Goal: Task Accomplishment & Management: Manage account settings

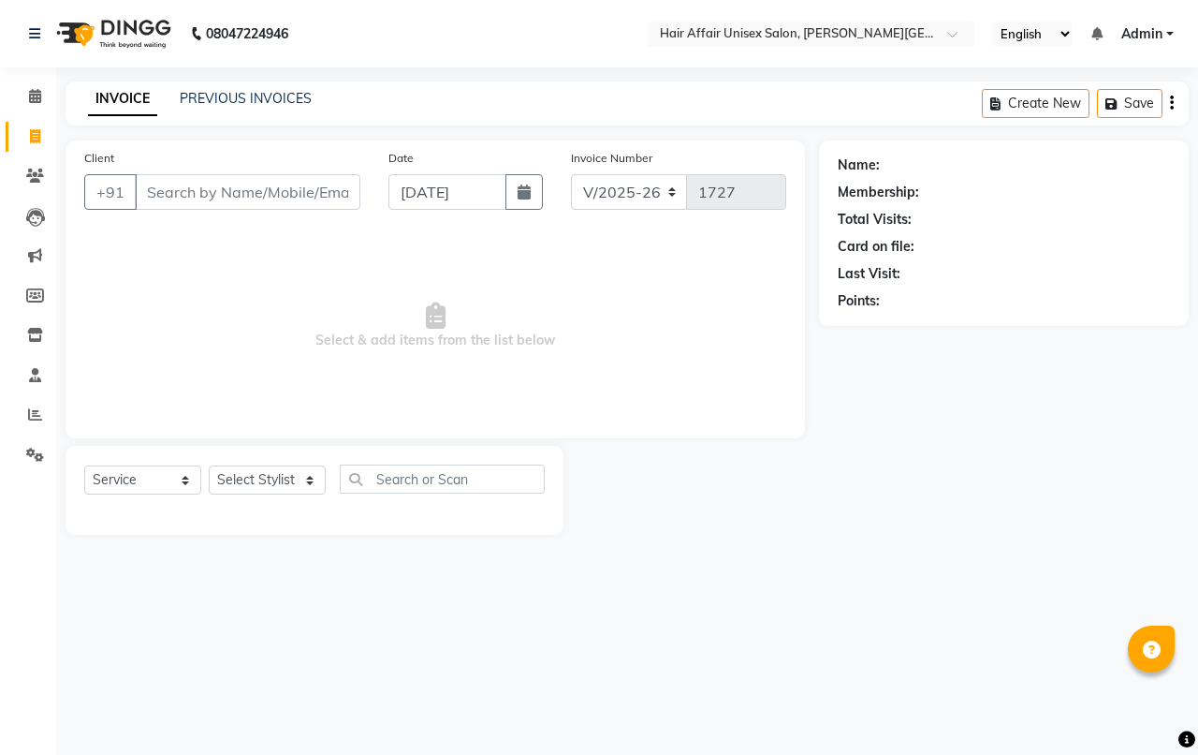
select select "6225"
select select "service"
click at [203, 184] on input "Client" at bounding box center [248, 192] width 226 height 36
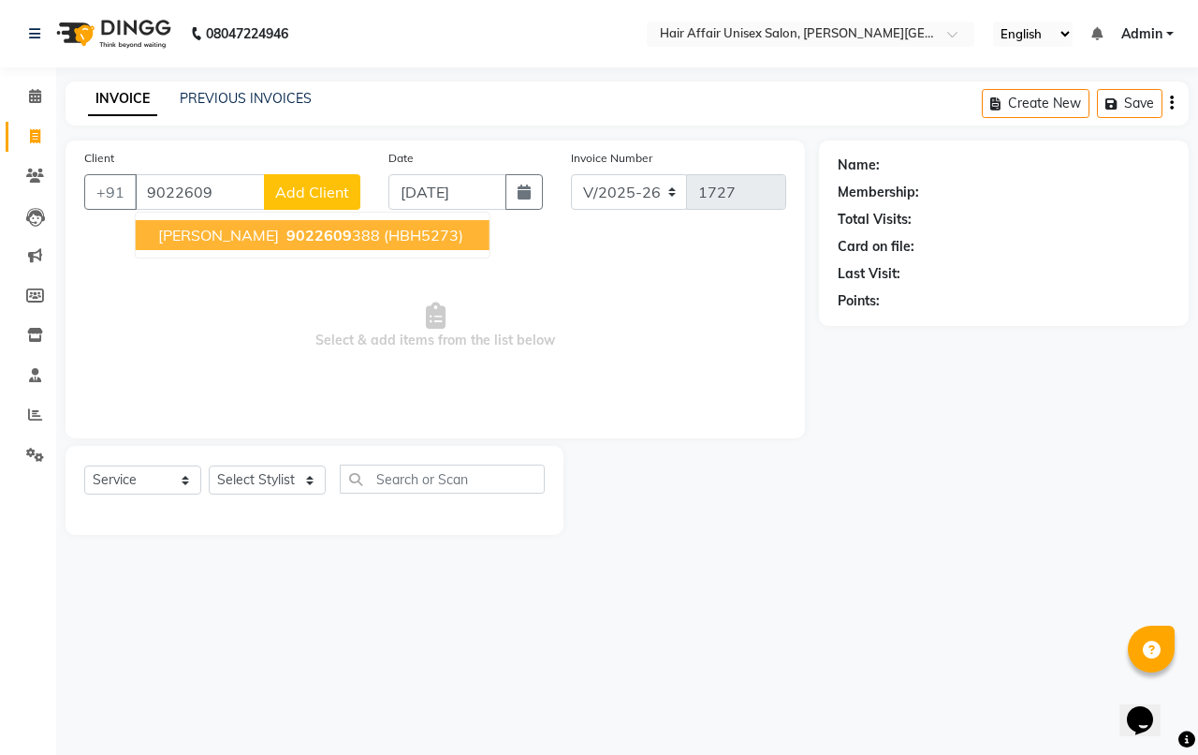
click at [286, 240] on span "9022609" at bounding box center [319, 235] width 66 height 19
type input "9022609388"
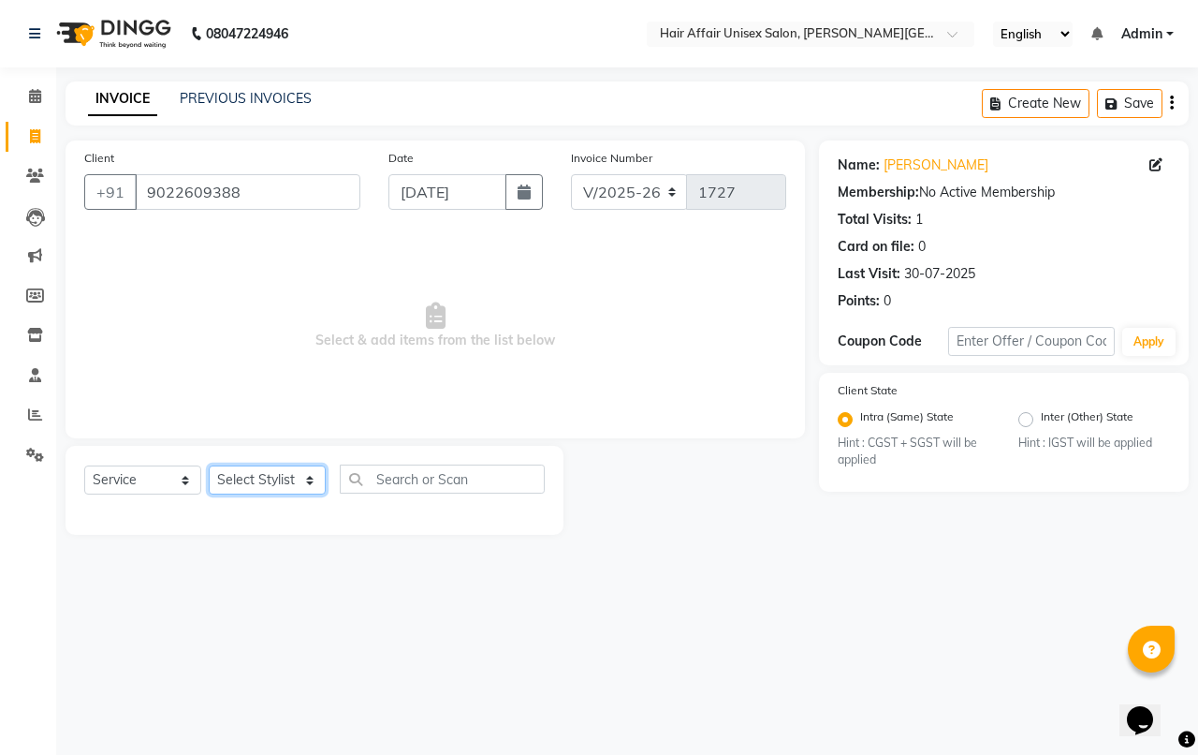
click at [279, 485] on select "Select Stylist [PERSON_NAME] kajal Kunal [PERSON_NAME] [PERSON_NAME] [PERSON_NA…" at bounding box center [267, 479] width 117 height 29
select select "45995"
click at [209, 465] on select "Select Stylist [PERSON_NAME] kajal Kunal [PERSON_NAME] [PERSON_NAME] [PERSON_NA…" at bounding box center [267, 479] width 117 height 29
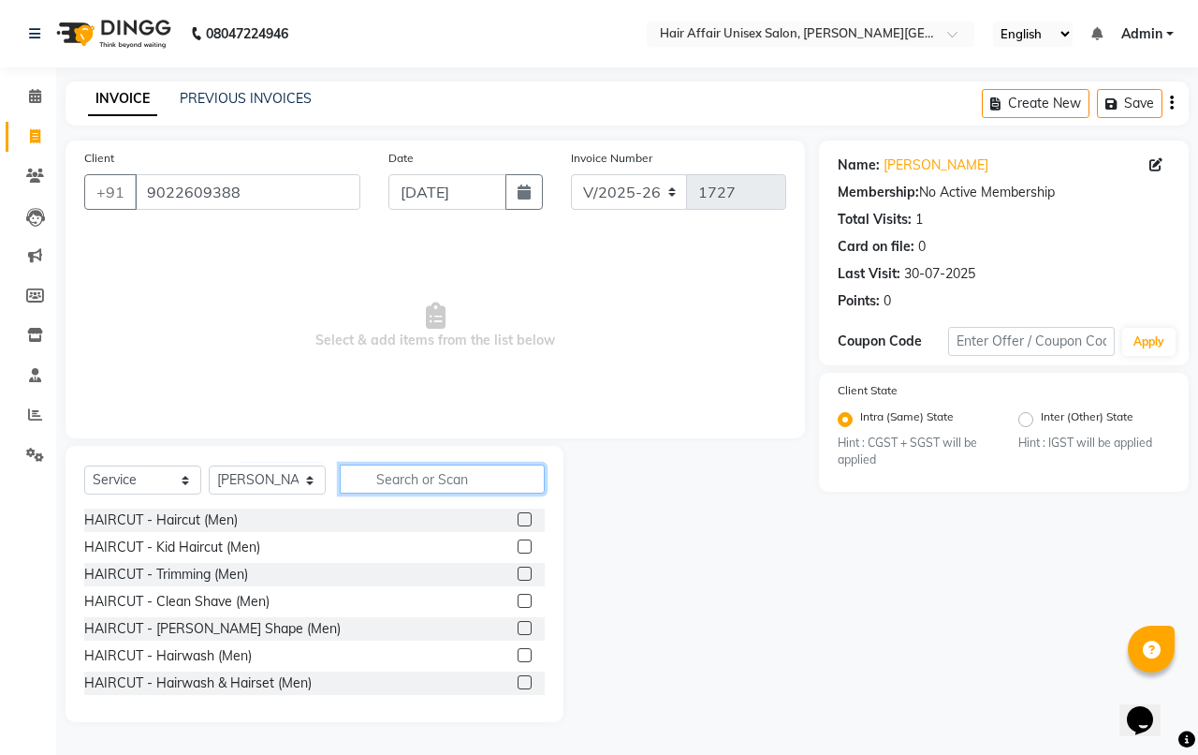
click at [449, 464] on input "text" at bounding box center [442, 478] width 205 height 29
click at [454, 470] on input "text" at bounding box center [442, 478] width 205 height 29
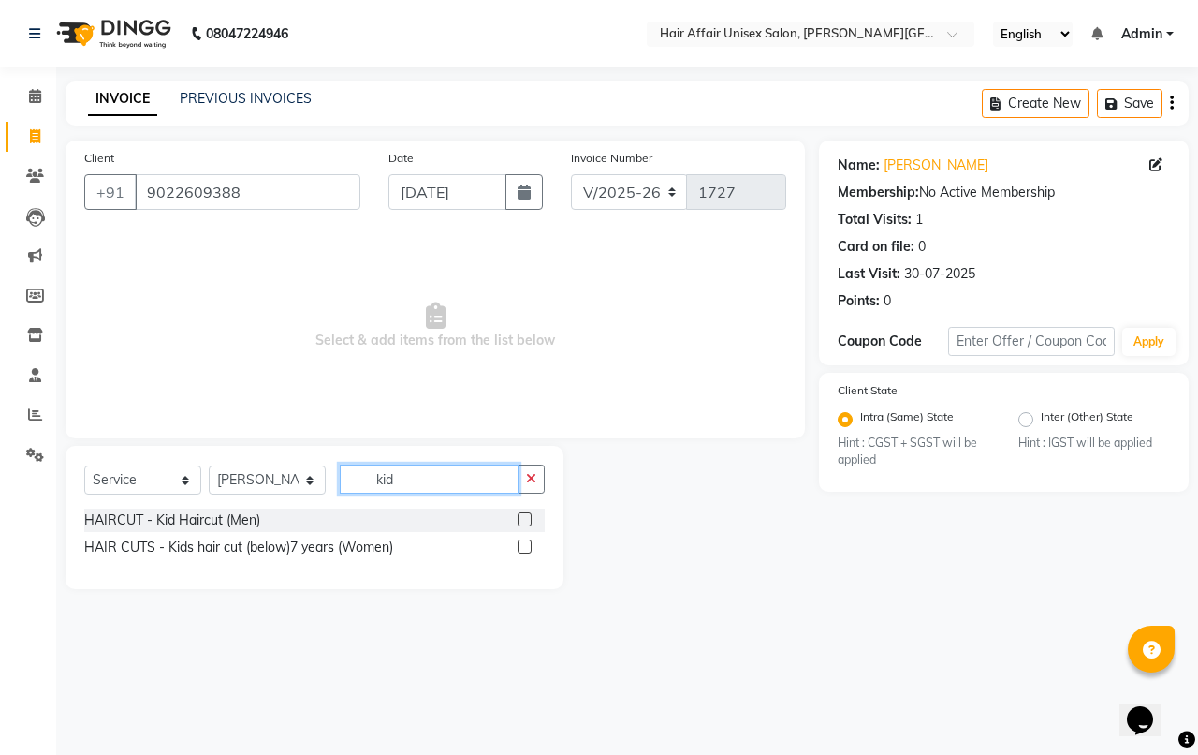
type input "kid"
click at [529, 548] on label at bounding box center [525, 546] width 14 height 14
click at [529, 548] on input "checkbox" at bounding box center [524, 547] width 12 height 12
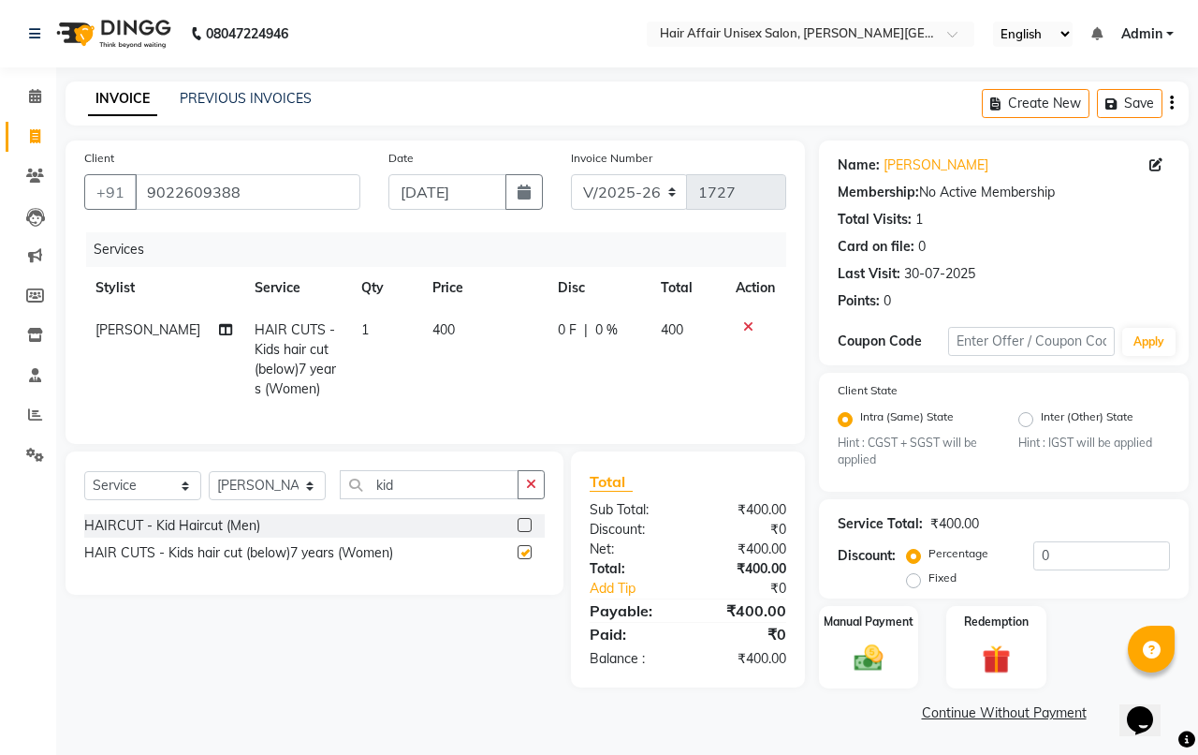
checkbox input "false"
click at [873, 663] on img at bounding box center [868, 658] width 49 height 35
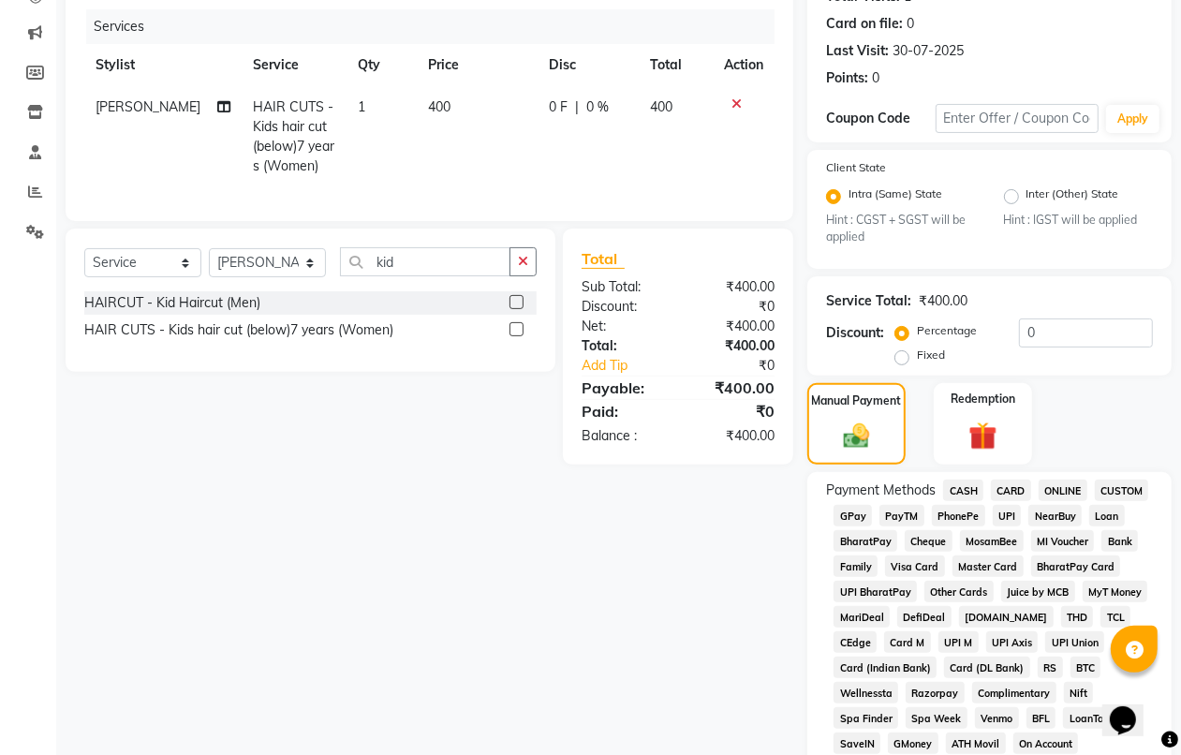
scroll to position [234, 0]
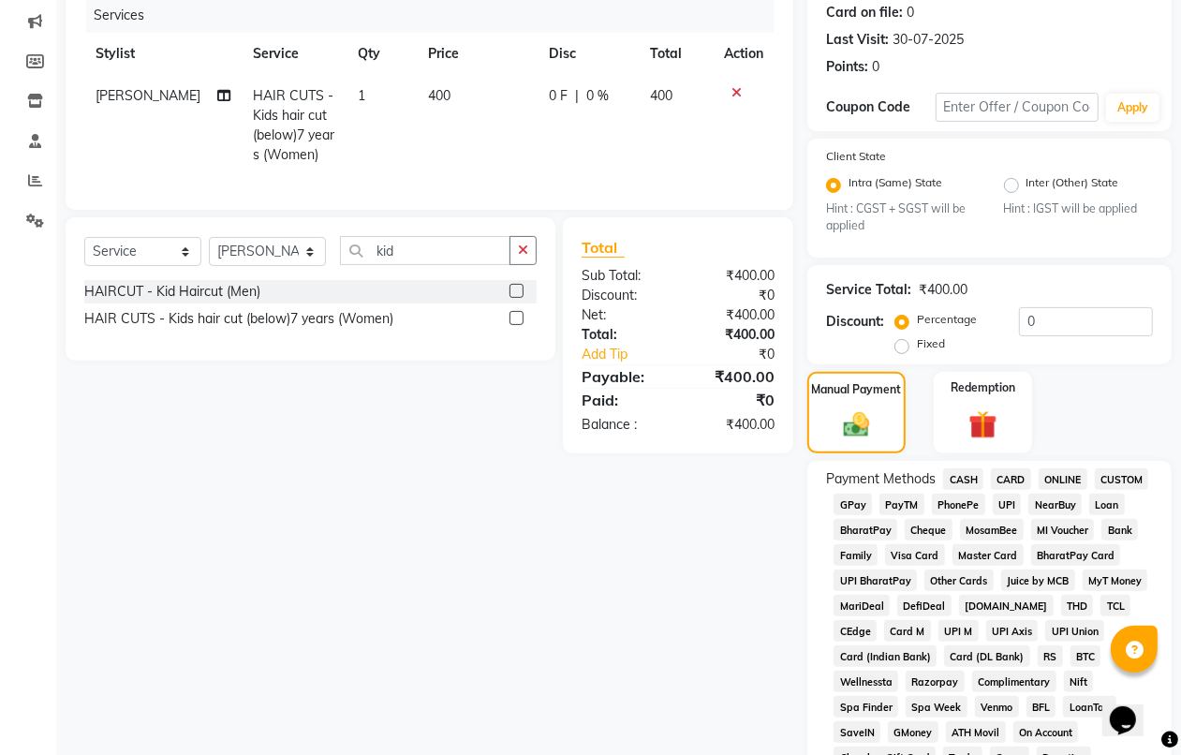
click at [950, 484] on span "CASH" at bounding box center [963, 479] width 40 height 22
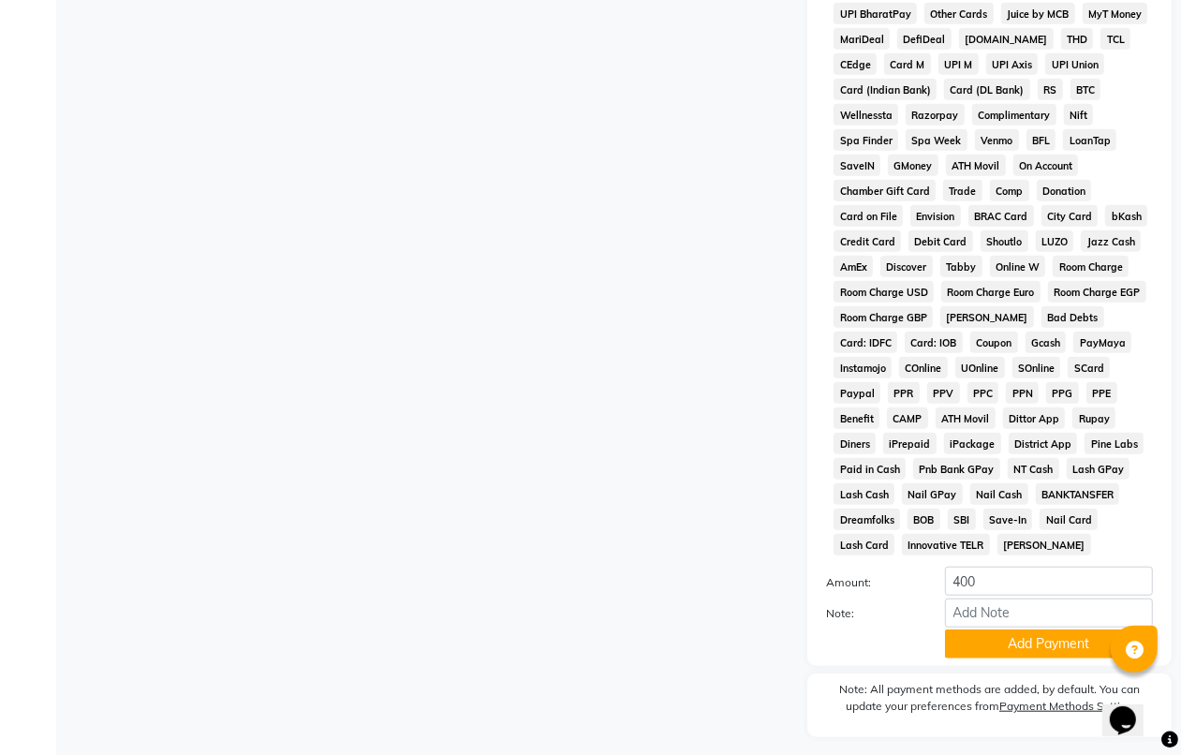
scroll to position [819, 0]
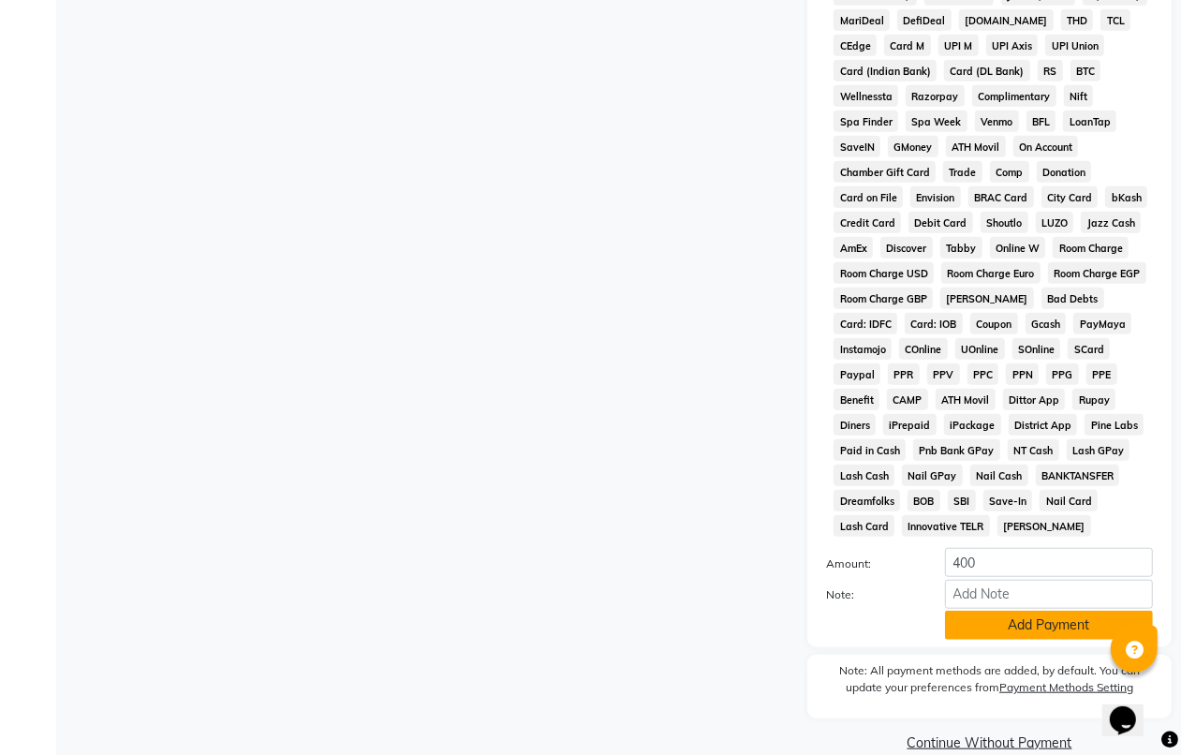
click at [1007, 621] on button "Add Payment" at bounding box center [1049, 624] width 208 height 29
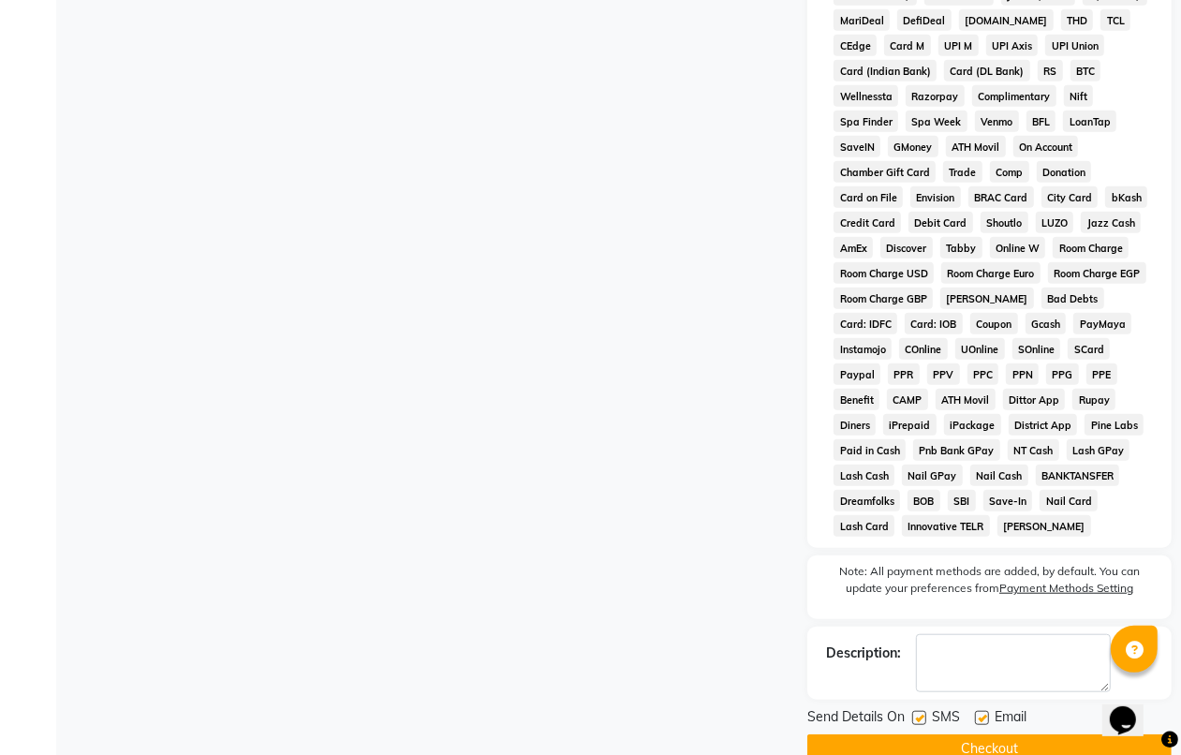
click at [1002, 741] on button "Checkout" at bounding box center [989, 748] width 364 height 29
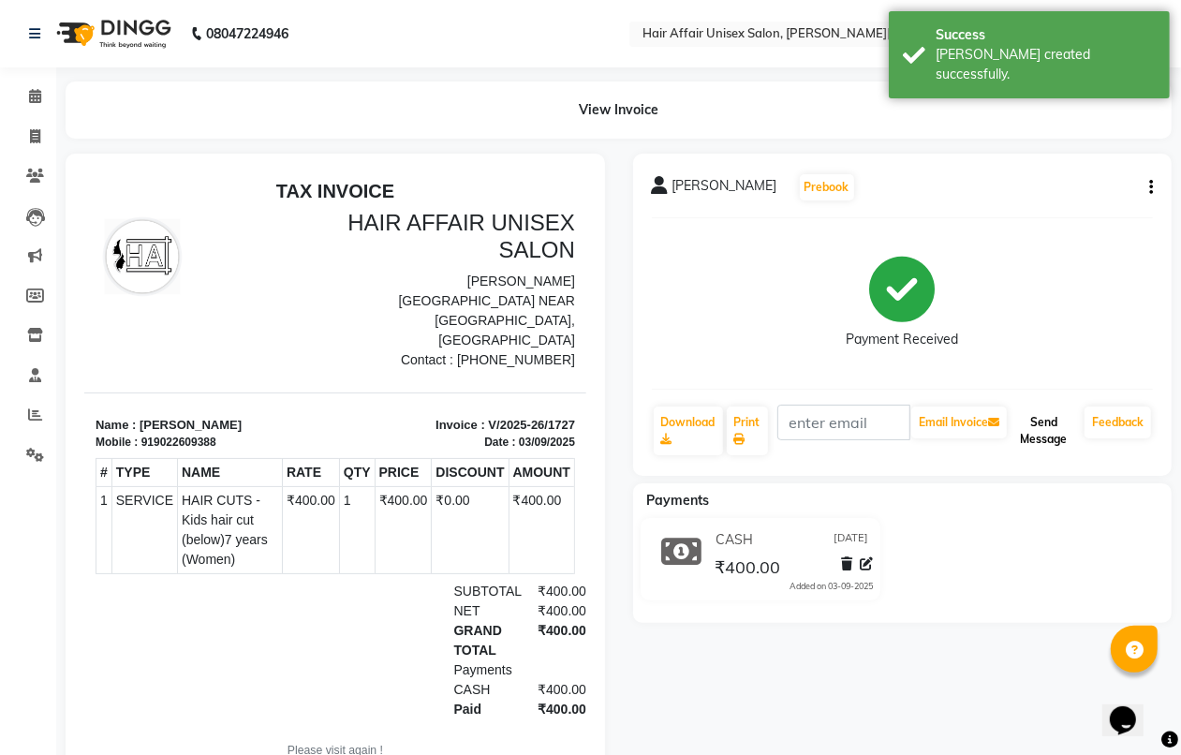
click at [1035, 426] on button "Send Message" at bounding box center [1043, 430] width 66 height 49
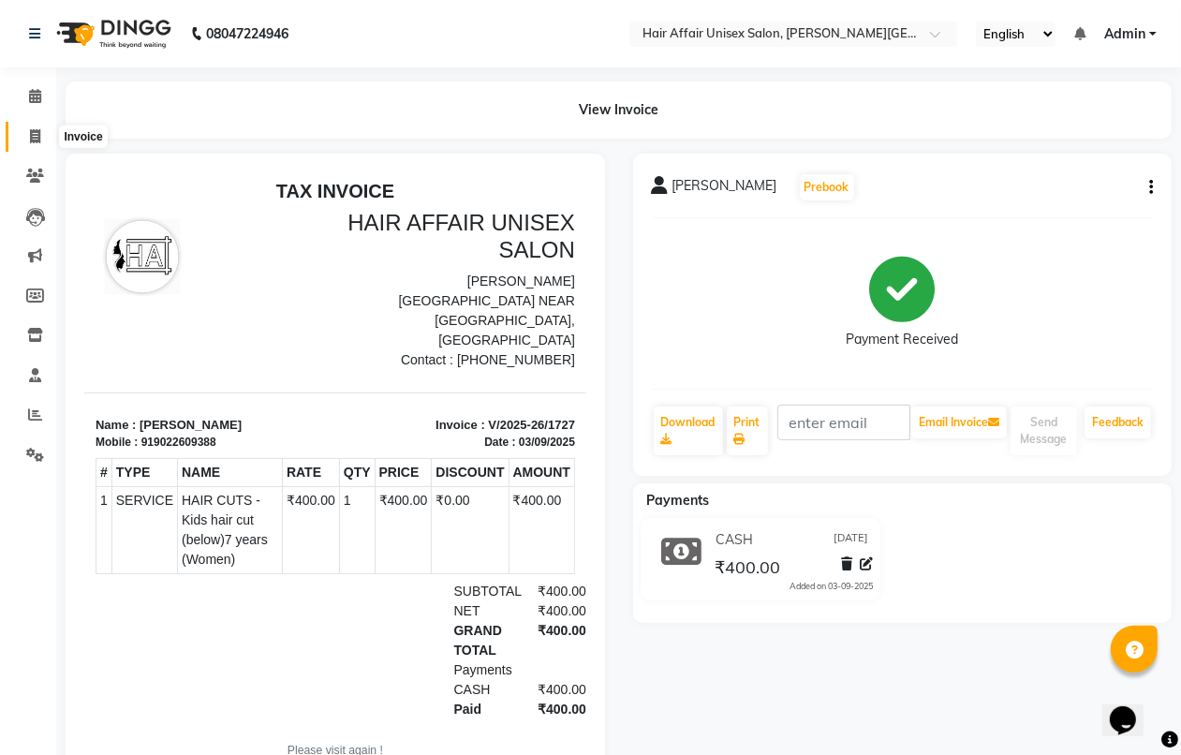
click at [34, 137] on icon at bounding box center [35, 136] width 10 height 14
select select "6225"
select select "service"
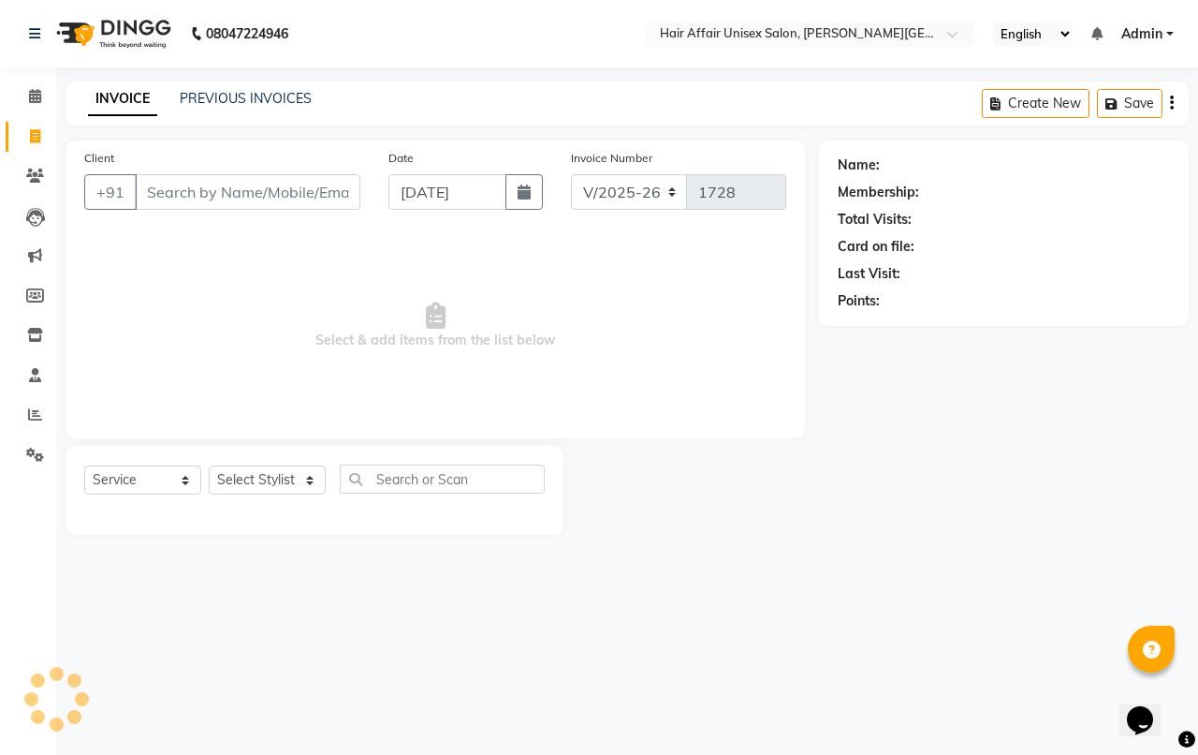
click at [310, 190] on input "Client" at bounding box center [248, 192] width 226 height 36
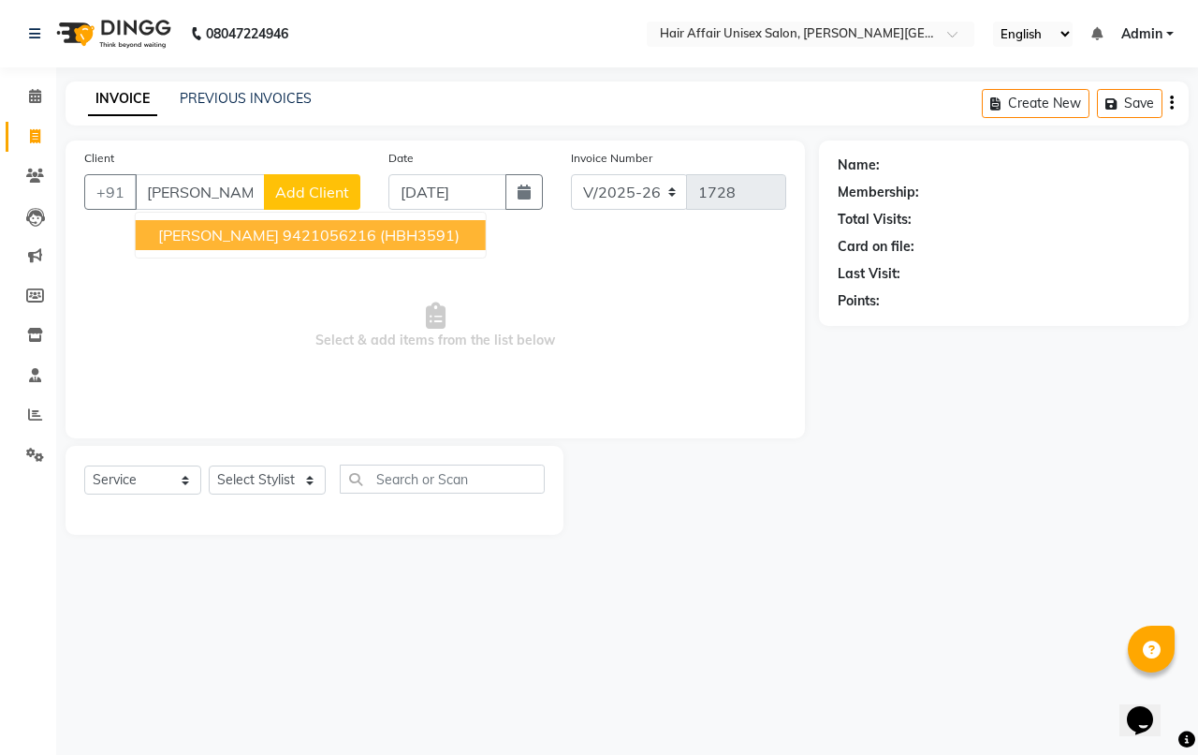
click at [315, 236] on ngb-highlight "9421056216" at bounding box center [330, 235] width 94 height 19
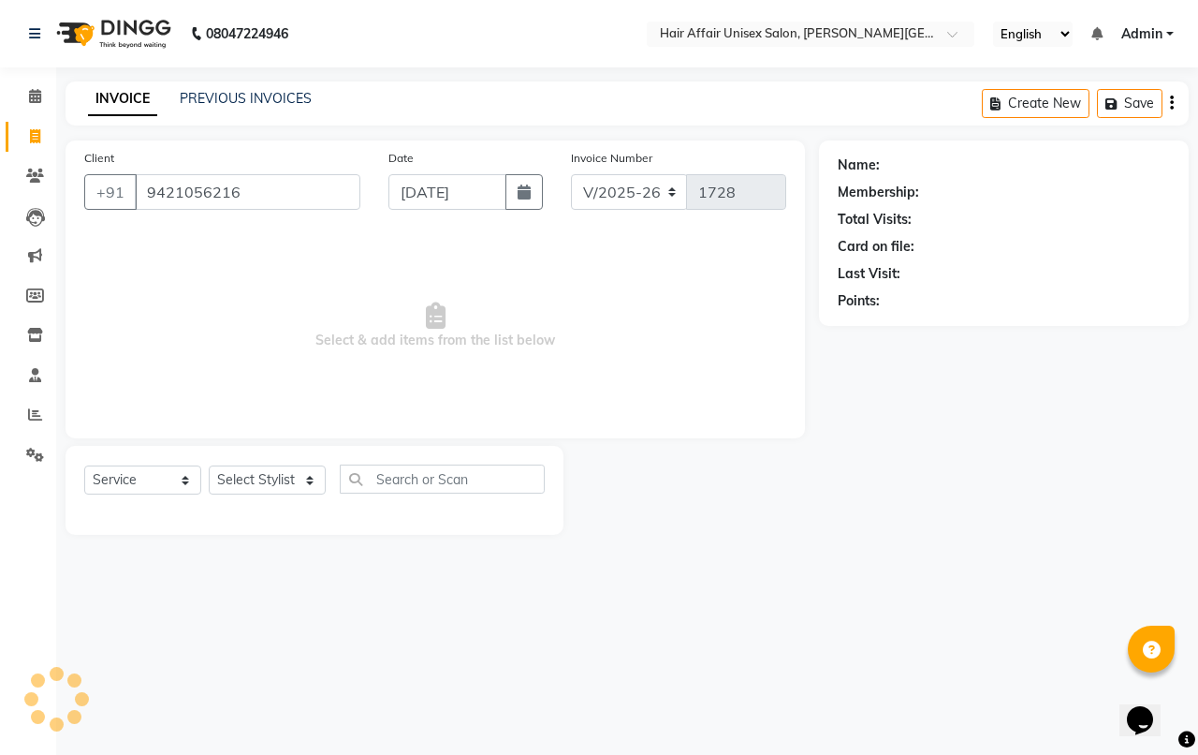
type input "9421056216"
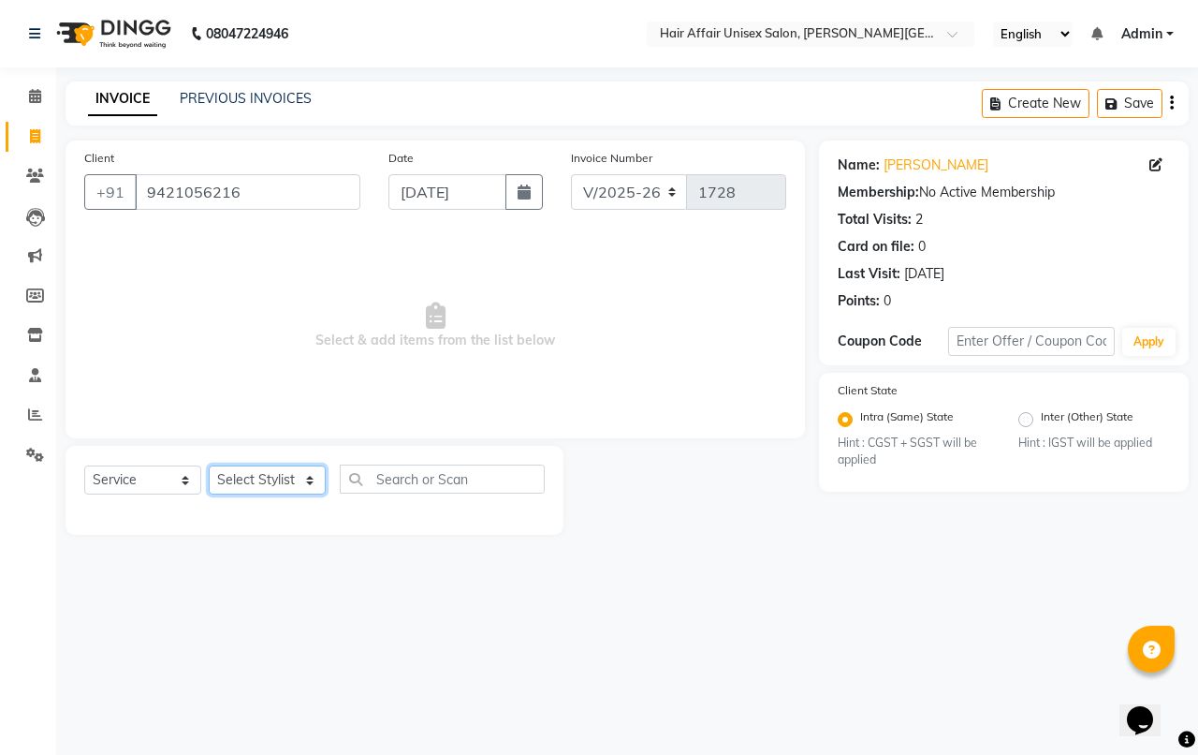
click at [265, 470] on select "Select Stylist [PERSON_NAME] kajal Kunal [PERSON_NAME] [PERSON_NAME] [PERSON_NA…" at bounding box center [267, 479] width 117 height 29
select select "46443"
click at [209, 465] on select "Select Stylist [PERSON_NAME] kajal Kunal [PERSON_NAME] [PERSON_NAME] [PERSON_NA…" at bounding box center [267, 479] width 117 height 29
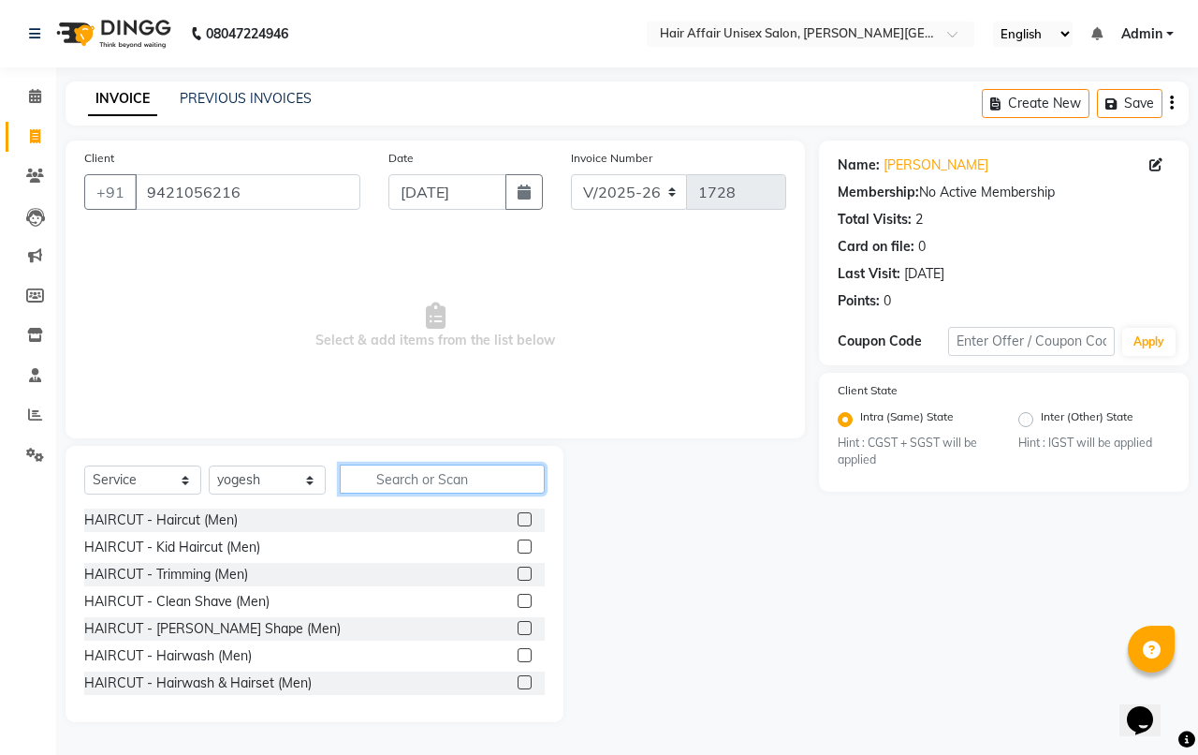
click at [464, 484] on input "text" at bounding box center [442, 478] width 205 height 29
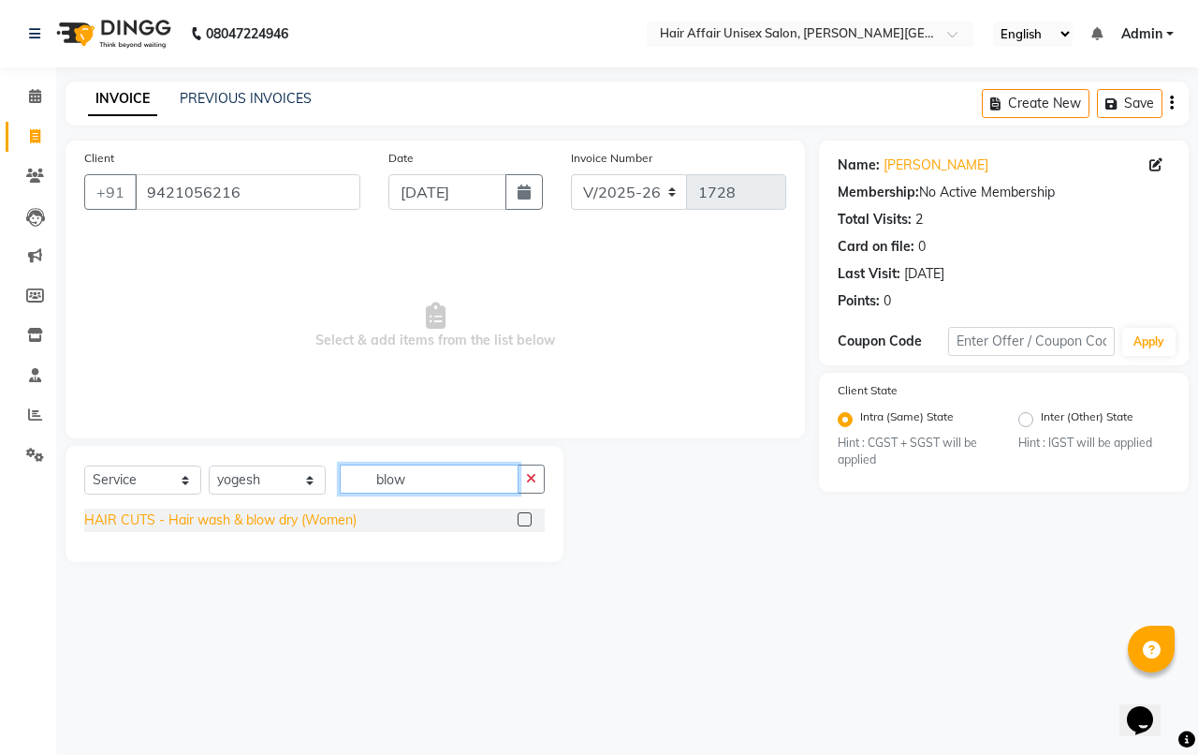
type input "blow"
click at [345, 527] on div "HAIR CUTS - Hair wash & blow dry (Women)" at bounding box center [220, 520] width 272 height 20
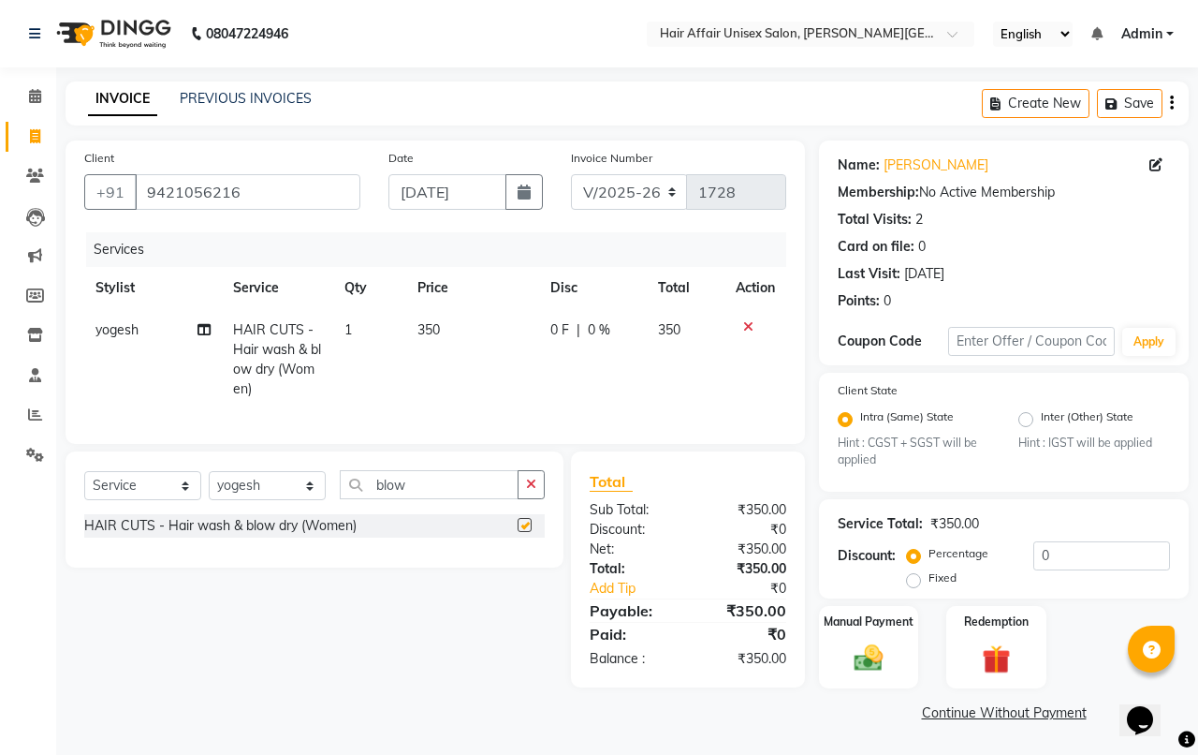
checkbox input "false"
click at [905, 667] on div "Manual Payment" at bounding box center [869, 647] width 104 height 86
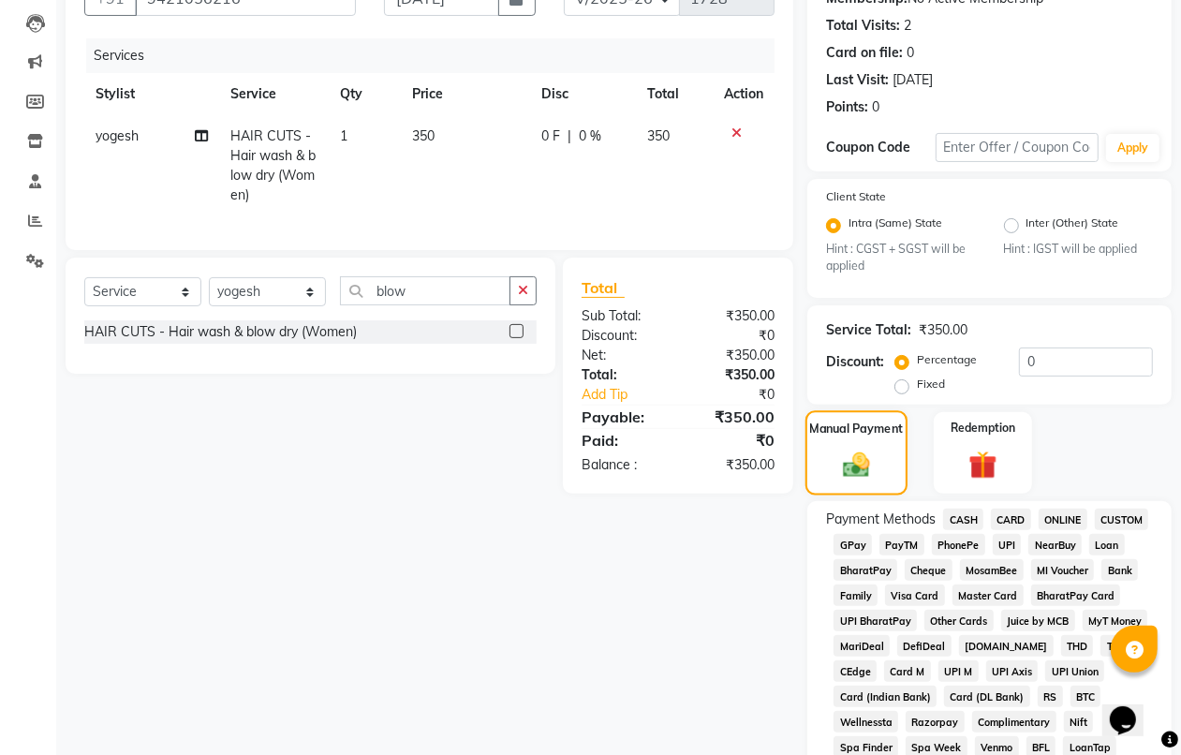
scroll to position [351, 0]
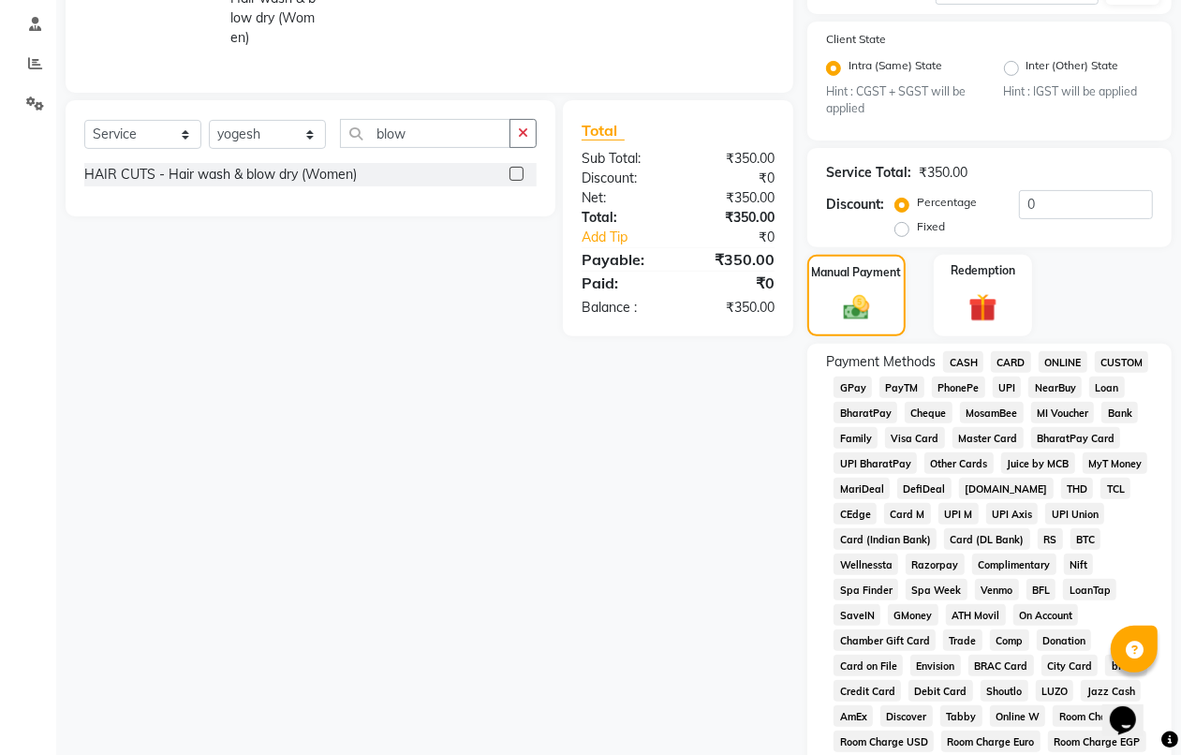
click at [966, 386] on span "PhonePe" at bounding box center [957, 387] width 53 height 22
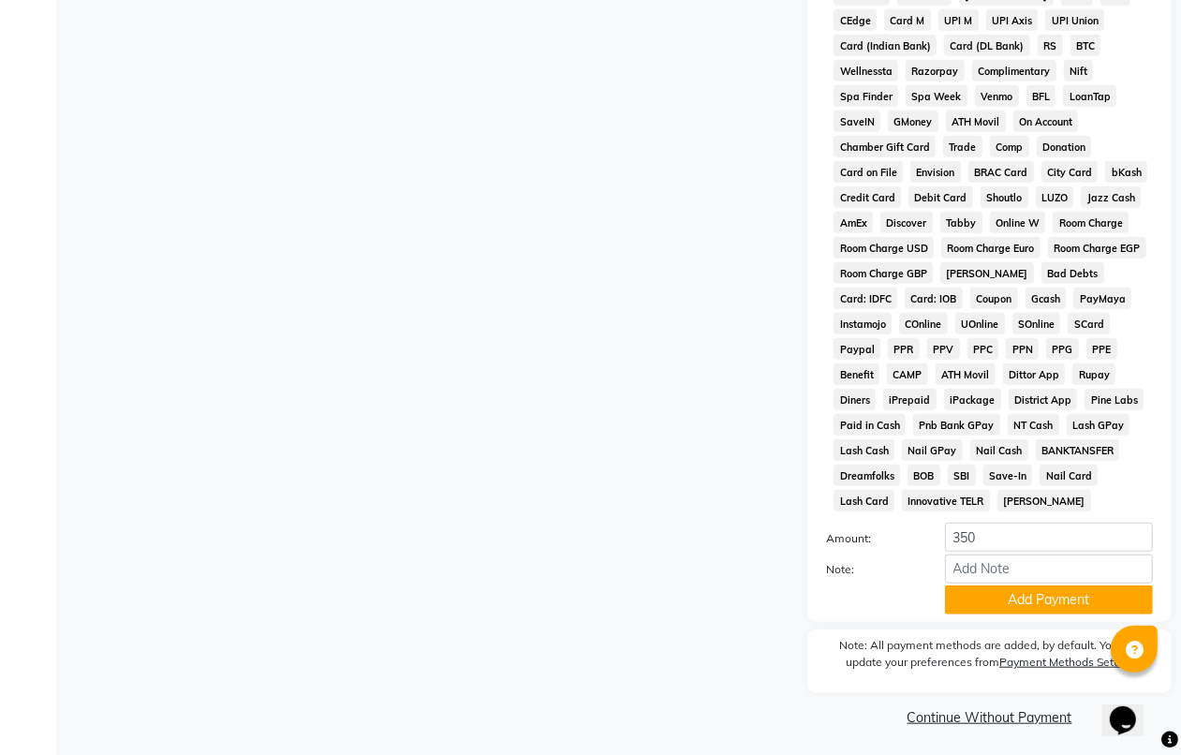
scroll to position [845, 0]
click at [1032, 599] on button "Add Payment" at bounding box center [1049, 598] width 208 height 29
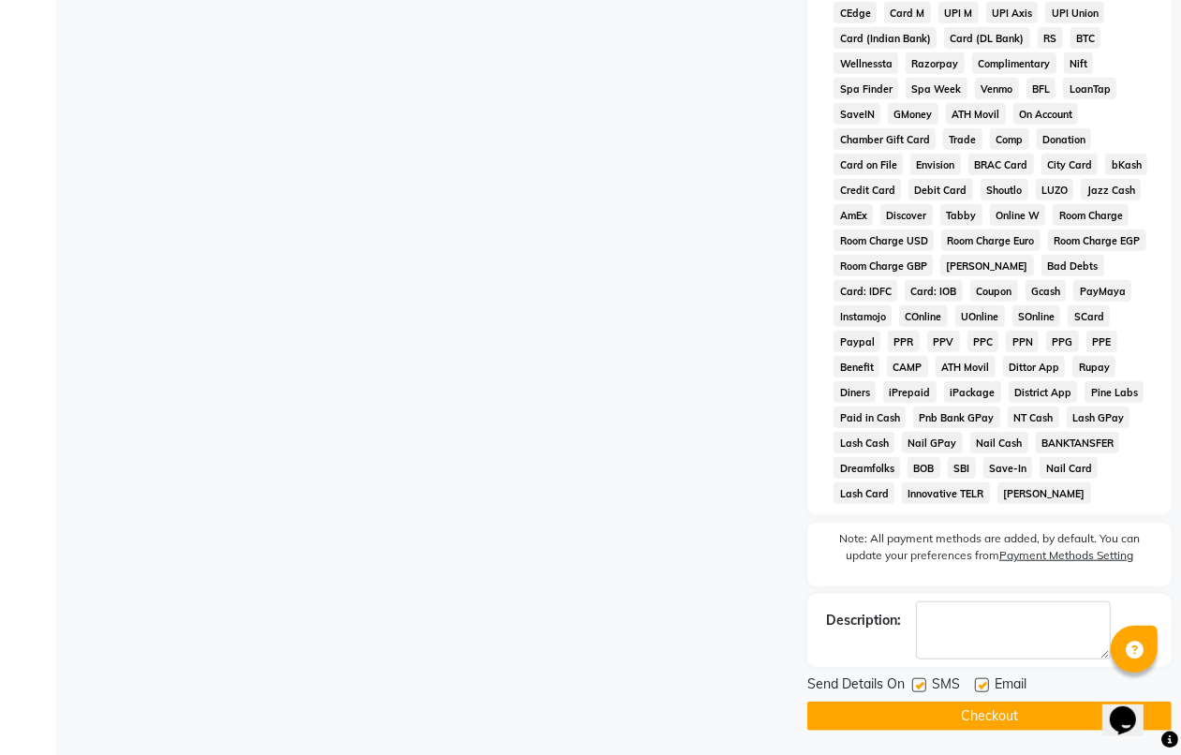
scroll to position [854, 0]
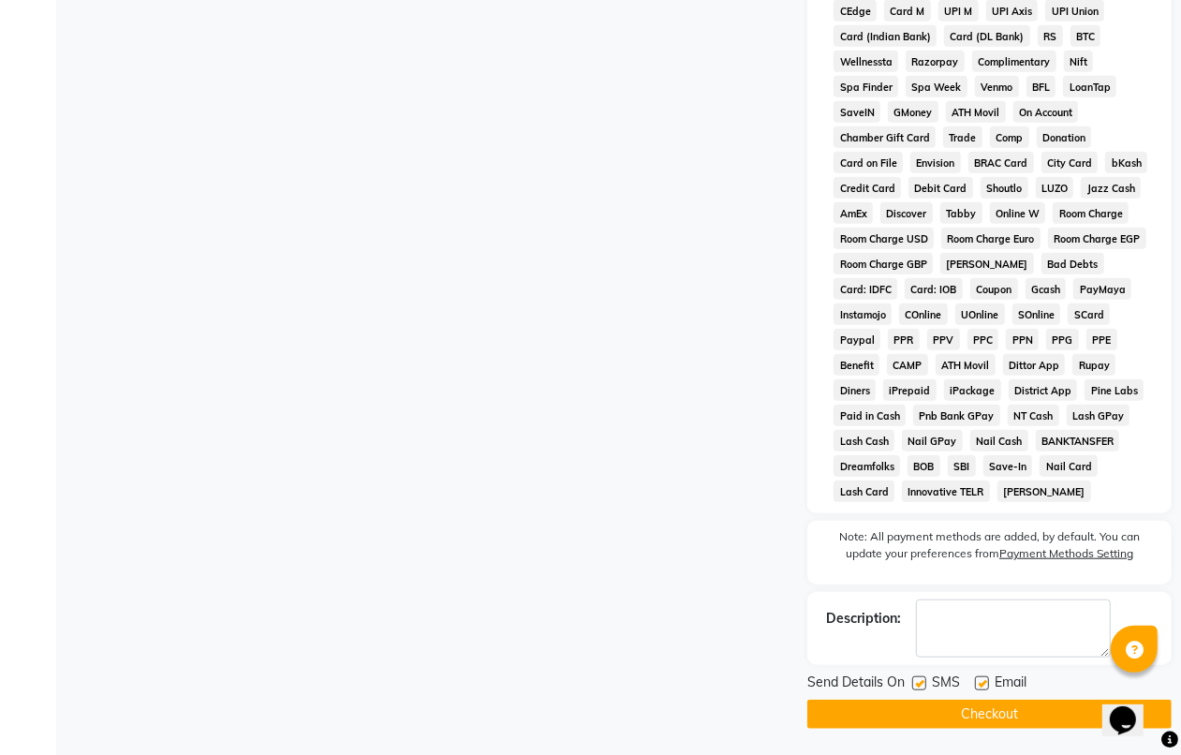
click at [999, 714] on button "Checkout" at bounding box center [989, 713] width 364 height 29
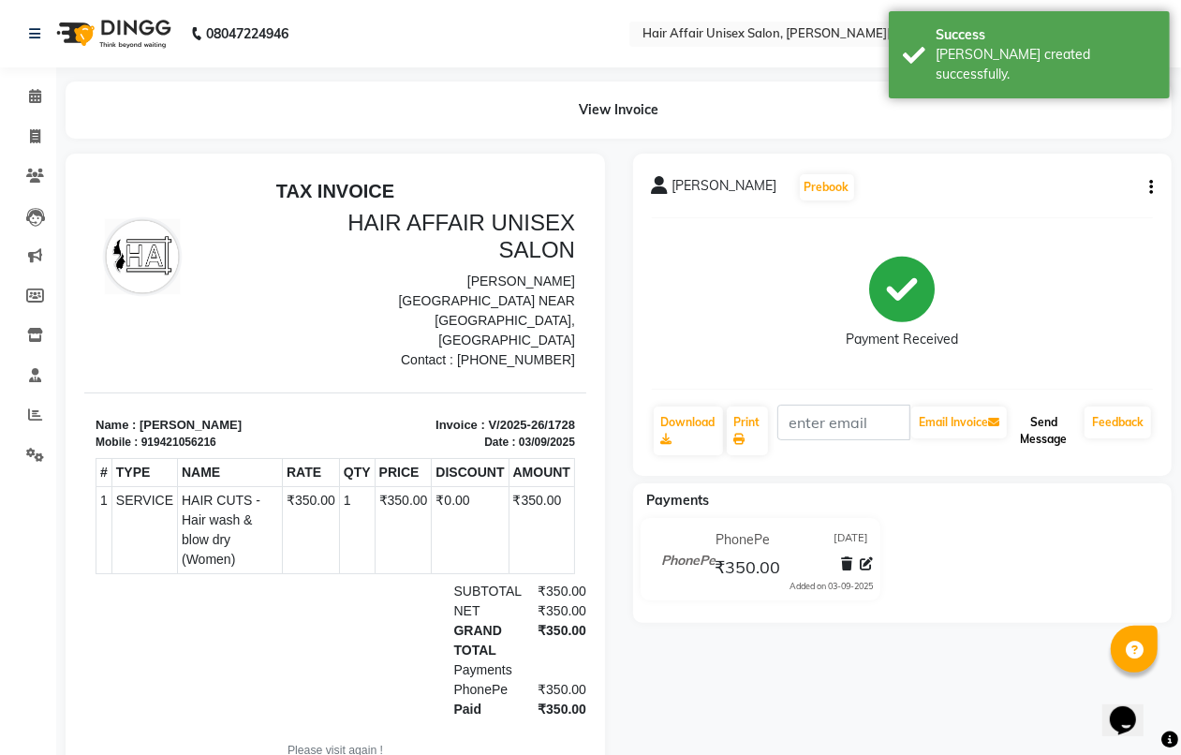
click at [1045, 419] on button "Send Message" at bounding box center [1043, 430] width 66 height 49
click at [37, 127] on span at bounding box center [35, 137] width 33 height 22
select select "service"
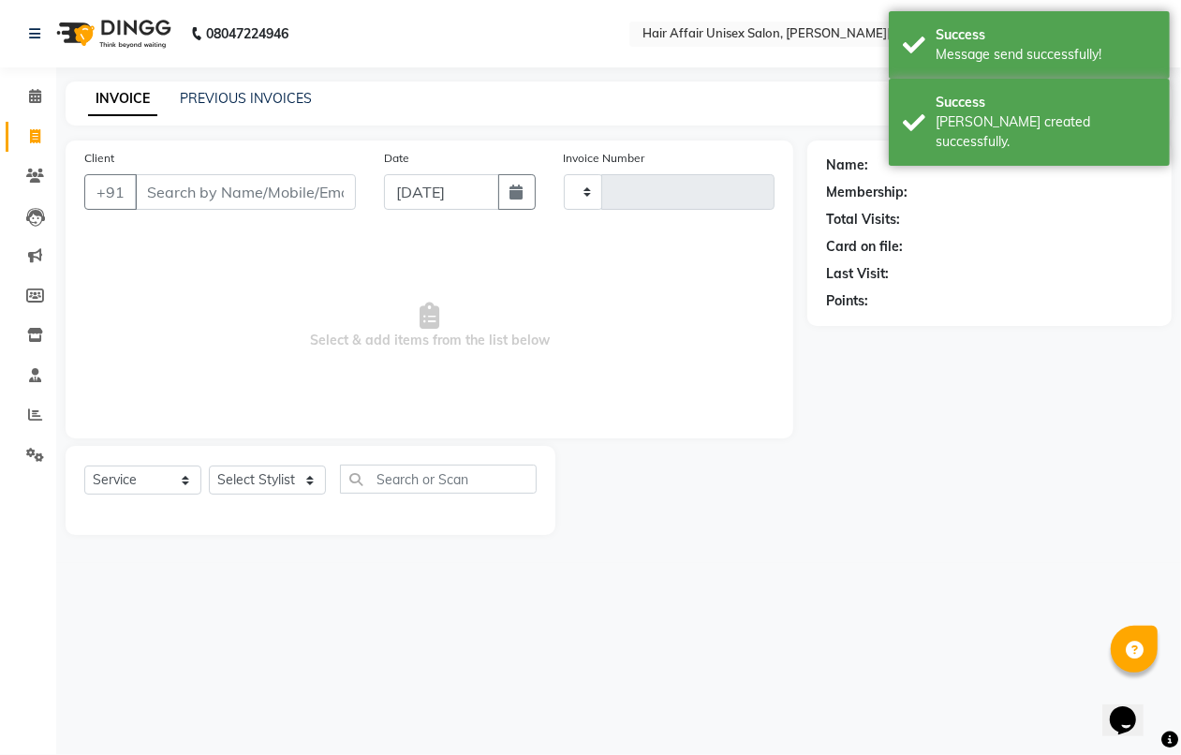
type input "1729"
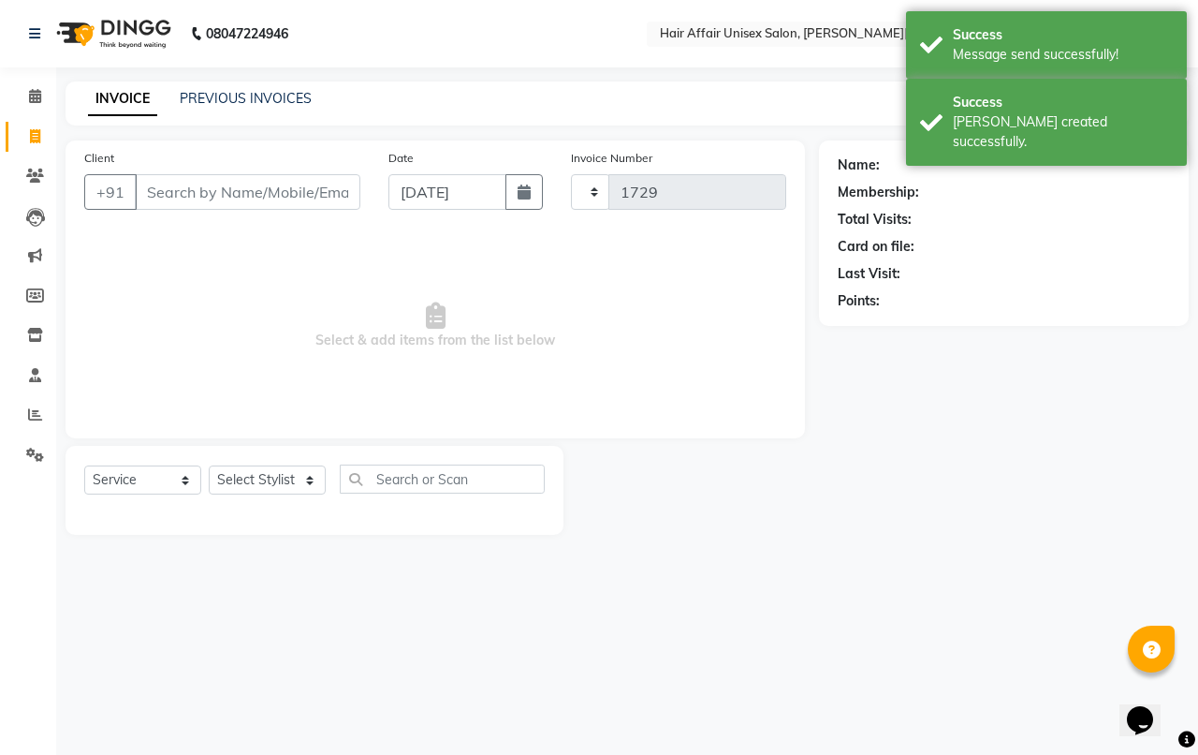
select select "6225"
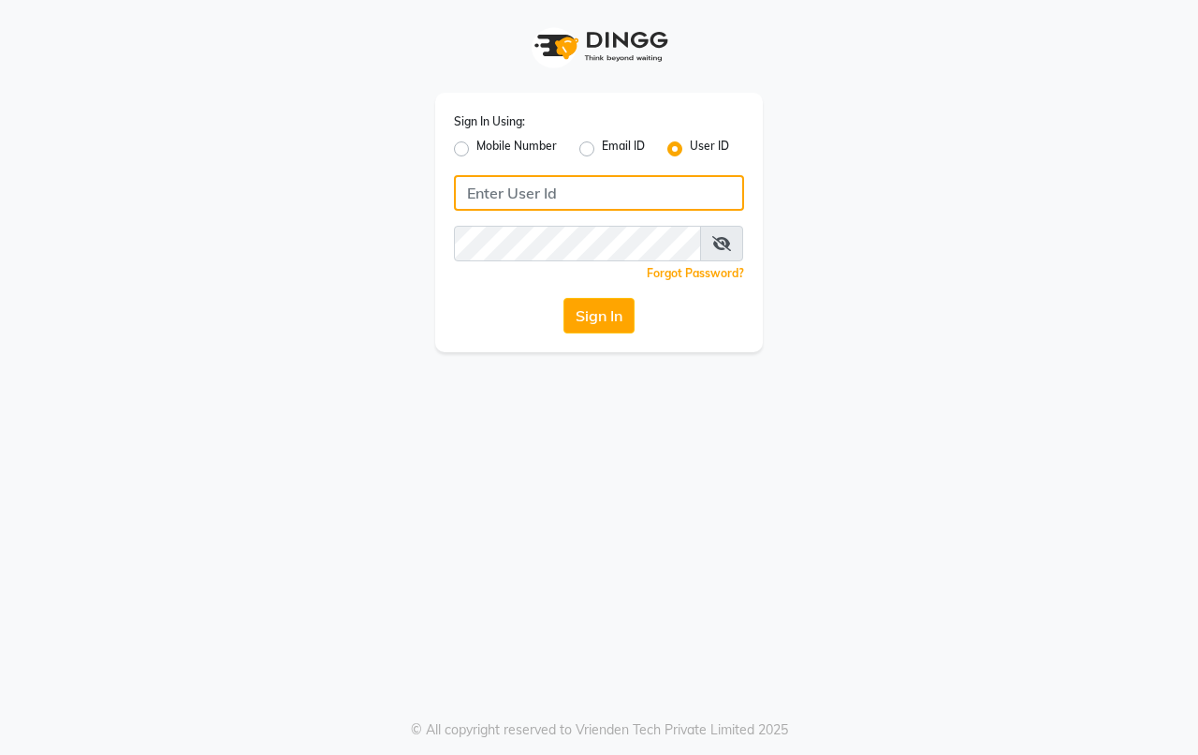
click at [574, 197] on input "Username" at bounding box center [599, 193] width 290 height 36
type input "hairaffairn"
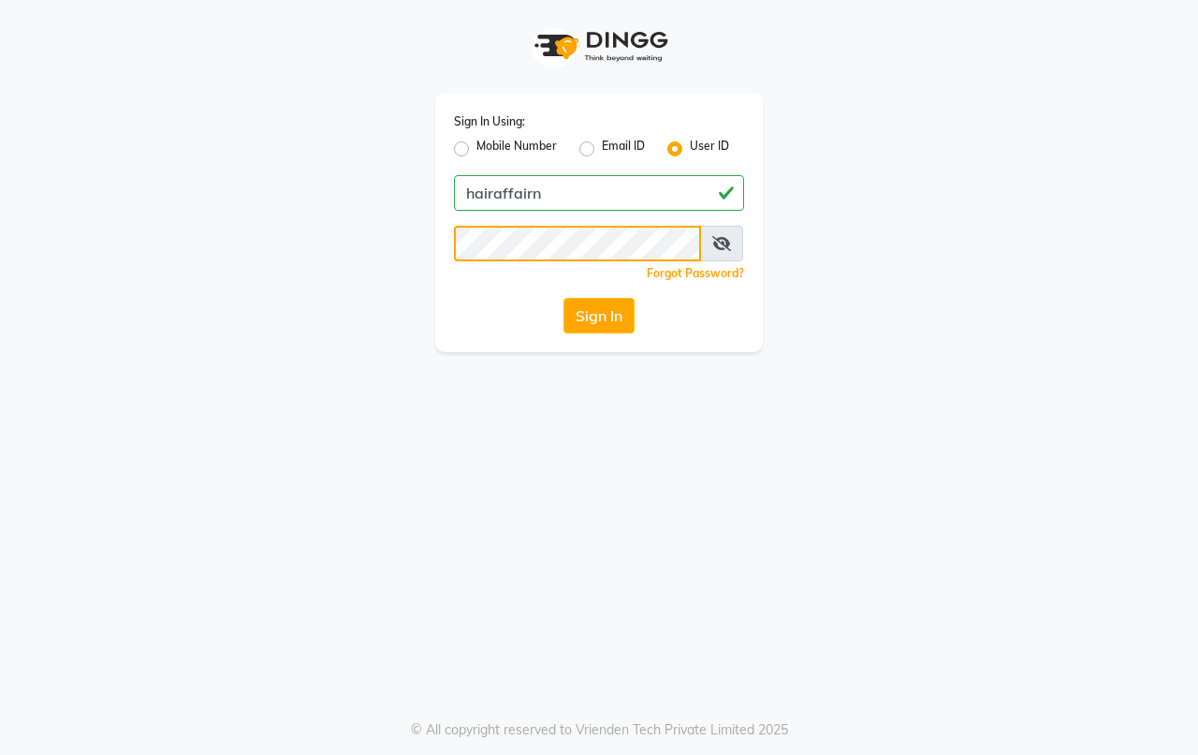
click at [564, 298] on button "Sign In" at bounding box center [599, 316] width 71 height 36
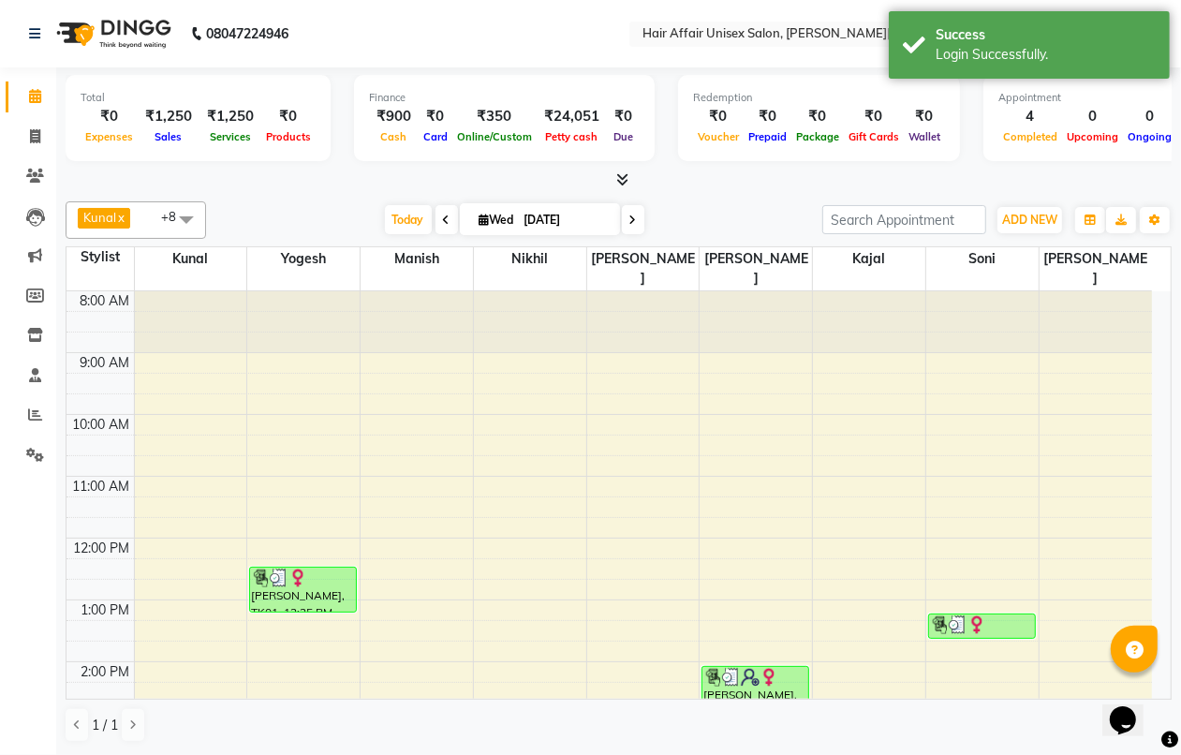
scroll to position [117, 0]
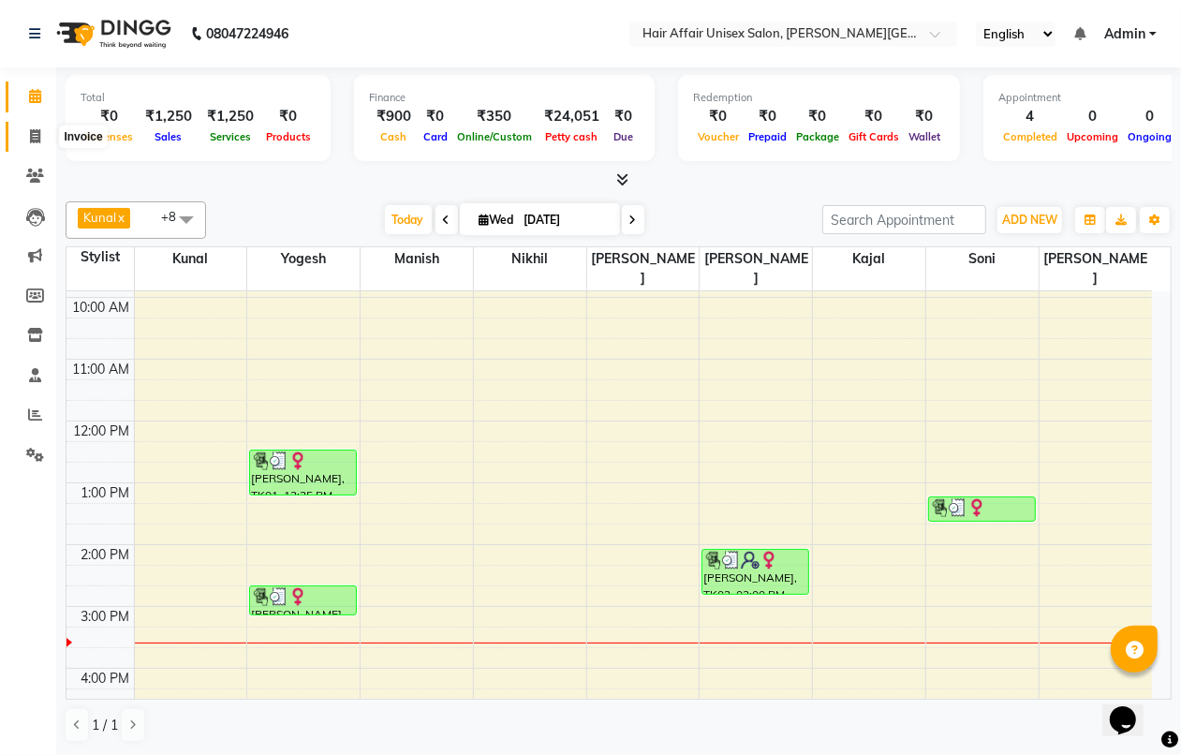
click at [33, 146] on span at bounding box center [35, 137] width 33 height 22
select select "service"
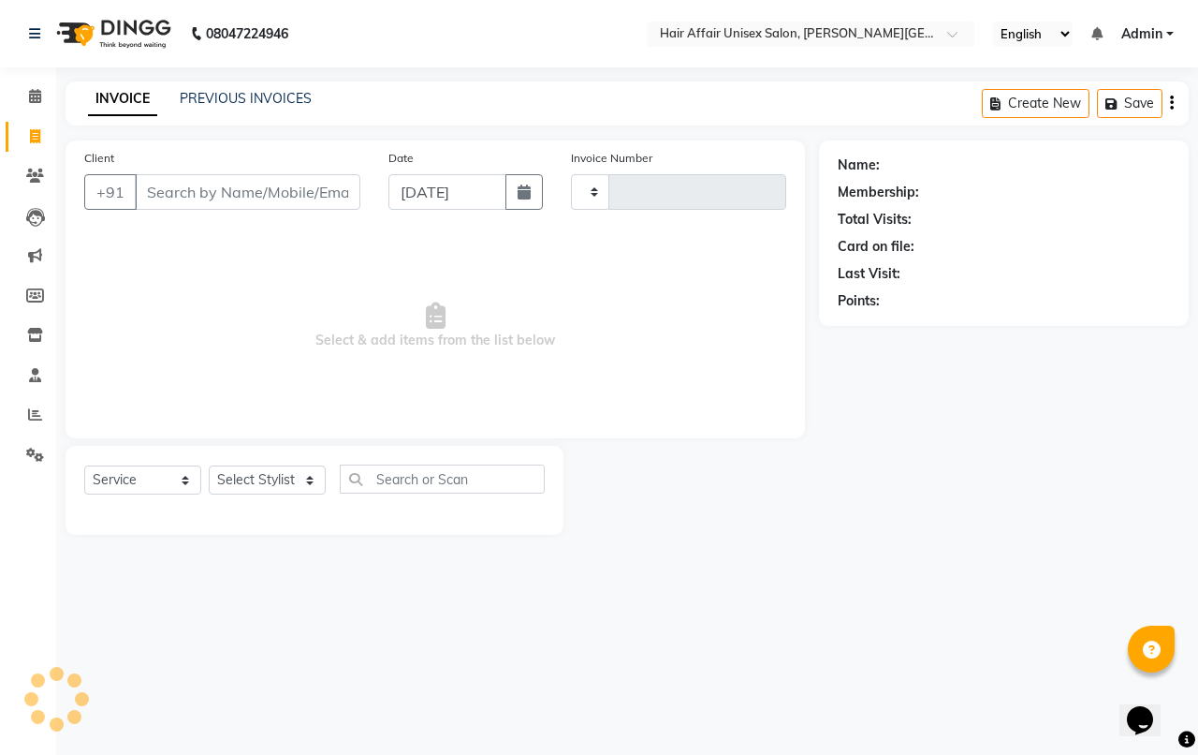
type input "1729"
select select "6225"
click at [183, 187] on input "Client" at bounding box center [248, 192] width 226 height 36
click at [291, 91] on link "PREVIOUS INVOICES" at bounding box center [246, 98] width 132 height 17
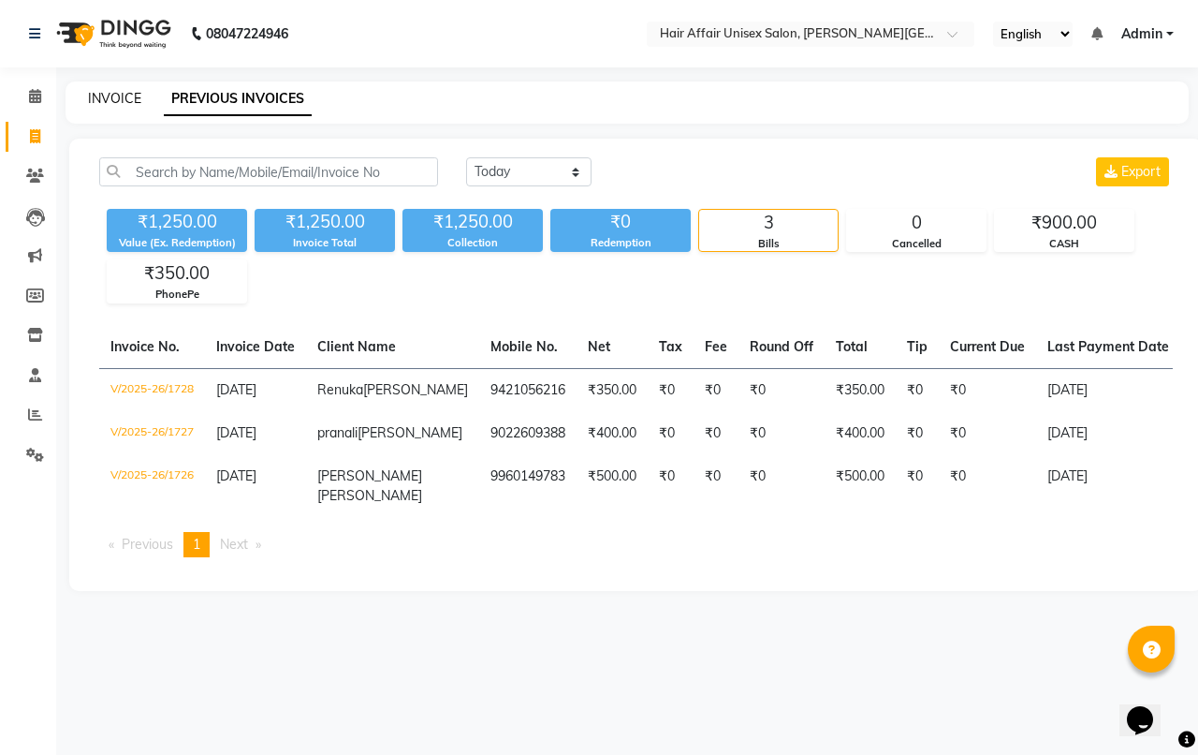
click at [110, 99] on link "INVOICE" at bounding box center [114, 98] width 53 height 17
select select "service"
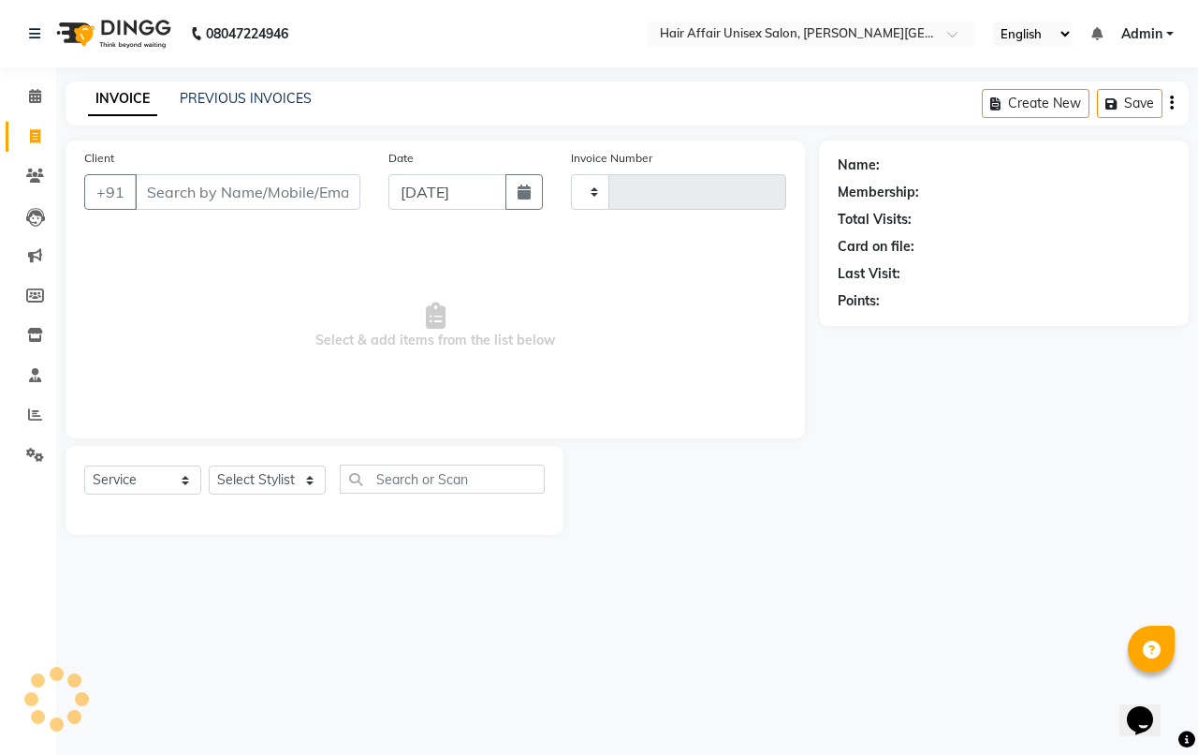
type input "1729"
select select "6225"
click at [150, 197] on input "Client" at bounding box center [248, 192] width 226 height 36
click at [278, 480] on select "Select Stylist [PERSON_NAME] kajal Kunal [PERSON_NAME] [PERSON_NAME] [PERSON_NA…" at bounding box center [267, 479] width 117 height 29
select select "66024"
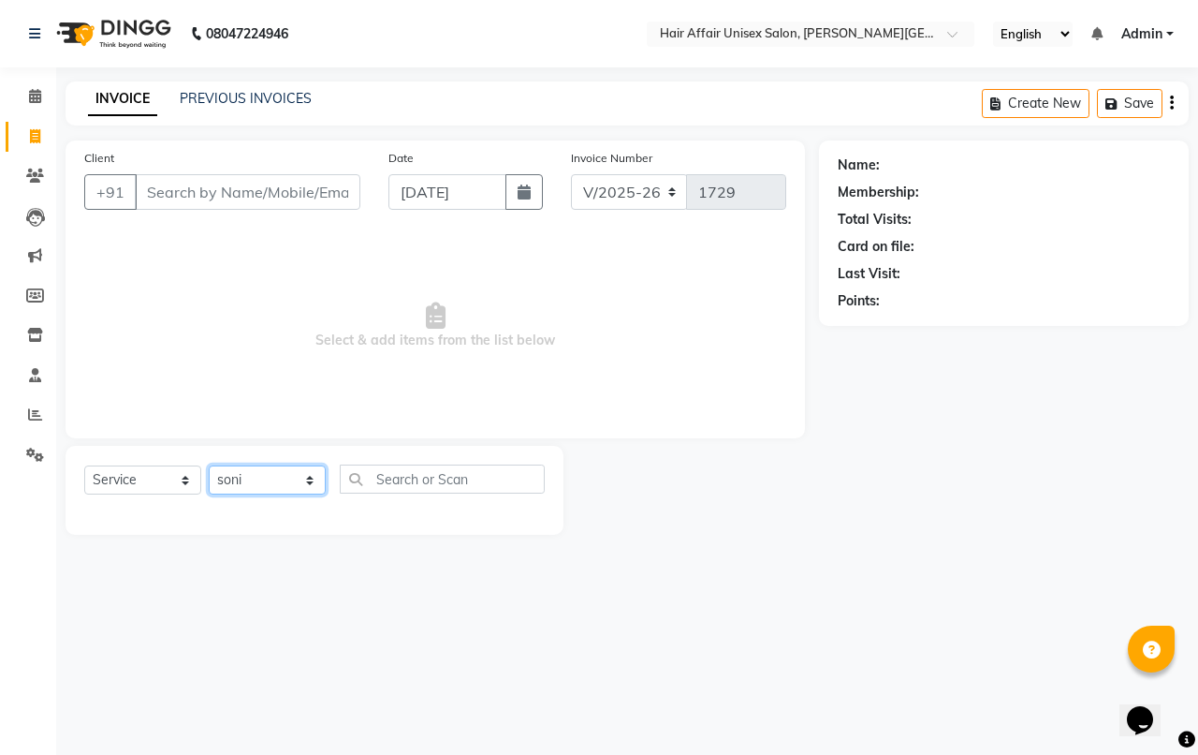
click at [209, 465] on select "Select Stylist [PERSON_NAME] kajal Kunal [PERSON_NAME] [PERSON_NAME] [PERSON_NA…" at bounding box center [267, 479] width 117 height 29
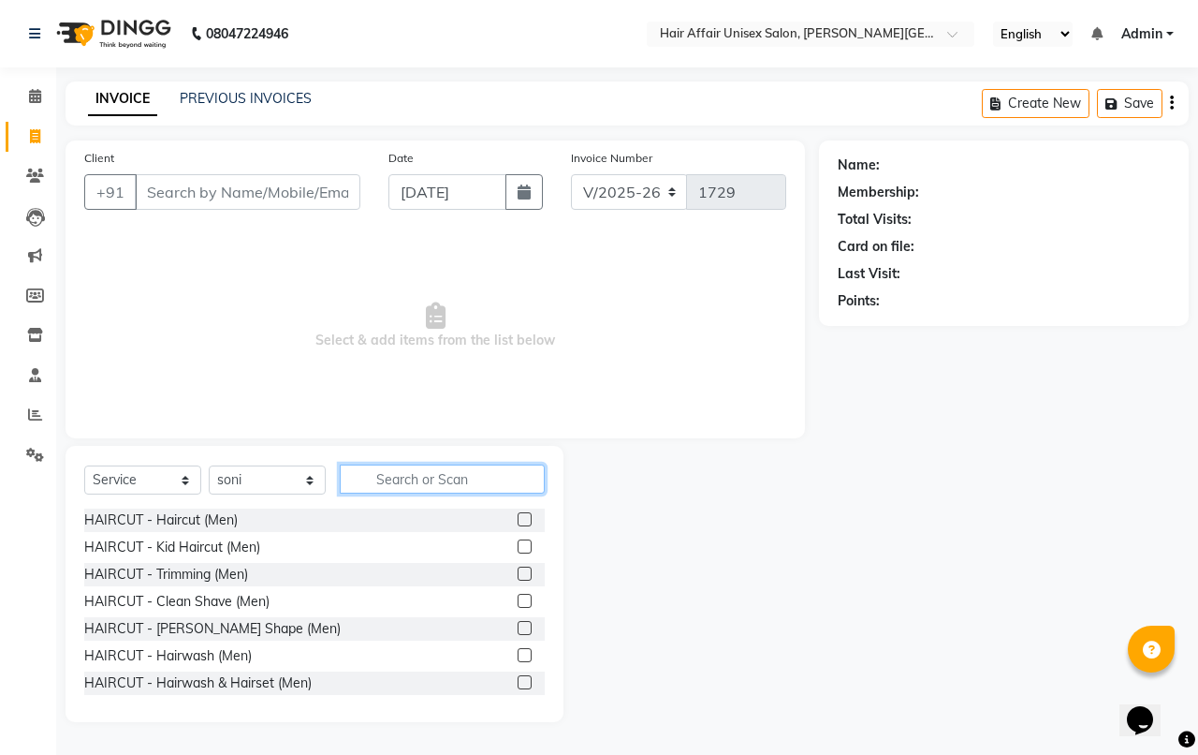
click at [403, 482] on input "text" at bounding box center [442, 478] width 205 height 29
type input "thr"
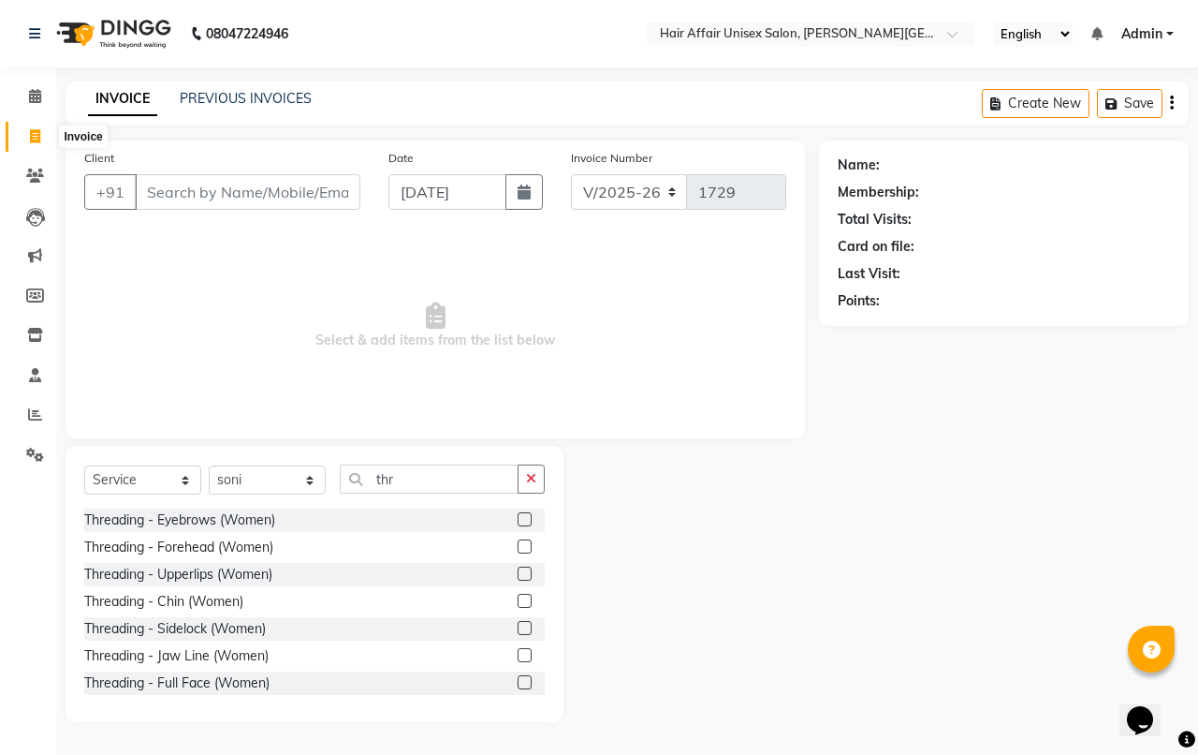
click at [26, 126] on span at bounding box center [35, 137] width 33 height 22
select select "service"
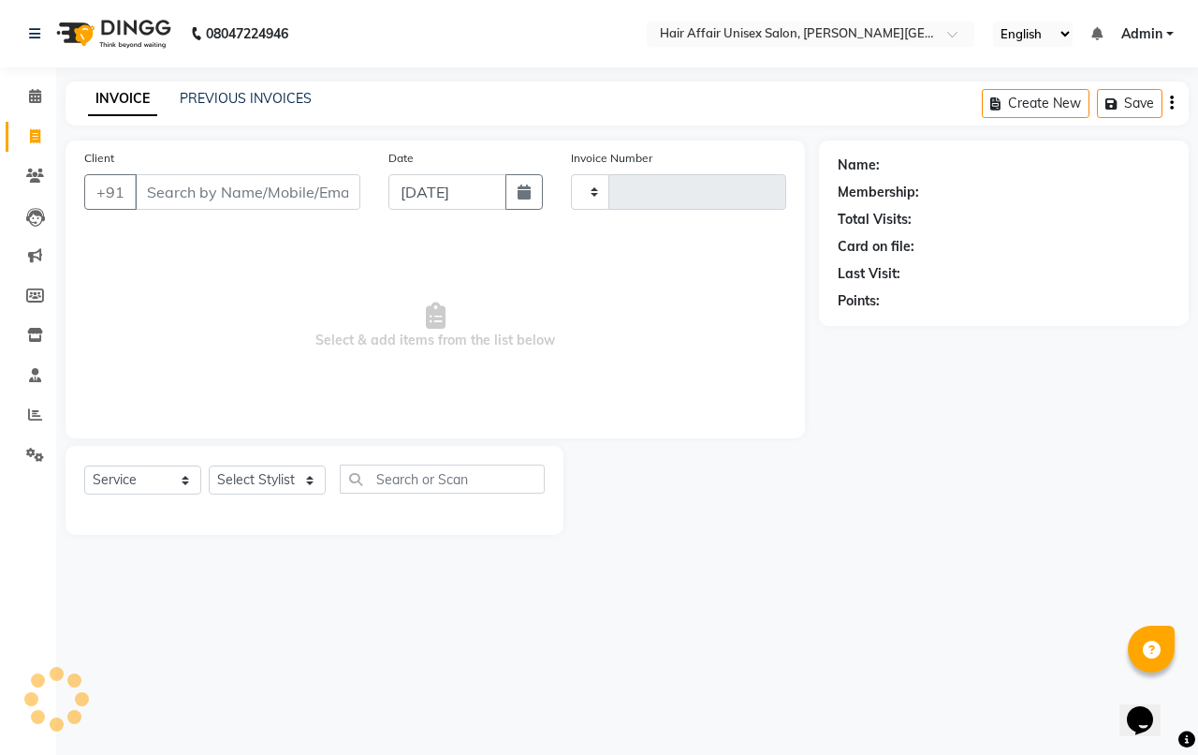
type input "1729"
select select "6225"
click at [284, 499] on div "Select Service Product Membership Package Voucher Prepaid Gift Card Select Styl…" at bounding box center [314, 486] width 461 height 44
click at [283, 491] on select "Select Stylist [PERSON_NAME] kajal Kunal [PERSON_NAME] [PERSON_NAME] [PERSON_NA…" at bounding box center [267, 479] width 117 height 29
select select "51190"
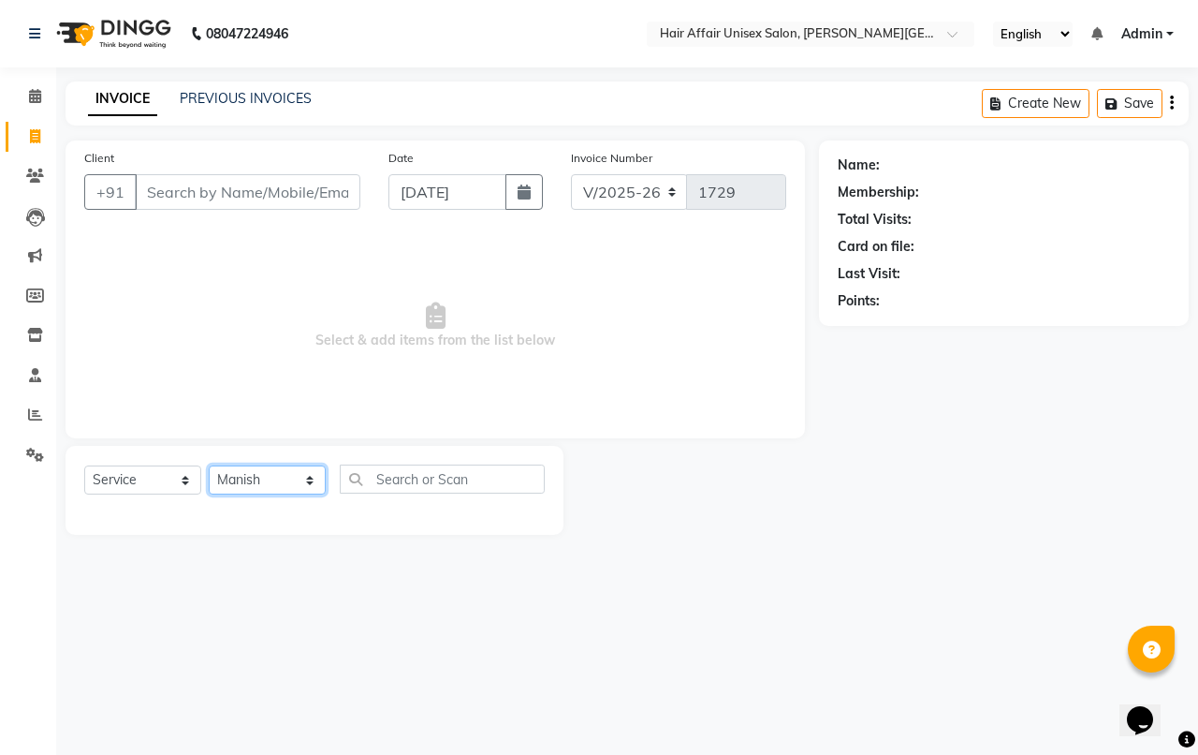
click at [209, 465] on select "Select Stylist [PERSON_NAME] kajal Kunal [PERSON_NAME] [PERSON_NAME] [PERSON_NA…" at bounding box center [267, 479] width 117 height 29
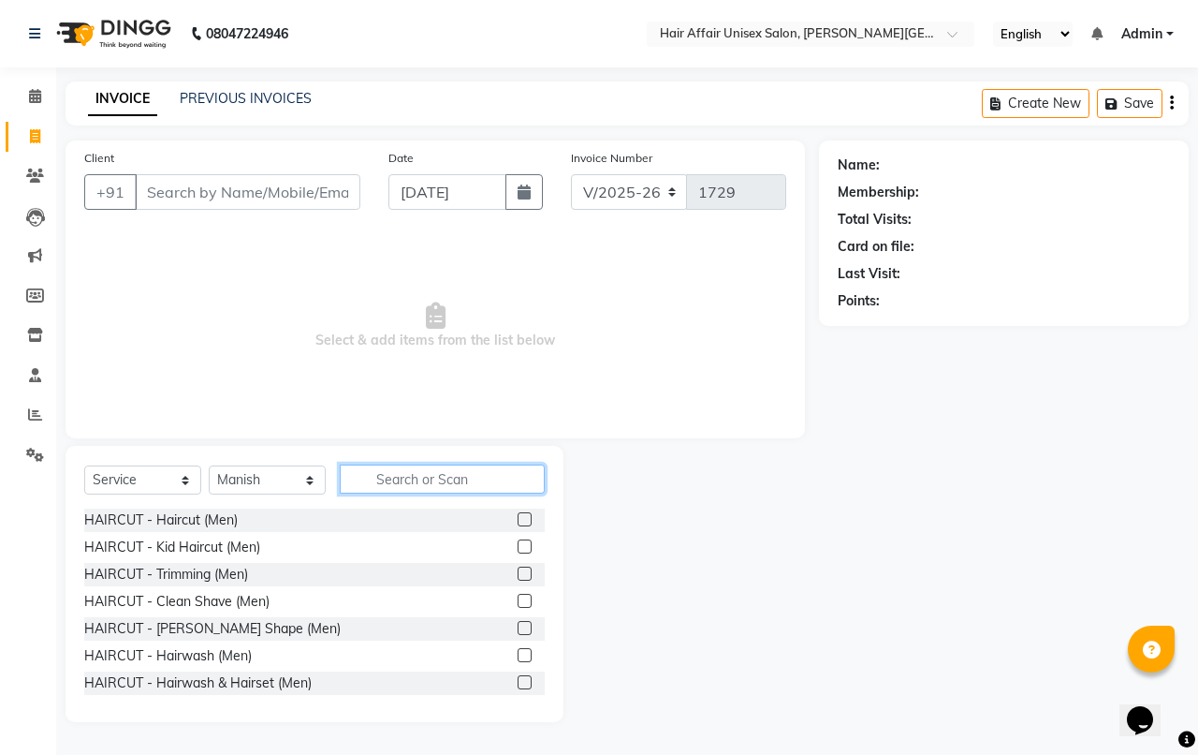
click at [372, 468] on input "text" at bounding box center [442, 478] width 205 height 29
click at [404, 469] on input "text" at bounding box center [442, 478] width 205 height 29
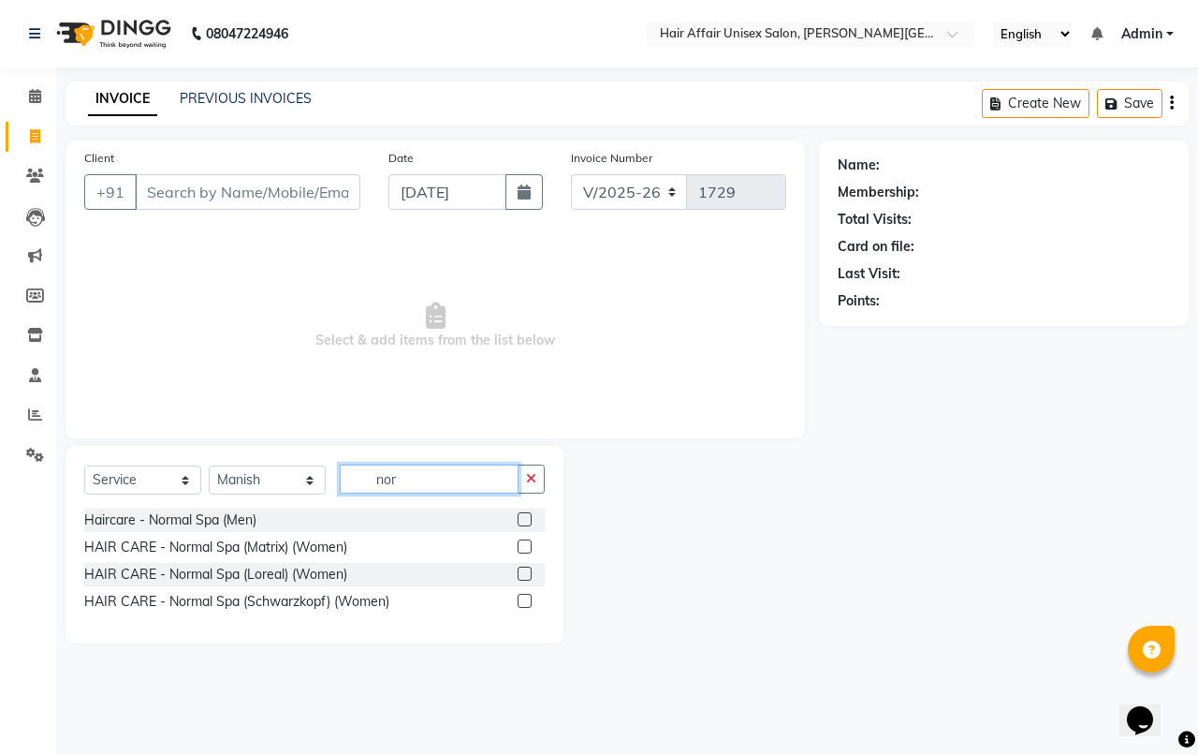
type input "nor"
click at [521, 564] on div at bounding box center [531, 574] width 27 height 23
click at [521, 569] on label at bounding box center [525, 573] width 14 height 14
click at [521, 569] on input "checkbox" at bounding box center [524, 574] width 12 height 12
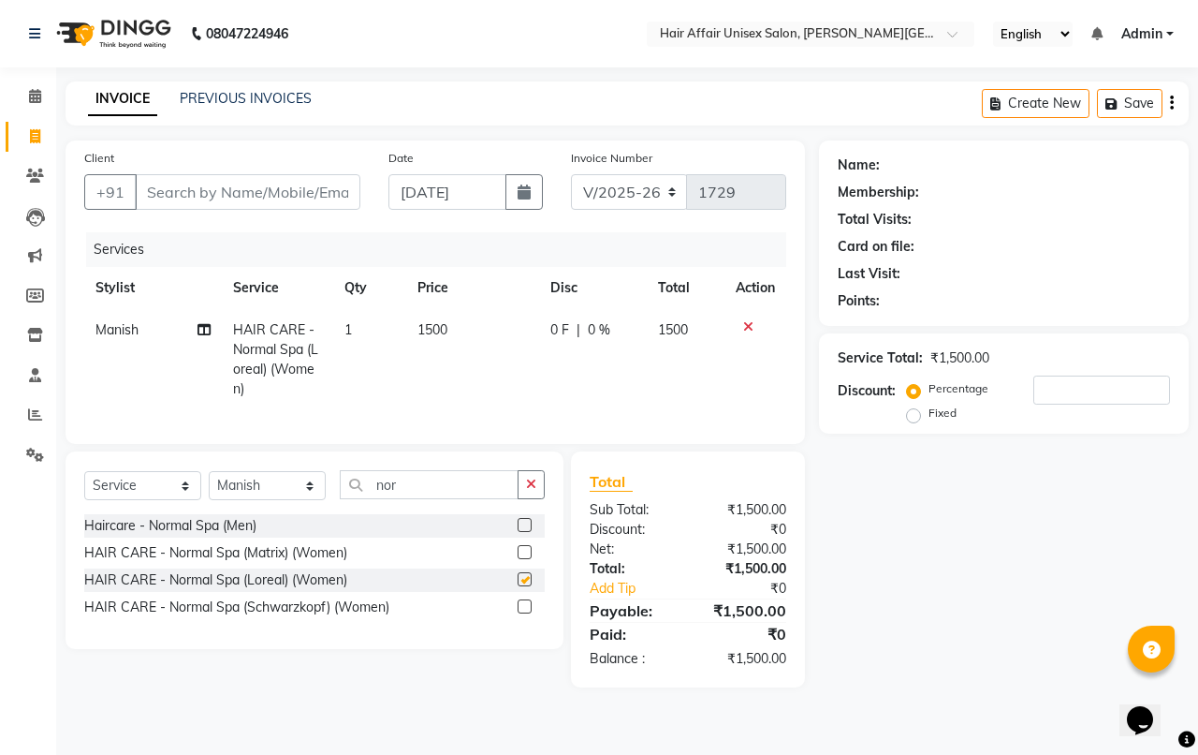
checkbox input "false"
click at [396, 499] on input "nor" at bounding box center [429, 484] width 179 height 29
type input "n"
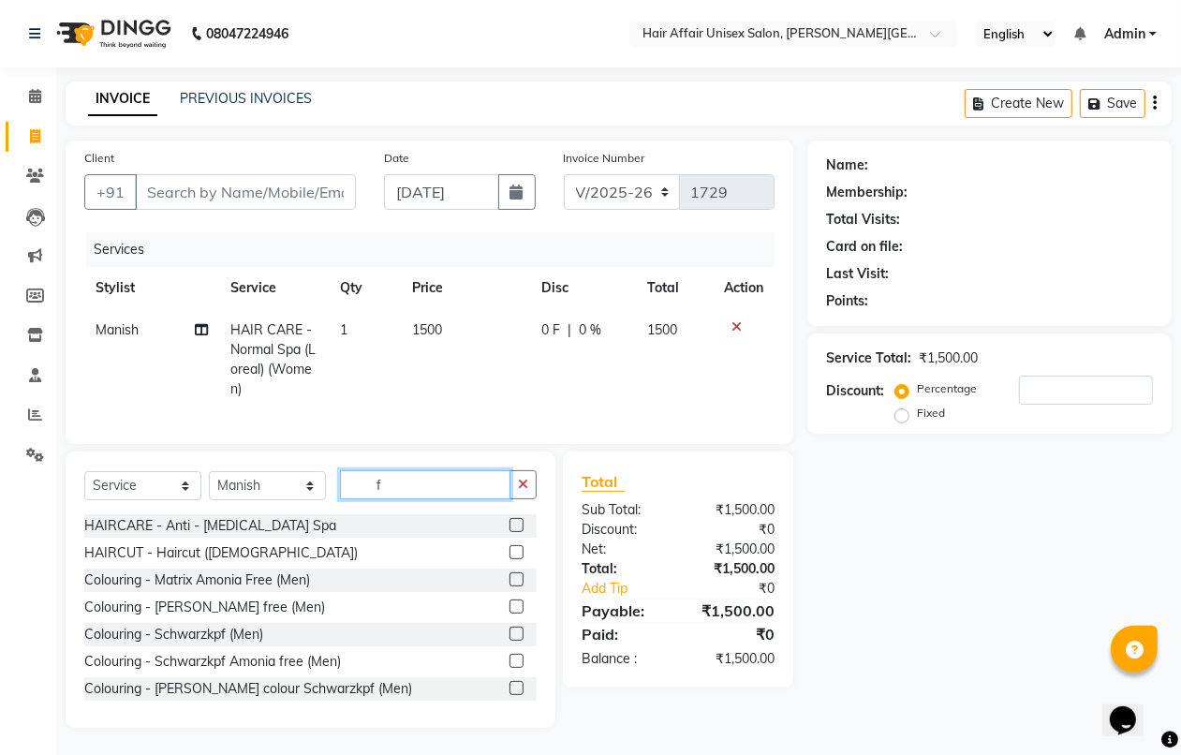
type input "f"
click at [509, 559] on label at bounding box center [516, 552] width 14 height 14
click at [509, 559] on input "checkbox" at bounding box center [515, 553] width 12 height 12
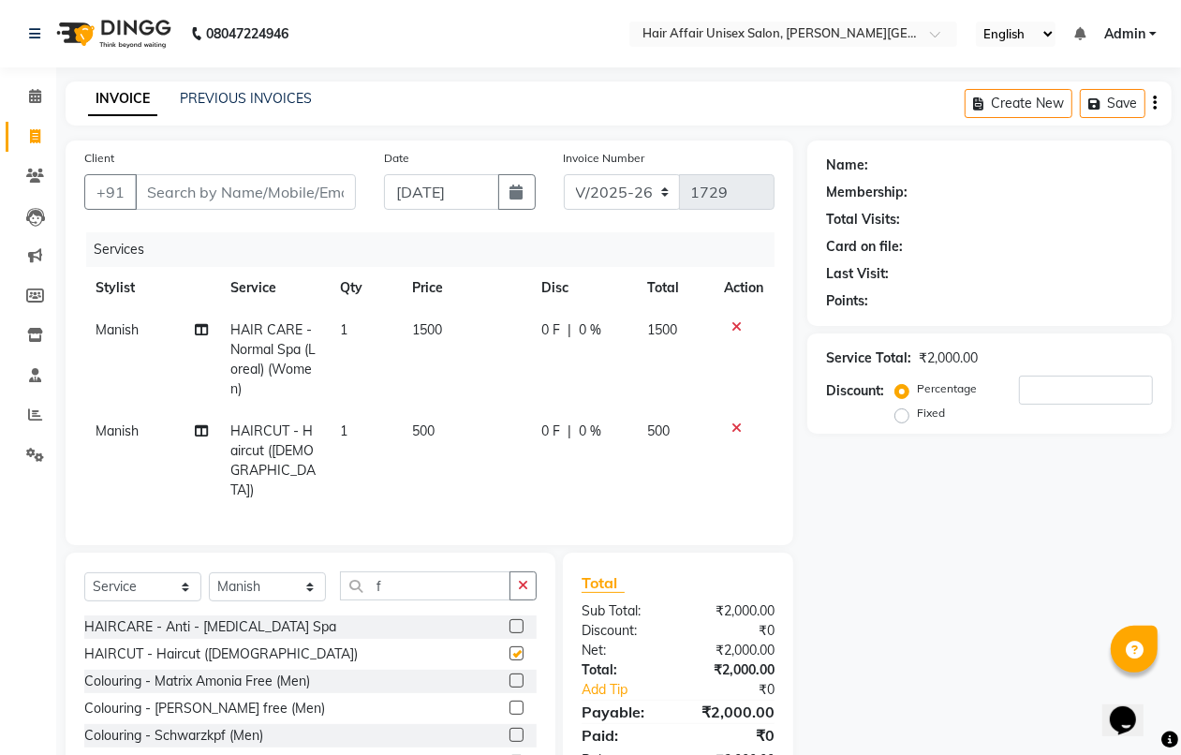
checkbox input "false"
click at [279, 198] on input "Client" at bounding box center [245, 192] width 221 height 36
type input "9"
type input "0"
type input "9"
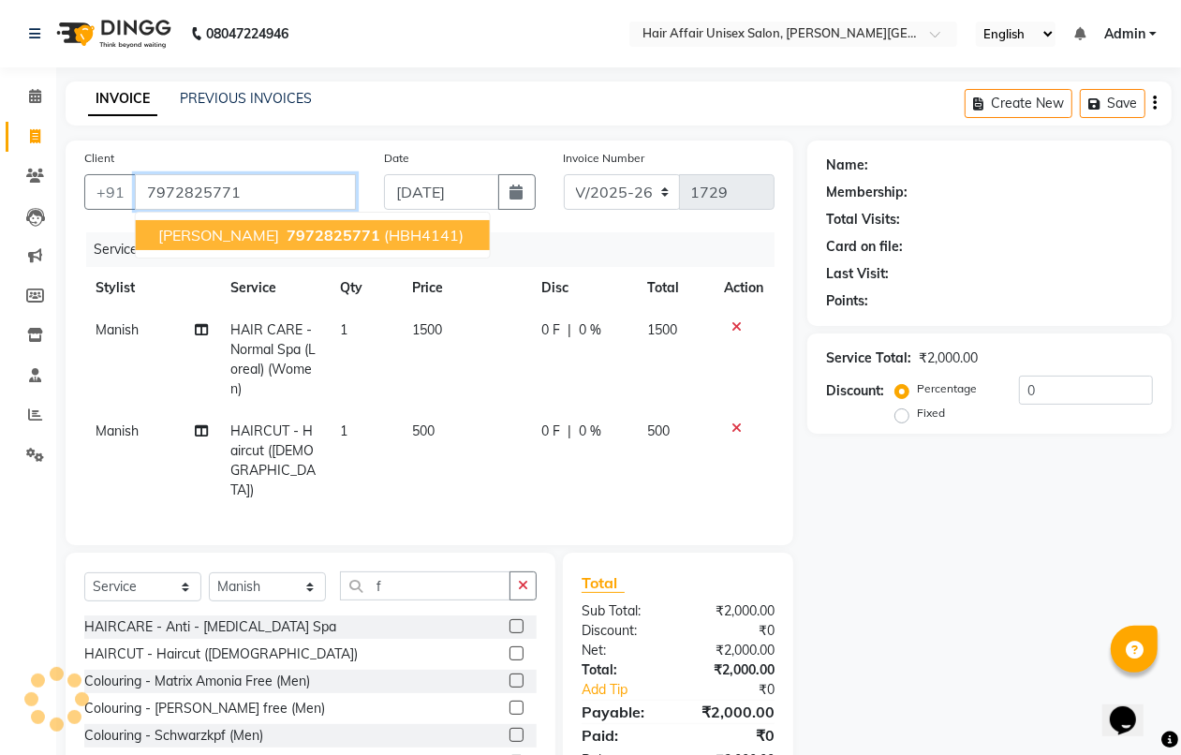
type input "7972825771"
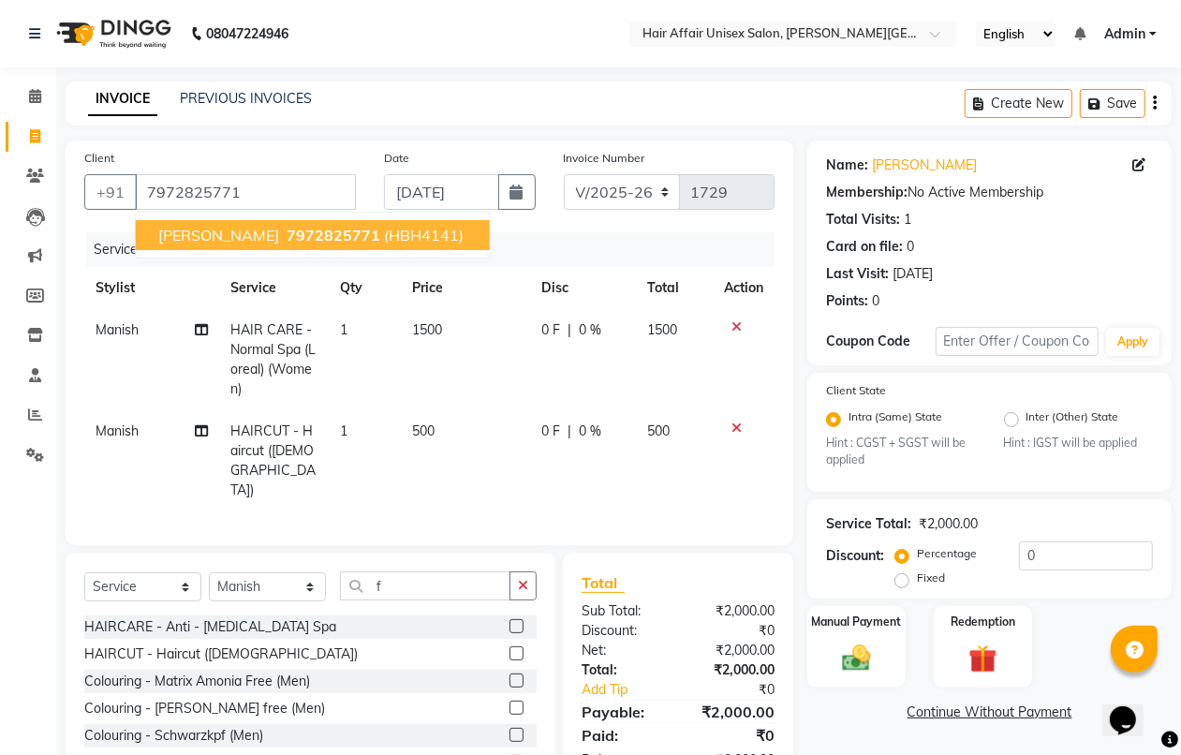
click at [283, 232] on ngb-highlight "7972825771" at bounding box center [331, 235] width 97 height 19
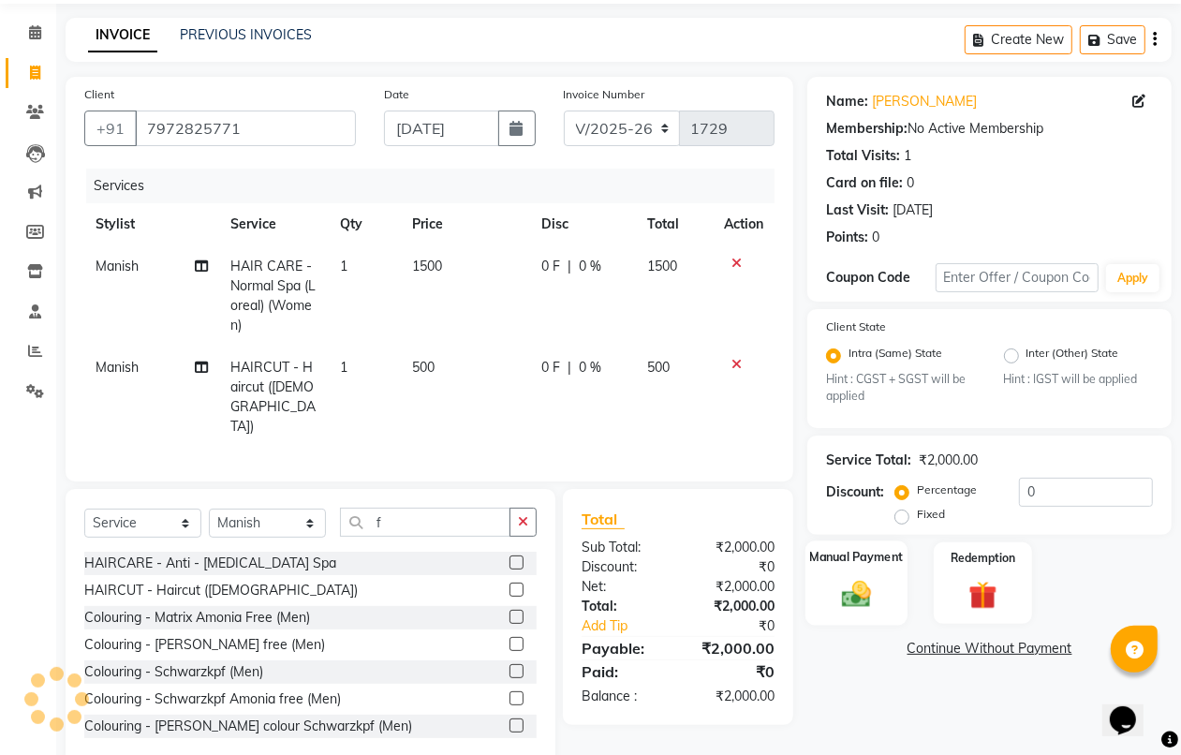
scroll to position [99, 0]
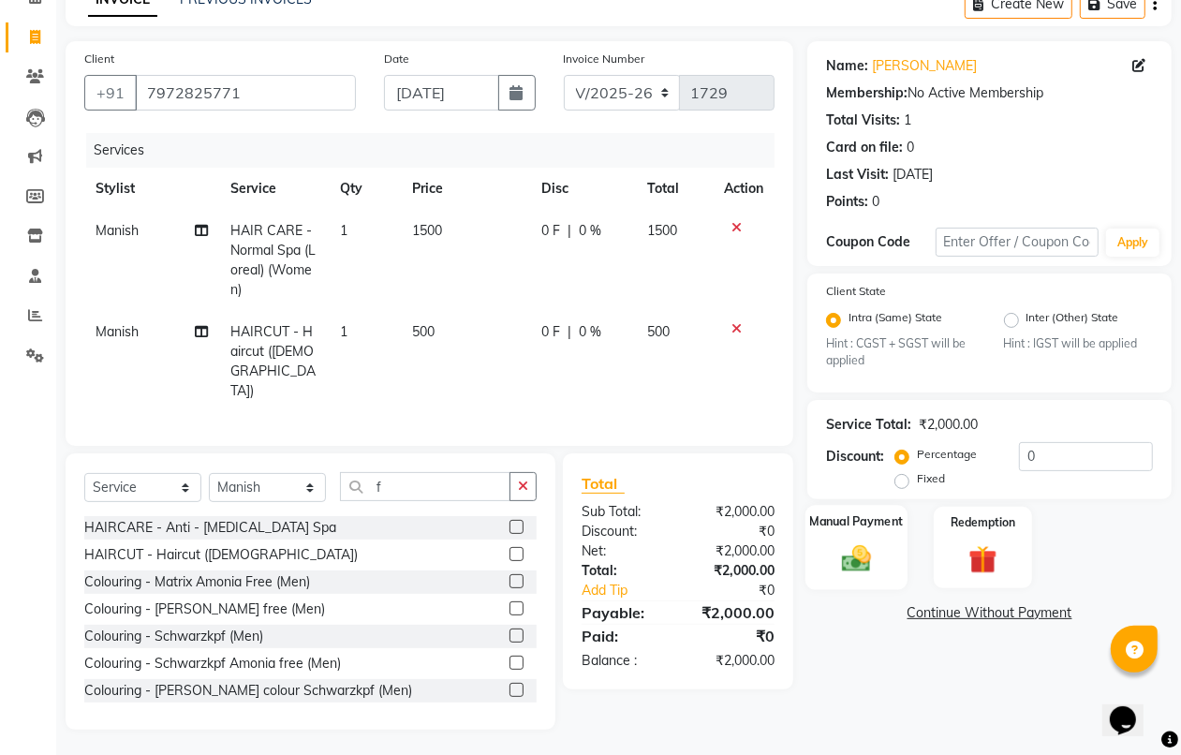
click at [877, 562] on img at bounding box center [855, 559] width 47 height 34
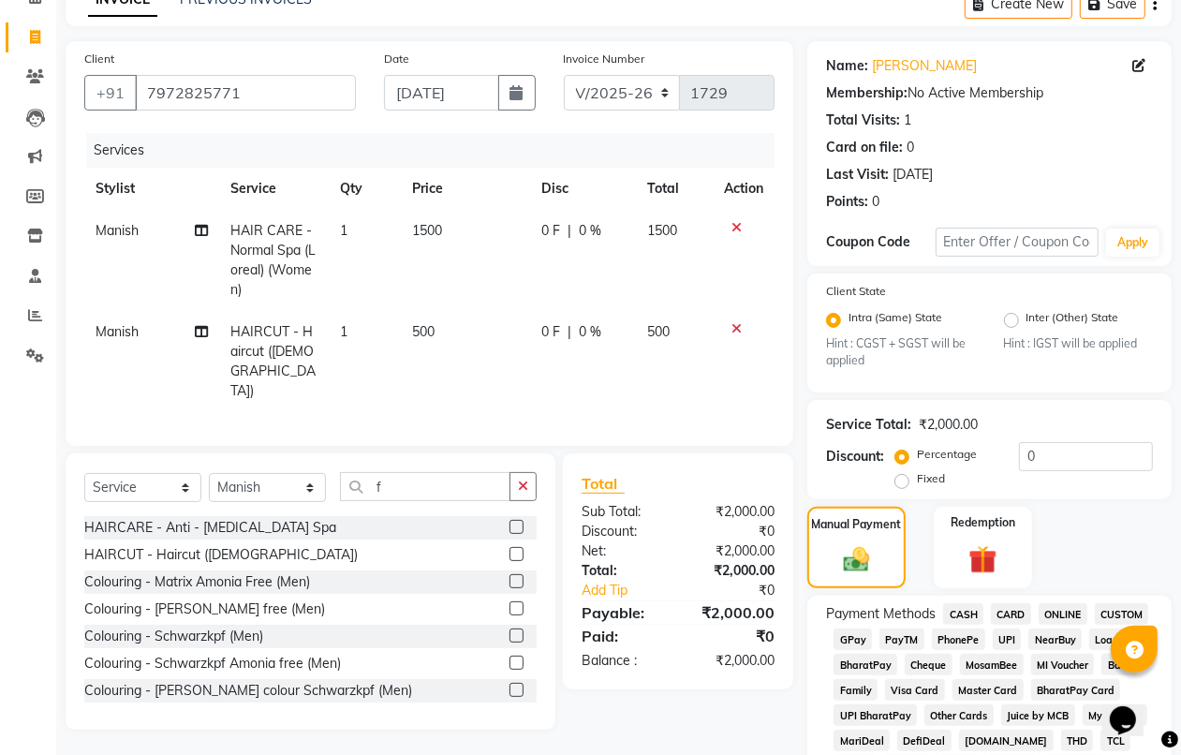
click at [962, 614] on span "CASH" at bounding box center [963, 614] width 40 height 22
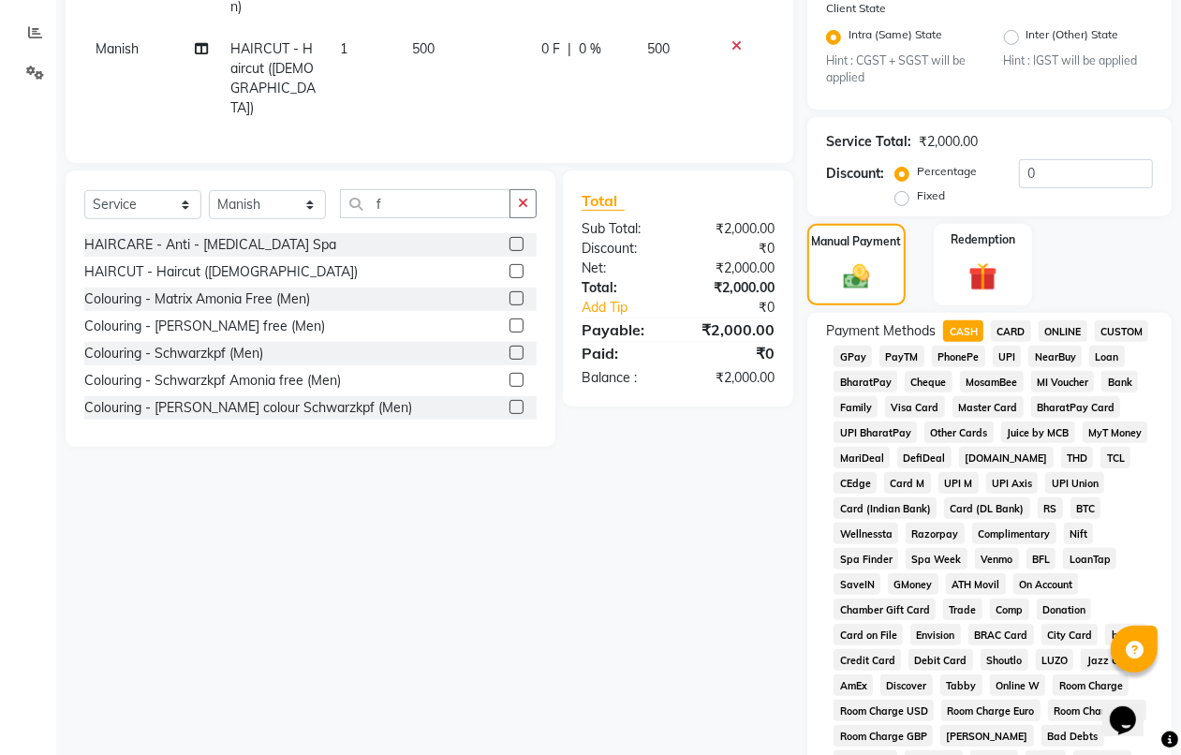
scroll to position [216, 0]
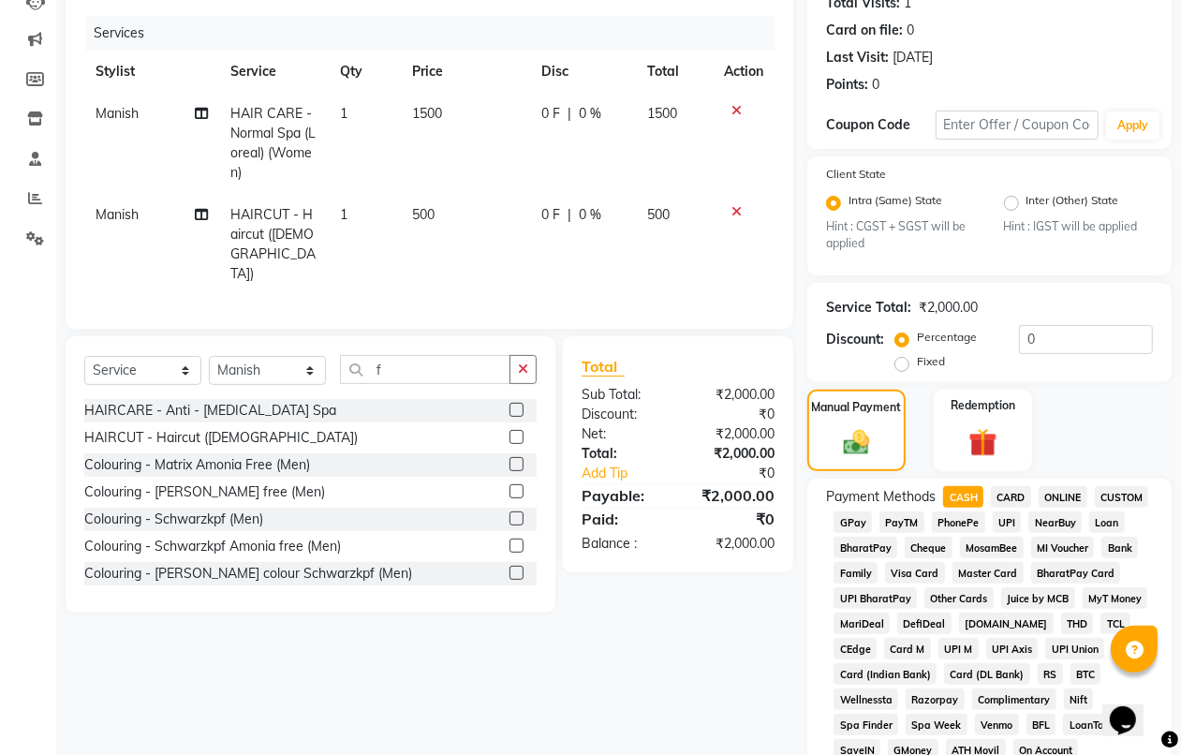
click at [961, 492] on span "CASH" at bounding box center [963, 497] width 40 height 22
click at [953, 513] on span "PhonePe" at bounding box center [957, 522] width 53 height 22
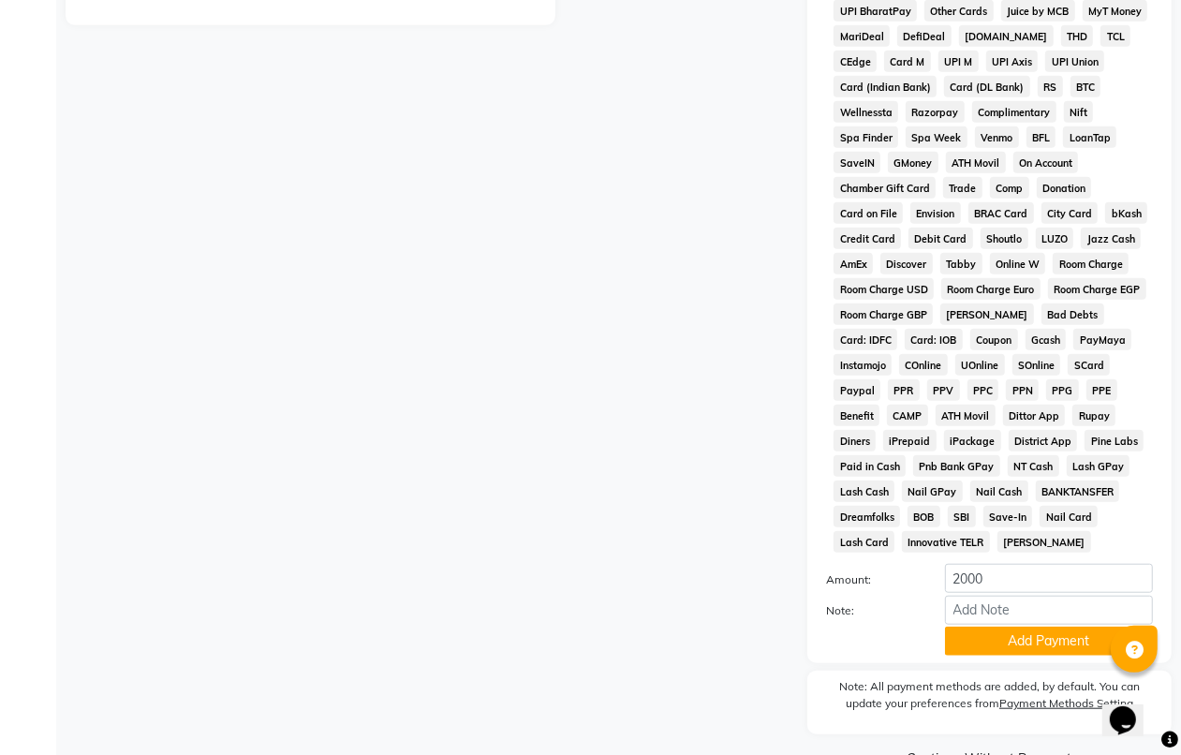
scroll to position [845, 0]
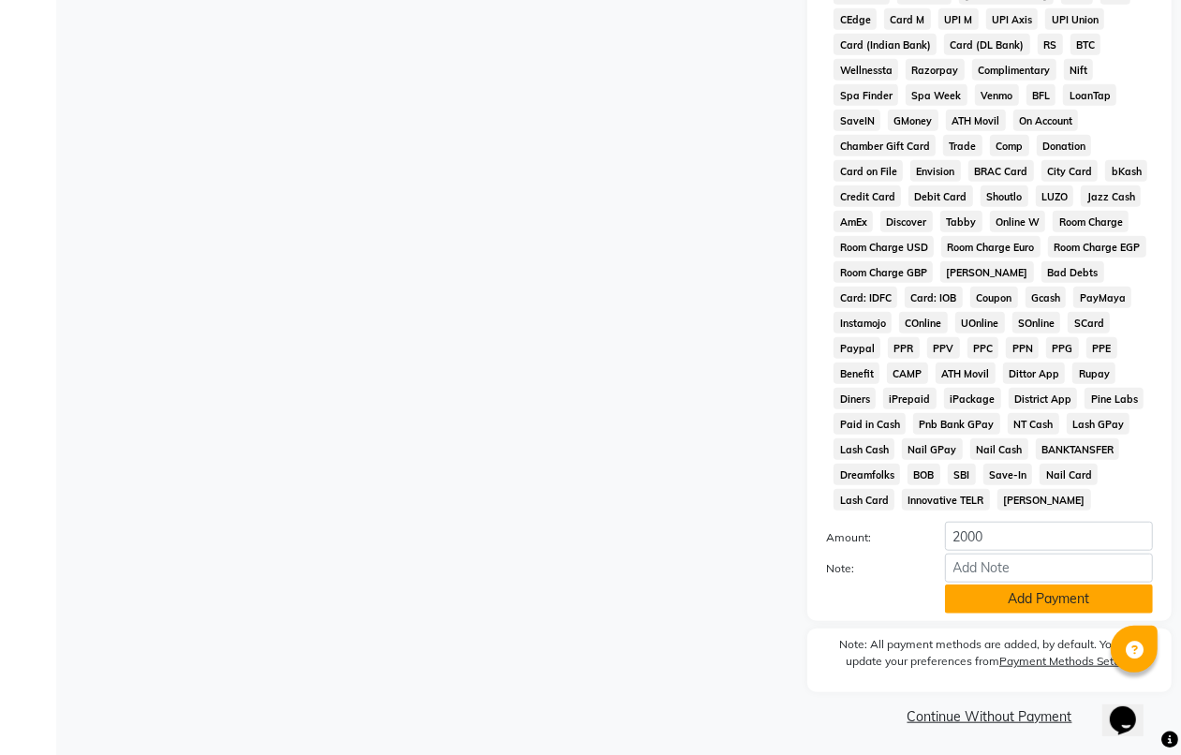
click at [966, 588] on button "Add Payment" at bounding box center [1049, 598] width 208 height 29
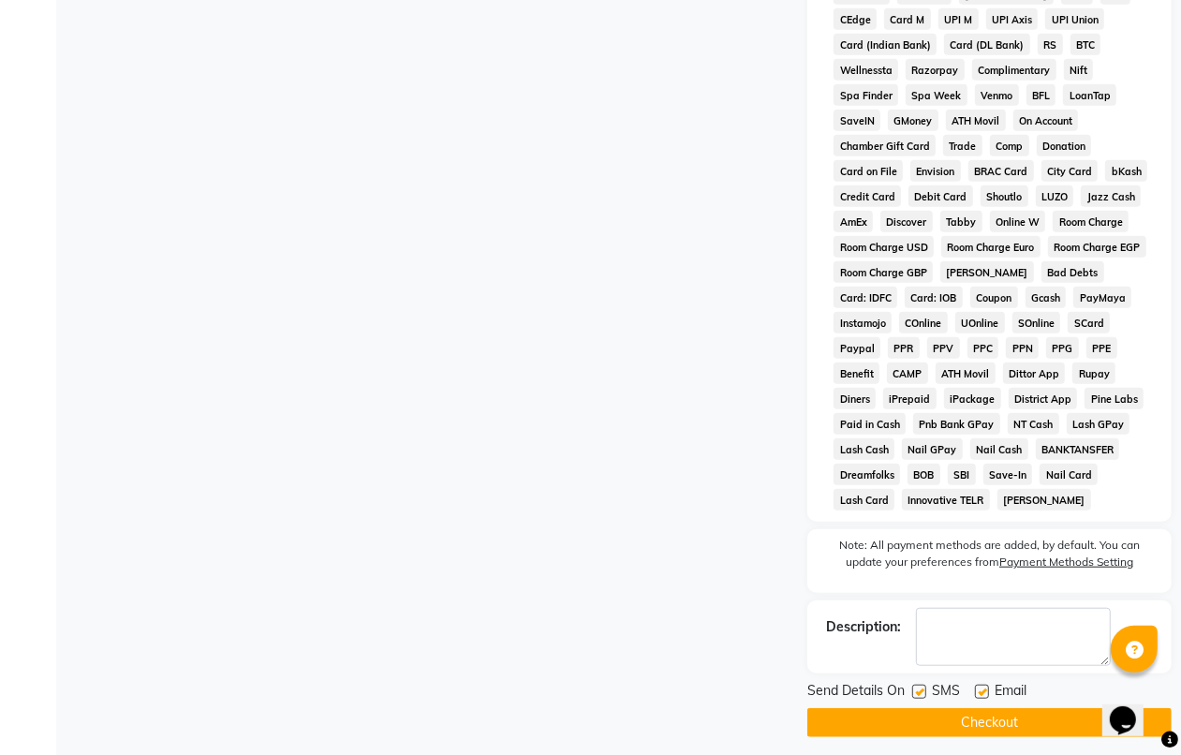
click at [826, 712] on button "Checkout" at bounding box center [989, 722] width 364 height 29
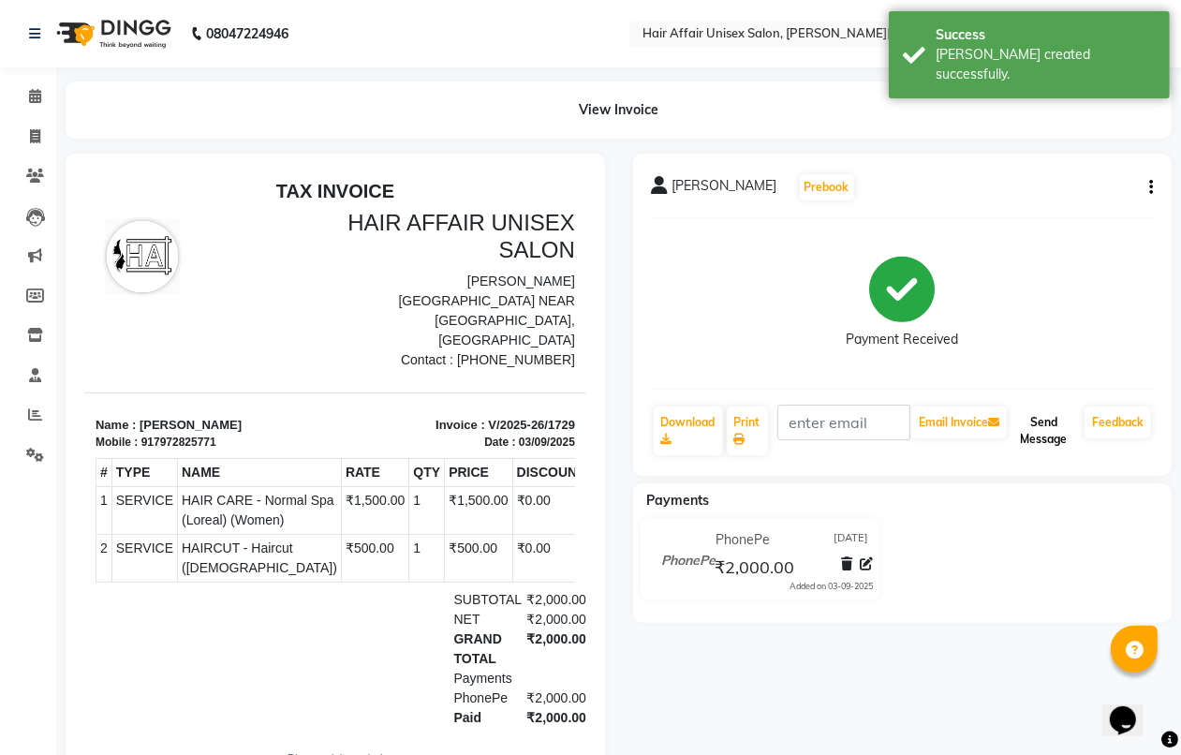
click at [1039, 437] on button "Send Message" at bounding box center [1043, 430] width 66 height 49
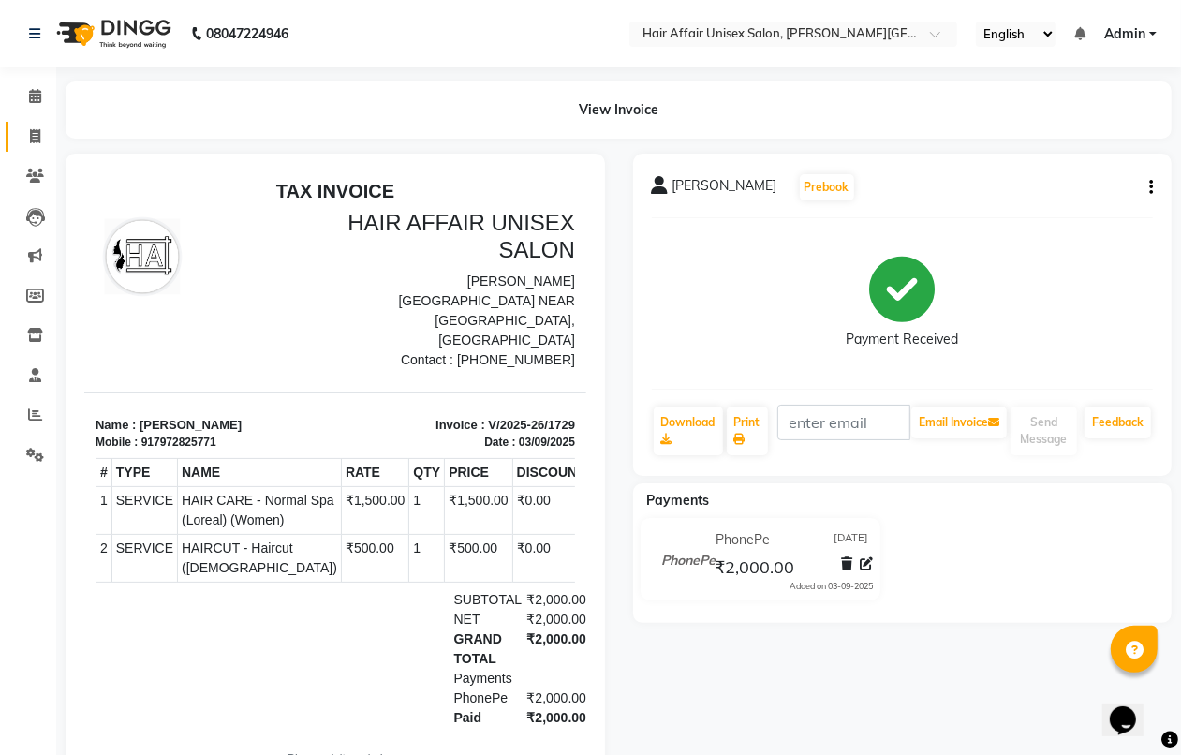
click at [40, 122] on link "Invoice" at bounding box center [28, 137] width 45 height 31
select select "service"
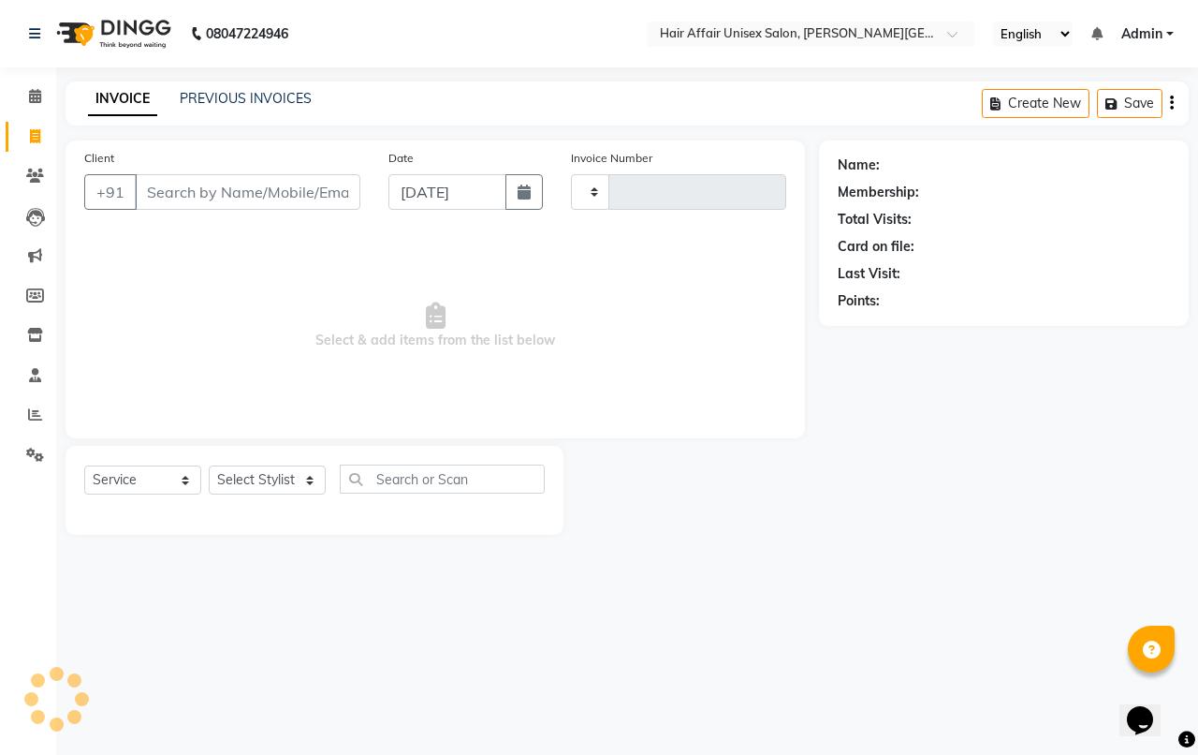
type input "1730"
select select "6225"
click at [26, 80] on li "Calendar" at bounding box center [28, 97] width 56 height 40
click at [37, 87] on span at bounding box center [35, 97] width 33 height 22
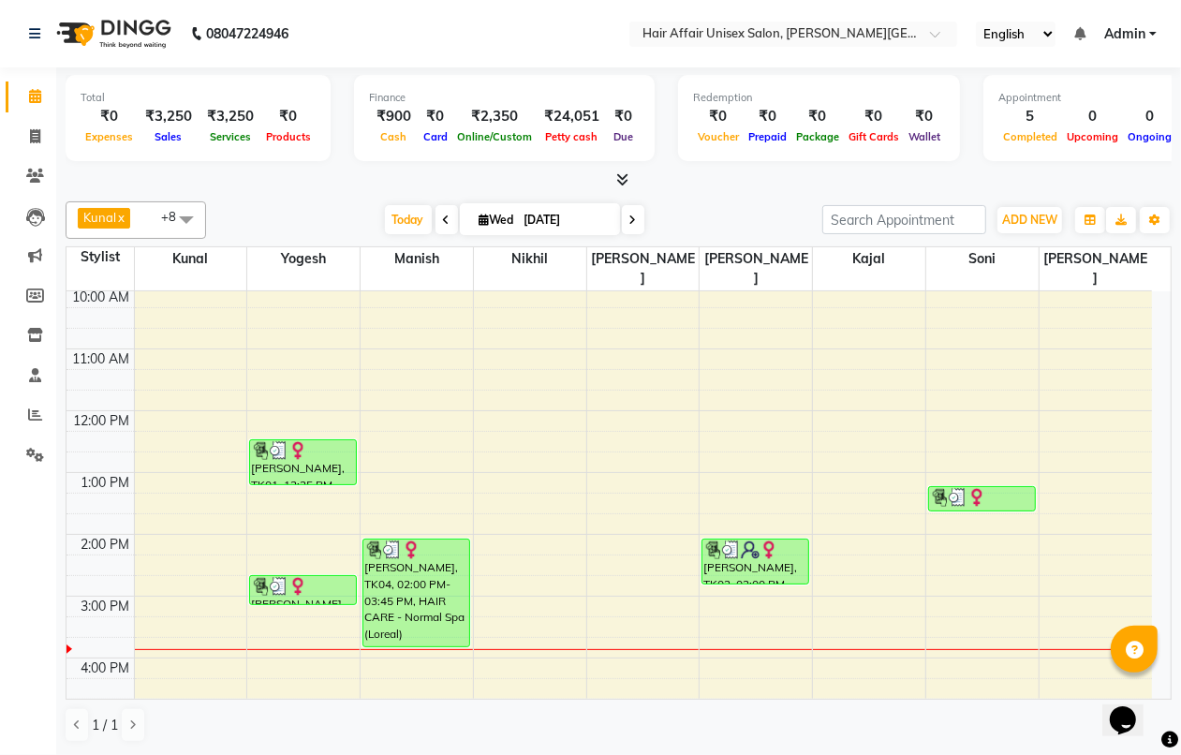
scroll to position [117, 0]
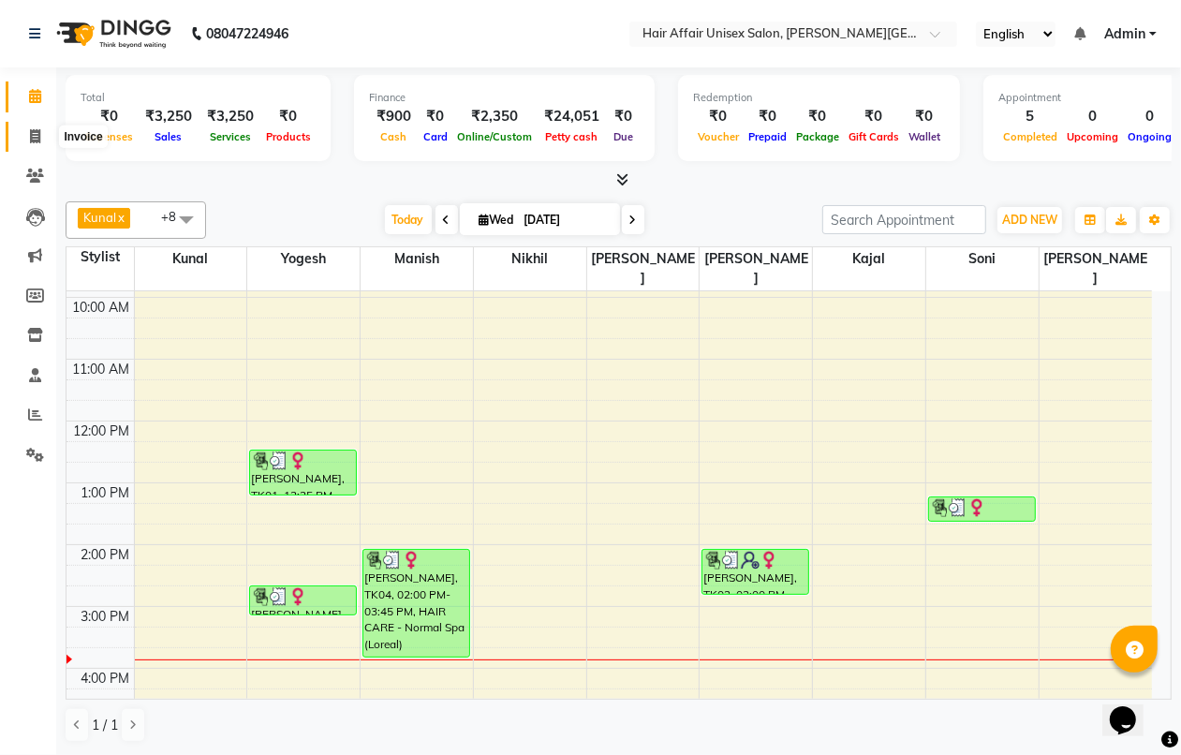
click at [26, 145] on span at bounding box center [35, 137] width 33 height 22
select select "6225"
select select "service"
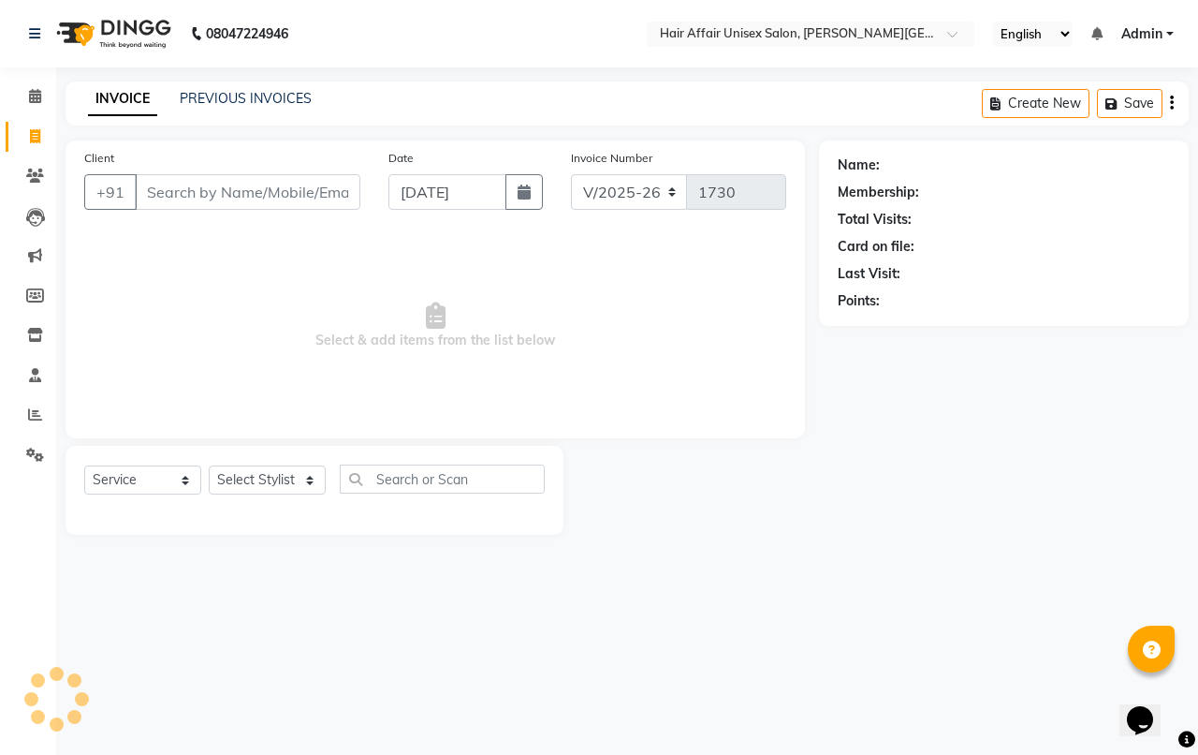
click at [171, 184] on input "Client" at bounding box center [248, 192] width 226 height 36
click at [201, 109] on div "INVOICE PREVIOUS INVOICES" at bounding box center [200, 100] width 269 height 22
click at [212, 98] on link "PREVIOUS INVOICES" at bounding box center [246, 98] width 132 height 17
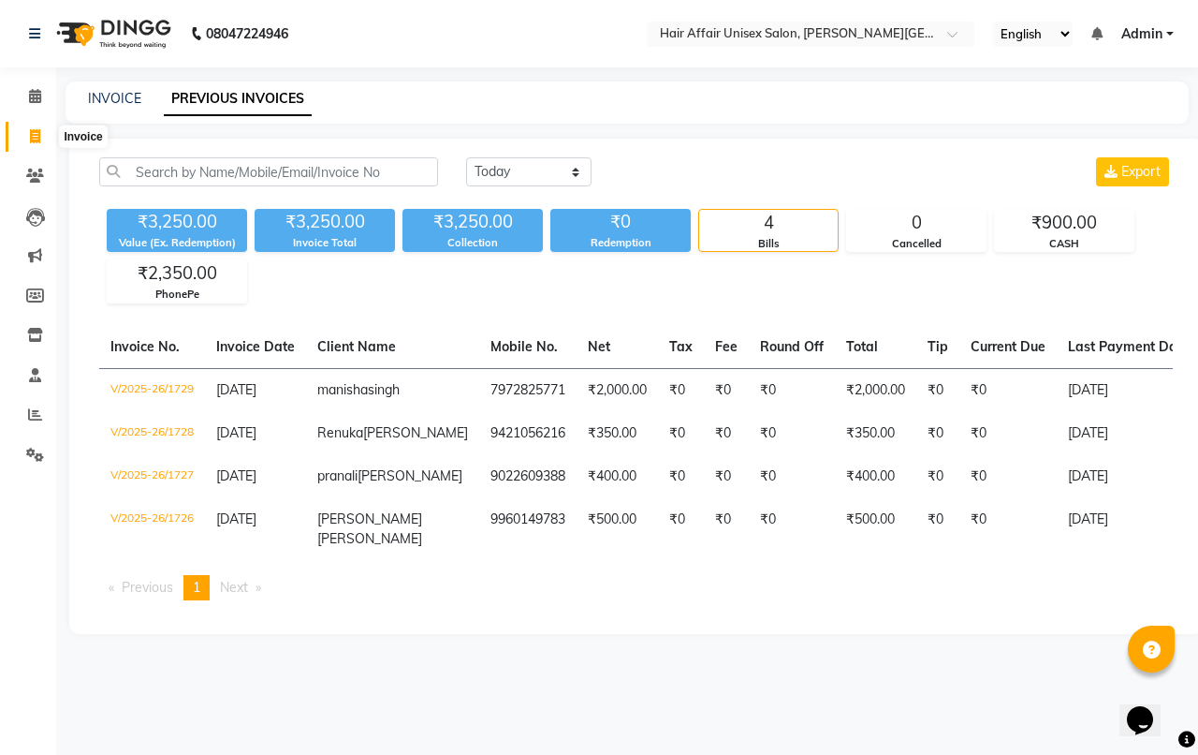
click at [37, 136] on icon at bounding box center [35, 136] width 10 height 14
select select "6225"
select select "service"
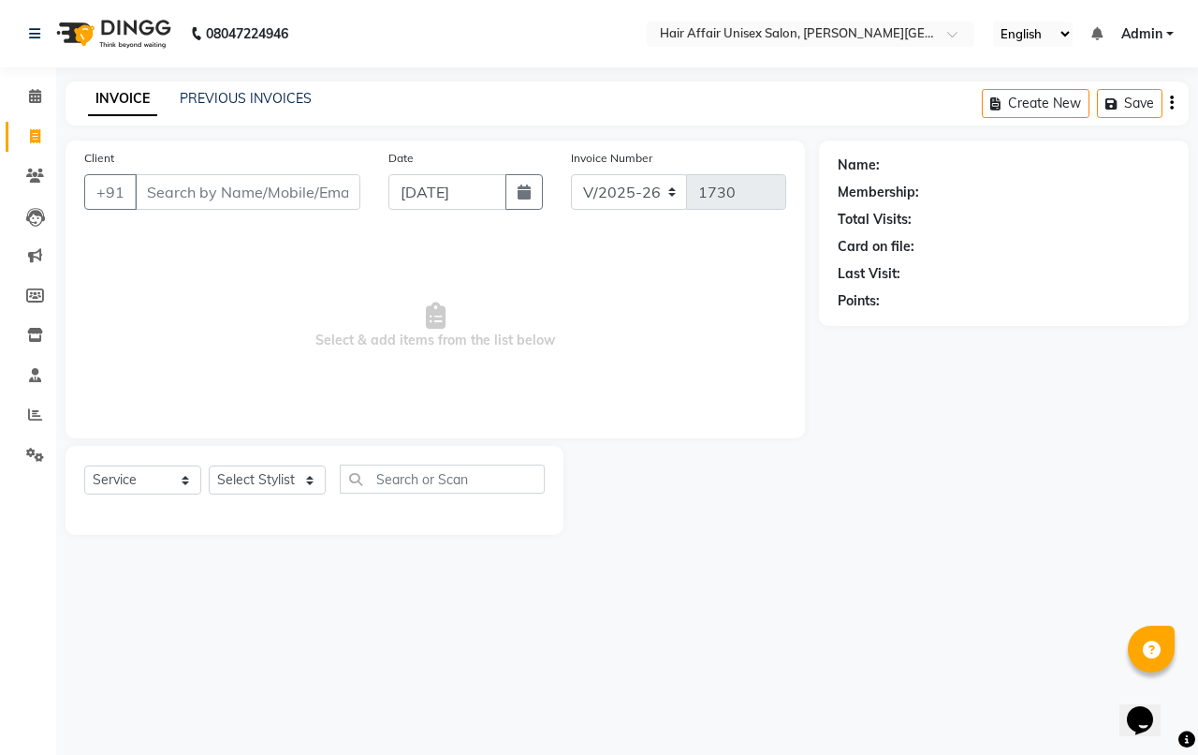
click at [180, 199] on input "Client" at bounding box center [248, 192] width 226 height 36
click at [251, 479] on select "Select Stylist [PERSON_NAME] kajal Kunal [PERSON_NAME] [PERSON_NAME] [PERSON_NA…" at bounding box center [267, 479] width 117 height 29
select select "66024"
click at [209, 465] on select "Select Stylist [PERSON_NAME] kajal Kunal [PERSON_NAME] [PERSON_NAME] [PERSON_NA…" at bounding box center [267, 479] width 117 height 29
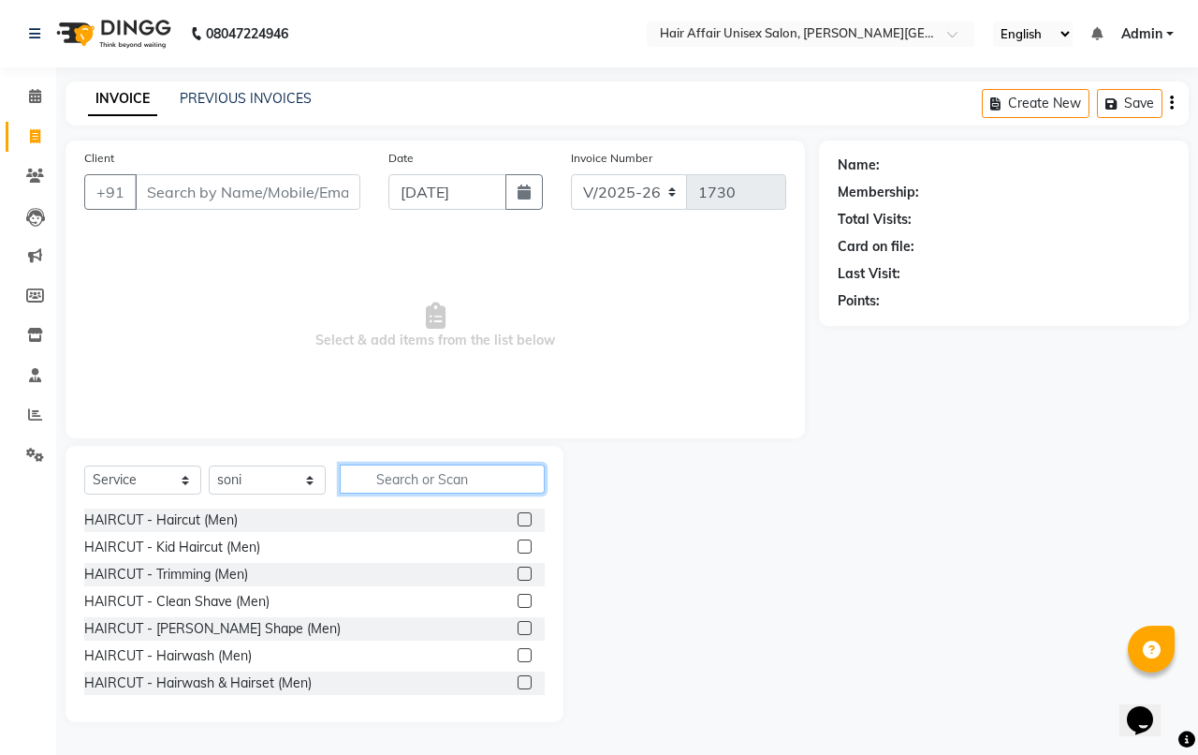
click at [424, 477] on input "text" at bounding box center [442, 478] width 205 height 29
type input "thr"
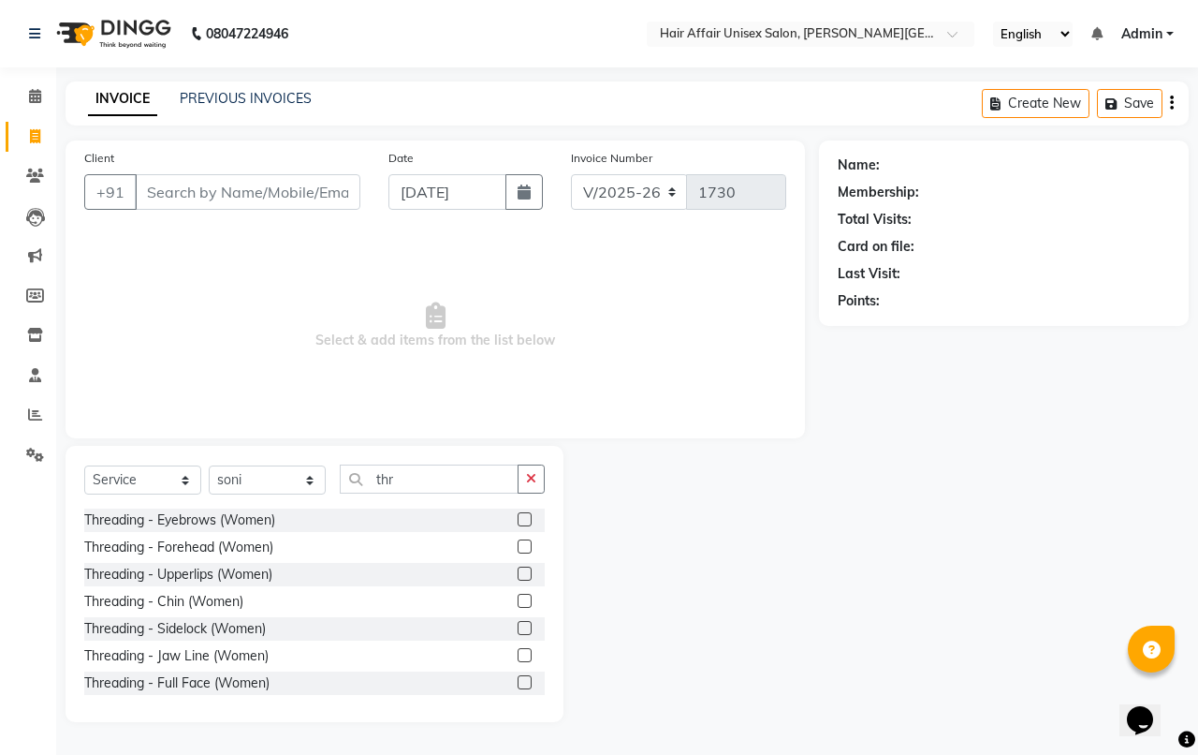
click at [518, 520] on label at bounding box center [525, 519] width 14 height 14
click at [518, 520] on input "checkbox" at bounding box center [524, 520] width 12 height 12
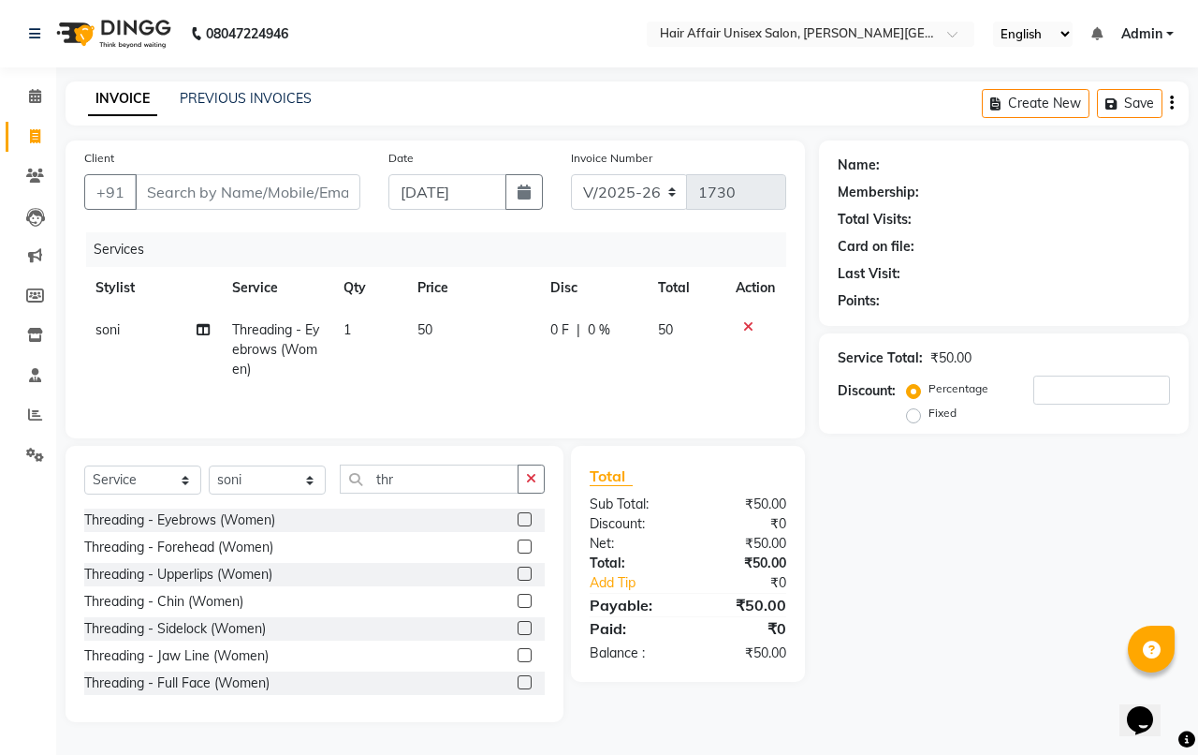
click at [518, 524] on label at bounding box center [525, 519] width 14 height 14
click at [518, 524] on input "checkbox" at bounding box center [524, 520] width 12 height 12
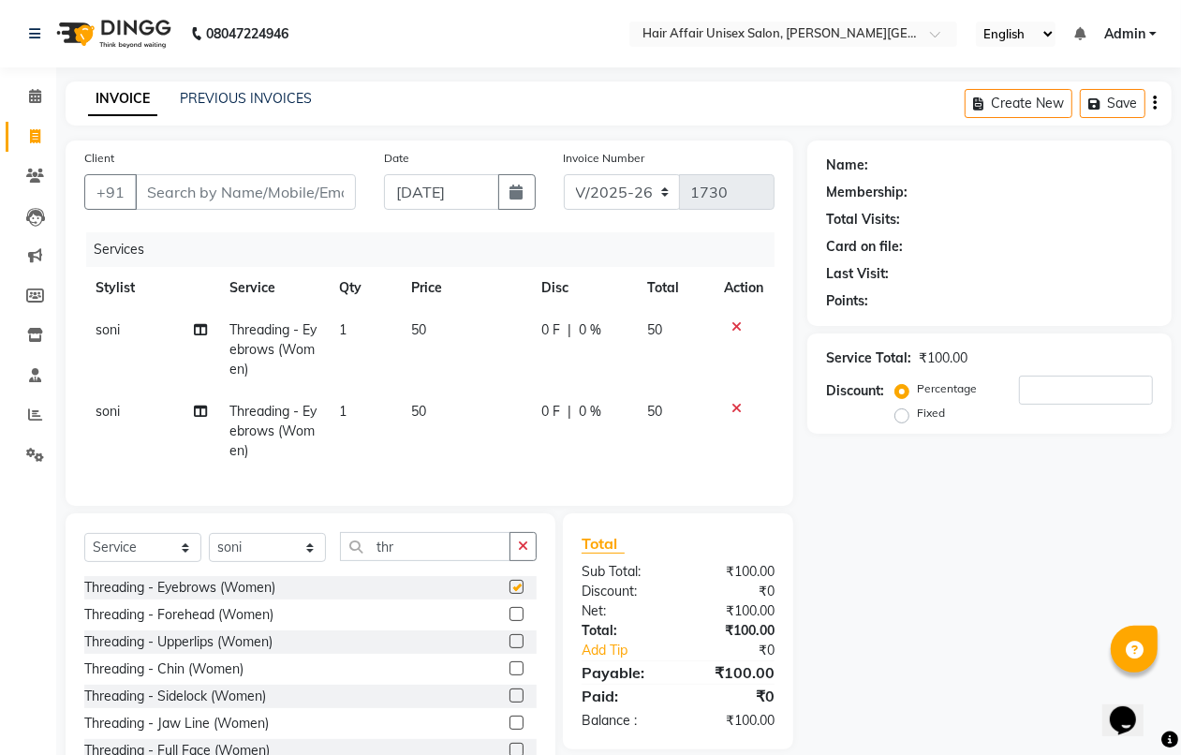
checkbox input "false"
click at [509, 621] on label at bounding box center [516, 614] width 14 height 14
click at [509, 621] on input "checkbox" at bounding box center [515, 615] width 12 height 12
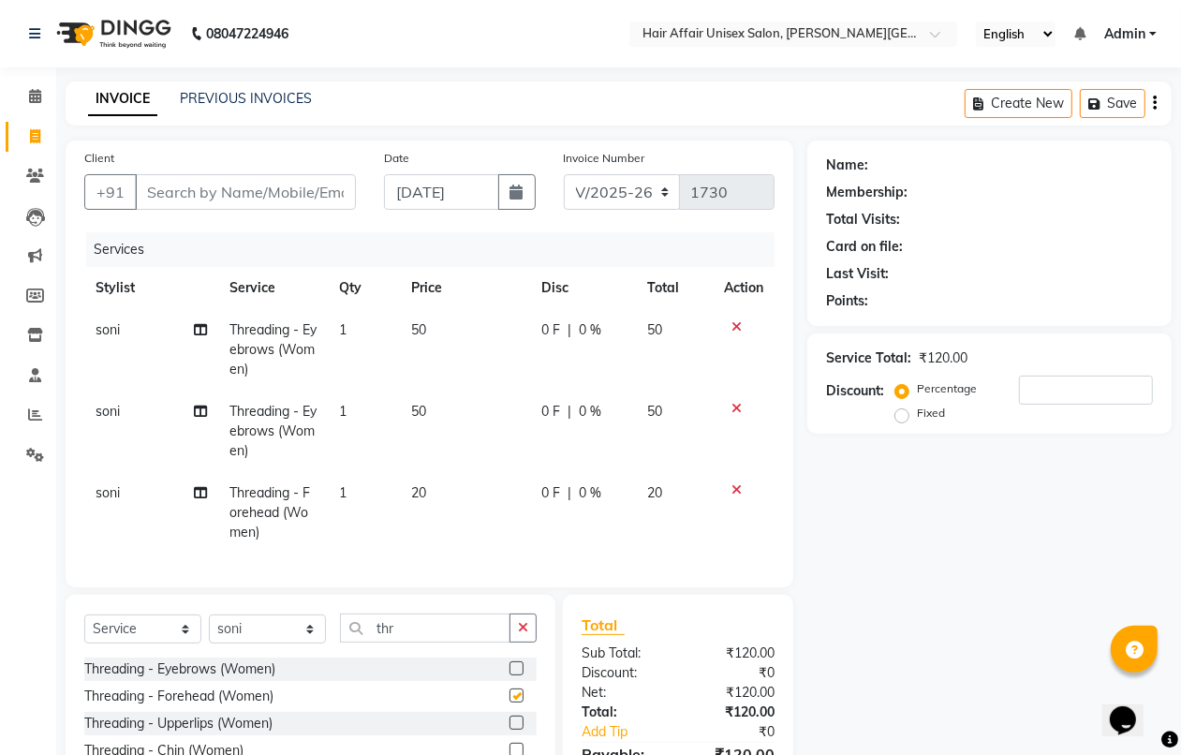
checkbox input "false"
click at [509, 729] on label at bounding box center [516, 722] width 14 height 14
click at [509, 729] on input "checkbox" at bounding box center [515, 723] width 12 height 12
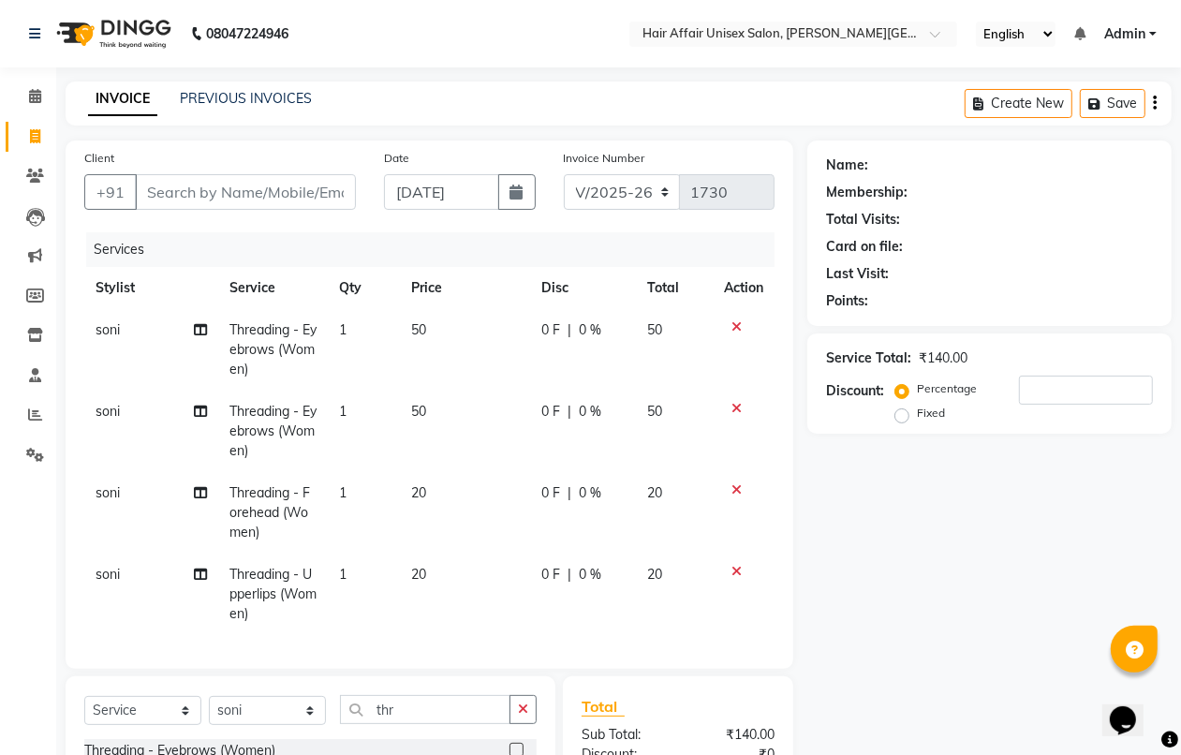
checkbox input "false"
click at [286, 190] on input "Client" at bounding box center [245, 192] width 221 height 36
type input "p"
type input "0"
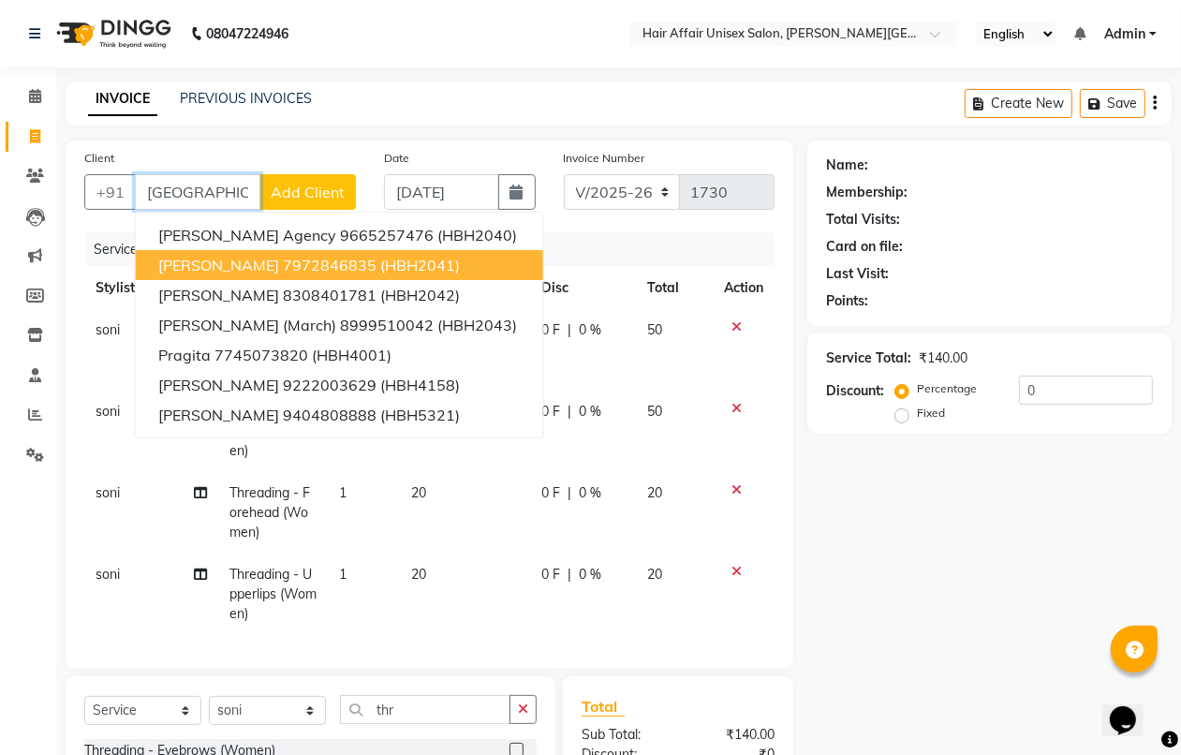
click at [304, 265] on ngb-highlight "7972846835" at bounding box center [330, 265] width 94 height 19
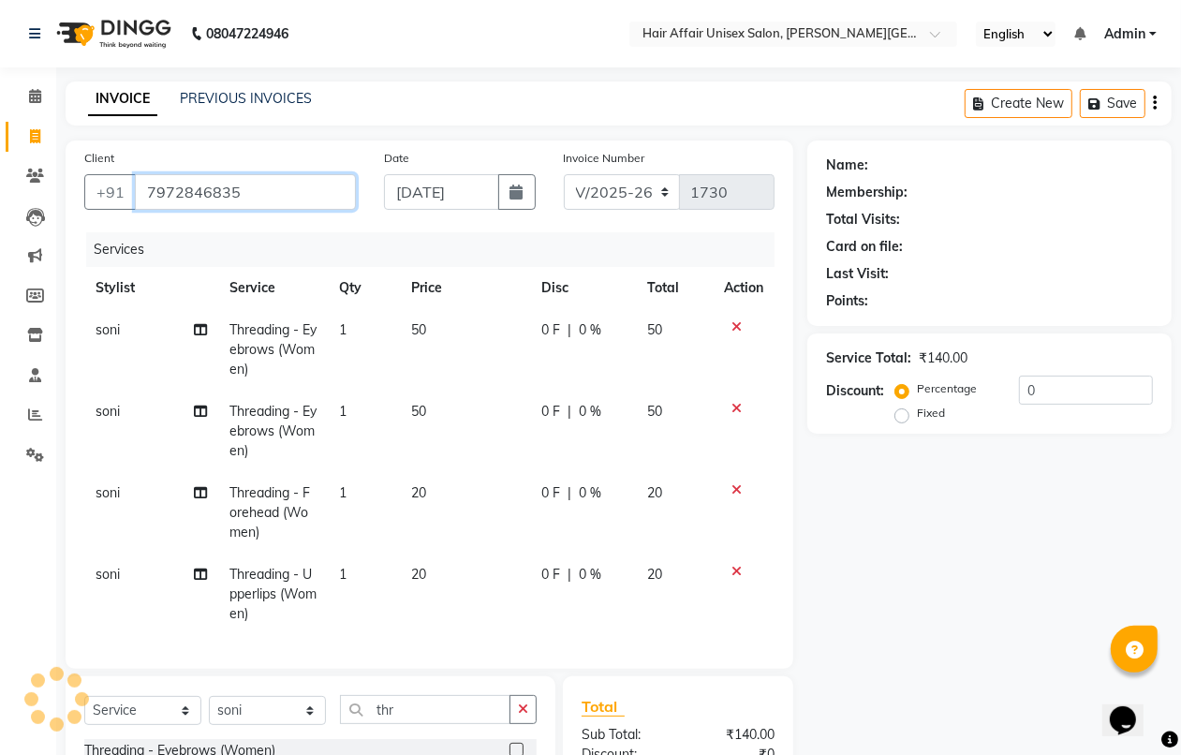
type input "7972846835"
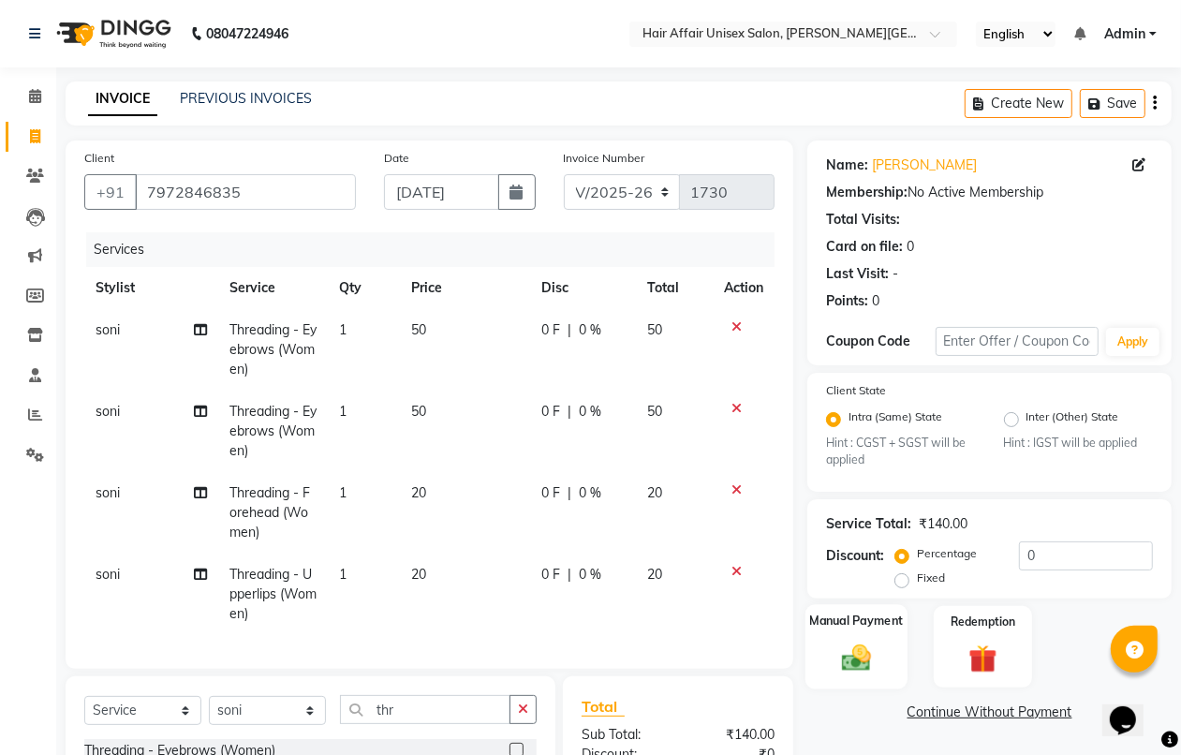
click at [853, 632] on div "Manual Payment" at bounding box center [856, 647] width 102 height 85
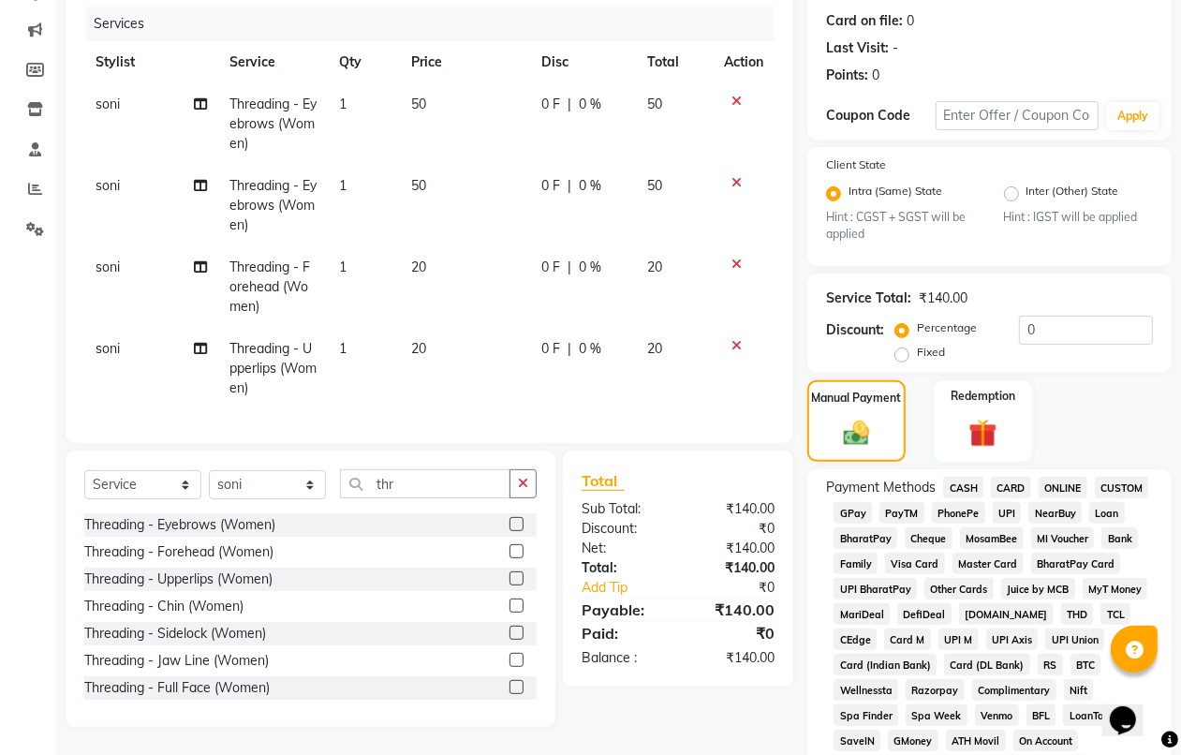
scroll to position [234, 0]
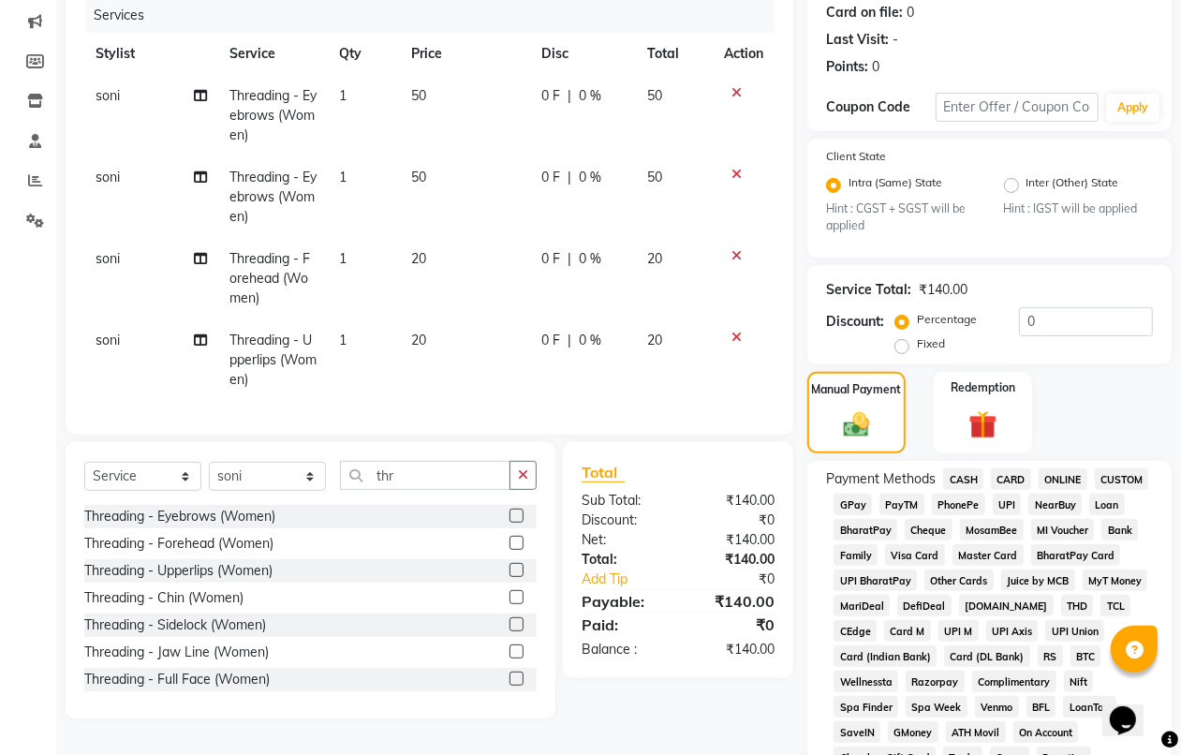
click at [953, 471] on span "CASH" at bounding box center [963, 479] width 40 height 22
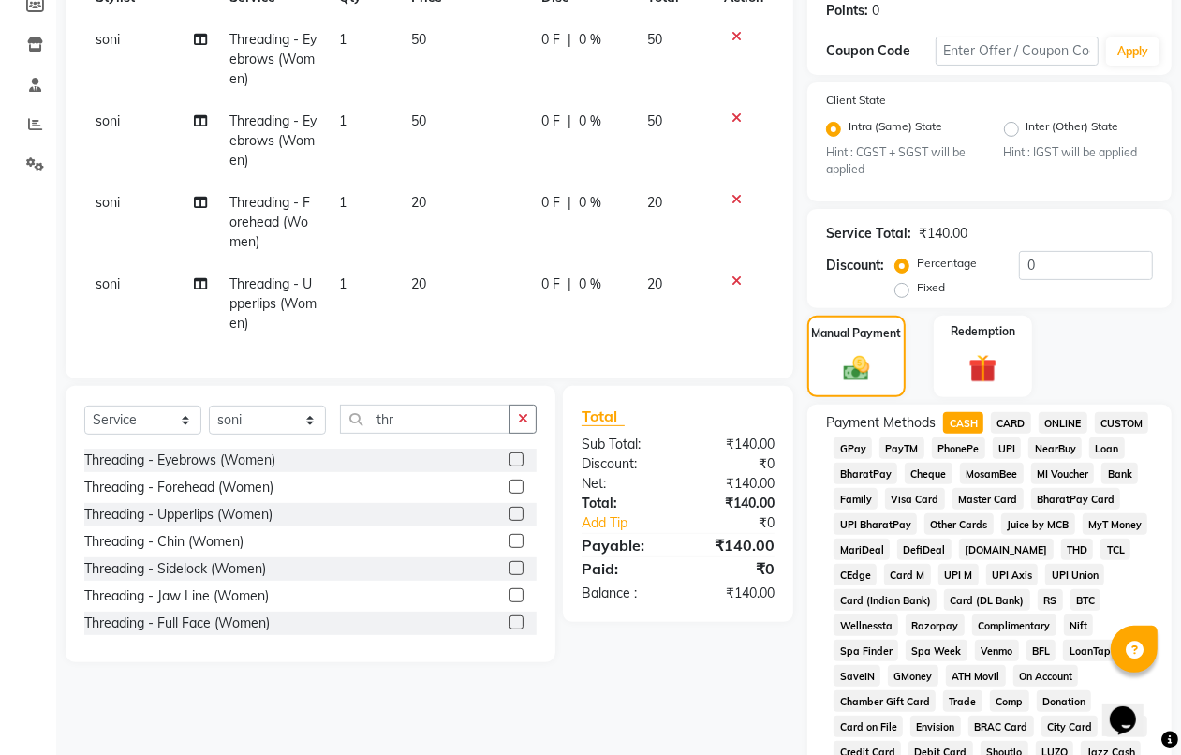
scroll to position [845, 0]
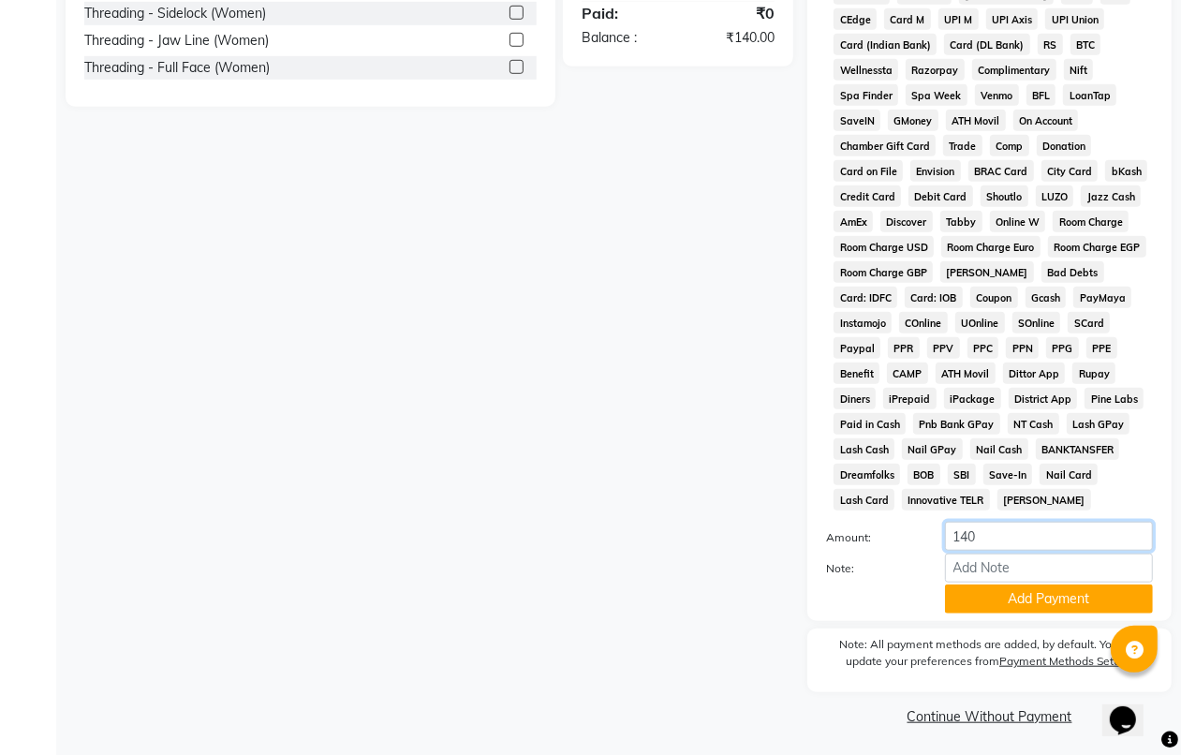
click at [989, 532] on input "140" at bounding box center [1049, 535] width 208 height 29
click at [995, 566] on input "Note:" at bounding box center [1049, 567] width 208 height 29
type input "100"
click at [1004, 593] on button "Add Payment" at bounding box center [1049, 598] width 208 height 29
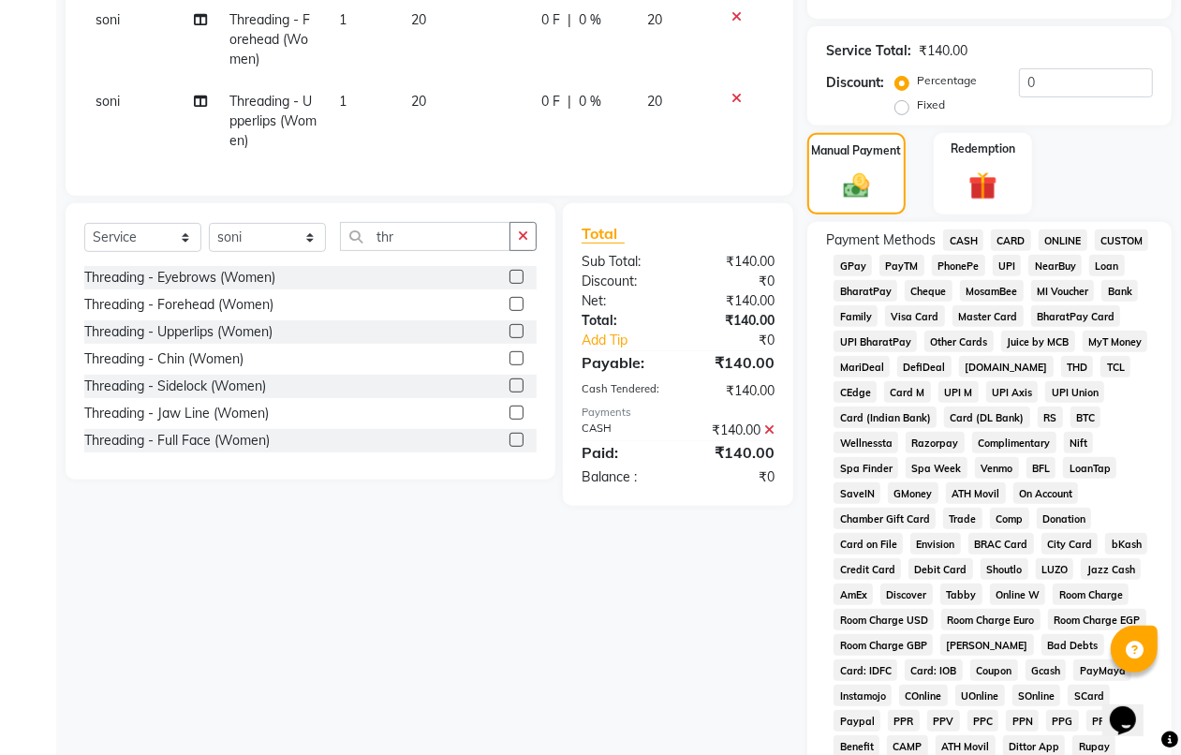
scroll to position [269, 0]
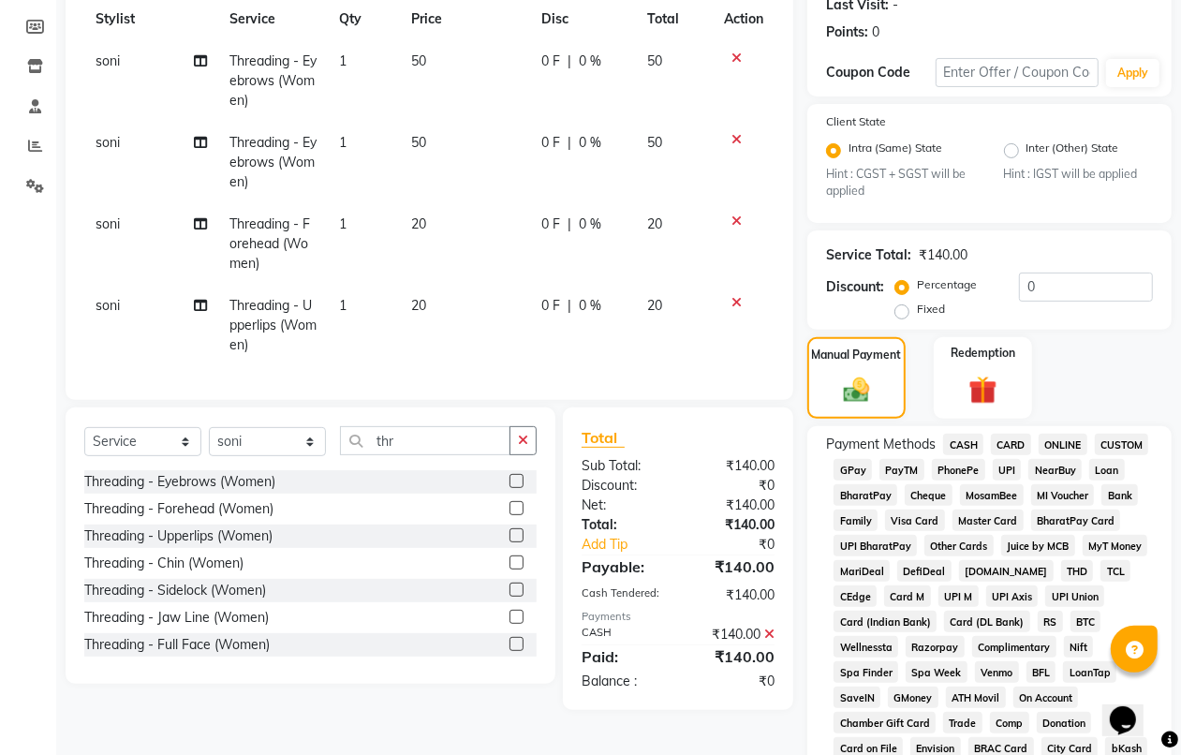
click at [966, 460] on span "PhonePe" at bounding box center [957, 470] width 53 height 22
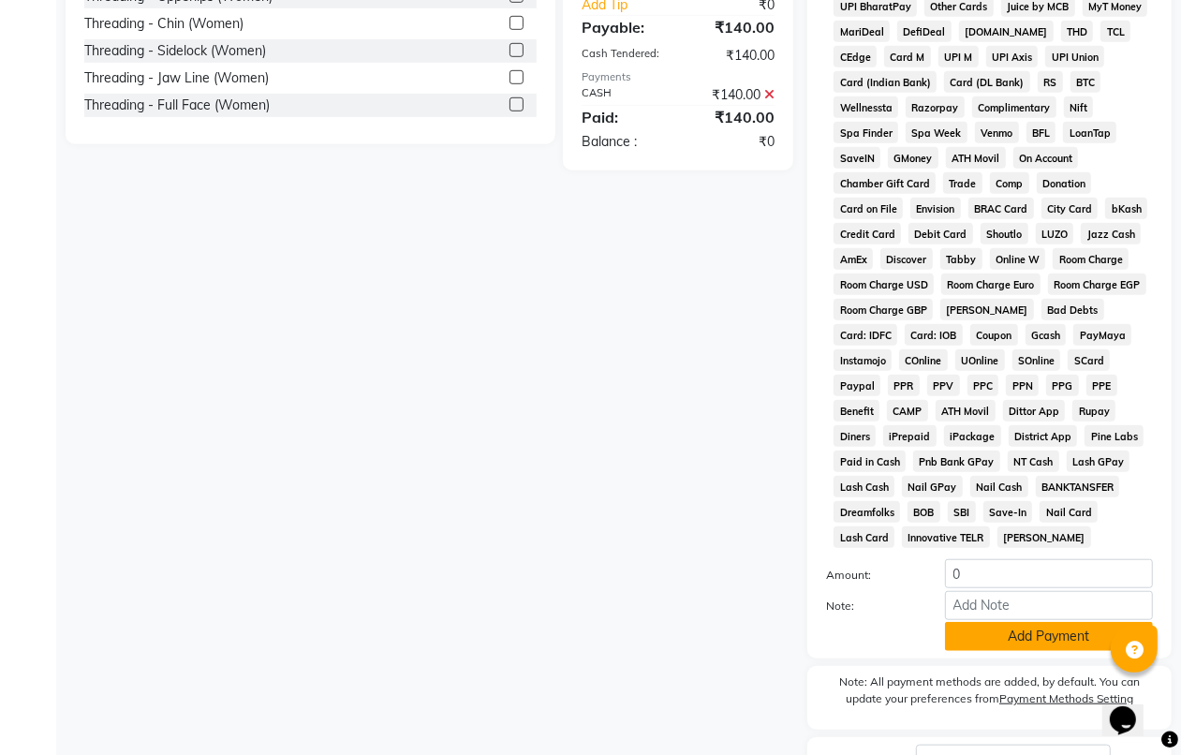
scroll to position [952, 0]
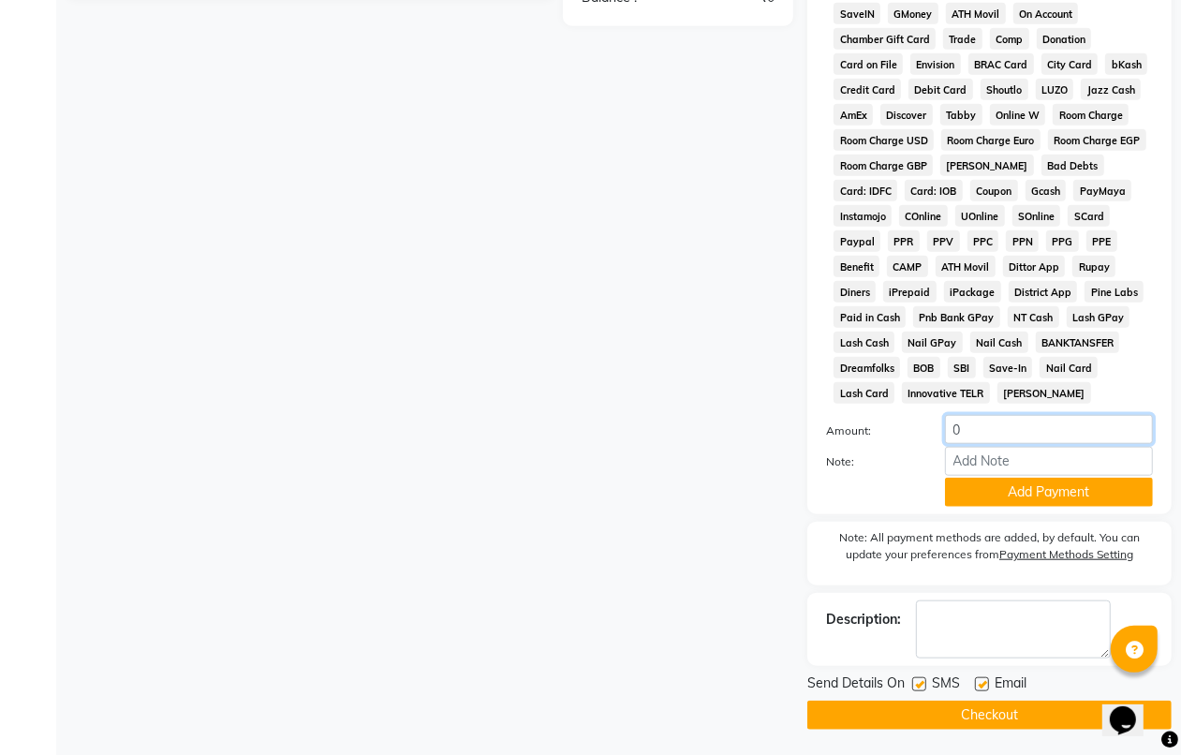
click at [1002, 427] on input "0" at bounding box center [1049, 429] width 208 height 29
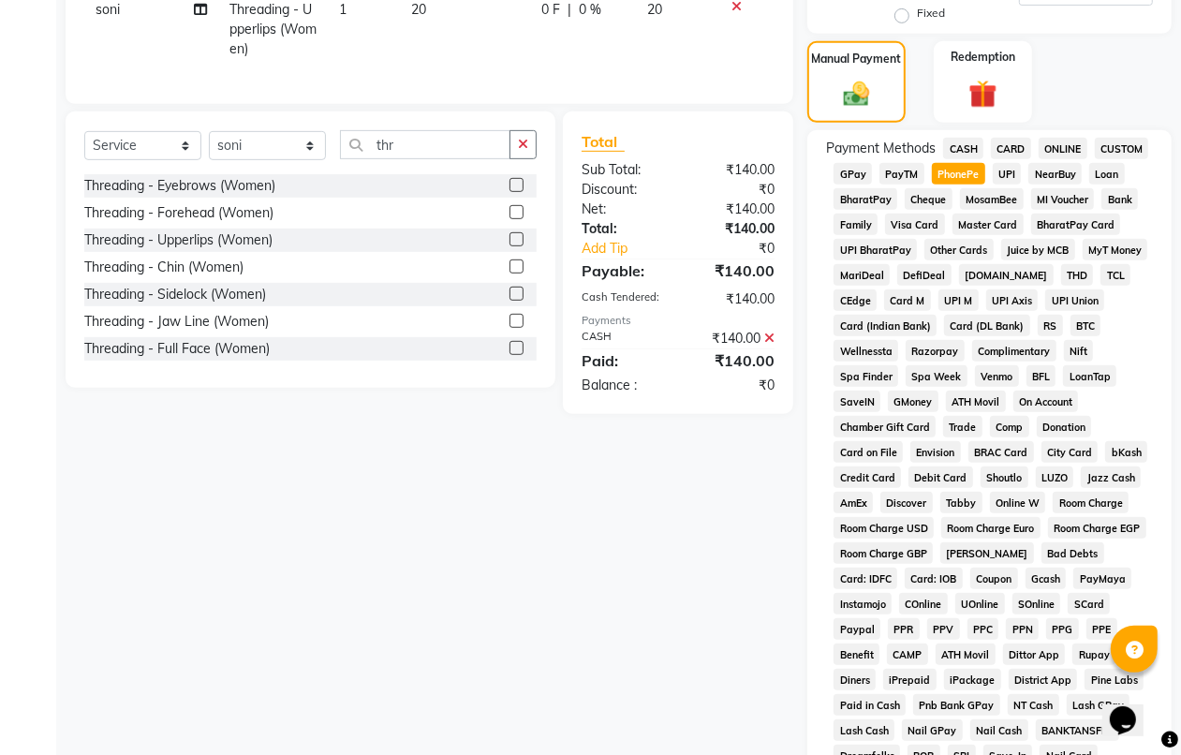
scroll to position [484, 0]
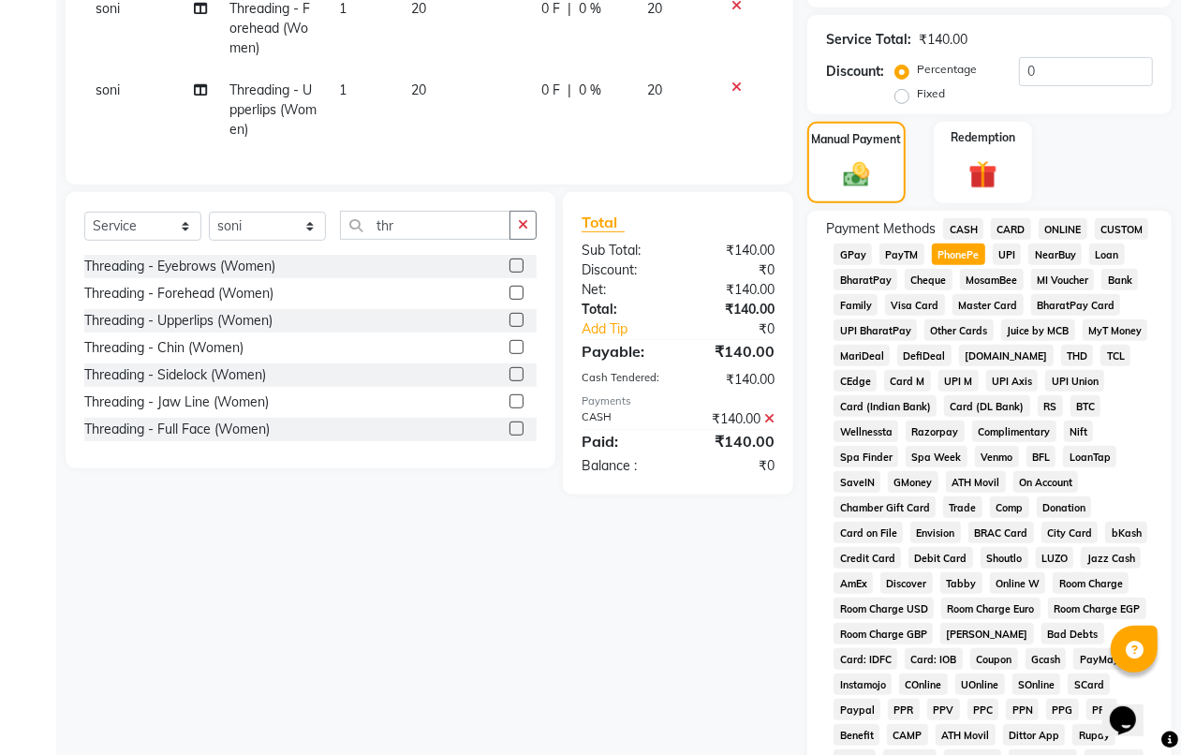
click at [770, 425] on icon at bounding box center [769, 418] width 10 height 13
click at [962, 225] on span "CASH" at bounding box center [963, 229] width 40 height 22
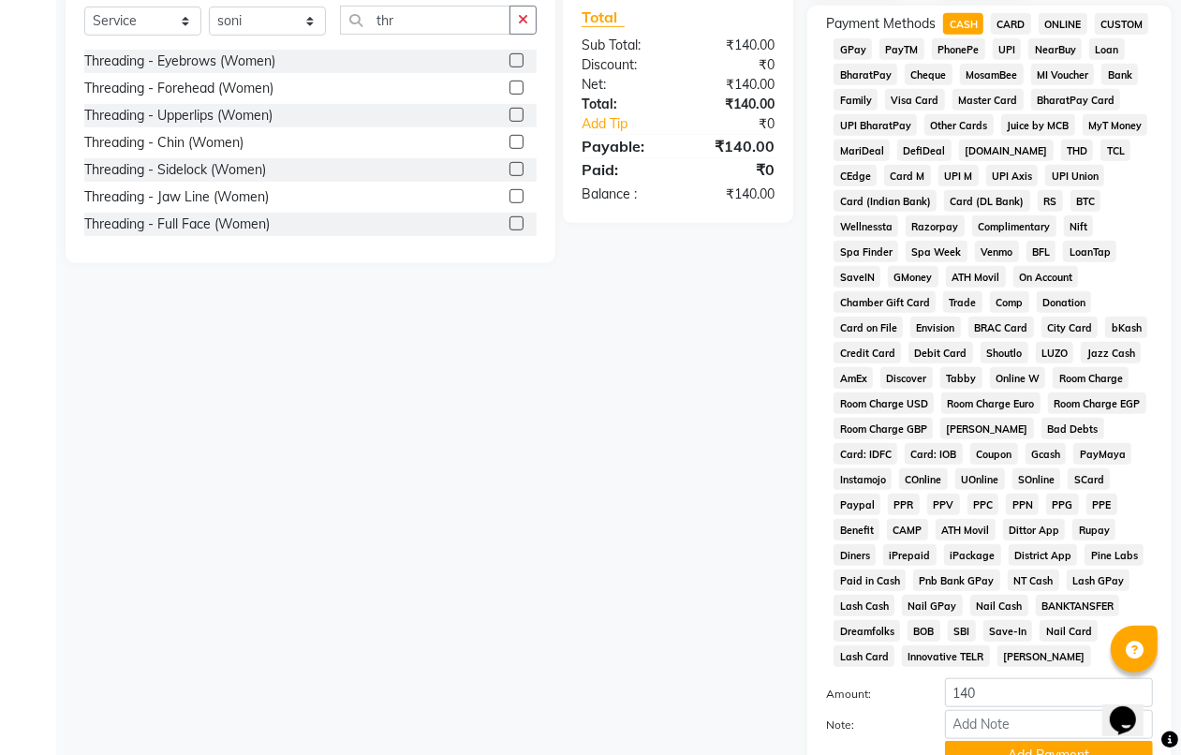
scroll to position [845, 0]
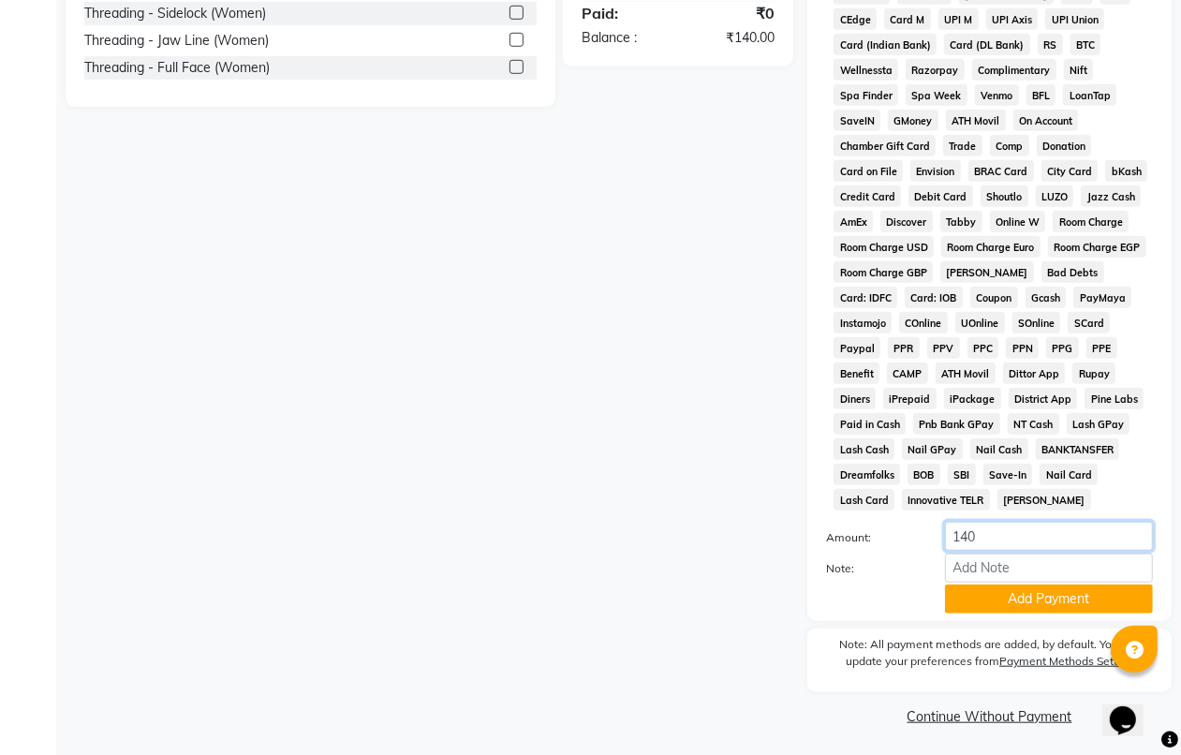
click at [1002, 525] on input "140" at bounding box center [1049, 535] width 208 height 29
click at [990, 558] on input "Note:" at bounding box center [1049, 567] width 208 height 29
click at [992, 527] on input "140" at bounding box center [1049, 535] width 208 height 29
type input "1"
click at [995, 530] on input "1" at bounding box center [1049, 535] width 208 height 29
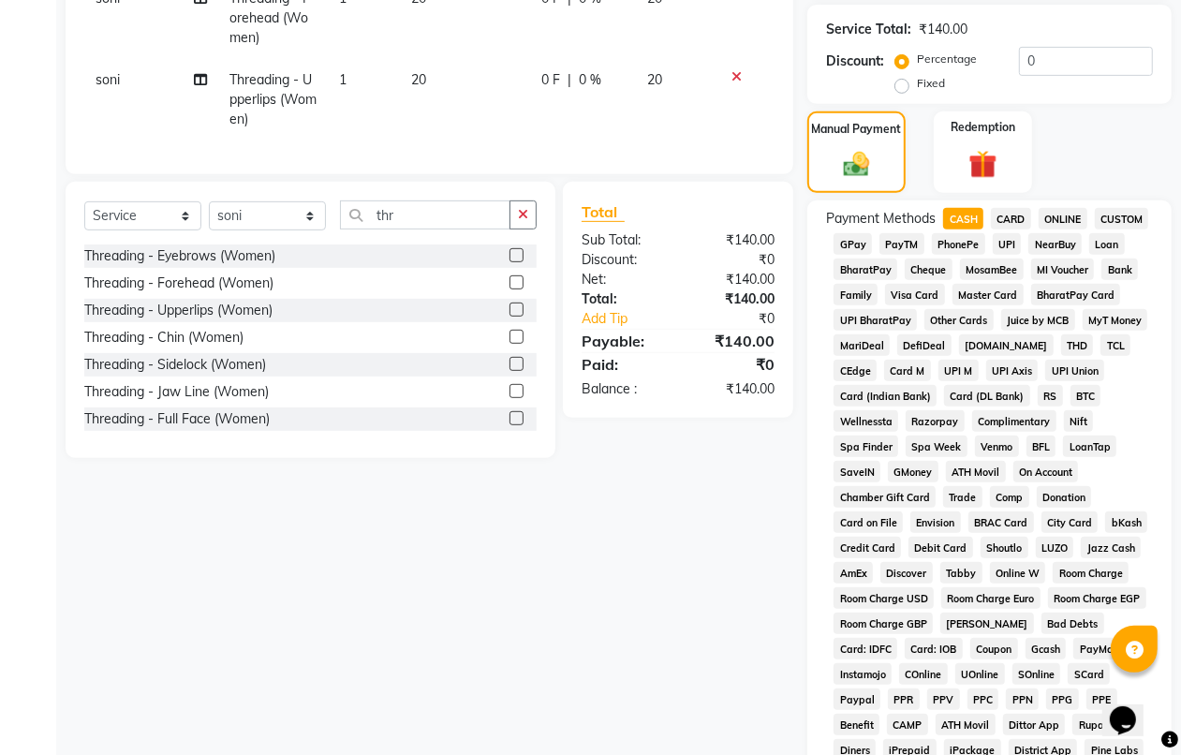
scroll to position [728, 0]
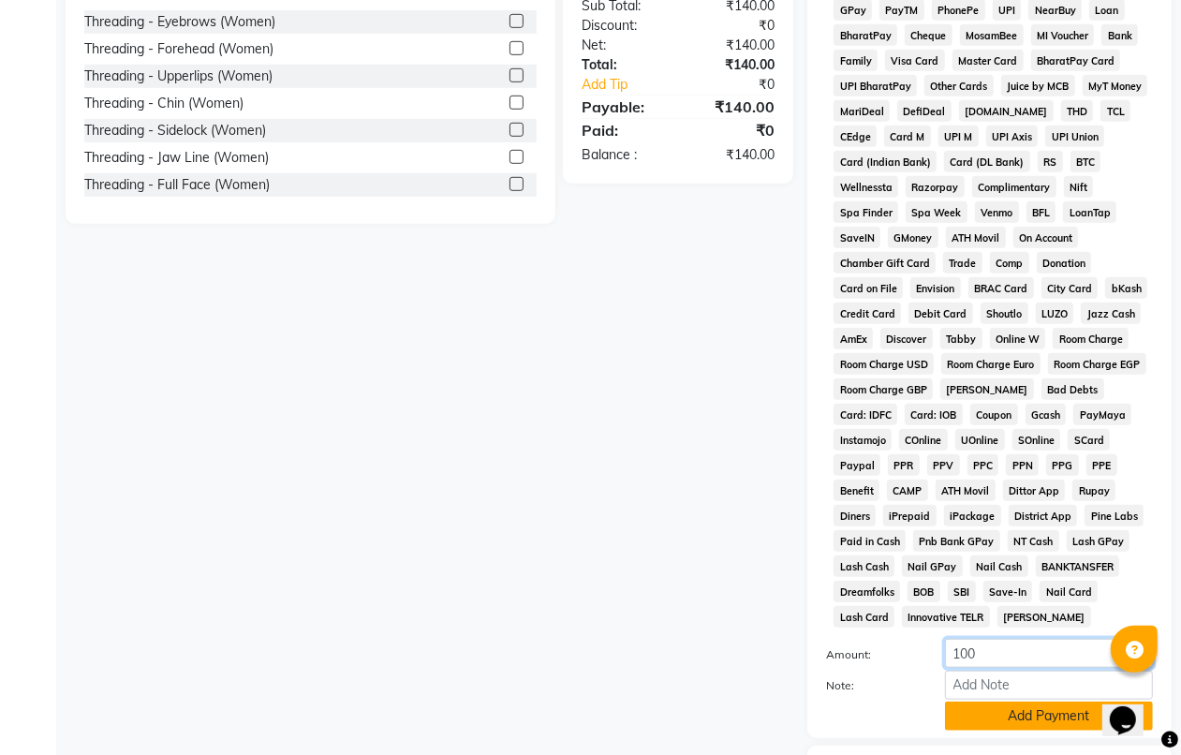
type input "100"
click at [1005, 702] on button "Add Payment" at bounding box center [1049, 715] width 208 height 29
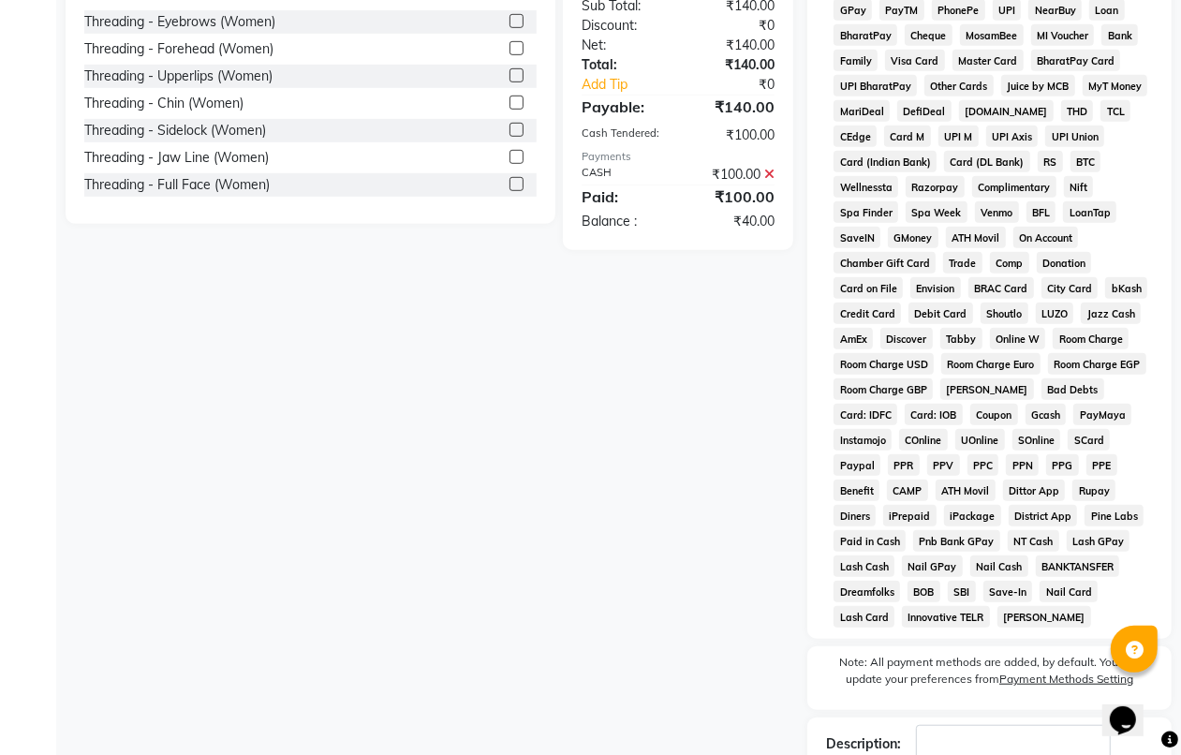
scroll to position [260, 0]
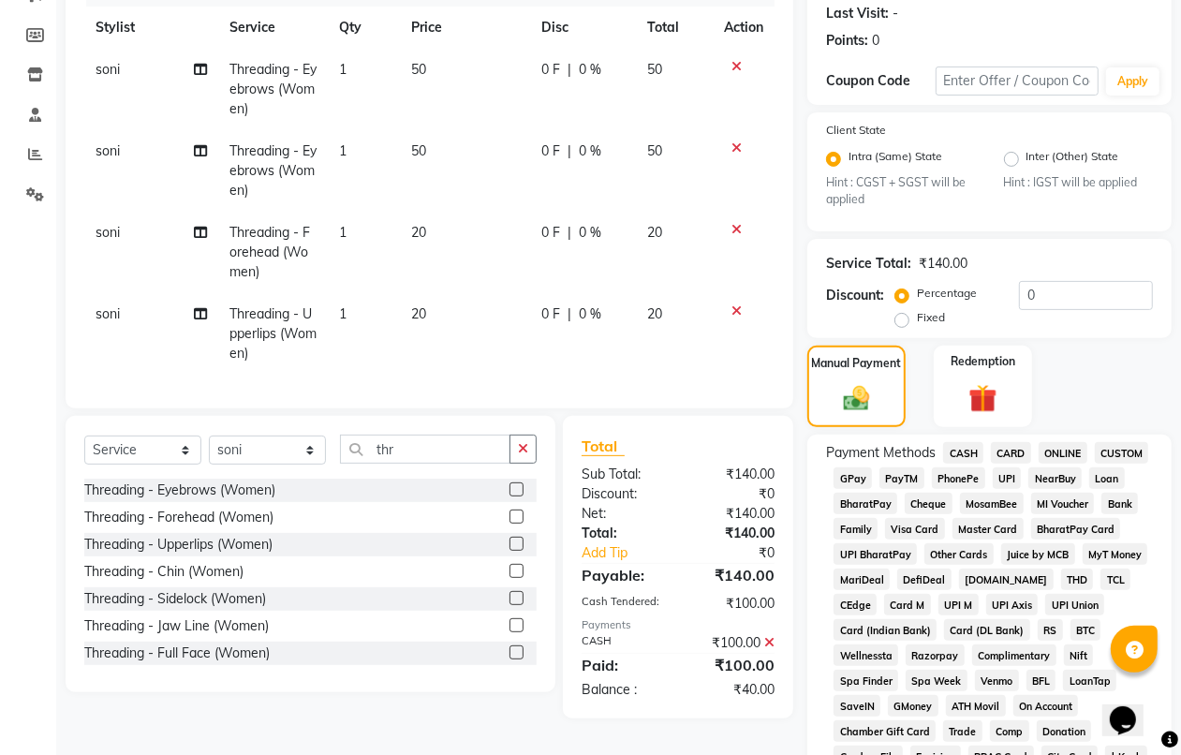
click at [958, 473] on span "PhonePe" at bounding box center [957, 478] width 53 height 22
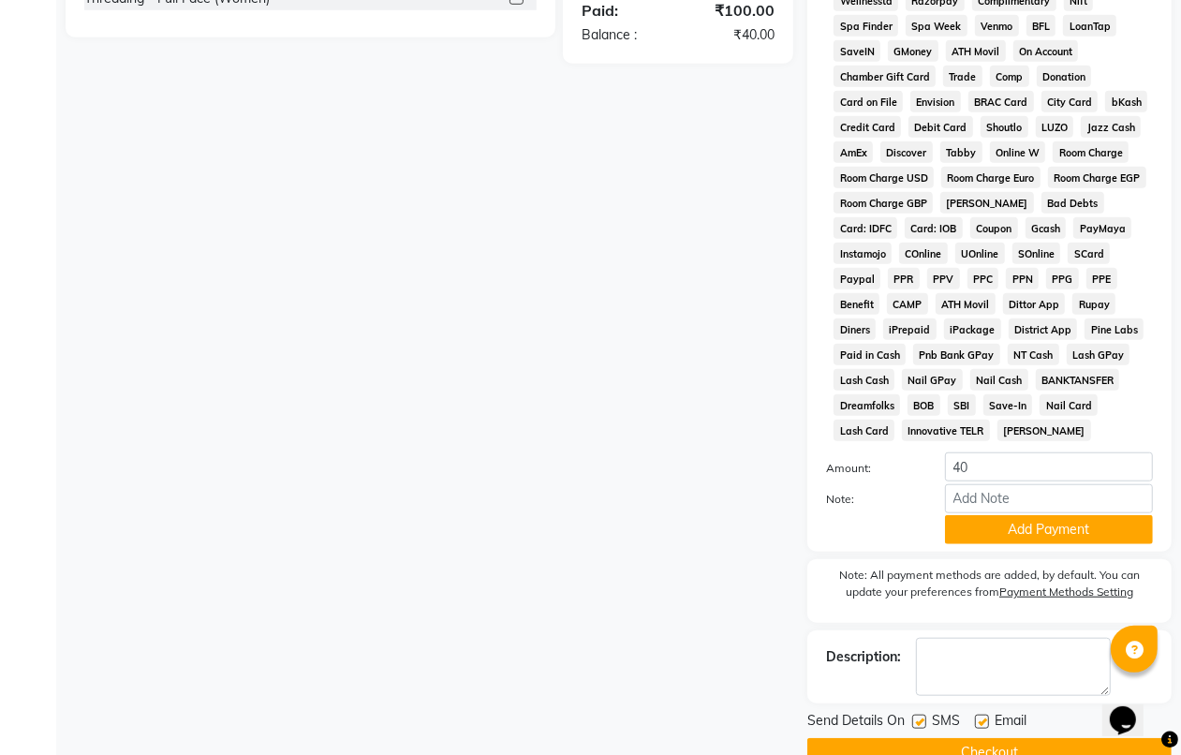
scroll to position [952, 0]
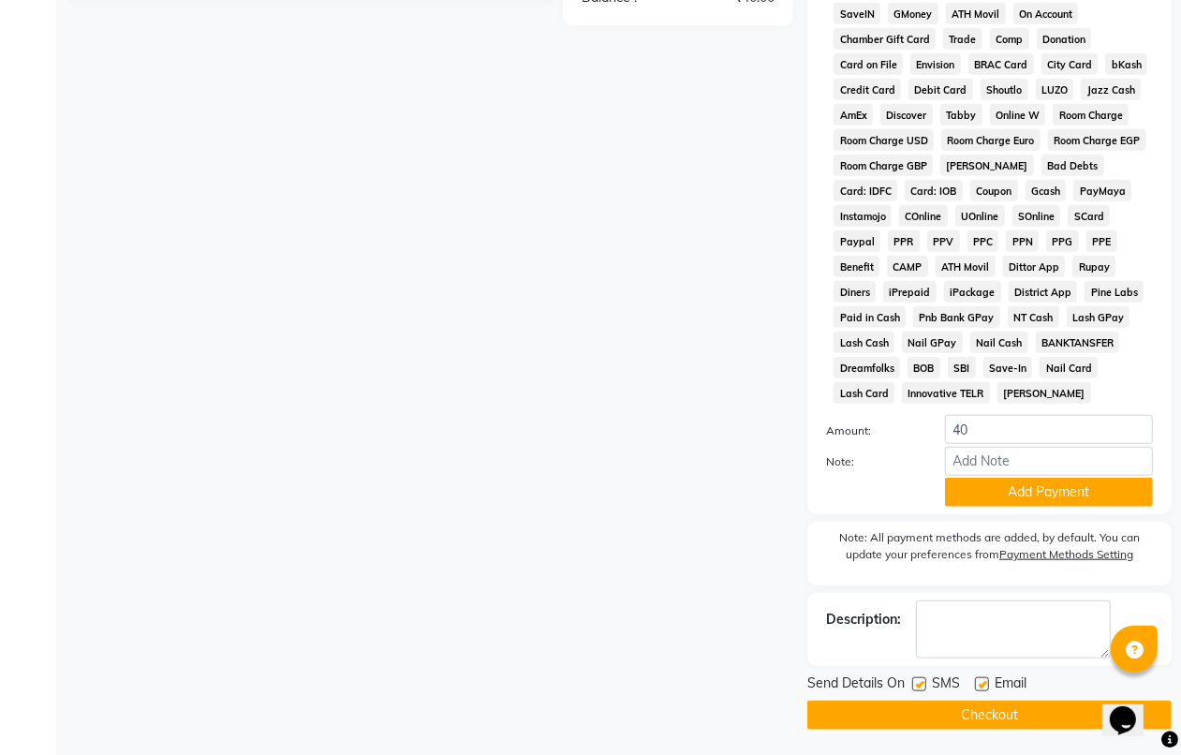
click at [992, 704] on button "Checkout" at bounding box center [989, 714] width 364 height 29
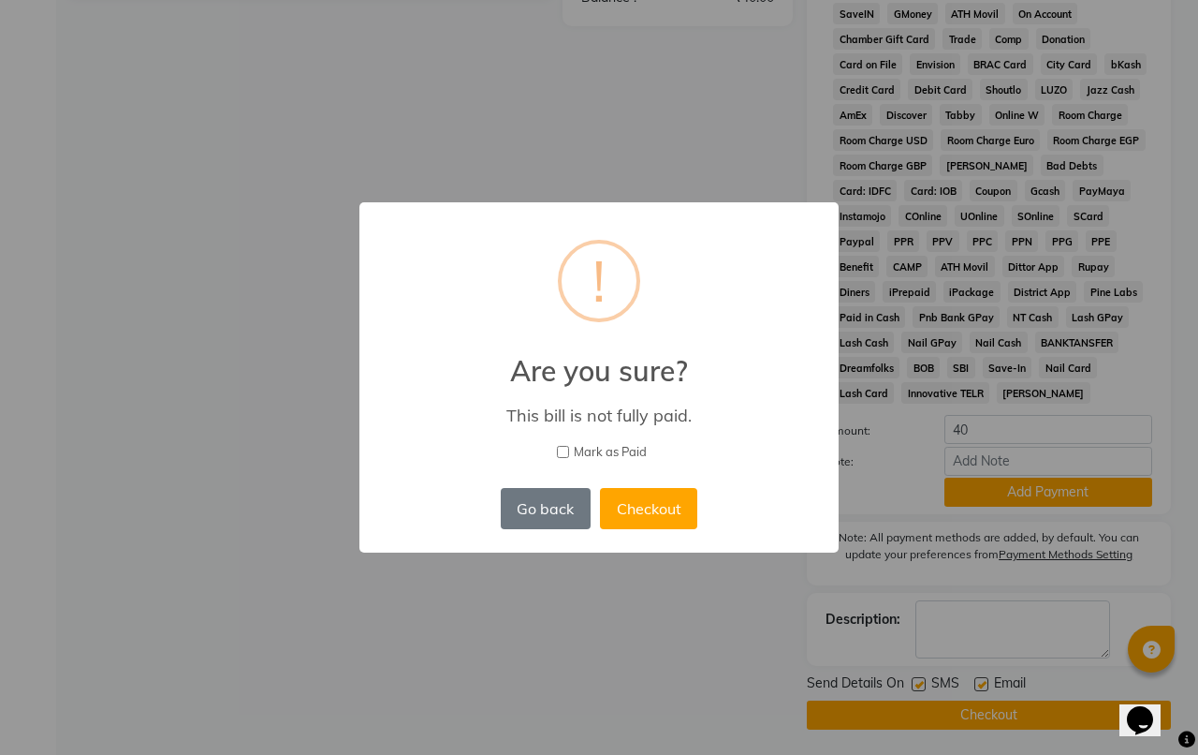
drag, startPoint x: 560, startPoint y: 513, endPoint x: 624, endPoint y: 516, distance: 64.7
click at [559, 515] on button "Go back" at bounding box center [546, 508] width 90 height 41
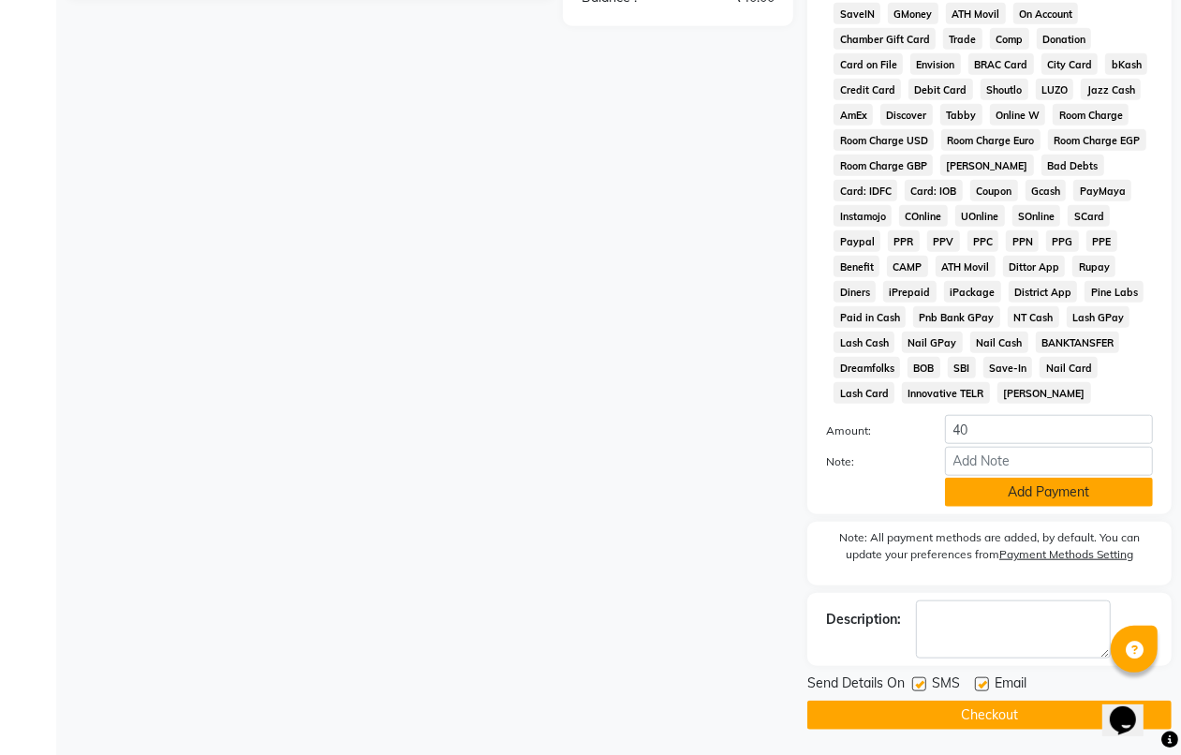
click at [993, 487] on button "Add Payment" at bounding box center [1049, 491] width 208 height 29
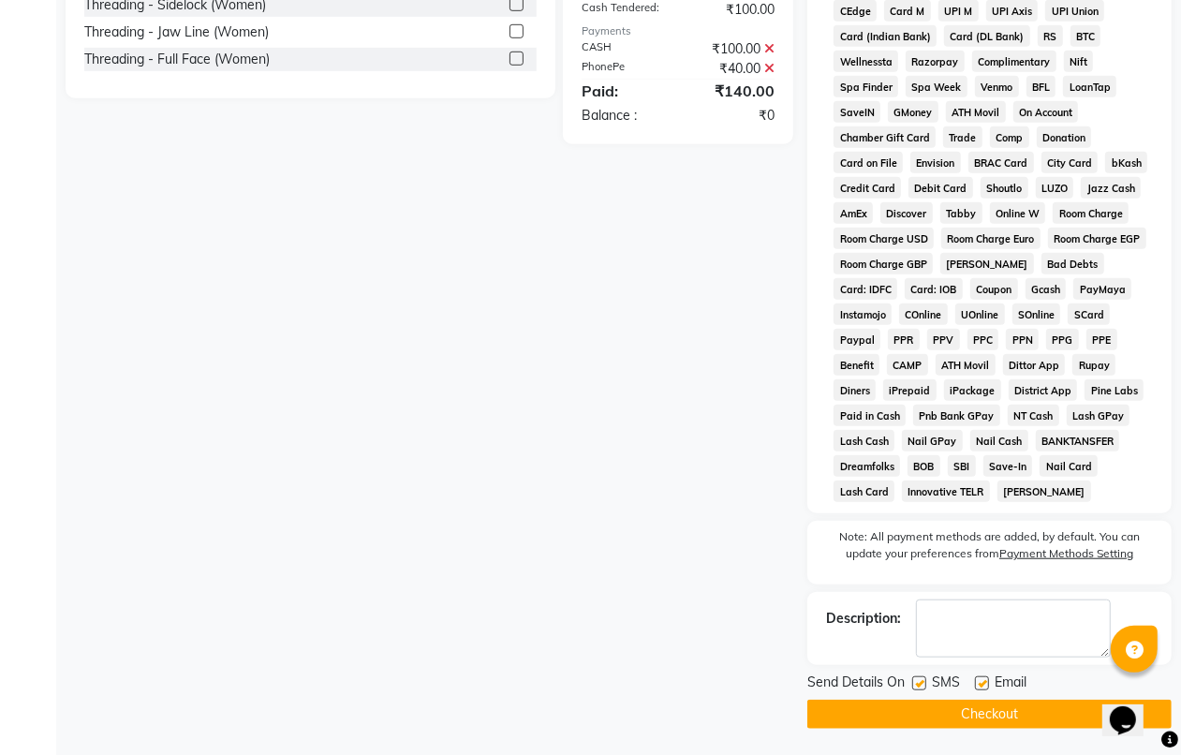
click at [969, 708] on button "Checkout" at bounding box center [989, 713] width 364 height 29
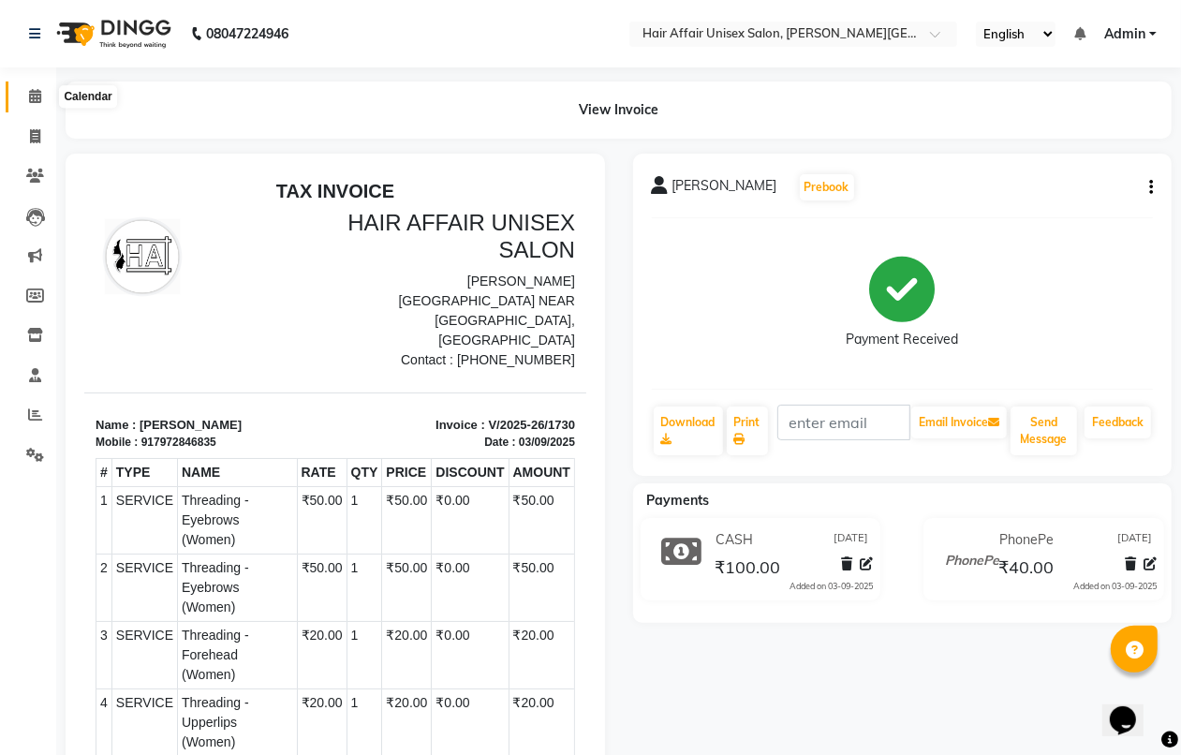
click at [33, 100] on icon at bounding box center [35, 96] width 12 height 14
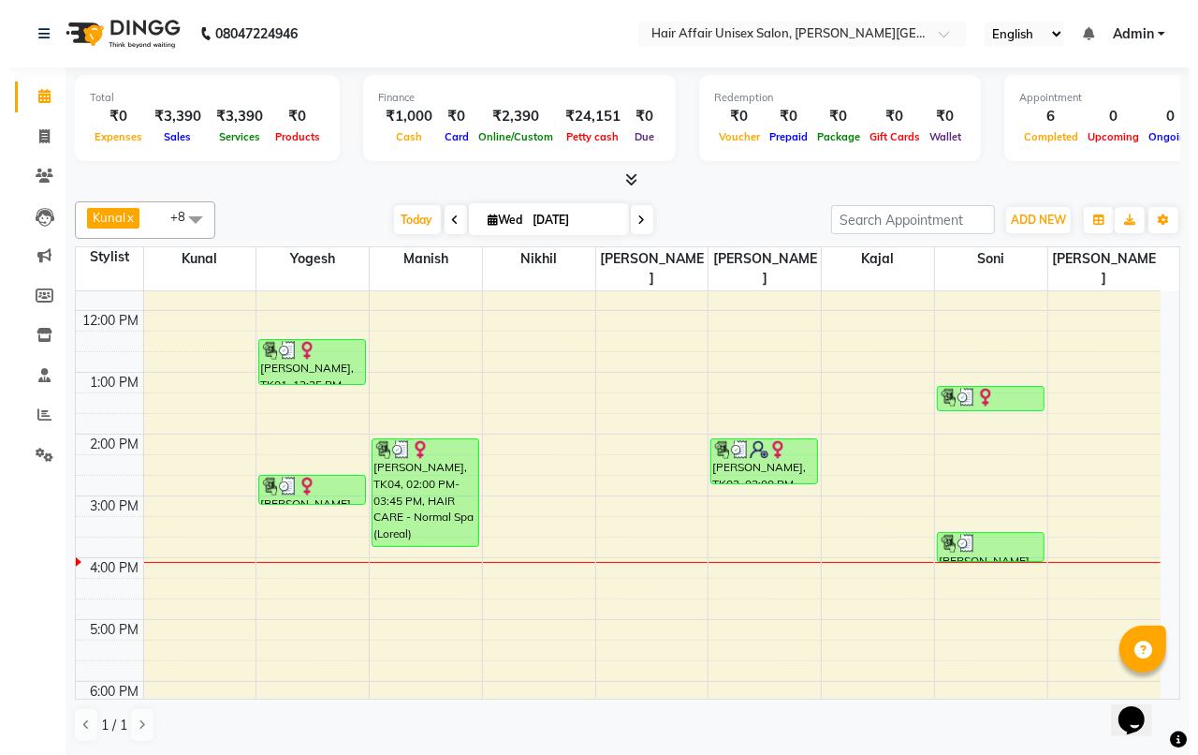
scroll to position [117, 0]
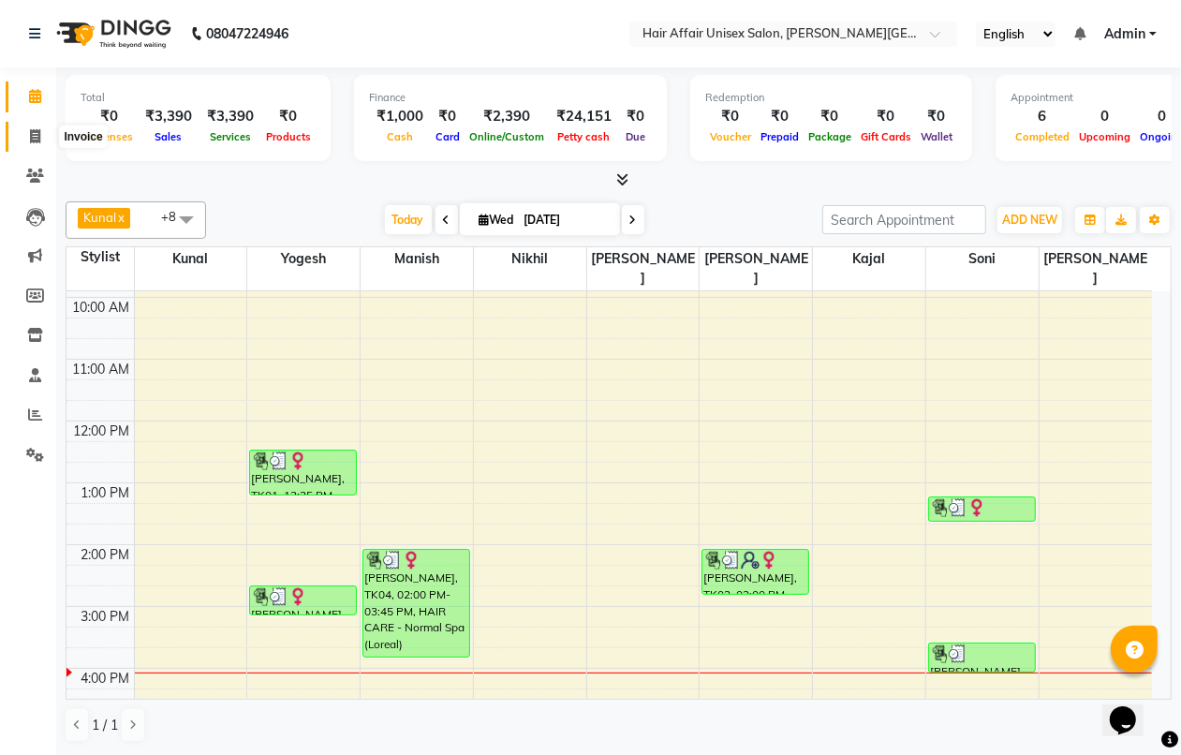
click at [38, 139] on icon at bounding box center [35, 136] width 10 height 14
select select "service"
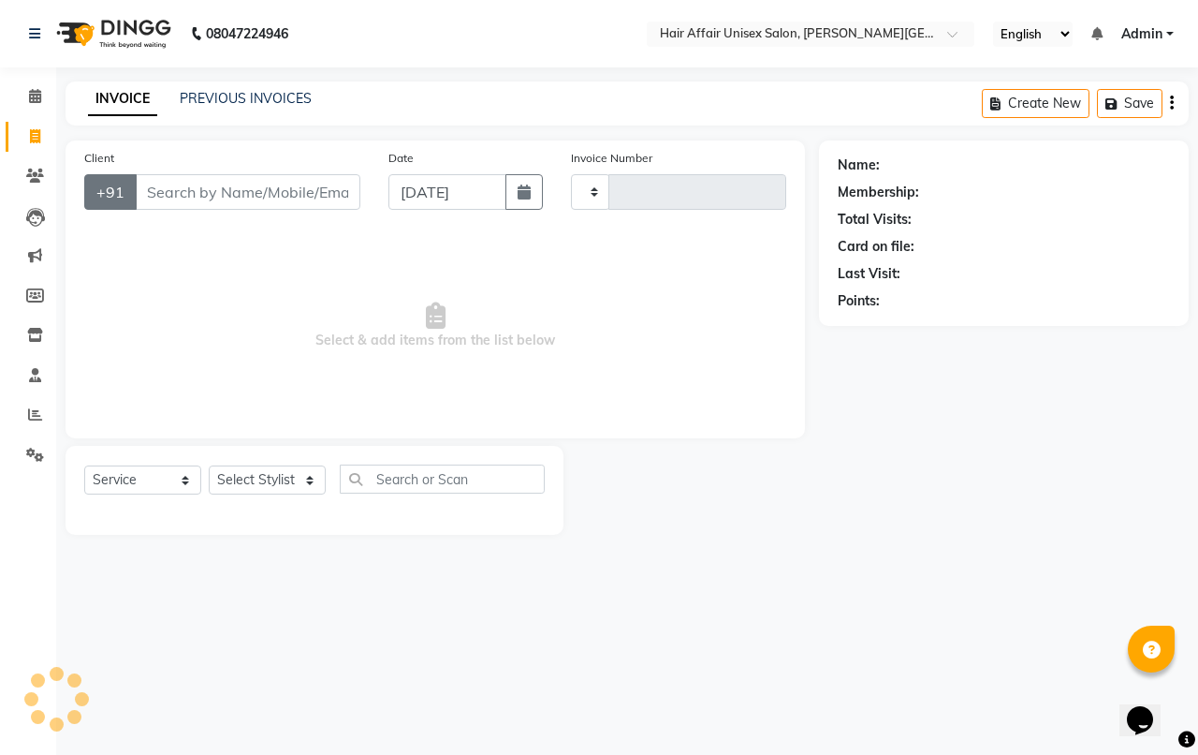
type input "1731"
select select "6225"
click at [153, 194] on input "Client" at bounding box center [248, 192] width 226 height 36
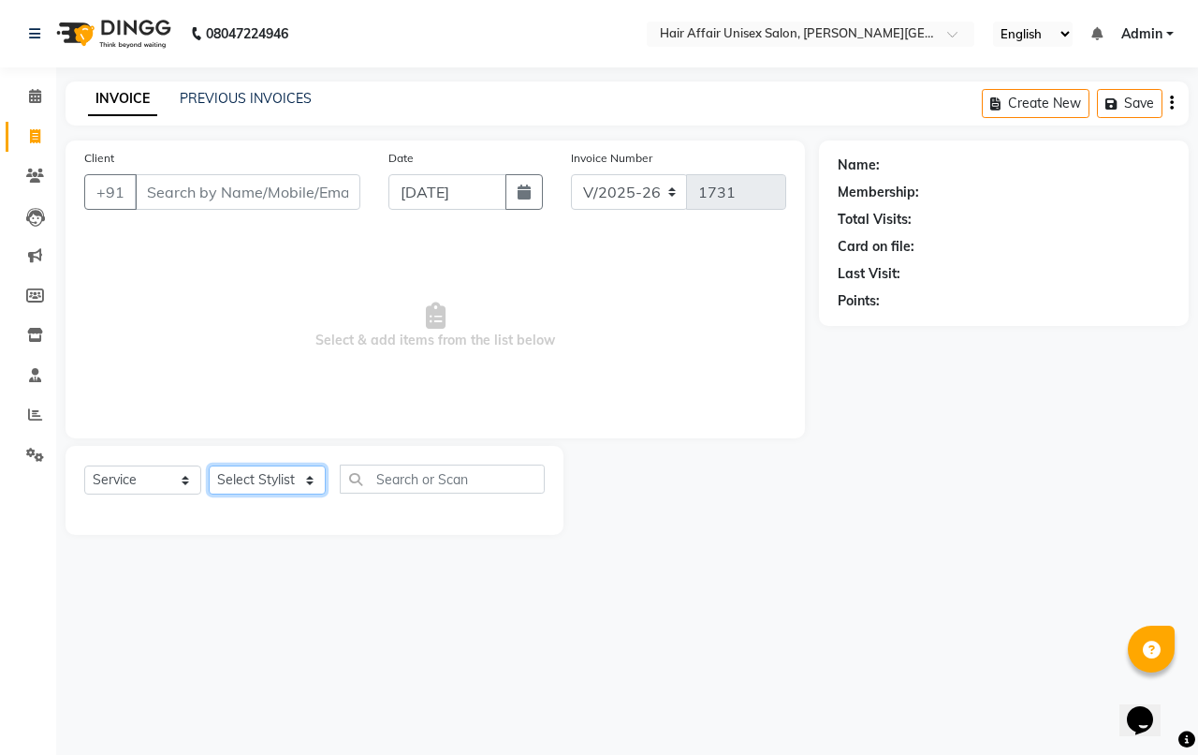
click at [306, 475] on select "Select Stylist [PERSON_NAME] kajal Kunal [PERSON_NAME] [PERSON_NAME] [PERSON_NA…" at bounding box center [267, 479] width 117 height 29
select select "46443"
click at [209, 465] on select "Select Stylist [PERSON_NAME] kajal Kunal [PERSON_NAME] [PERSON_NAME] [PERSON_NA…" at bounding box center [267, 479] width 117 height 29
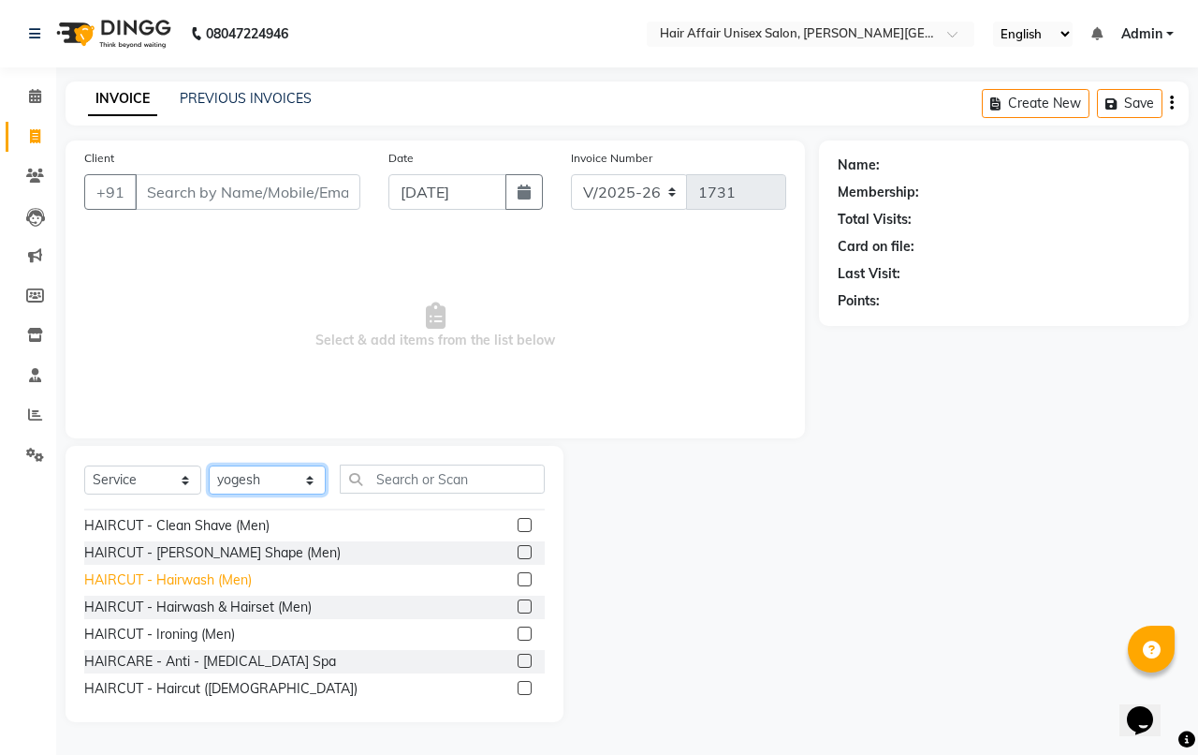
scroll to position [117, 0]
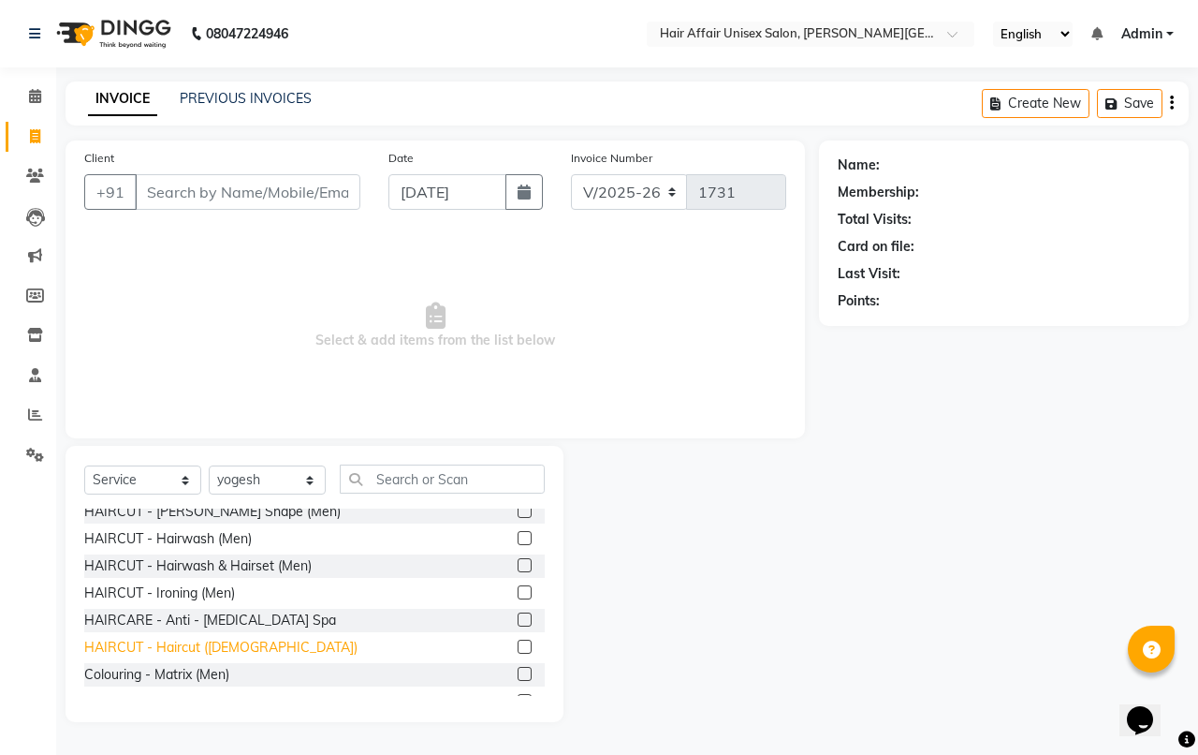
click at [230, 651] on div "HAIRCUT - Haircut ([DEMOGRAPHIC_DATA])" at bounding box center [220, 648] width 273 height 20
checkbox input "false"
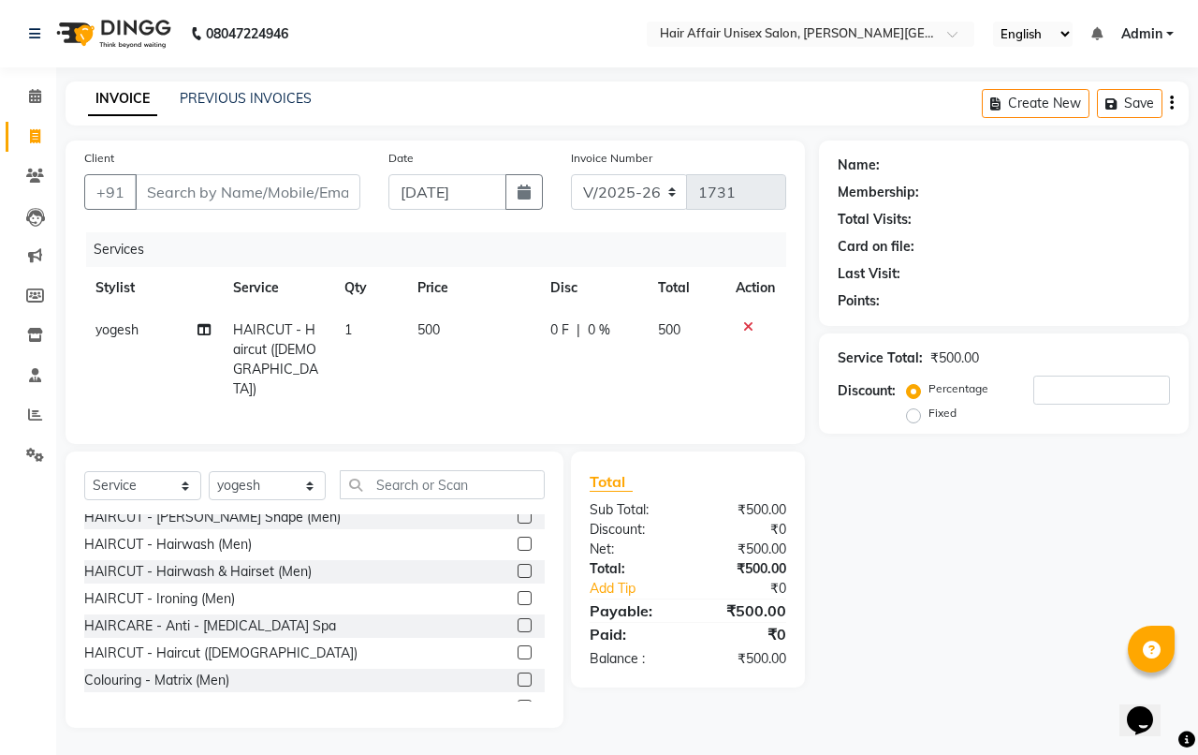
click at [1141, 706] on icon "Chat widget" at bounding box center [1140, 720] width 26 height 28
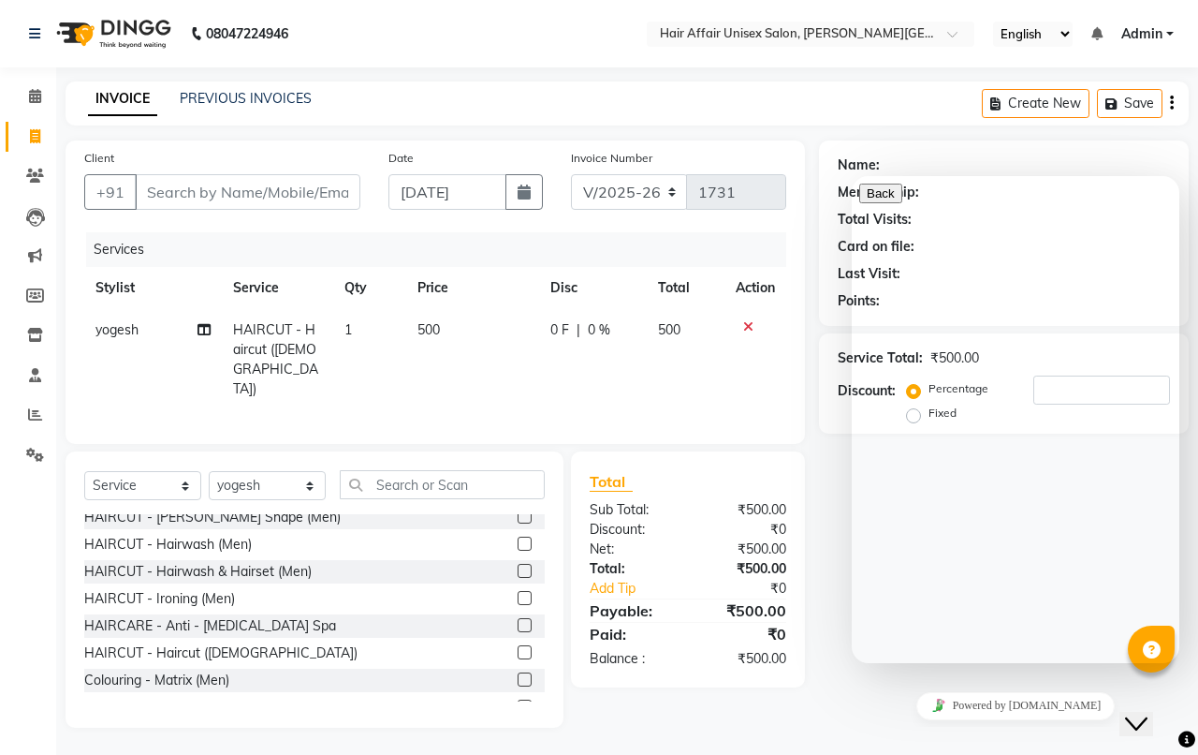
click at [498, 15] on nav "08047224946 Select Location × Hair Affair Unisex Salon, [PERSON_NAME] Hotel, En…" at bounding box center [599, 33] width 1198 height 67
click at [550, 40] on nav "08047224946 Select Location × Hair Affair Unisex Salon, [PERSON_NAME] Hotel, En…" at bounding box center [599, 33] width 1198 height 67
click at [1148, 712] on icon "Close Chat This icon closes the chat window." at bounding box center [1136, 723] width 22 height 22
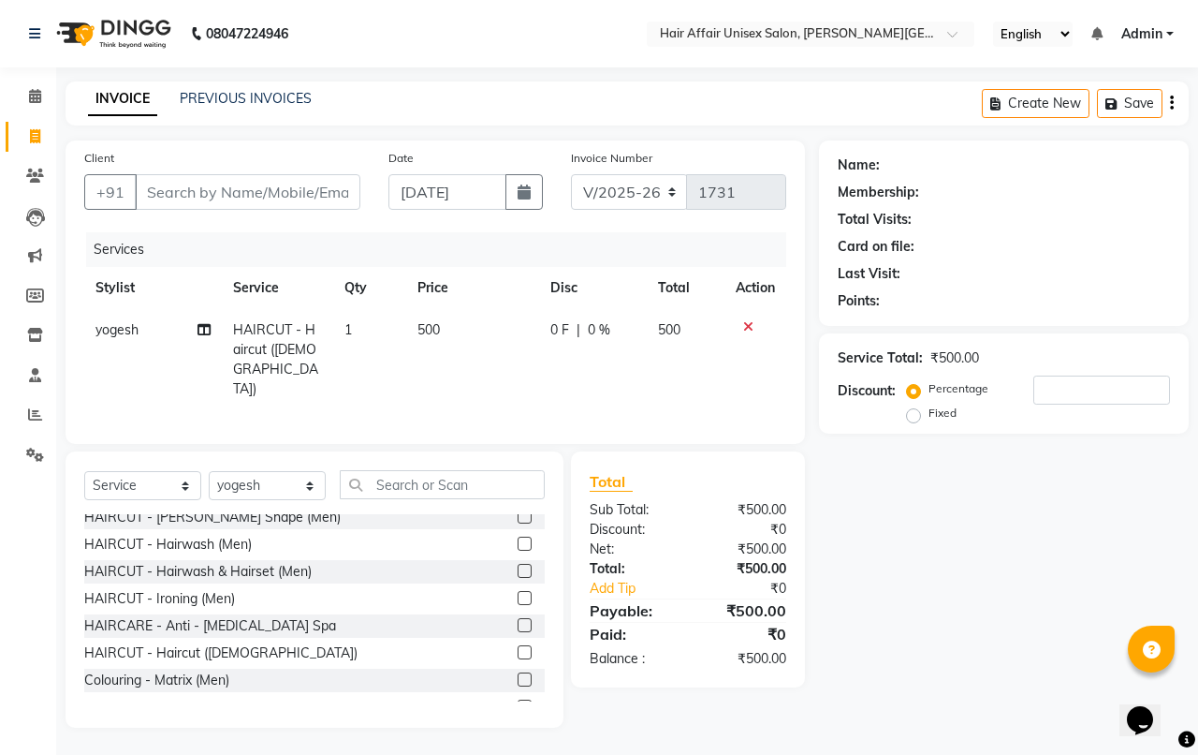
click at [1148, 655] on icon at bounding box center [1152, 650] width 18 height 18
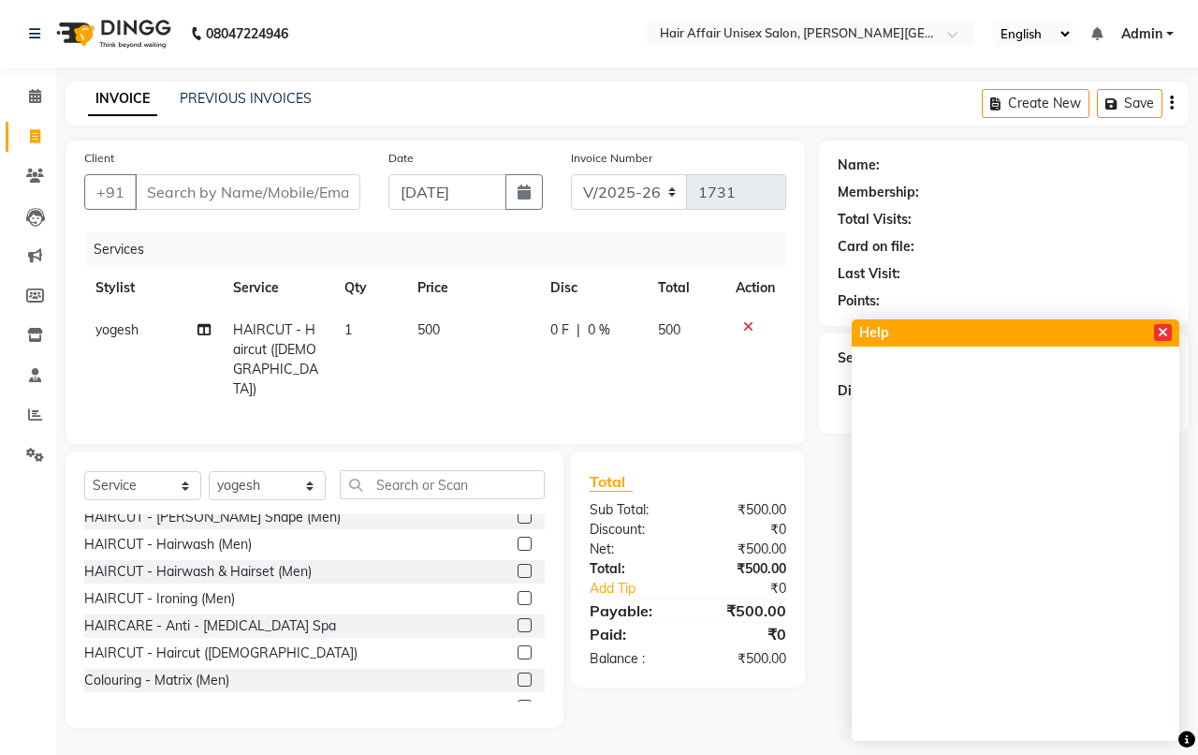
click at [1166, 335] on icon at bounding box center [1163, 332] width 10 height 13
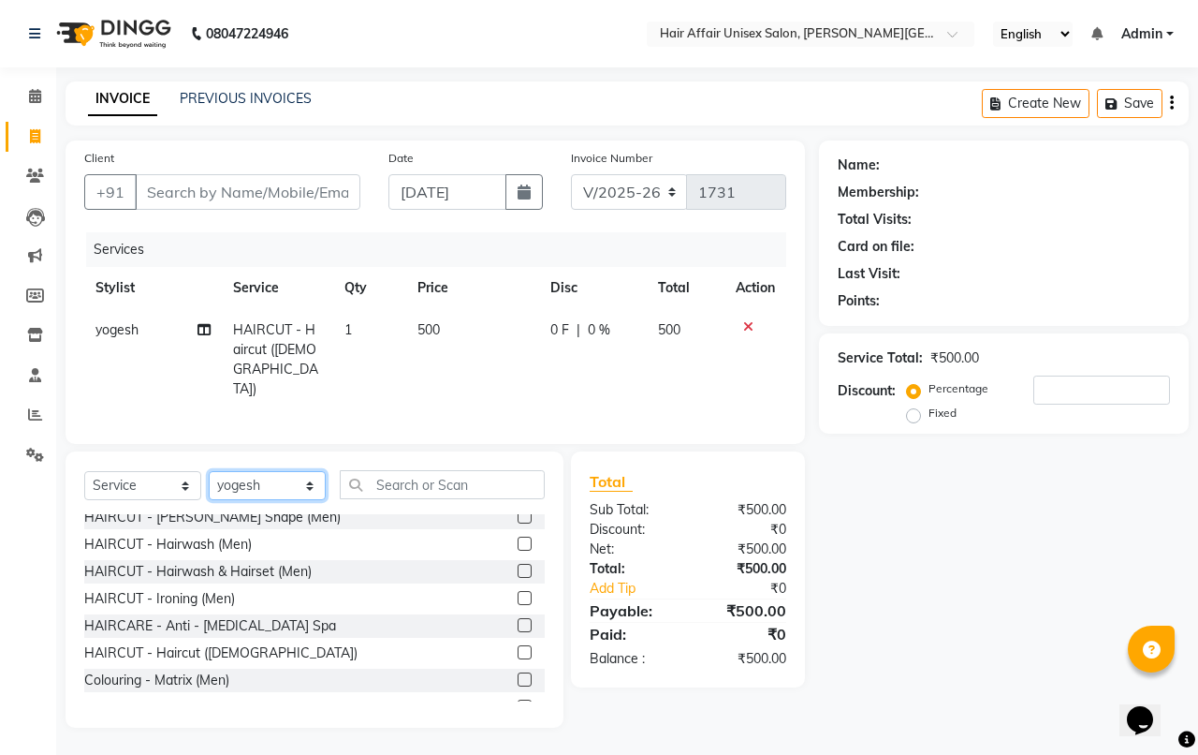
click at [312, 478] on select "Select Stylist [PERSON_NAME] kajal Kunal [PERSON_NAME] [PERSON_NAME] [PERSON_NA…" at bounding box center [267, 485] width 117 height 29
select select "66024"
click at [209, 471] on select "Select Stylist [PERSON_NAME] kajal Kunal [PERSON_NAME] [PERSON_NAME] [PERSON_NA…" at bounding box center [267, 485] width 117 height 29
click at [374, 480] on input "text" at bounding box center [442, 484] width 205 height 29
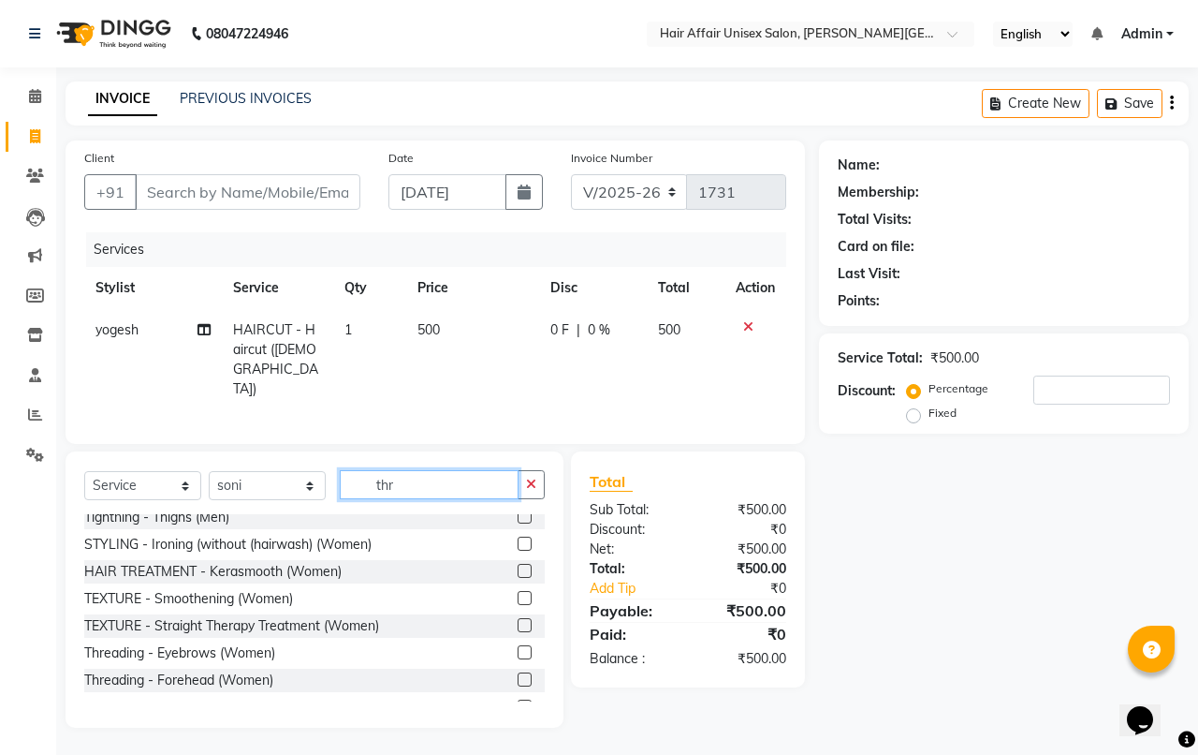
scroll to position [0, 0]
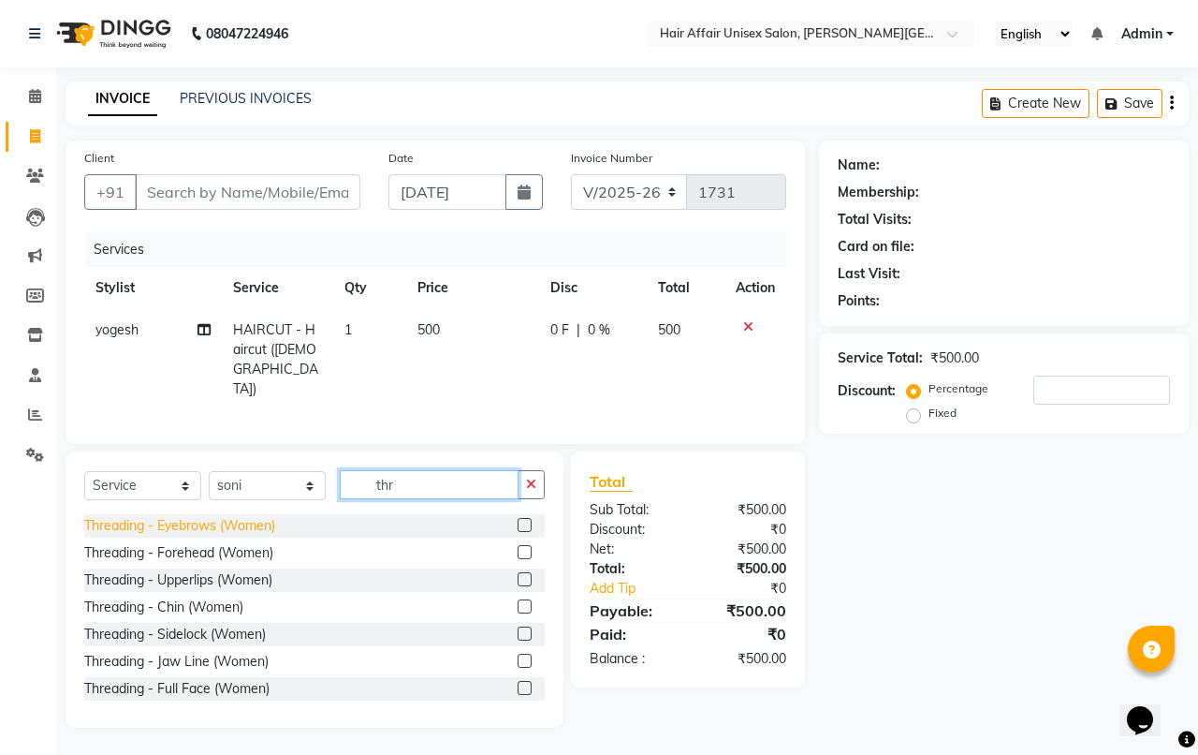
type input "thr"
click at [206, 521] on div "Threading - Eyebrows (Women)" at bounding box center [179, 526] width 191 height 20
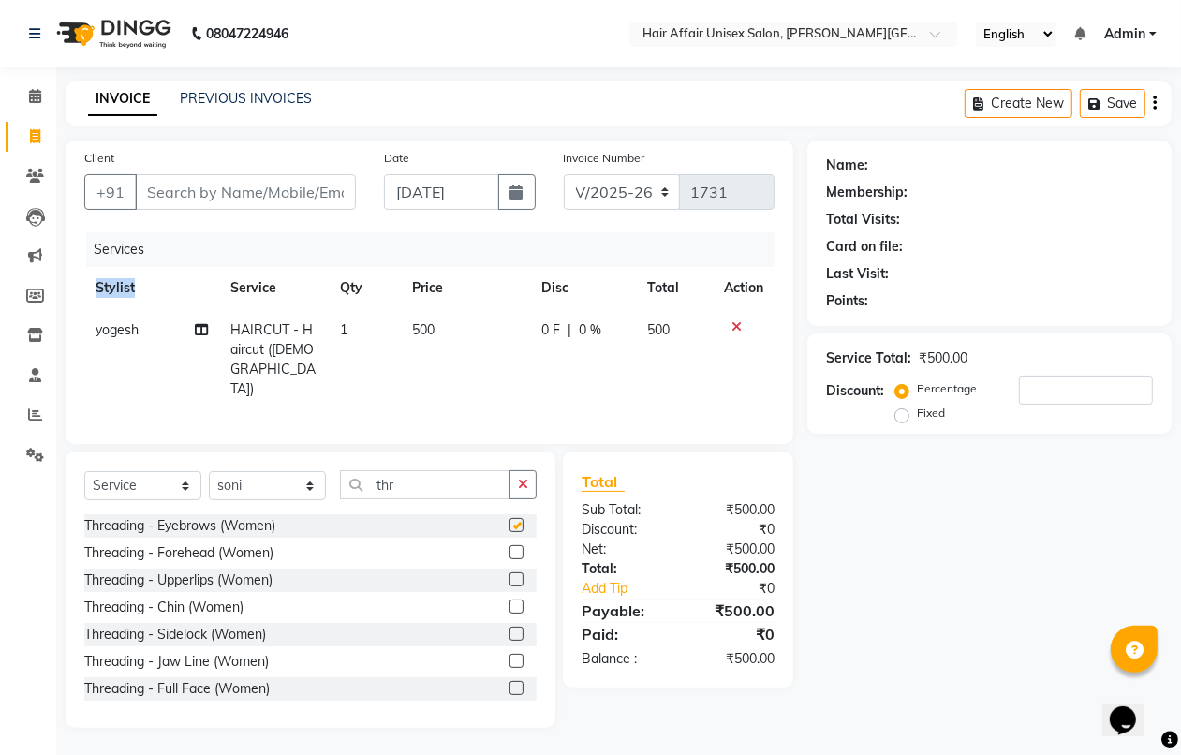
click at [206, 444] on div "Client +91 Date [DATE] Invoice Number V/2025 V/[PHONE_NUMBER] Services Stylist …" at bounding box center [429, 291] width 727 height 303
checkbox input "false"
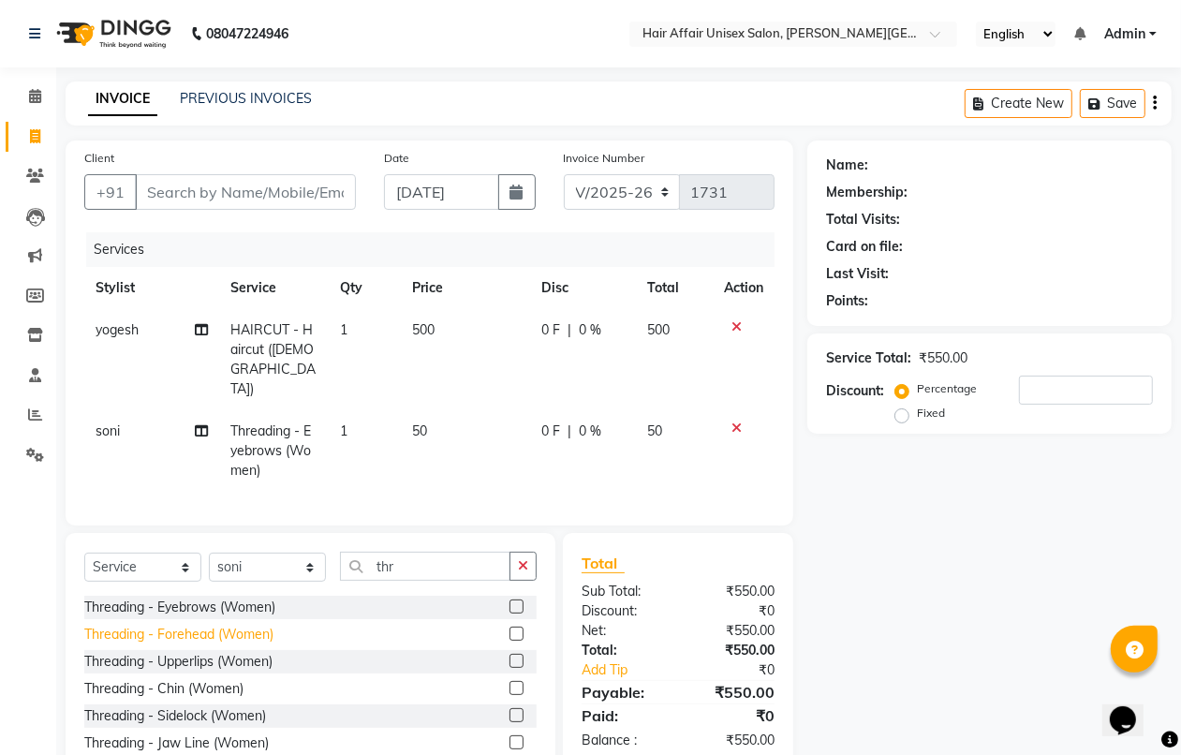
click at [198, 629] on div "Threading - Forehead (Women)" at bounding box center [178, 634] width 189 height 20
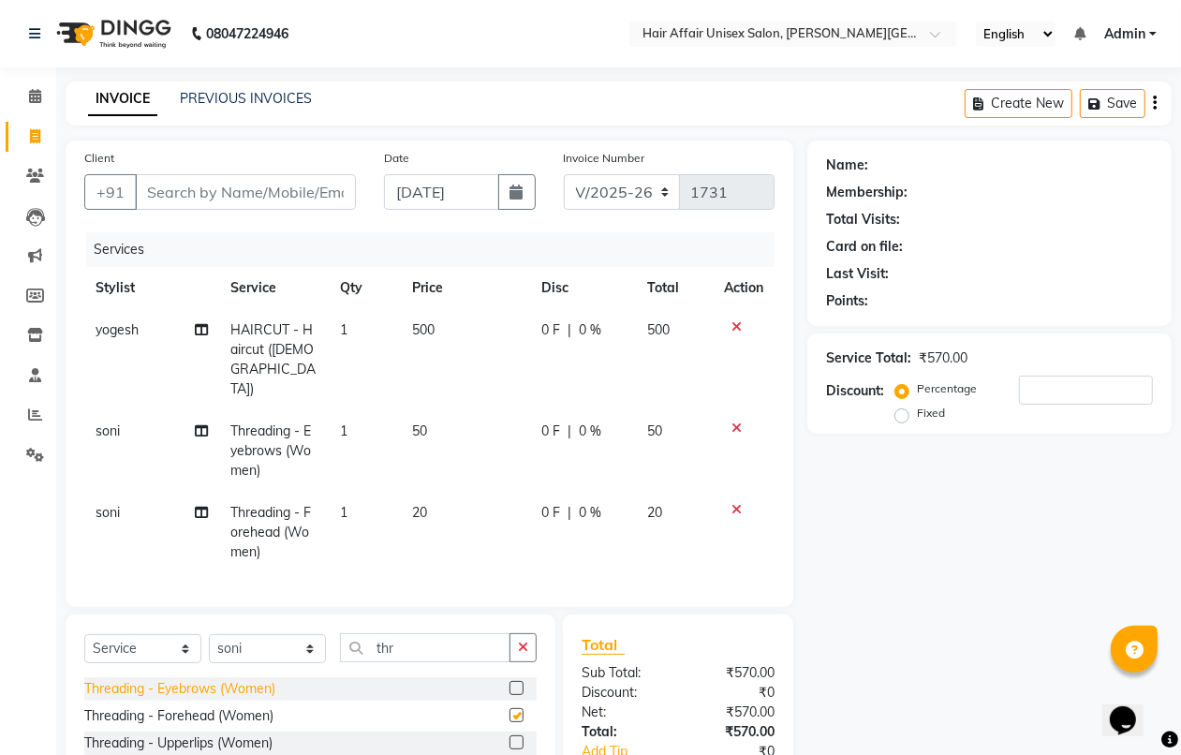
checkbox input "false"
click at [220, 741] on div "Threading - Upperlips (Women)" at bounding box center [178, 743] width 188 height 20
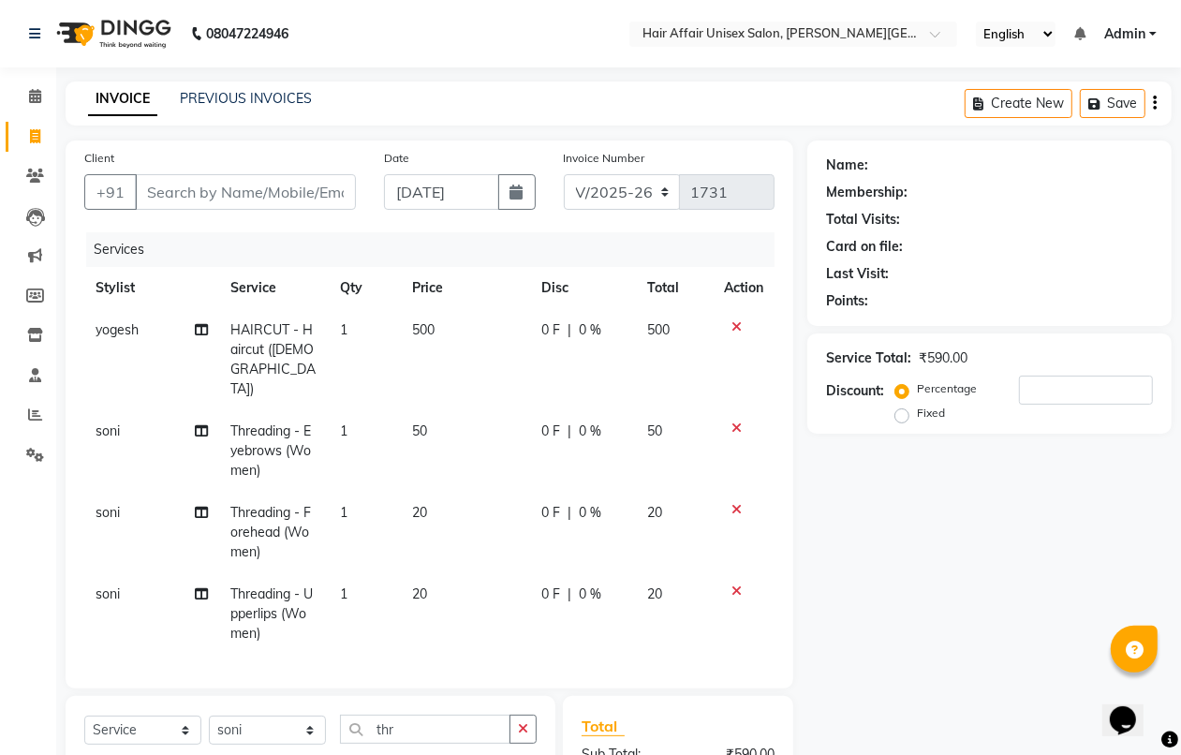
checkbox input "false"
click at [166, 184] on input "Client" at bounding box center [245, 192] width 221 height 36
click at [148, 193] on input "Client" at bounding box center [245, 192] width 221 height 36
type input "8"
type input "0"
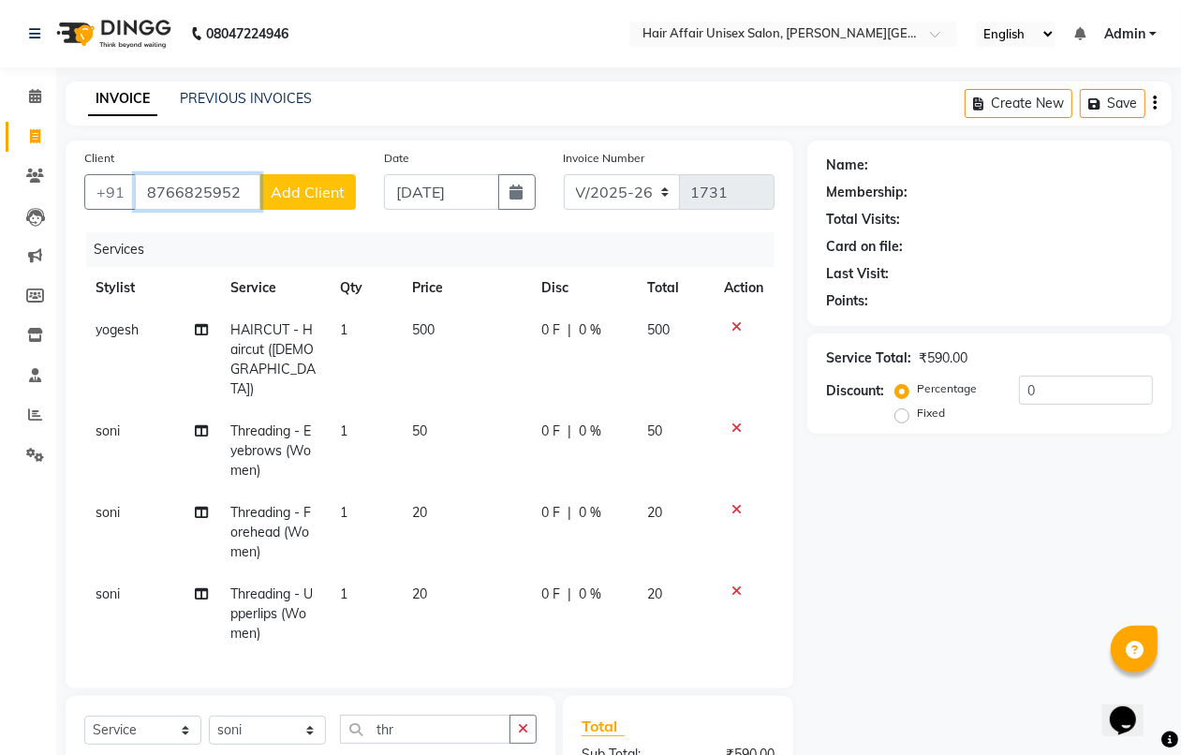
type input "8766825952"
click at [276, 185] on span "Add Client" at bounding box center [308, 192] width 74 height 19
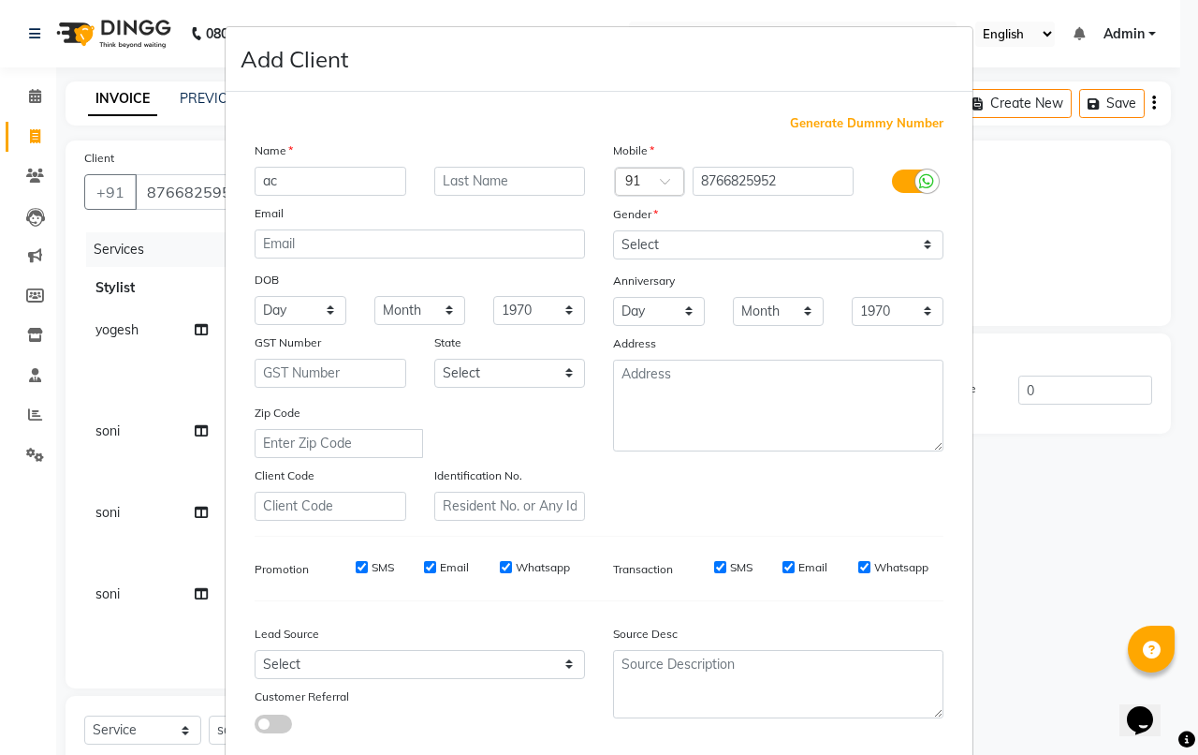
type input "a"
type input "archaana"
click at [639, 248] on select "Select [DEMOGRAPHIC_DATA] [DEMOGRAPHIC_DATA] Other Prefer Not To Say" at bounding box center [778, 244] width 330 height 29
select select "[DEMOGRAPHIC_DATA]"
click at [613, 230] on select "Select [DEMOGRAPHIC_DATA] [DEMOGRAPHIC_DATA] Other Prefer Not To Say" at bounding box center [778, 244] width 330 height 29
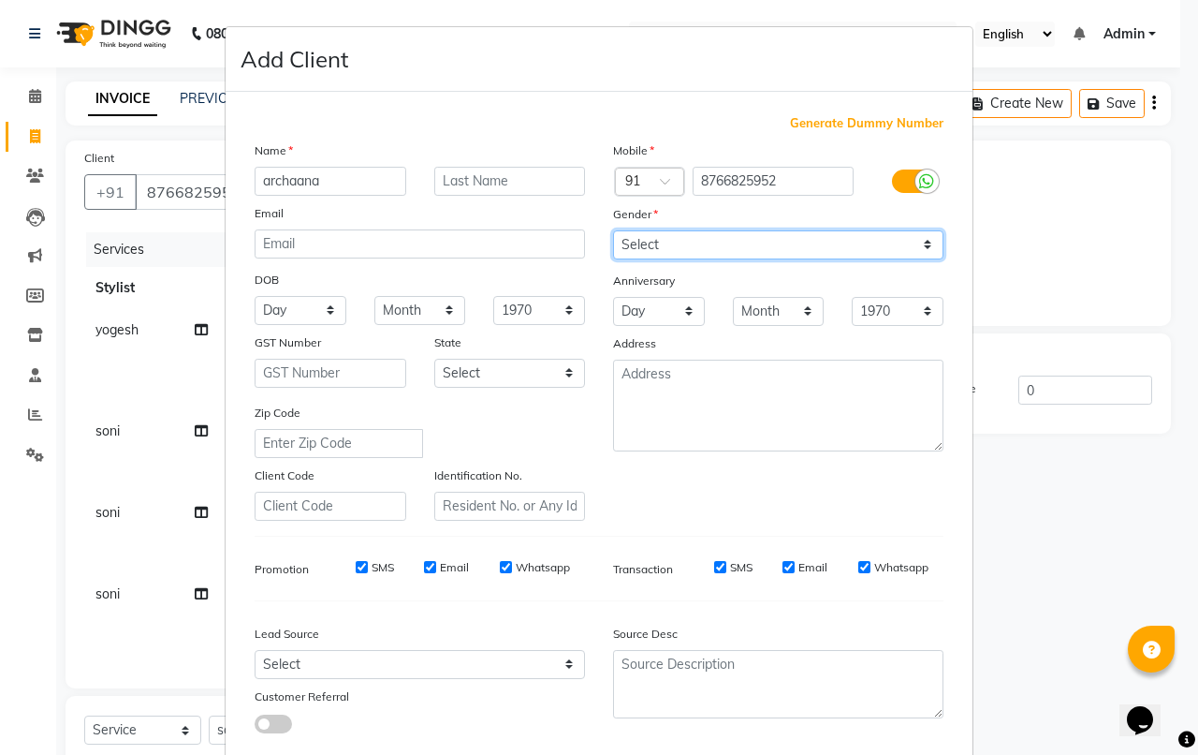
click at [638, 244] on select "Select [DEMOGRAPHIC_DATA] [DEMOGRAPHIC_DATA] Other Prefer Not To Say" at bounding box center [778, 244] width 330 height 29
click at [613, 230] on select "Select [DEMOGRAPHIC_DATA] [DEMOGRAPHIC_DATA] Other Prefer Not To Say" at bounding box center [778, 244] width 330 height 29
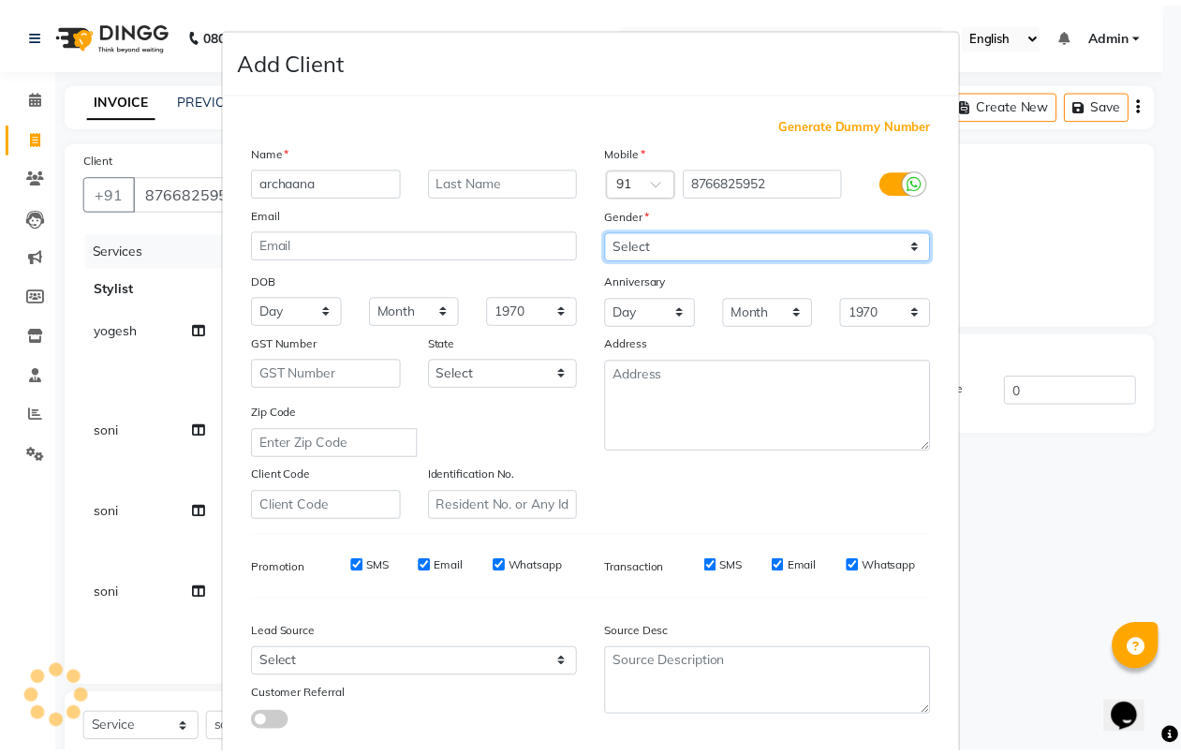
scroll to position [103, 0]
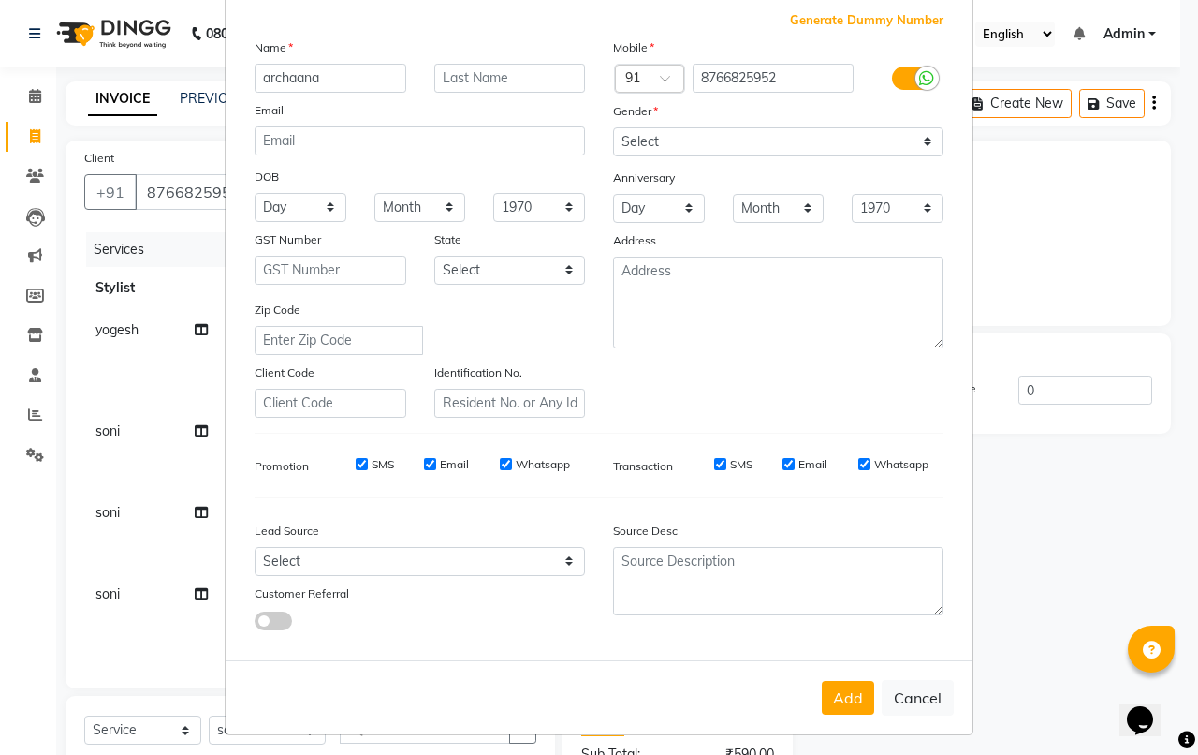
click at [843, 688] on button "Add" at bounding box center [848, 698] width 52 height 34
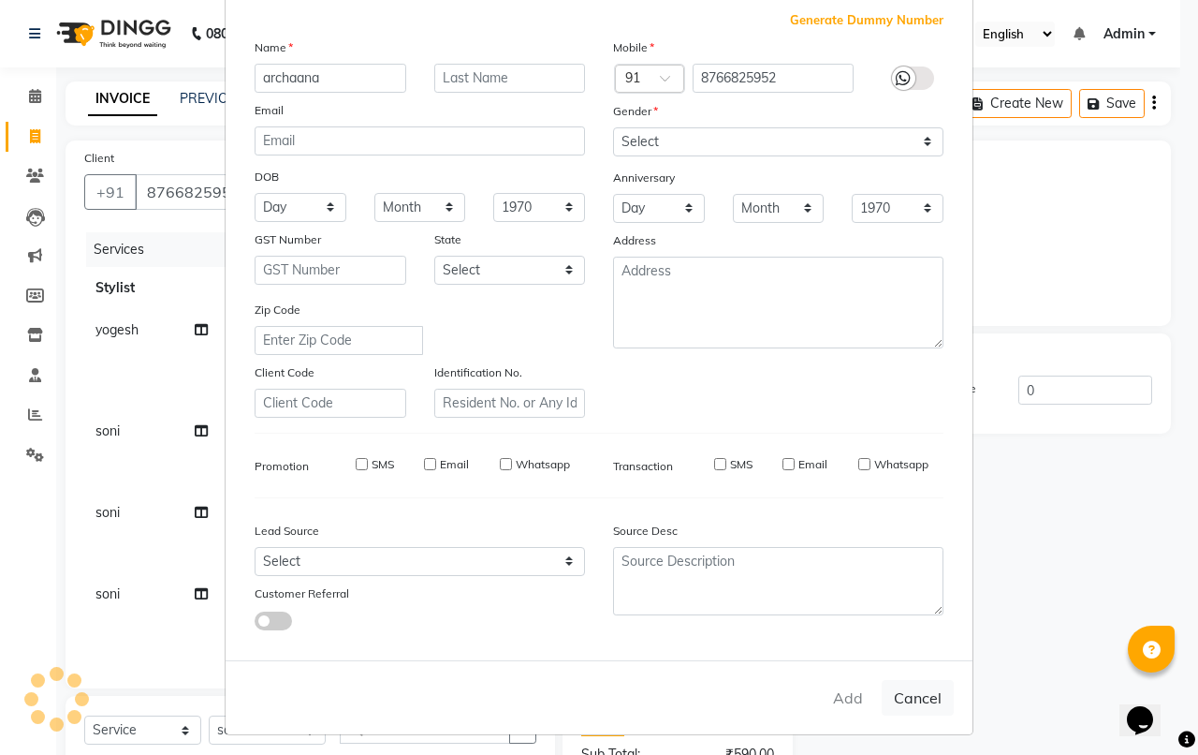
select select
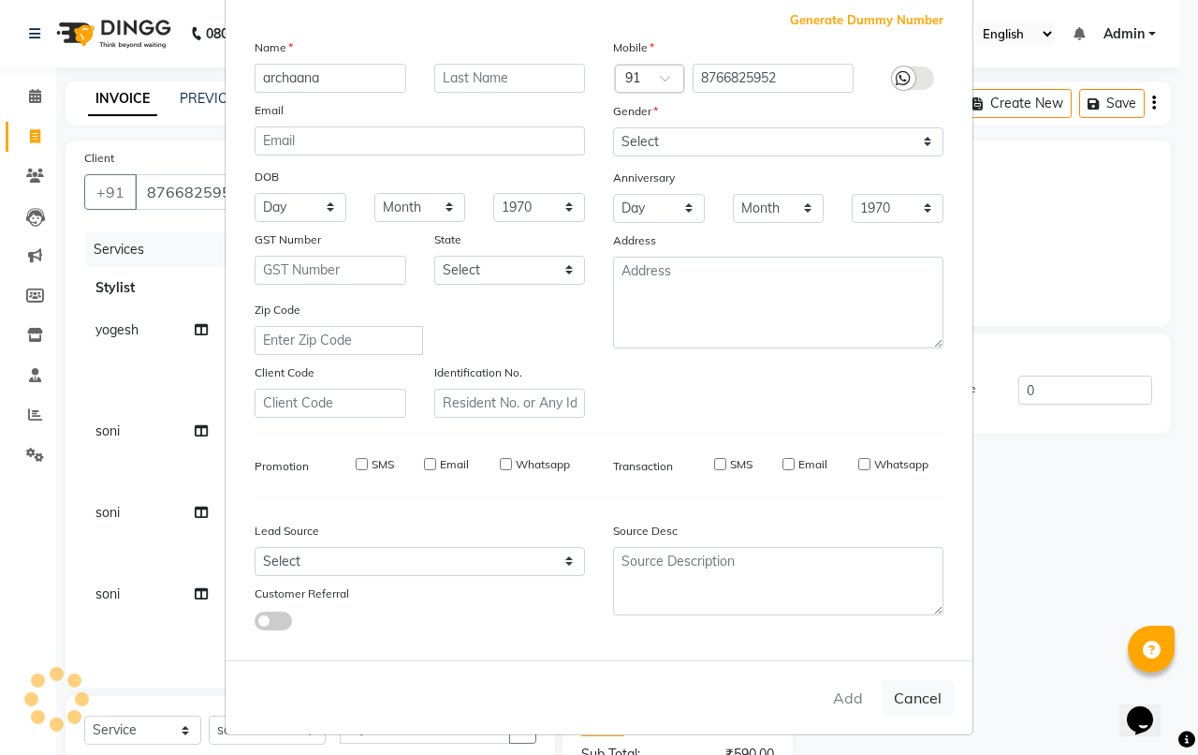
select select
checkbox input "false"
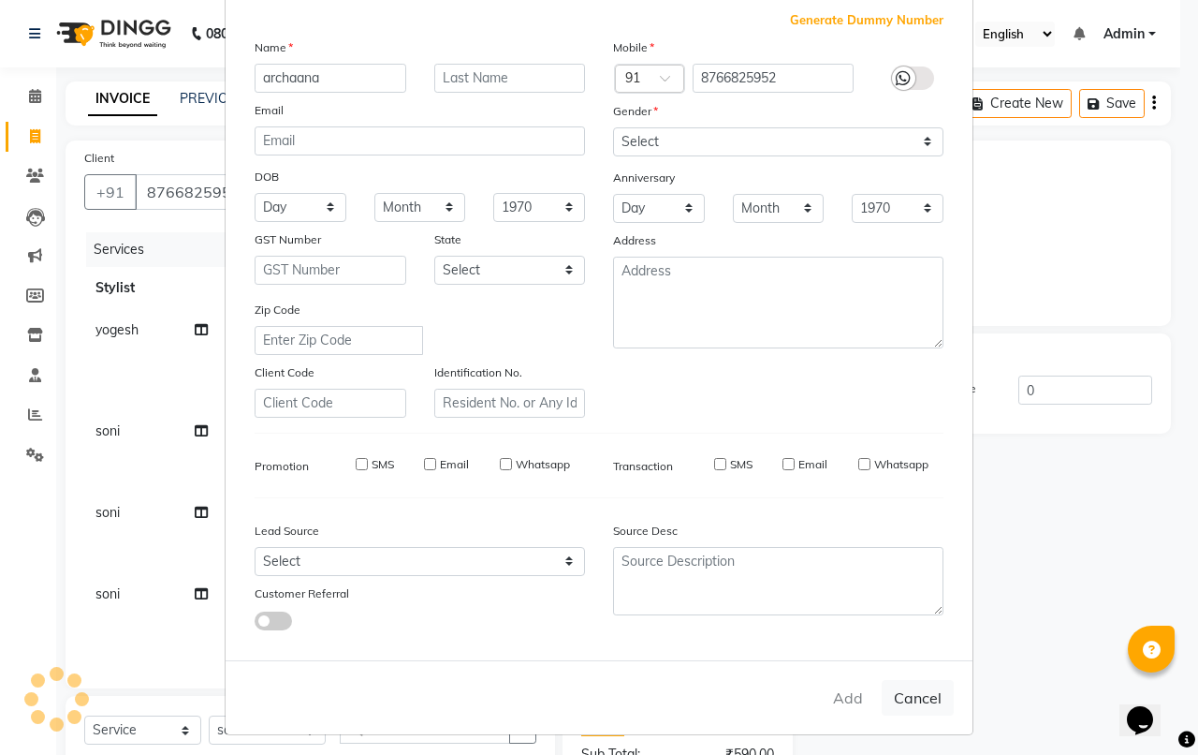
checkbox input "false"
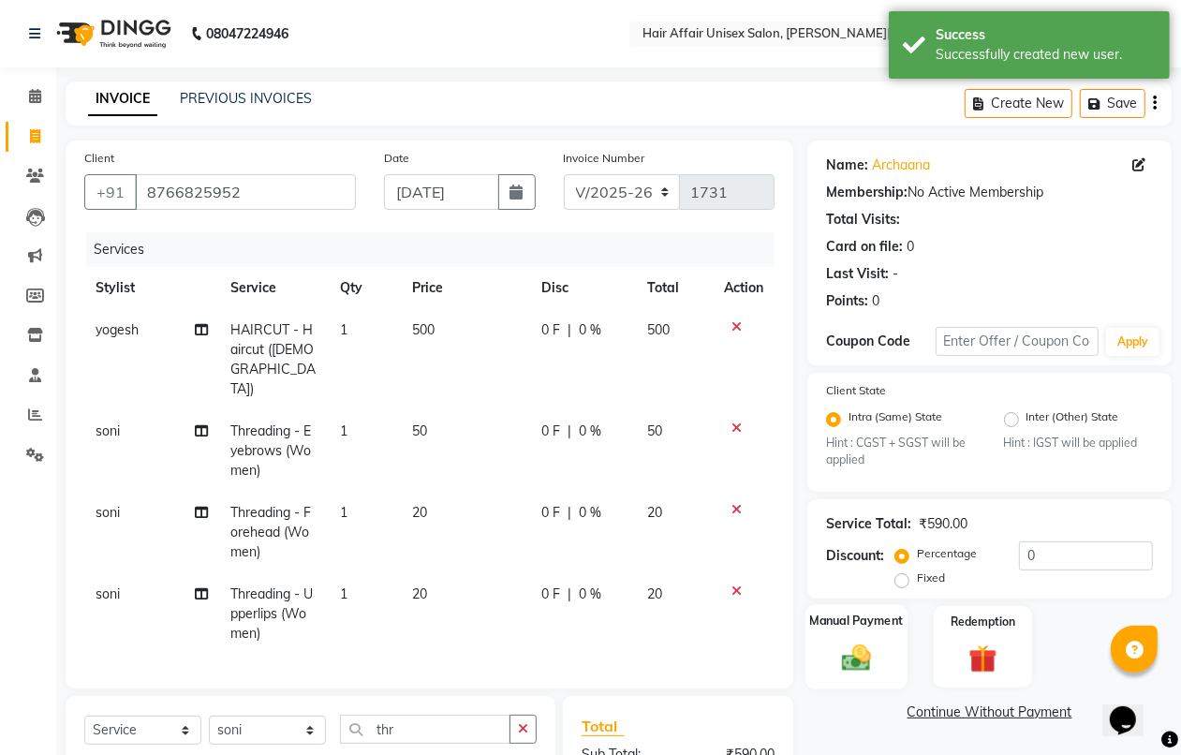
click at [859, 656] on img at bounding box center [855, 658] width 47 height 34
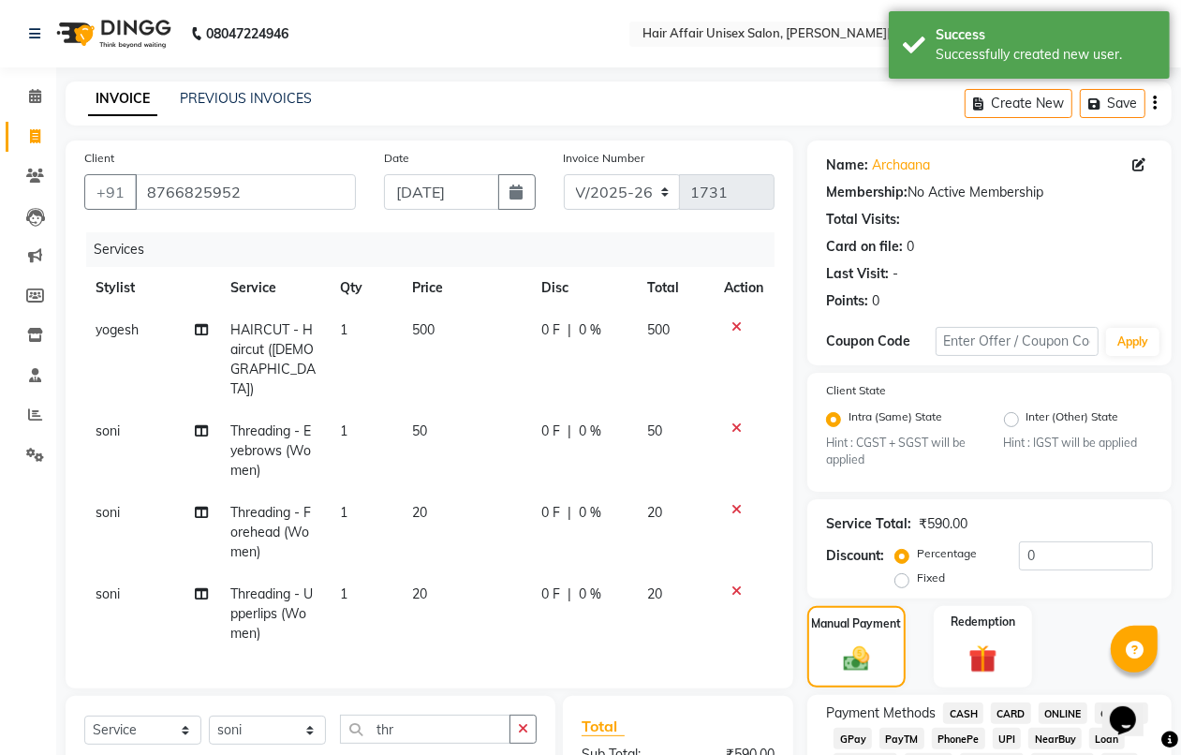
click at [950, 740] on span "PhonePe" at bounding box center [957, 738] width 53 height 22
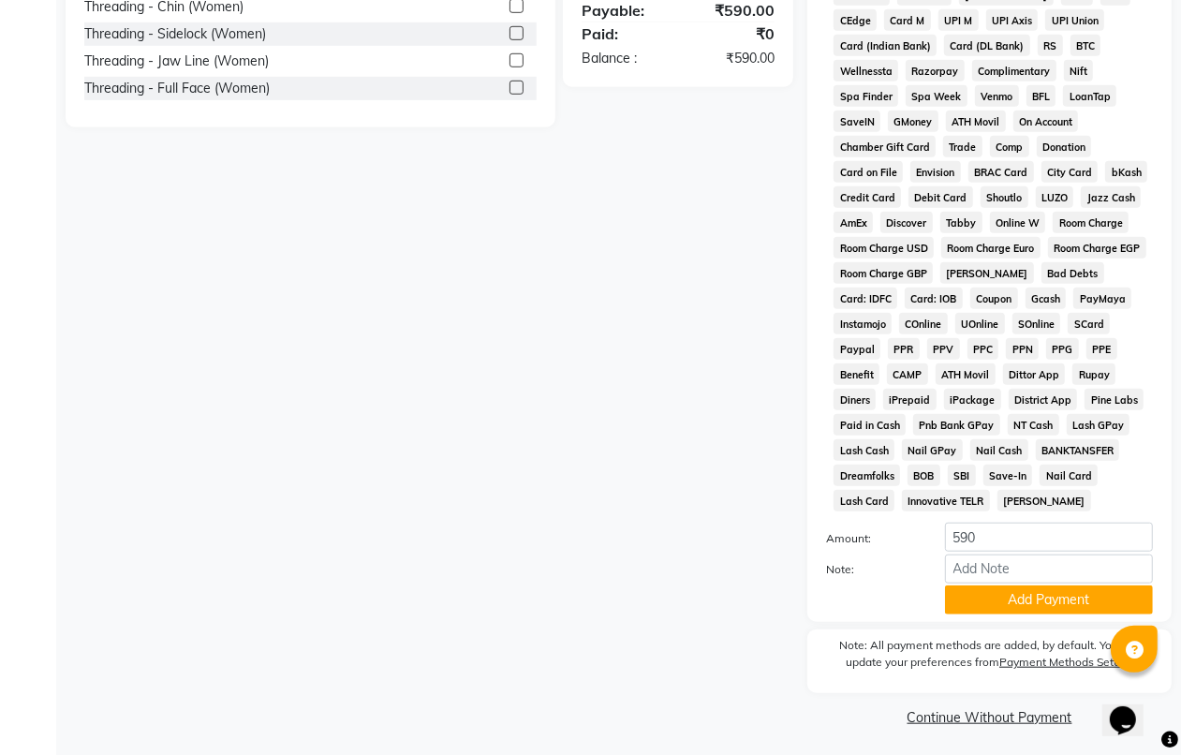
scroll to position [845, 0]
click at [970, 597] on button "Add Payment" at bounding box center [1049, 598] width 208 height 29
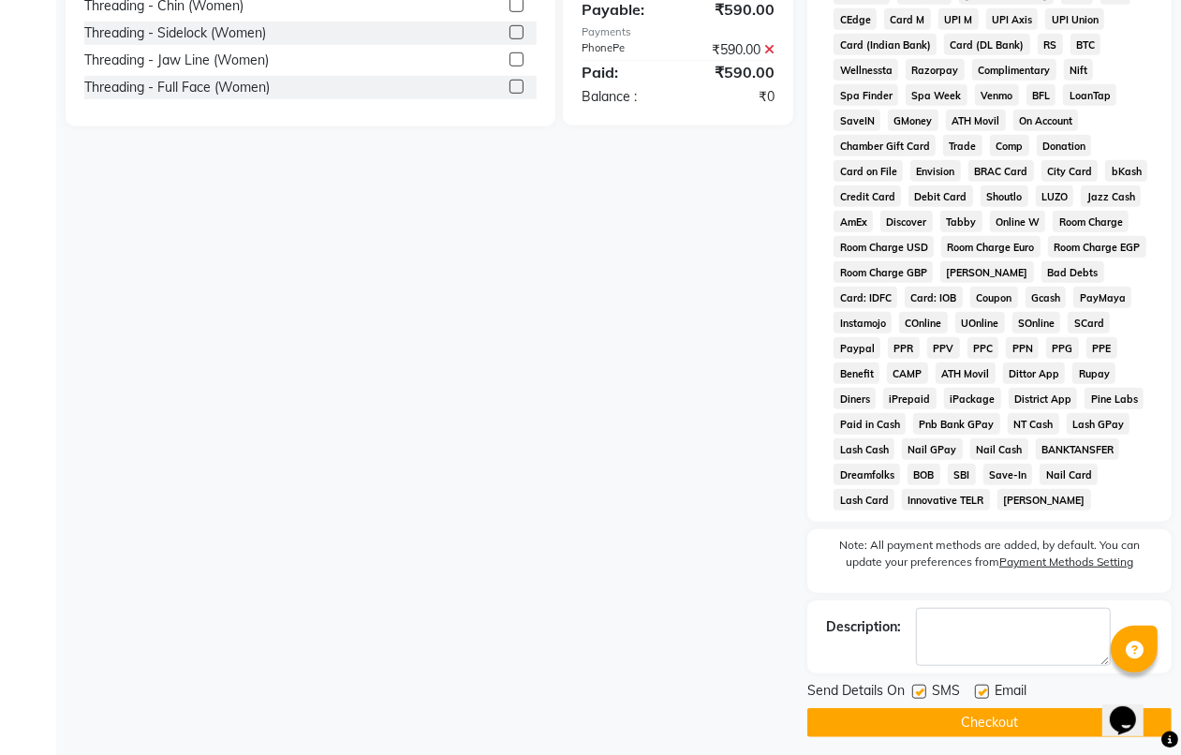
click at [1004, 726] on button "Checkout" at bounding box center [989, 722] width 364 height 29
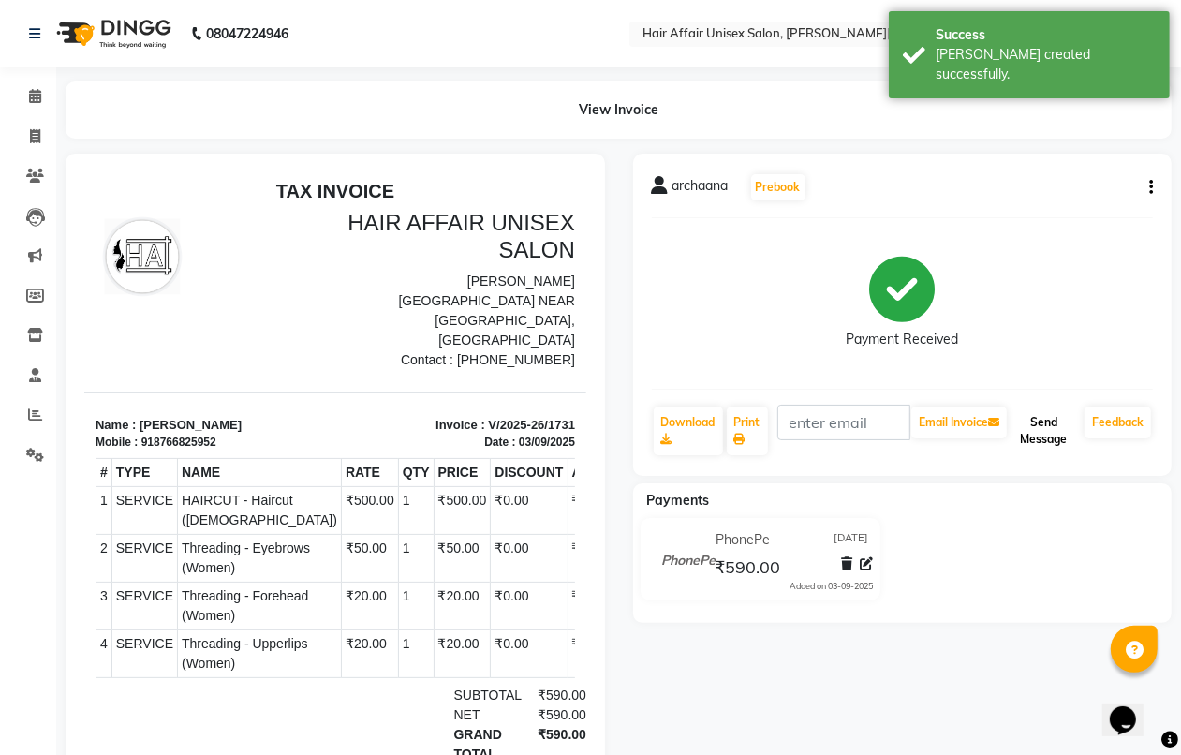
click at [1026, 426] on button "Send Message" at bounding box center [1043, 430] width 66 height 49
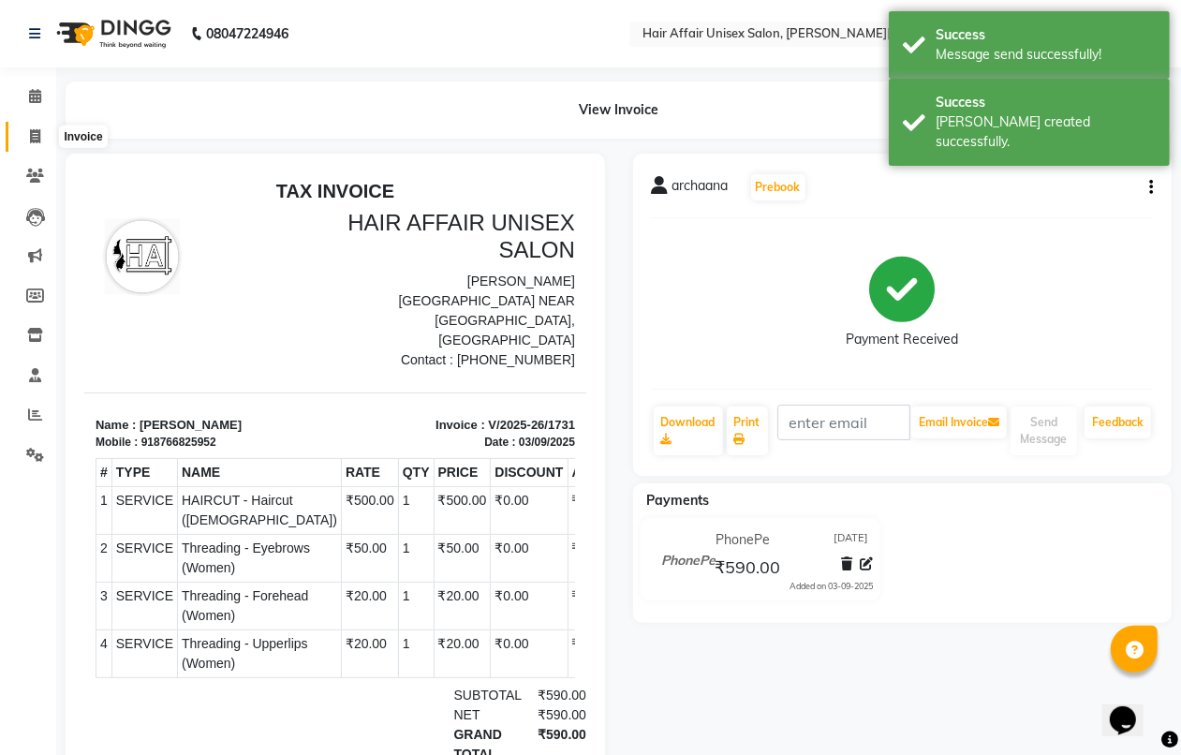
click at [34, 138] on icon at bounding box center [35, 136] width 10 height 14
select select "6225"
select select "service"
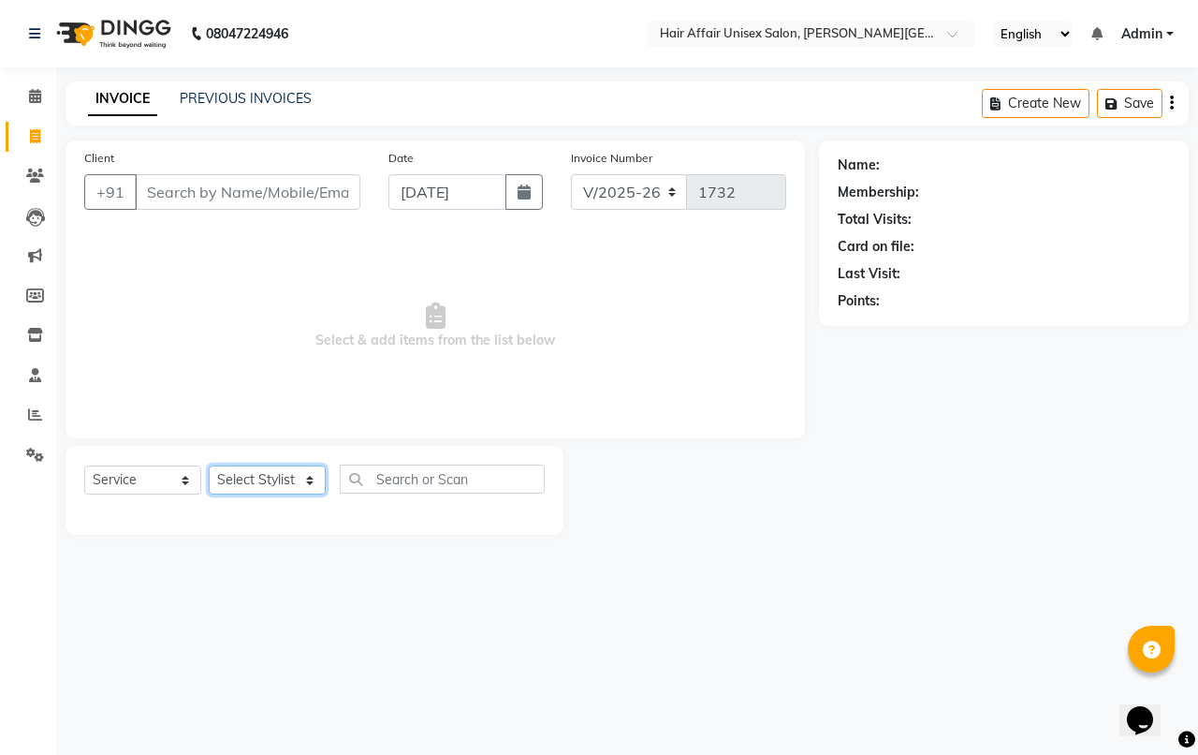
click at [296, 475] on select "Select Stylist [PERSON_NAME] kajal Kunal [PERSON_NAME] [PERSON_NAME] [PERSON_NA…" at bounding box center [267, 479] width 117 height 29
select select "60041"
click at [209, 465] on select "Select Stylist [PERSON_NAME] kajal Kunal [PERSON_NAME] [PERSON_NAME] [PERSON_NA…" at bounding box center [267, 479] width 117 height 29
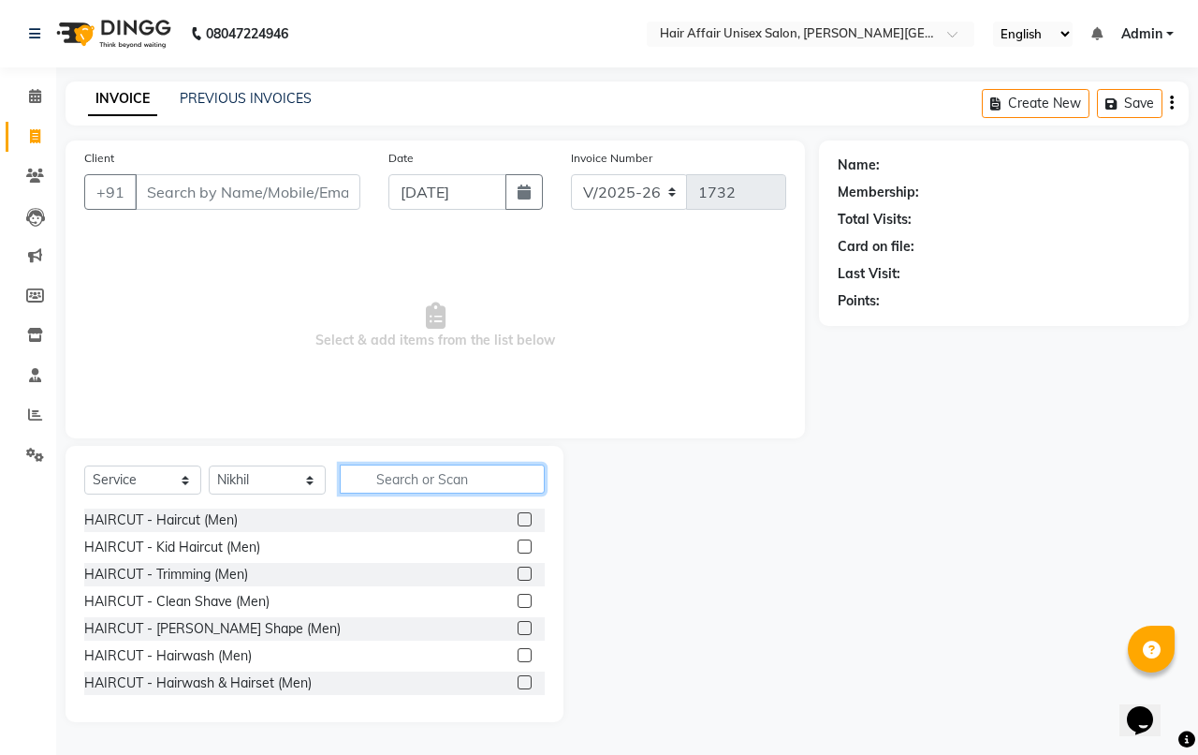
click at [384, 482] on input "text" at bounding box center [442, 478] width 205 height 29
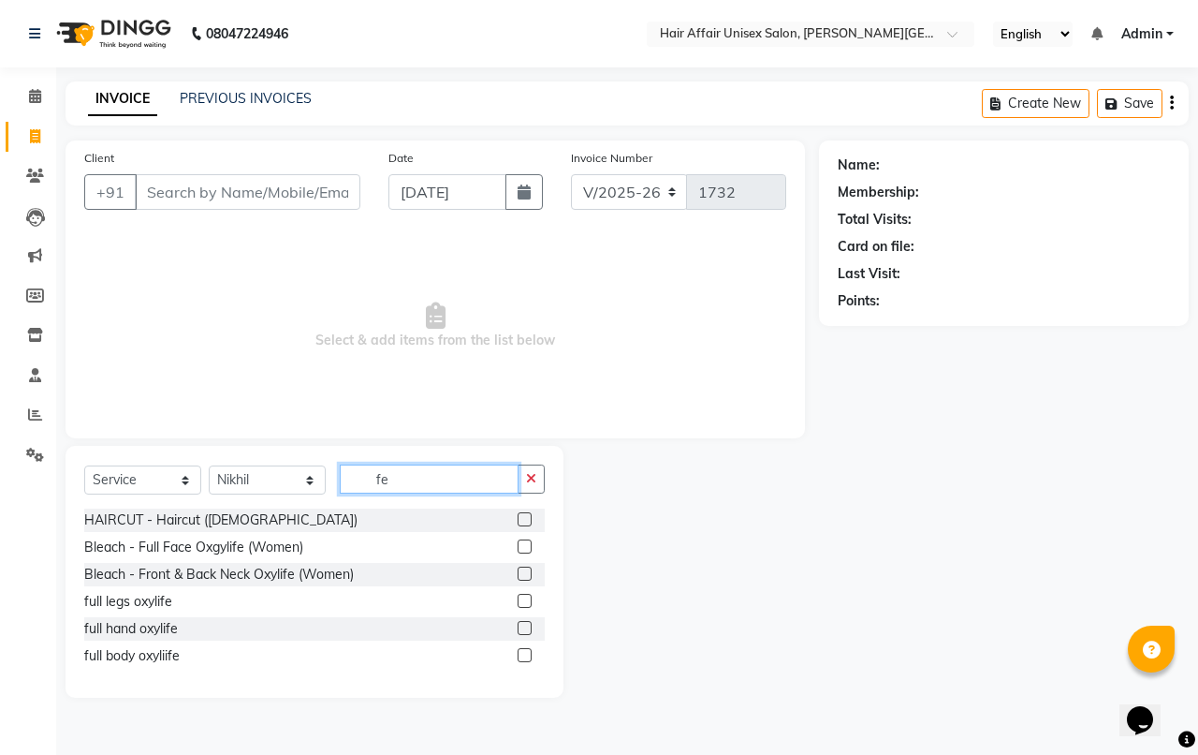
type input "fe"
click at [520, 521] on label at bounding box center [525, 519] width 14 height 14
click at [520, 521] on input "checkbox" at bounding box center [524, 520] width 12 height 12
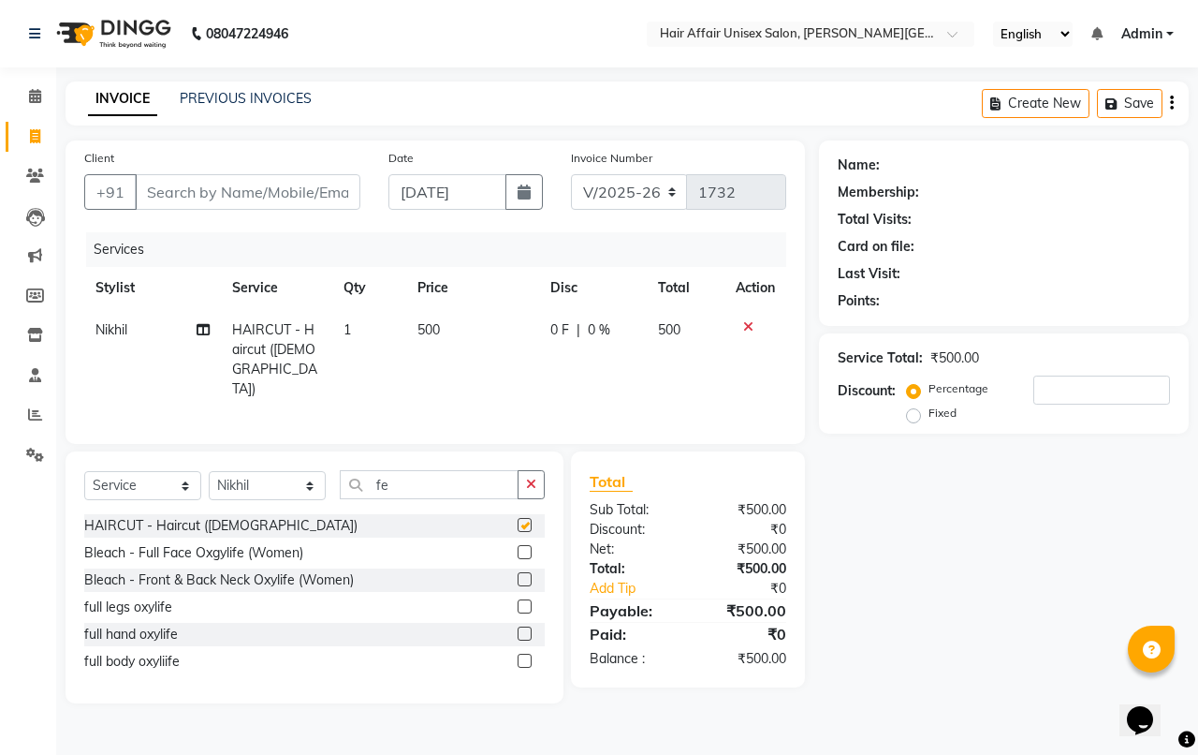
checkbox input "false"
click at [208, 204] on input "Client" at bounding box center [248, 192] width 226 height 36
click at [255, 194] on input "Client" at bounding box center [248, 192] width 226 height 36
type input "9"
type input "0"
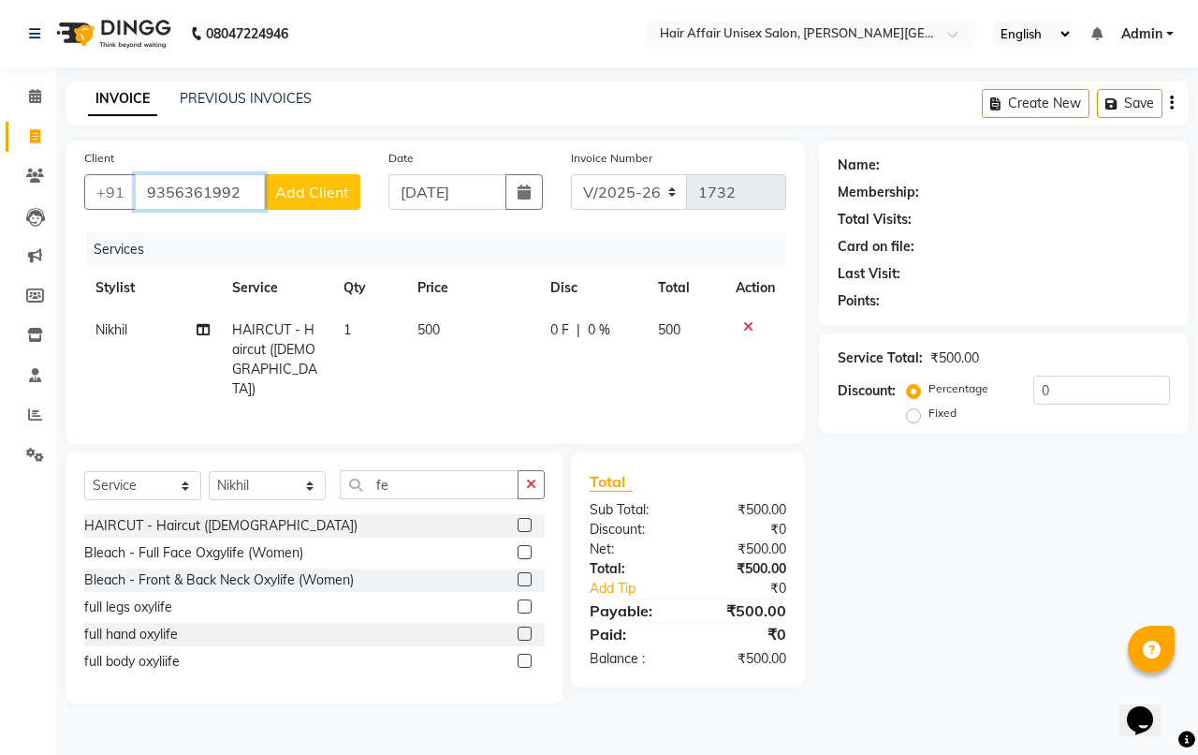
type input "9356361992"
click at [323, 183] on span "Add Client" at bounding box center [312, 192] width 74 height 19
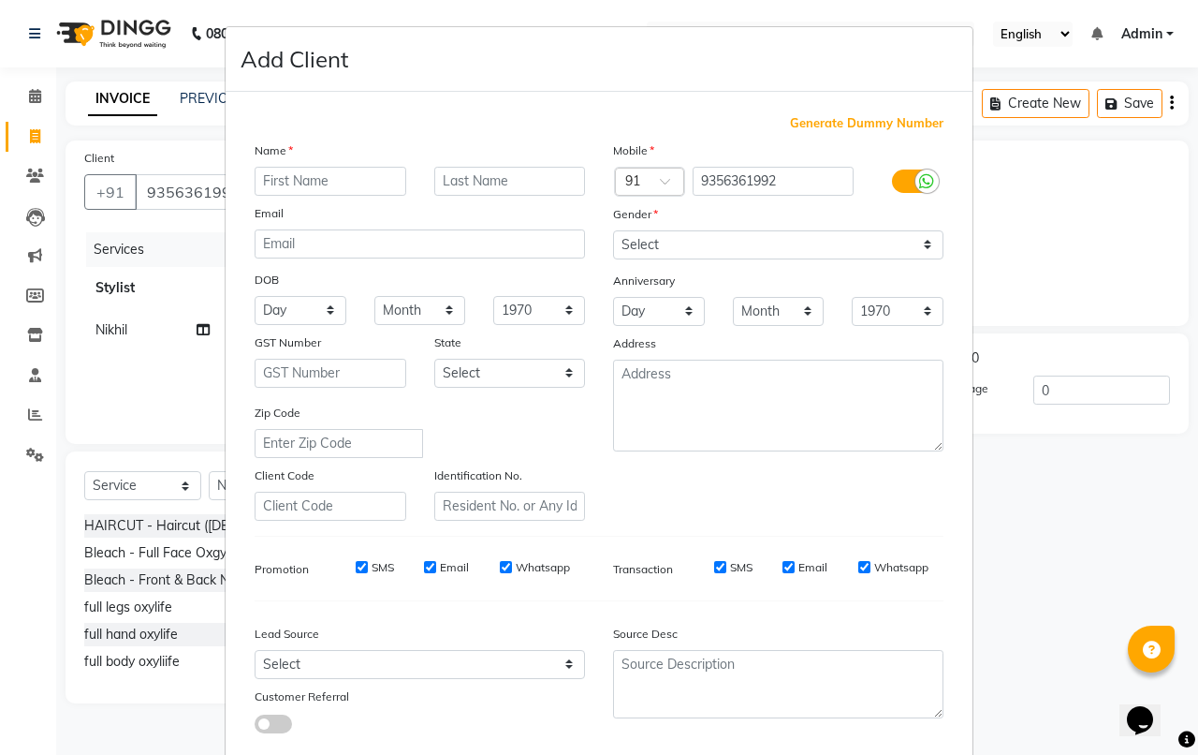
click at [302, 179] on input "text" at bounding box center [331, 181] width 152 height 29
type input "yashwi"
type input "[PERSON_NAME]"
click at [844, 237] on select "Select [DEMOGRAPHIC_DATA] [DEMOGRAPHIC_DATA] Other Prefer Not To Say" at bounding box center [778, 244] width 330 height 29
select select "[DEMOGRAPHIC_DATA]"
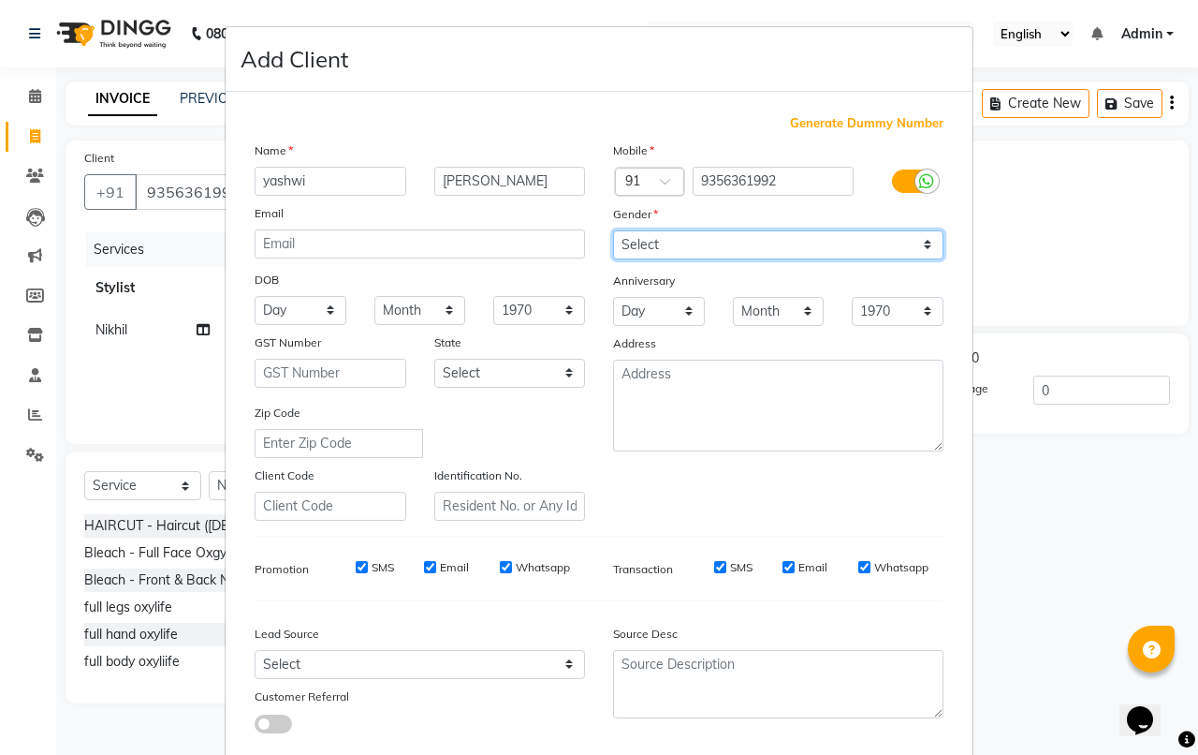
click at [613, 230] on select "Select [DEMOGRAPHIC_DATA] [DEMOGRAPHIC_DATA] Other Prefer Not To Say" at bounding box center [778, 244] width 330 height 29
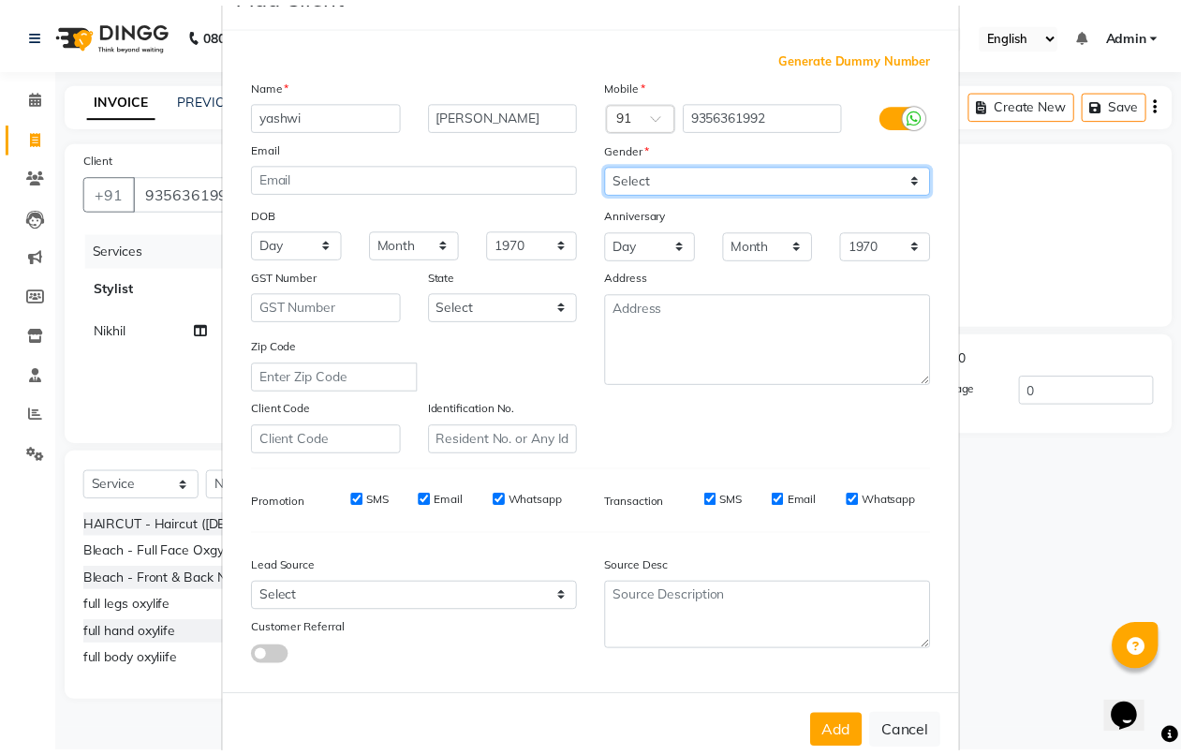
scroll to position [103, 0]
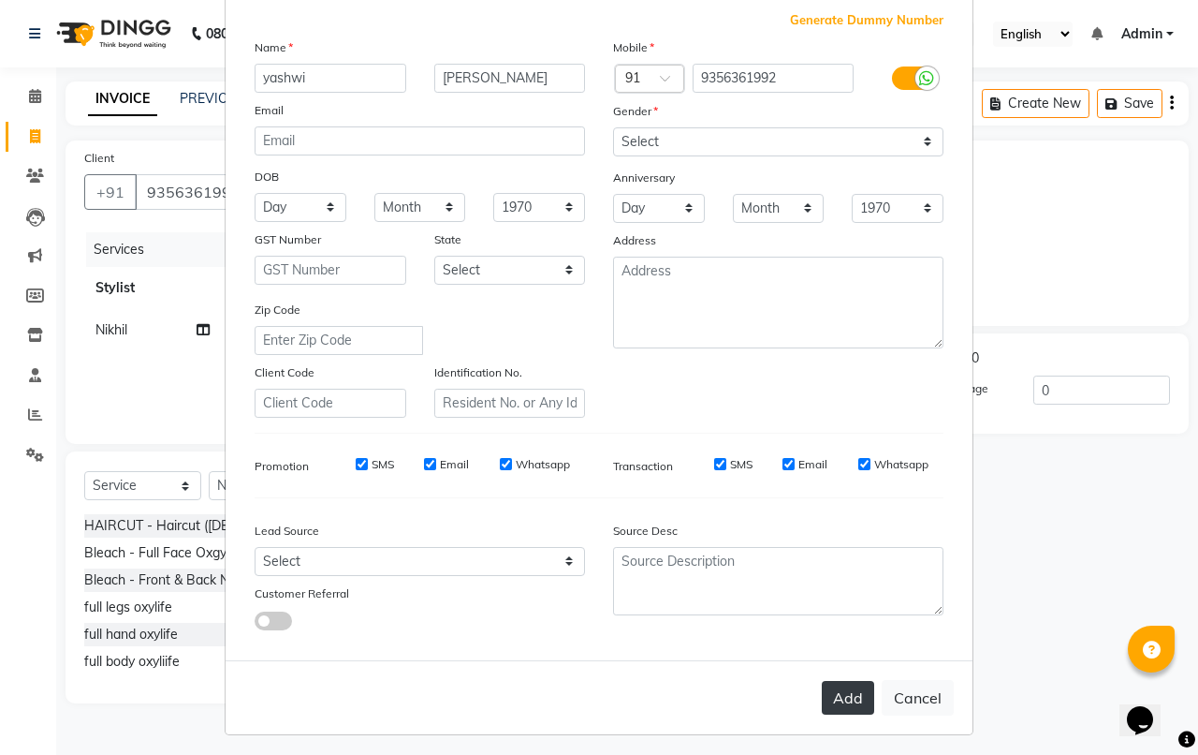
click at [829, 700] on button "Add" at bounding box center [848, 698] width 52 height 34
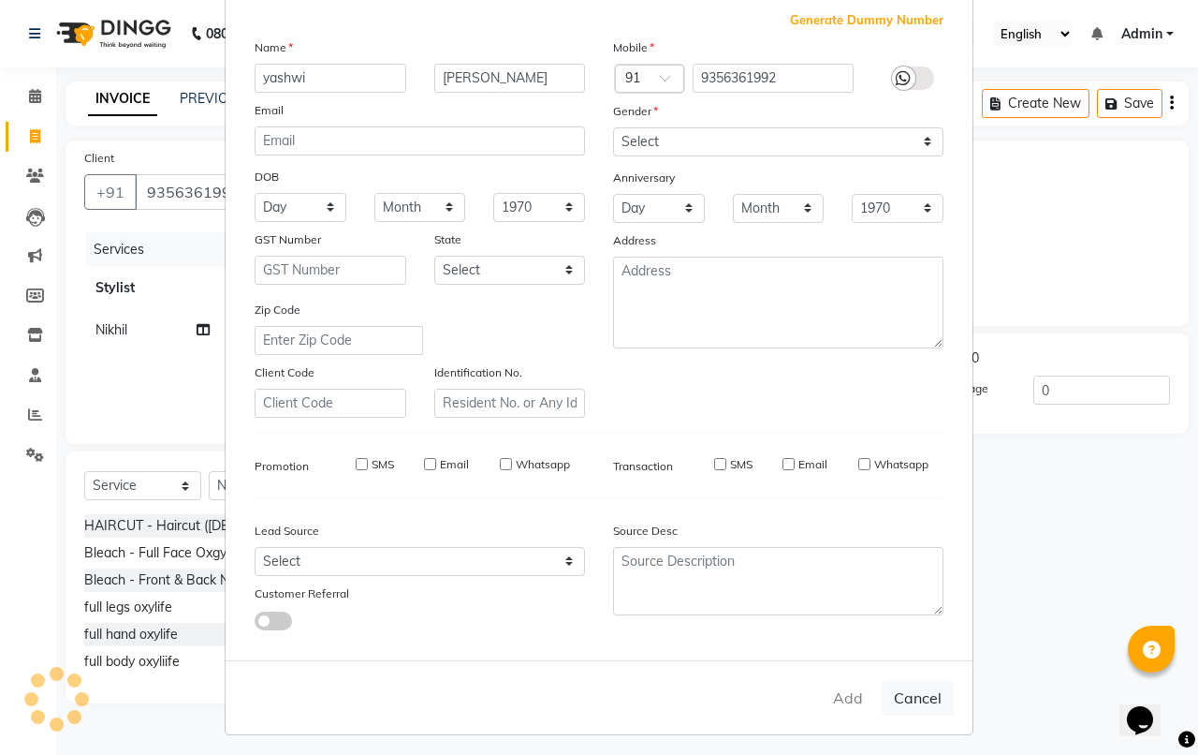
select select
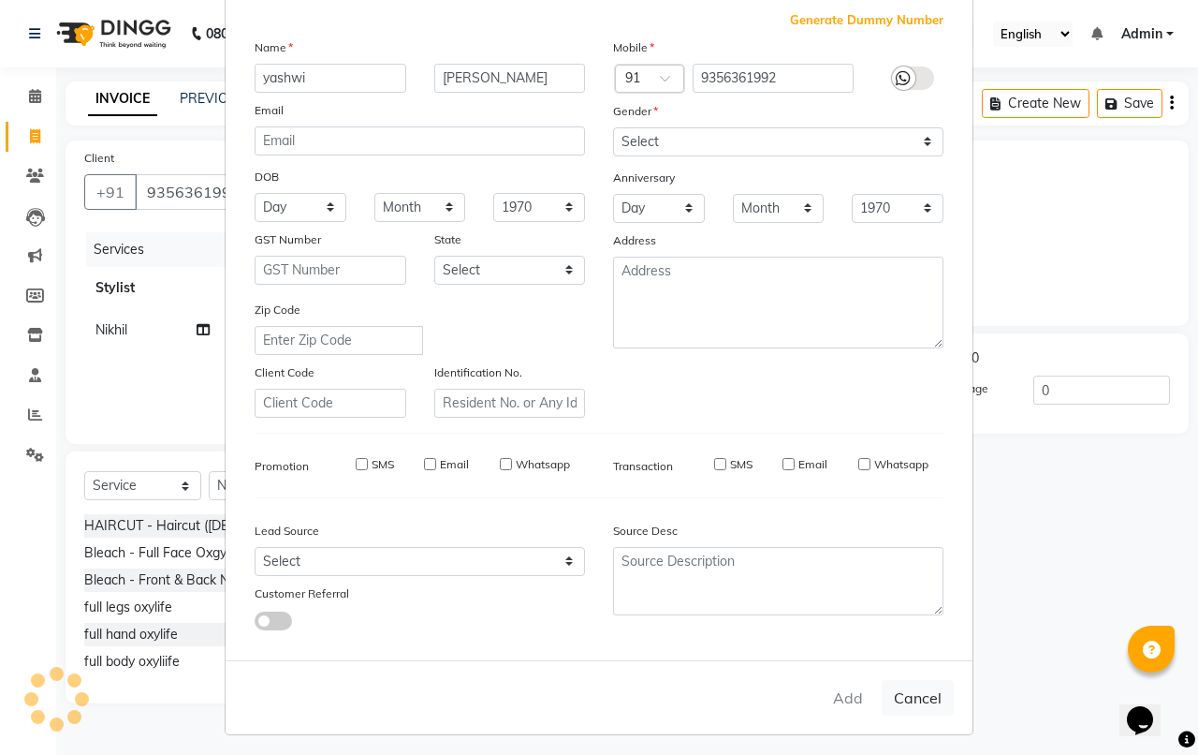
select select
checkbox input "false"
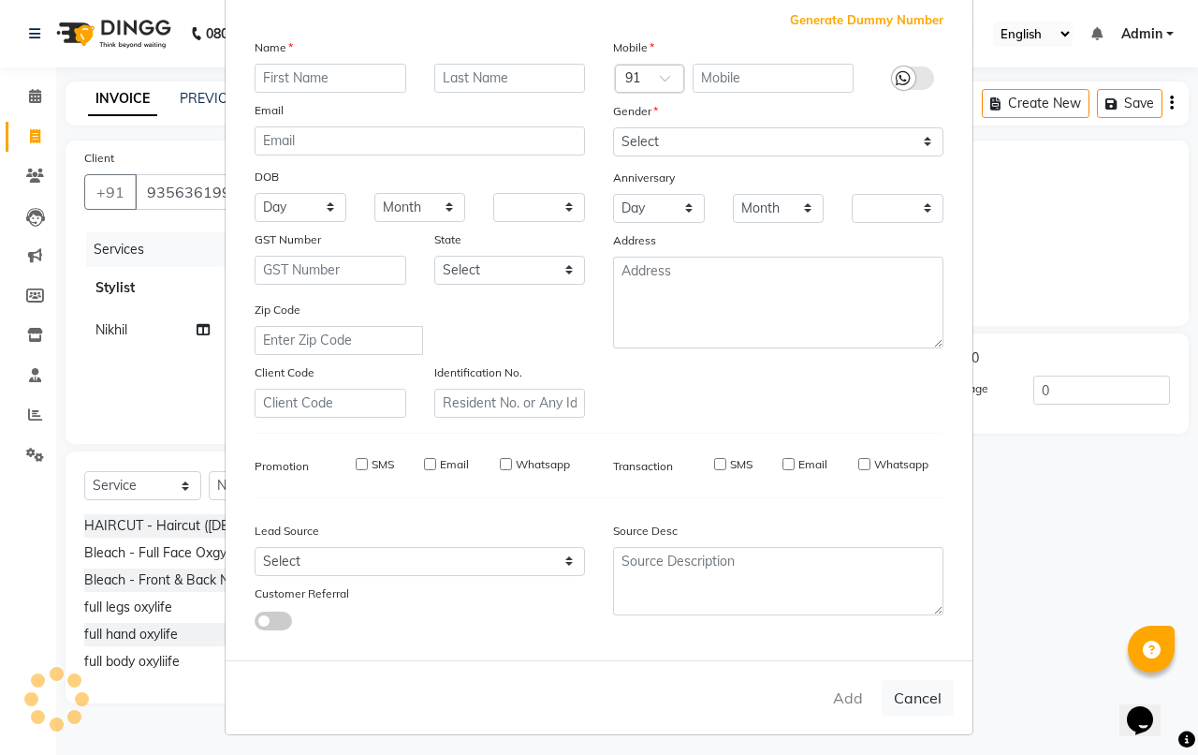
checkbox input "false"
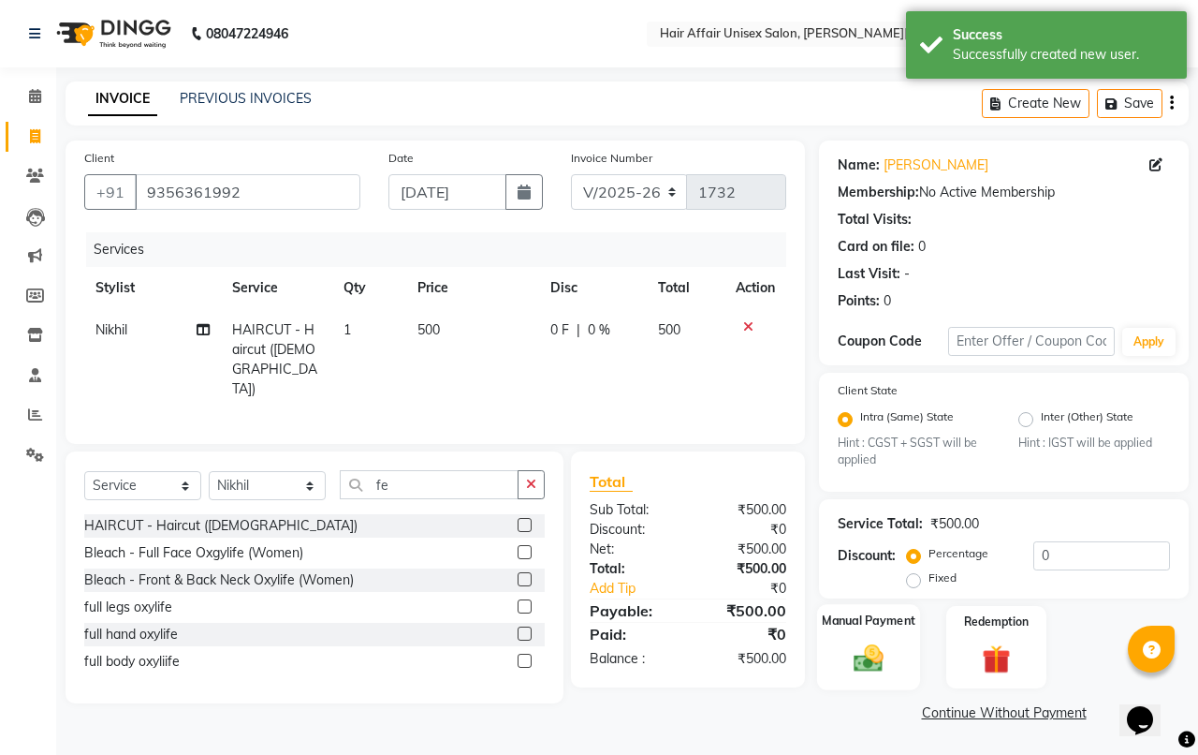
click at [840, 623] on label "Manual Payment" at bounding box center [869, 621] width 94 height 18
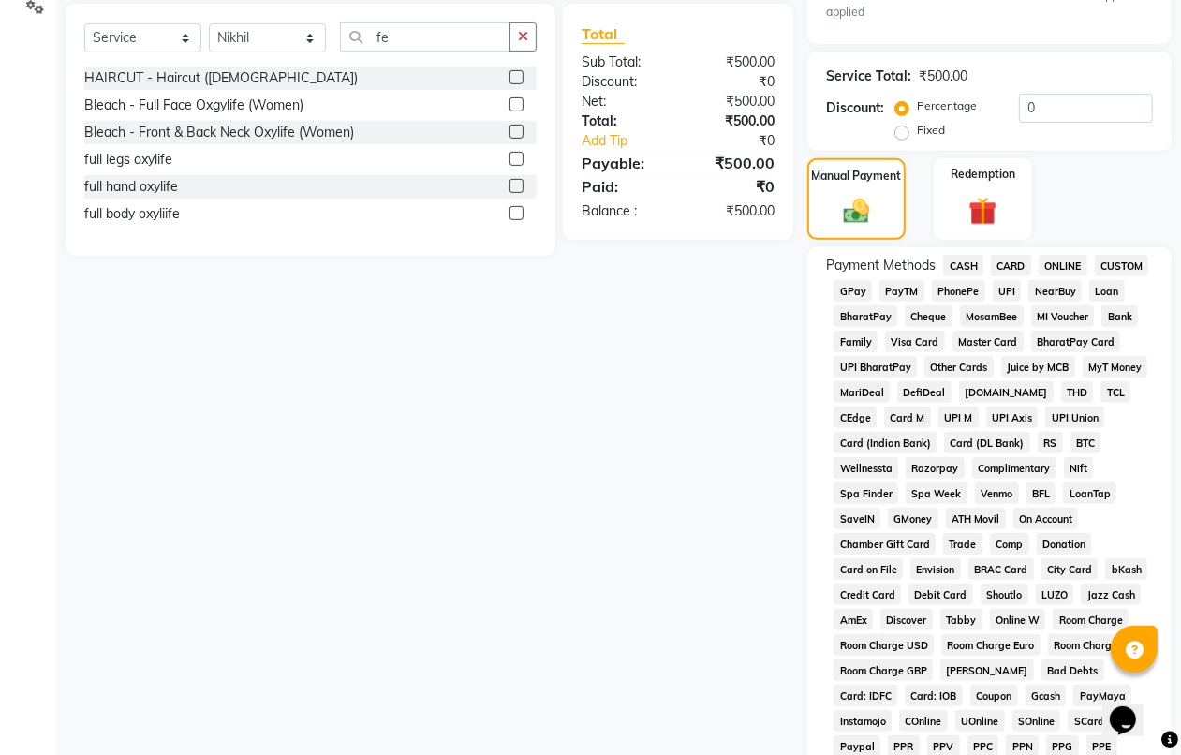
scroll to position [468, 0]
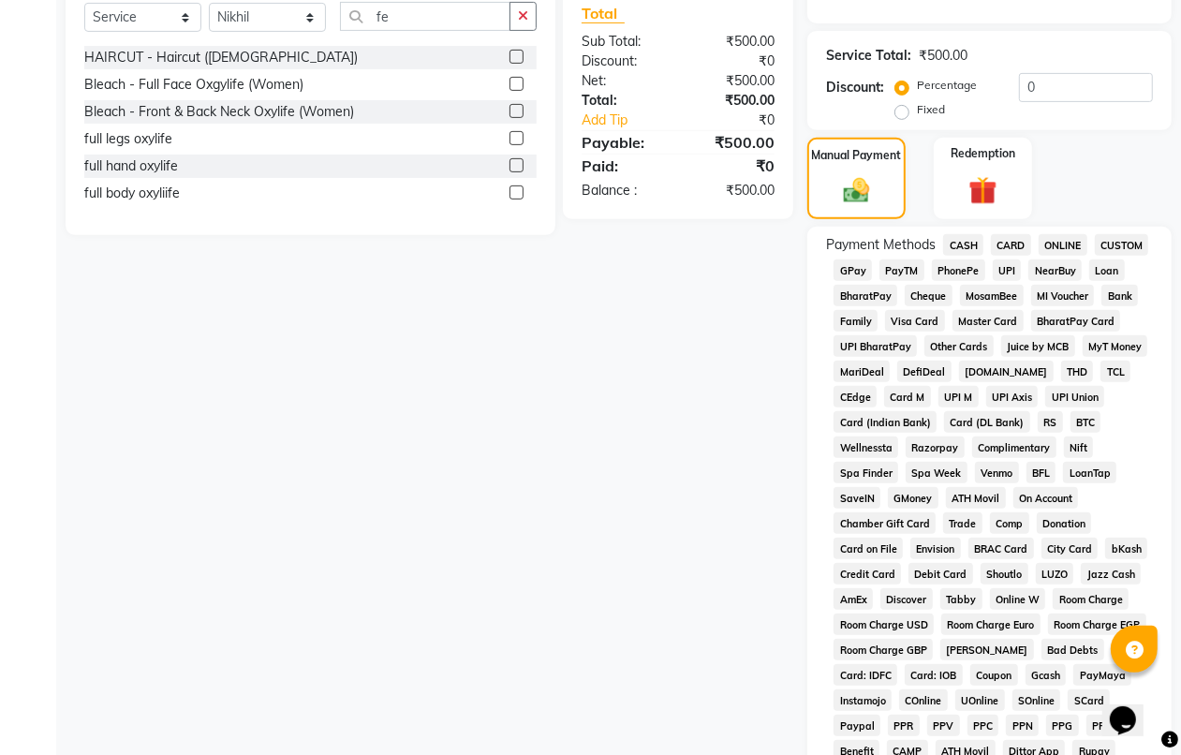
click at [953, 234] on span "CASH" at bounding box center [963, 245] width 40 height 22
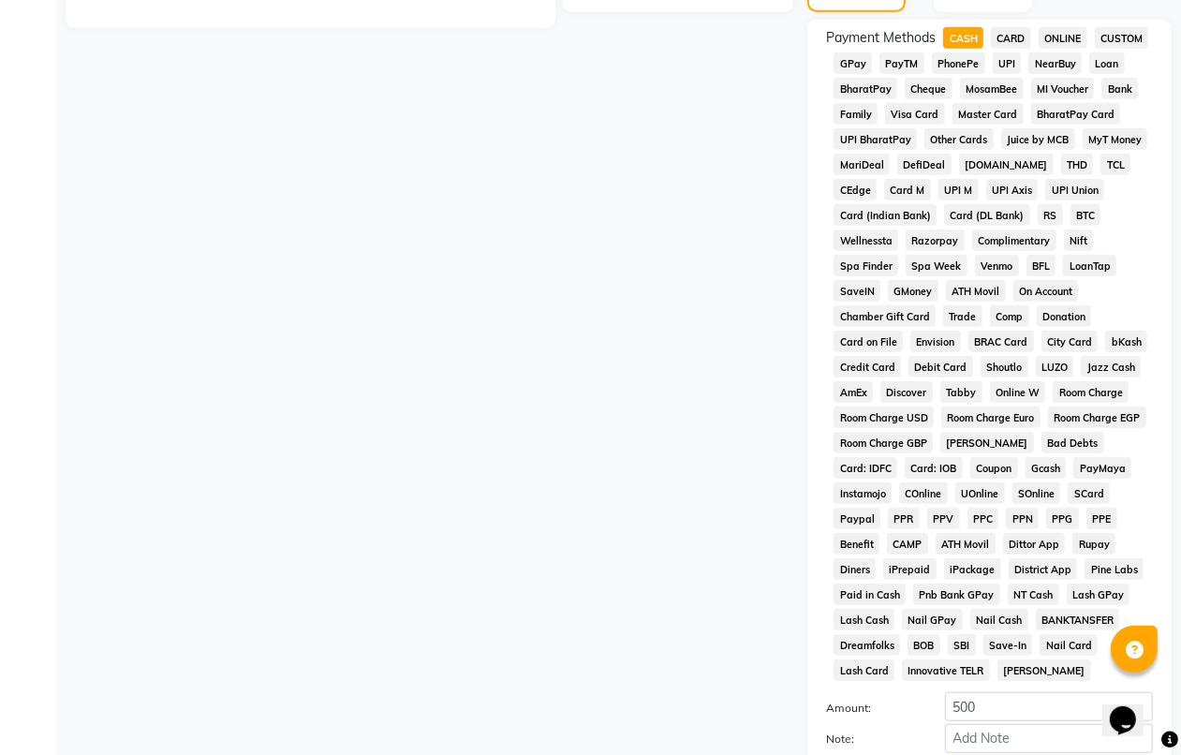
scroll to position [845, 0]
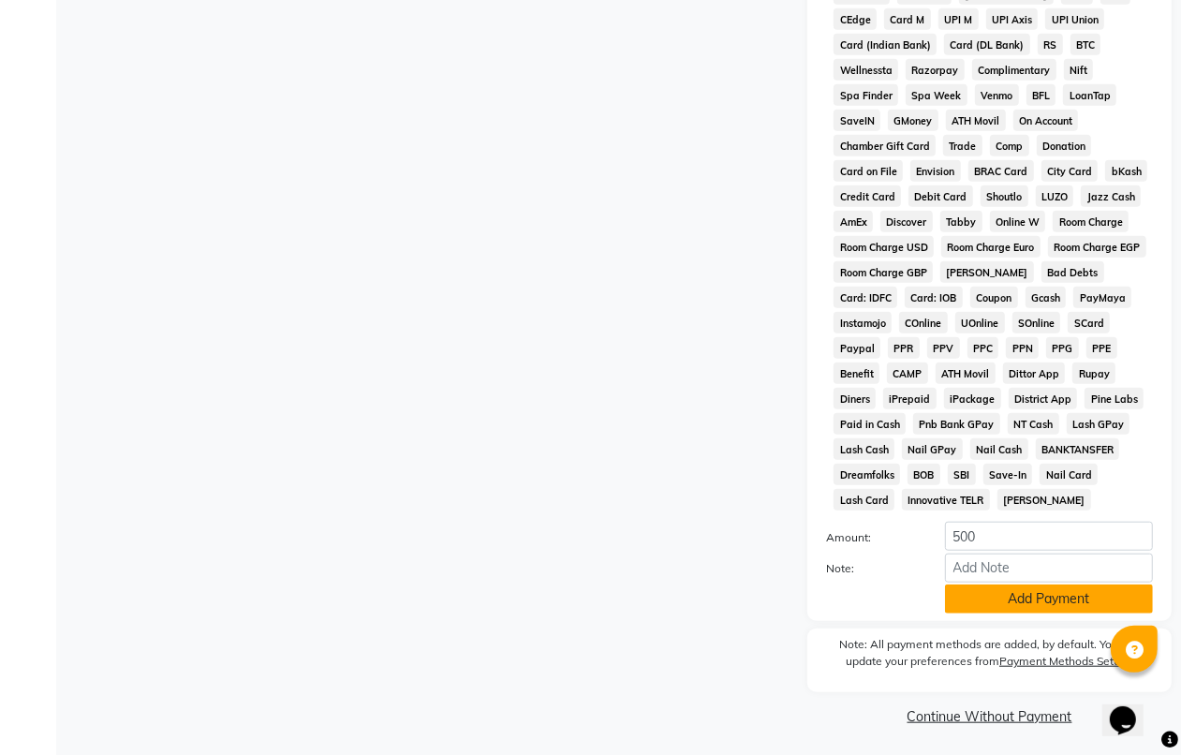
click at [984, 584] on button "Add Payment" at bounding box center [1049, 598] width 208 height 29
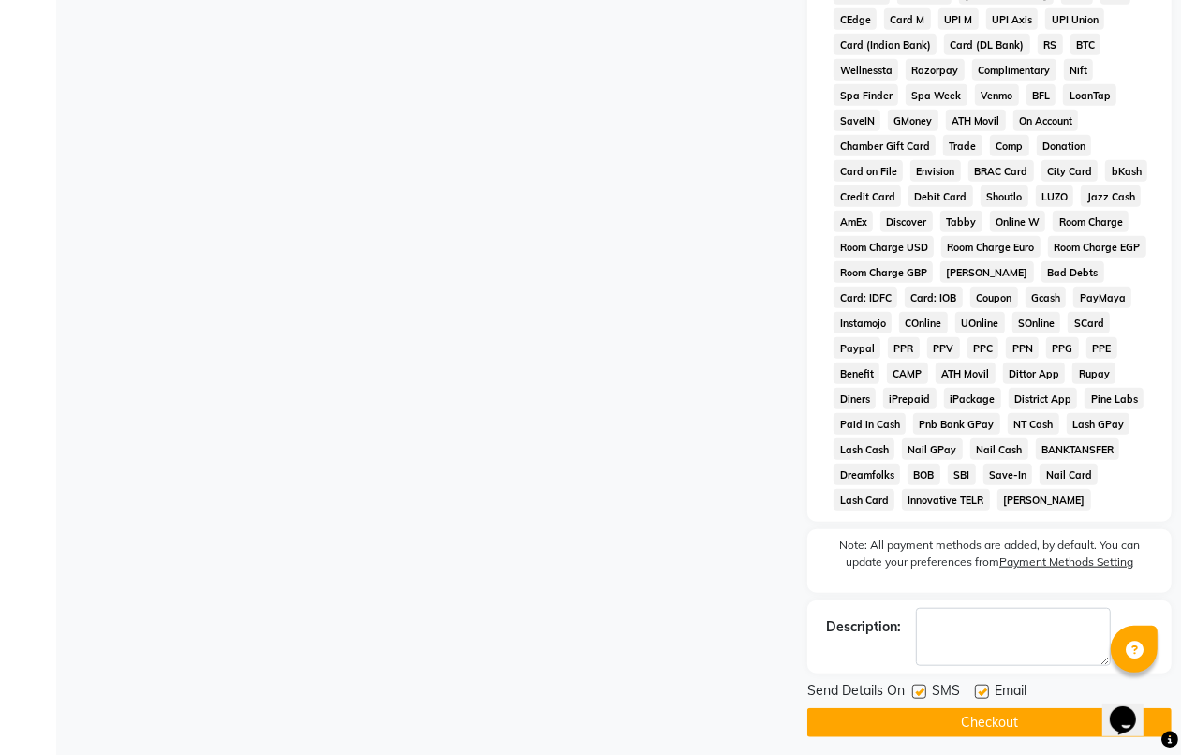
click at [998, 722] on button "Checkout" at bounding box center [989, 722] width 364 height 29
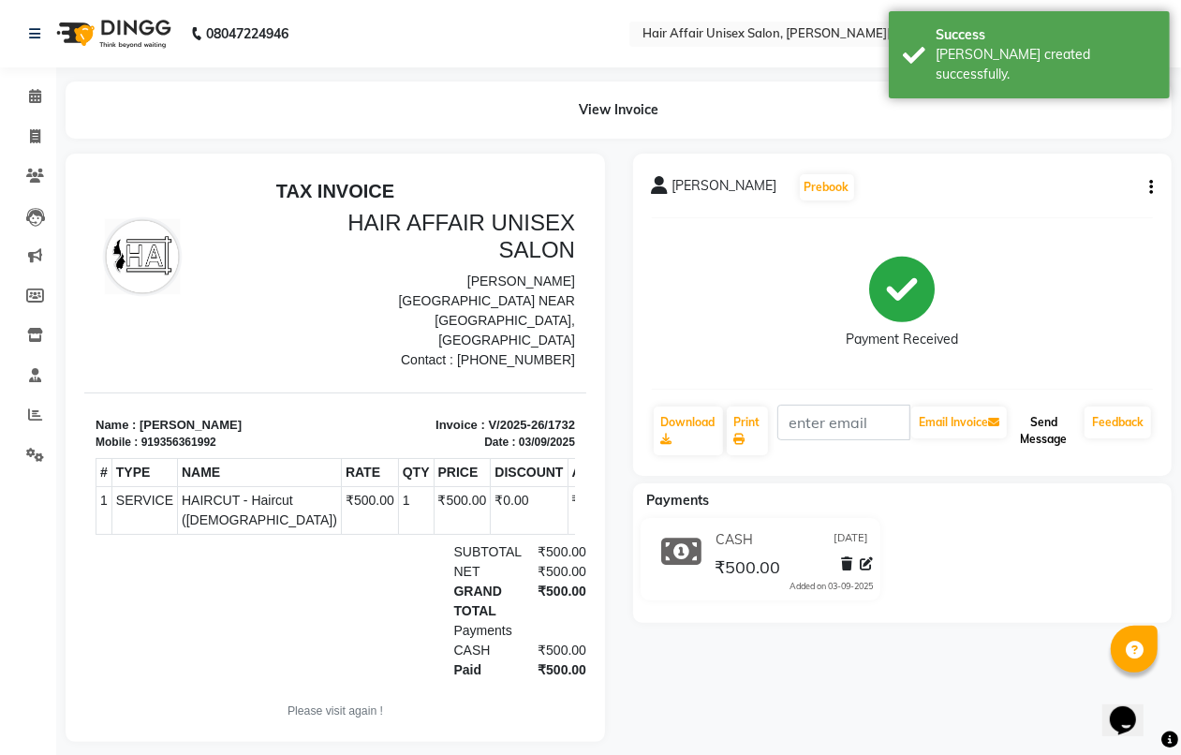
click at [1023, 421] on button "Send Message" at bounding box center [1043, 430] width 66 height 49
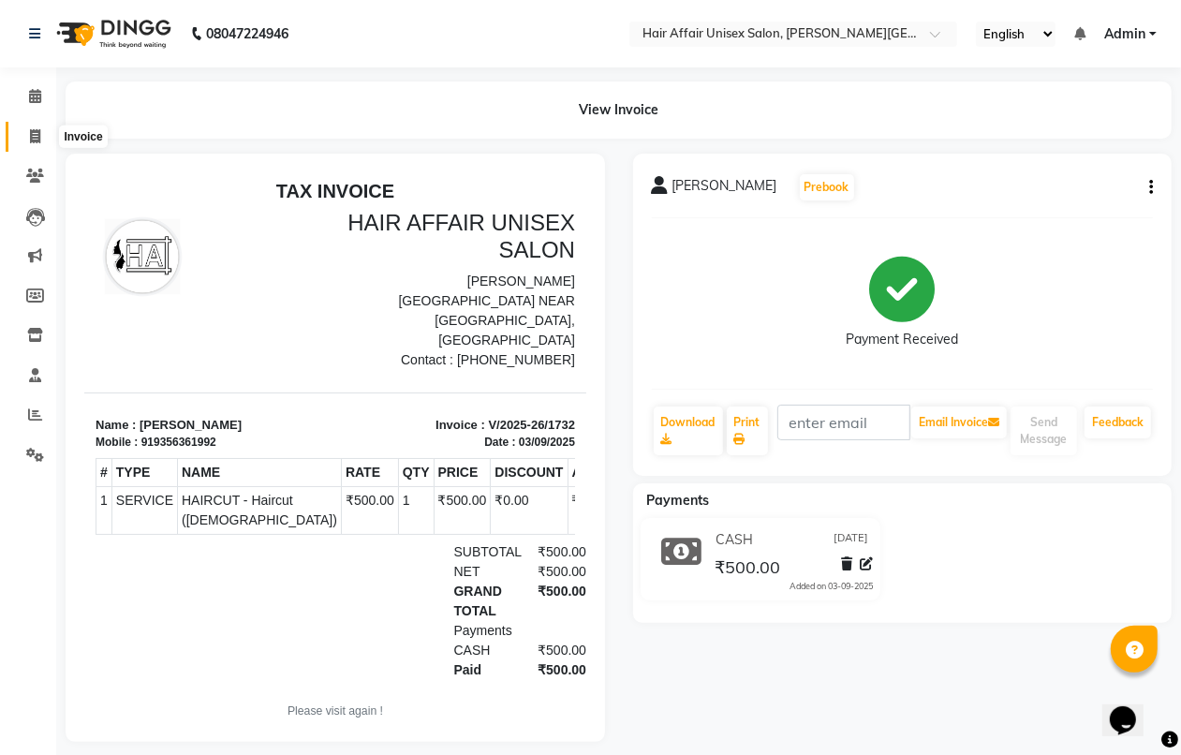
click at [40, 138] on span at bounding box center [35, 137] width 33 height 22
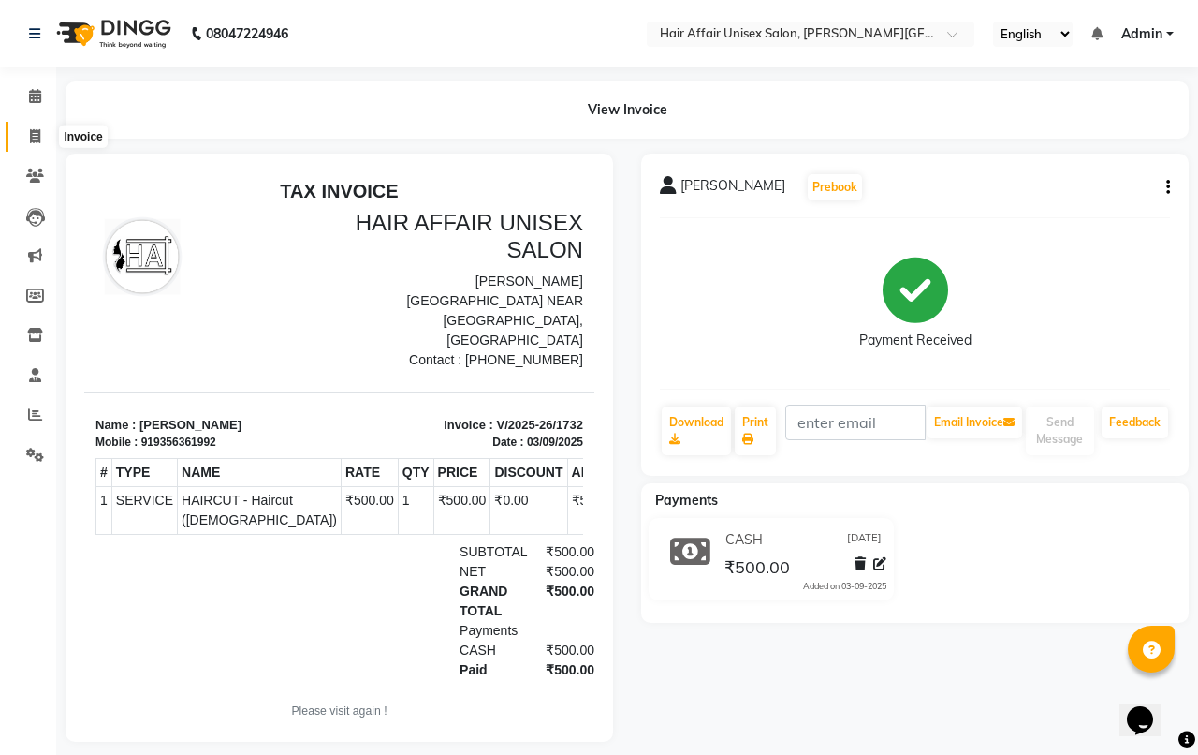
select select "service"
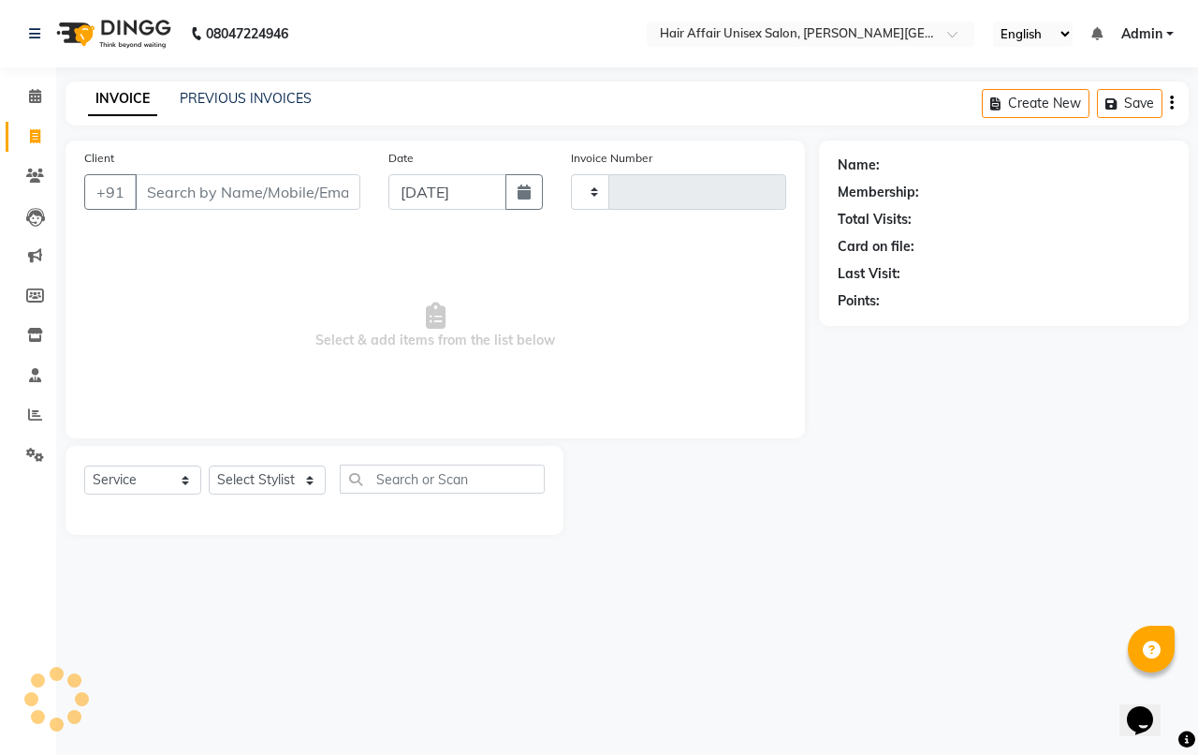
type input "1733"
select select "6225"
click at [33, 104] on span at bounding box center [35, 97] width 33 height 22
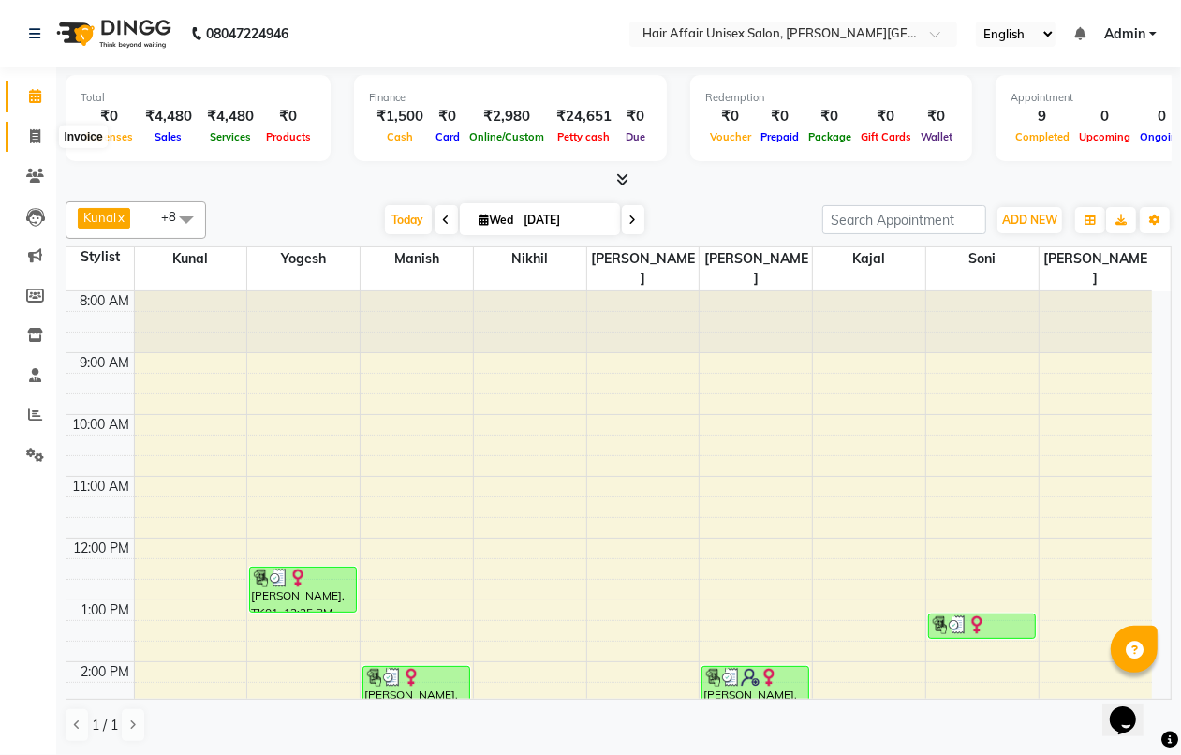
click at [33, 143] on span at bounding box center [35, 137] width 33 height 22
select select "service"
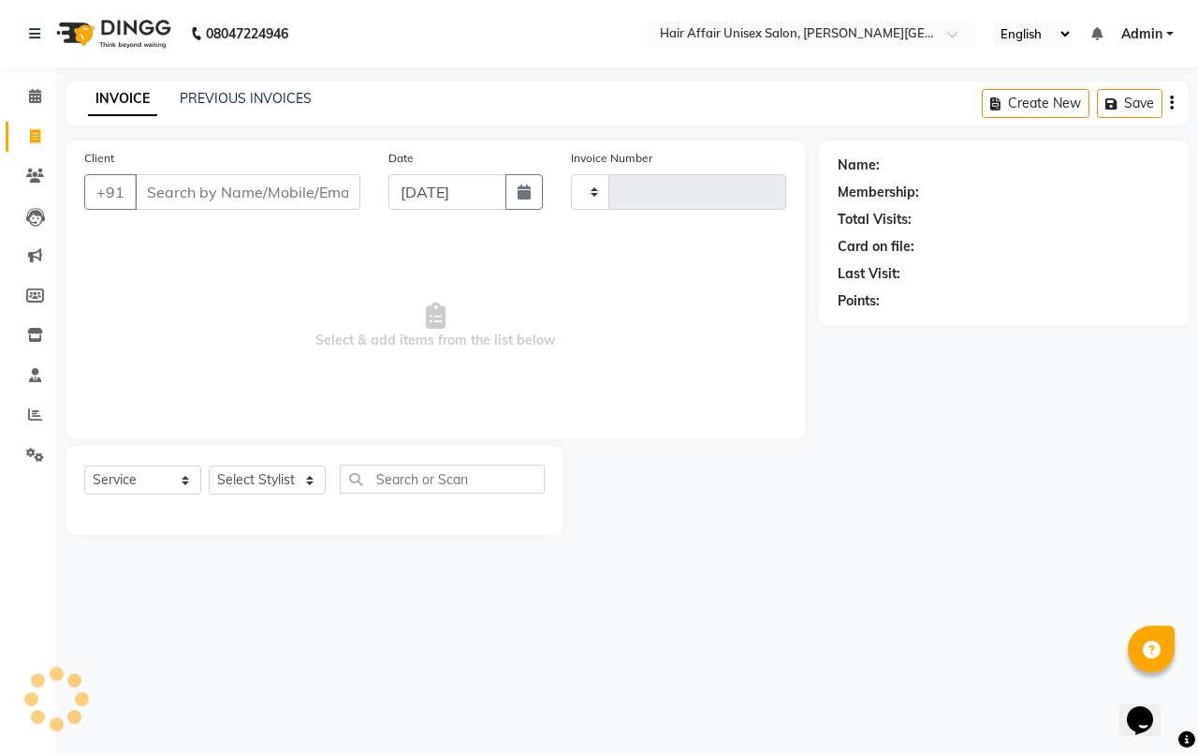
type input "1733"
select select "6225"
click at [170, 192] on input "Client" at bounding box center [248, 192] width 226 height 36
click at [199, 96] on link "PREVIOUS INVOICES" at bounding box center [246, 98] width 132 height 17
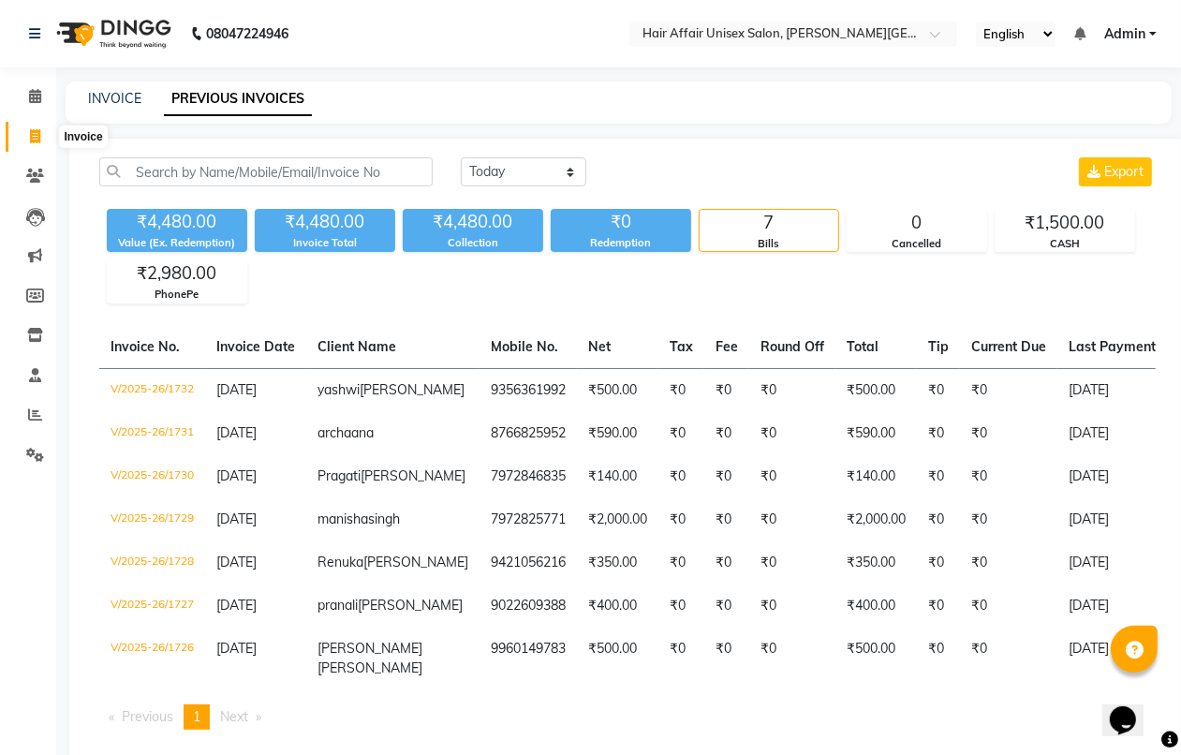
click at [33, 127] on span at bounding box center [35, 137] width 33 height 22
select select "6225"
select select "service"
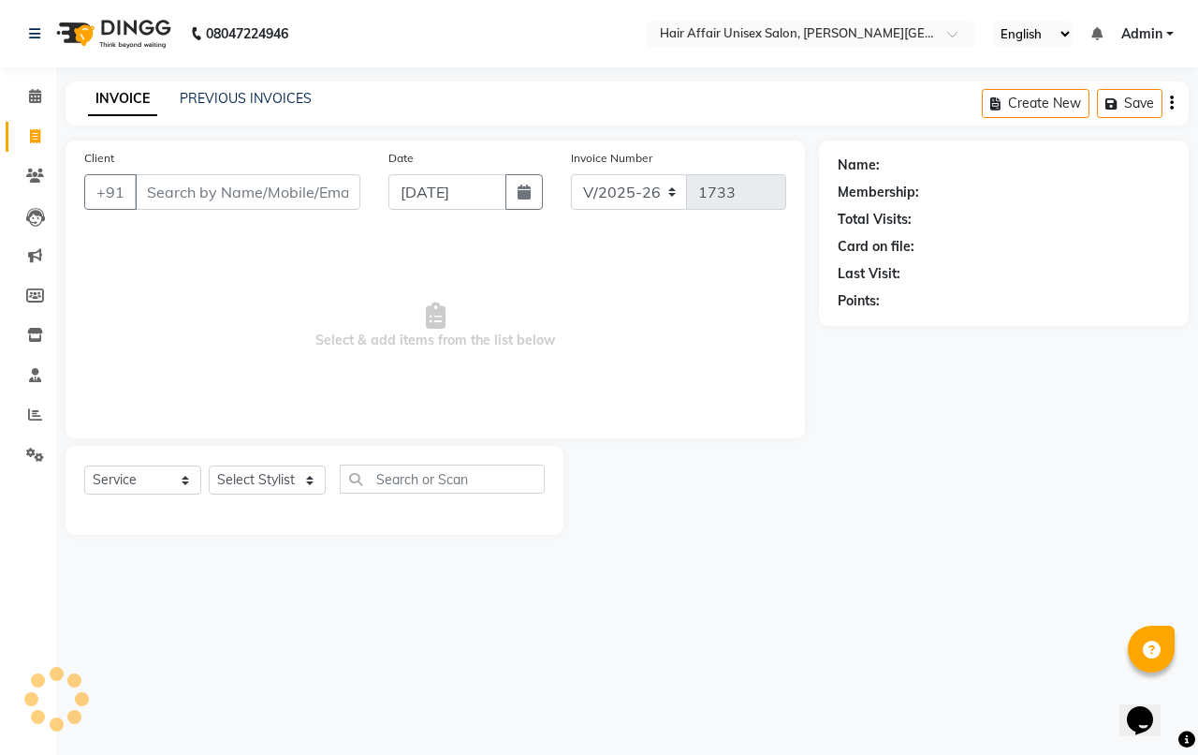
click at [221, 183] on input "Client" at bounding box center [248, 192] width 226 height 36
click at [34, 87] on span at bounding box center [35, 97] width 33 height 22
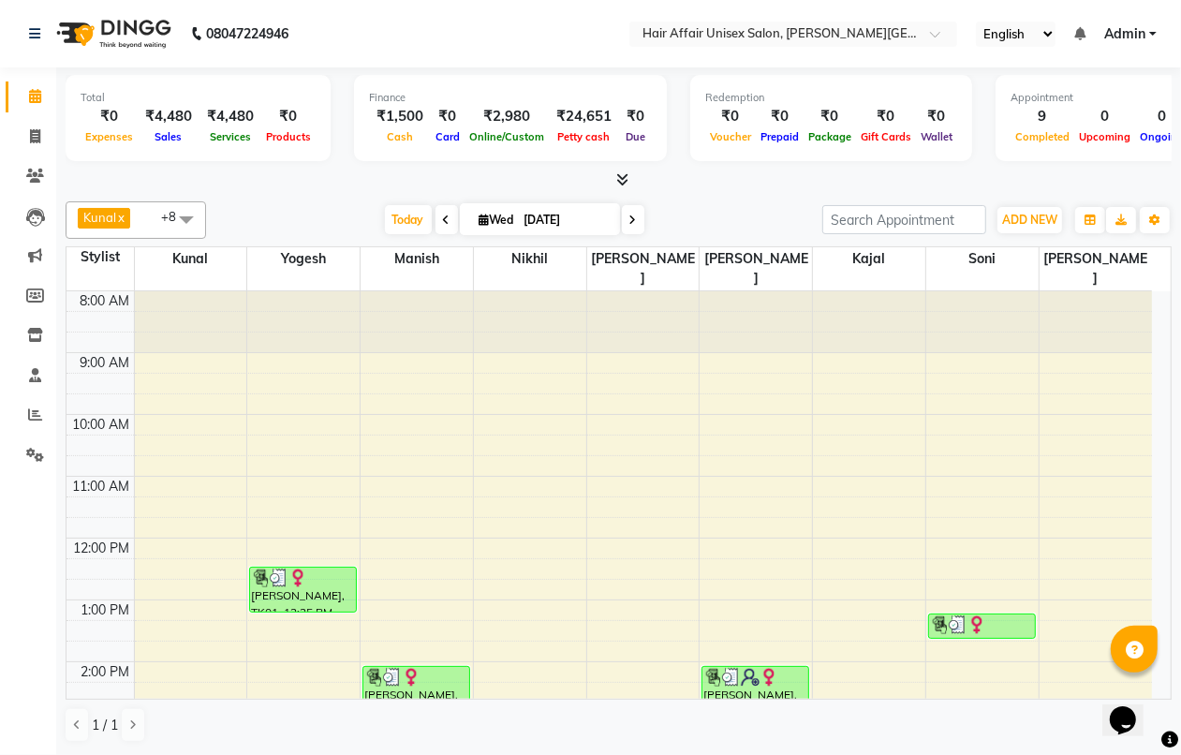
click at [711, 178] on div at bounding box center [619, 180] width 1106 height 20
click at [34, 129] on icon at bounding box center [35, 136] width 10 height 14
select select "service"
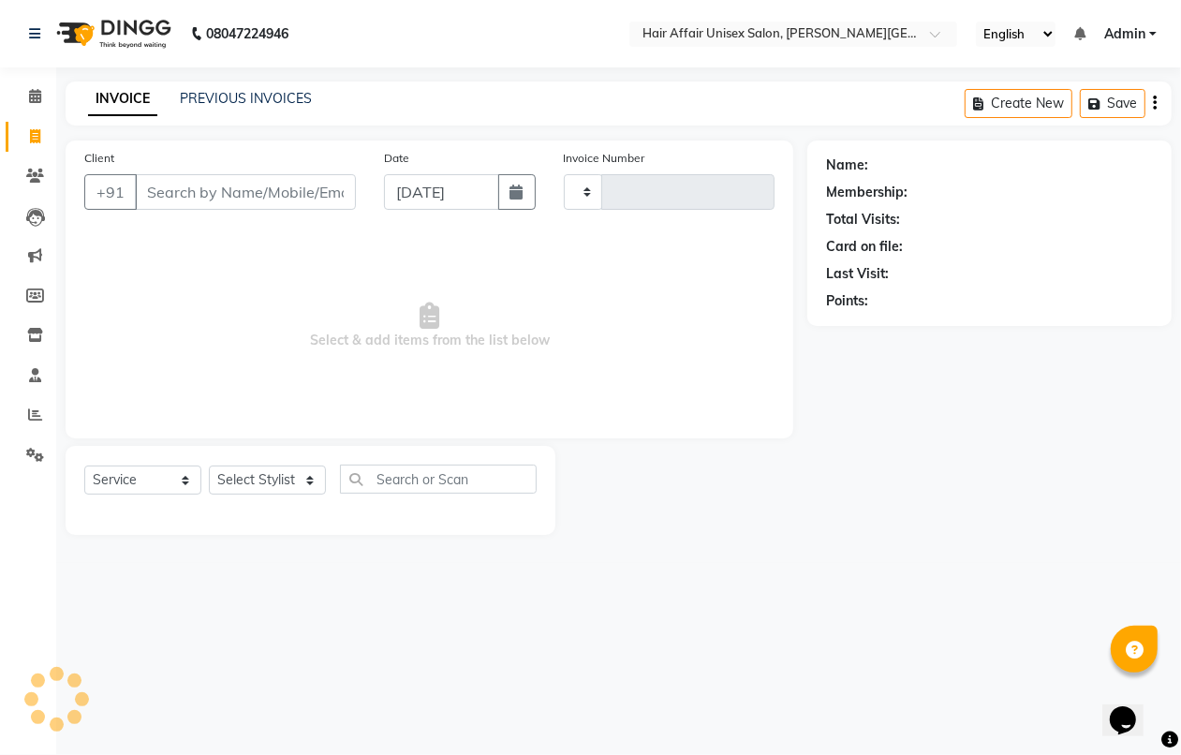
type input "1733"
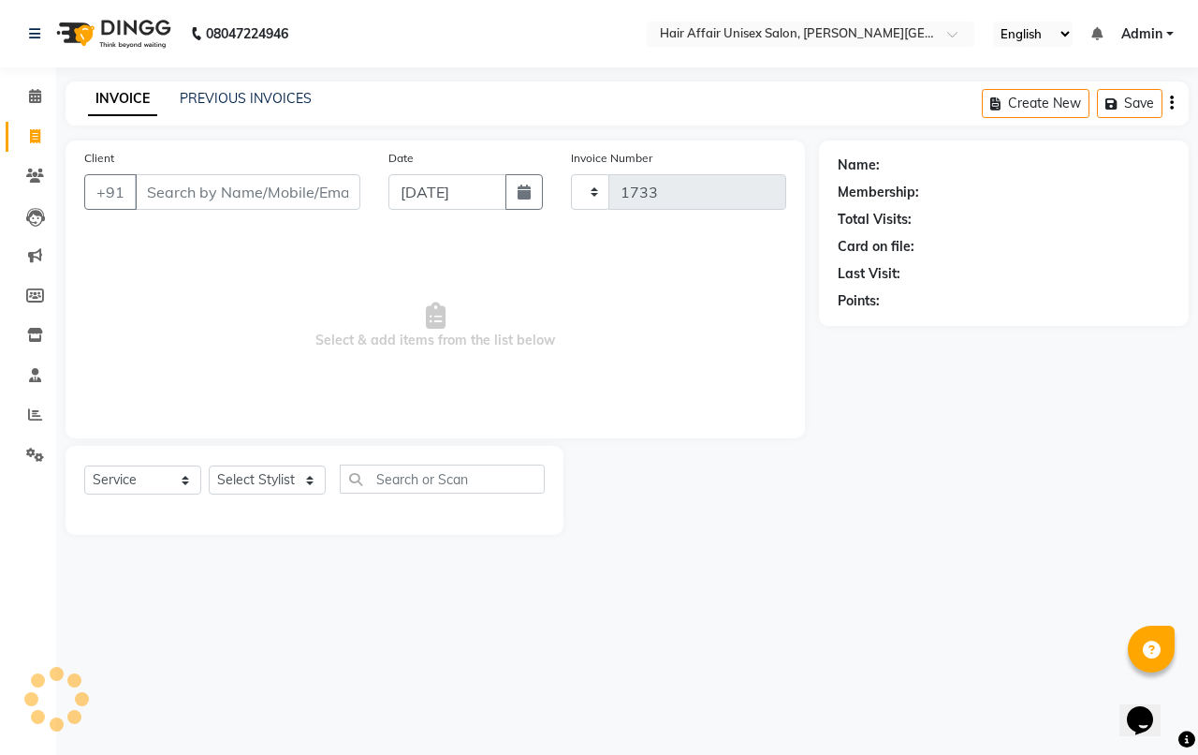
select select "6225"
click at [292, 468] on select "Select Stylist" at bounding box center [267, 479] width 117 height 29
select select "51190"
click at [209, 465] on select "Select Stylist [PERSON_NAME] kajal Kunal [PERSON_NAME] [PERSON_NAME] [PERSON_NA…" at bounding box center [267, 479] width 117 height 29
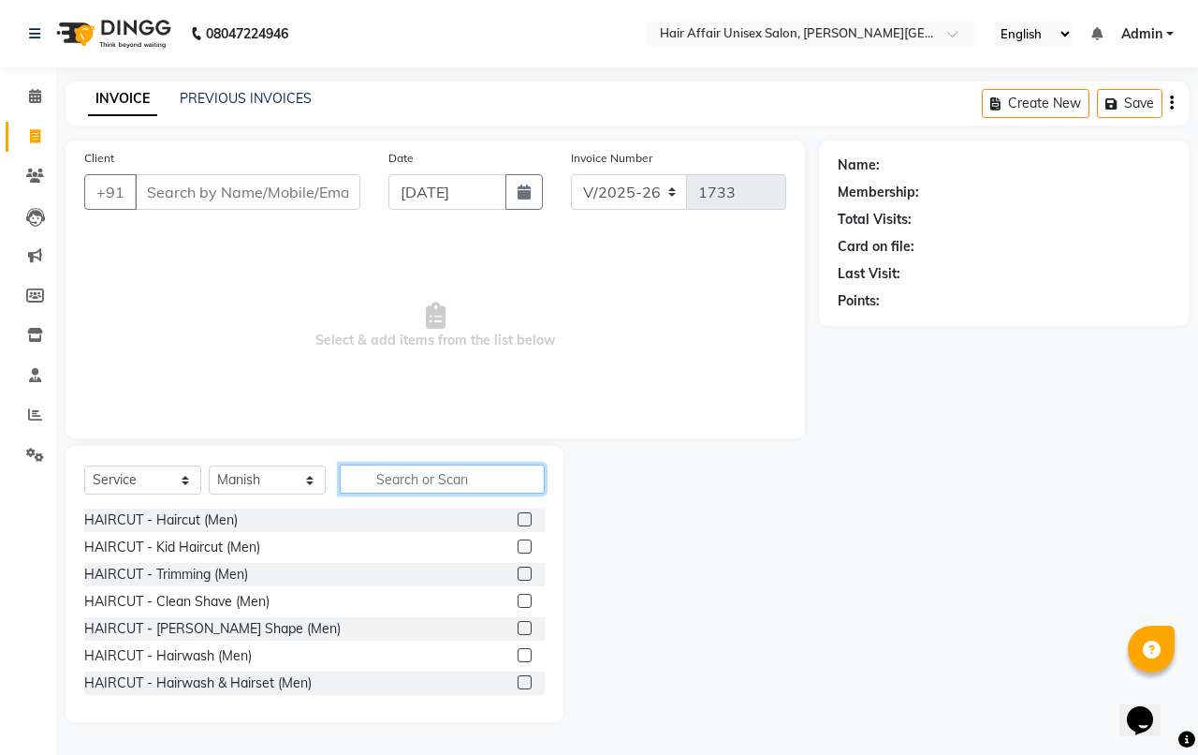
click at [380, 465] on input "text" at bounding box center [442, 478] width 205 height 29
click at [390, 477] on input "text" at bounding box center [442, 478] width 205 height 29
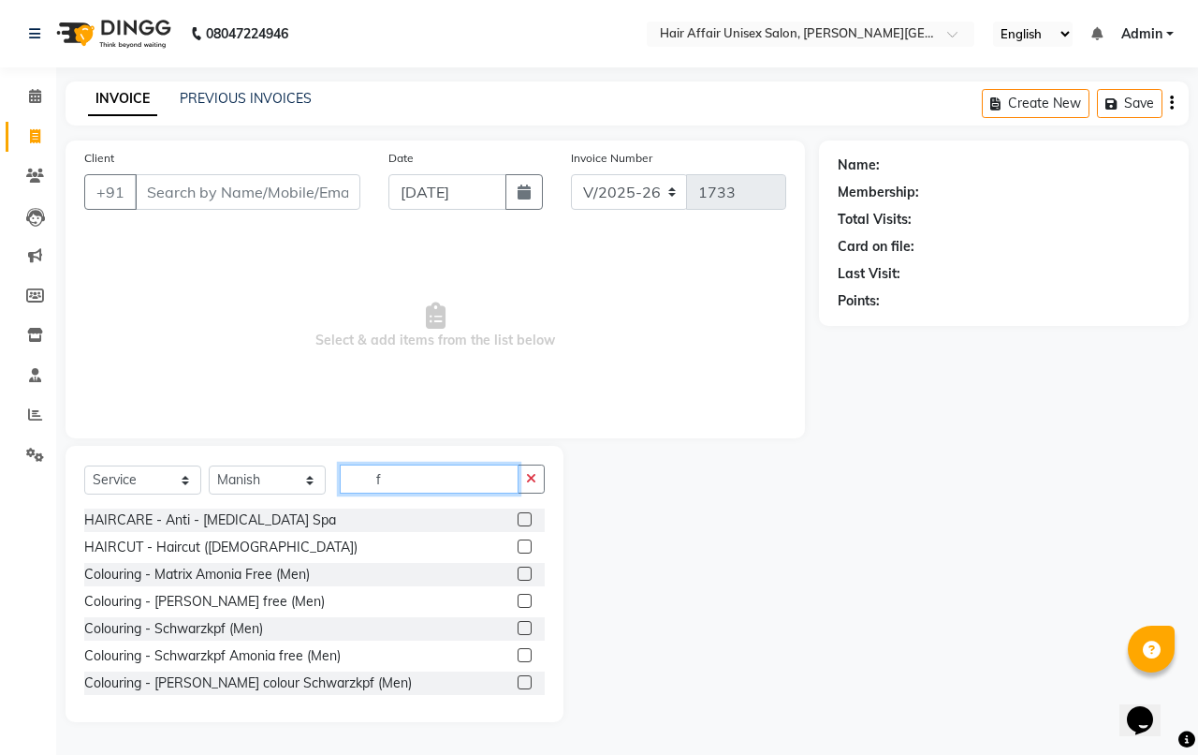
type input "f"
click at [518, 541] on label at bounding box center [525, 546] width 14 height 14
click at [518, 541] on input "checkbox" at bounding box center [524, 547] width 12 height 12
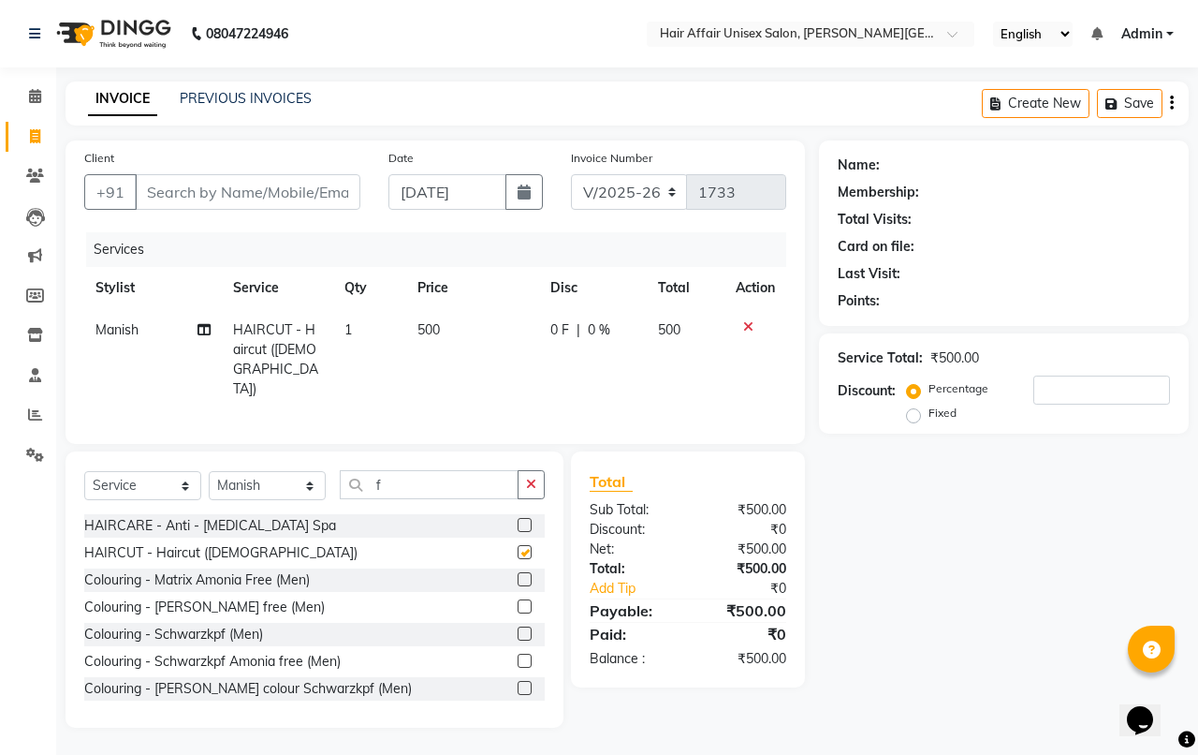
checkbox input "false"
click at [456, 72] on div "08047224946 Select Location × Hair Affair Unisex Salon, [PERSON_NAME] Hotel, En…" at bounding box center [599, 377] width 1198 height 755
click at [262, 485] on select "Select Stylist [PERSON_NAME] kajal Kunal [PERSON_NAME] [PERSON_NAME] [PERSON_NA…" at bounding box center [267, 485] width 117 height 29
select select "46443"
click at [209, 471] on select "Select Stylist [PERSON_NAME] kajal Kunal [PERSON_NAME] [PERSON_NAME] [PERSON_NA…" at bounding box center [267, 485] width 117 height 29
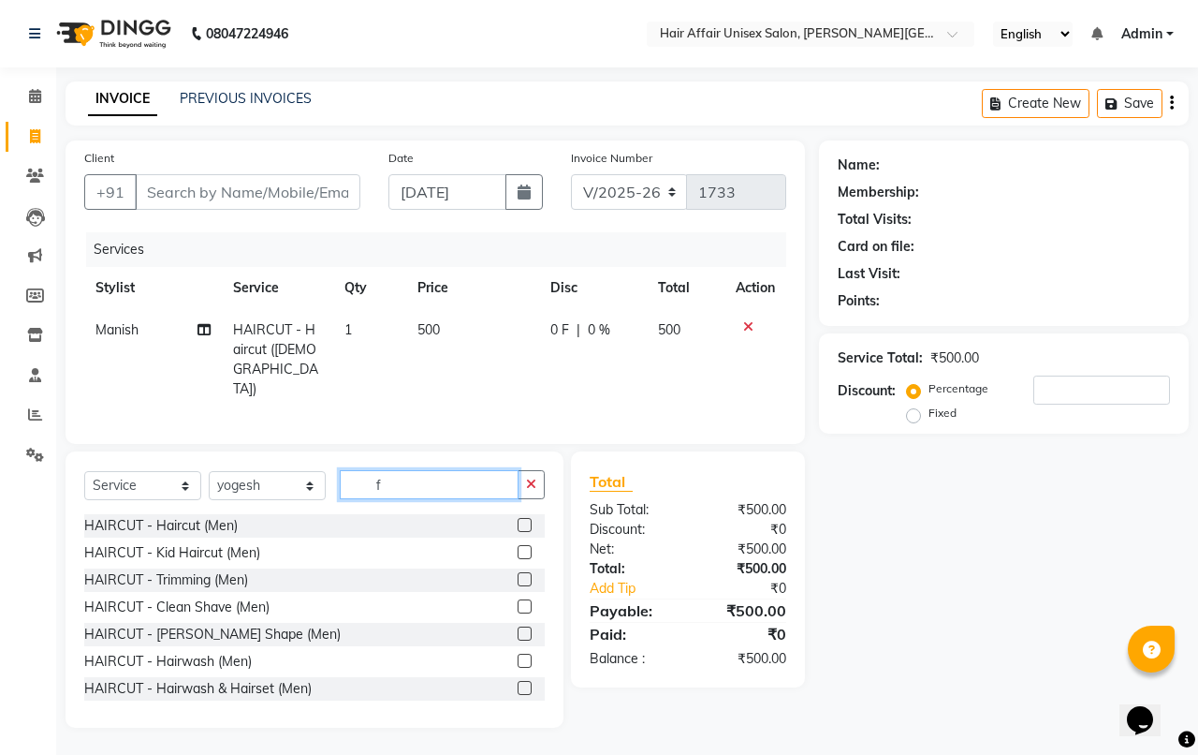
click at [452, 484] on input "f" at bounding box center [429, 484] width 179 height 29
type input "f"
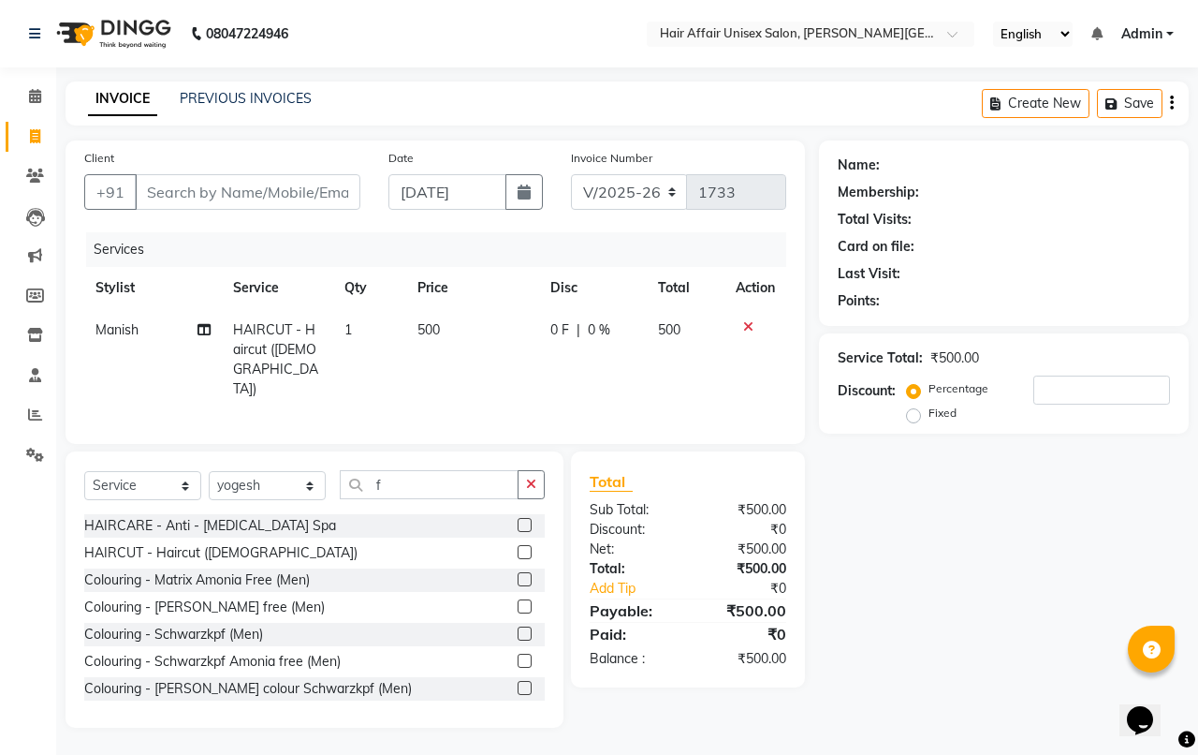
click at [518, 545] on label at bounding box center [525, 552] width 14 height 14
click at [518, 547] on input "checkbox" at bounding box center [524, 553] width 12 height 12
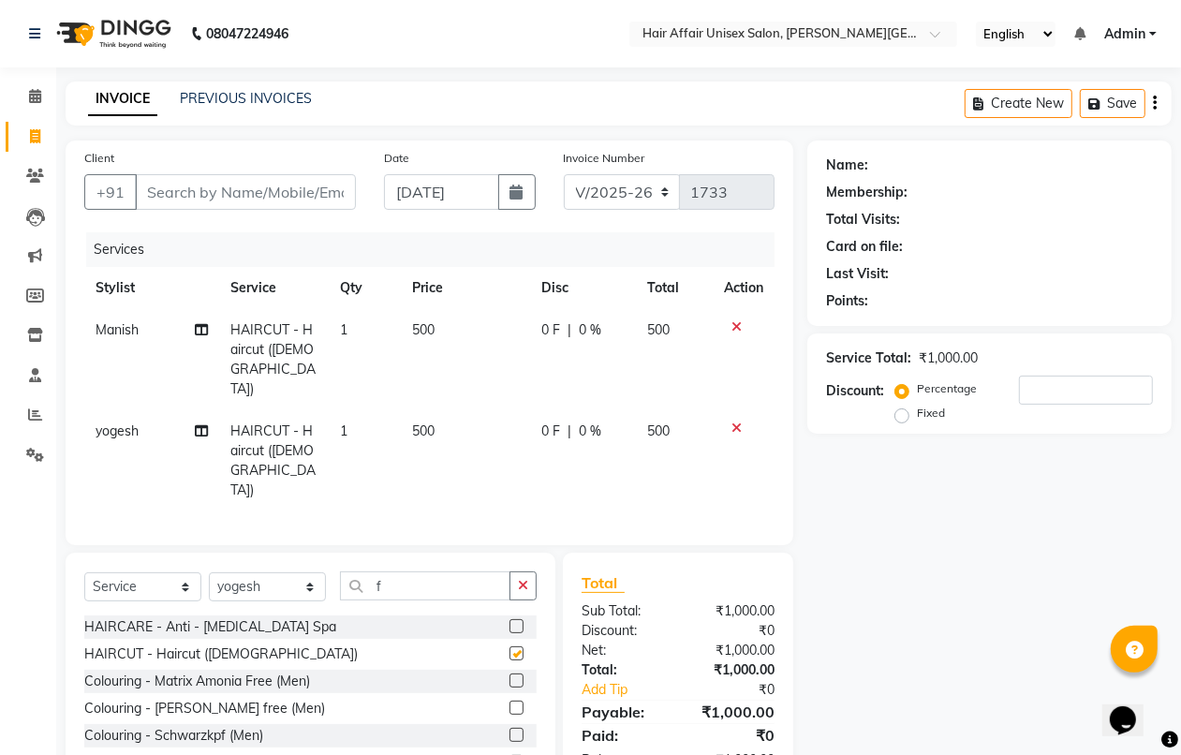
checkbox input "false"
click at [258, 572] on select "Select Stylist [PERSON_NAME] kajal Kunal [PERSON_NAME] [PERSON_NAME] [PERSON_NA…" at bounding box center [267, 586] width 117 height 29
select select "45995"
click at [209, 572] on select "Select Stylist [PERSON_NAME] kajal Kunal [PERSON_NAME] [PERSON_NAME] [PERSON_NA…" at bounding box center [267, 586] width 117 height 29
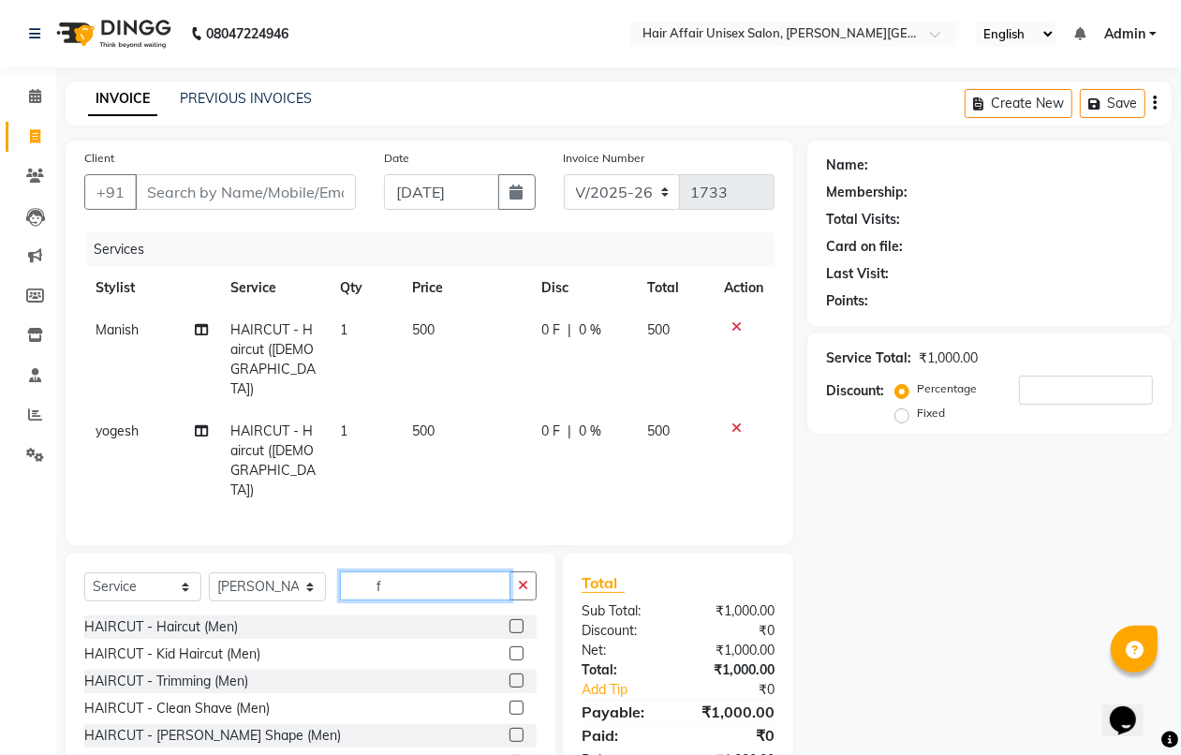
click at [409, 571] on input "f" at bounding box center [425, 585] width 170 height 29
type input "f"
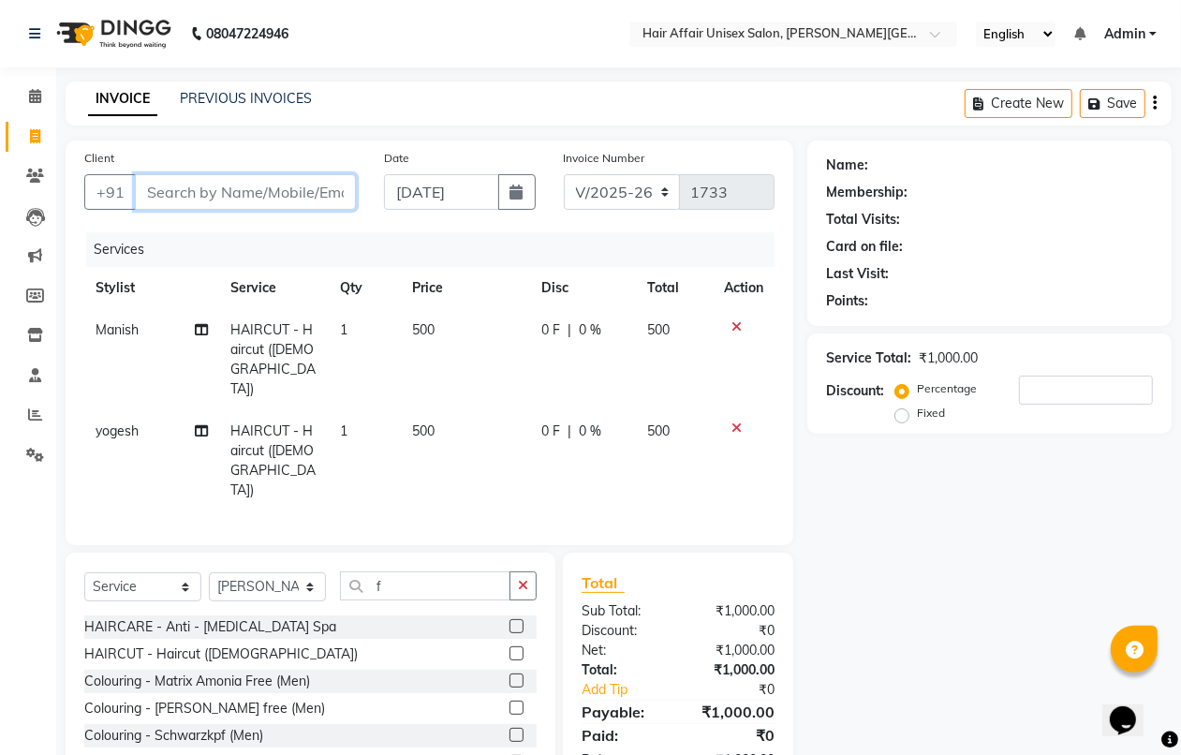
click at [297, 189] on input "Client" at bounding box center [245, 192] width 221 height 36
click at [509, 646] on label at bounding box center [516, 653] width 14 height 14
click at [509, 648] on input "checkbox" at bounding box center [515, 654] width 12 height 12
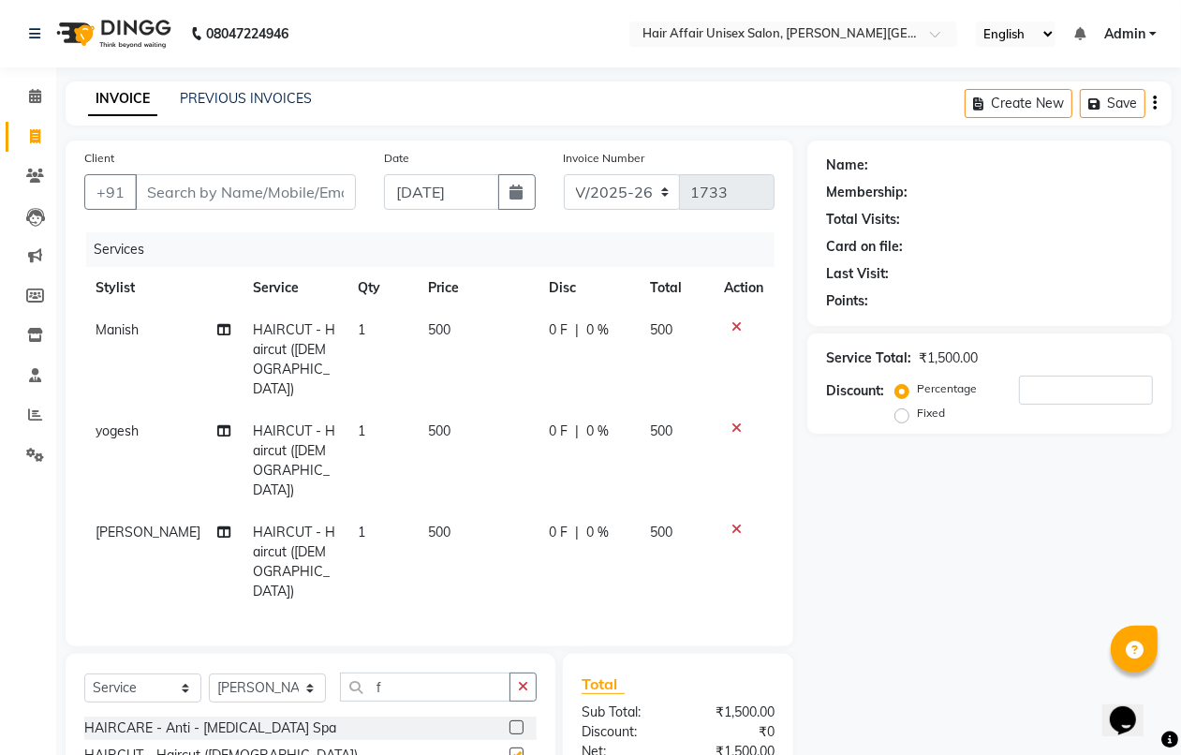
checkbox input "false"
click at [316, 192] on input "Client" at bounding box center [245, 192] width 221 height 36
type input "9"
type input "0"
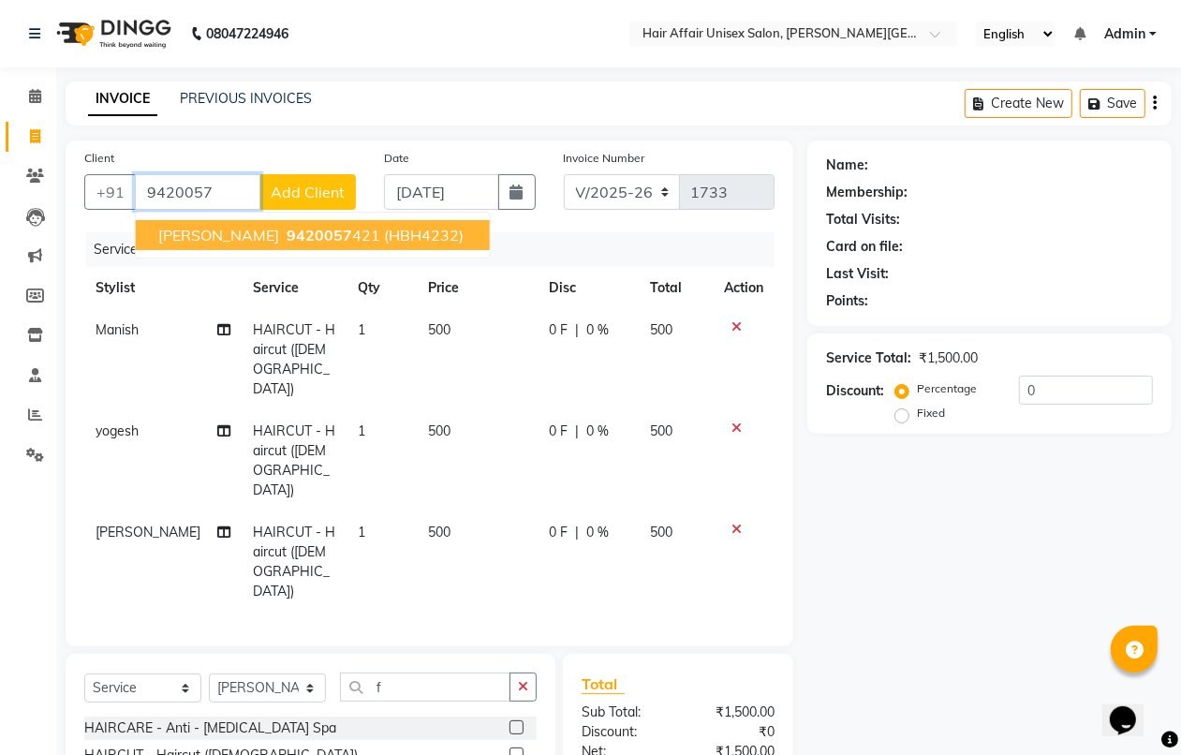
click at [316, 235] on ngb-highlight "9420057 421" at bounding box center [331, 235] width 97 height 19
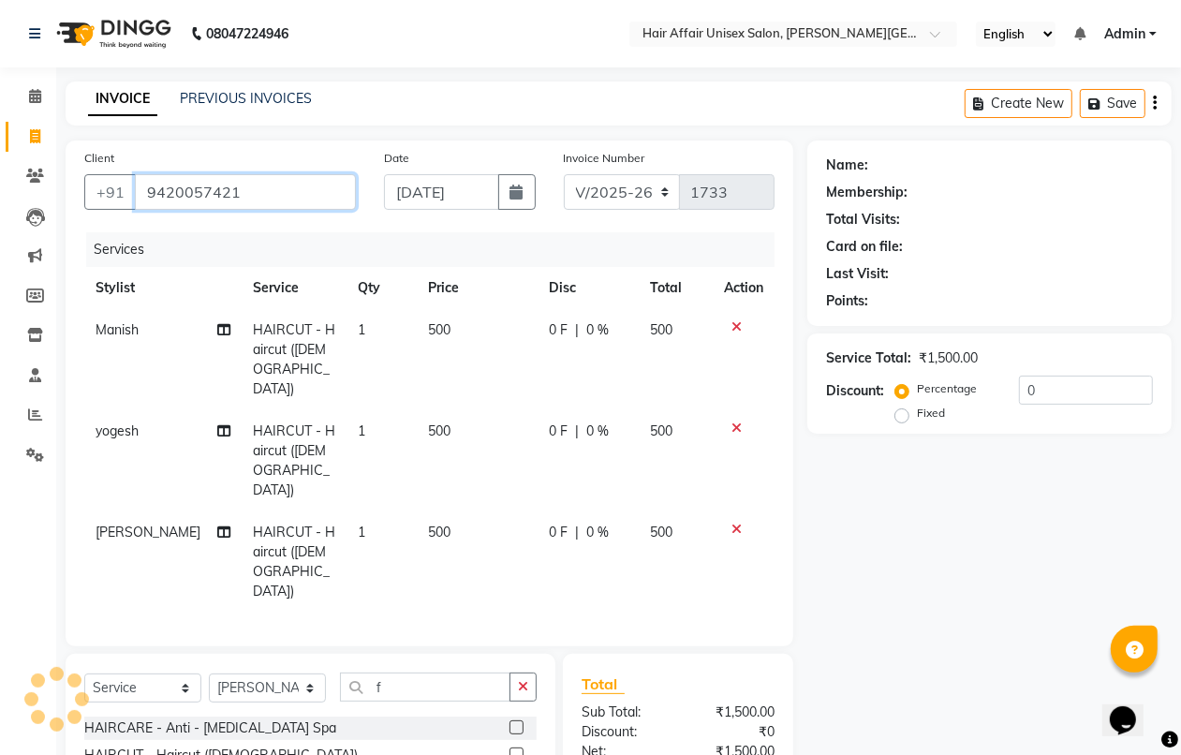
type input "9420057421"
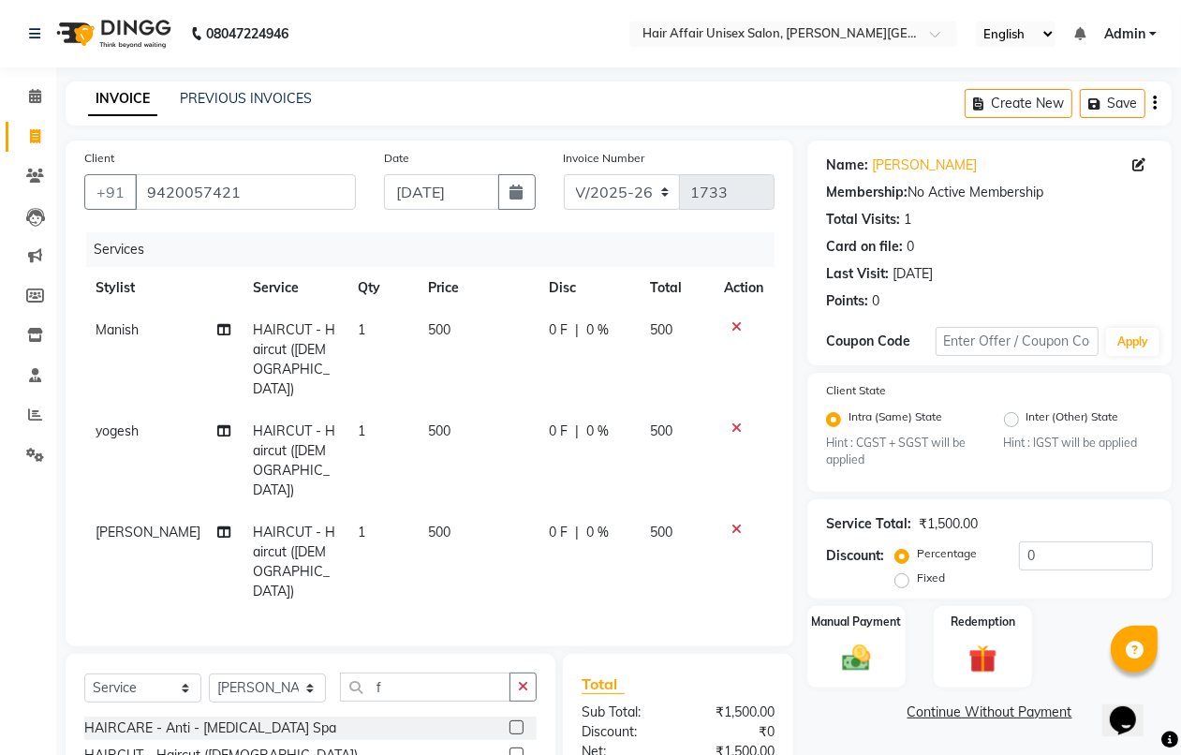
click at [1132, 161] on icon at bounding box center [1138, 164] width 13 height 13
select select "[DEMOGRAPHIC_DATA]"
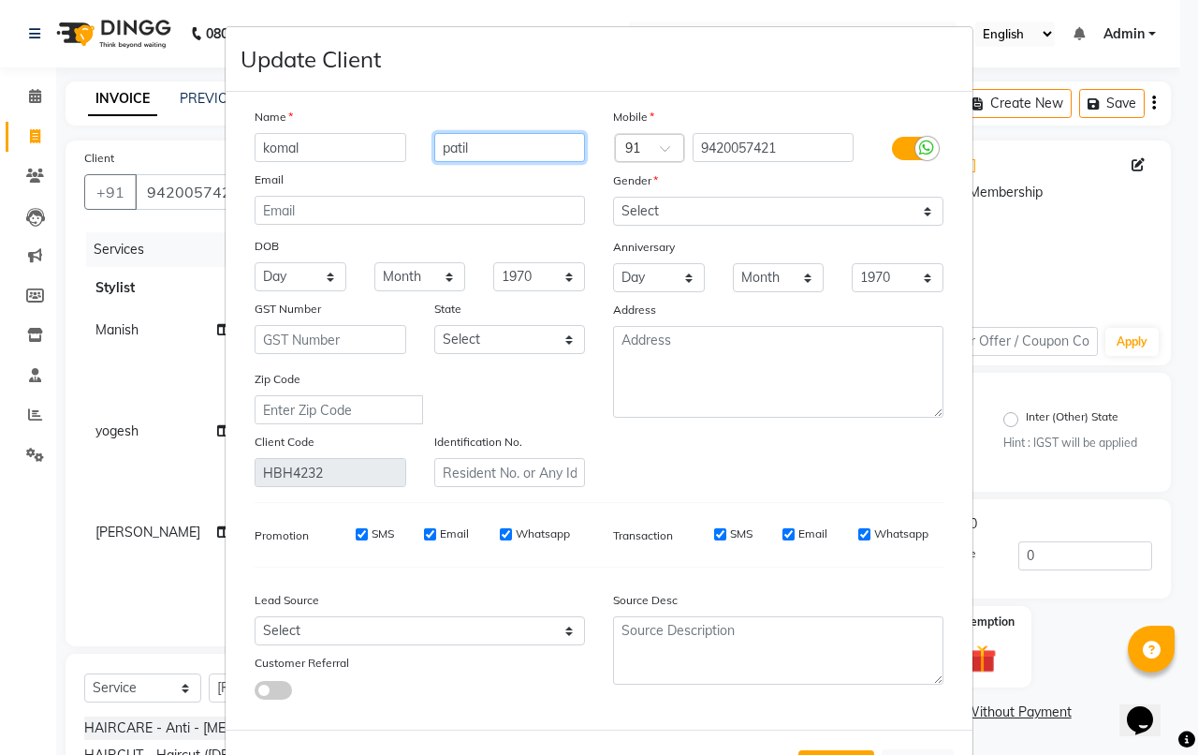
click at [480, 145] on input "patil" at bounding box center [510, 147] width 152 height 29
type input "p"
type input "datil"
click at [811, 226] on div "Mobile Country Code × 91 9420057421 Gender Select [DEMOGRAPHIC_DATA] [DEMOGRAPH…" at bounding box center [778, 297] width 359 height 380
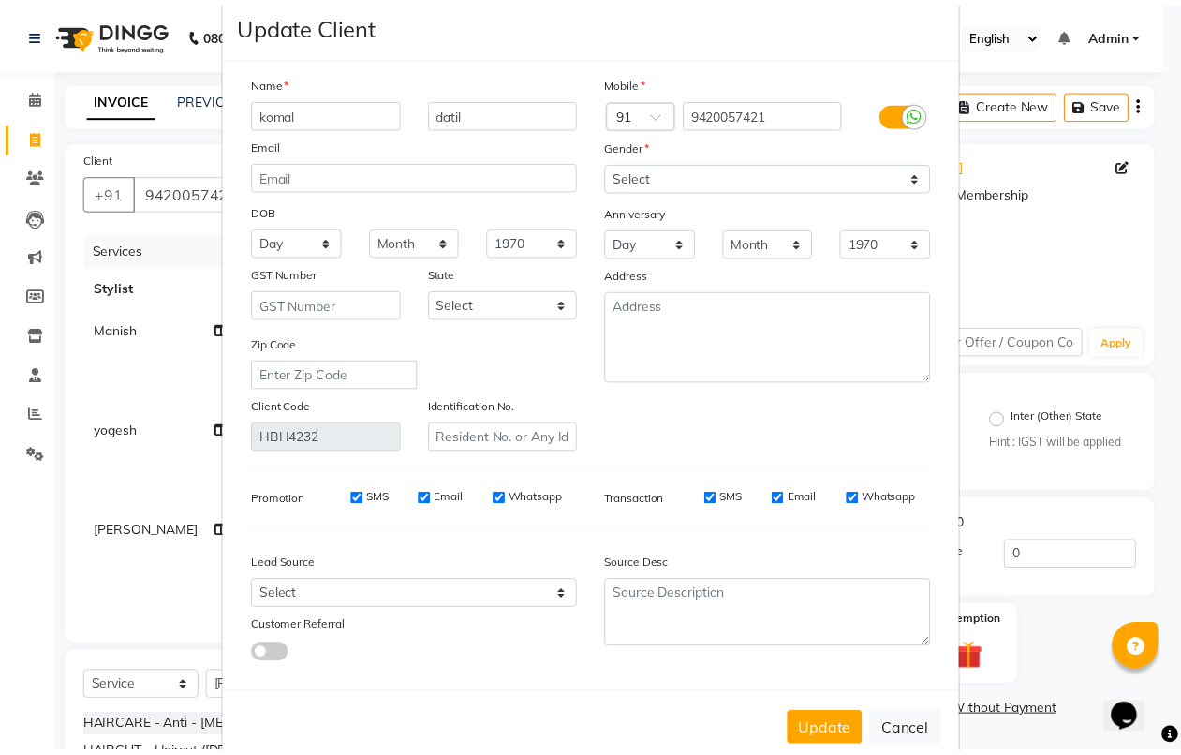
scroll to position [70, 0]
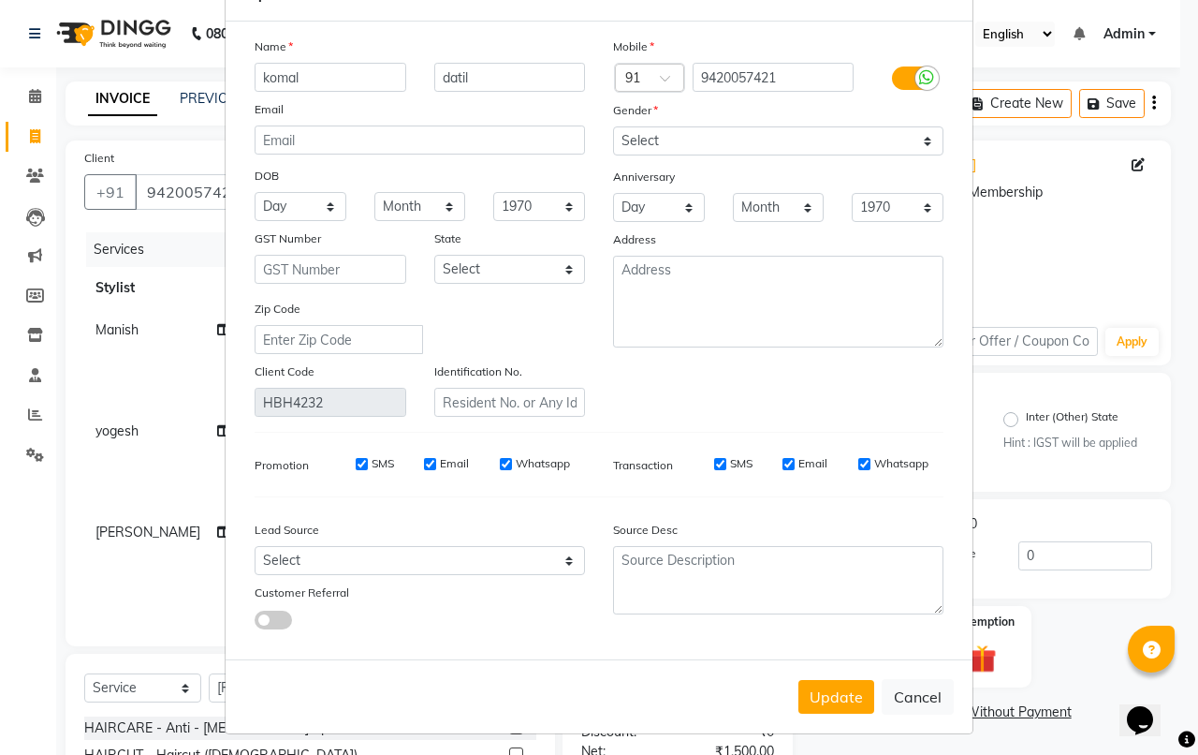
click at [829, 685] on button "Update" at bounding box center [837, 697] width 76 height 34
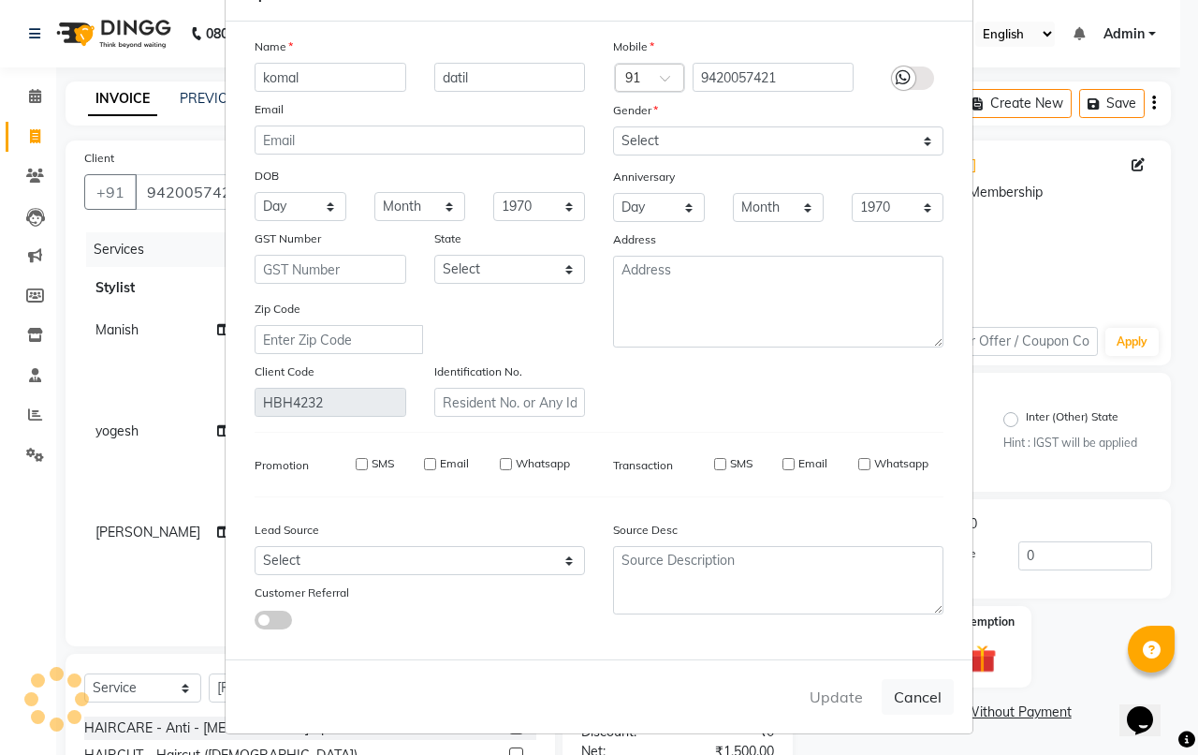
select select
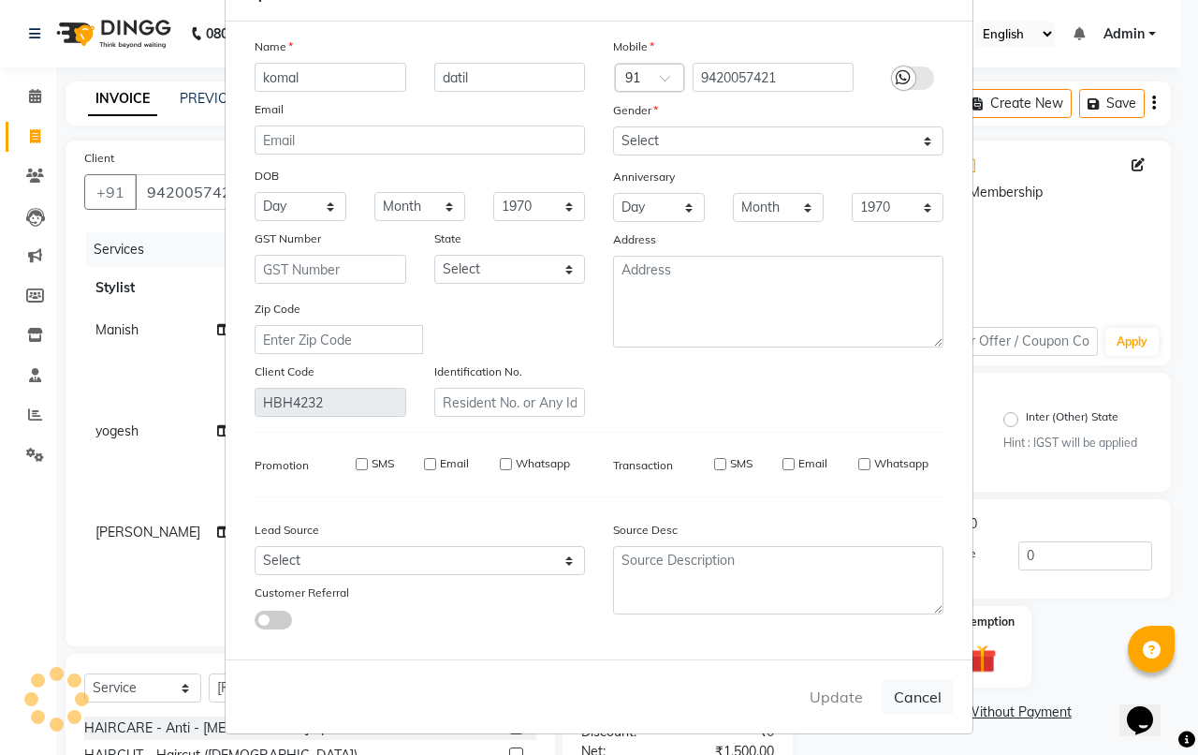
select select
checkbox input "false"
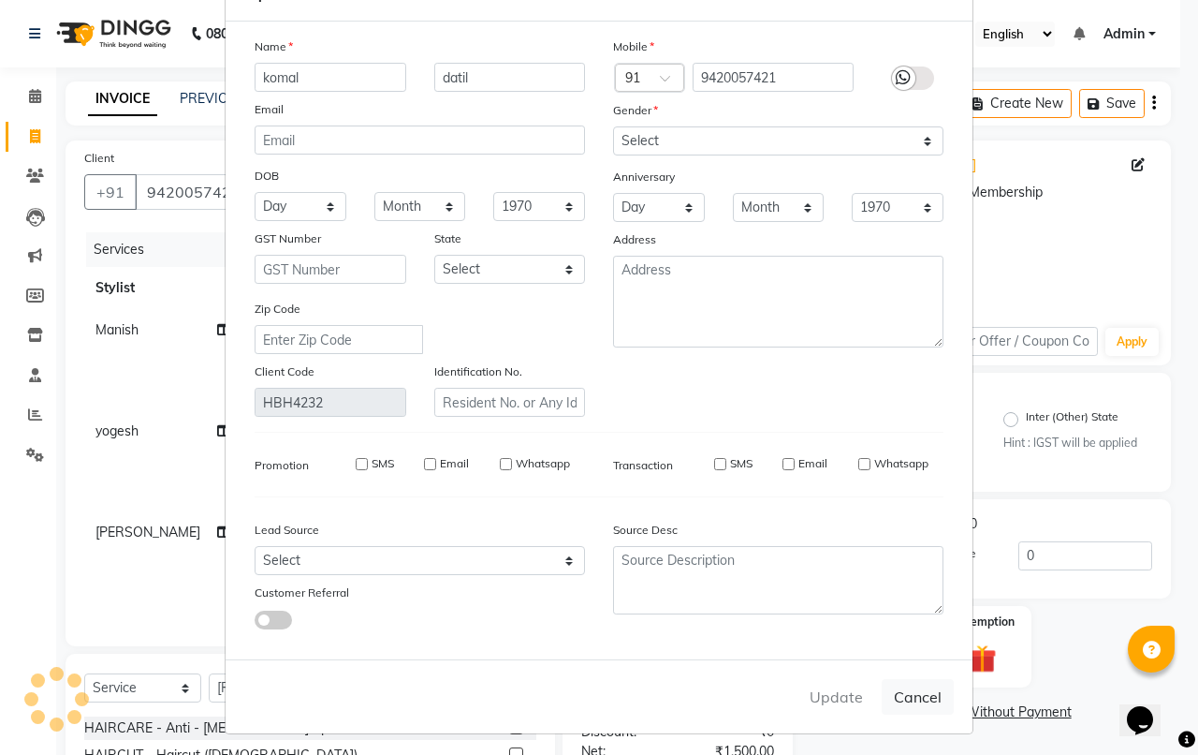
checkbox input "false"
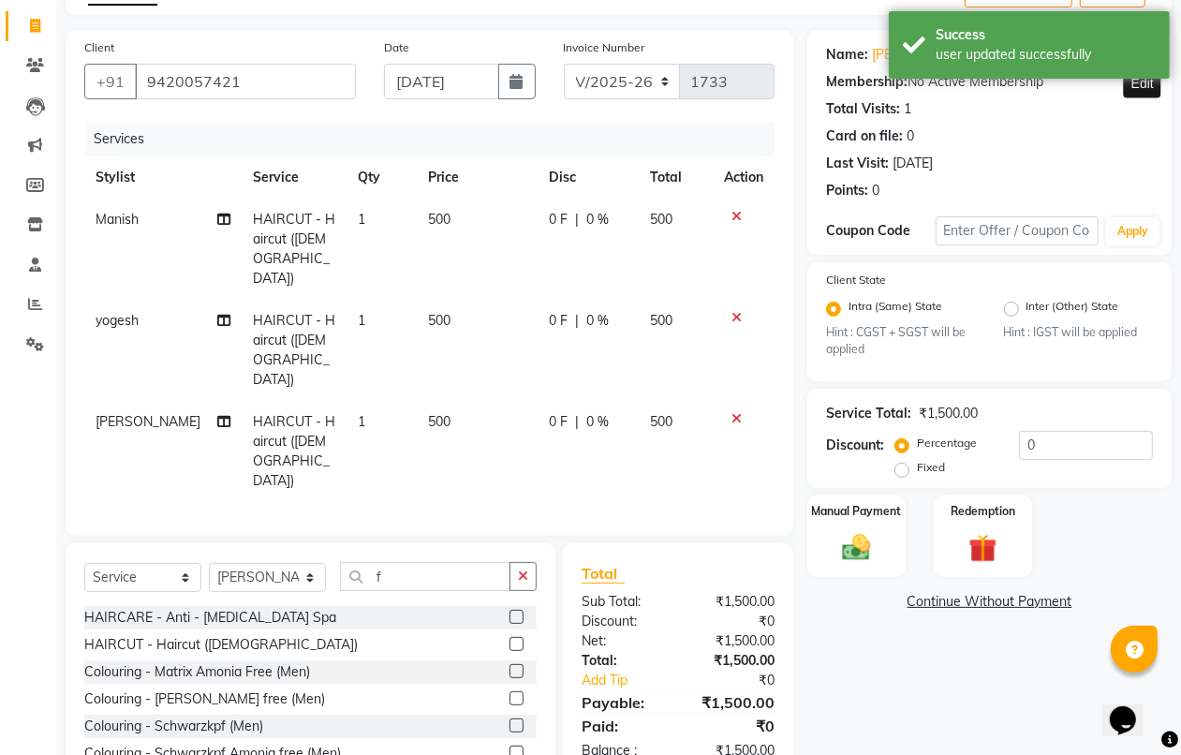
scroll to position [117, 0]
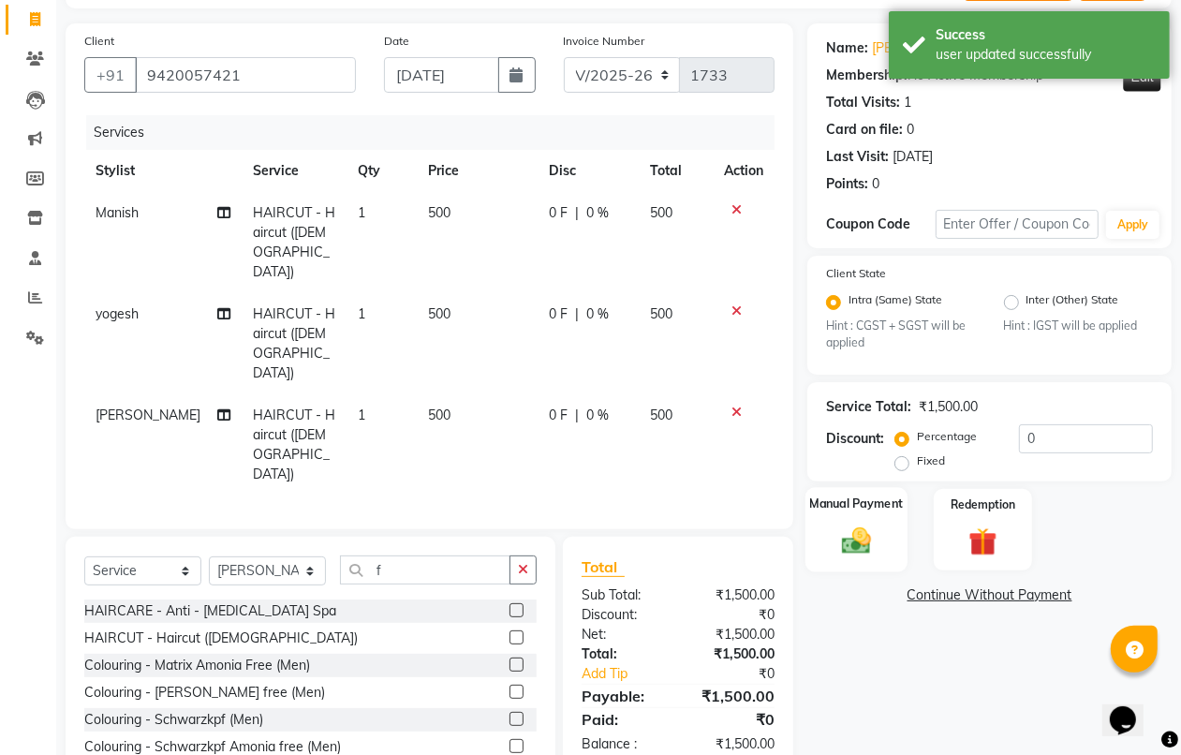
click at [873, 535] on img at bounding box center [855, 541] width 47 height 34
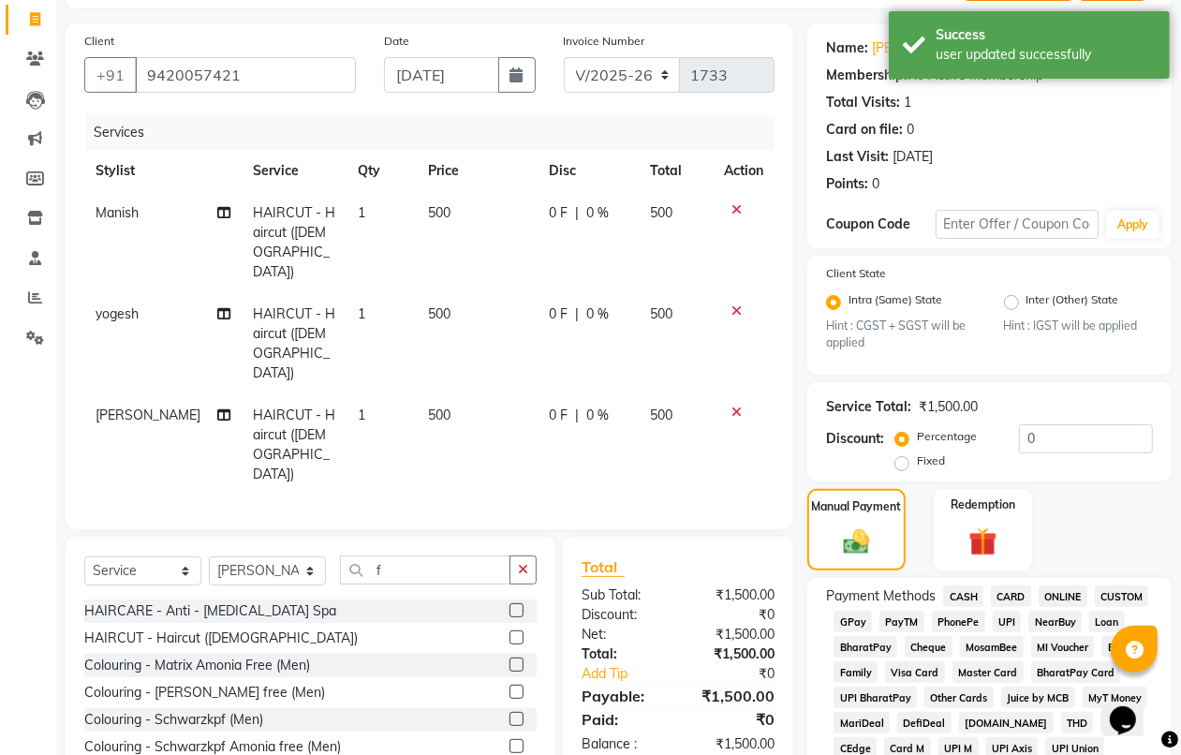
click at [961, 623] on span "PhonePe" at bounding box center [957, 621] width 53 height 22
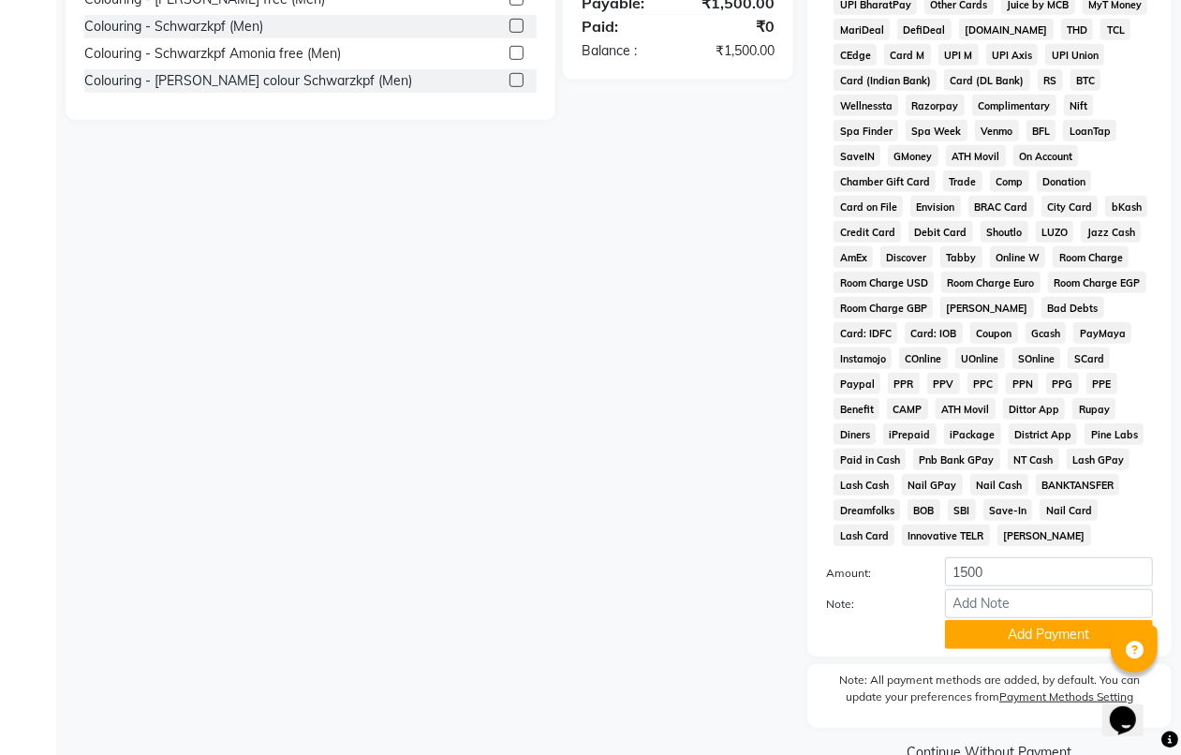
scroll to position [845, 0]
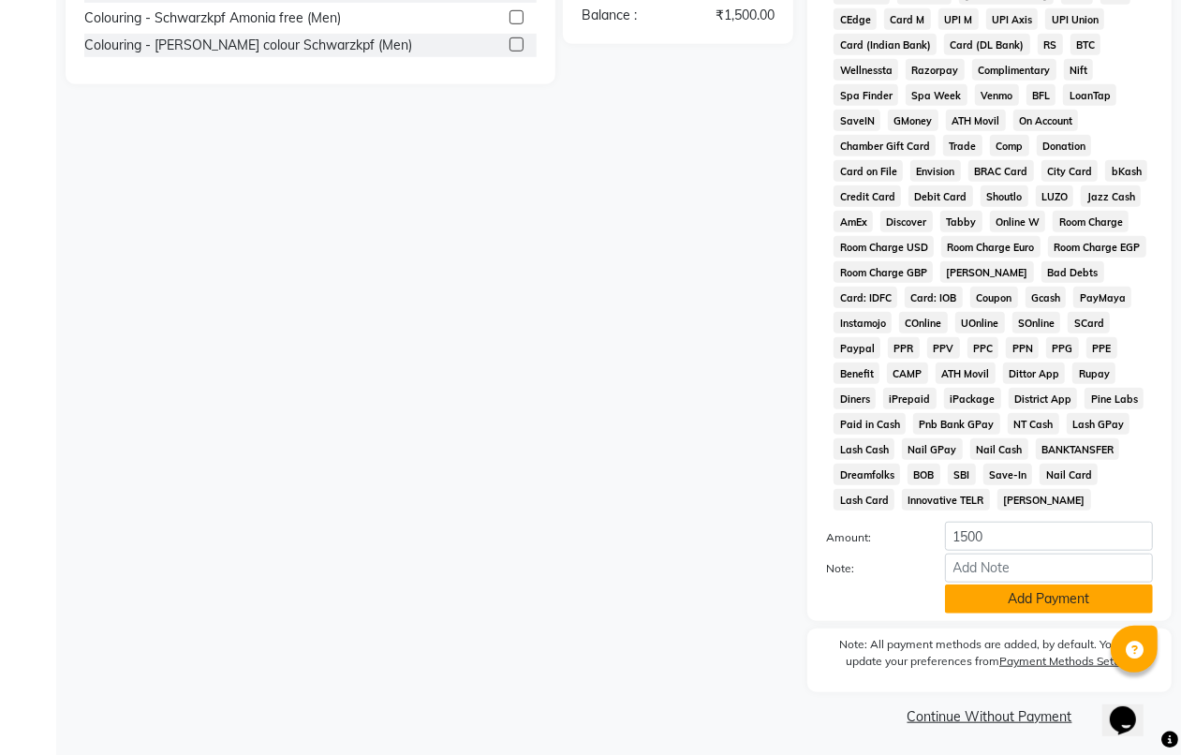
click at [1036, 602] on button "Add Payment" at bounding box center [1049, 598] width 208 height 29
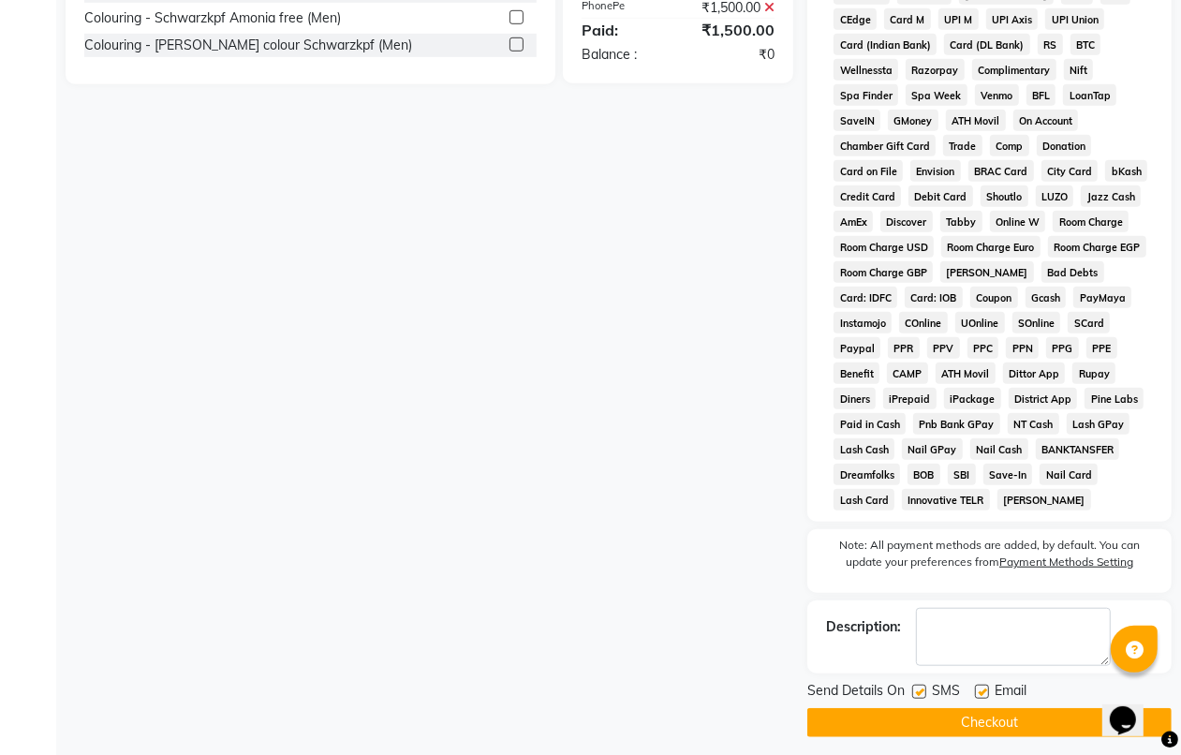
click at [1000, 719] on button "Checkout" at bounding box center [989, 722] width 364 height 29
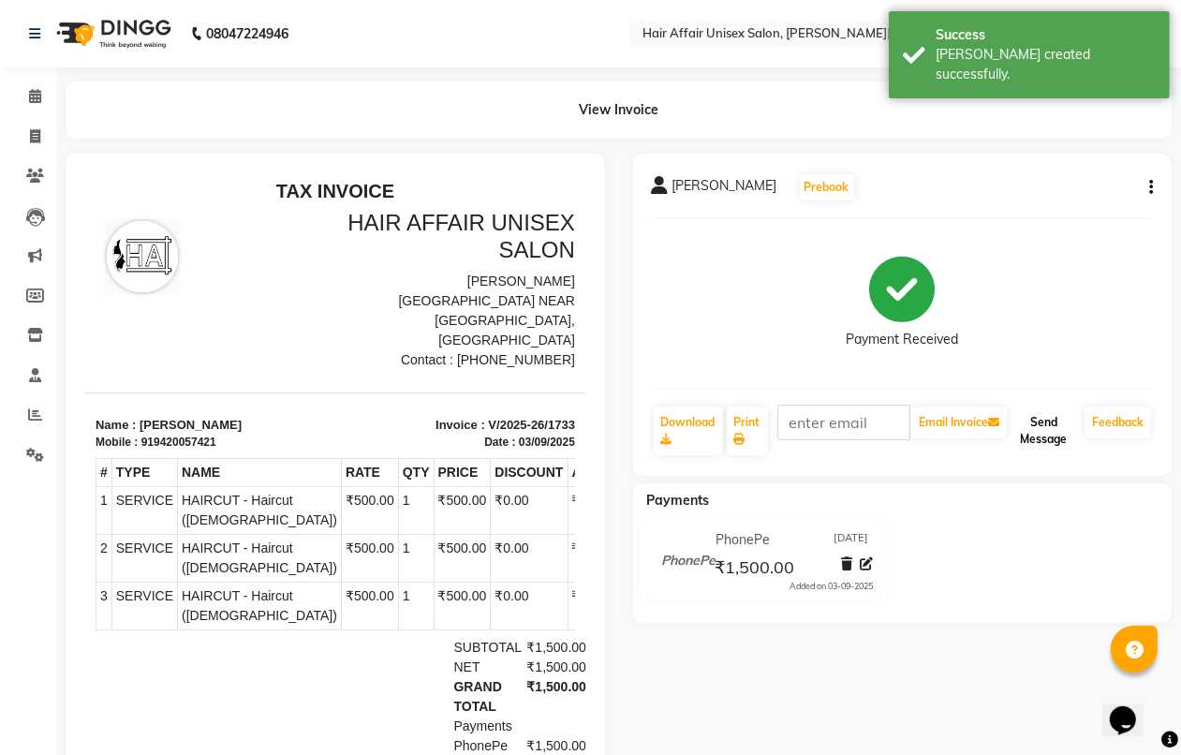
click at [1047, 431] on button "Send Message" at bounding box center [1043, 430] width 66 height 49
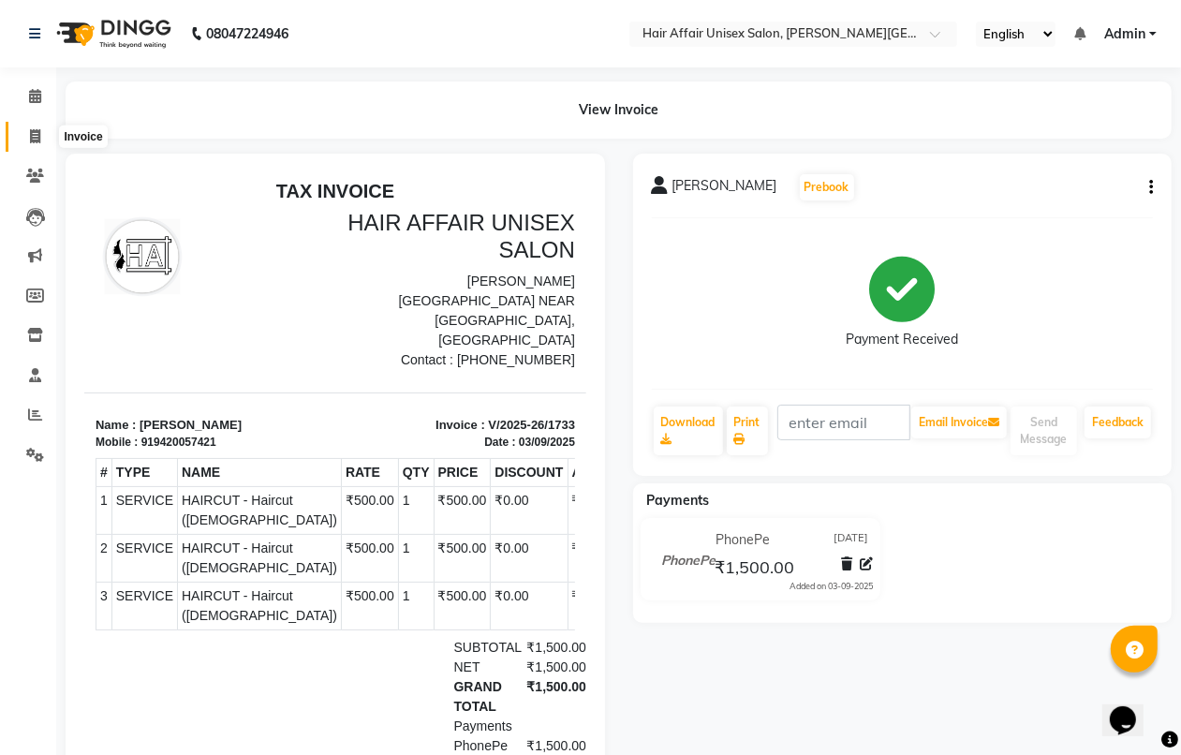
click at [30, 134] on icon at bounding box center [35, 136] width 10 height 14
select select "service"
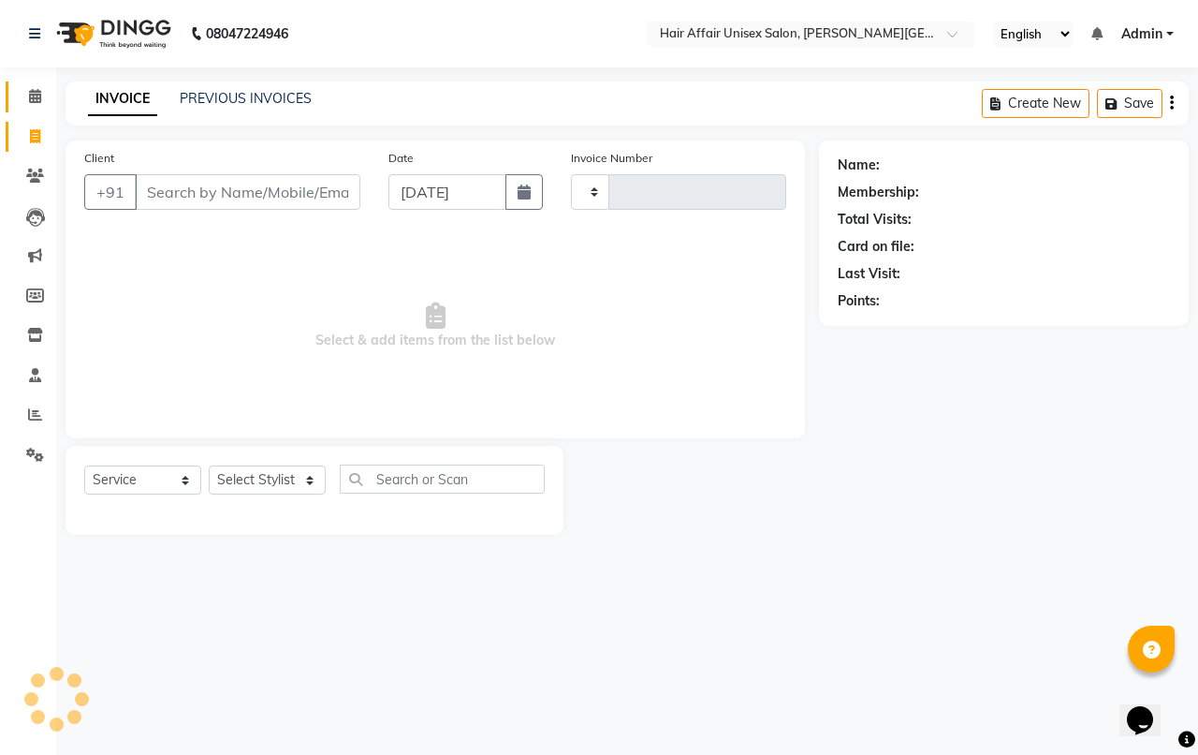
type input "1734"
select select "6225"
click at [223, 100] on link "PREVIOUS INVOICES" at bounding box center [246, 98] width 132 height 17
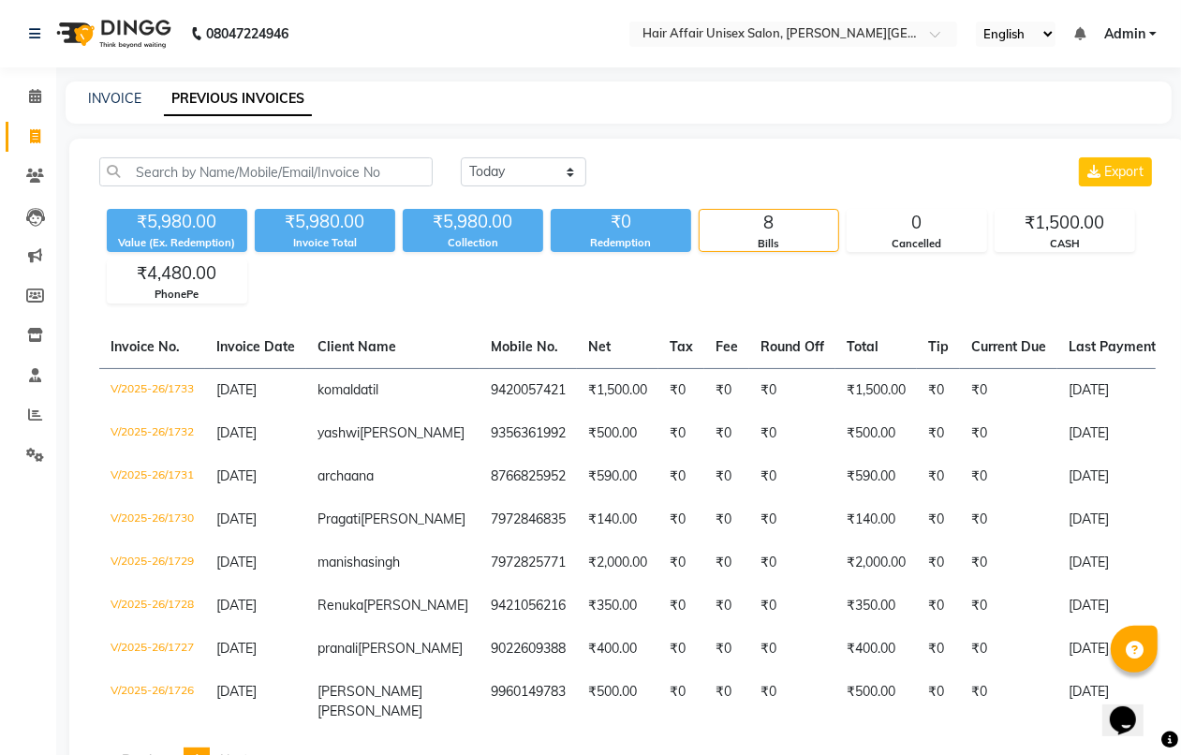
click at [7, 132] on link "Invoice" at bounding box center [28, 137] width 45 height 31
select select "service"
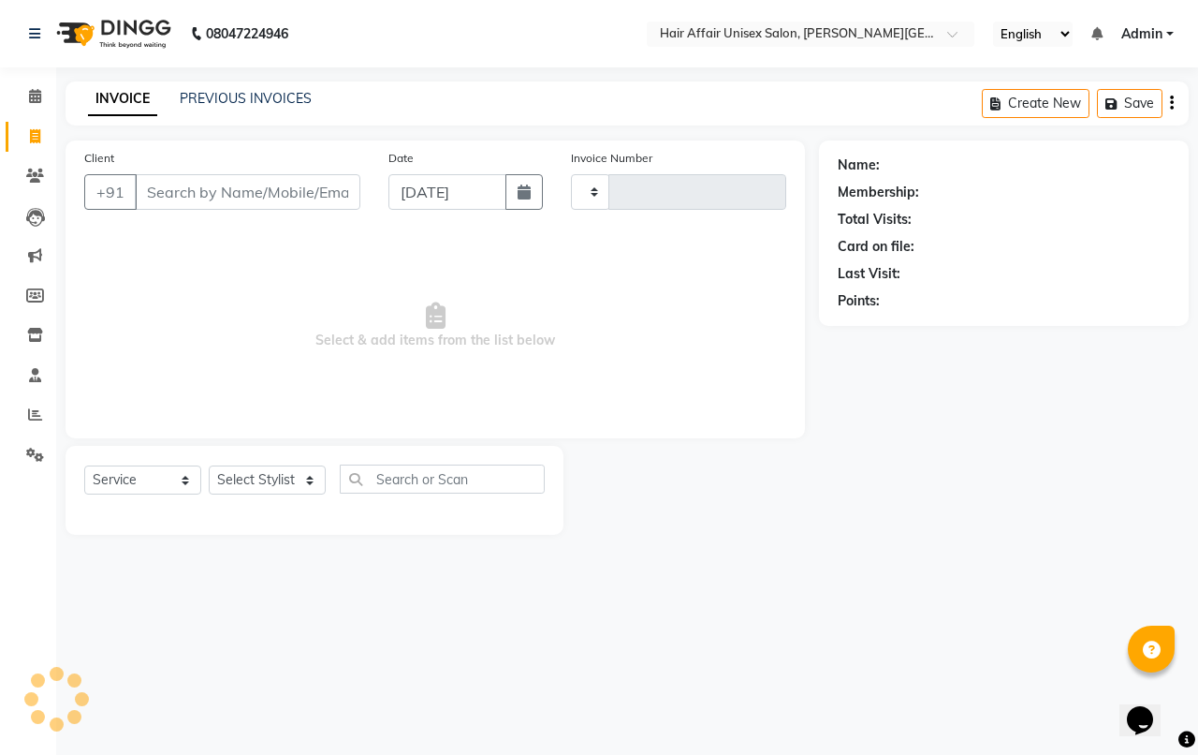
type input "1734"
select select "6225"
click at [36, 105] on span at bounding box center [35, 97] width 33 height 22
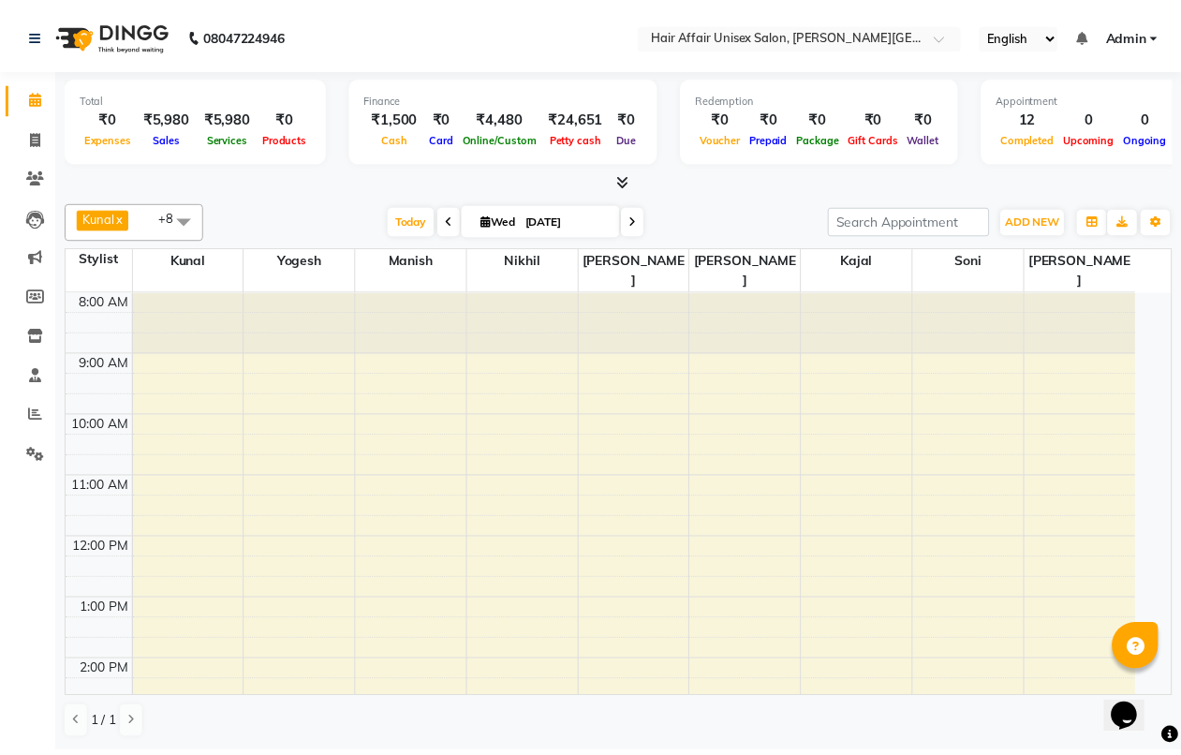
scroll to position [474, 0]
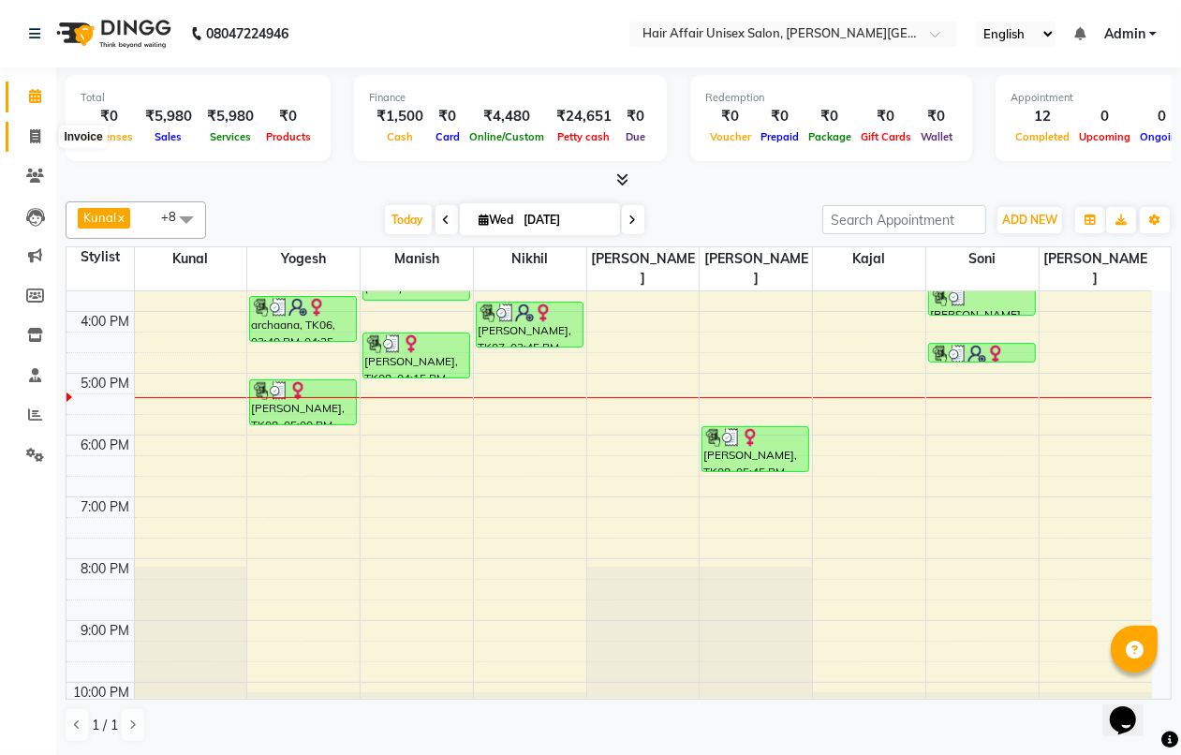
click at [33, 129] on icon at bounding box center [35, 136] width 10 height 14
select select "service"
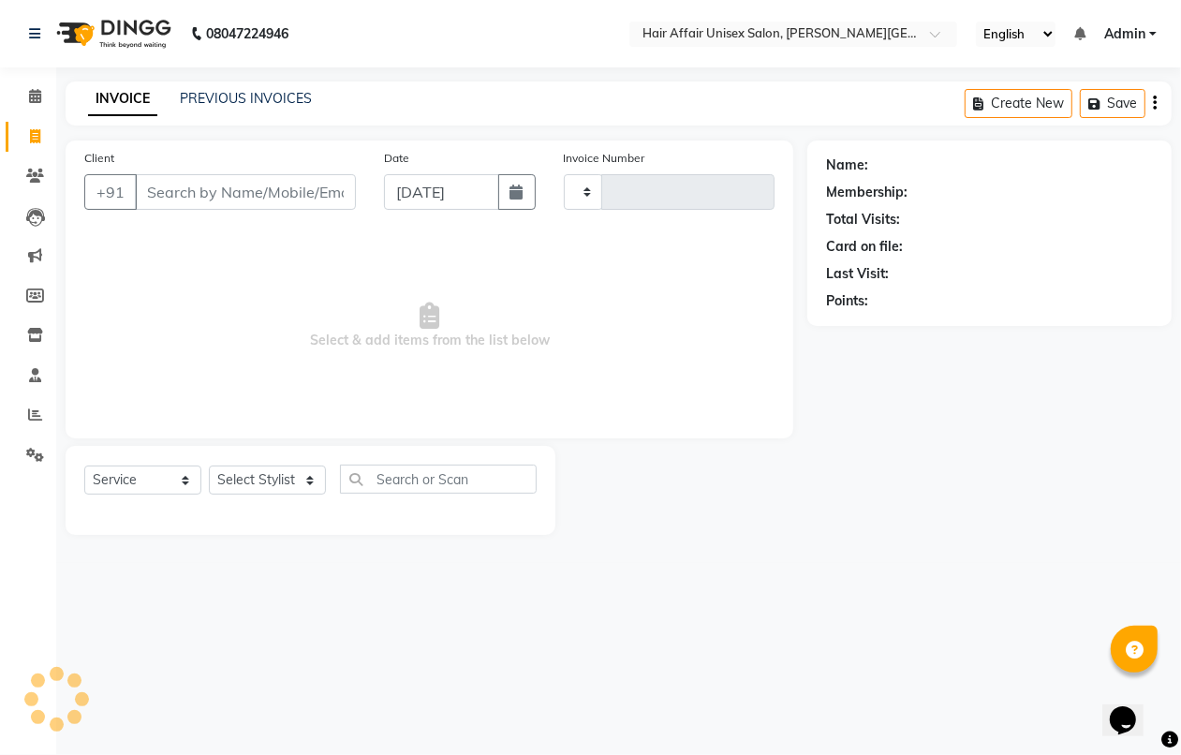
type input "1734"
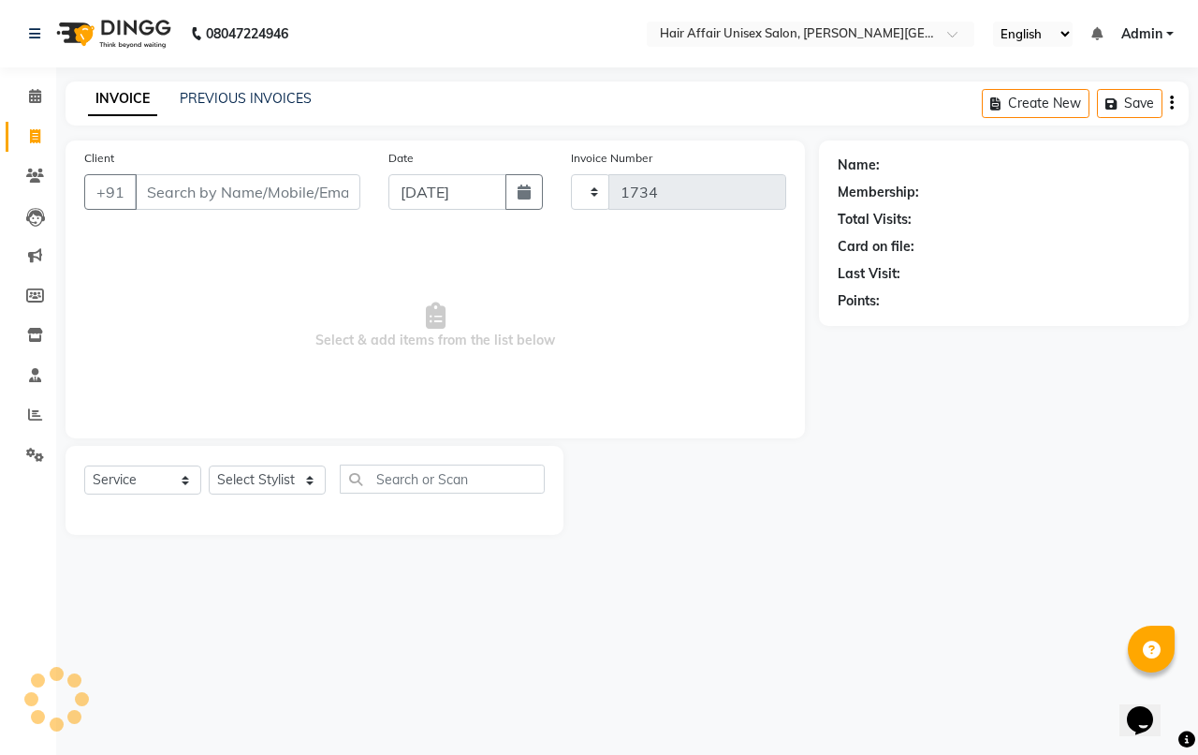
select select "6225"
click at [272, 169] on div "Client +91" at bounding box center [222, 186] width 304 height 77
click at [284, 192] on input "Client" at bounding box center [248, 192] width 226 height 36
click at [37, 99] on icon at bounding box center [35, 96] width 12 height 14
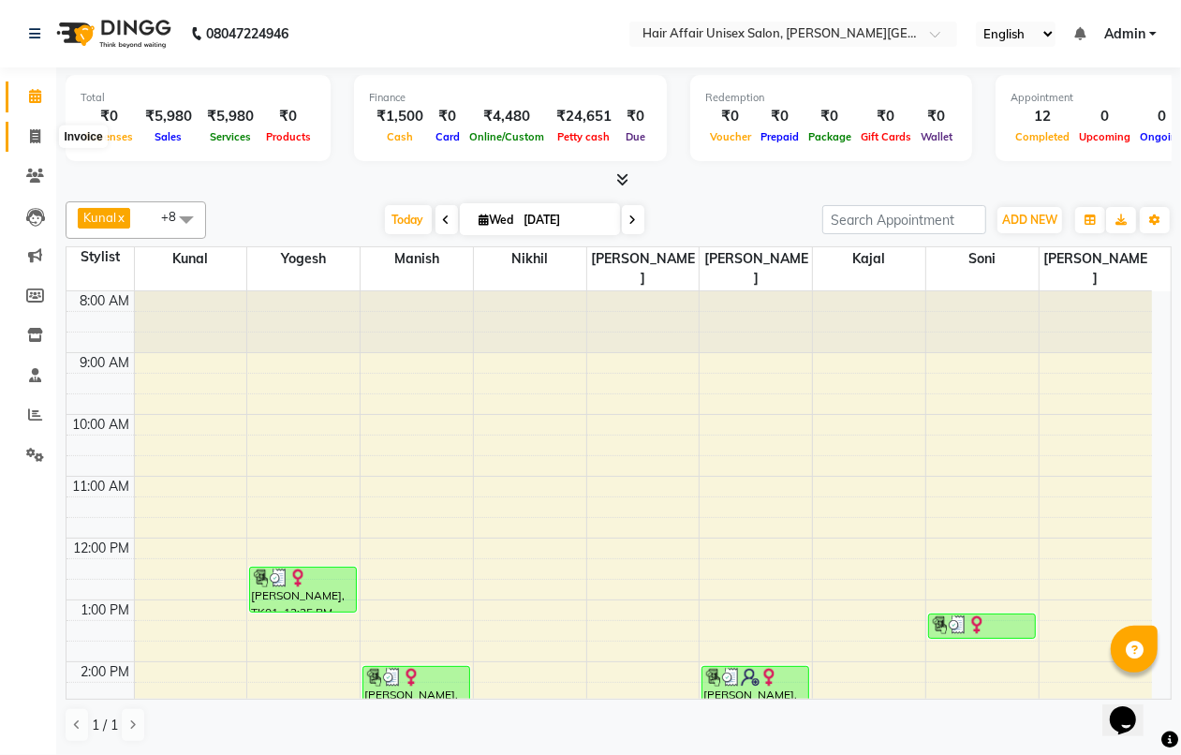
click at [37, 129] on icon at bounding box center [35, 136] width 10 height 14
select select "service"
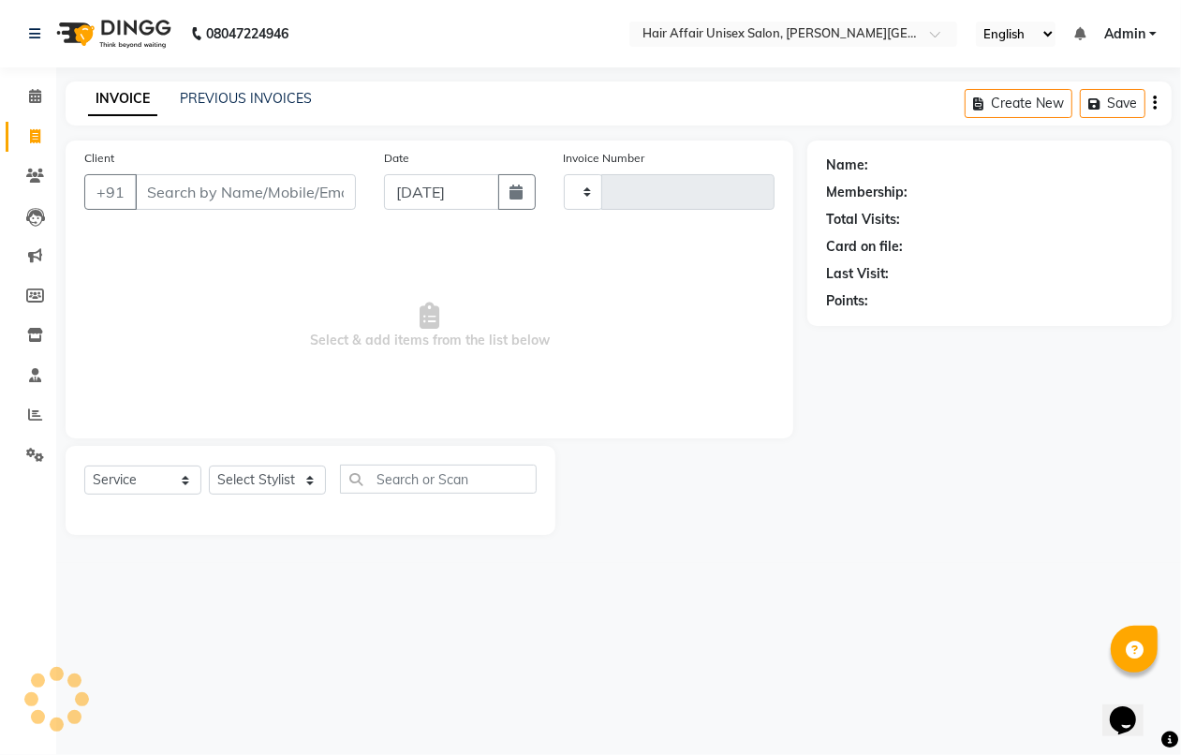
type input "1734"
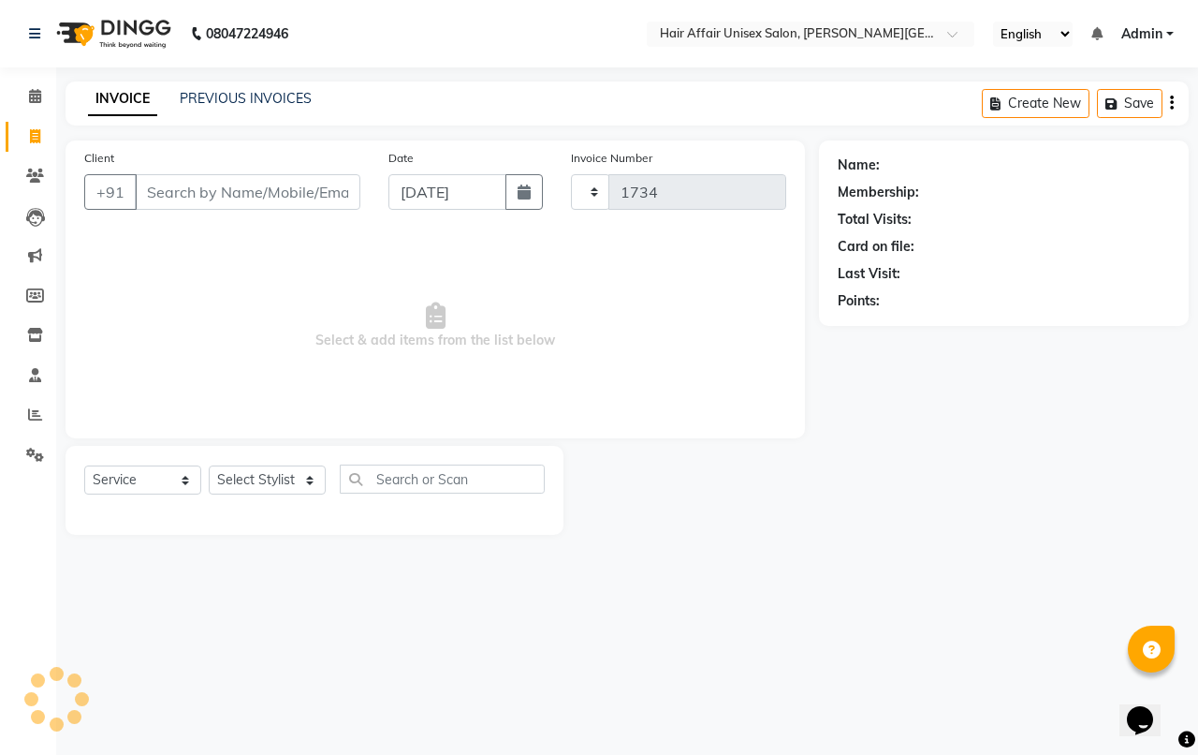
select select "6225"
click at [217, 189] on input "Client" at bounding box center [248, 192] width 226 height 36
click at [246, 96] on link "PREVIOUS INVOICES" at bounding box center [246, 98] width 132 height 17
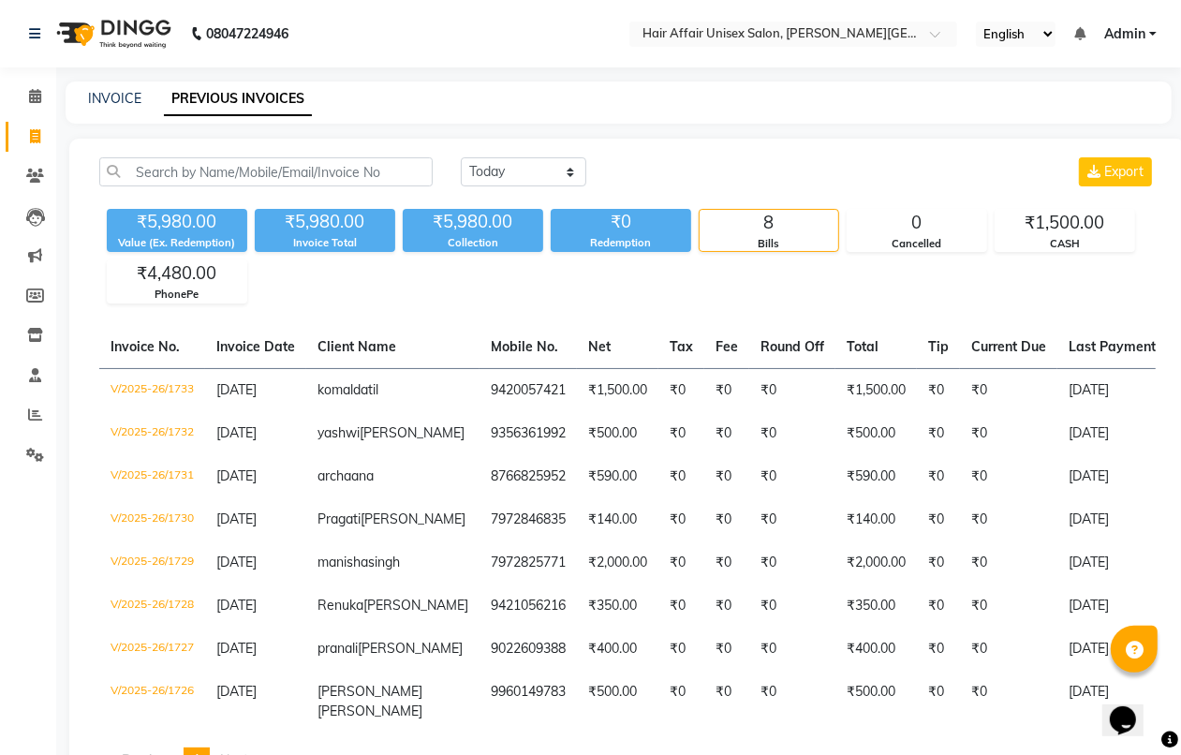
click at [80, 99] on div "INVOICE PREVIOUS INVOICES" at bounding box center [607, 99] width 1083 height 20
click at [109, 100] on link "INVOICE" at bounding box center [114, 98] width 53 height 17
select select "6225"
select select "service"
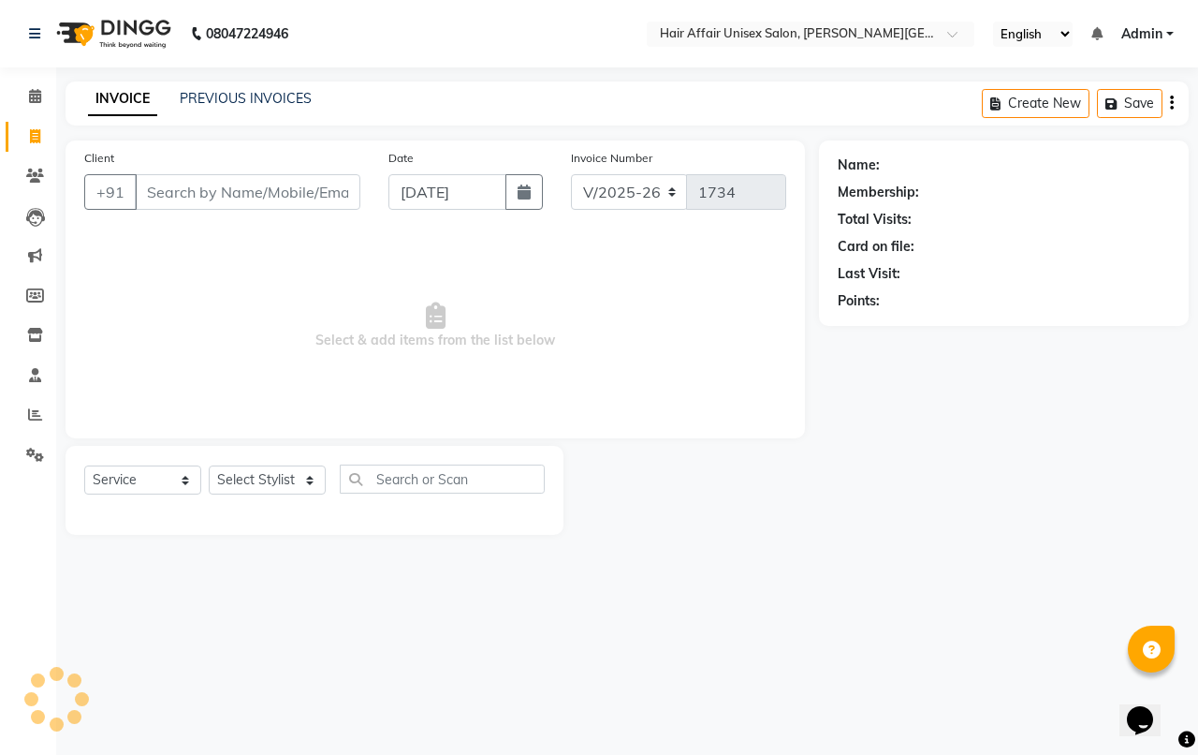
click at [174, 190] on input "Client" at bounding box center [248, 192] width 226 height 36
click at [222, 95] on link "PREVIOUS INVOICES" at bounding box center [246, 98] width 132 height 17
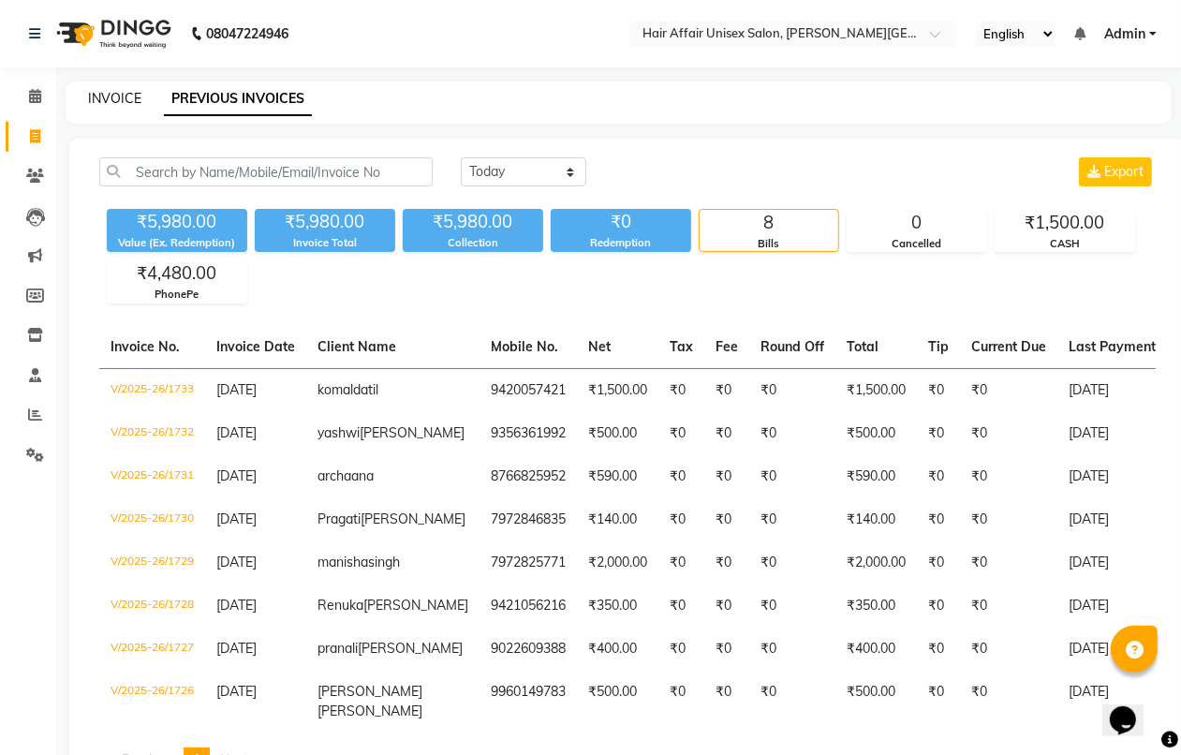
click at [104, 96] on link "INVOICE" at bounding box center [114, 98] width 53 height 17
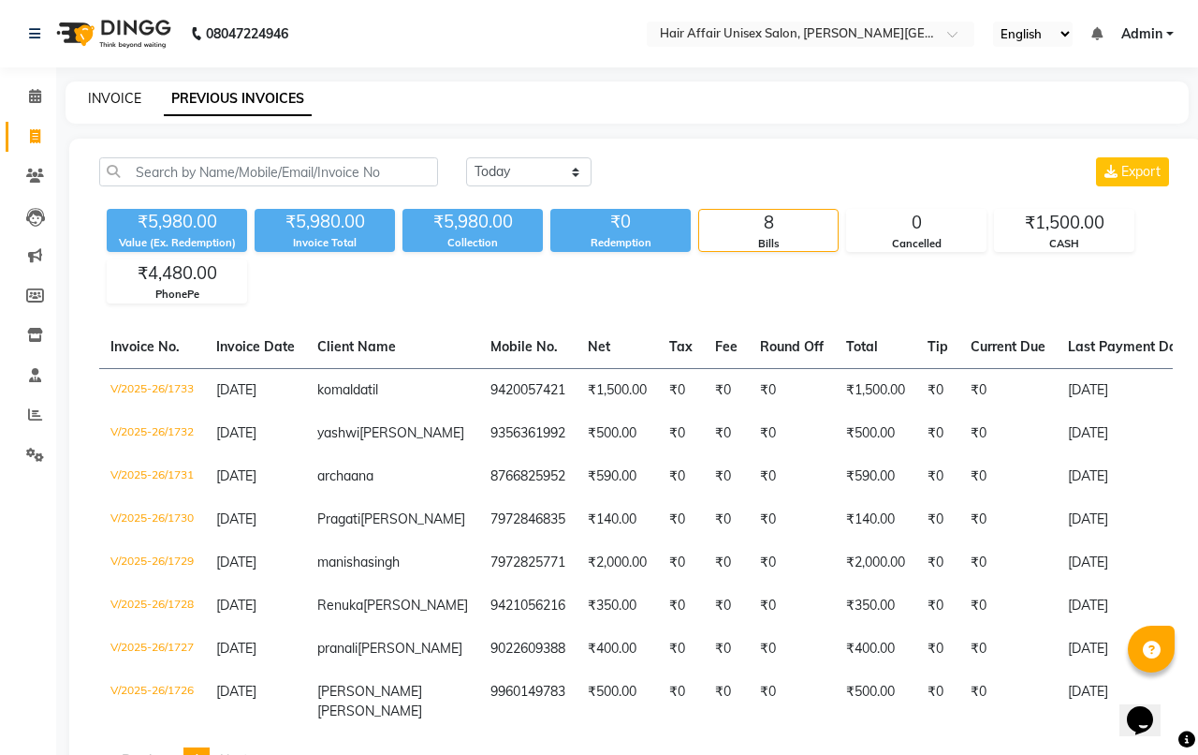
select select "service"
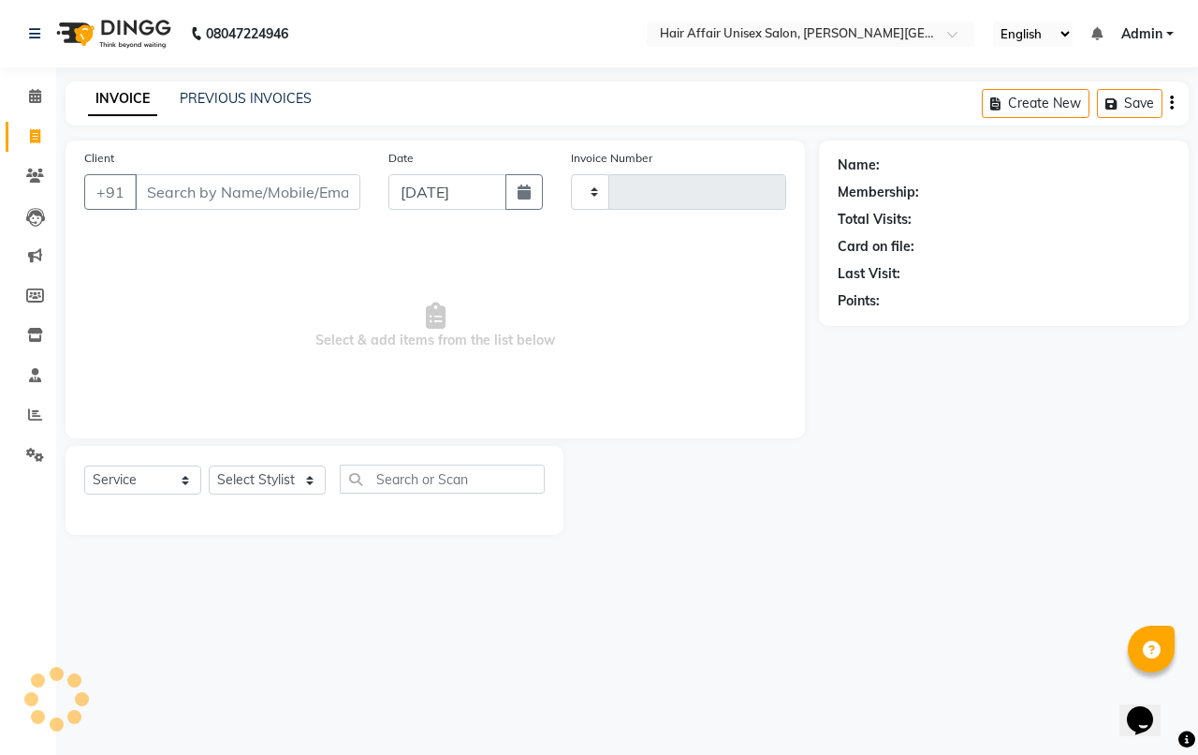
type input "1734"
select select "6225"
click at [222, 192] on input "Client" at bounding box center [248, 192] width 226 height 36
click at [33, 99] on icon at bounding box center [35, 96] width 12 height 14
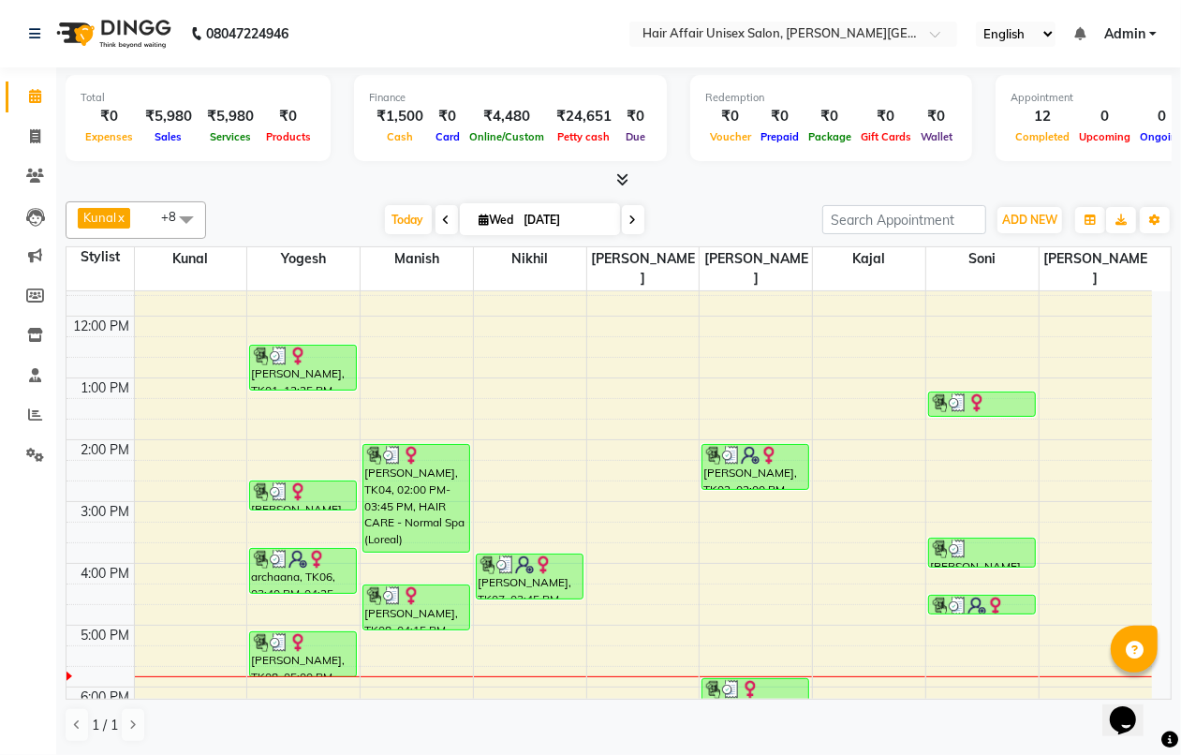
scroll to position [468, 0]
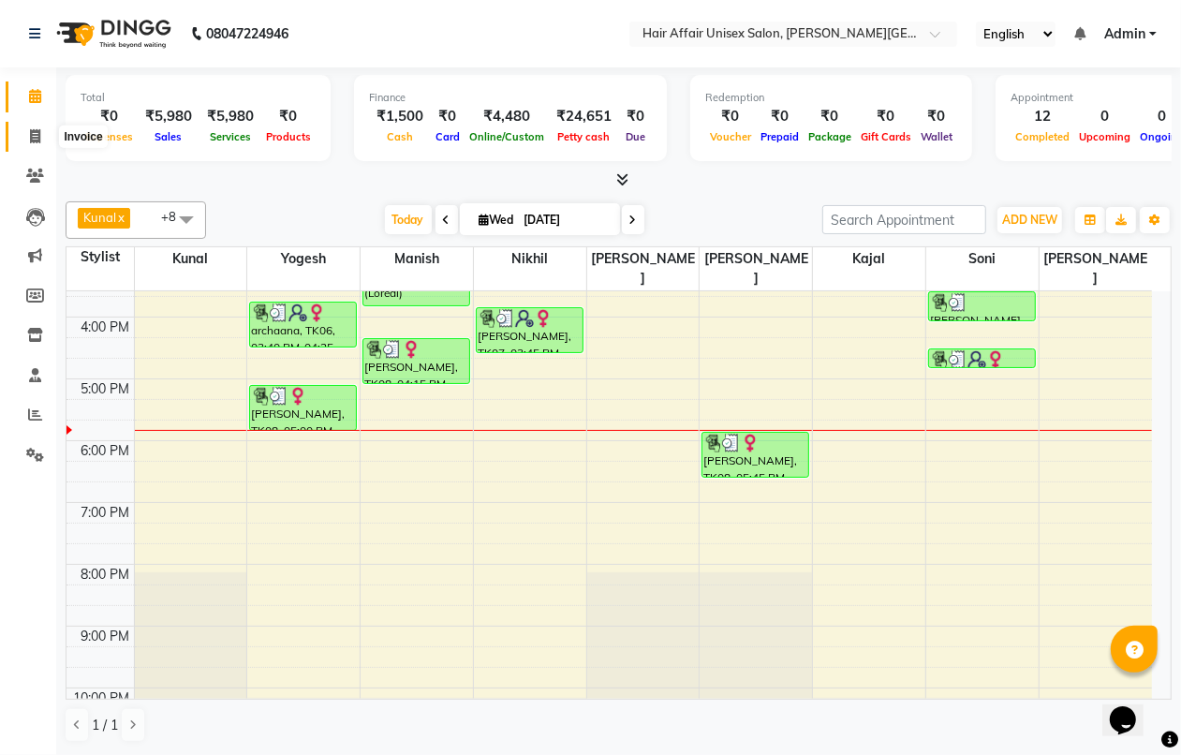
click at [39, 127] on span at bounding box center [35, 137] width 33 height 22
select select "6225"
select select "service"
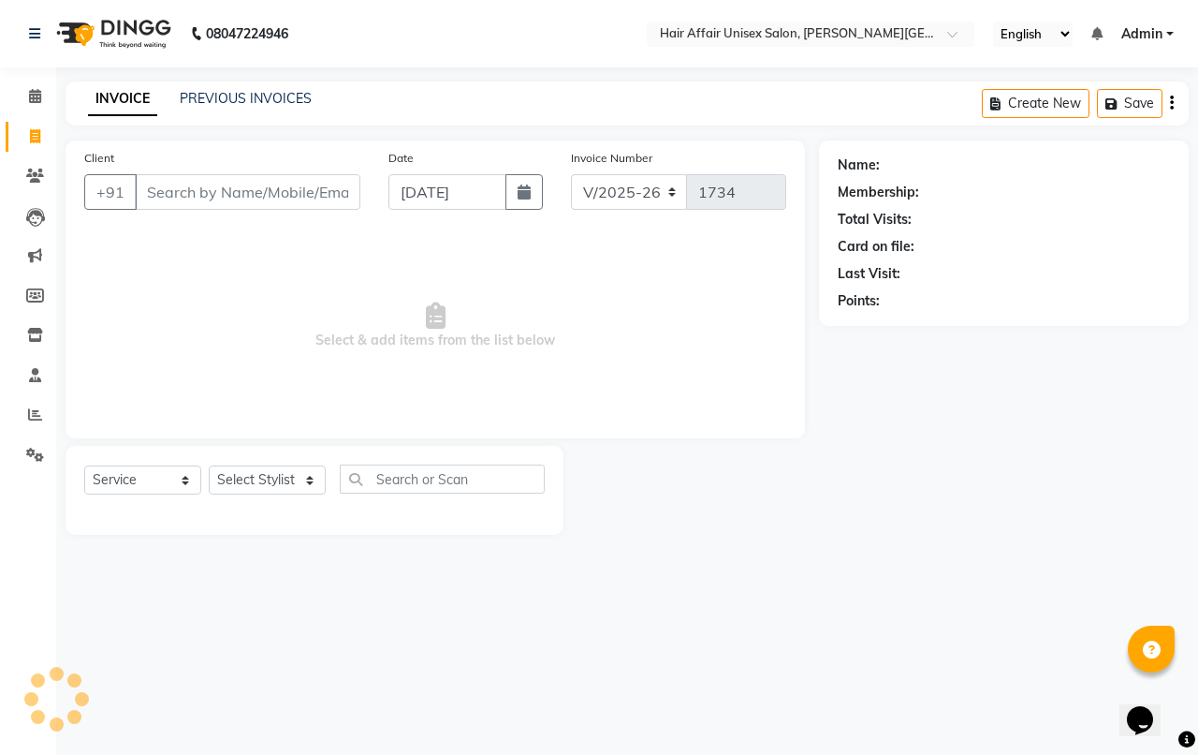
click at [213, 204] on input "Client" at bounding box center [248, 192] width 226 height 36
click at [241, 483] on select "Select Stylist [PERSON_NAME] kajal Kunal [PERSON_NAME] [PERSON_NAME] [PERSON_NA…" at bounding box center [267, 479] width 117 height 29
select select "51190"
click at [209, 465] on select "Select Stylist [PERSON_NAME] kajal Kunal [PERSON_NAME] [PERSON_NAME] [PERSON_NA…" at bounding box center [267, 479] width 117 height 29
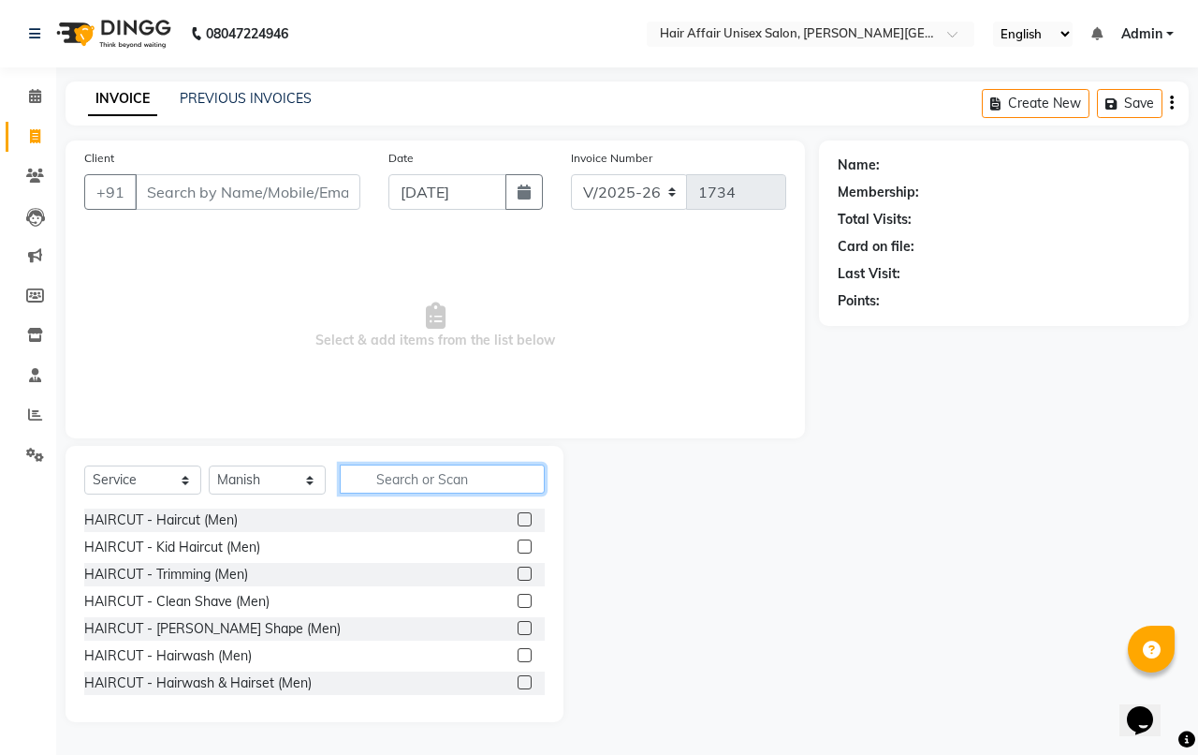
click at [399, 469] on input "text" at bounding box center [442, 478] width 205 height 29
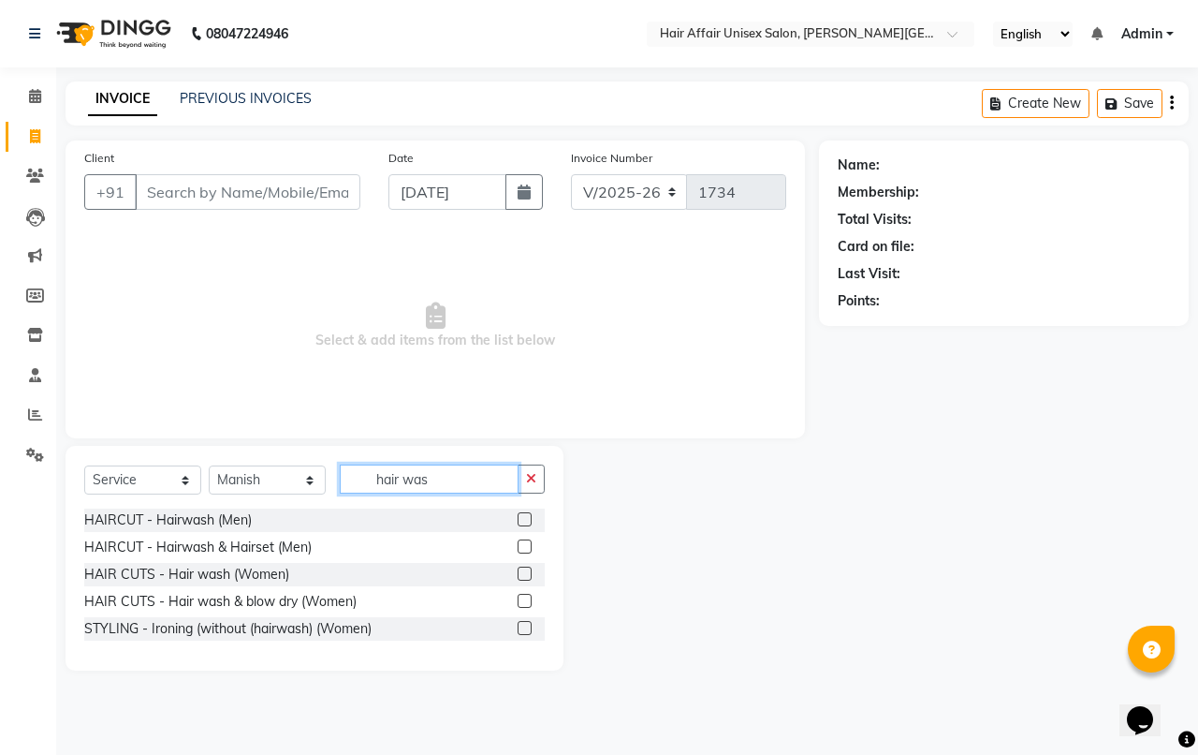
type input "hair was"
click at [520, 596] on label at bounding box center [525, 601] width 14 height 14
click at [520, 596] on input "checkbox" at bounding box center [524, 601] width 12 height 12
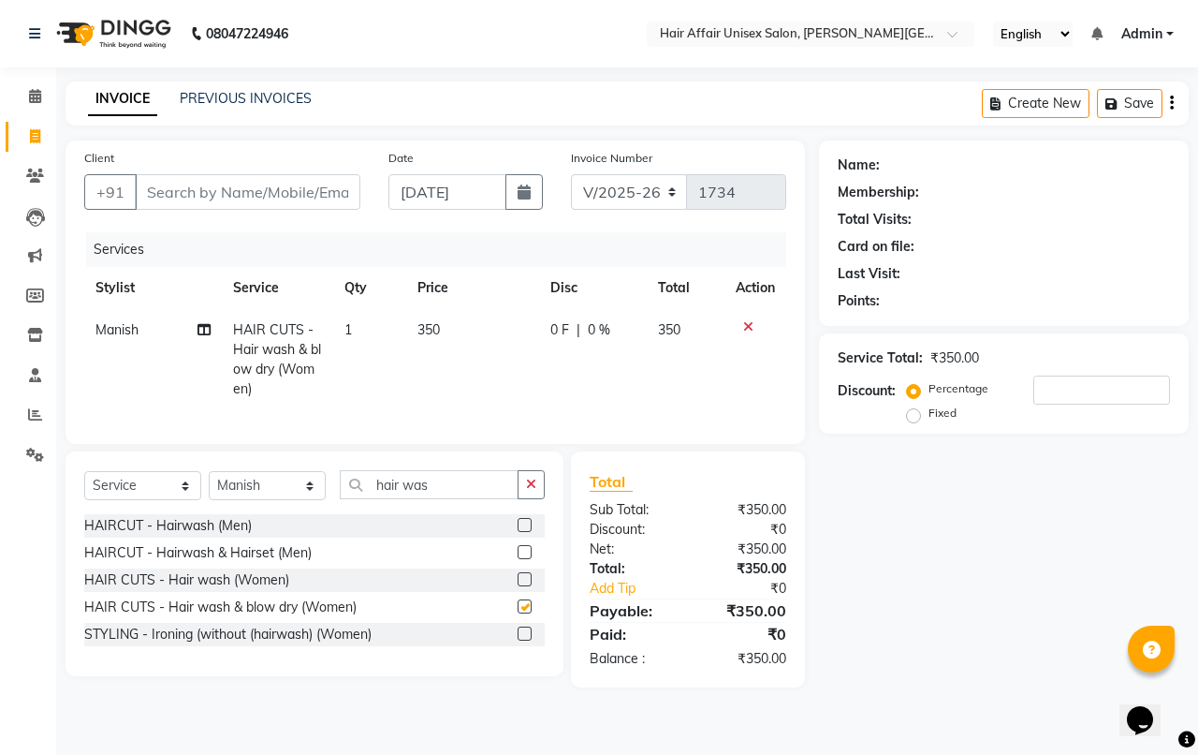
checkbox input "false"
click at [295, 181] on input "Client" at bounding box center [248, 192] width 226 height 36
click at [295, 183] on input "Client" at bounding box center [248, 192] width 226 height 36
type input "8"
type input "0"
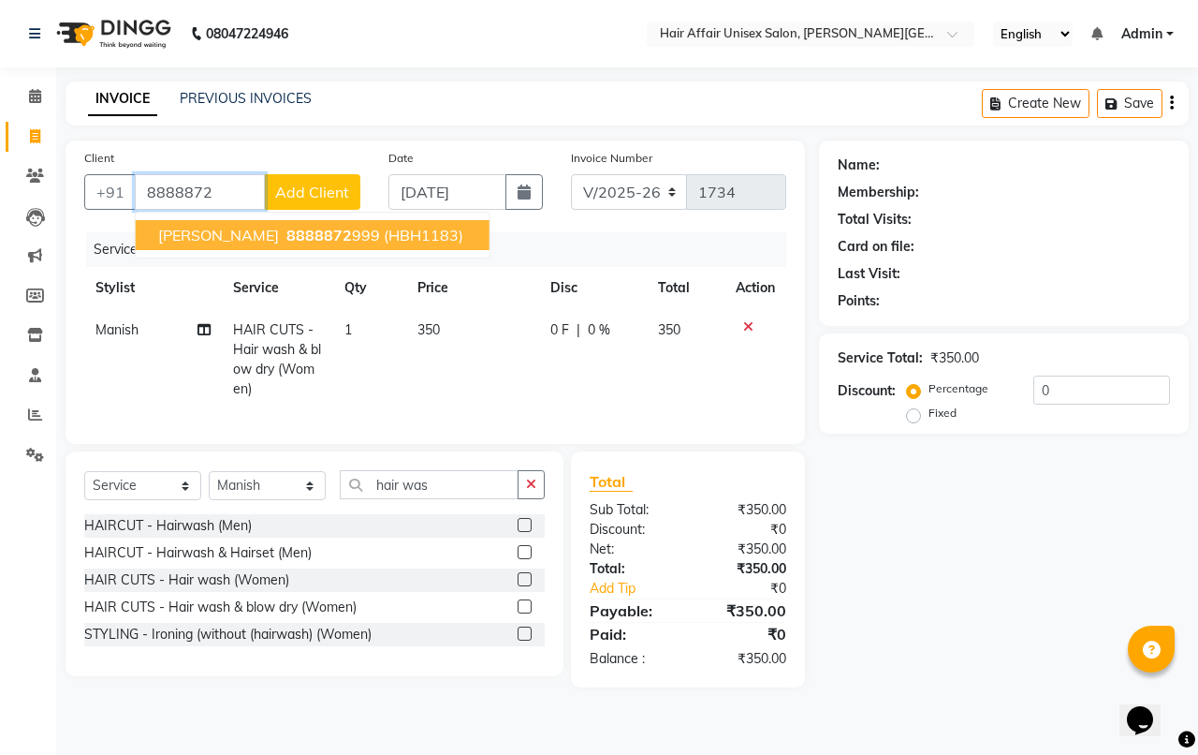
click at [250, 194] on input "8888872" at bounding box center [200, 192] width 130 height 36
click at [174, 188] on input "8888872" at bounding box center [200, 192] width 130 height 36
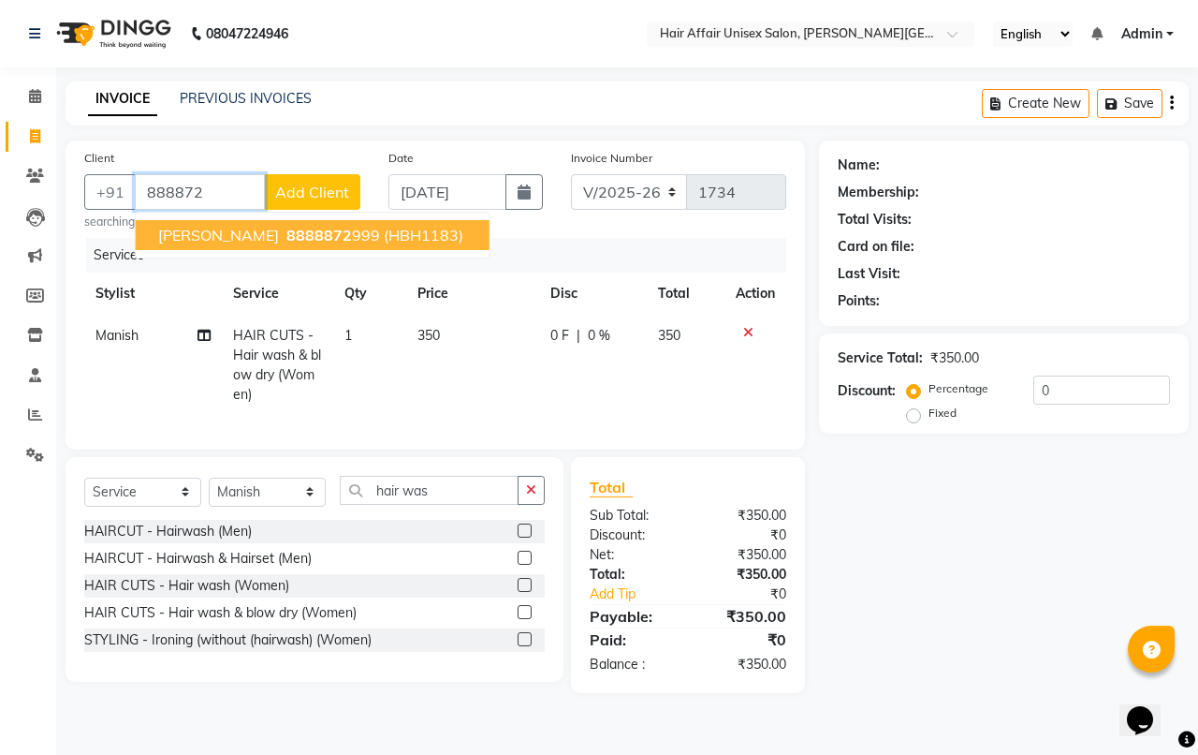
click at [215, 184] on input "888872" at bounding box center [200, 192] width 130 height 36
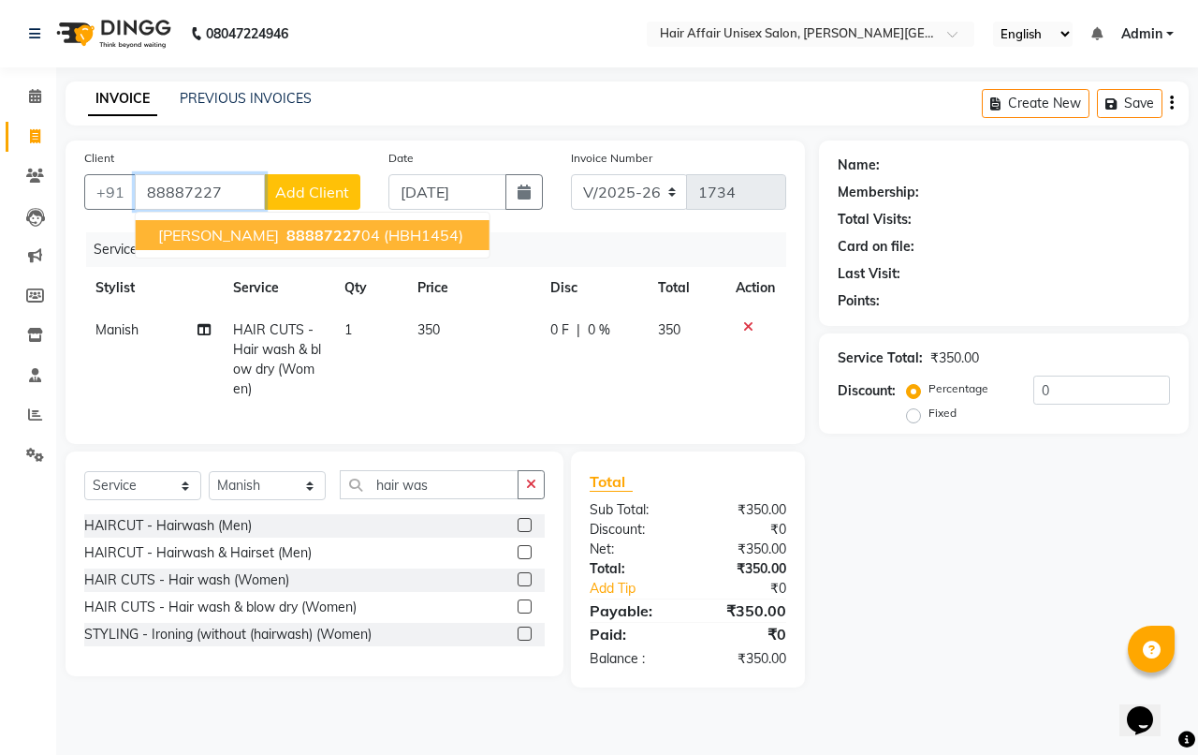
click at [286, 226] on span "88887227" at bounding box center [323, 235] width 75 height 19
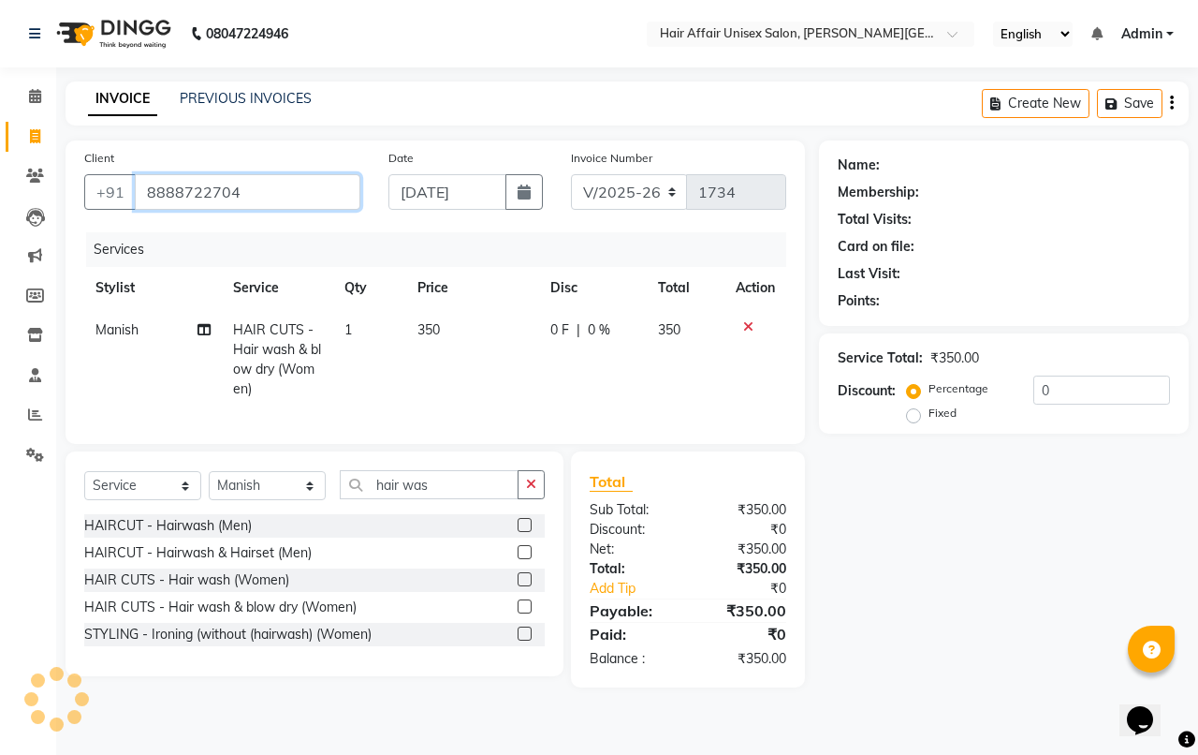
type input "8888722704"
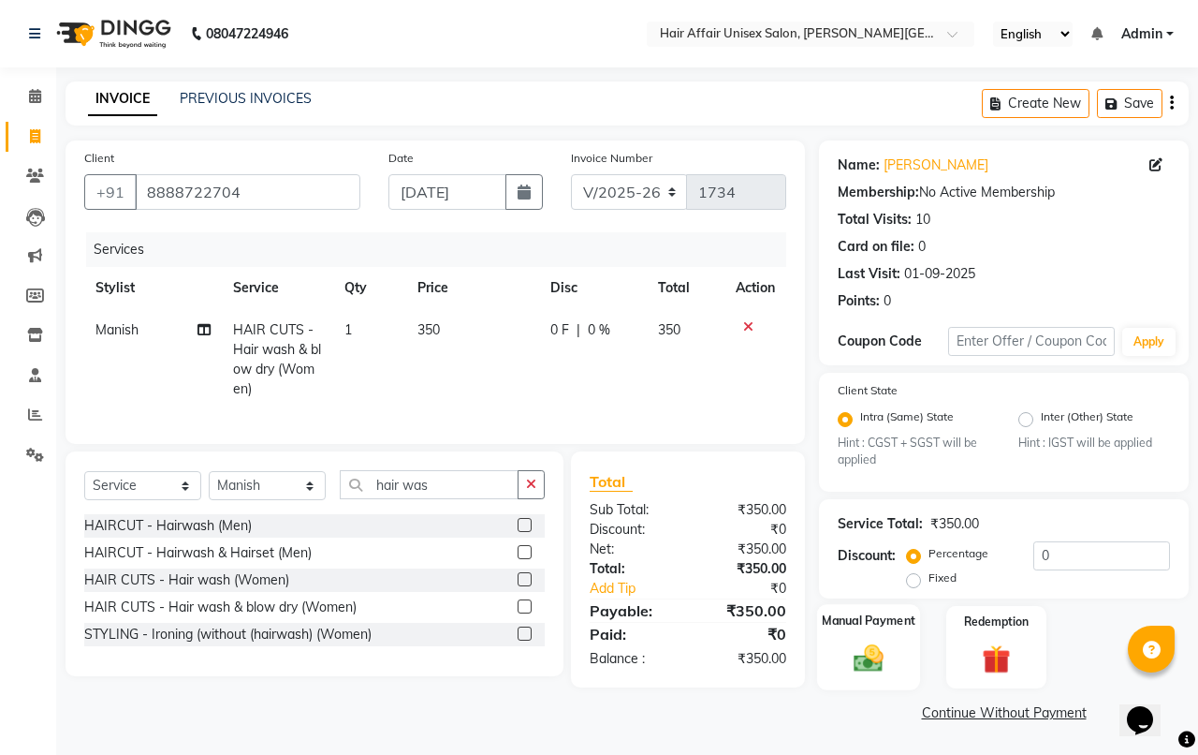
click at [868, 670] on img at bounding box center [868, 658] width 49 height 35
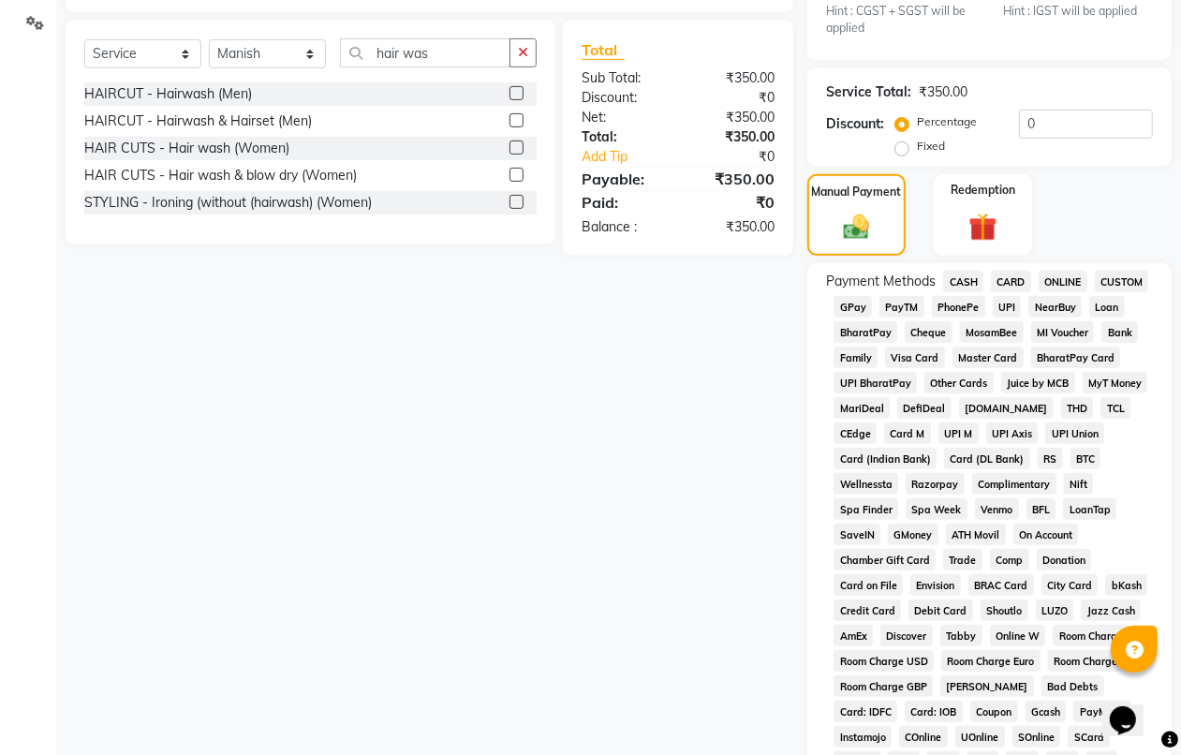
scroll to position [468, 0]
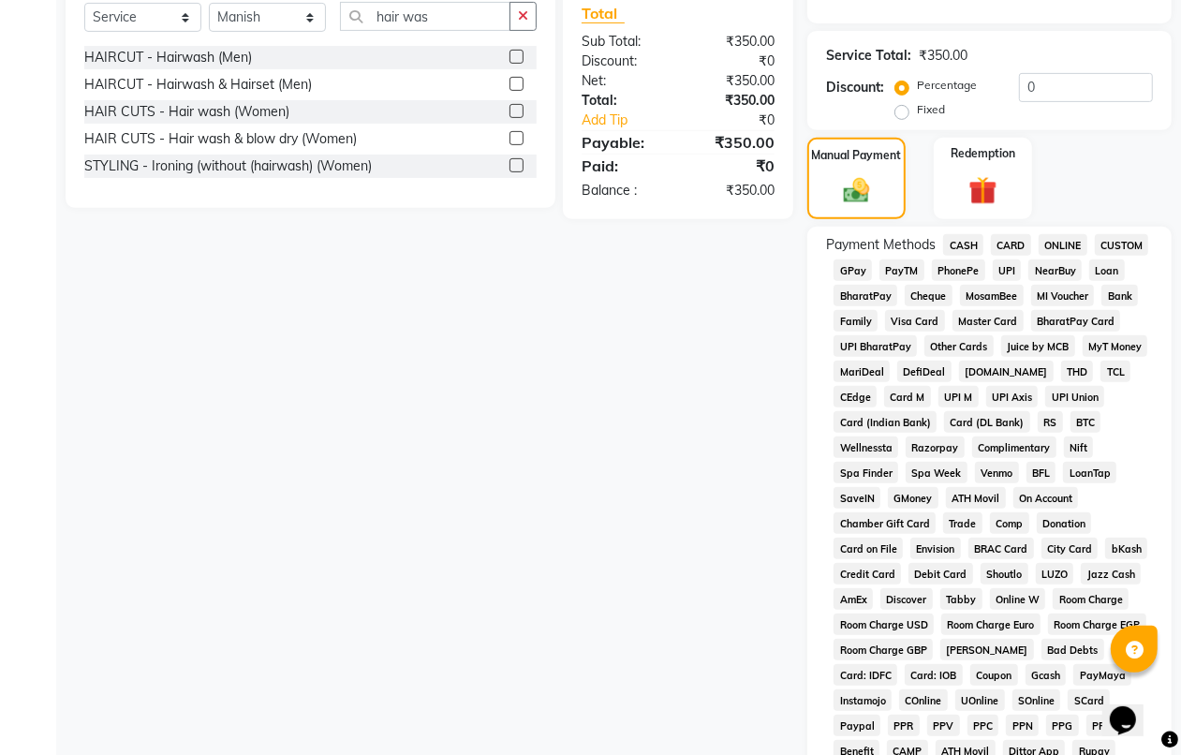
click at [634, 393] on div "Client [PHONE_NUMBER] Date [DATE] Invoice Number V/2025 V/[PHONE_NUMBER] Servic…" at bounding box center [428, 340] width 755 height 1336
click at [960, 268] on span "PhonePe" at bounding box center [957, 270] width 53 height 22
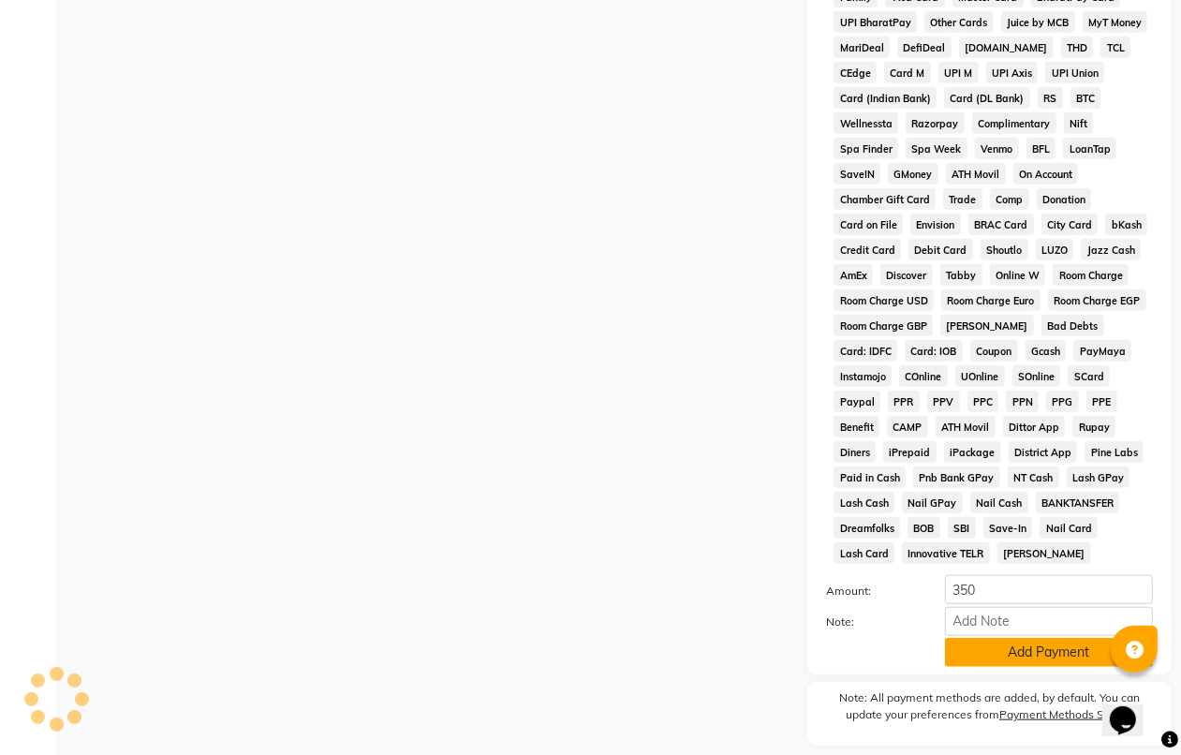
scroll to position [845, 0]
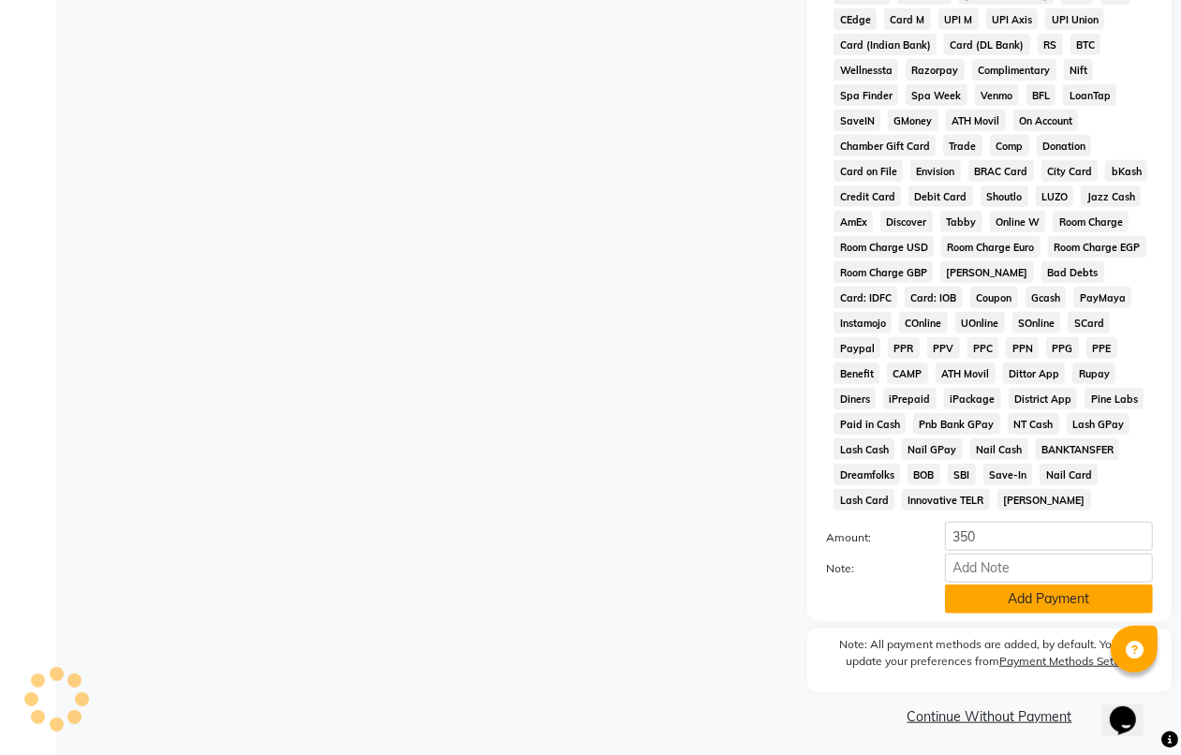
click at [1027, 600] on button "Add Payment" at bounding box center [1049, 598] width 208 height 29
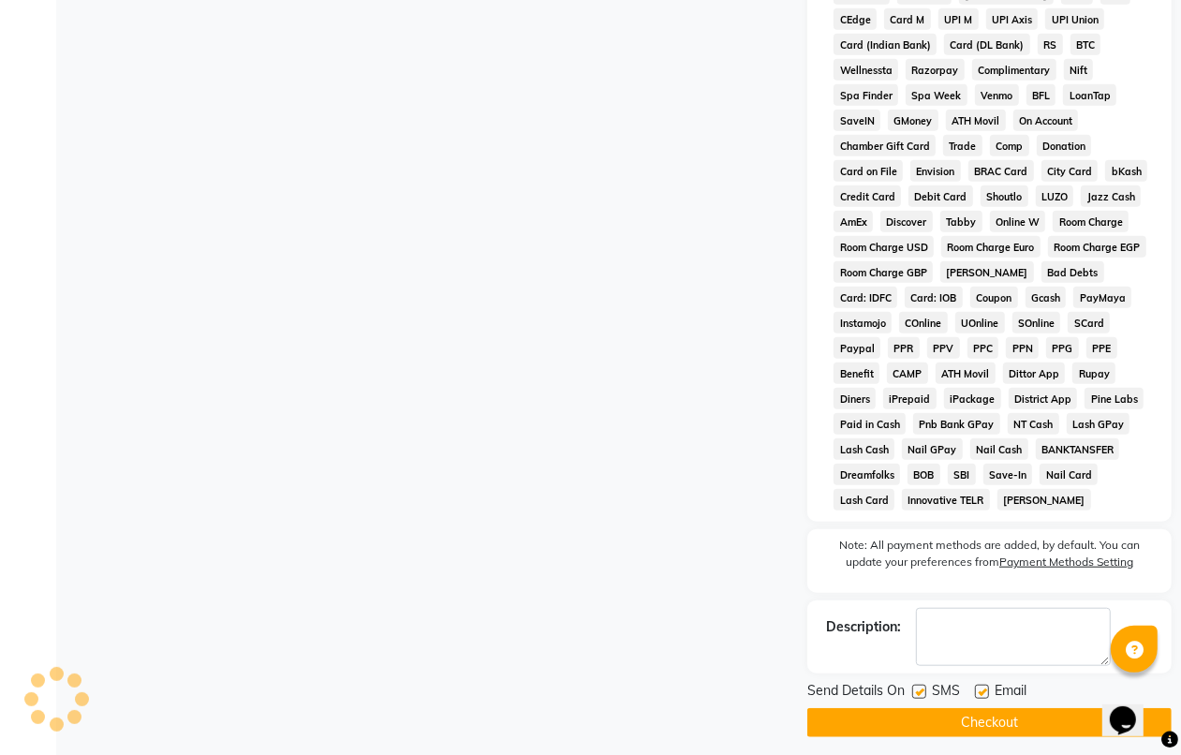
click at [967, 702] on div "Send Details On SMS Email Checkout" at bounding box center [989, 709] width 364 height 56
click at [971, 723] on button "Checkout" at bounding box center [989, 722] width 364 height 29
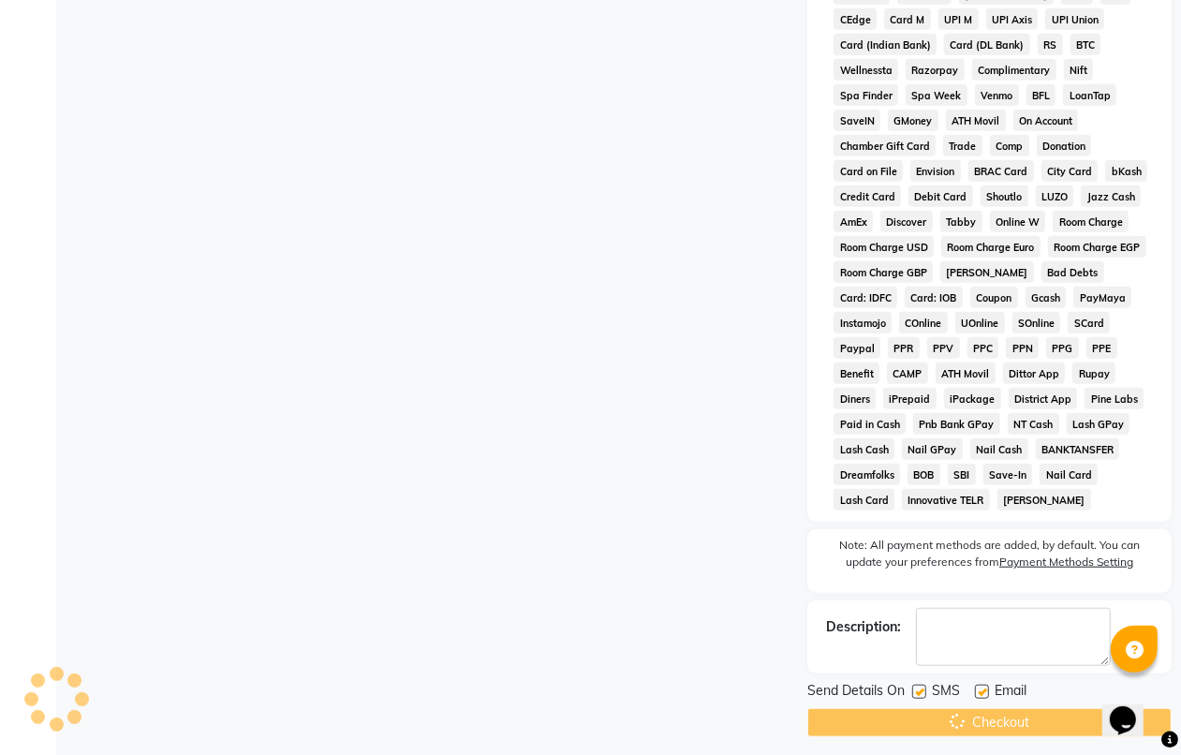
click at [709, 647] on div "Client [PHONE_NUMBER] Date [DATE] Invoice Number V/2025 V/[PHONE_NUMBER] Servic…" at bounding box center [428, 16] width 755 height 1442
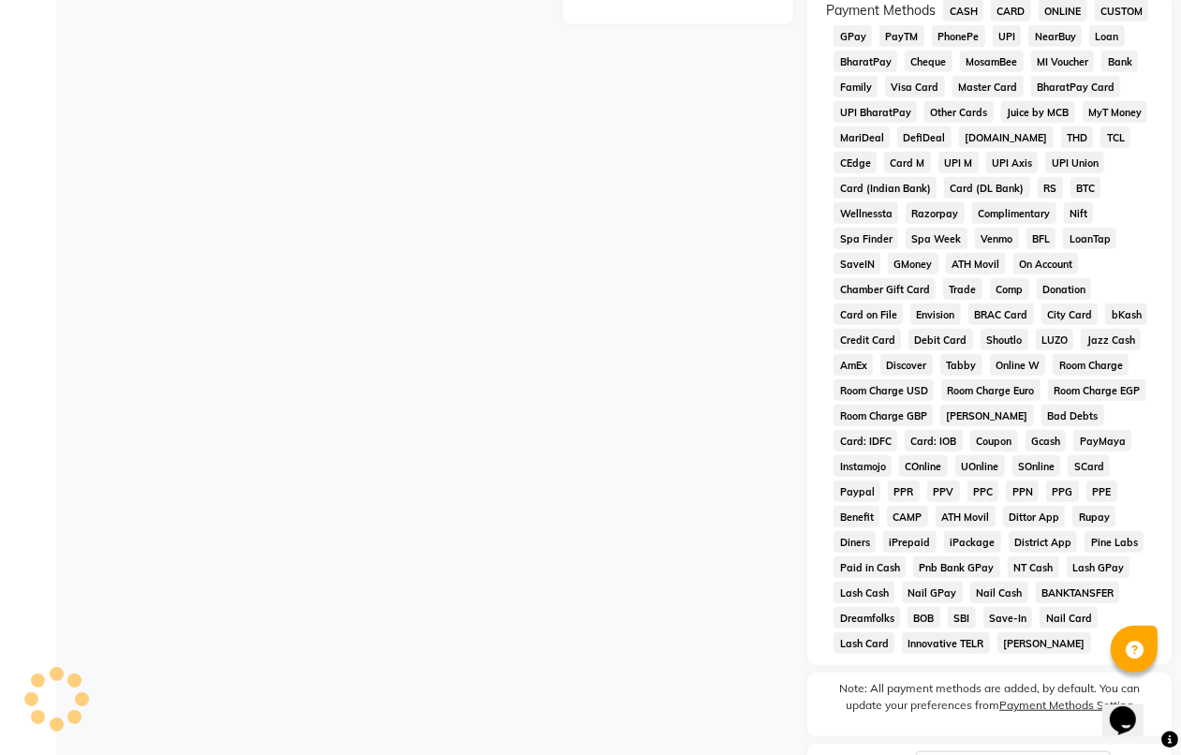
scroll to position [854, 0]
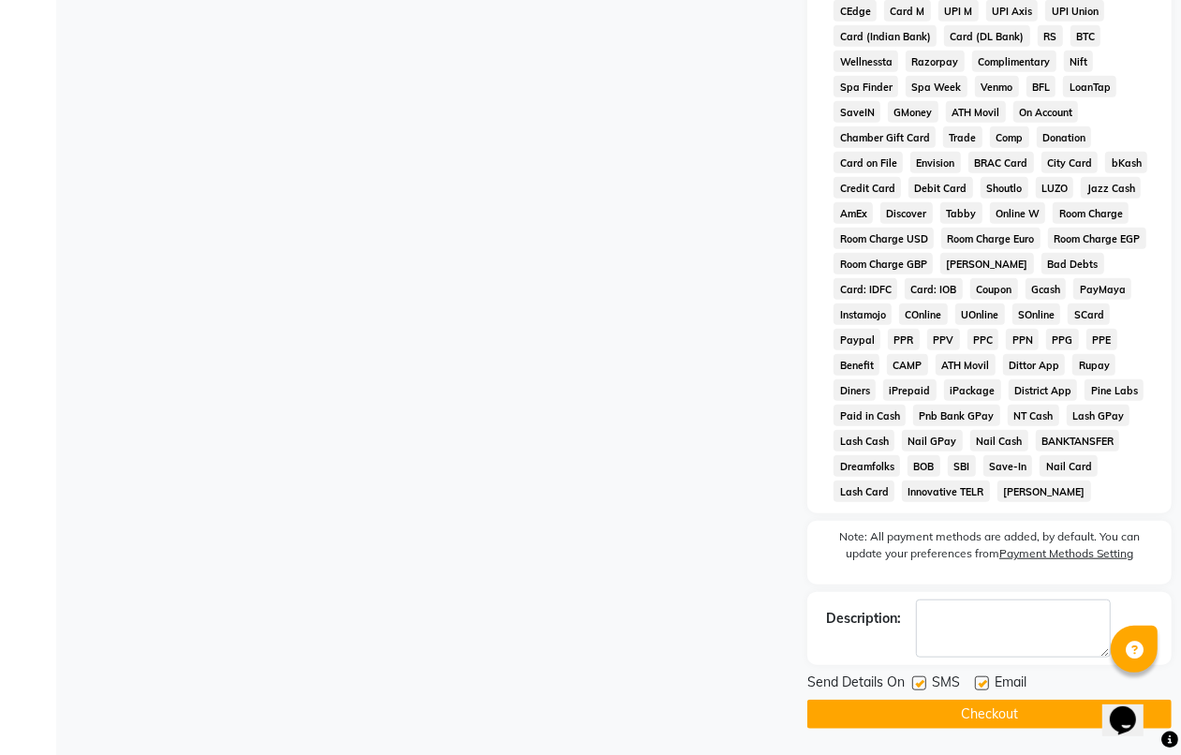
click at [964, 712] on button "Checkout" at bounding box center [989, 713] width 364 height 29
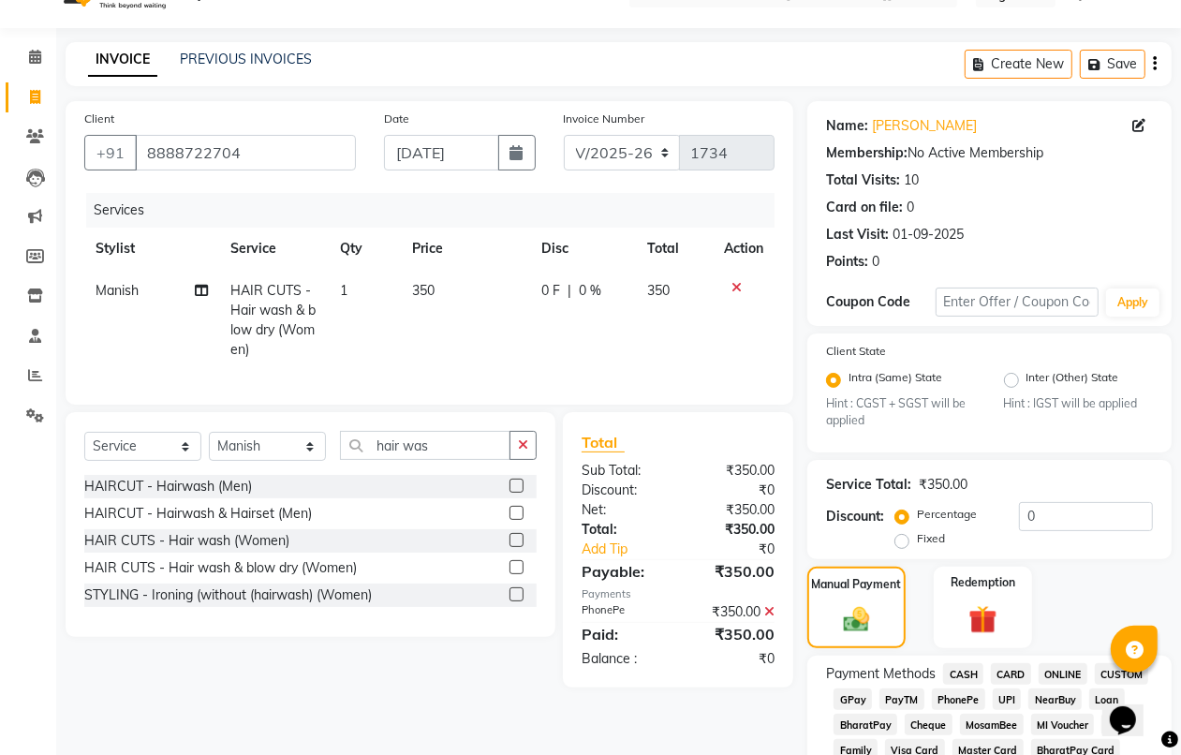
scroll to position [35, 0]
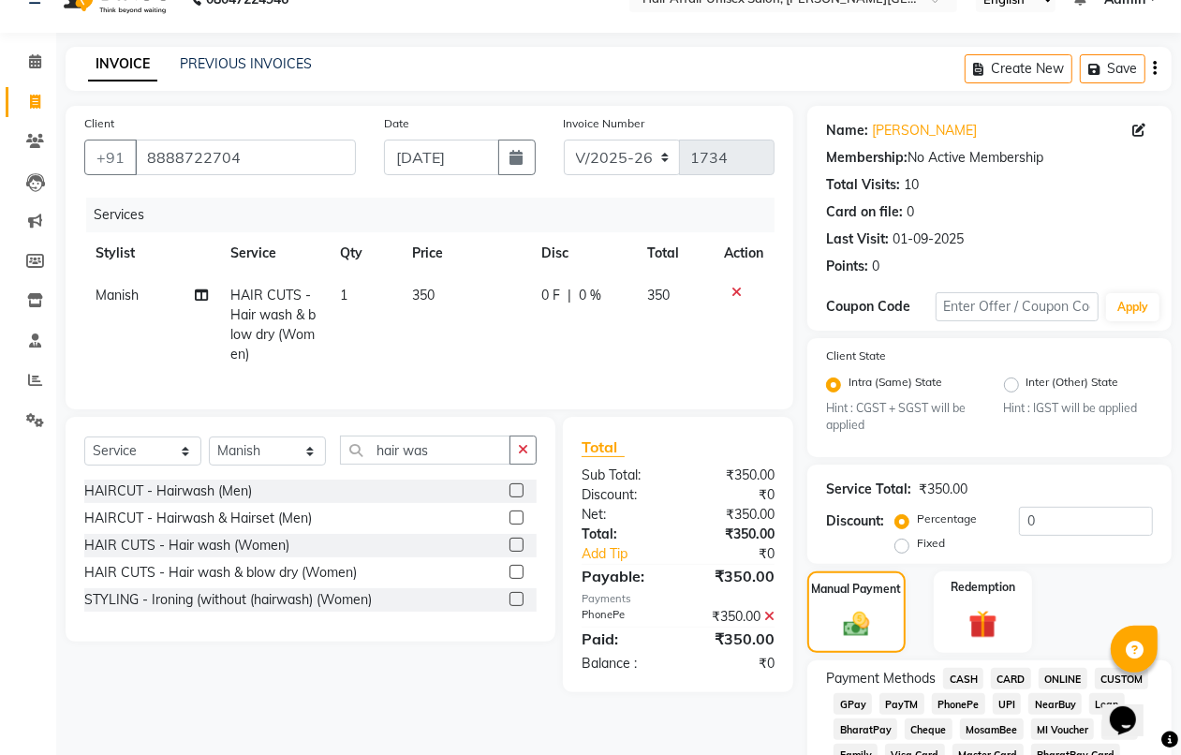
click at [35, 80] on li "Calendar" at bounding box center [28, 62] width 56 height 40
click at [44, 70] on span at bounding box center [35, 62] width 33 height 22
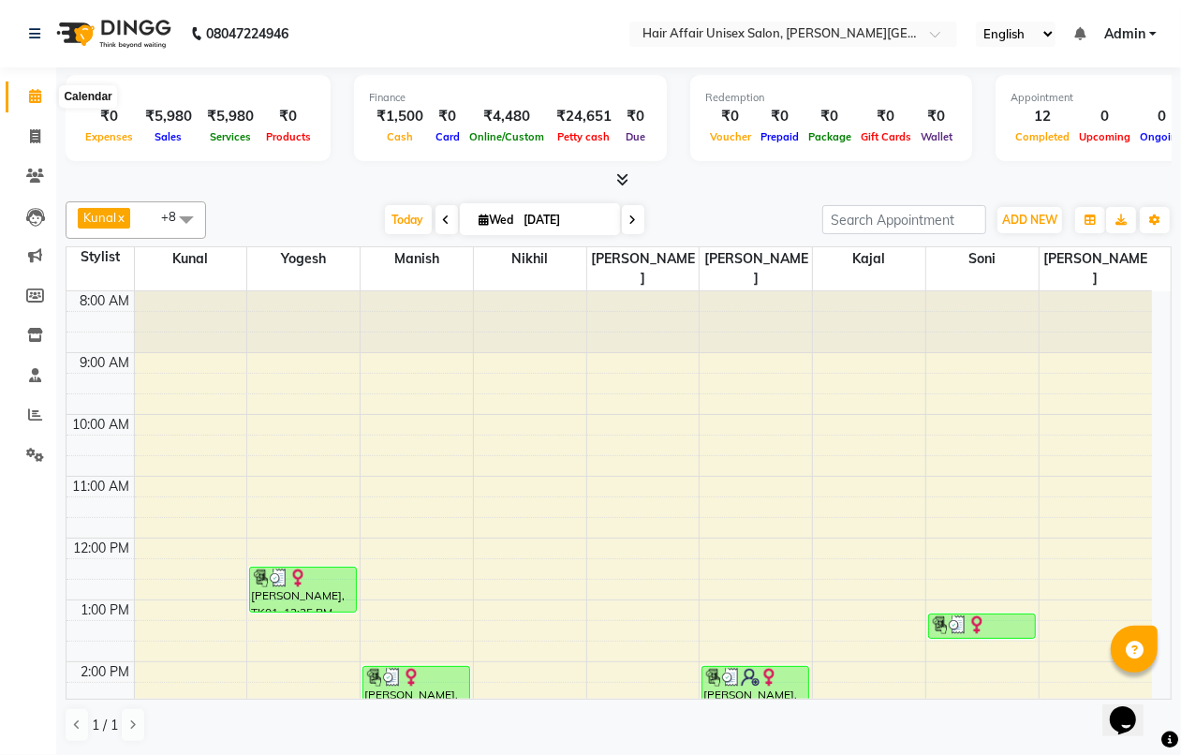
click at [34, 90] on icon at bounding box center [35, 96] width 12 height 14
click at [30, 106] on span at bounding box center [35, 97] width 33 height 22
click at [43, 140] on span at bounding box center [35, 137] width 33 height 22
select select "service"
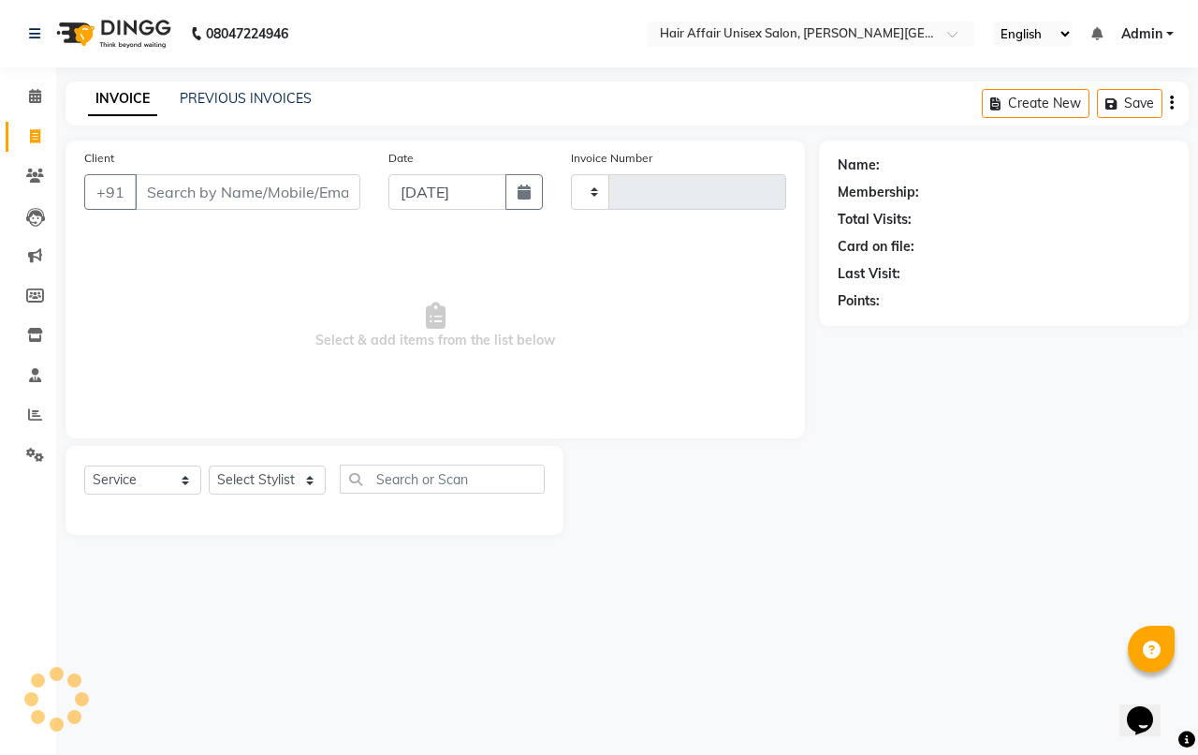
type input "1734"
select select "6225"
click at [254, 208] on input "Client" at bounding box center [248, 192] width 226 height 36
click at [254, 206] on input "Client" at bounding box center [248, 192] width 226 height 36
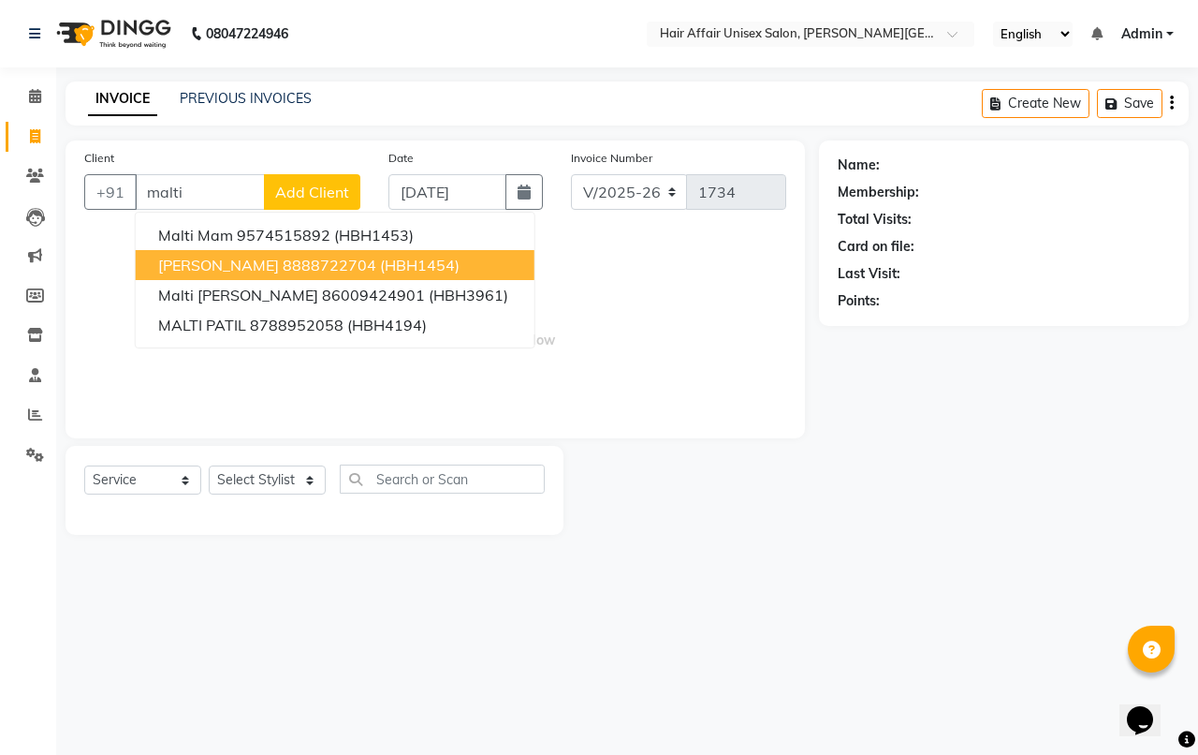
click at [380, 256] on span "(HBH1454)" at bounding box center [420, 265] width 80 height 19
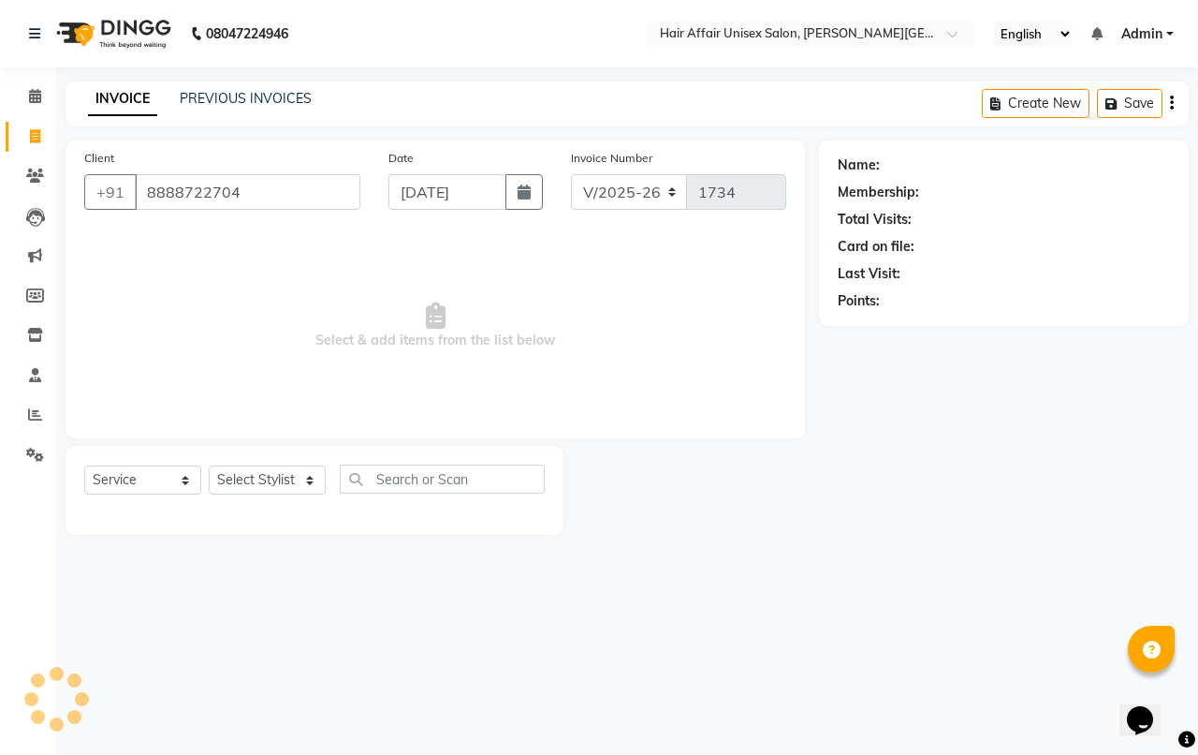
type input "8888722704"
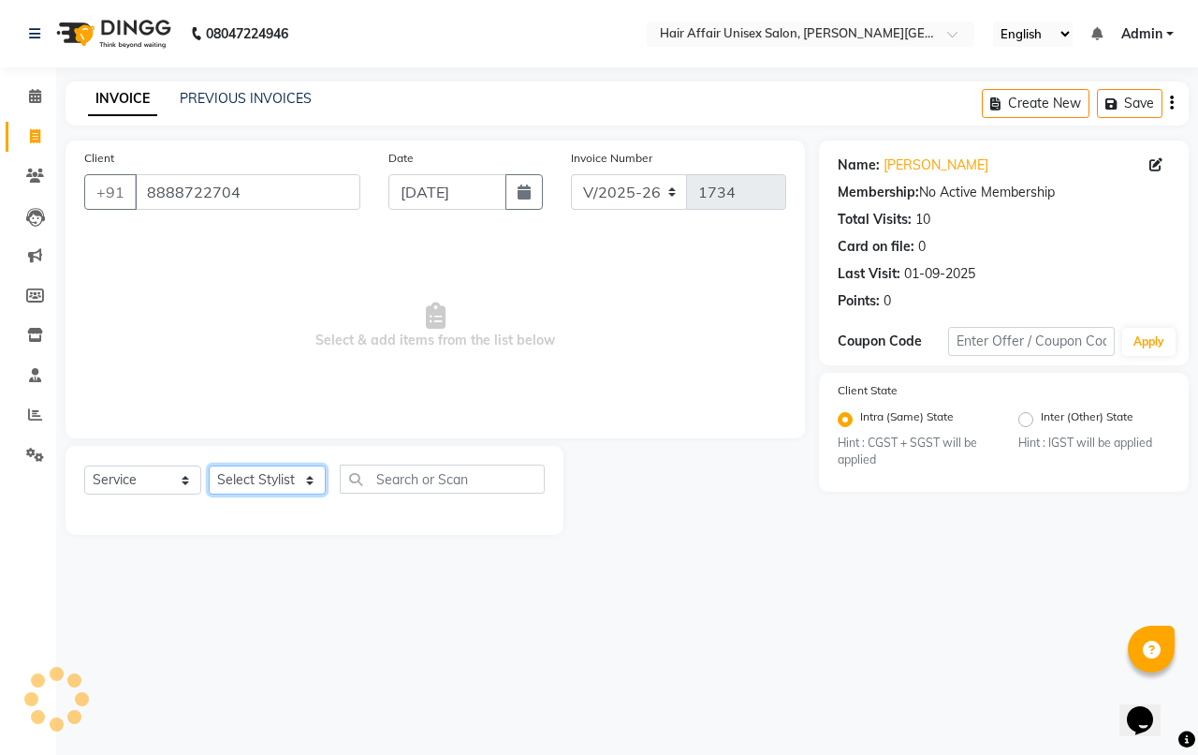
click at [269, 489] on select "Select Stylist [PERSON_NAME] kajal Kunal [PERSON_NAME] [PERSON_NAME] [PERSON_NA…" at bounding box center [267, 479] width 117 height 29
select select "51190"
click at [209, 465] on select "Select Stylist [PERSON_NAME] kajal Kunal [PERSON_NAME] [PERSON_NAME] [PERSON_NA…" at bounding box center [267, 479] width 117 height 29
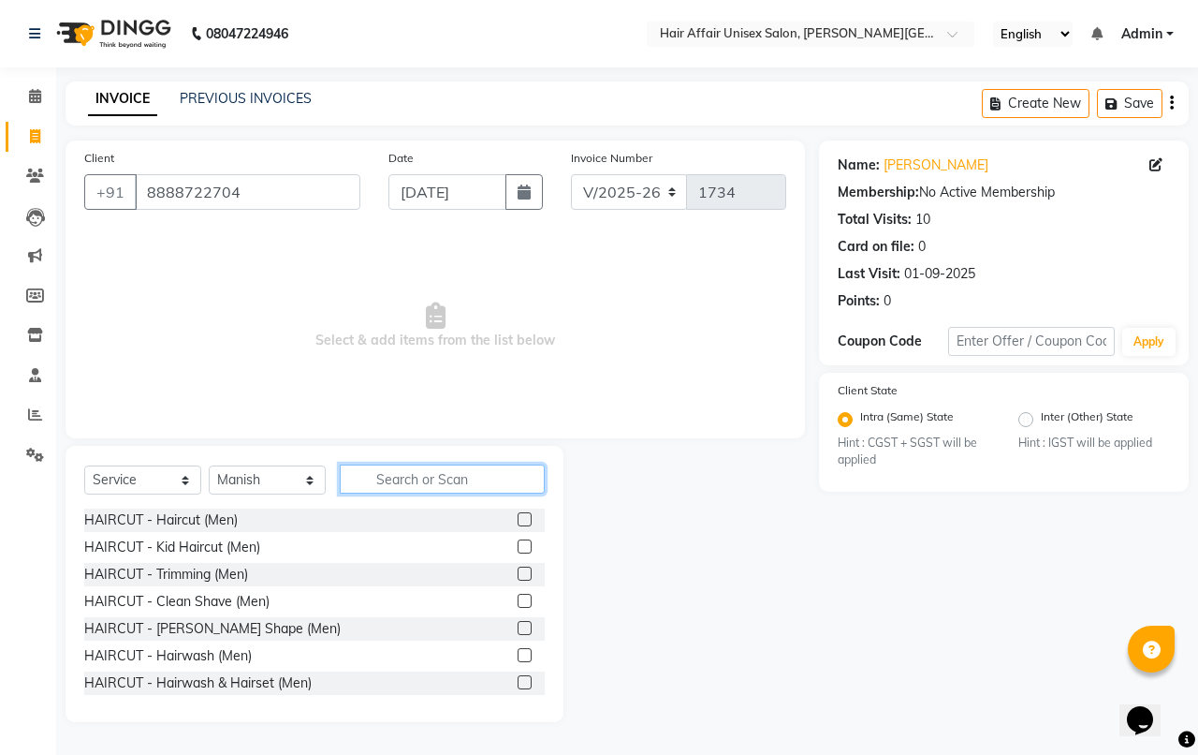
click at [407, 478] on input "text" at bounding box center [442, 478] width 205 height 29
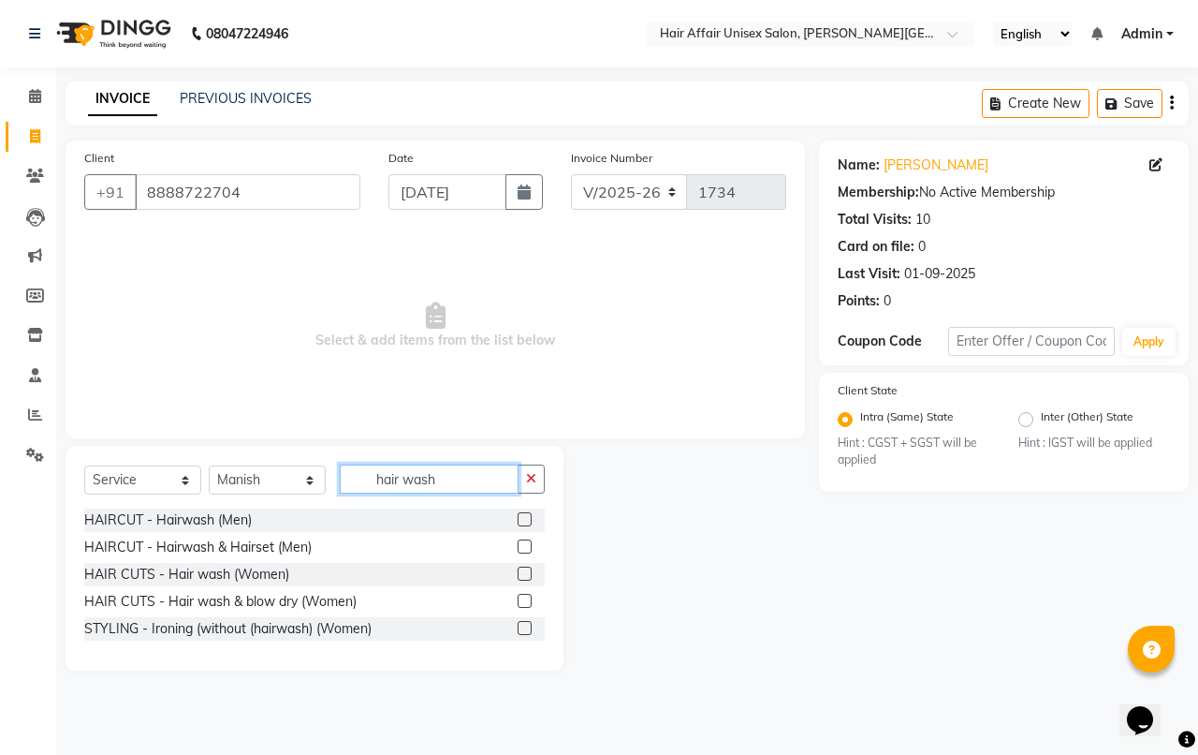
type input "hair wash"
click at [530, 601] on label at bounding box center [525, 601] width 14 height 14
click at [530, 601] on input "checkbox" at bounding box center [524, 601] width 12 height 12
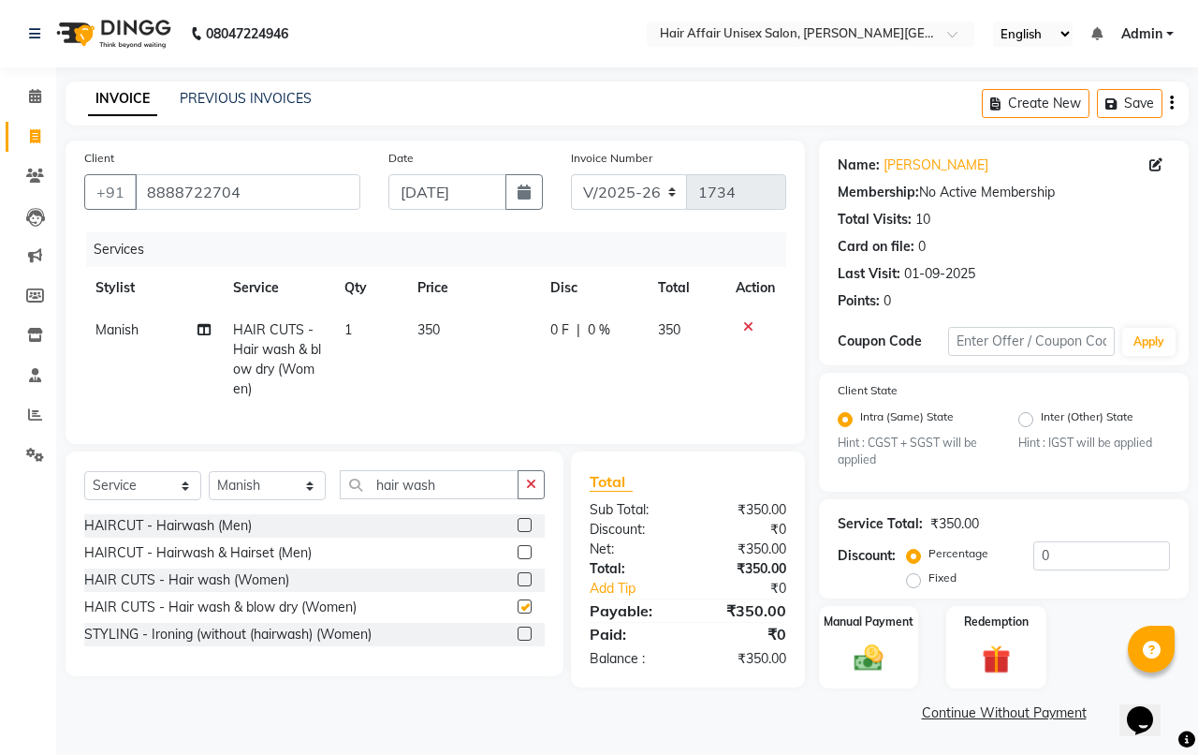
checkbox input "false"
click at [886, 660] on img at bounding box center [868, 658] width 49 height 35
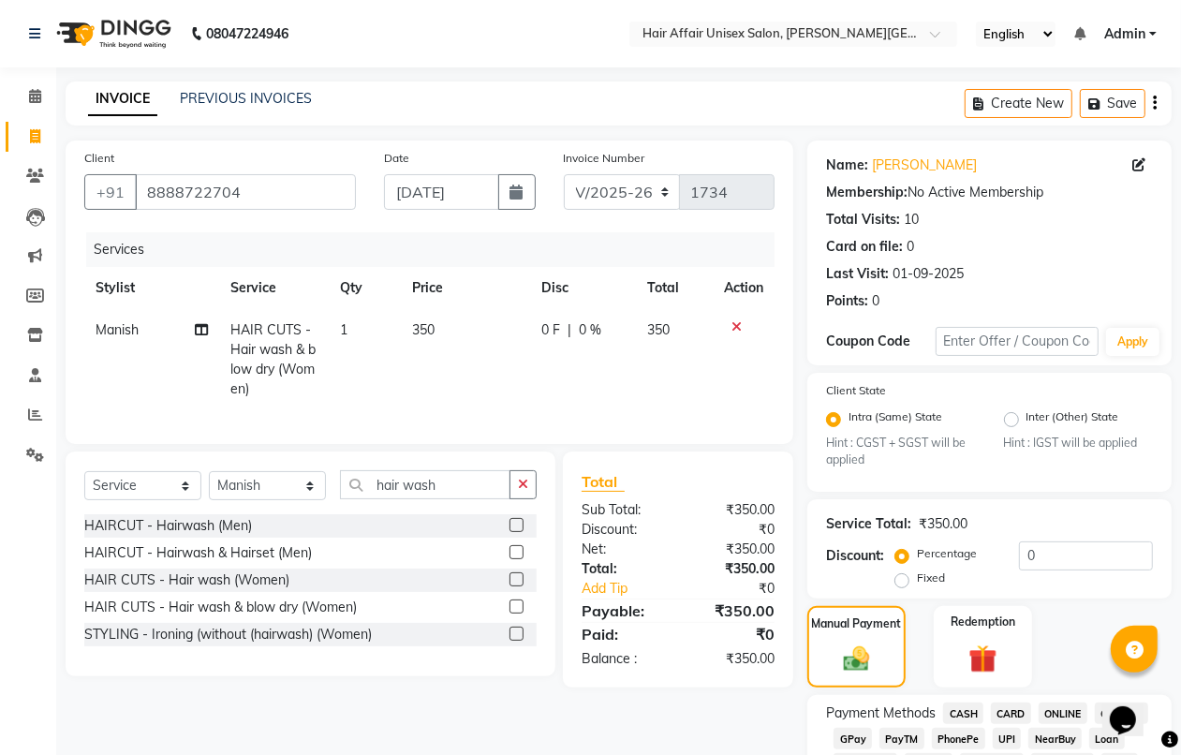
click at [957, 732] on span "PhonePe" at bounding box center [957, 738] width 53 height 22
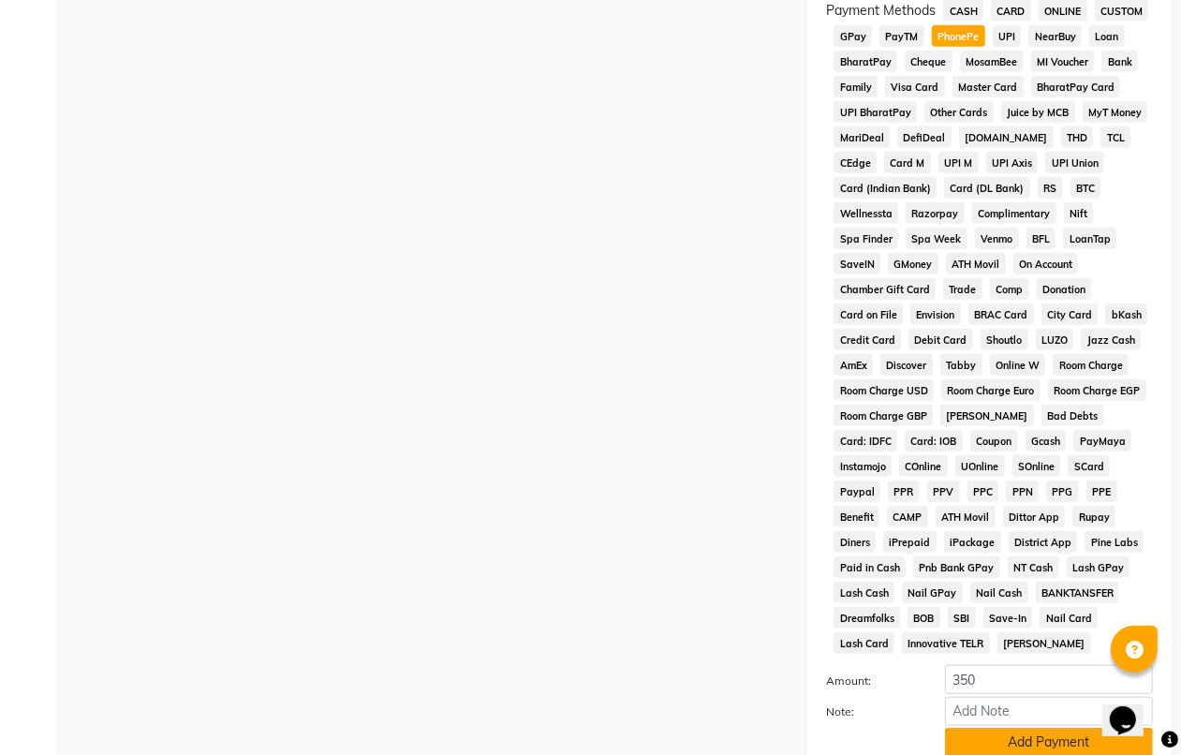
click at [978, 744] on button "Add Payment" at bounding box center [1049, 741] width 208 height 29
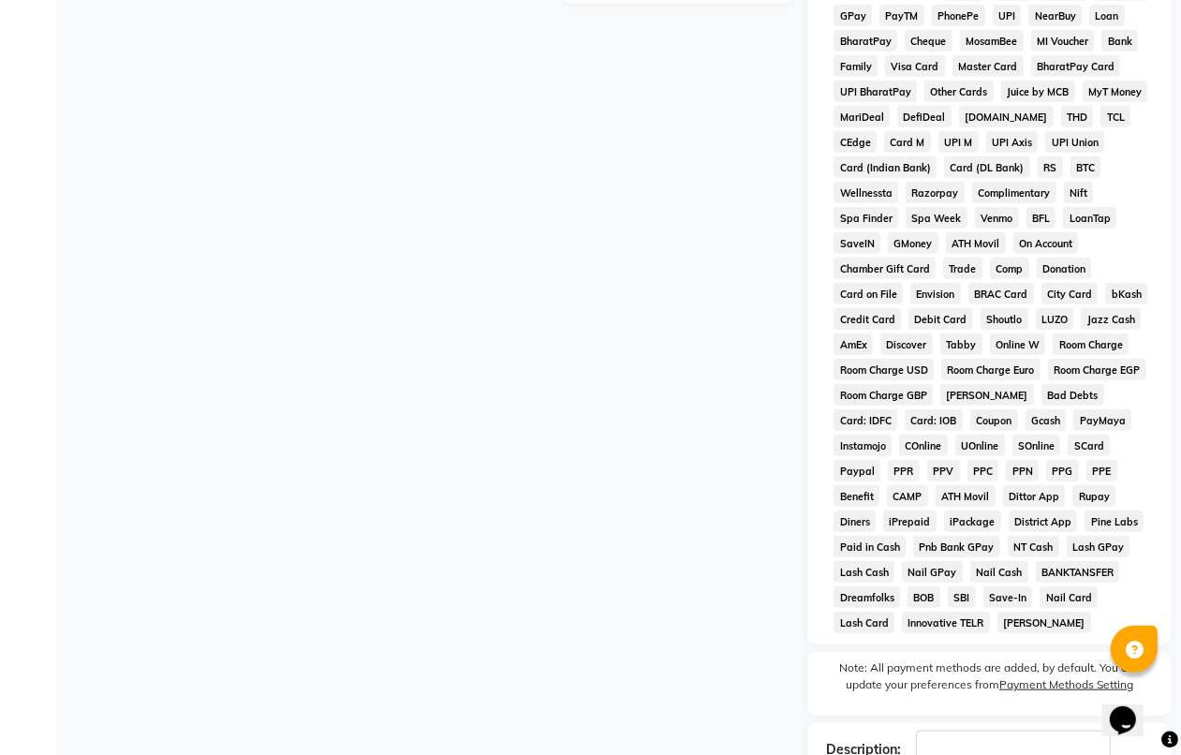
scroll to position [854, 0]
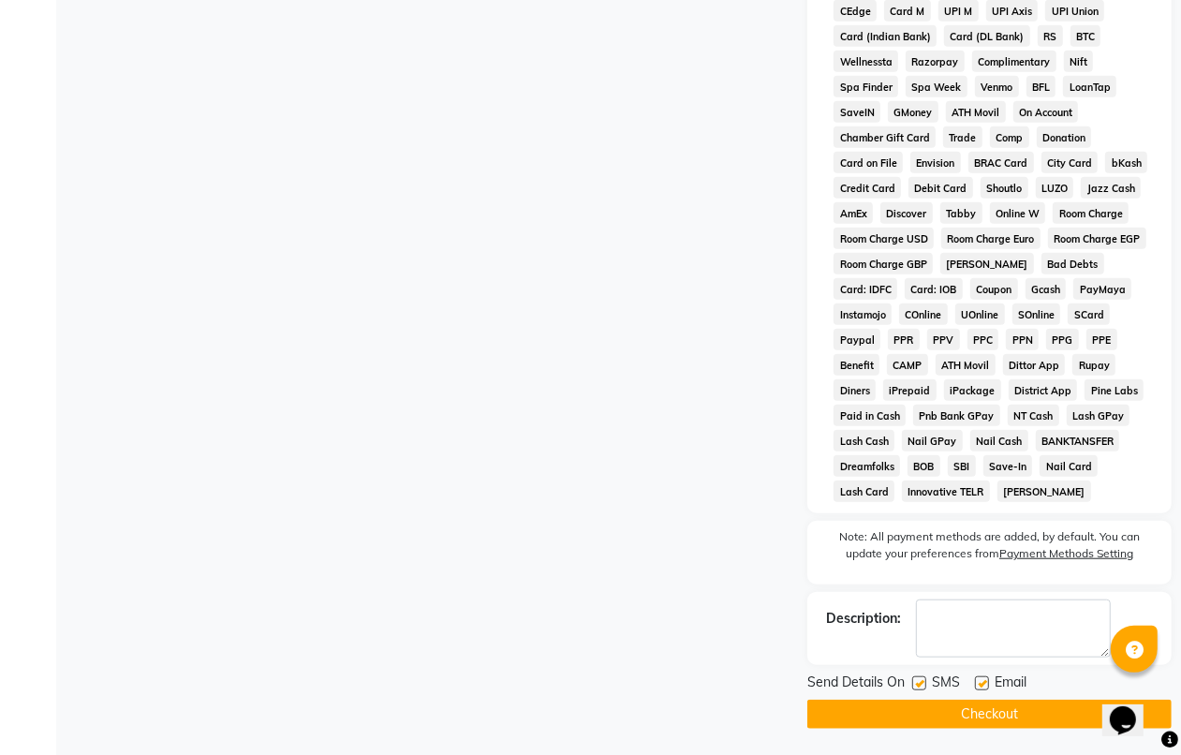
click at [985, 711] on button "Checkout" at bounding box center [989, 713] width 364 height 29
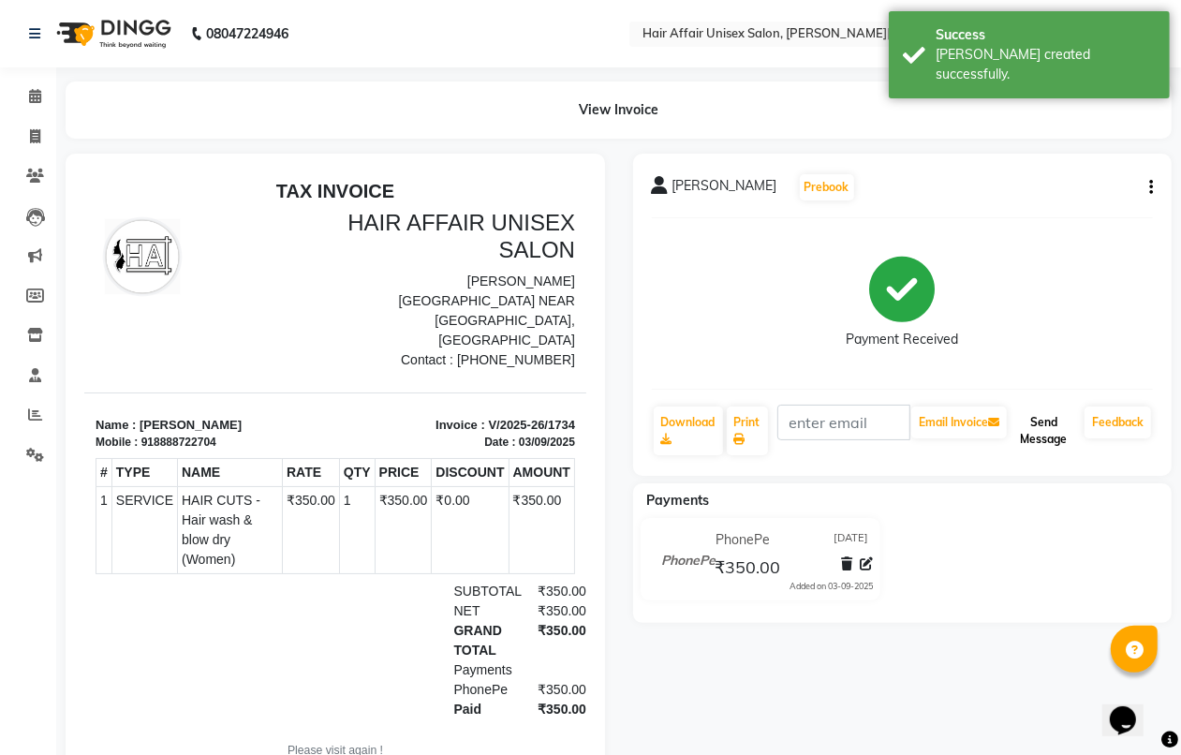
click at [1033, 415] on button "Send Message" at bounding box center [1043, 430] width 66 height 49
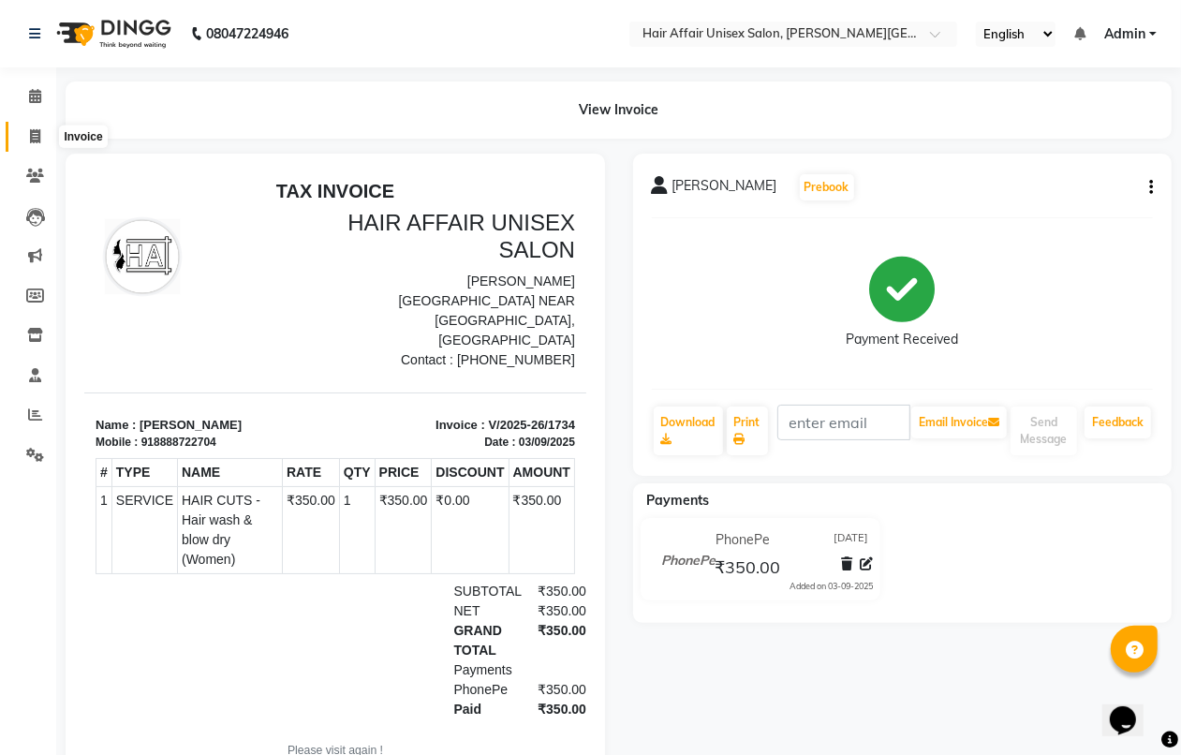
click at [44, 134] on span at bounding box center [35, 137] width 33 height 22
select select "service"
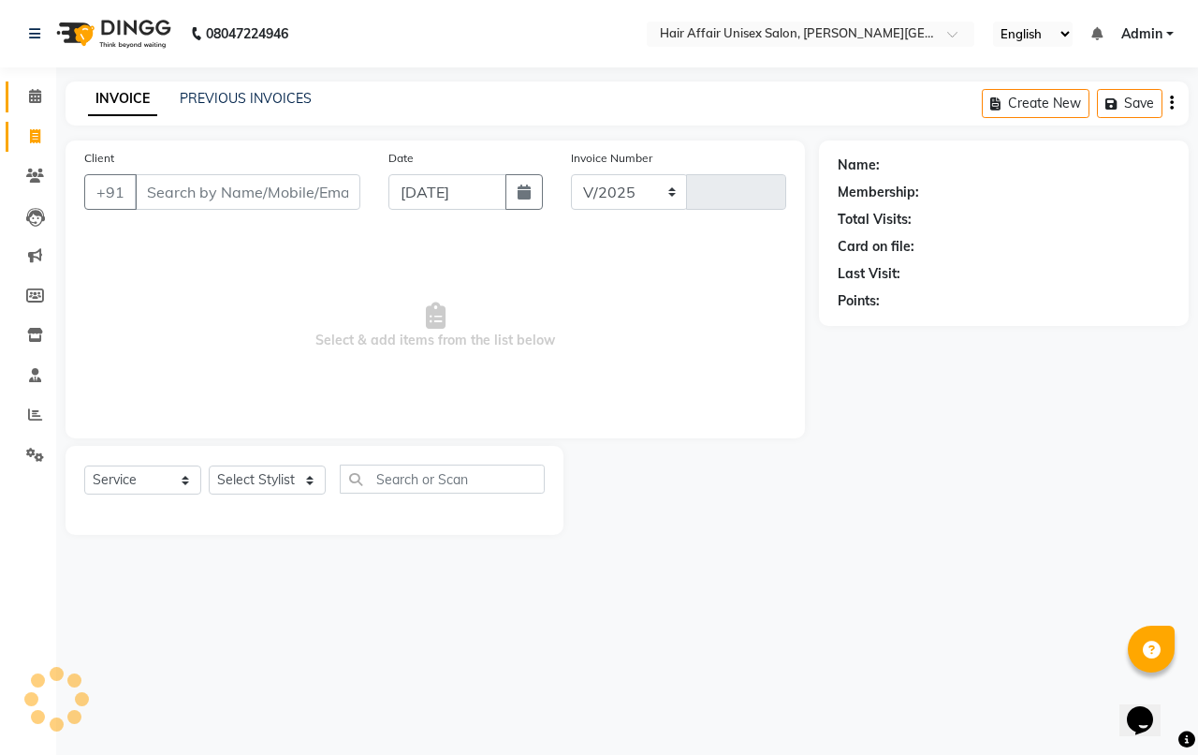
select select "6225"
type input "1735"
click at [36, 106] on span at bounding box center [35, 97] width 33 height 22
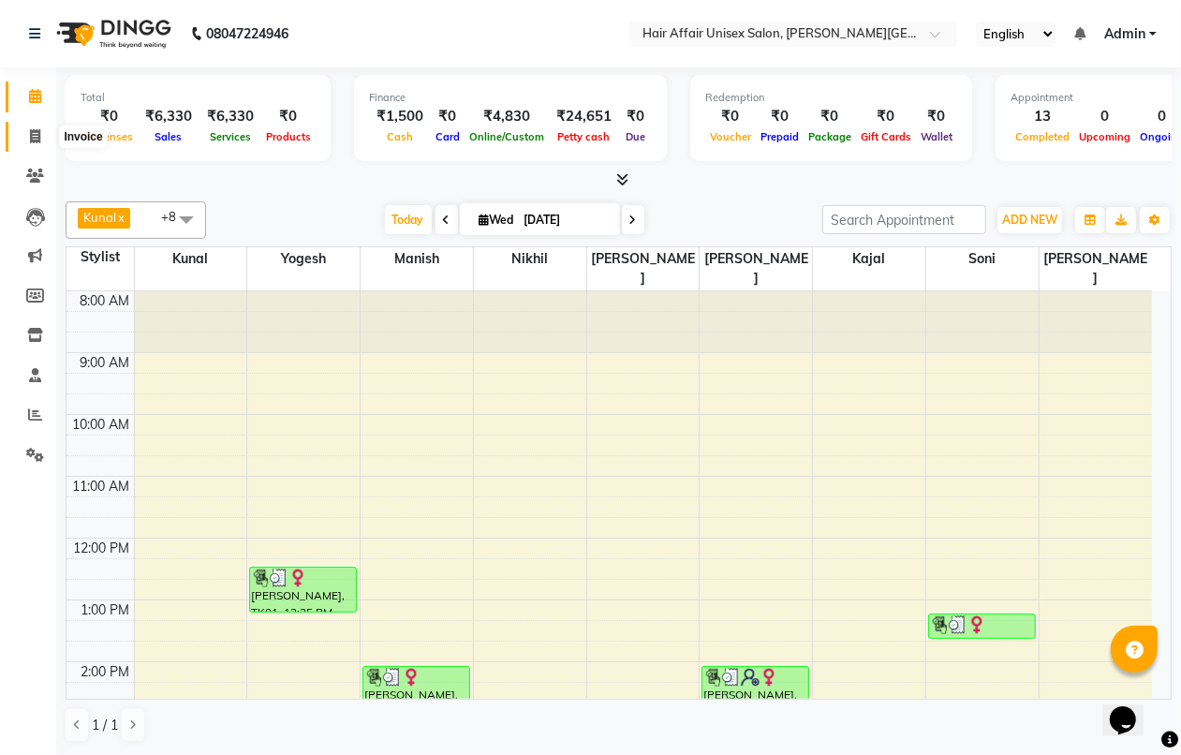
click at [28, 132] on span at bounding box center [35, 137] width 33 height 22
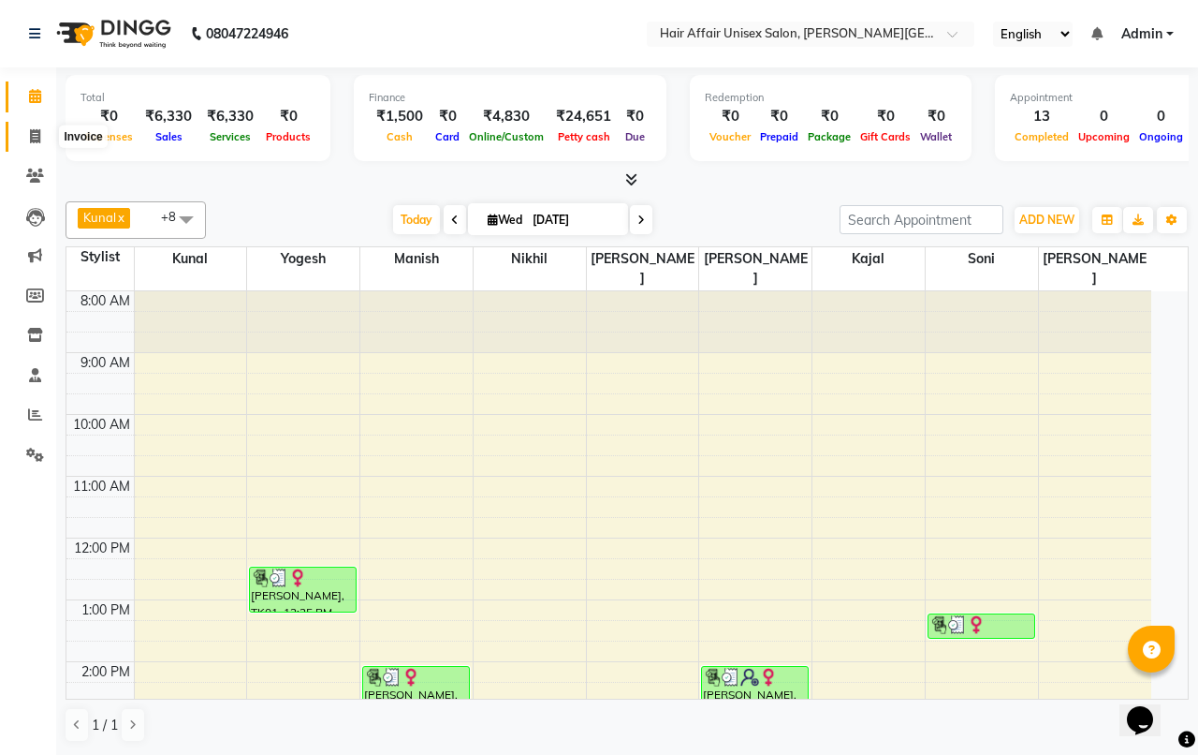
select select "6225"
select select "service"
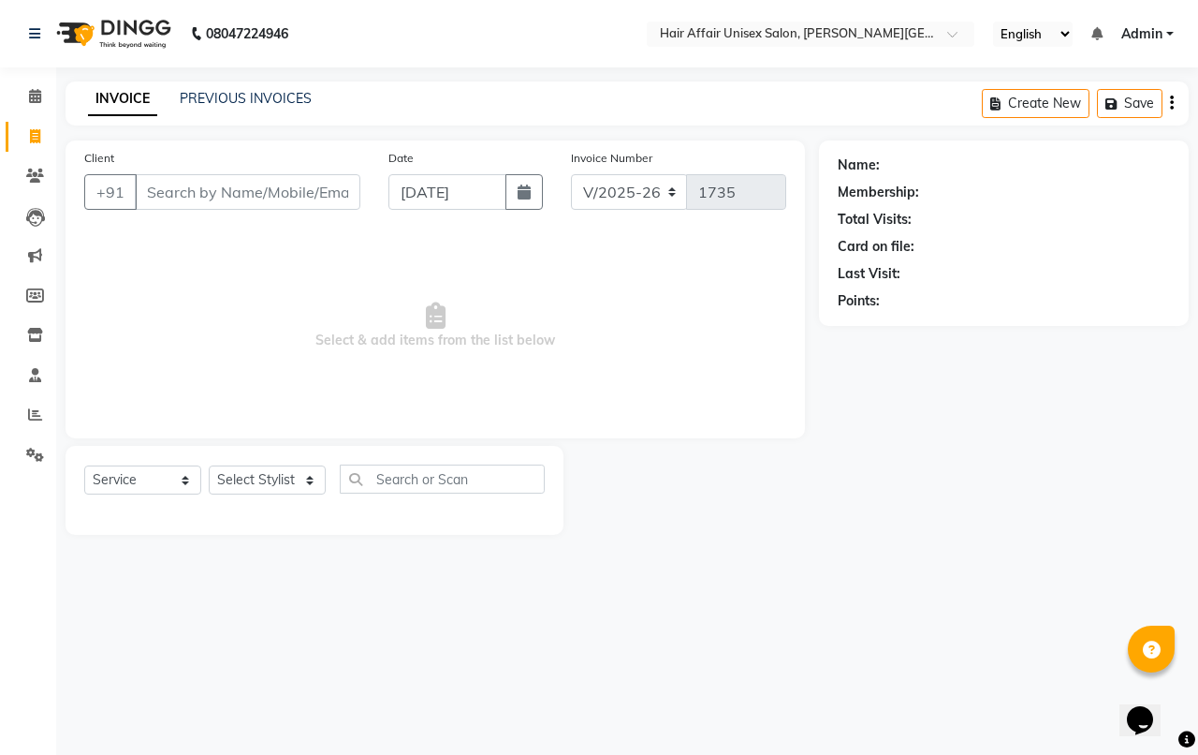
click at [166, 189] on input "Client" at bounding box center [248, 192] width 226 height 36
click at [286, 99] on link "PREVIOUS INVOICES" at bounding box center [246, 98] width 132 height 17
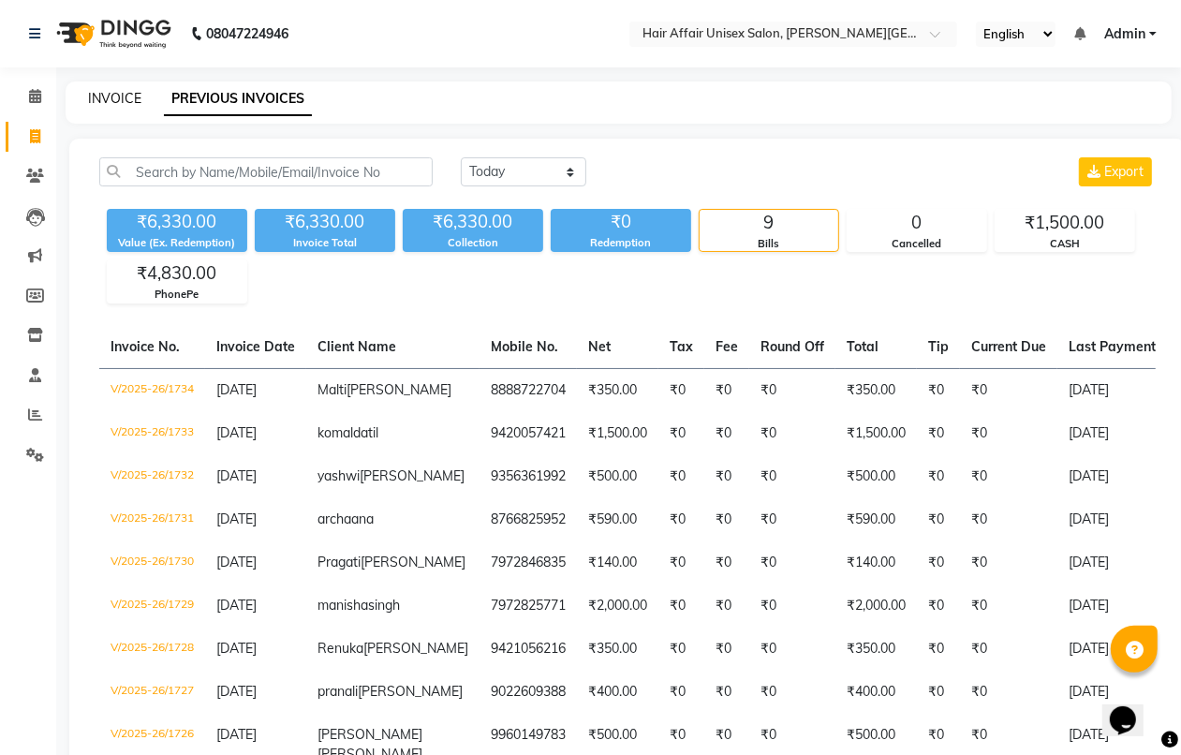
click at [95, 89] on div "INVOICE" at bounding box center [114, 99] width 53 height 20
click at [95, 90] on link "INVOICE" at bounding box center [114, 98] width 53 height 17
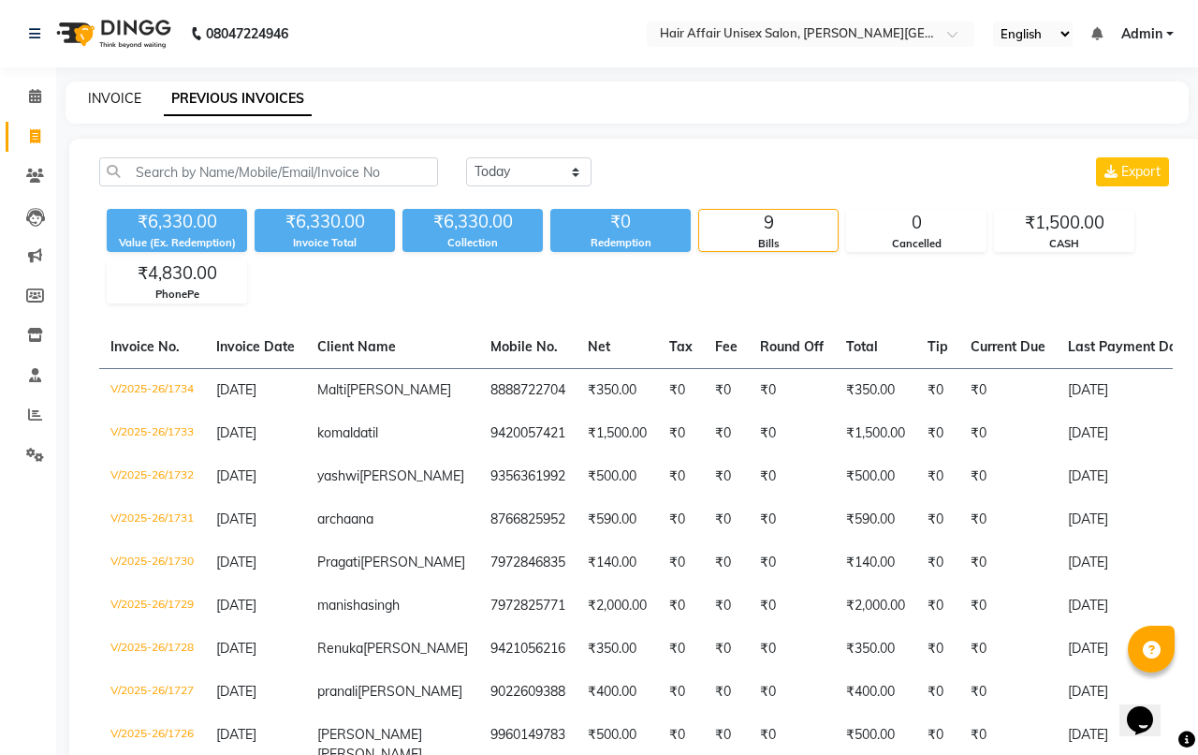
select select "6225"
select select "service"
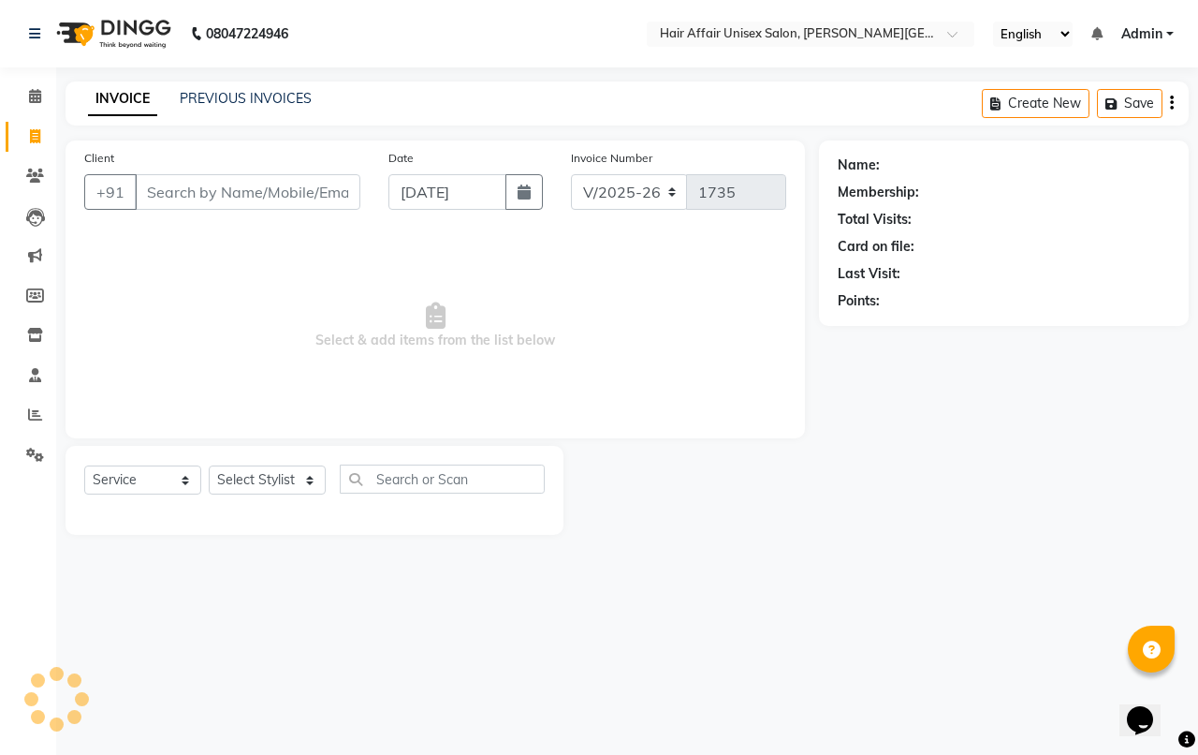
click at [188, 176] on input "Client" at bounding box center [248, 192] width 226 height 36
click at [265, 496] on div "Select Service Product Membership Package Voucher Prepaid Gift Card Select Styl…" at bounding box center [314, 486] width 461 height 44
click at [272, 488] on select "Select Stylist [PERSON_NAME] kajal Kunal [PERSON_NAME] [PERSON_NAME] [PERSON_NA…" at bounding box center [267, 479] width 117 height 29
select select "66024"
click at [209, 465] on select "Select Stylist [PERSON_NAME] kajal Kunal [PERSON_NAME] [PERSON_NAME] [PERSON_NA…" at bounding box center [267, 479] width 117 height 29
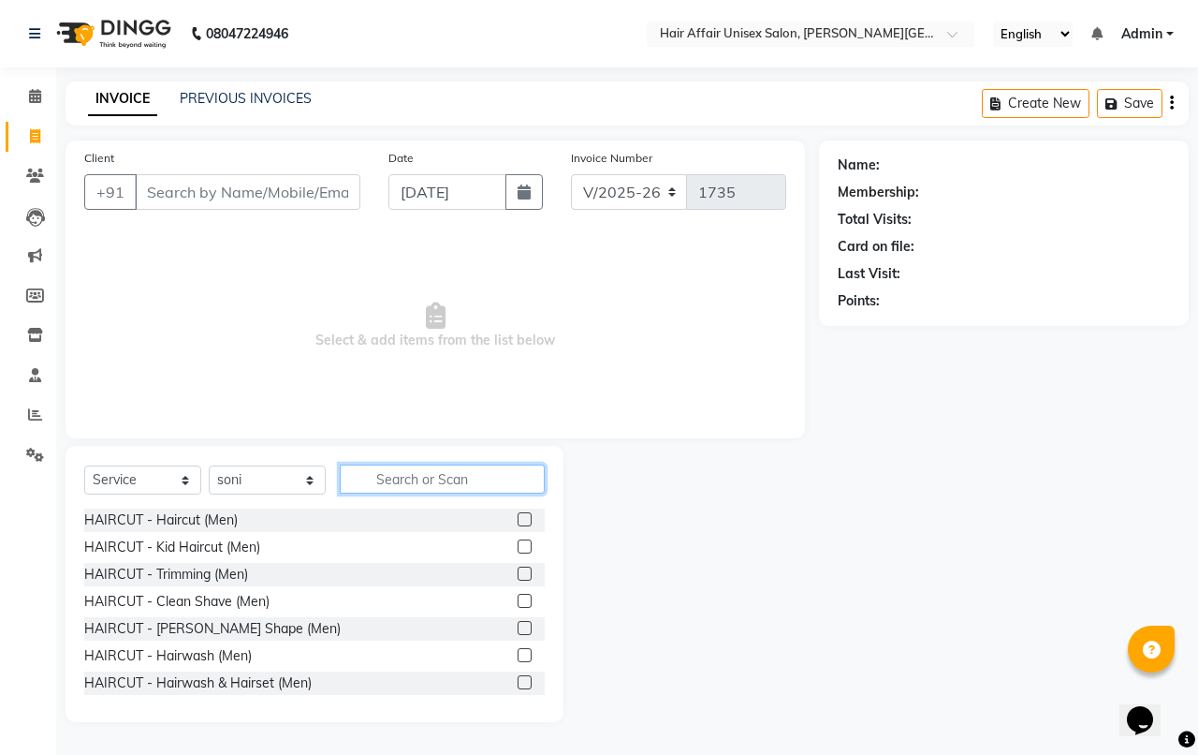
click at [471, 488] on input "text" at bounding box center [442, 478] width 205 height 29
type input "thr"
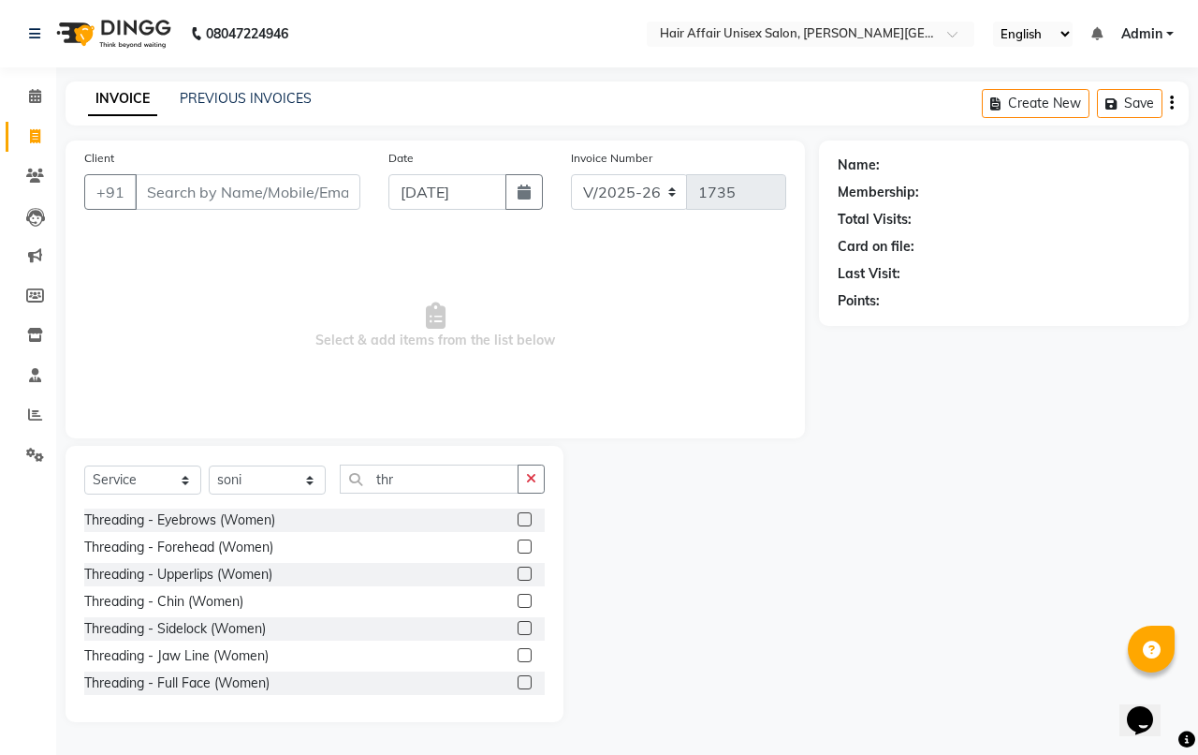
click at [518, 512] on label at bounding box center [525, 519] width 14 height 14
click at [518, 514] on input "checkbox" at bounding box center [524, 520] width 12 height 12
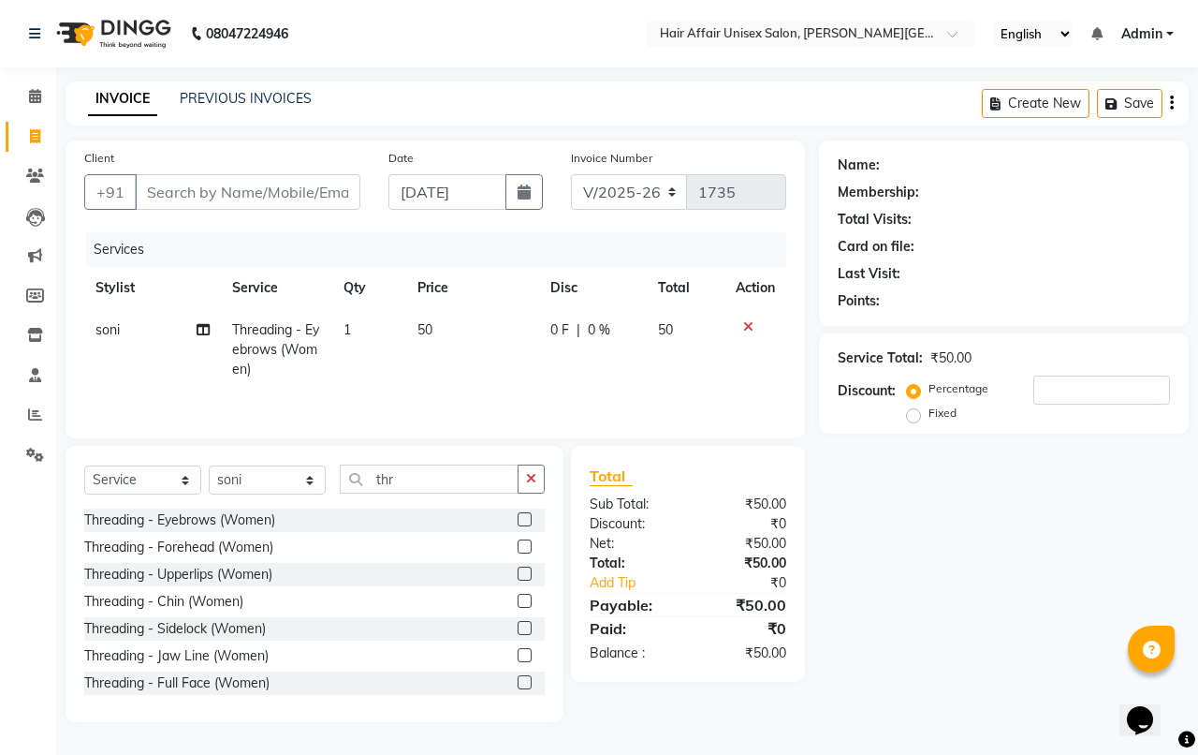
click at [518, 520] on label at bounding box center [525, 519] width 14 height 14
click at [518, 520] on input "checkbox" at bounding box center [524, 520] width 12 height 12
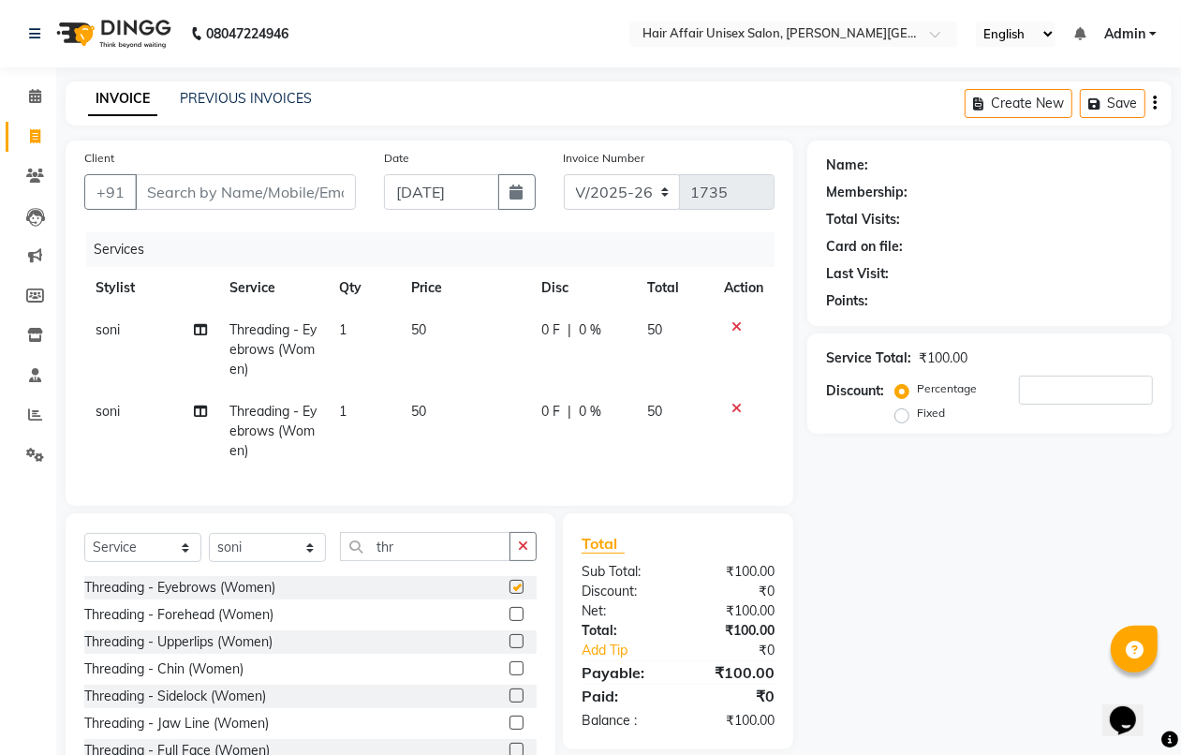
checkbox input "false"
click at [509, 621] on label at bounding box center [516, 614] width 14 height 14
click at [509, 621] on input "checkbox" at bounding box center [515, 615] width 12 height 12
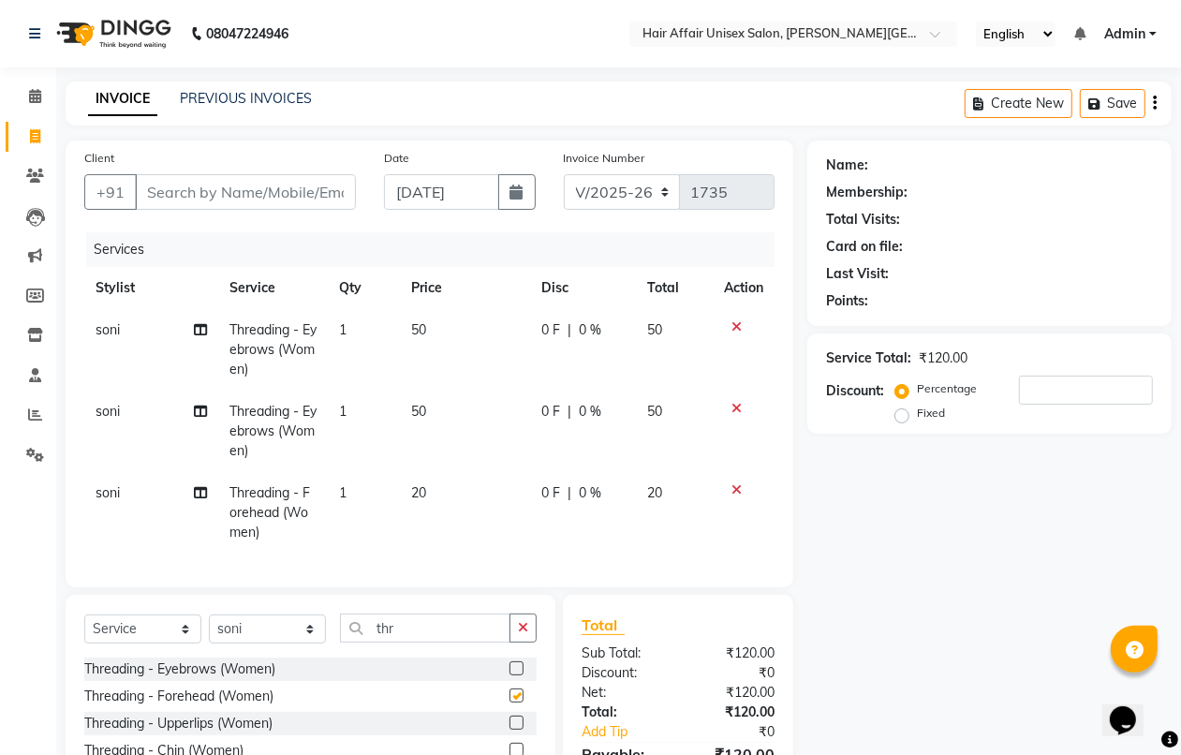
checkbox input "false"
click at [509, 729] on label at bounding box center [516, 722] width 14 height 14
click at [509, 729] on input "checkbox" at bounding box center [515, 723] width 12 height 12
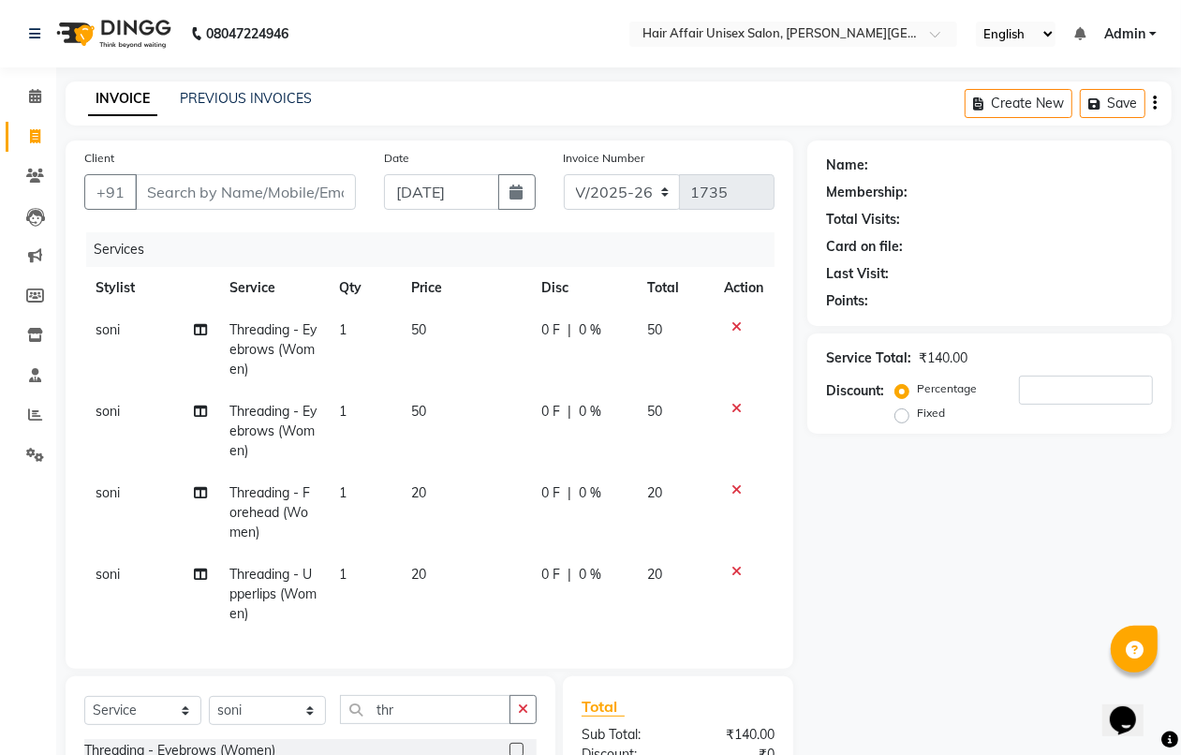
checkbox input "false"
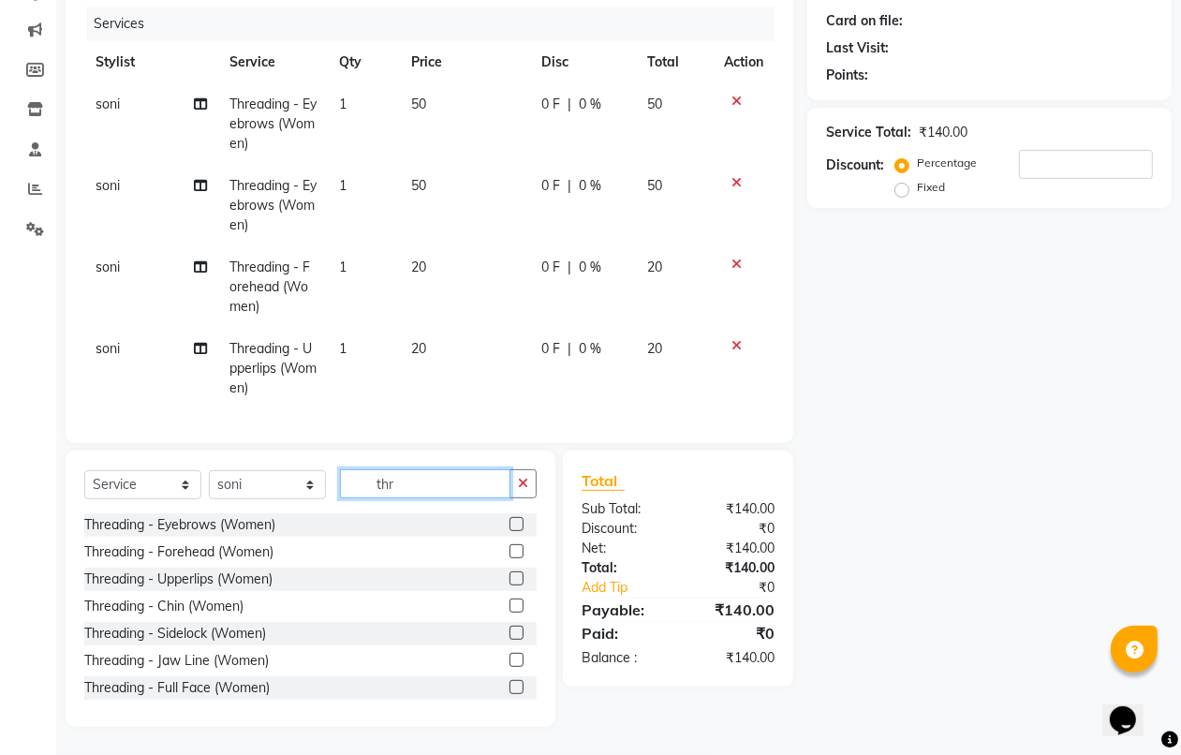
click at [414, 498] on input "thr" at bounding box center [425, 483] width 170 height 29
type input "t"
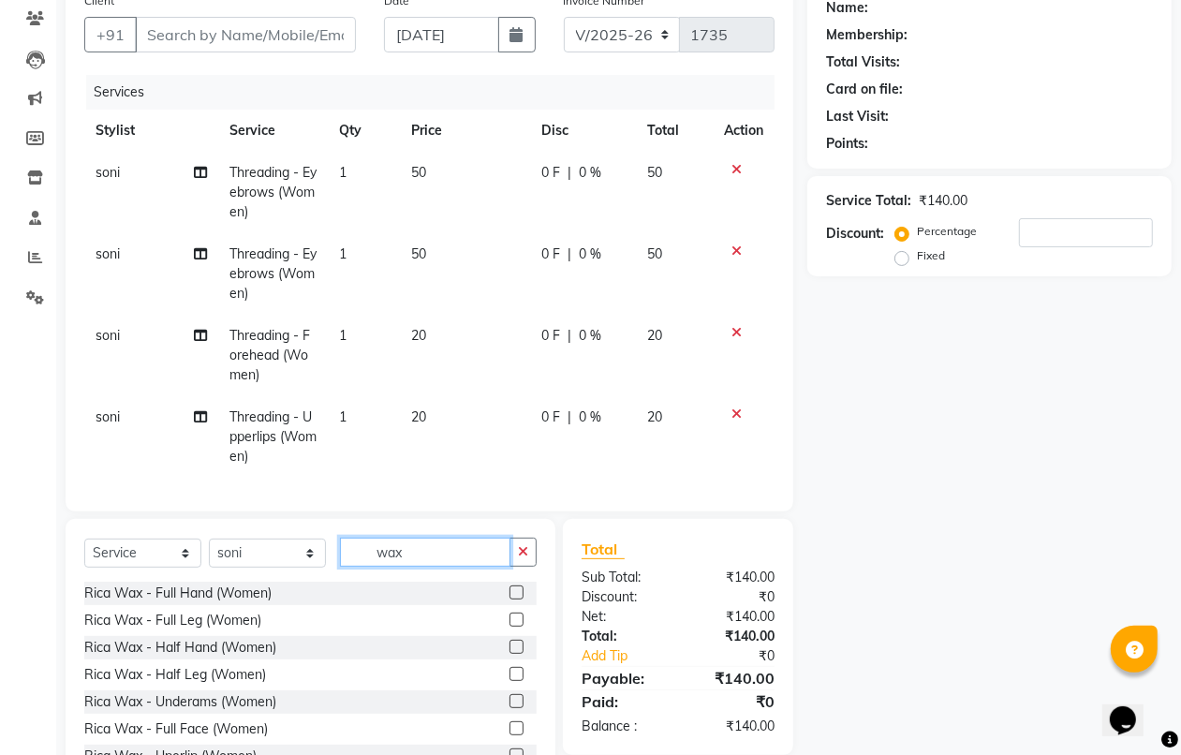
scroll to position [117, 0]
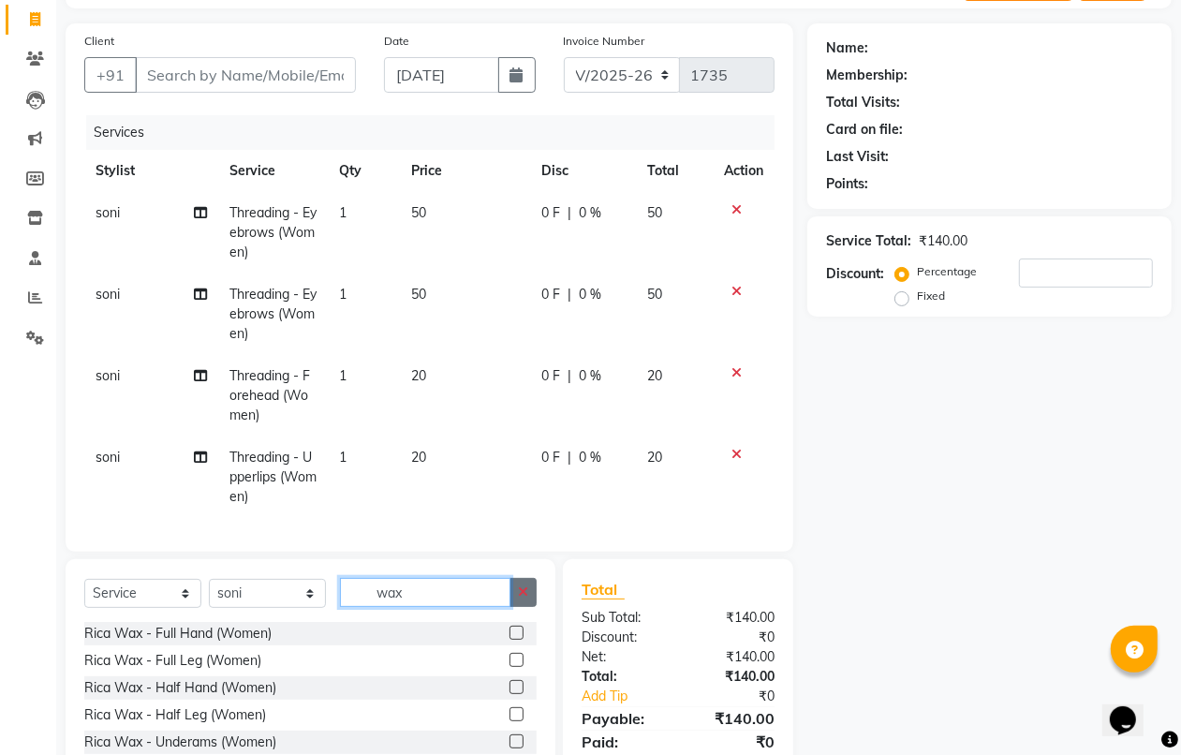
type input "wax"
click at [527, 598] on icon "button" at bounding box center [523, 591] width 10 height 13
click at [735, 370] on icon at bounding box center [736, 372] width 10 height 13
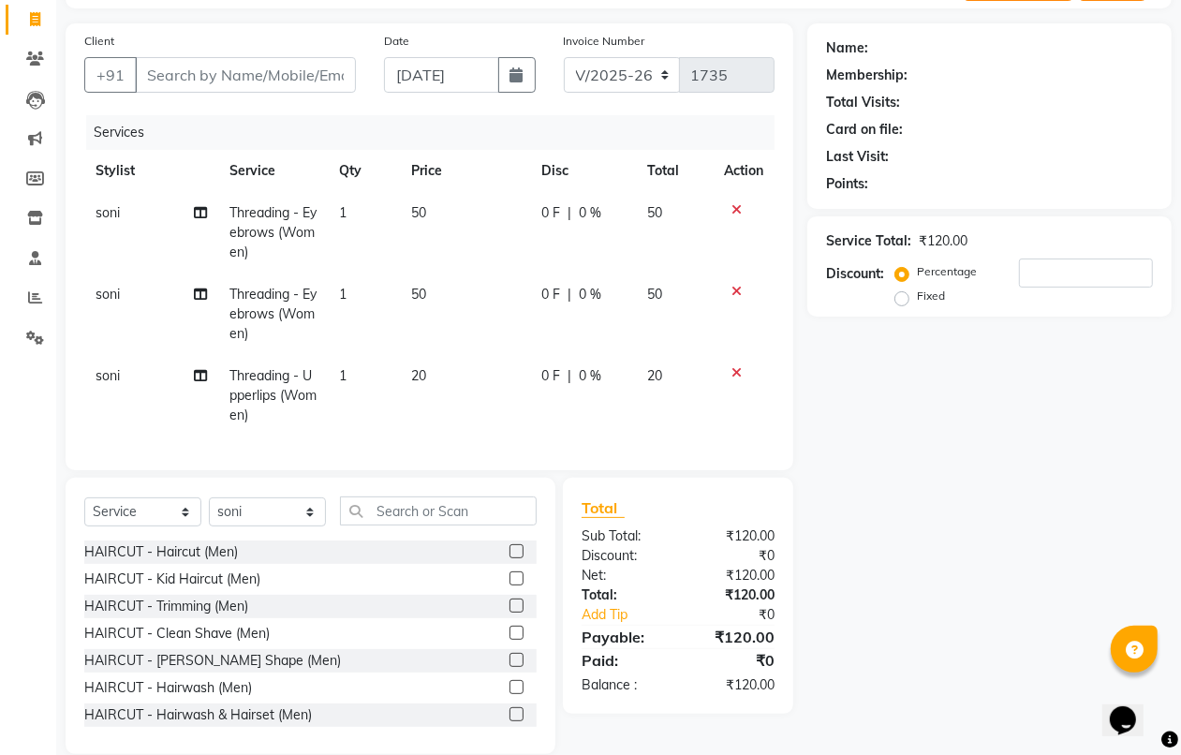
click at [737, 377] on icon at bounding box center [736, 372] width 10 height 13
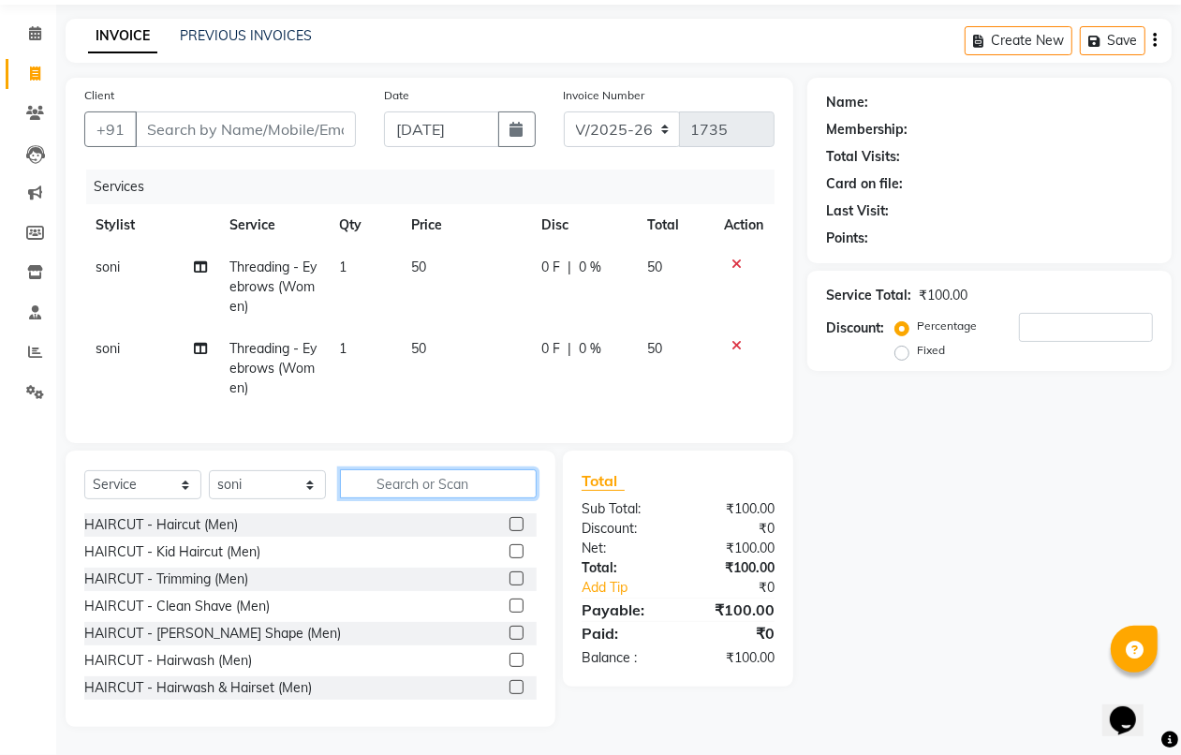
click at [398, 482] on input "text" at bounding box center [438, 483] width 197 height 29
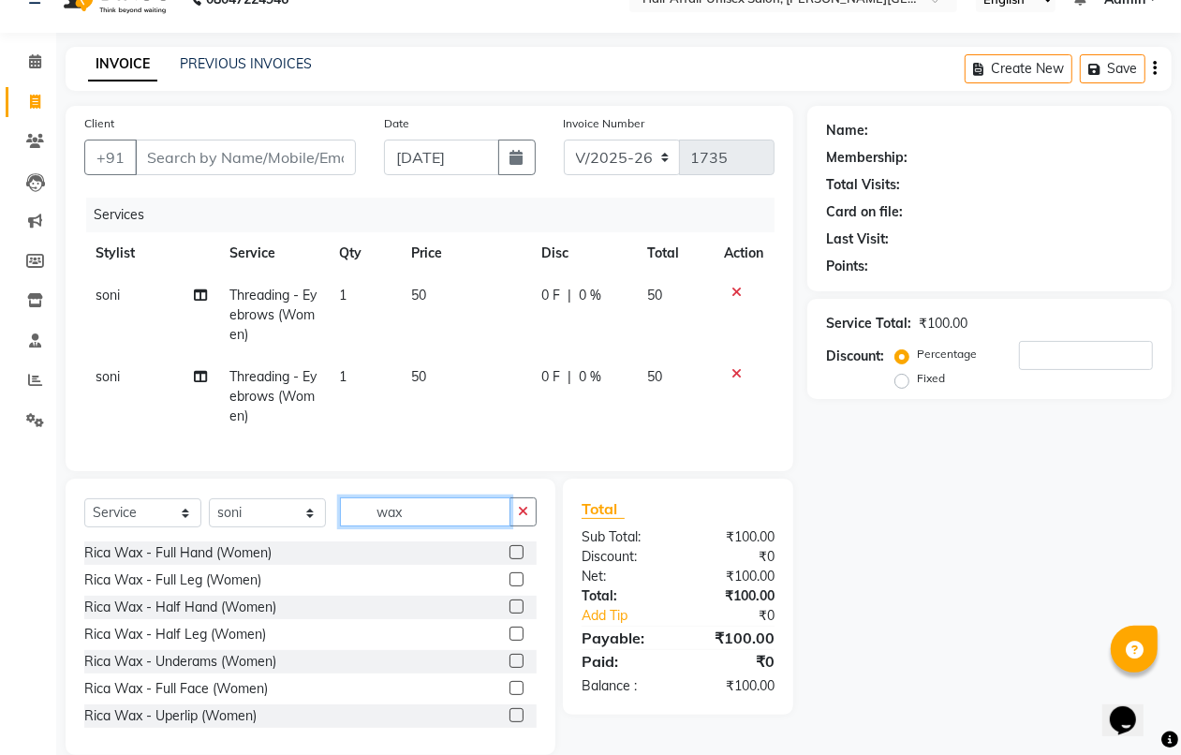
scroll to position [0, 0]
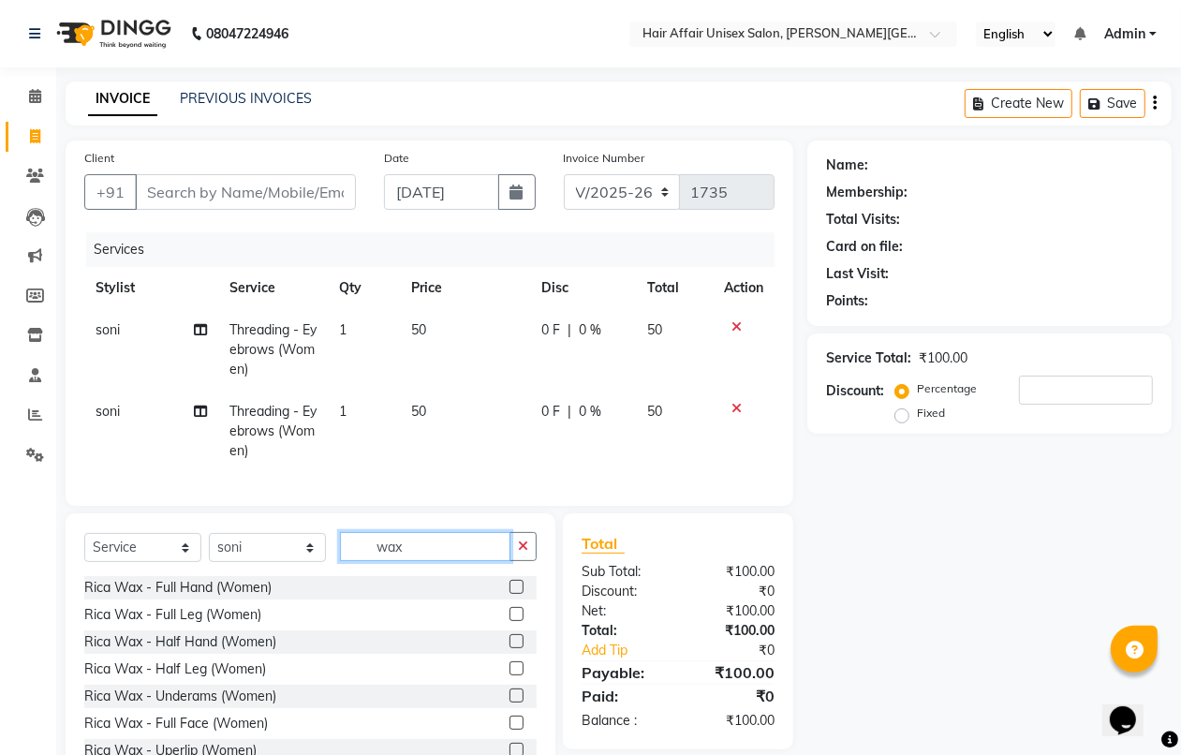
click at [426, 550] on input "wax" at bounding box center [425, 546] width 170 height 29
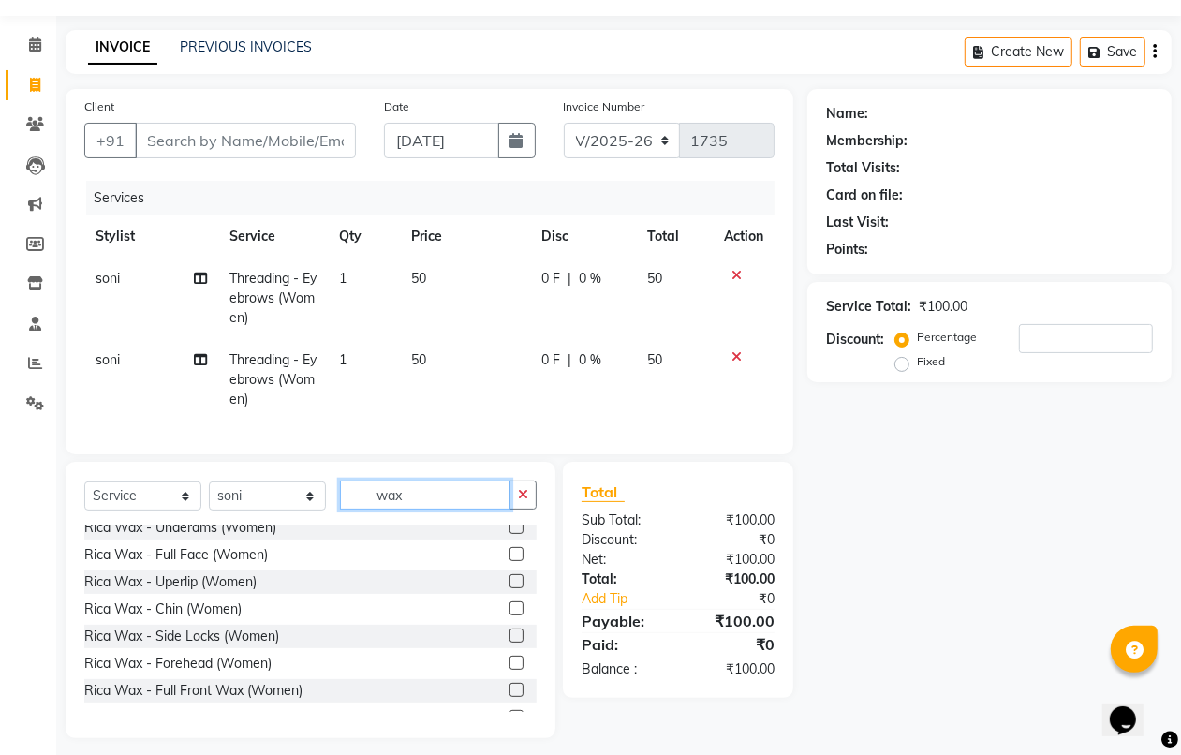
scroll to position [80, 0]
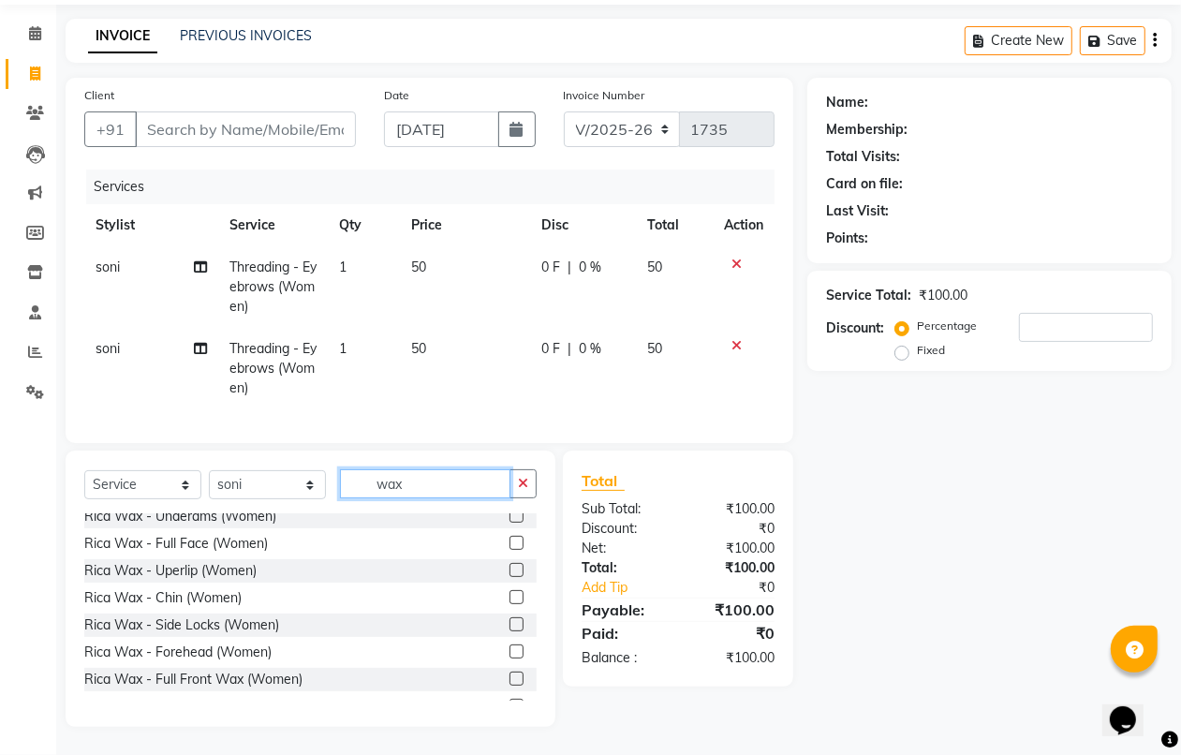
type input "wax"
click at [509, 649] on label at bounding box center [516, 651] width 14 height 14
click at [509, 649] on input "checkbox" at bounding box center [515, 652] width 12 height 12
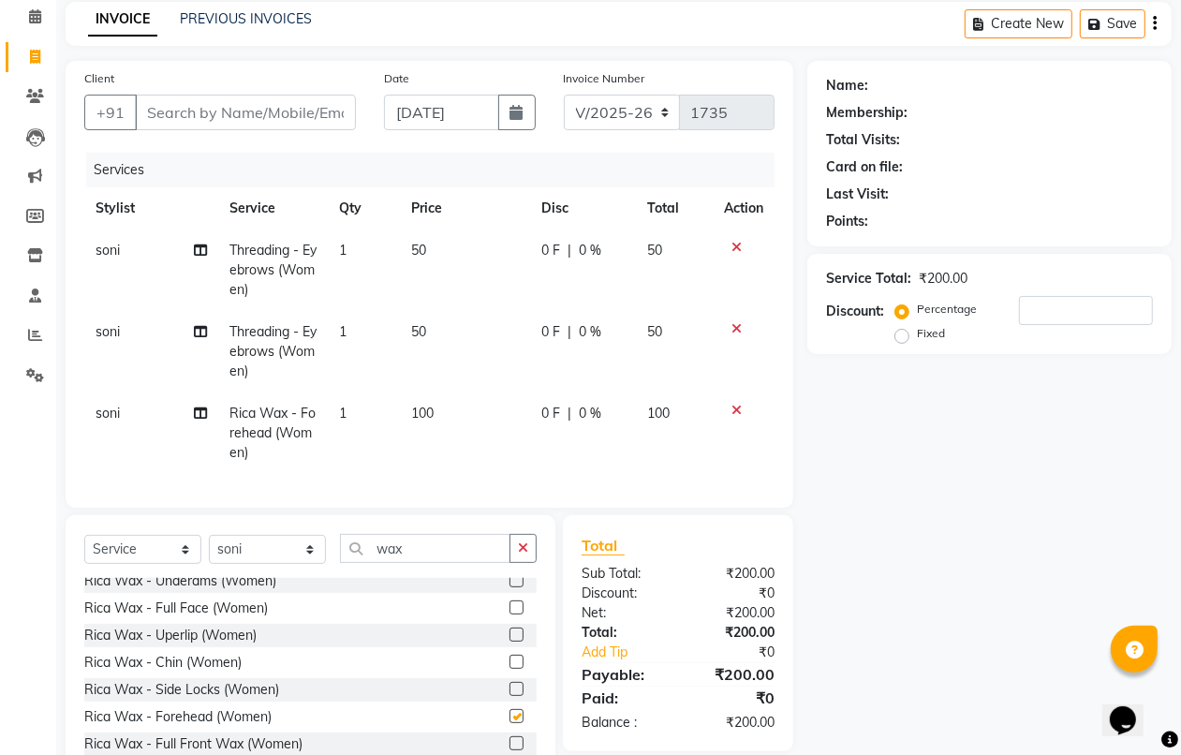
checkbox input "false"
click at [509, 641] on label at bounding box center [516, 634] width 14 height 14
click at [509, 641] on input "checkbox" at bounding box center [515, 635] width 12 height 12
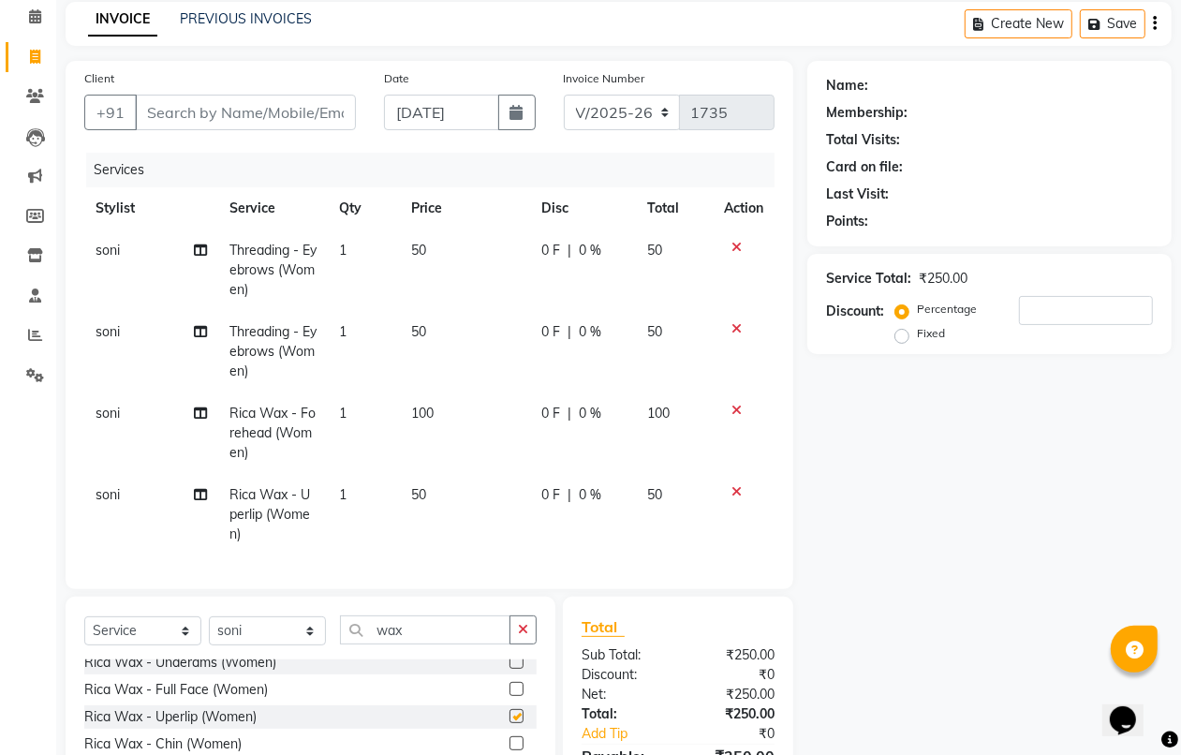
checkbox input "false"
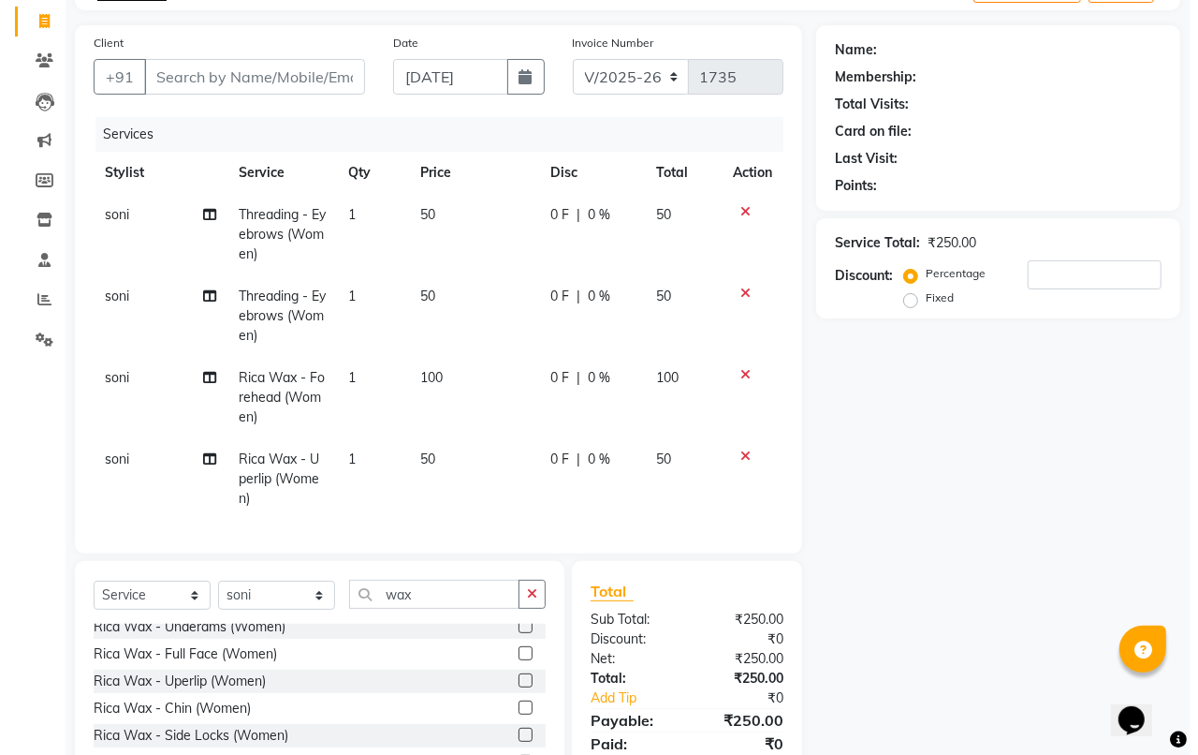
scroll to position [0, 0]
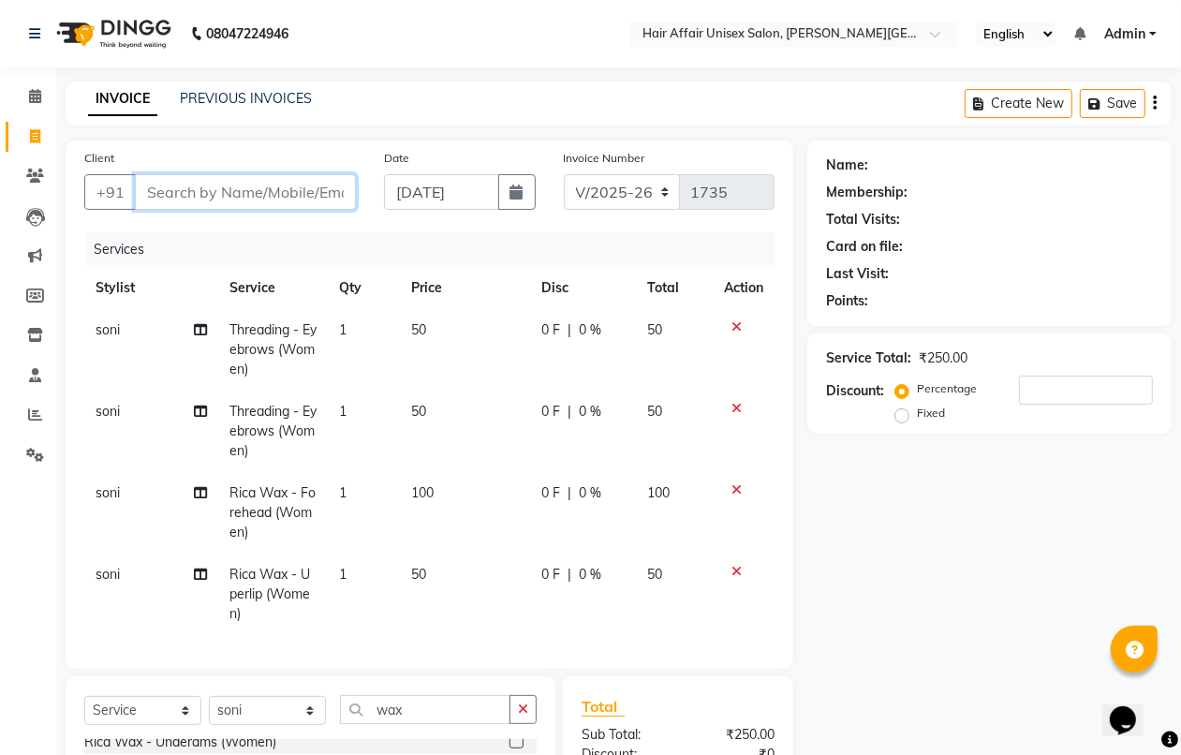
click at [263, 197] on input "Client" at bounding box center [245, 192] width 221 height 36
type input "6"
type input "0"
type input "7620509148"
click at [283, 176] on button "Add Client" at bounding box center [307, 192] width 96 height 36
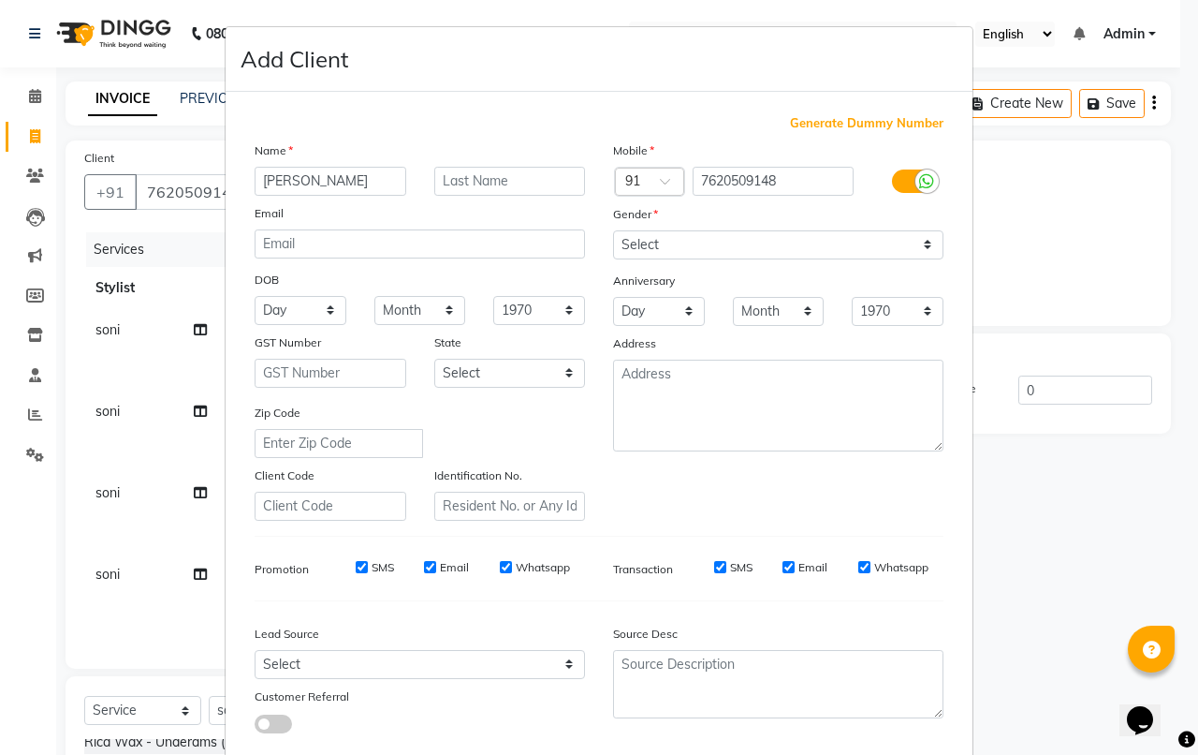
click at [259, 184] on input "prinka" at bounding box center [331, 181] width 152 height 29
click at [271, 179] on input "pirinka" at bounding box center [331, 181] width 152 height 29
type input "piryainka"
click at [449, 179] on input "text" at bounding box center [510, 181] width 152 height 29
type input "[PERSON_NAME]"
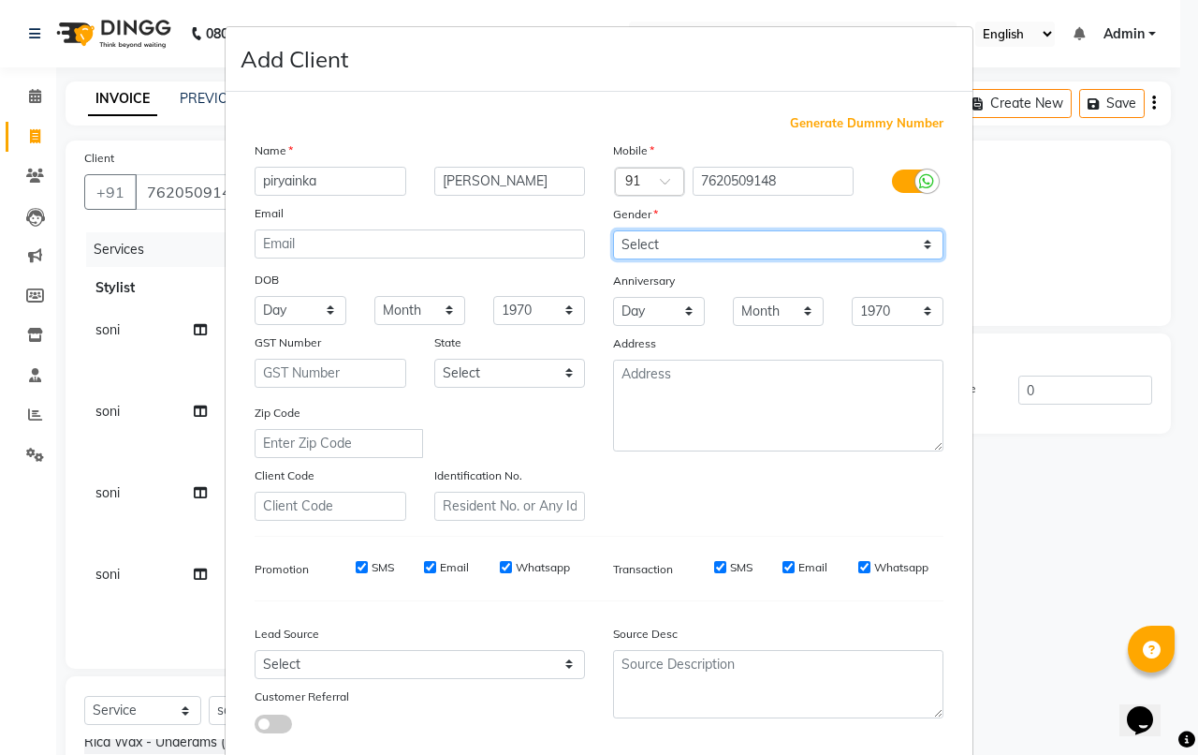
click at [646, 244] on select "Select [DEMOGRAPHIC_DATA] [DEMOGRAPHIC_DATA] Other Prefer Not To Say" at bounding box center [778, 244] width 330 height 29
select select "[DEMOGRAPHIC_DATA]"
click at [613, 230] on select "Select [DEMOGRAPHIC_DATA] [DEMOGRAPHIC_DATA] Other Prefer Not To Say" at bounding box center [778, 244] width 330 height 29
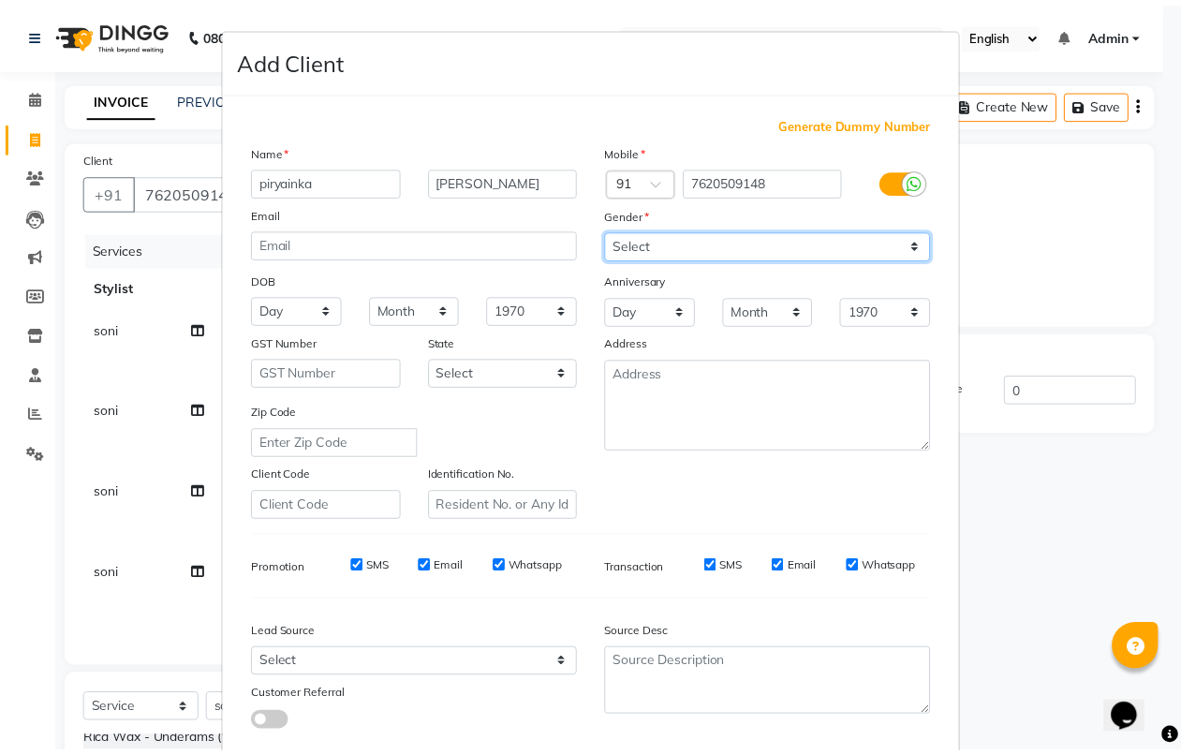
scroll to position [103, 0]
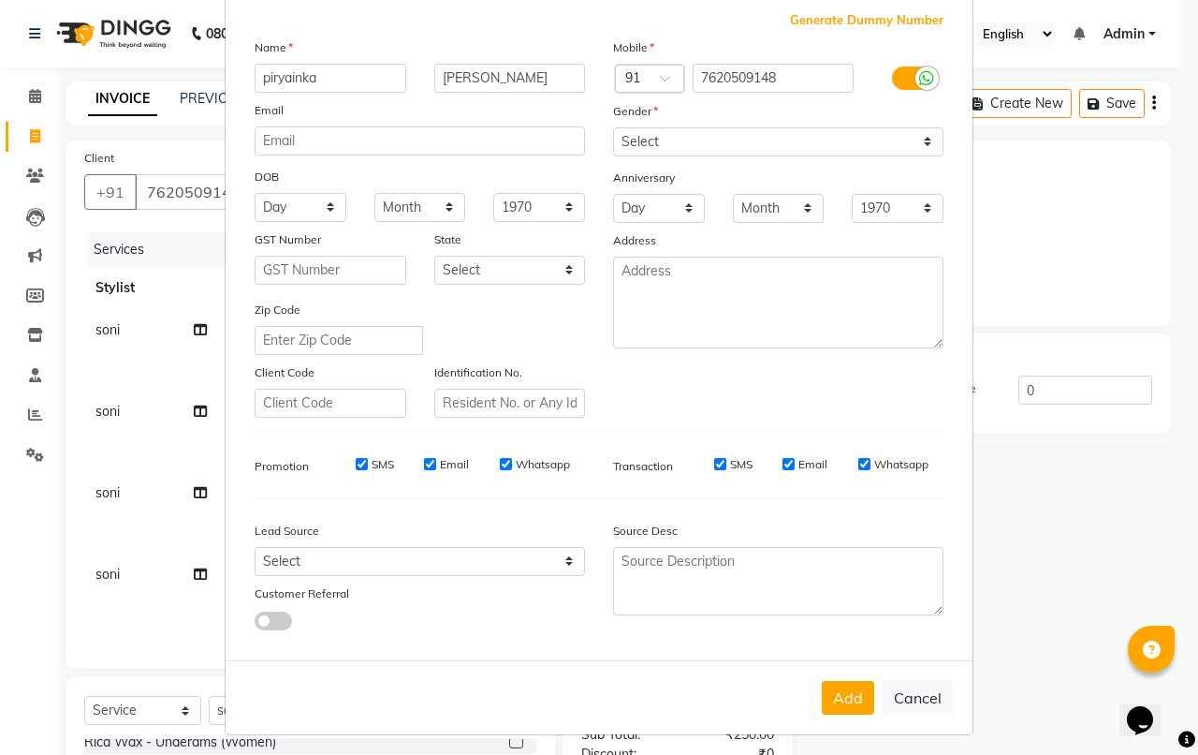
click at [848, 690] on button "Add" at bounding box center [848, 698] width 52 height 34
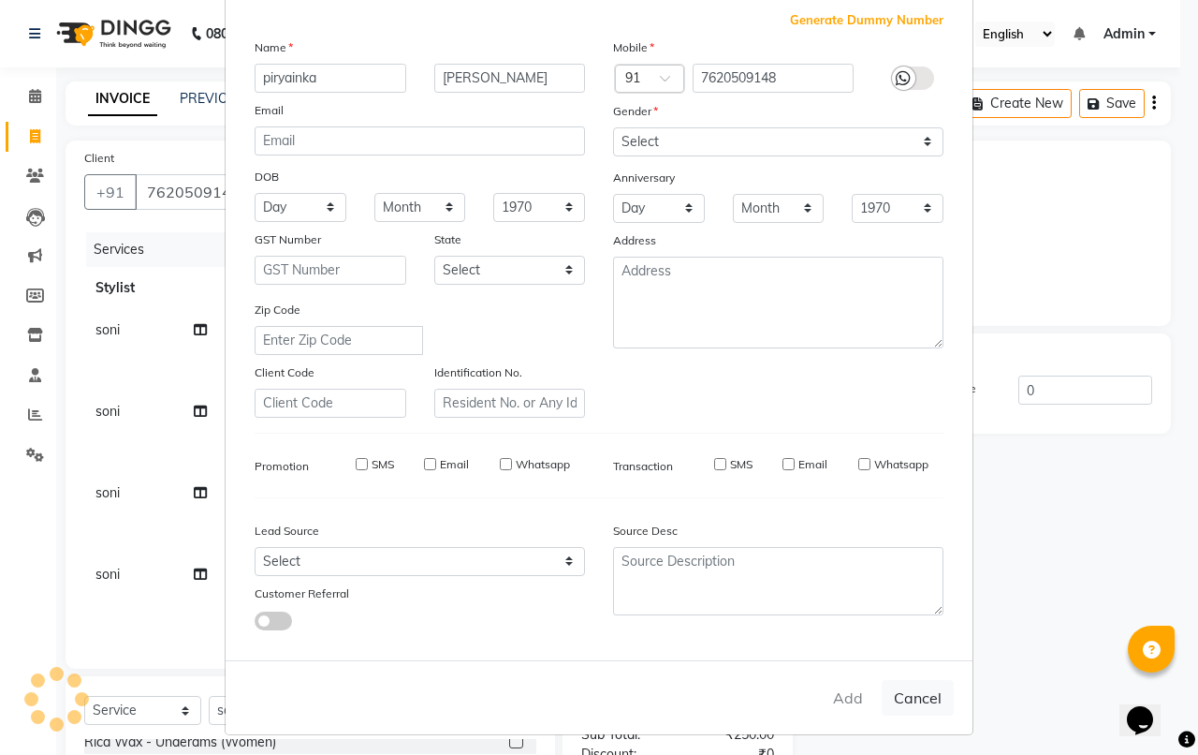
select select
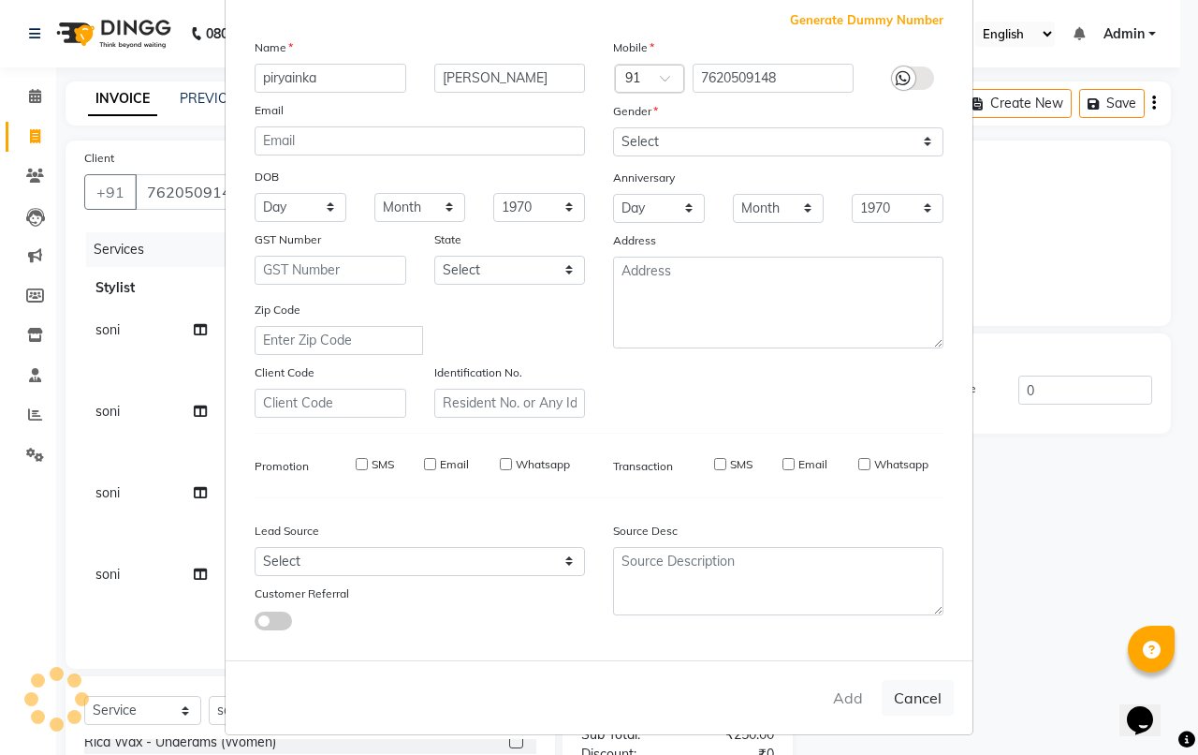
select select
checkbox input "false"
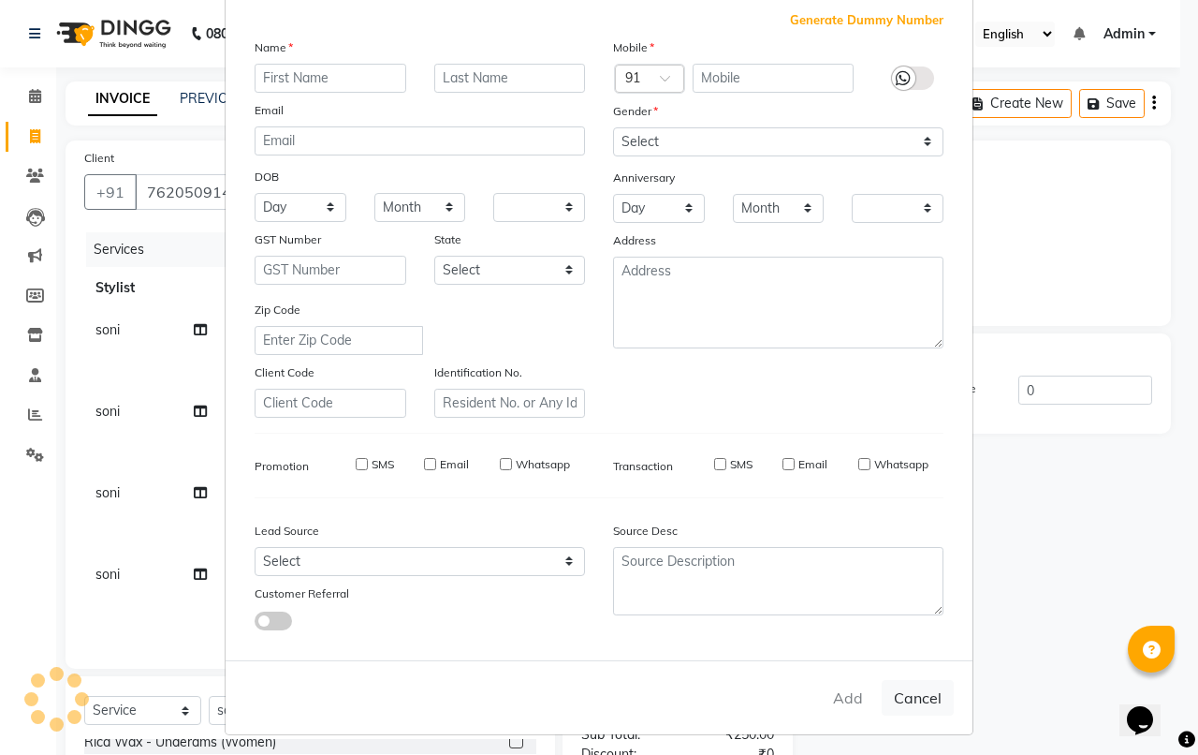
checkbox input "false"
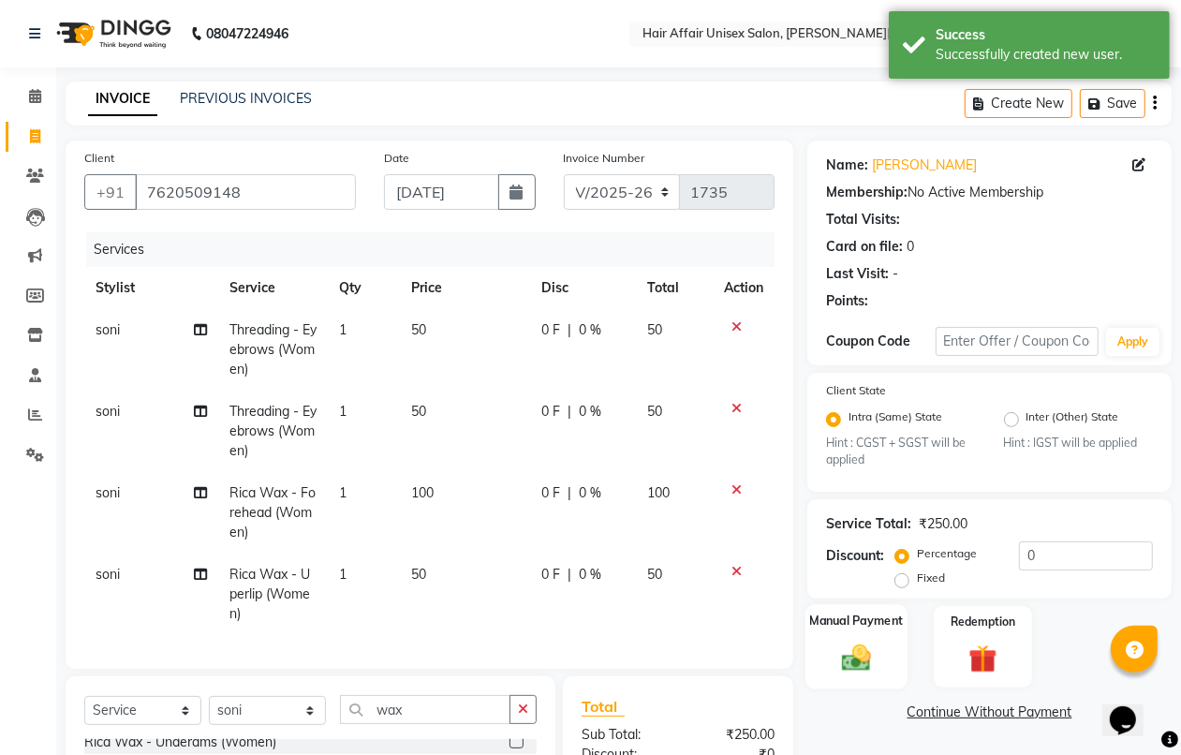
click at [872, 676] on div "Manual Payment" at bounding box center [856, 647] width 102 height 85
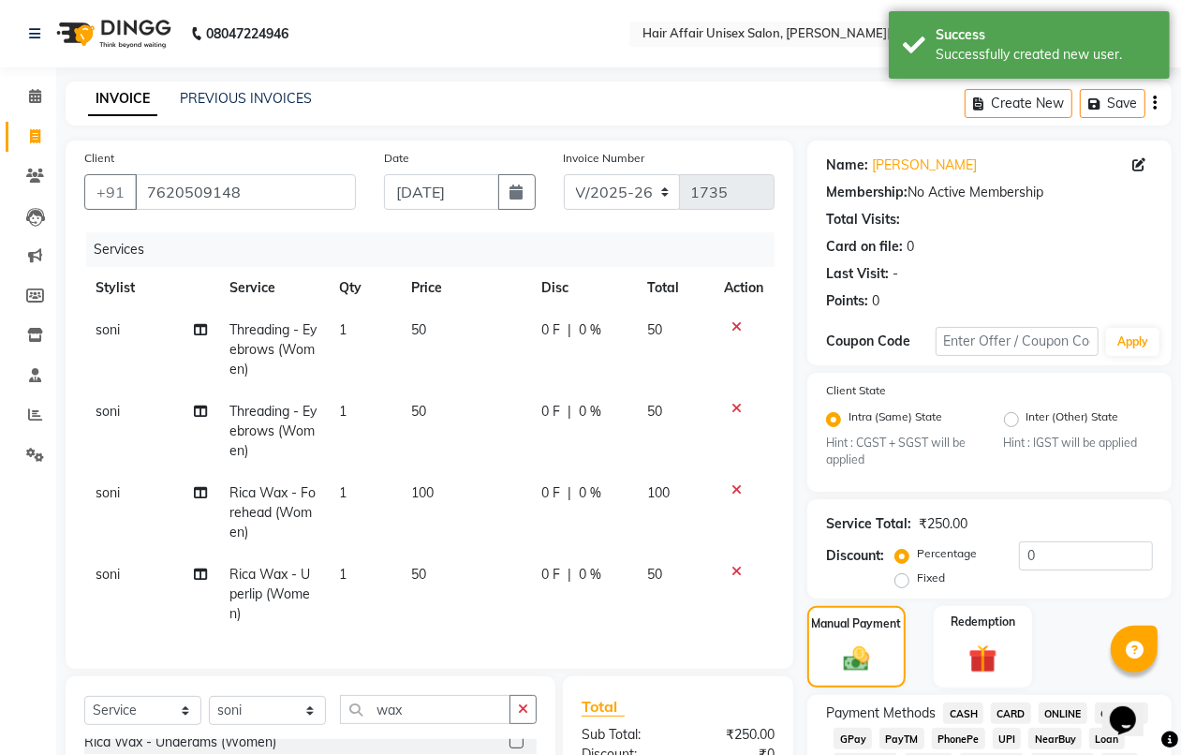
click at [966, 716] on span "CASH" at bounding box center [963, 713] width 40 height 22
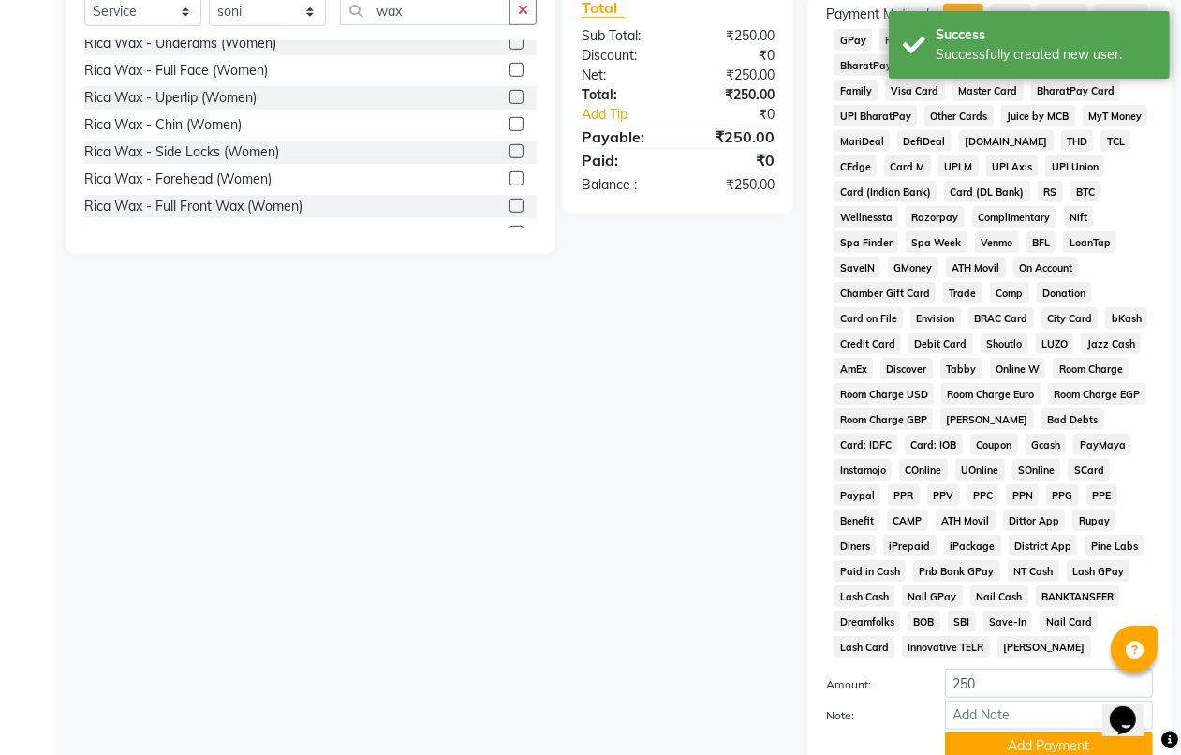
scroll to position [702, 0]
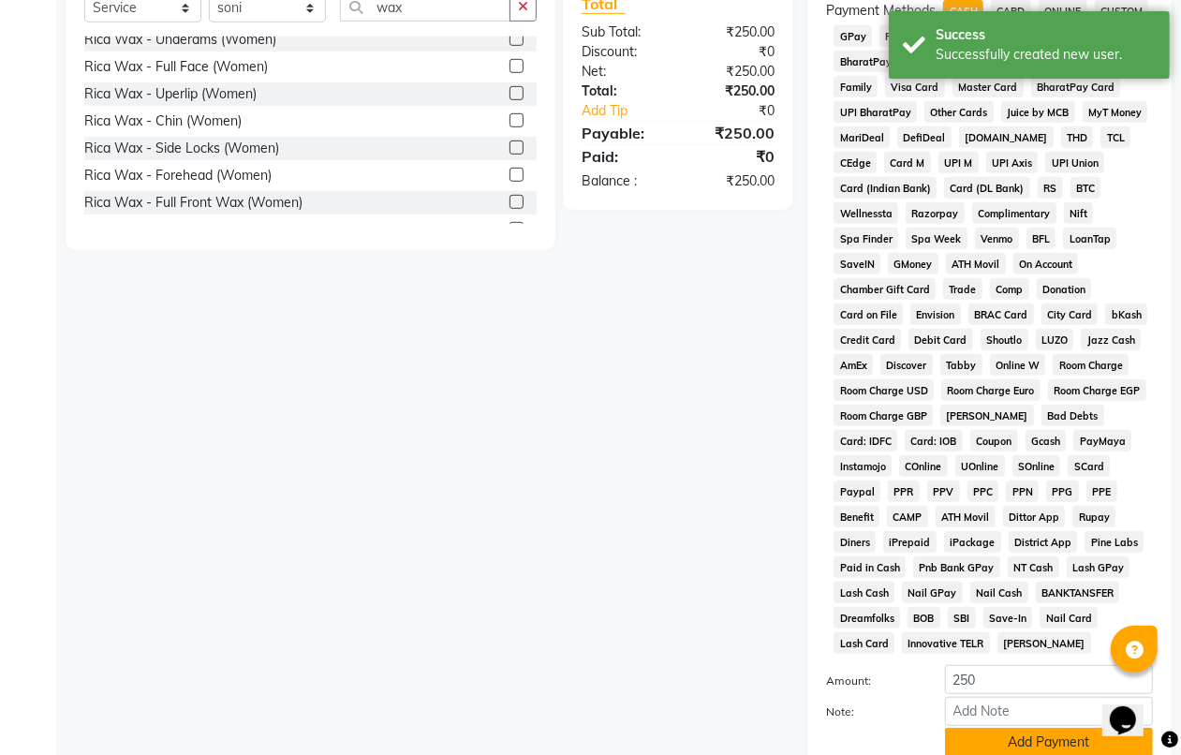
click at [974, 747] on button "Add Payment" at bounding box center [1049, 741] width 208 height 29
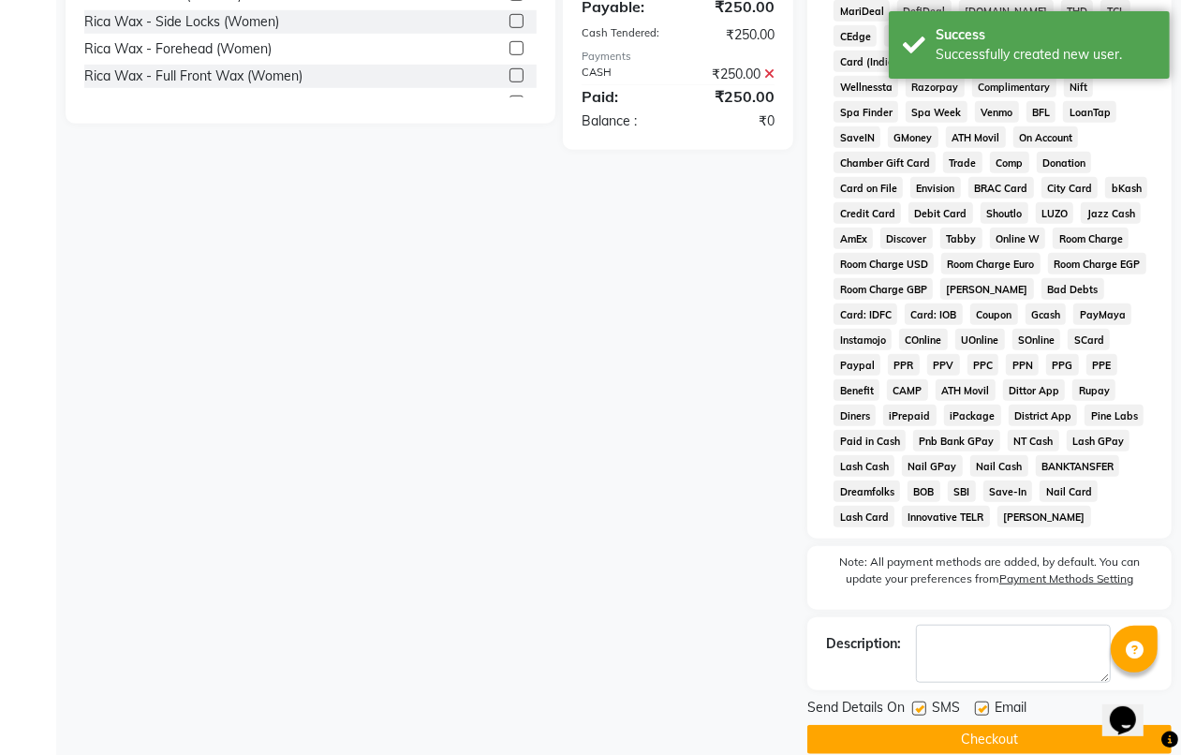
scroll to position [854, 0]
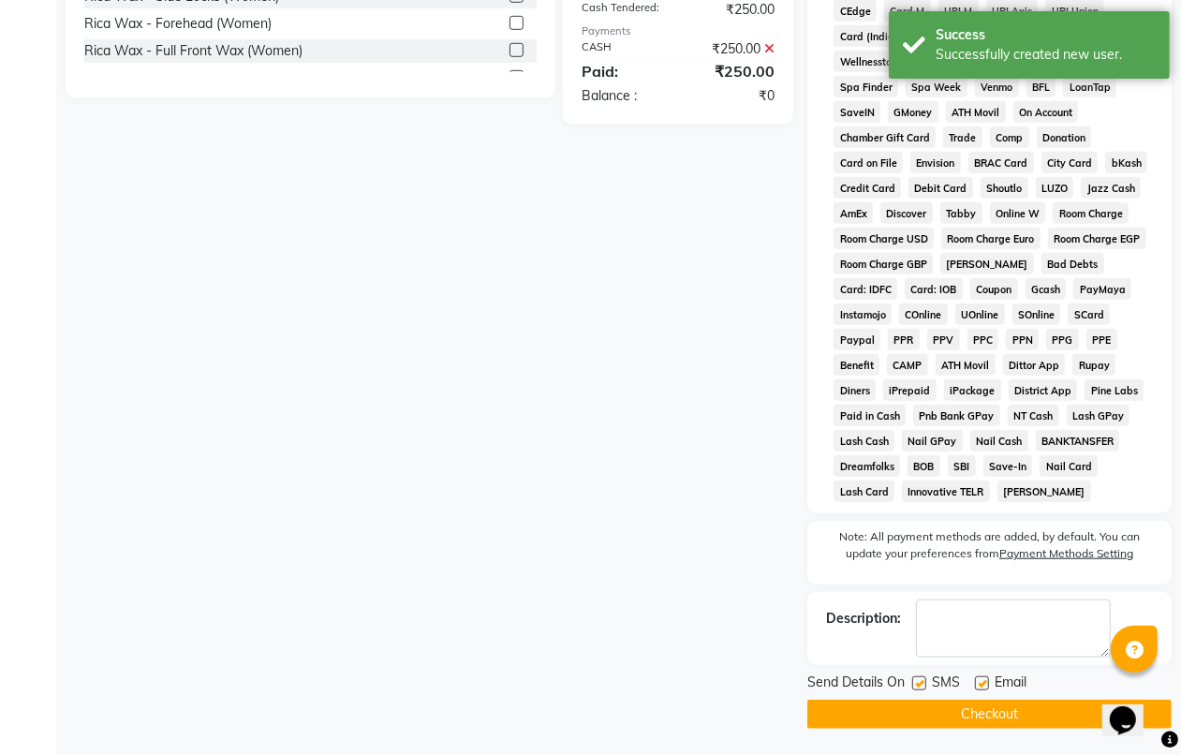
click at [972, 716] on button "Checkout" at bounding box center [989, 713] width 364 height 29
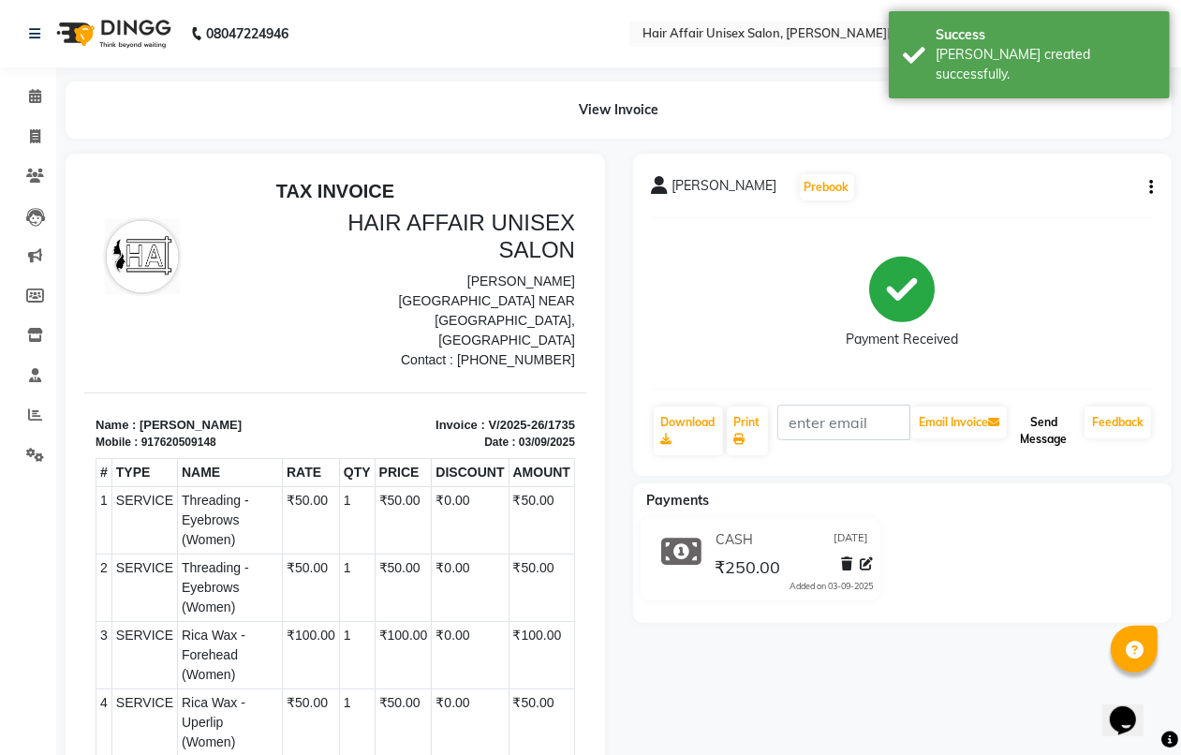
click at [1032, 424] on button "Send Message" at bounding box center [1043, 430] width 66 height 49
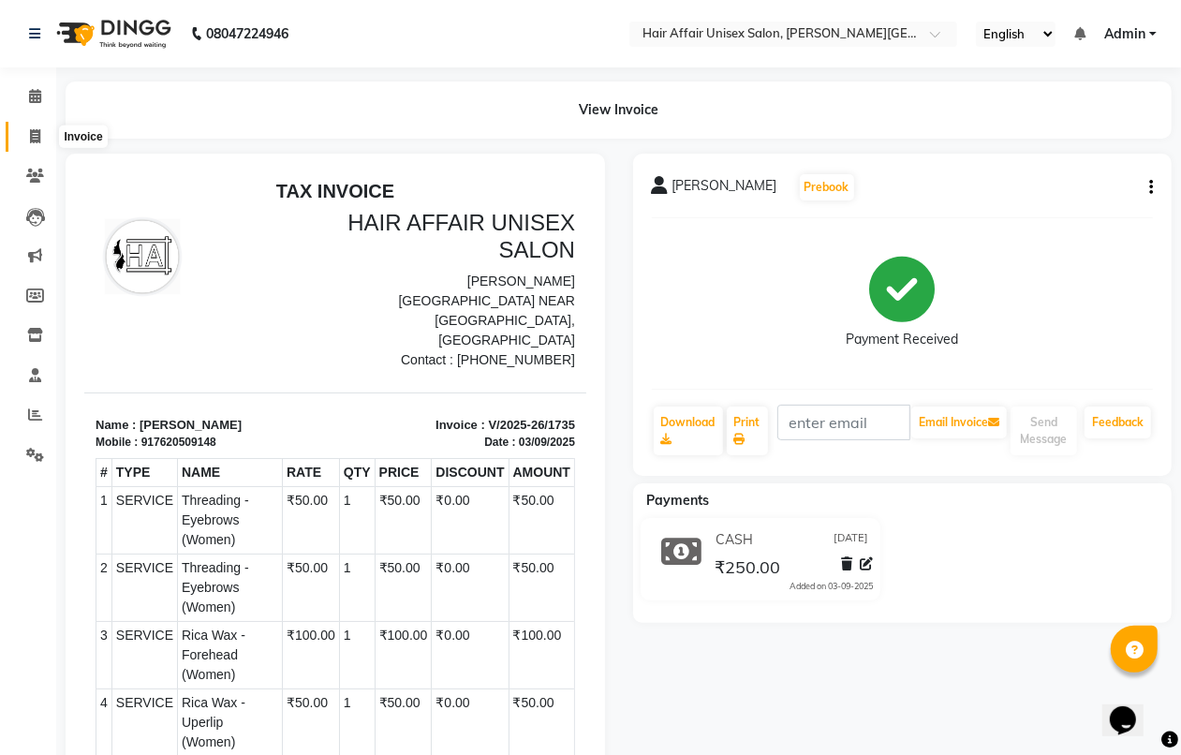
click at [33, 136] on icon at bounding box center [35, 136] width 10 height 14
select select "6225"
select select "service"
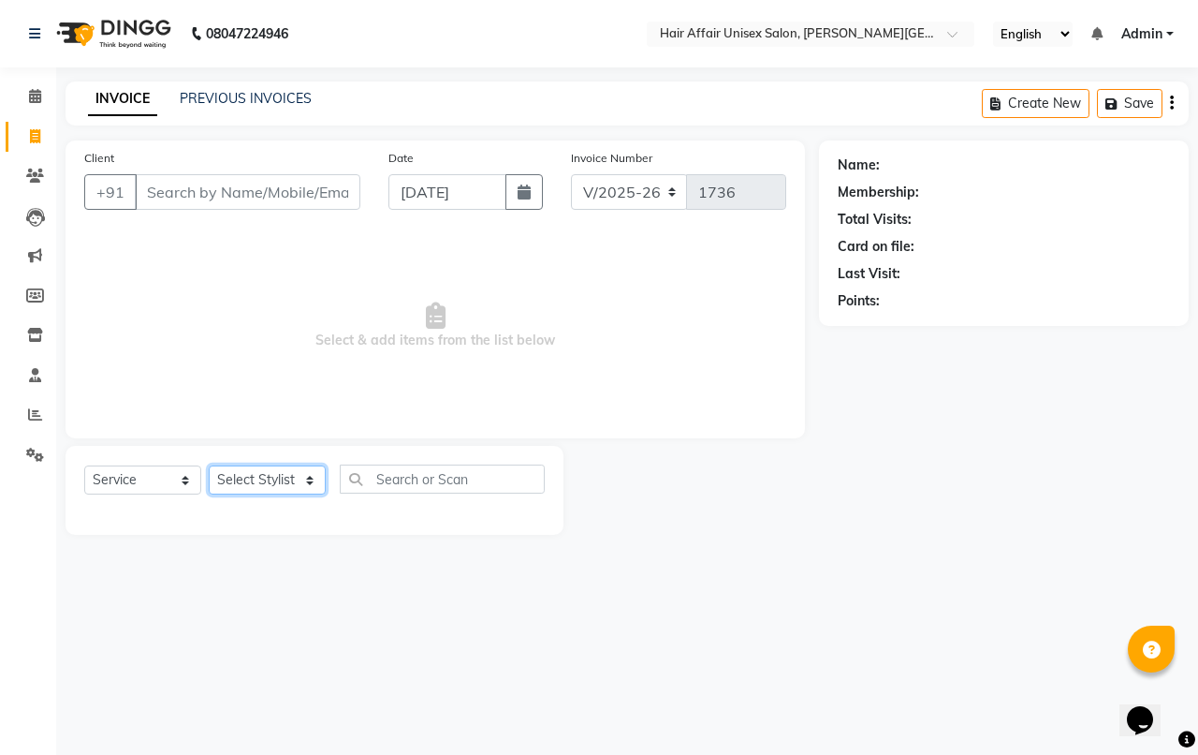
click at [300, 476] on select "Select Stylist [PERSON_NAME] kajal Kunal [PERSON_NAME] [PERSON_NAME] [PERSON_NA…" at bounding box center [267, 479] width 117 height 29
select select "66024"
click at [209, 465] on select "Select Stylist [PERSON_NAME] kajal Kunal [PERSON_NAME] [PERSON_NAME] [PERSON_NA…" at bounding box center [267, 479] width 117 height 29
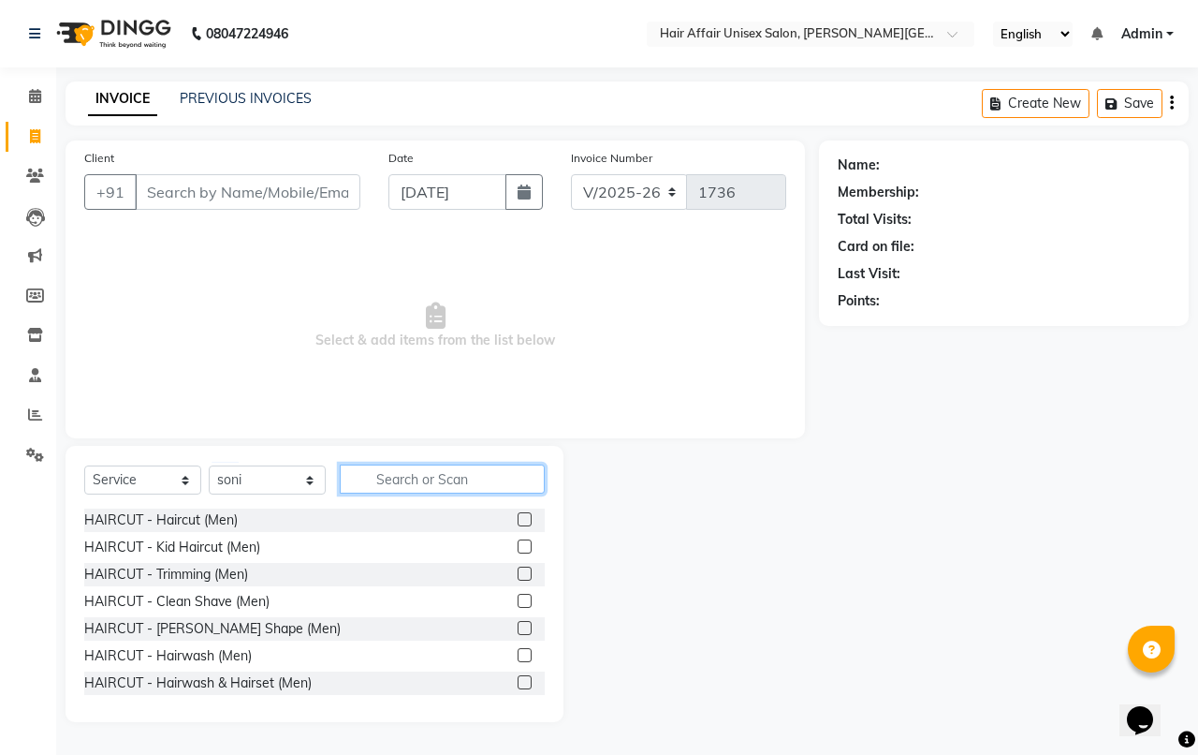
click at [368, 476] on input "text" at bounding box center [442, 478] width 205 height 29
type input "wax"
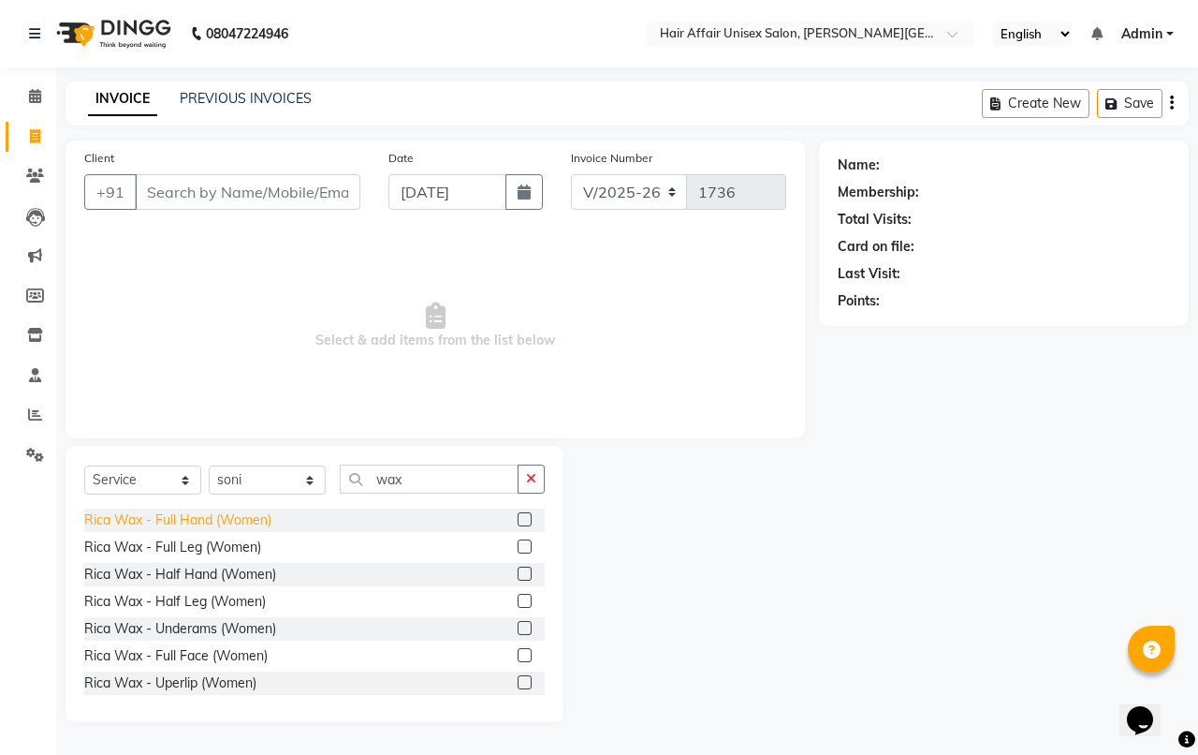
click at [230, 517] on div "Rica Wax - Full Hand (Women)" at bounding box center [177, 520] width 187 height 20
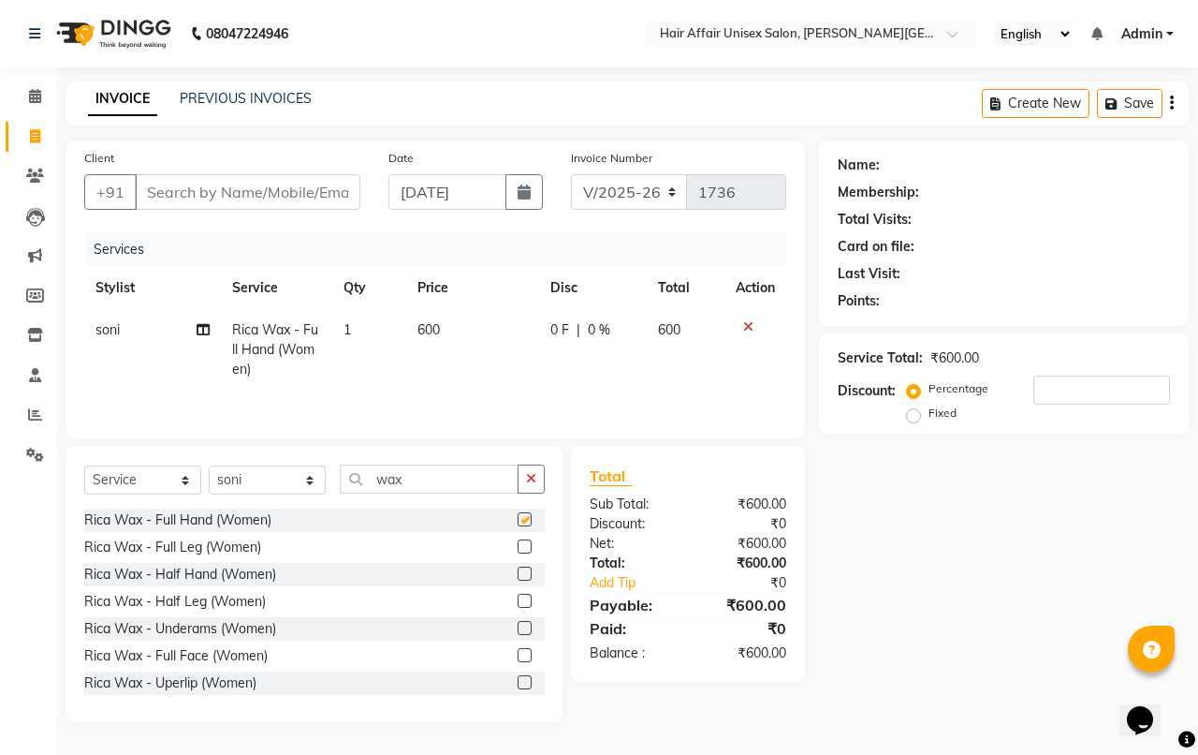
checkbox input "false"
click at [221, 581] on div "Rica Wax - Half Hand (Women)" at bounding box center [180, 575] width 192 height 20
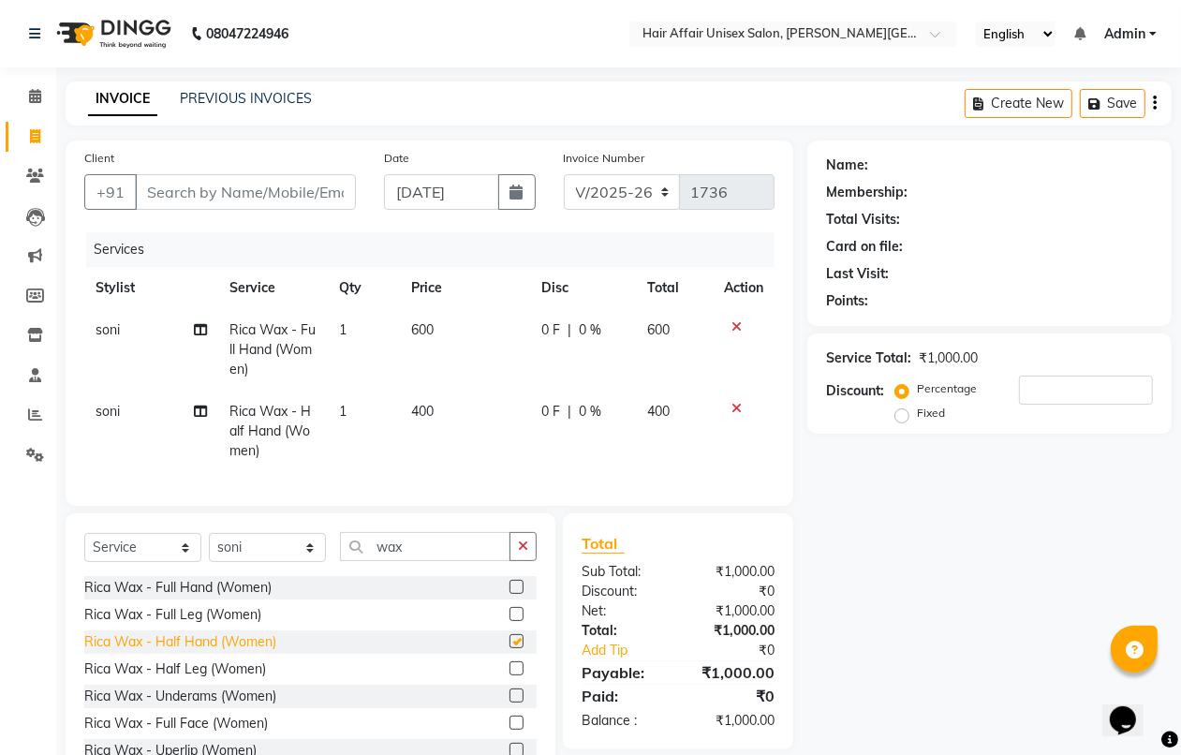
checkbox input "false"
click at [220, 706] on div "Rica Wax - Underams (Women)" at bounding box center [180, 696] width 192 height 20
checkbox input "false"
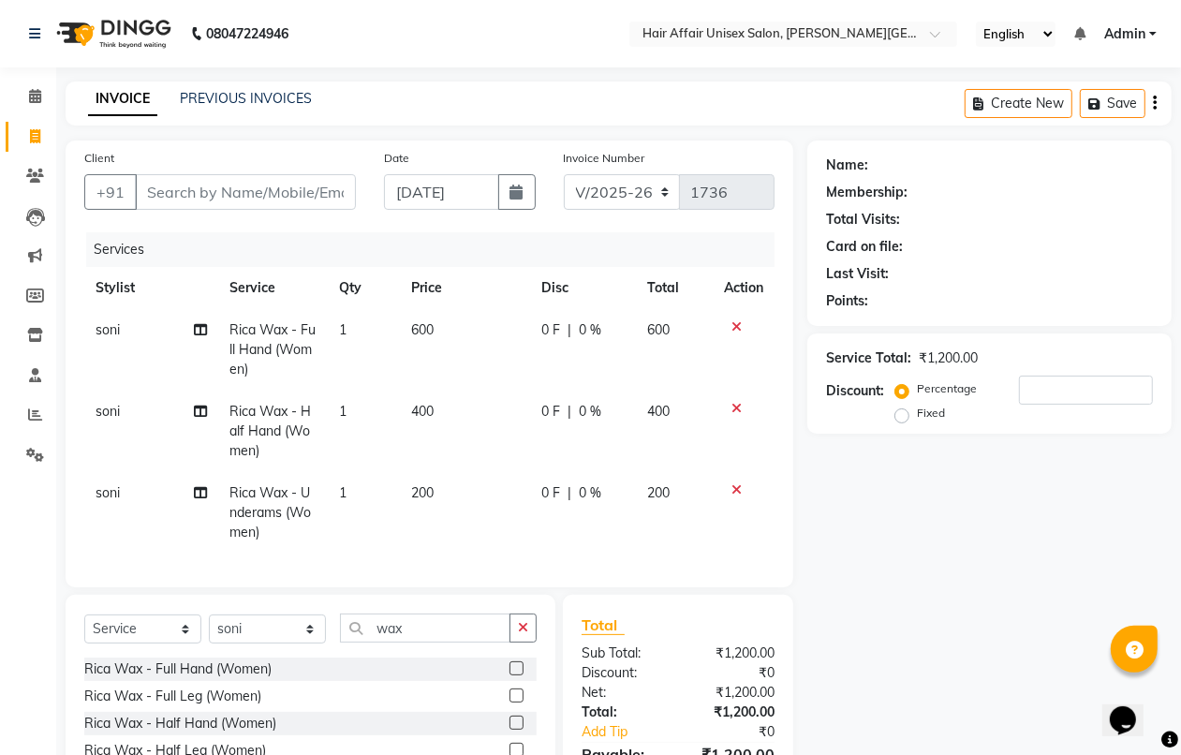
click at [415, 408] on span "400" at bounding box center [422, 411] width 22 height 17
select select "66024"
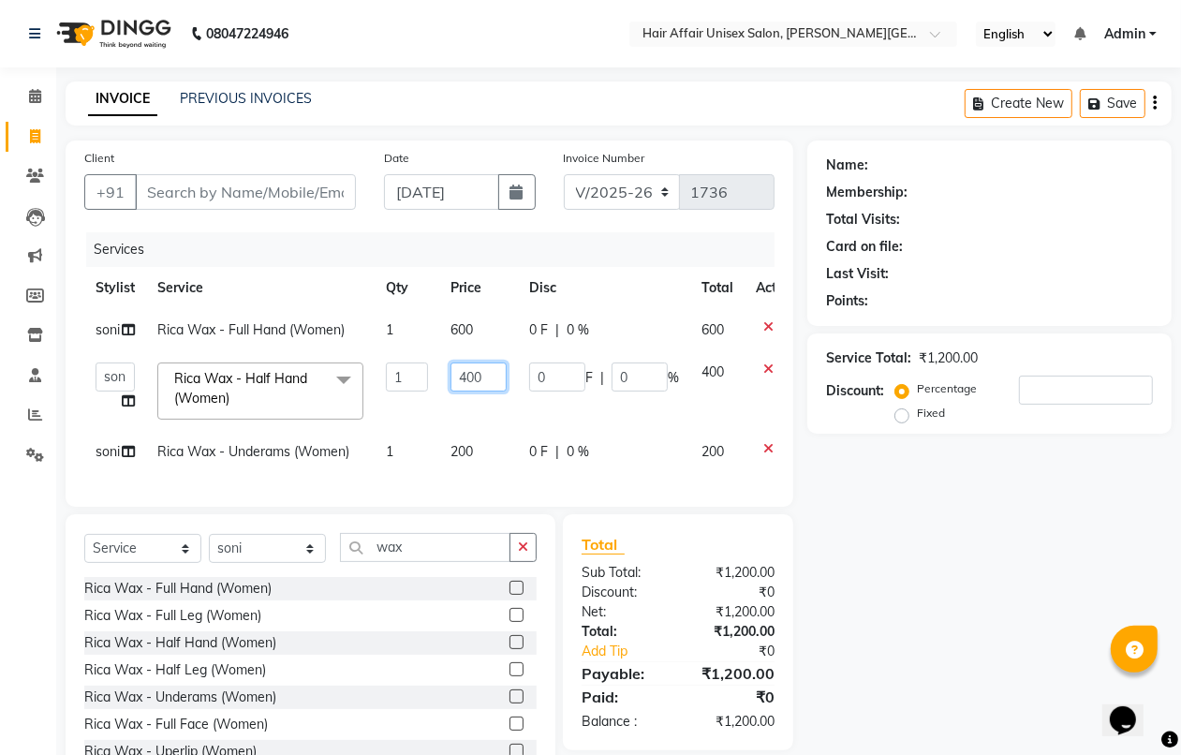
click at [465, 375] on input "400" at bounding box center [478, 376] width 56 height 29
type input "600"
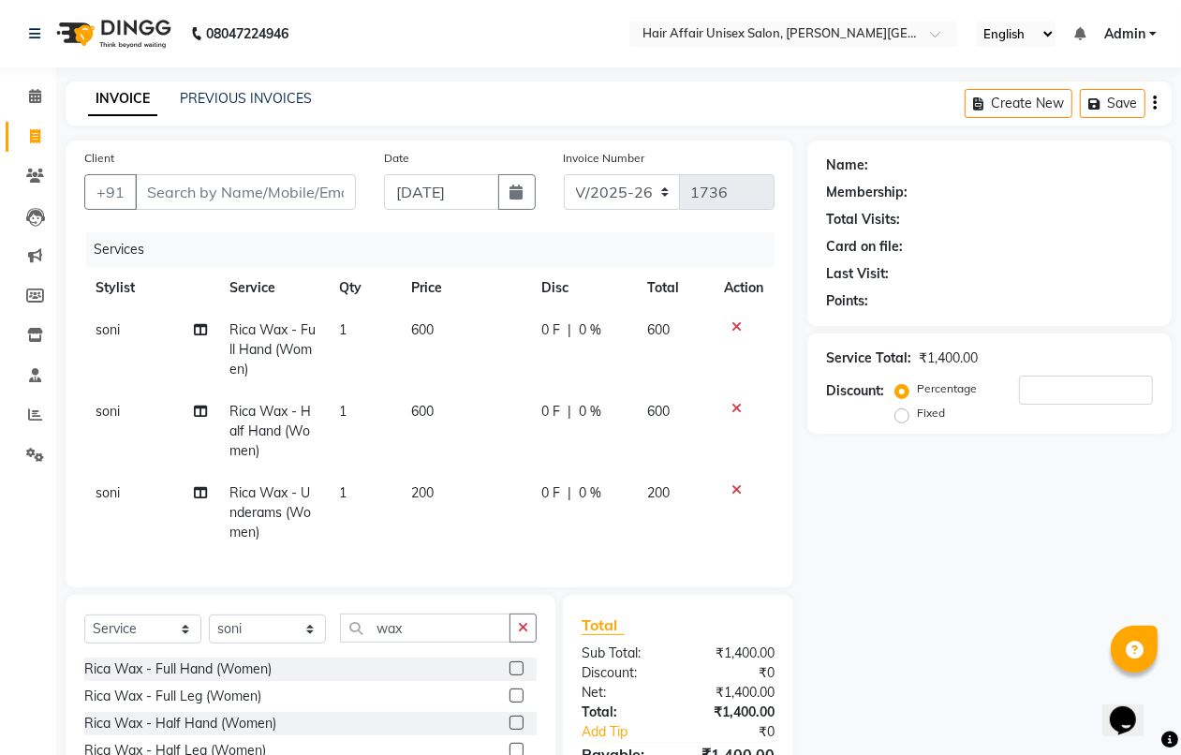
click at [670, 468] on tbody "soni Rica Wax - Full Hand (Women) 1 600 0 F | 0 % 600 soni Rica Wax - Half Hand…" at bounding box center [429, 431] width 690 height 244
click at [310, 641] on select "Select Stylist [PERSON_NAME] kajal Kunal [PERSON_NAME] [PERSON_NAME] [PERSON_NA…" at bounding box center [267, 628] width 117 height 29
select select "60041"
click at [209, 631] on select "Select Stylist [PERSON_NAME] kajal Kunal [PERSON_NAME] [PERSON_NAME] [PERSON_NA…" at bounding box center [267, 628] width 117 height 29
click at [408, 642] on input "wax" at bounding box center [425, 627] width 170 height 29
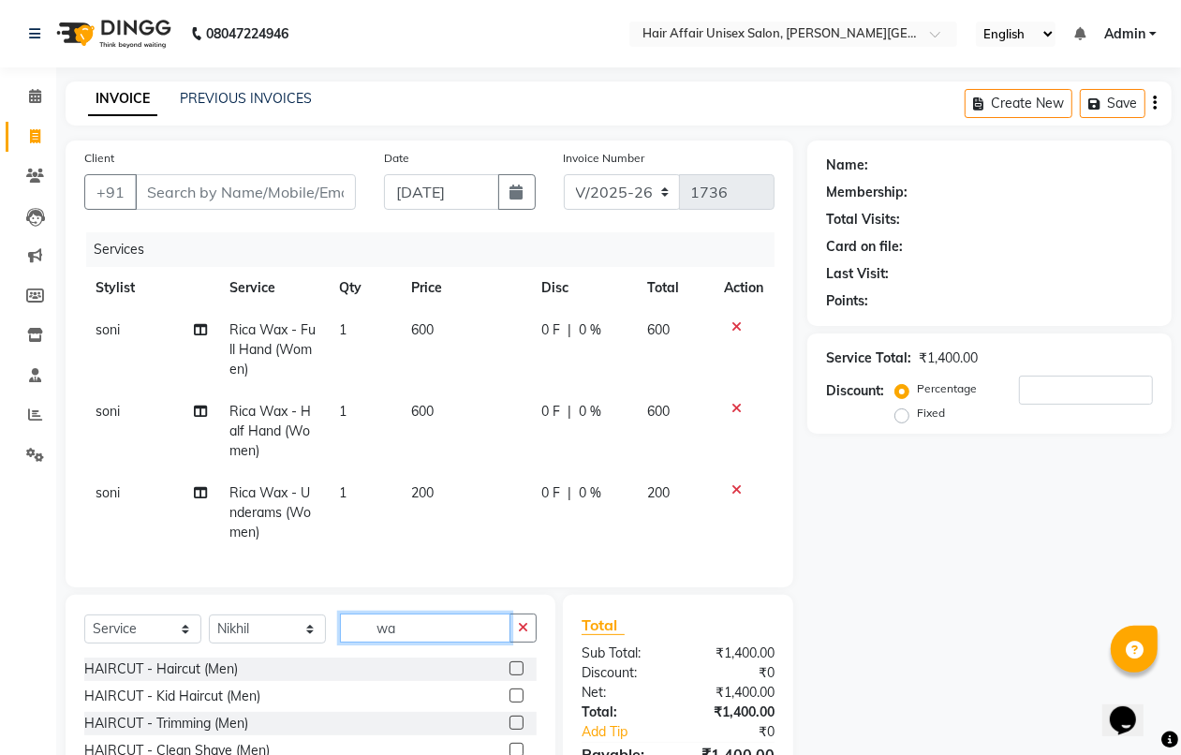
type input "w"
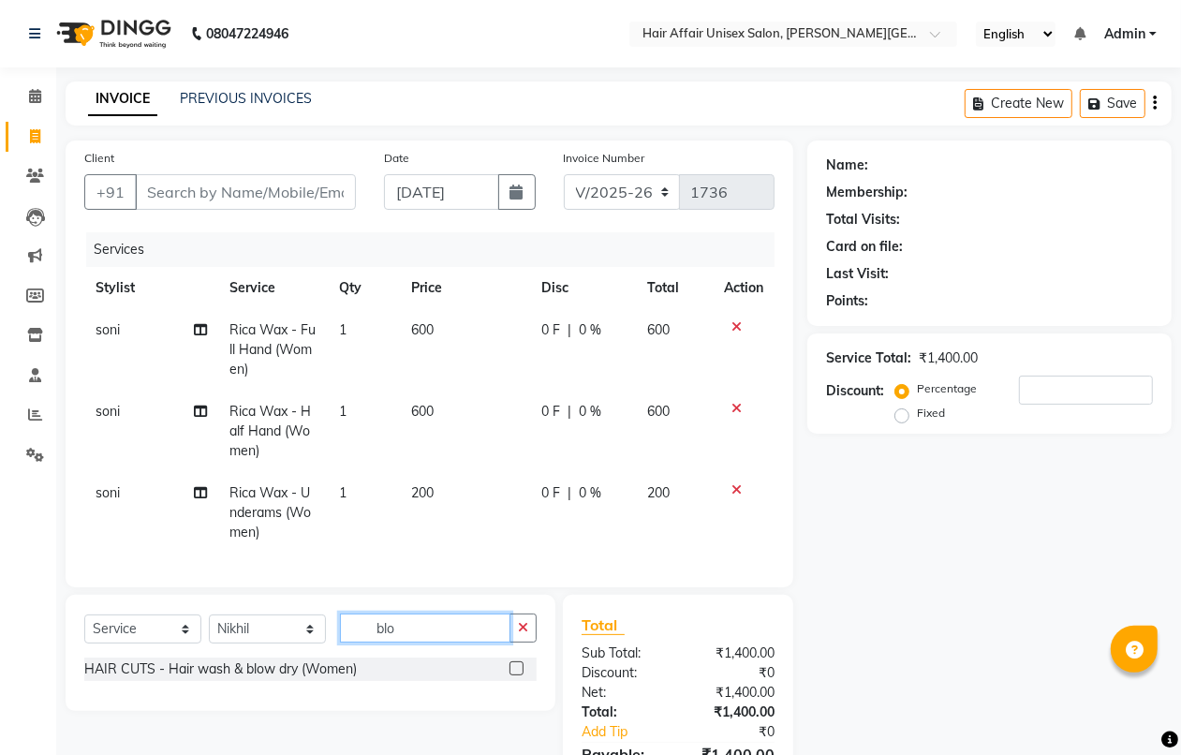
click at [395, 641] on input "blo" at bounding box center [425, 627] width 170 height 29
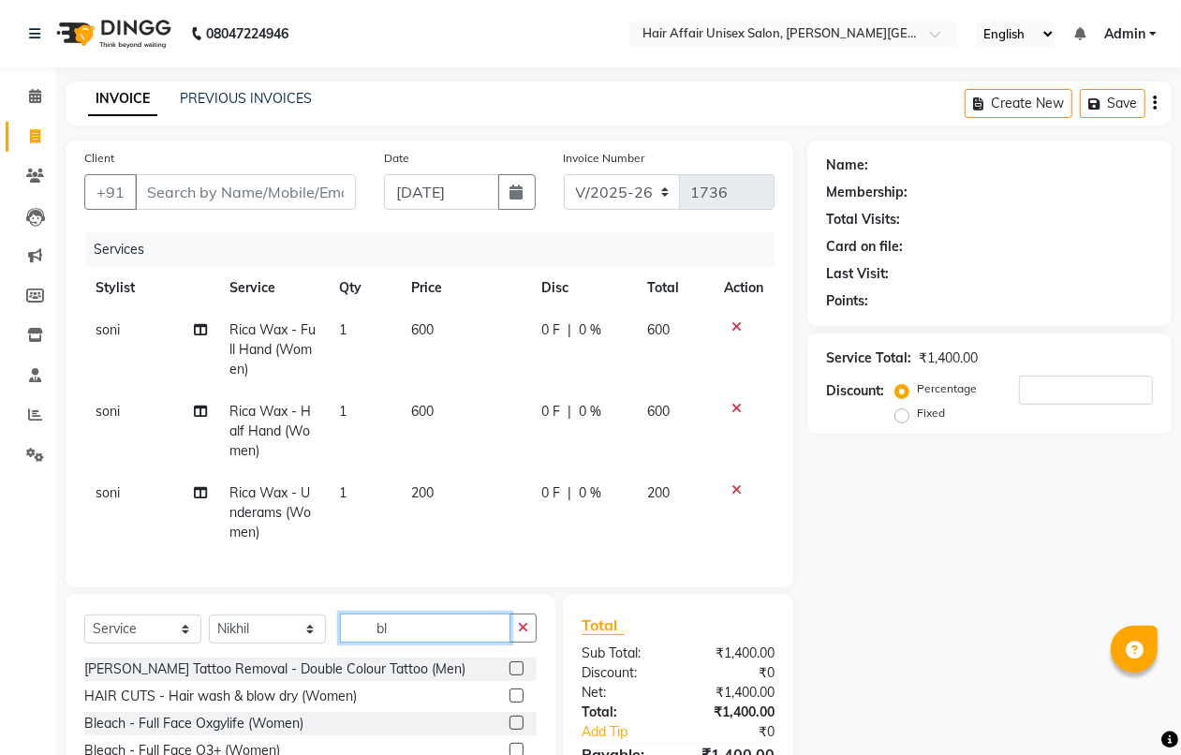
type input "b"
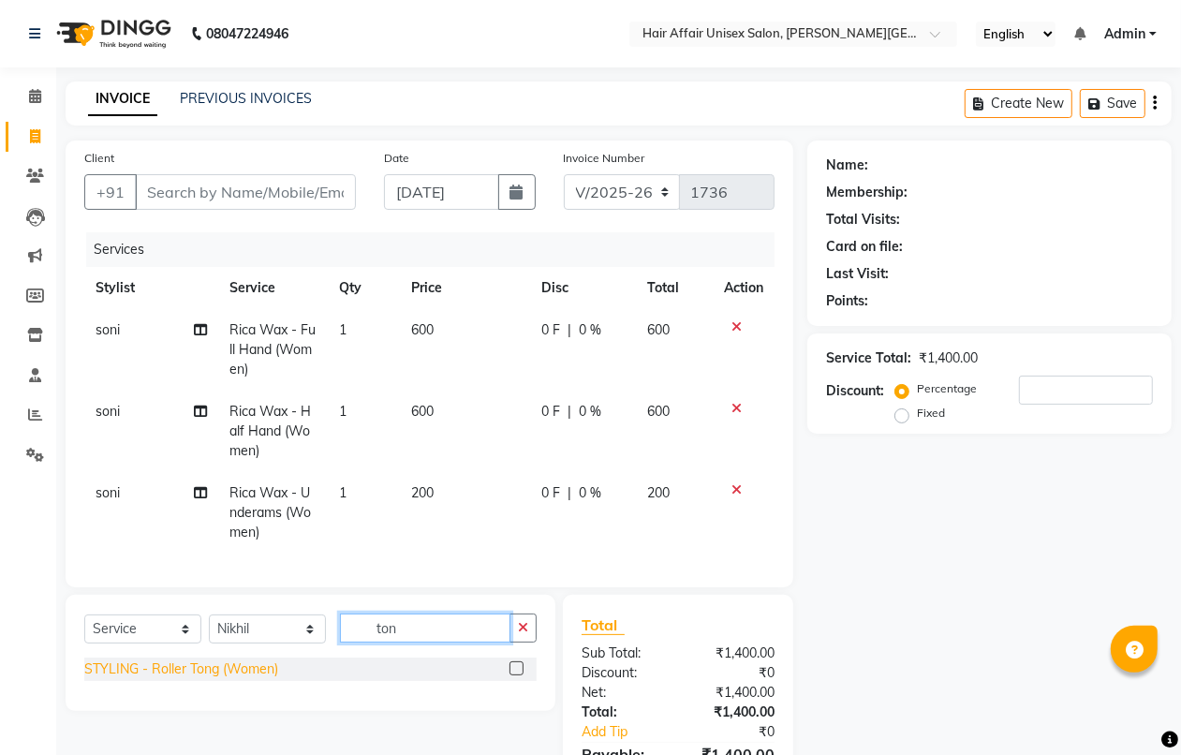
type input "ton"
click at [251, 679] on div "STYLING - Roller Tong (Women)" at bounding box center [181, 669] width 194 height 20
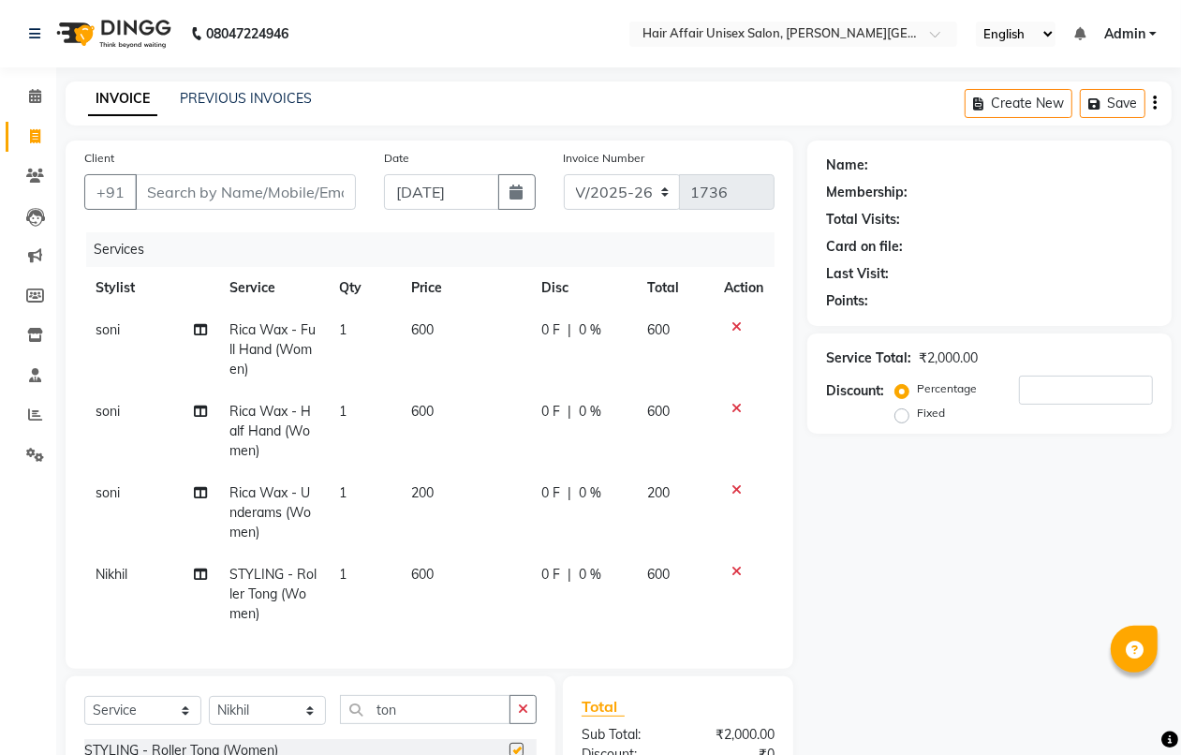
checkbox input "false"
click at [418, 569] on span "600" at bounding box center [422, 573] width 22 height 17
select select "60041"
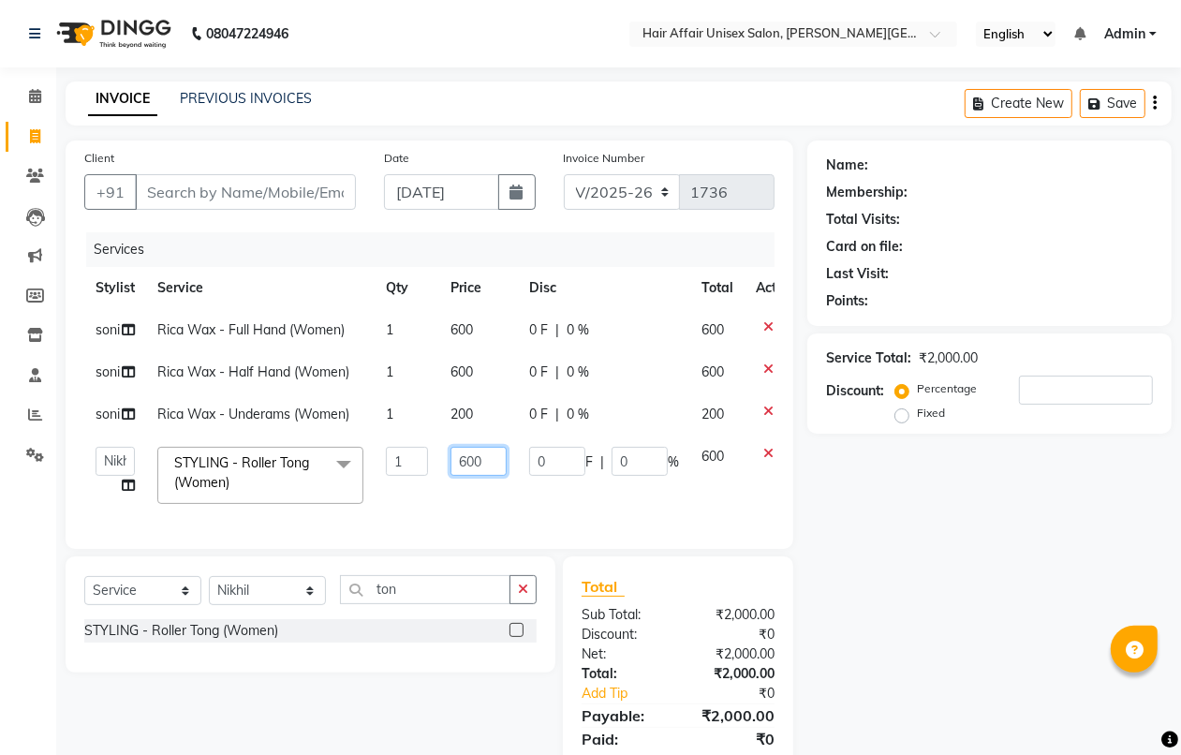
click at [461, 460] on input "600" at bounding box center [478, 461] width 56 height 29
click at [473, 460] on input "600" at bounding box center [478, 461] width 56 height 29
click at [482, 462] on input "680" at bounding box center [478, 461] width 56 height 29
type input "6"
type input "800"
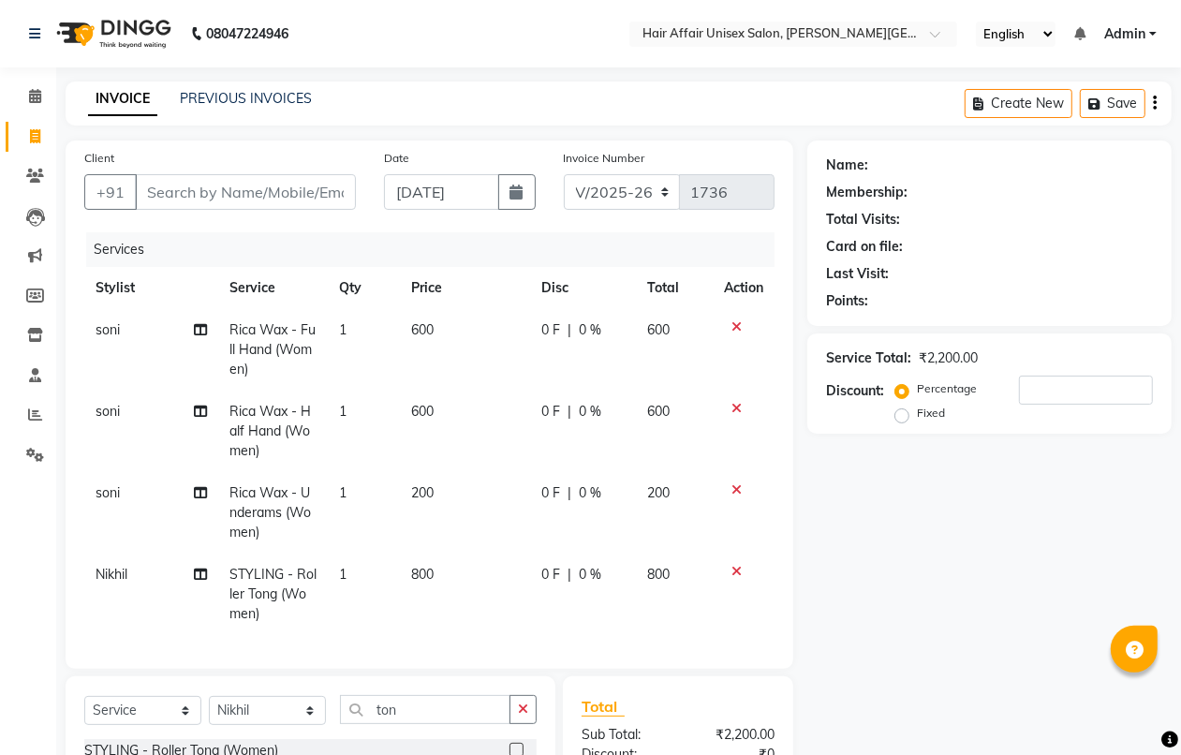
click at [474, 488] on tbody "soni Rica Wax - Full Hand (Women) 1 600 0 F | 0 % 600 soni Rica Wax - Half Hand…" at bounding box center [429, 472] width 690 height 326
click at [146, 193] on input "Client" at bounding box center [245, 192] width 221 height 36
type input "9"
type input "0"
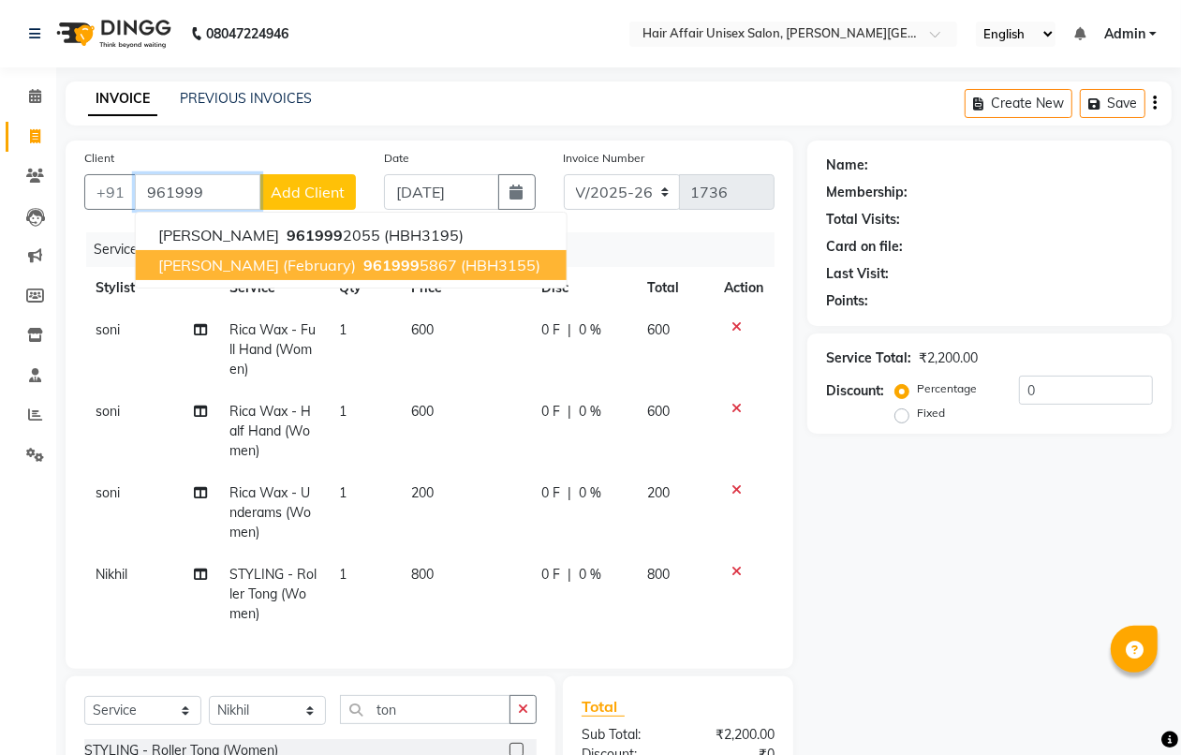
click at [363, 268] on span "961999" at bounding box center [391, 265] width 56 height 19
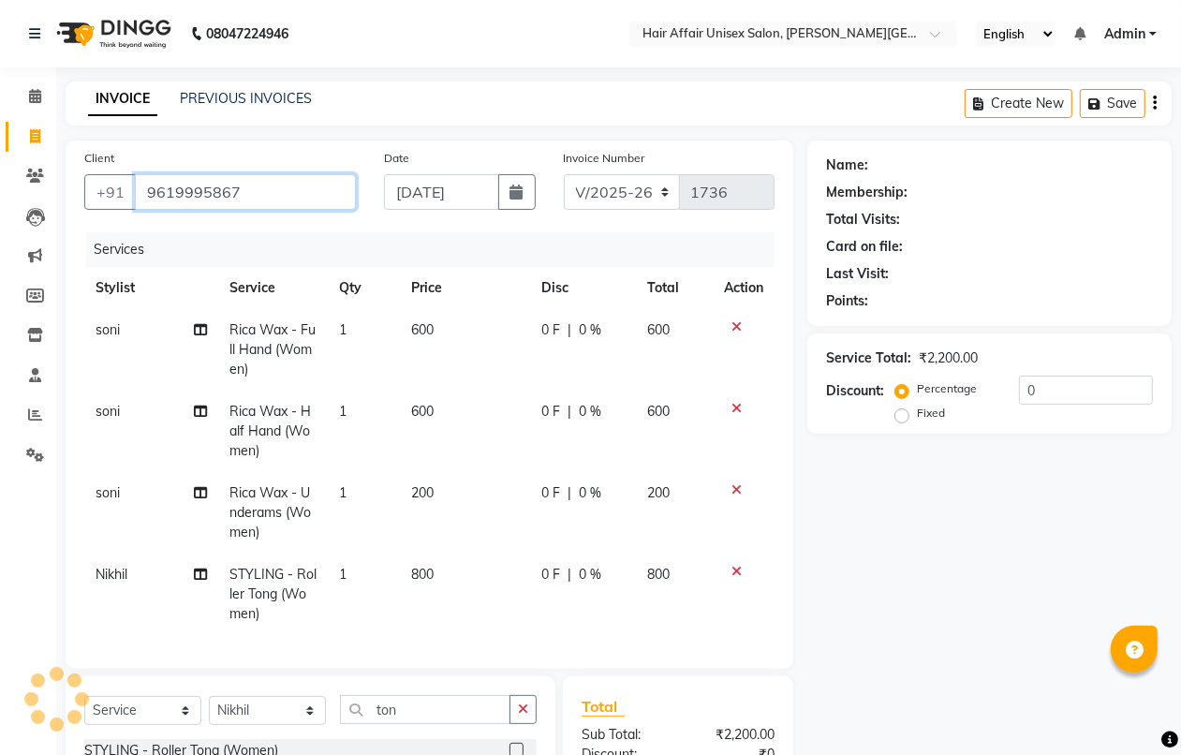
type input "9619995867"
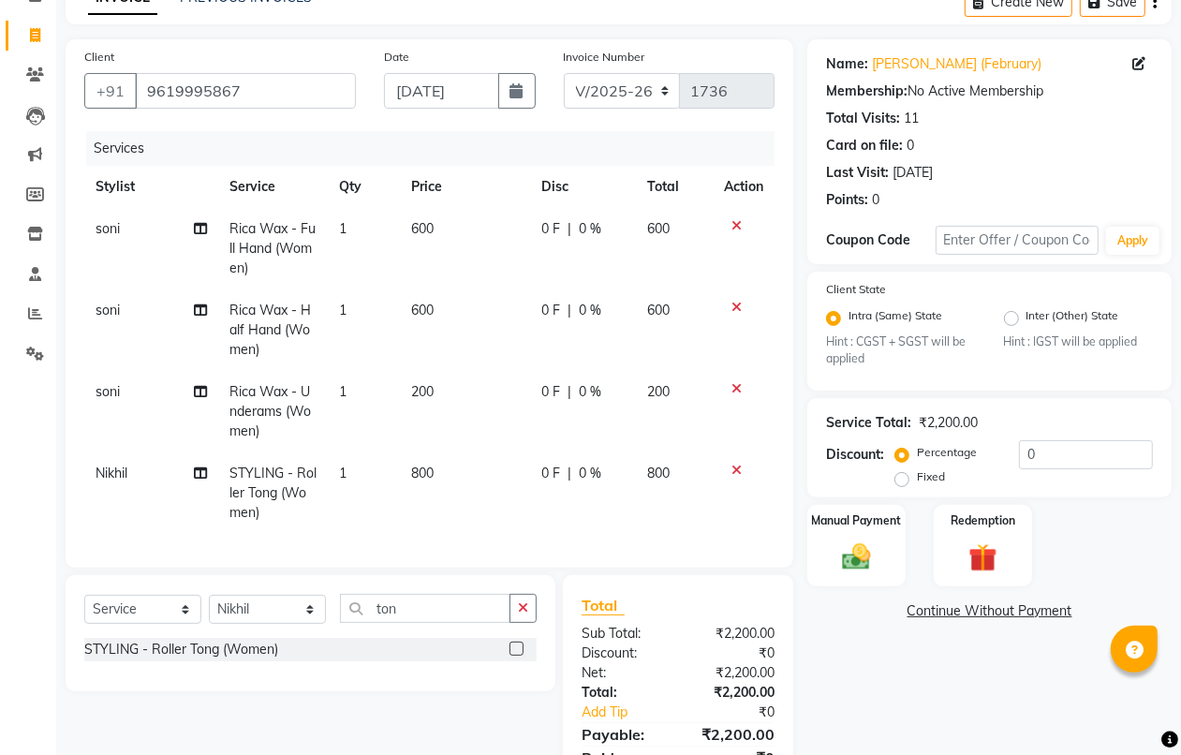
scroll to position [202, 0]
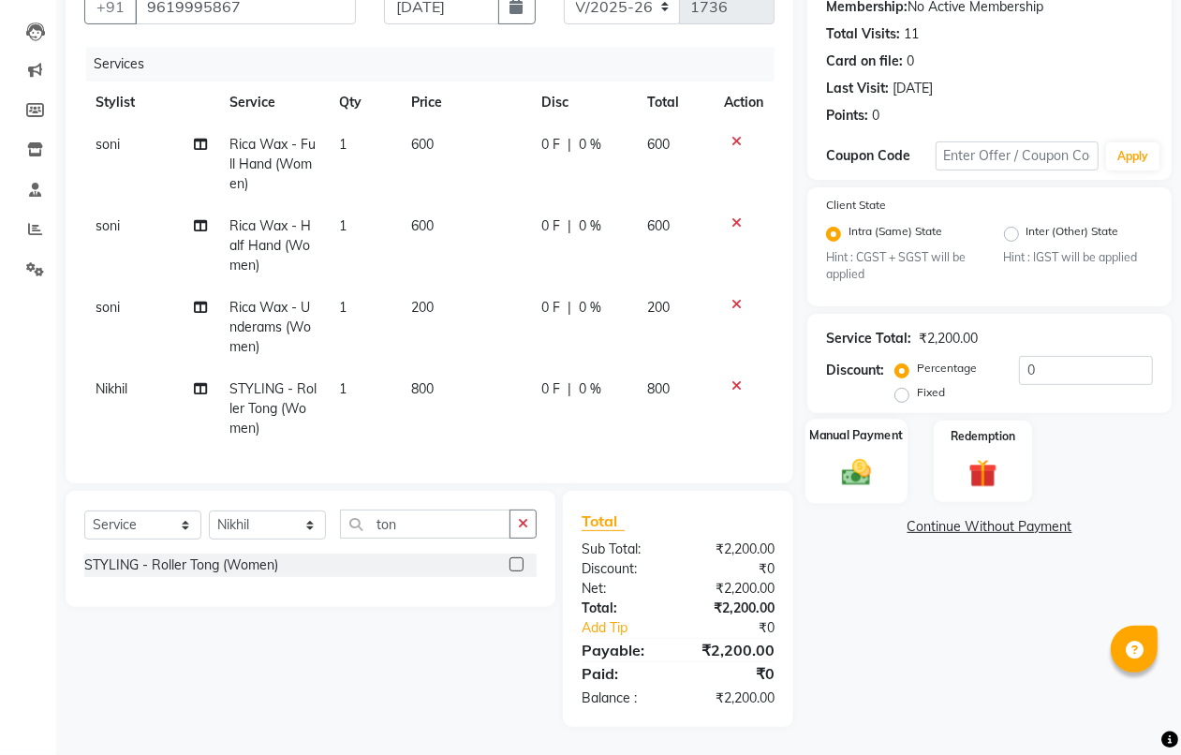
click at [847, 427] on label "Manual Payment" at bounding box center [857, 436] width 94 height 18
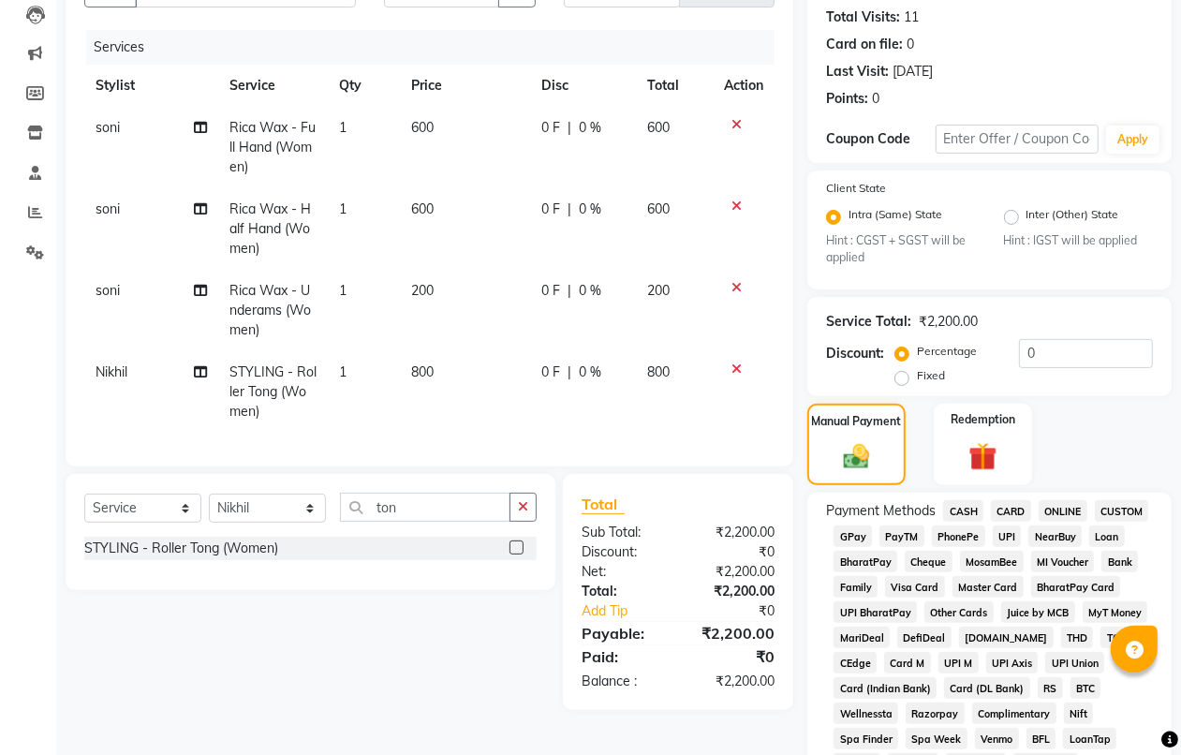
click at [952, 534] on span "PhonePe" at bounding box center [957, 536] width 53 height 22
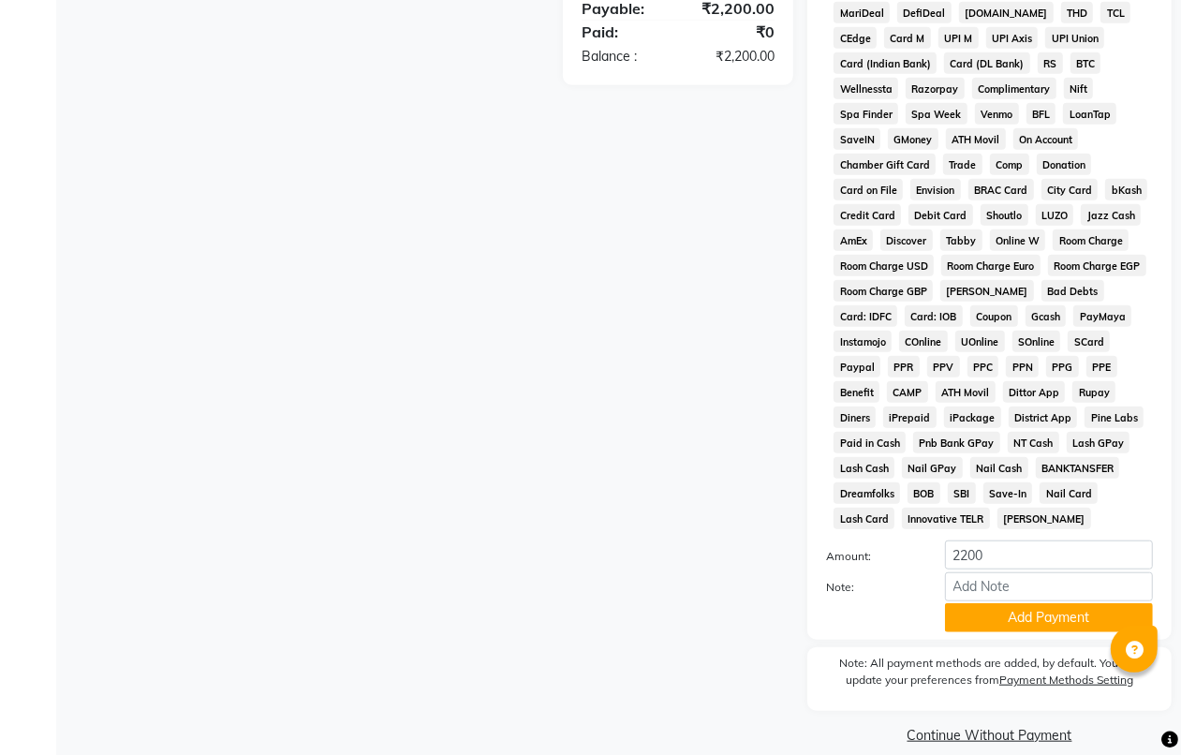
scroll to position [845, 0]
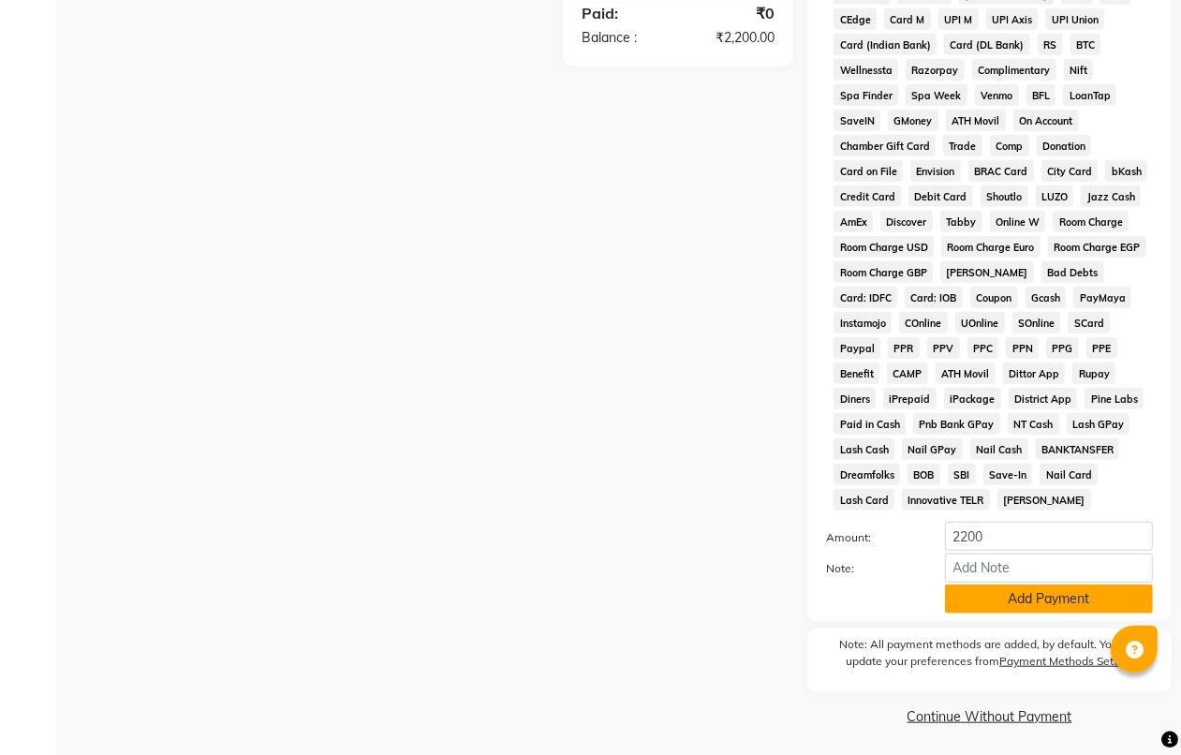
click at [981, 594] on button "Add Payment" at bounding box center [1049, 598] width 208 height 29
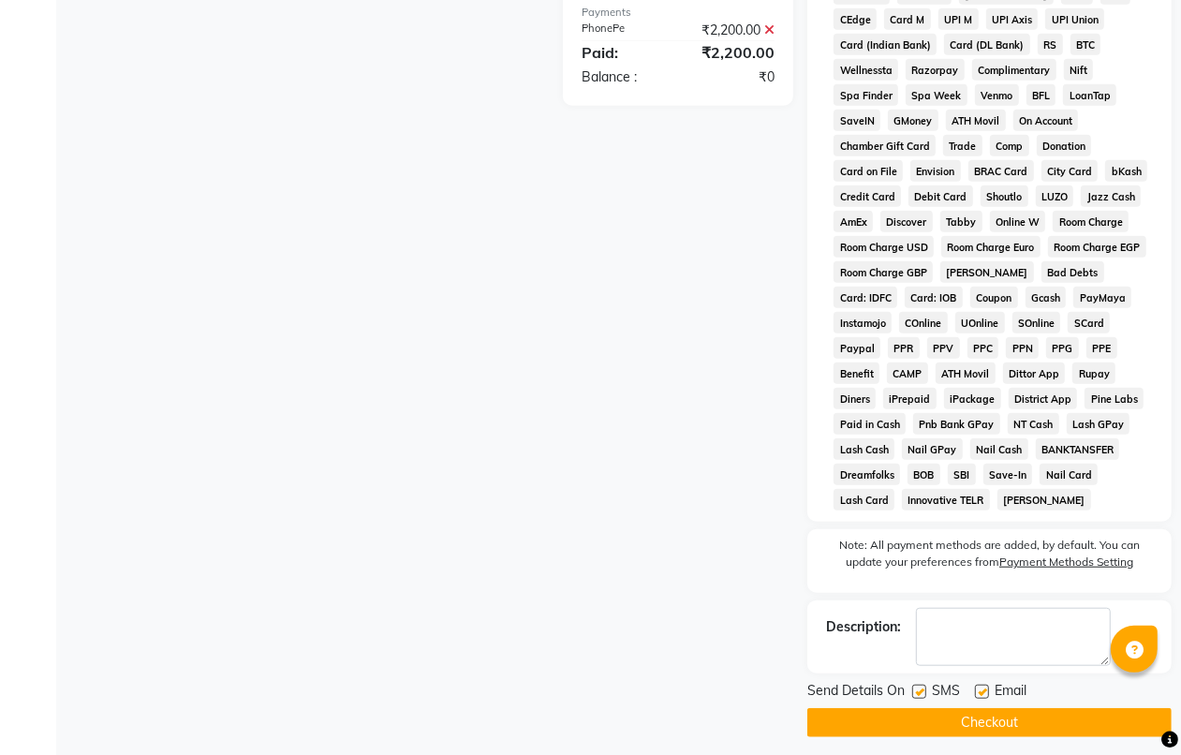
scroll to position [854, 0]
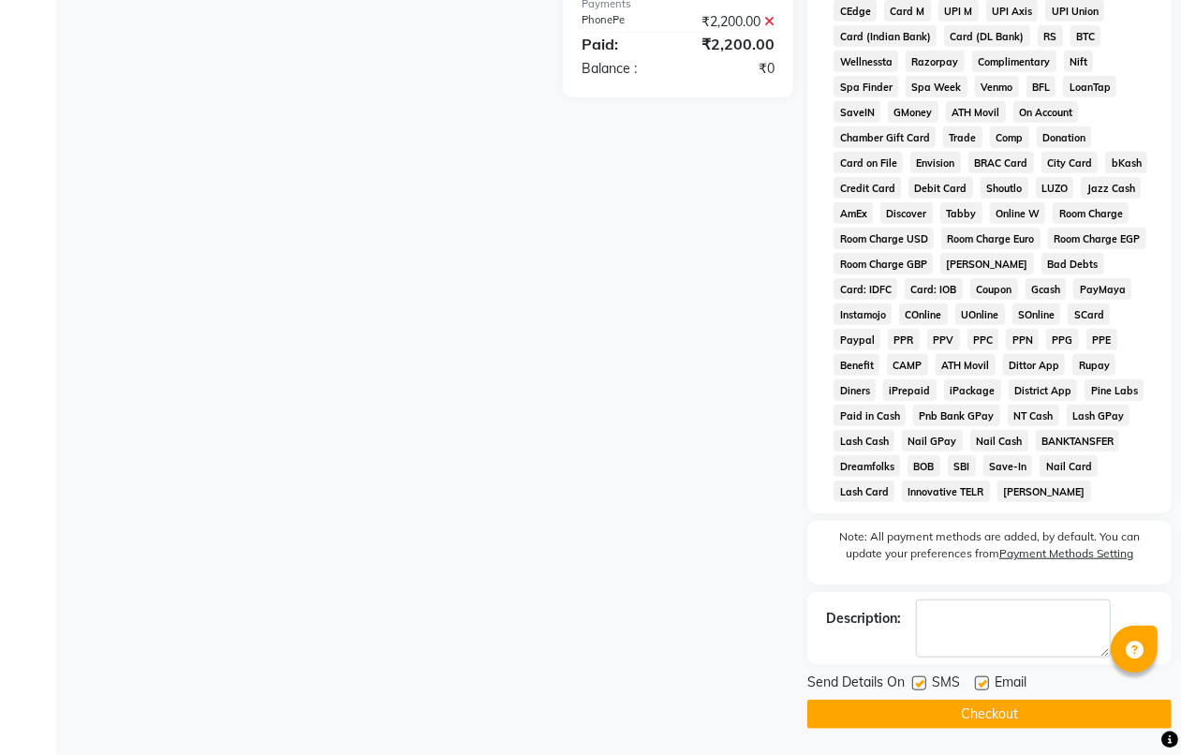
click at [983, 699] on button "Checkout" at bounding box center [989, 713] width 364 height 29
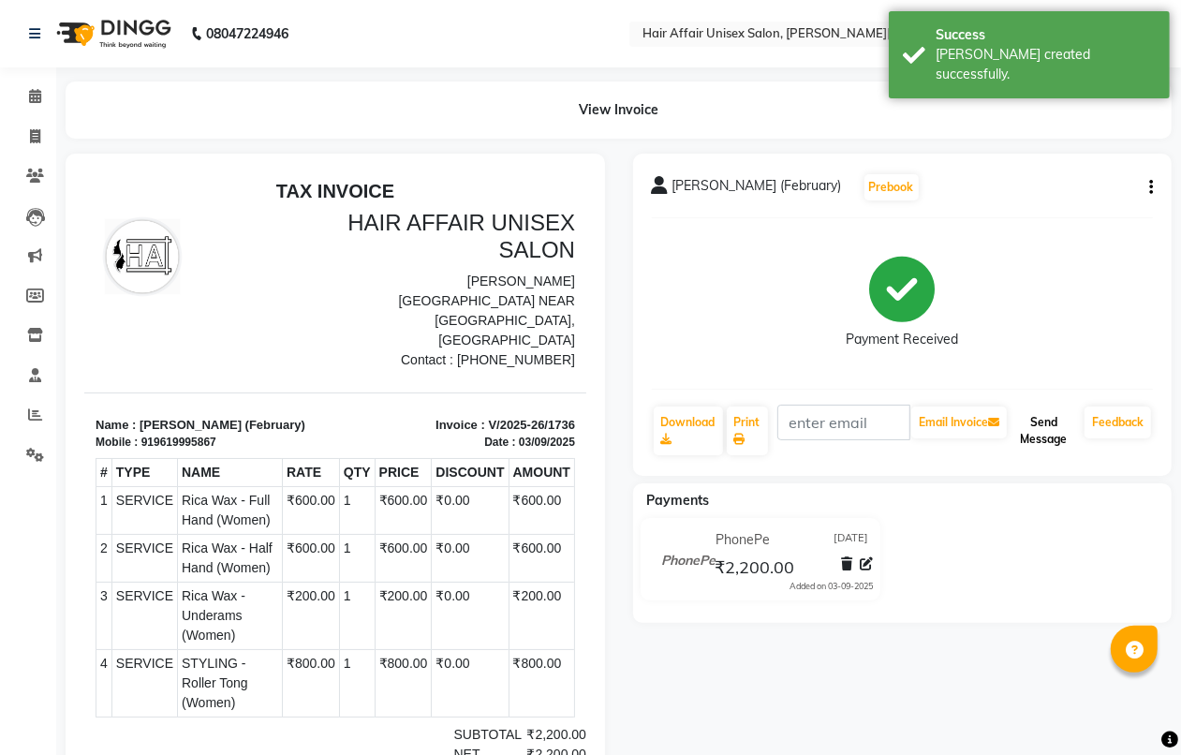
click at [1035, 429] on button "Send Message" at bounding box center [1043, 430] width 66 height 49
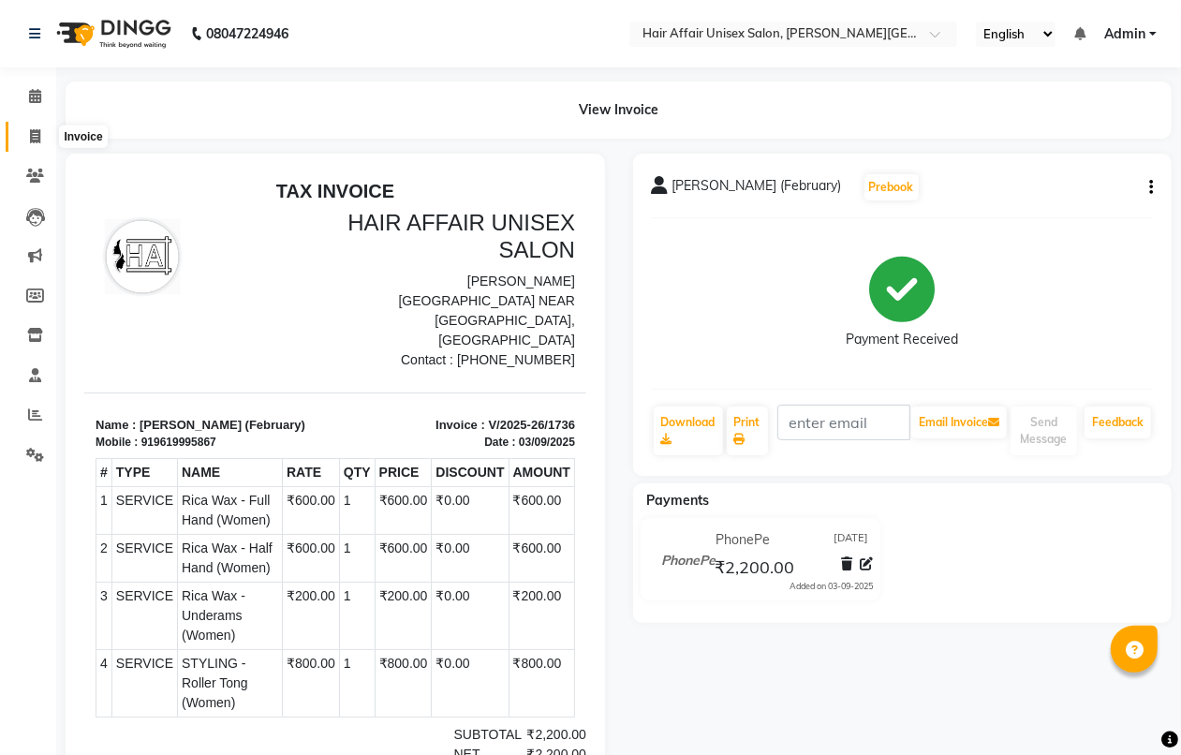
click at [33, 131] on icon at bounding box center [35, 136] width 10 height 14
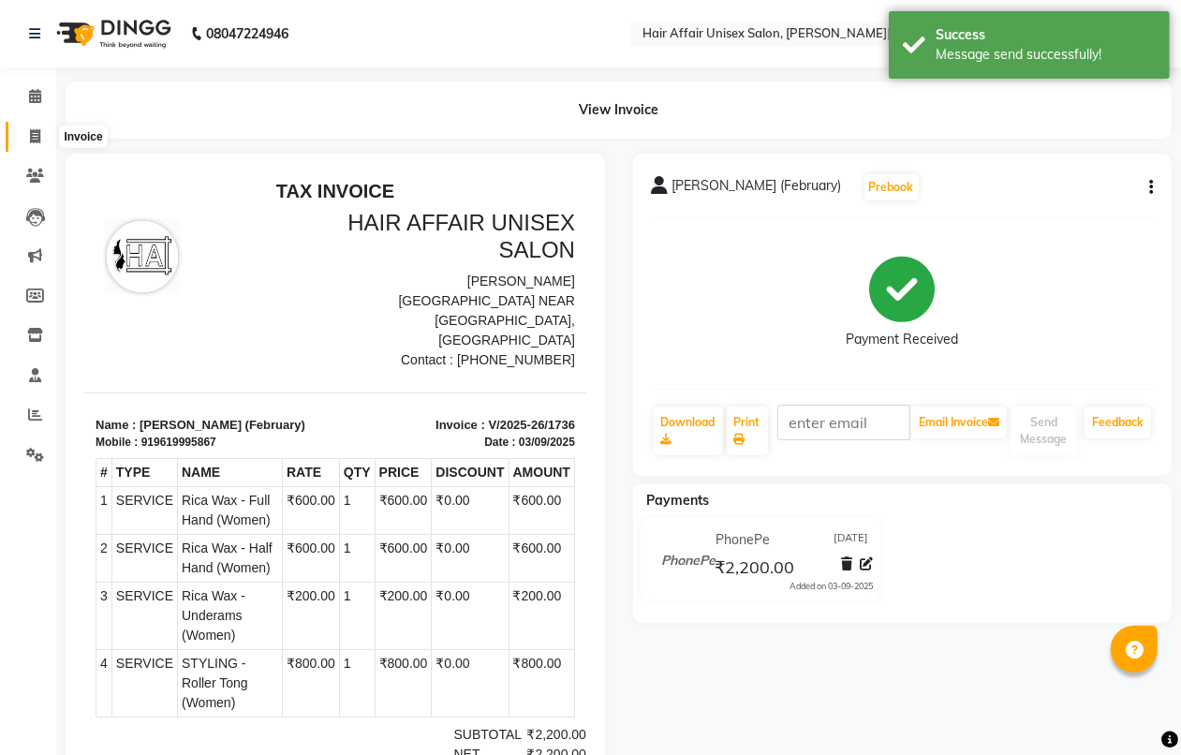
select select "6225"
select select "service"
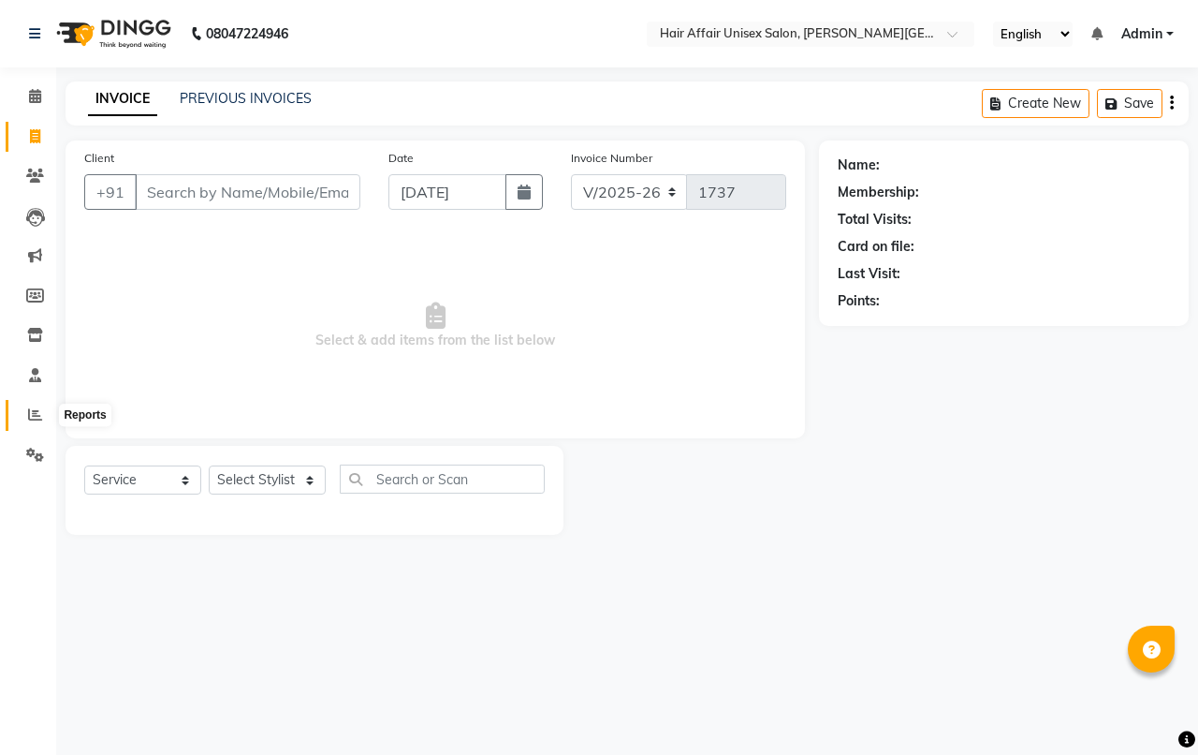
click at [36, 404] on span at bounding box center [35, 415] width 33 height 22
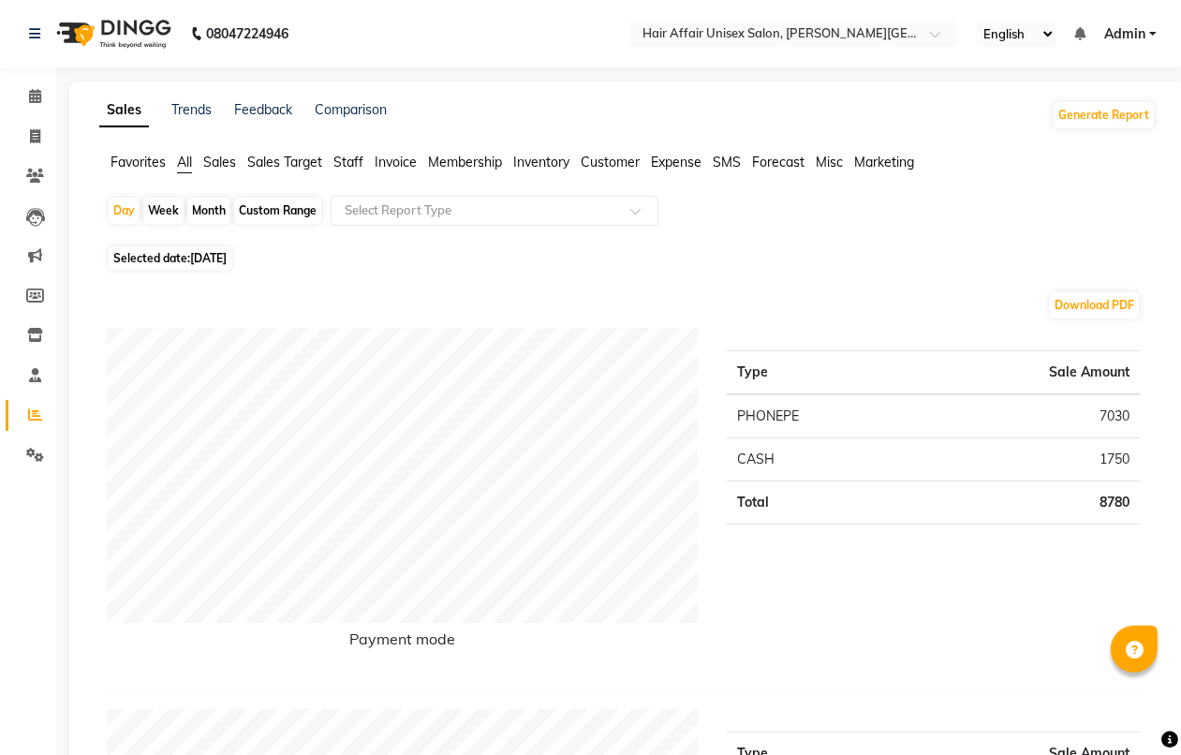
click at [204, 213] on div "Month" at bounding box center [208, 211] width 43 height 26
select select "9"
select select "2025"
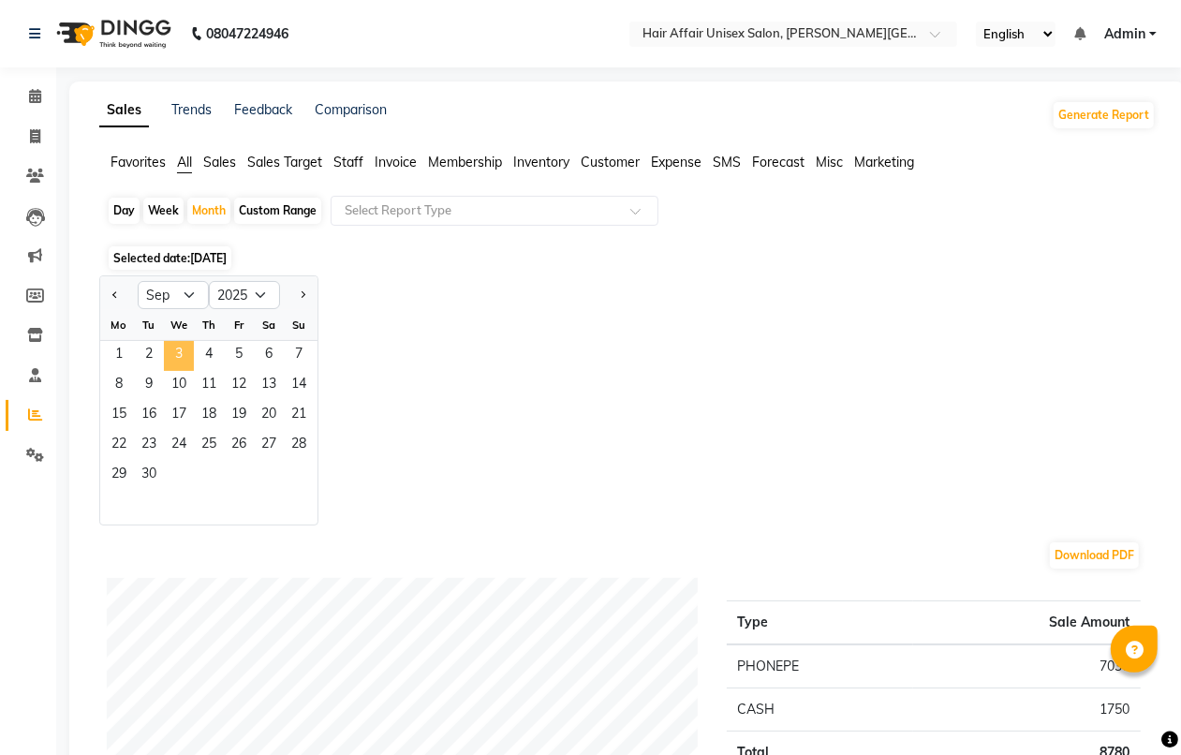
click at [176, 353] on span "3" at bounding box center [179, 356] width 30 height 30
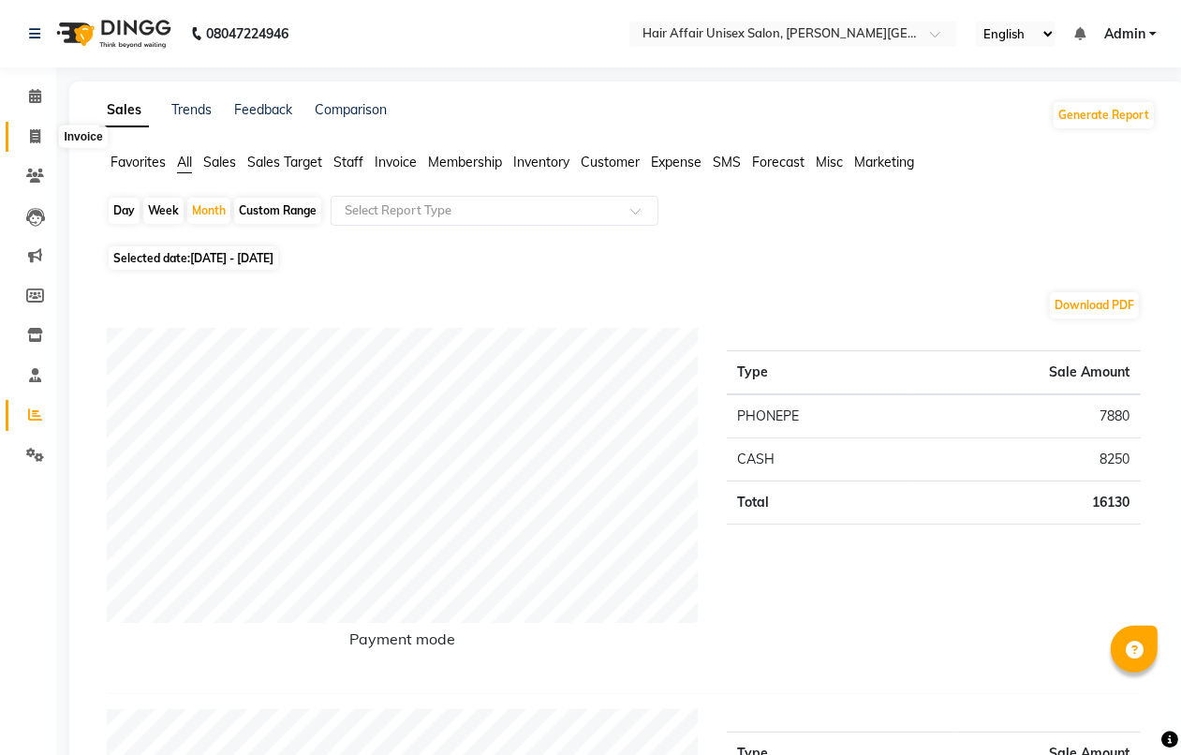
click at [33, 133] on icon at bounding box center [35, 136] width 10 height 14
select select "6225"
select select "service"
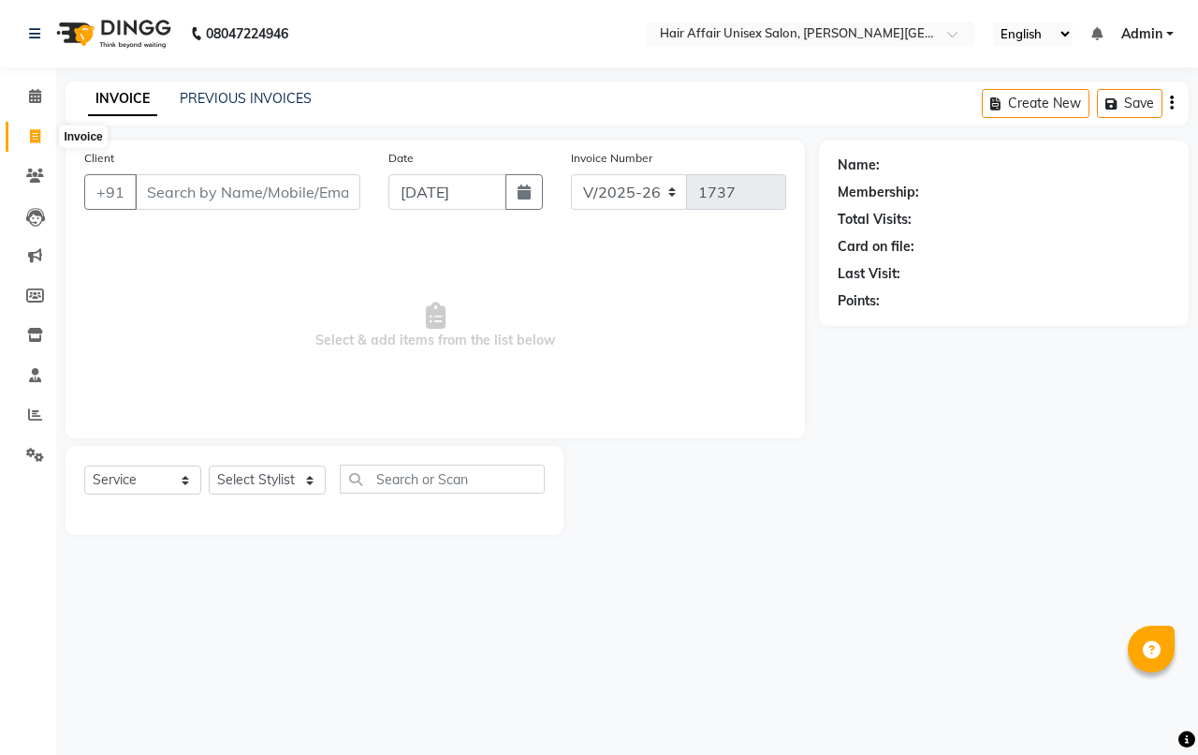
click at [37, 139] on icon at bounding box center [35, 136] width 10 height 14
select select "service"
type input "1737"
select select "6225"
click at [35, 137] on icon at bounding box center [35, 136] width 10 height 14
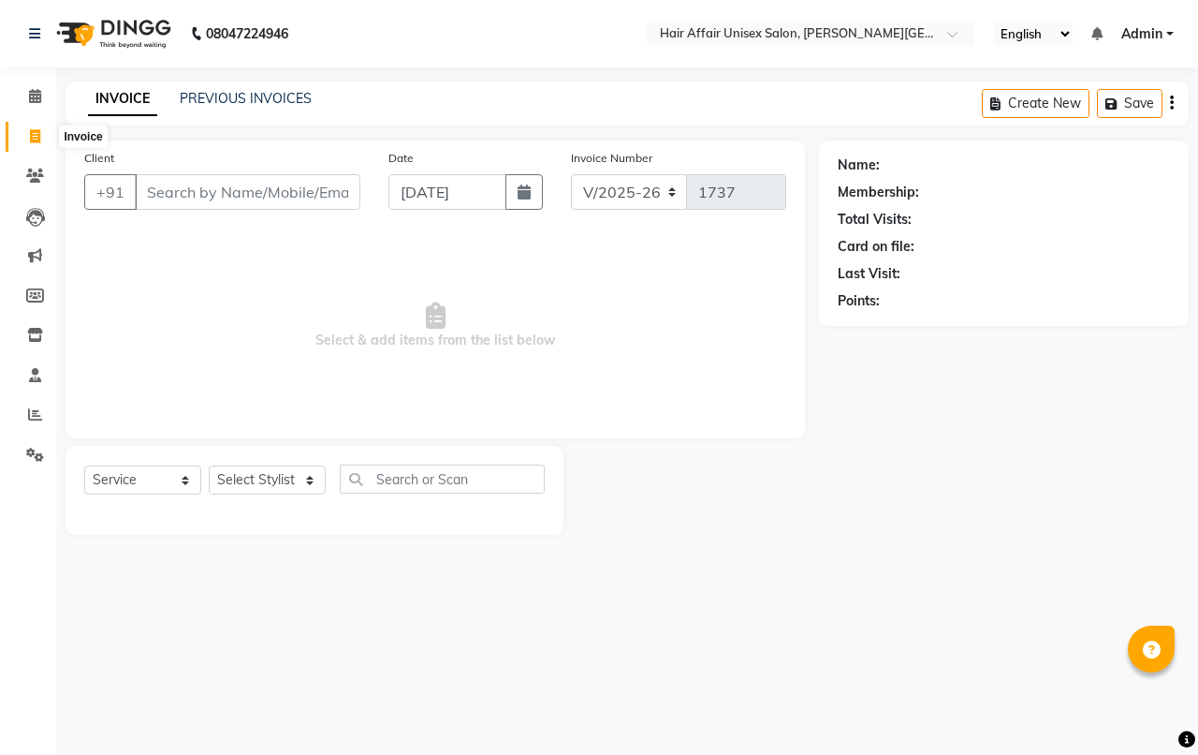
select select "service"
type input "1737"
select select "6225"
click at [142, 190] on input "Client" at bounding box center [248, 192] width 226 height 36
type input "lo"
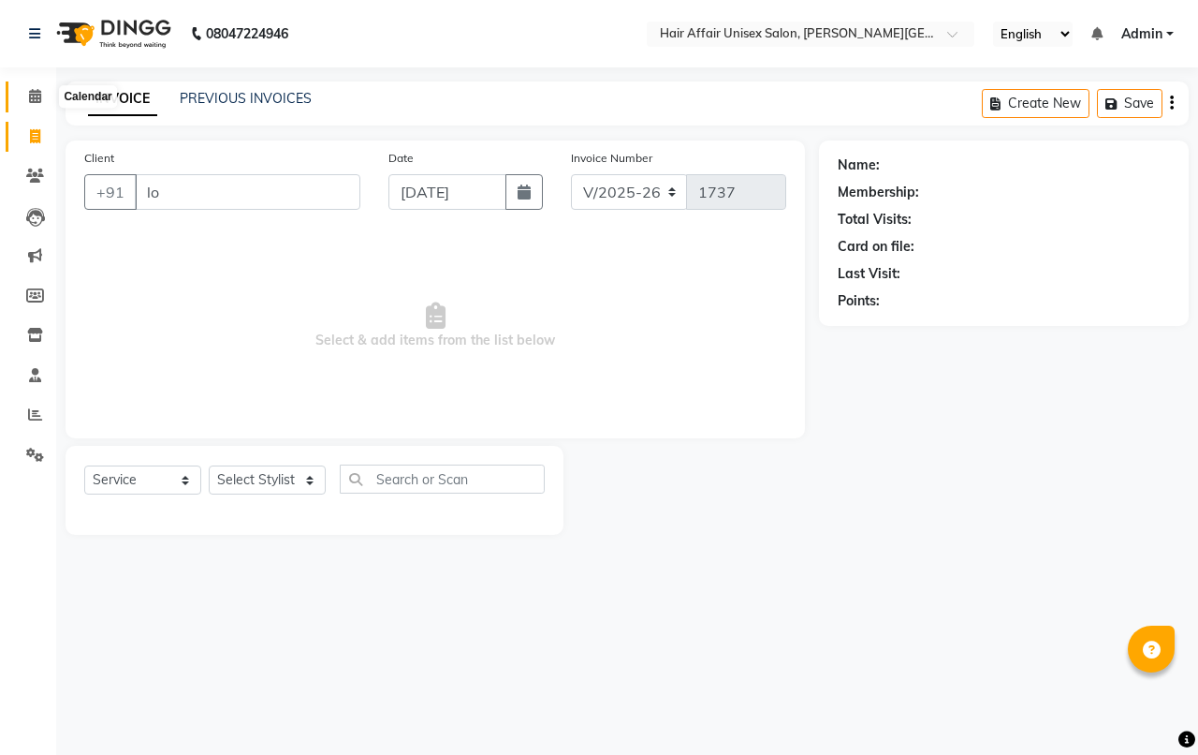
click at [35, 92] on icon at bounding box center [35, 96] width 12 height 14
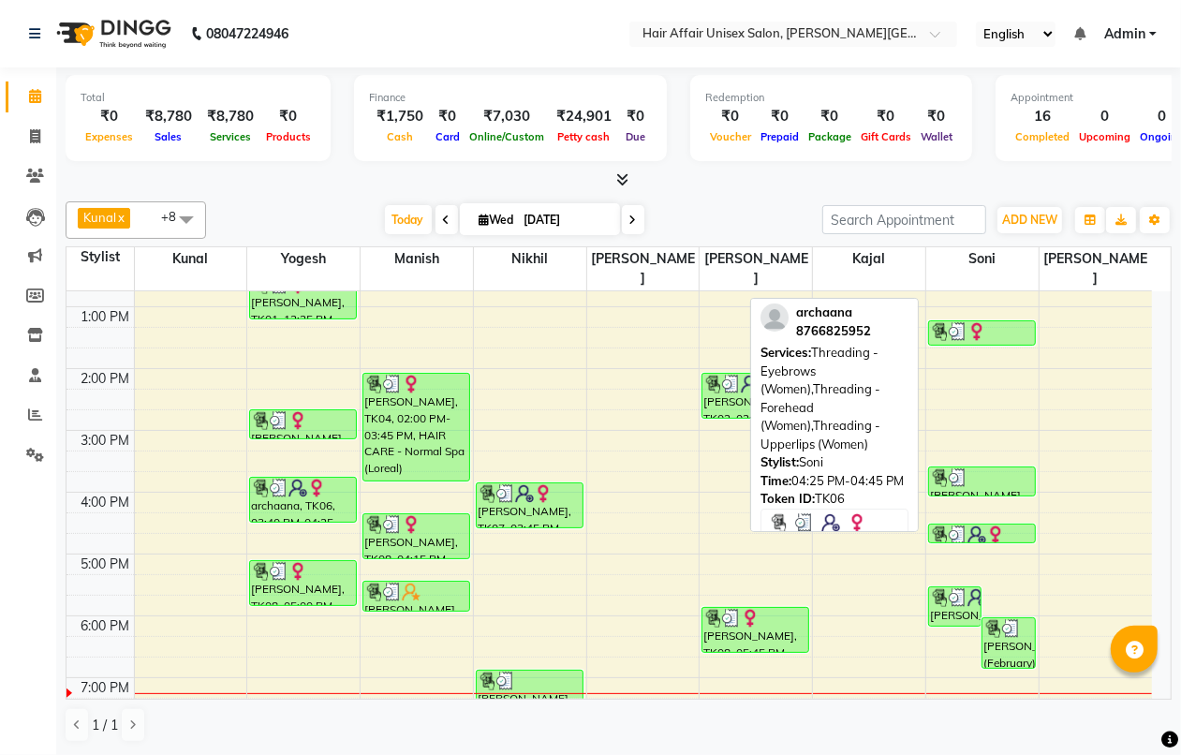
scroll to position [276, 0]
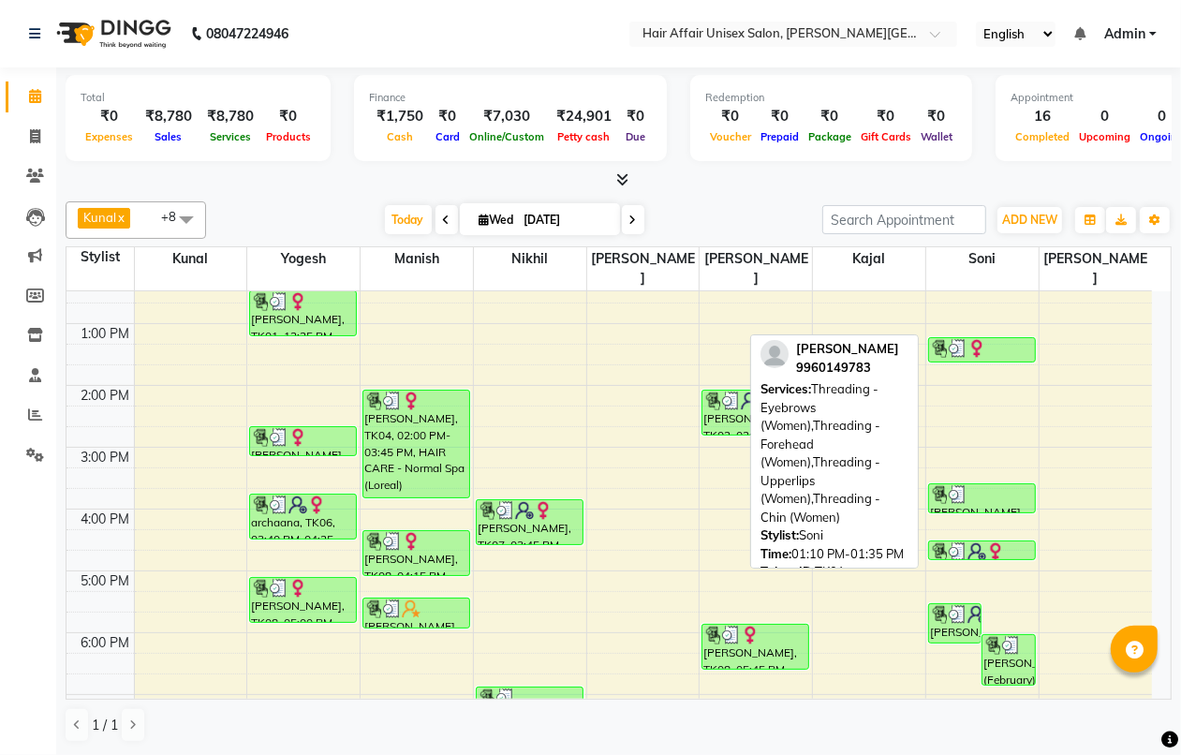
click at [994, 339] on div at bounding box center [982, 348] width 104 height 19
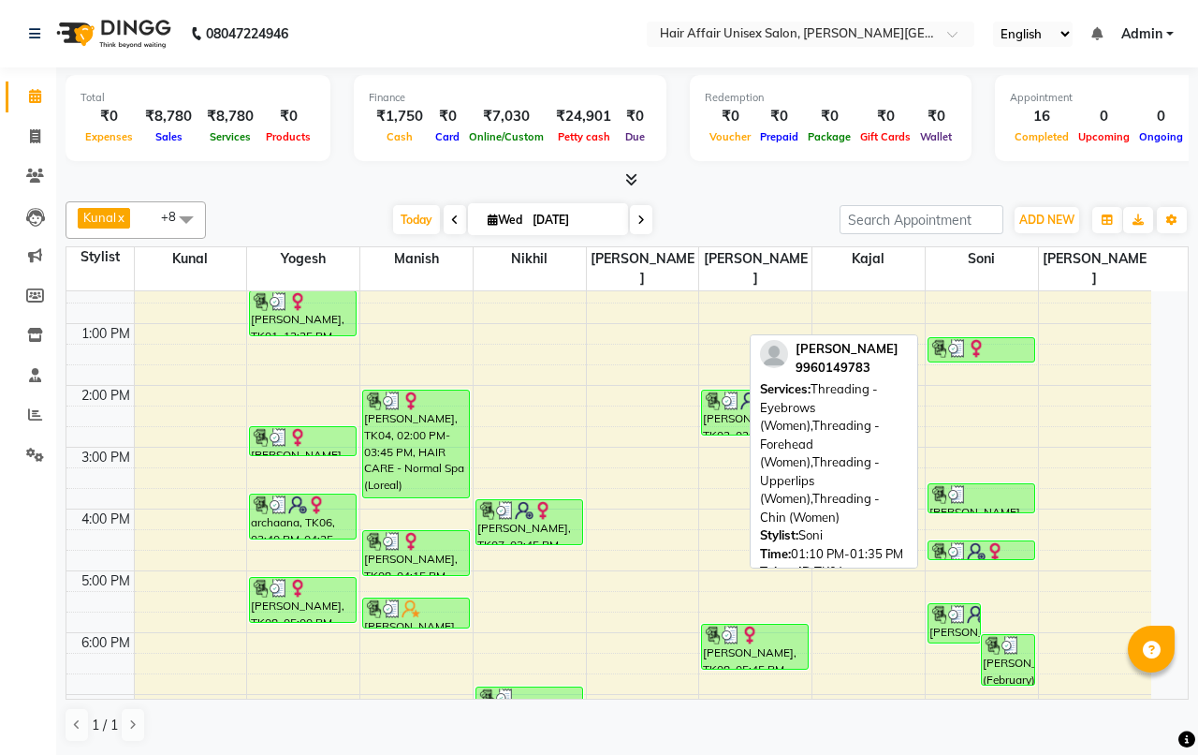
select select "3"
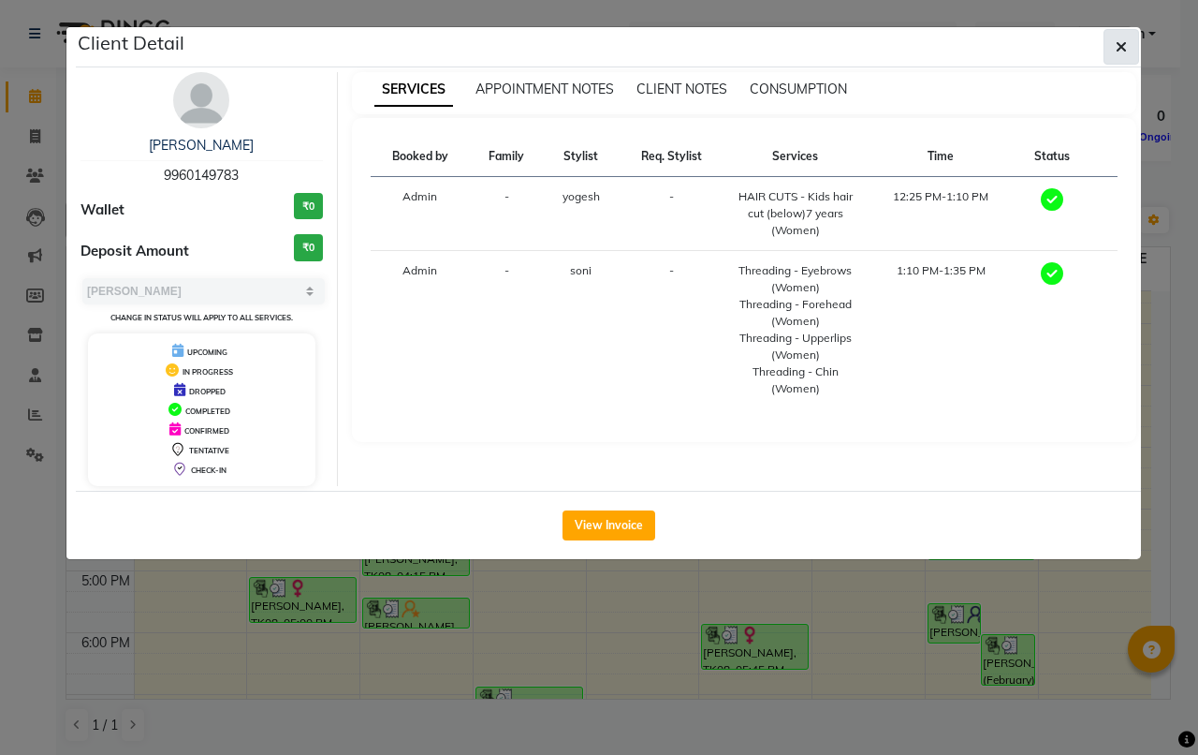
click at [1123, 48] on icon "button" at bounding box center [1121, 46] width 11 height 15
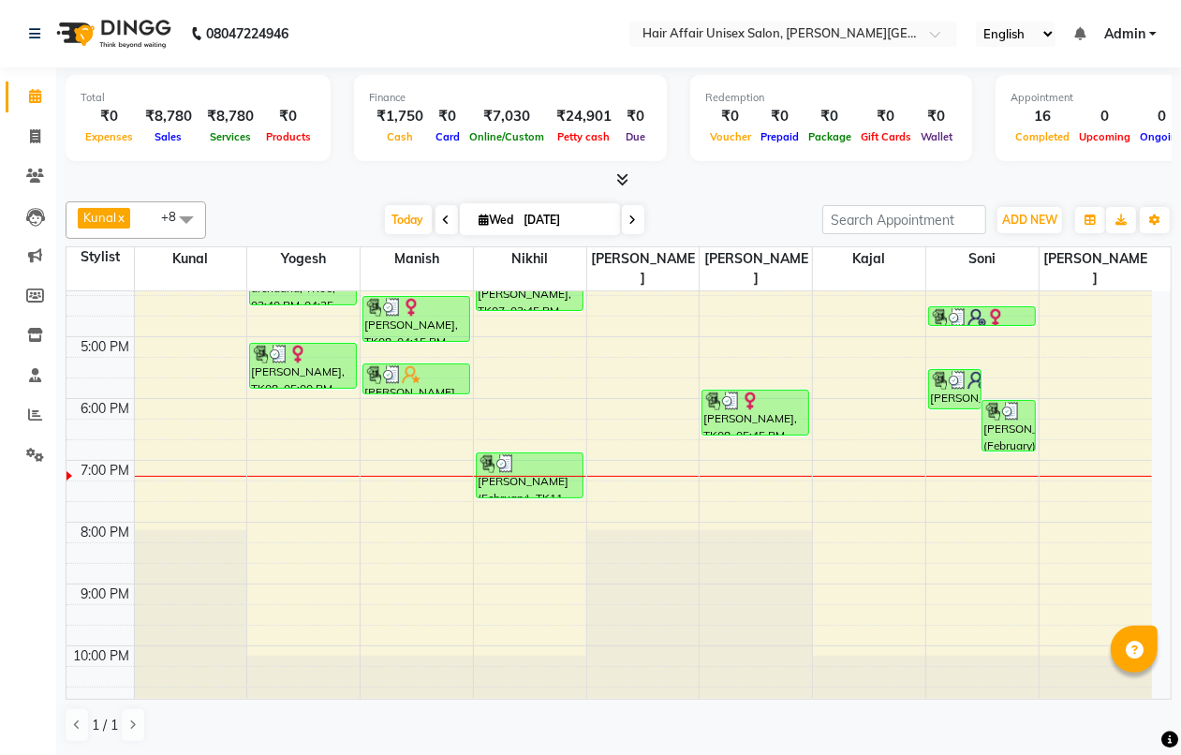
scroll to position [1, 0]
click at [33, 134] on icon at bounding box center [35, 136] width 10 height 14
select select "service"
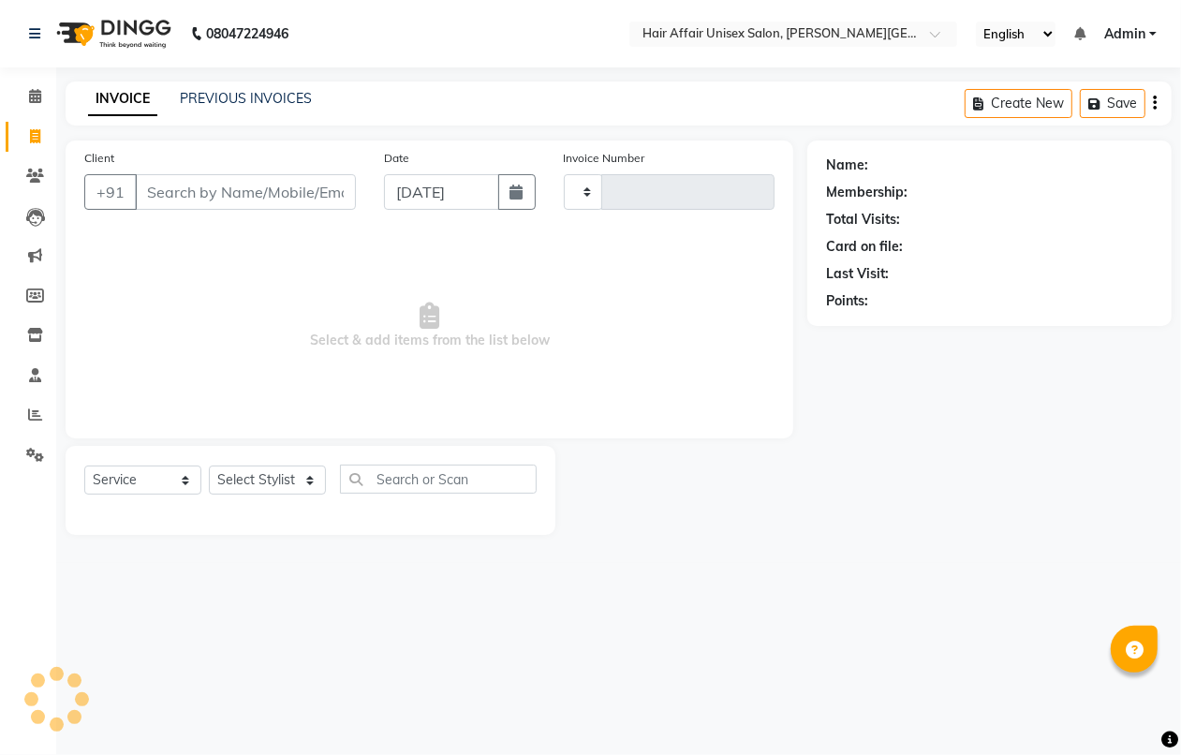
type input "1737"
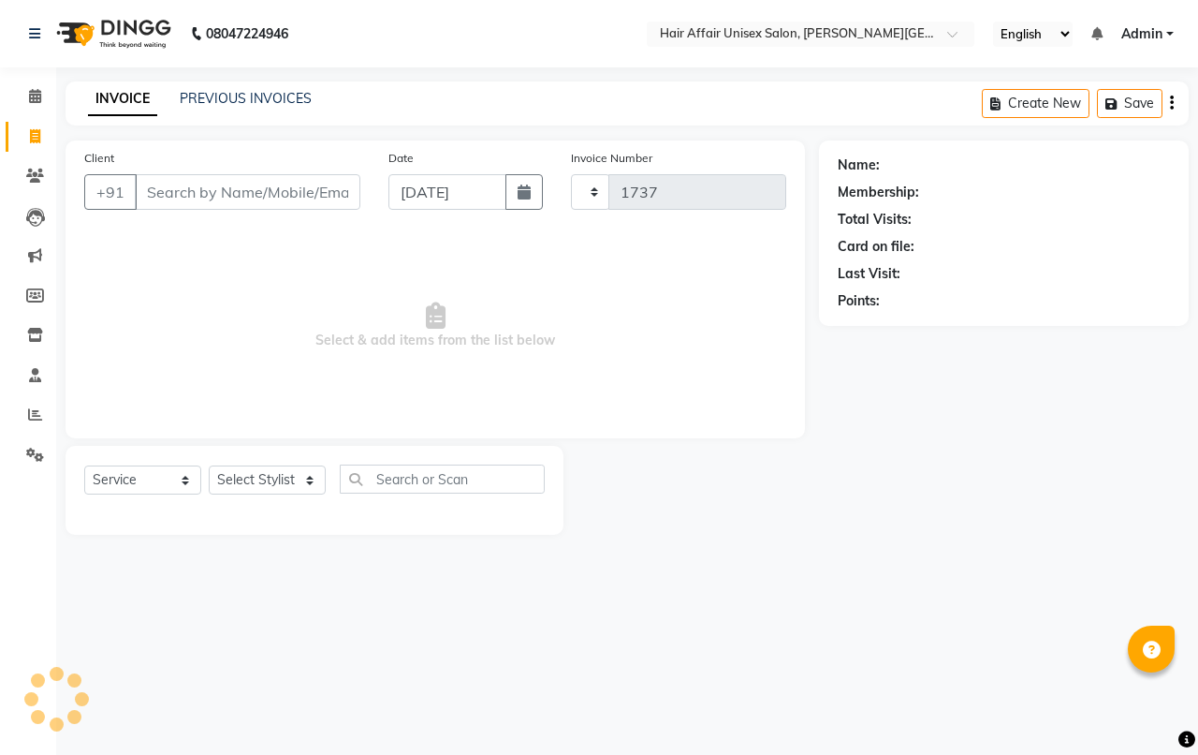
select select "6225"
click at [146, 194] on input "Client" at bounding box center [248, 192] width 226 height 36
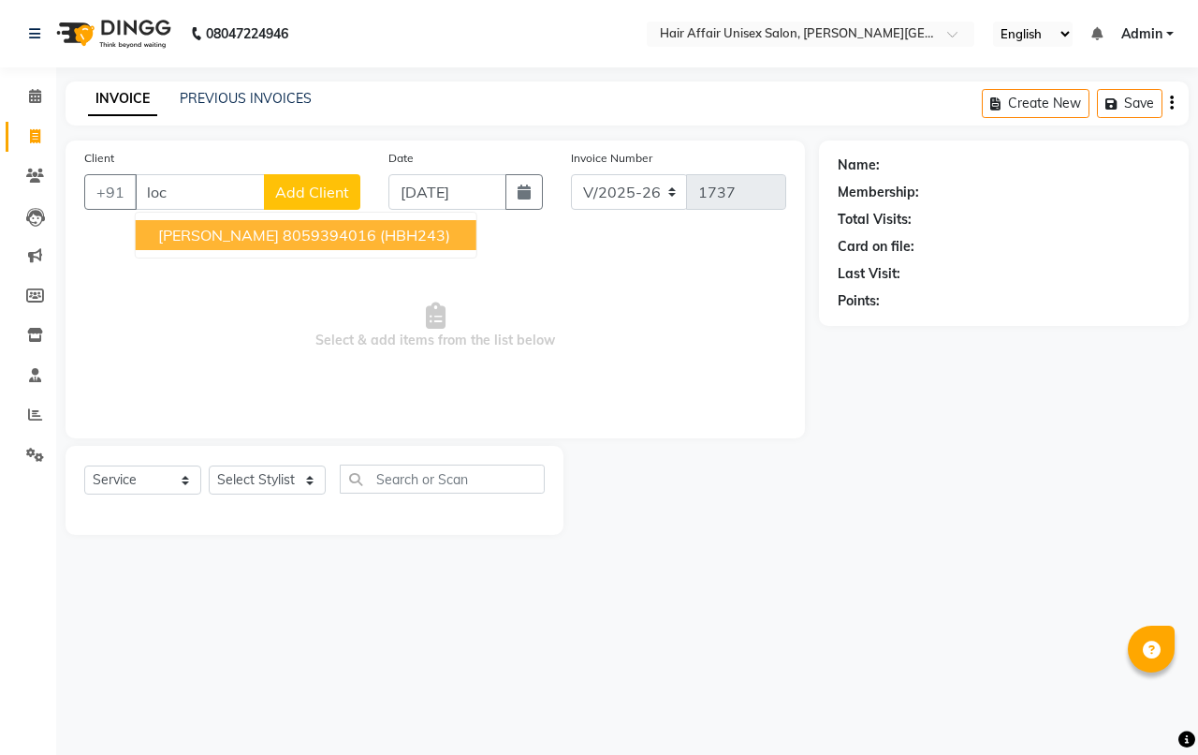
click at [283, 234] on ngb-highlight "8059394016" at bounding box center [330, 235] width 94 height 19
type input "8059394016"
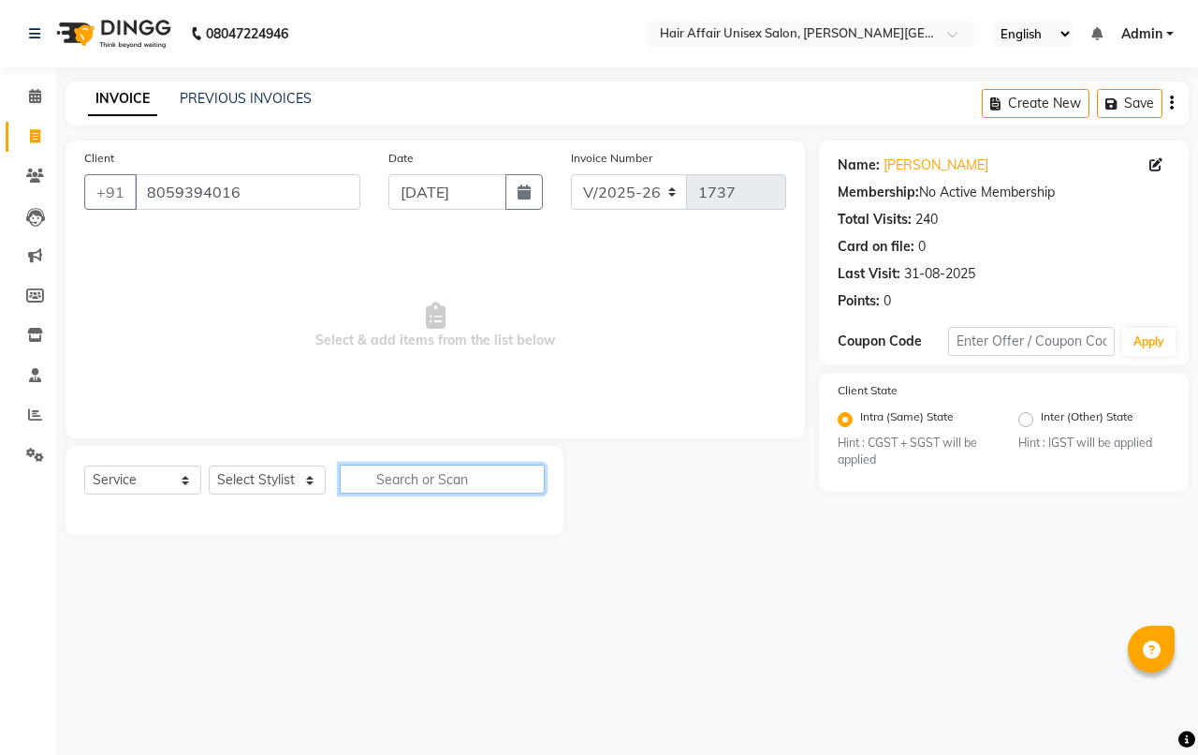
click at [376, 473] on input "text" at bounding box center [442, 478] width 205 height 29
click at [311, 478] on select "Select Stylist [PERSON_NAME] kajal Kunal [PERSON_NAME] [PERSON_NAME] [PERSON_NA…" at bounding box center [267, 479] width 117 height 29
select select "66024"
click at [209, 465] on select "Select Stylist [PERSON_NAME] kajal Kunal [PERSON_NAME] [PERSON_NAME] [PERSON_NA…" at bounding box center [267, 479] width 117 height 29
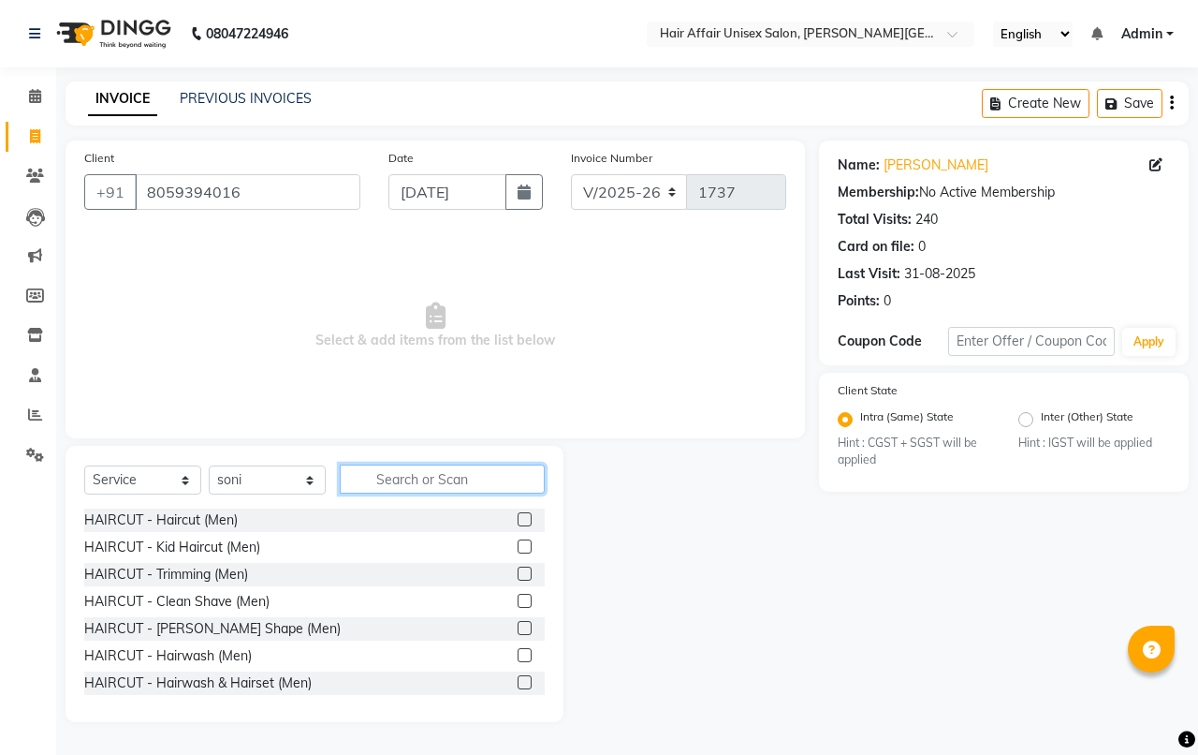
click at [379, 471] on input "text" at bounding box center [442, 478] width 205 height 29
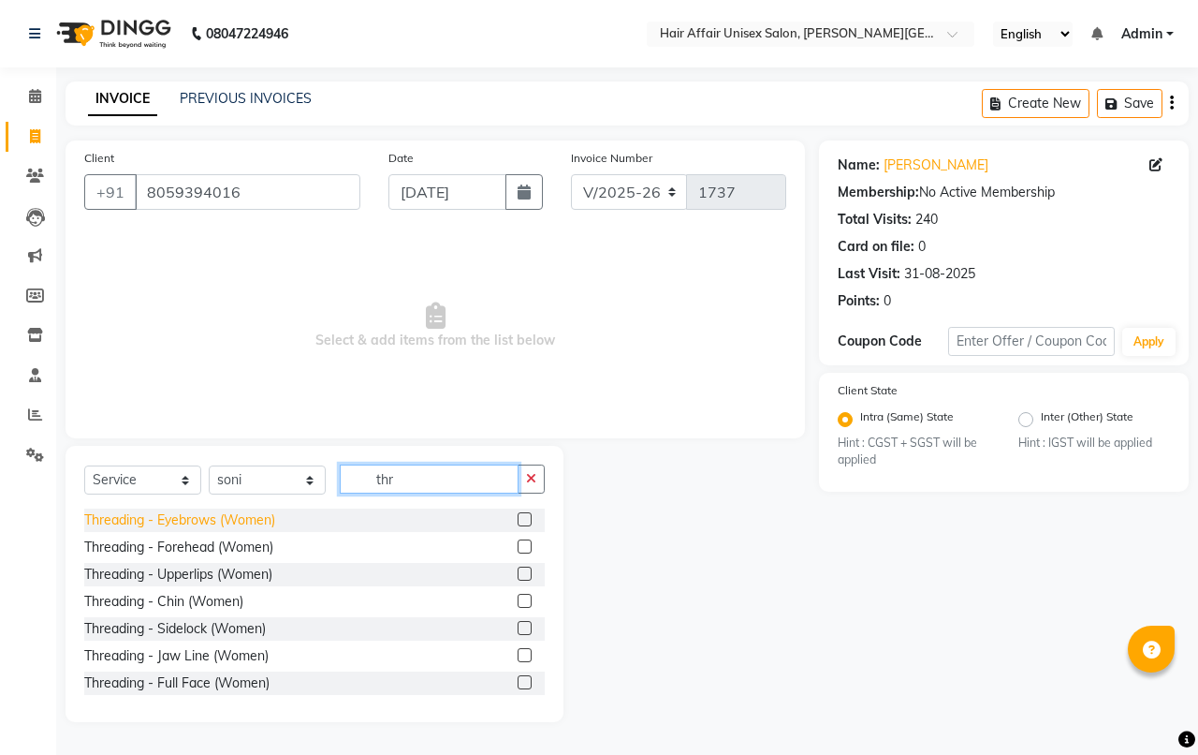
type input "thr"
click at [237, 511] on div "Threading - Eyebrows (Women)" at bounding box center [179, 520] width 191 height 20
checkbox input "false"
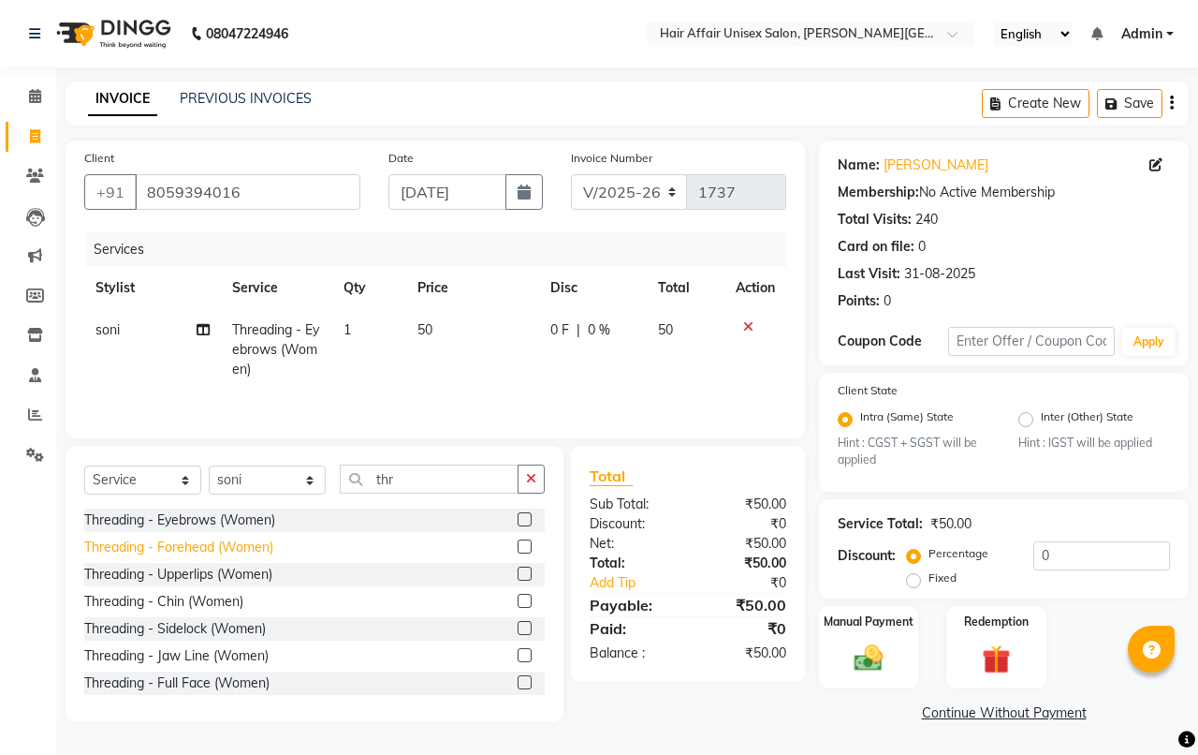
click at [221, 552] on div "Threading - Forehead (Women)" at bounding box center [178, 547] width 189 height 20
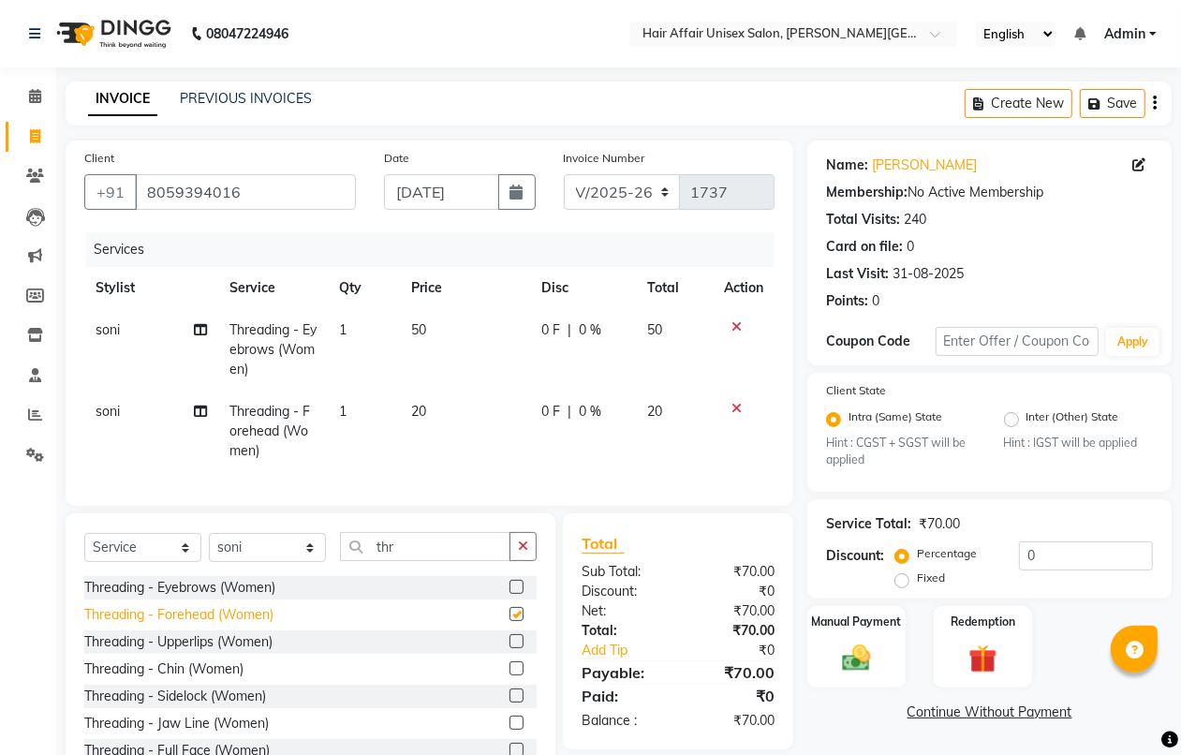
checkbox input "false"
click at [838, 630] on div "Manual Payment" at bounding box center [856, 647] width 102 height 85
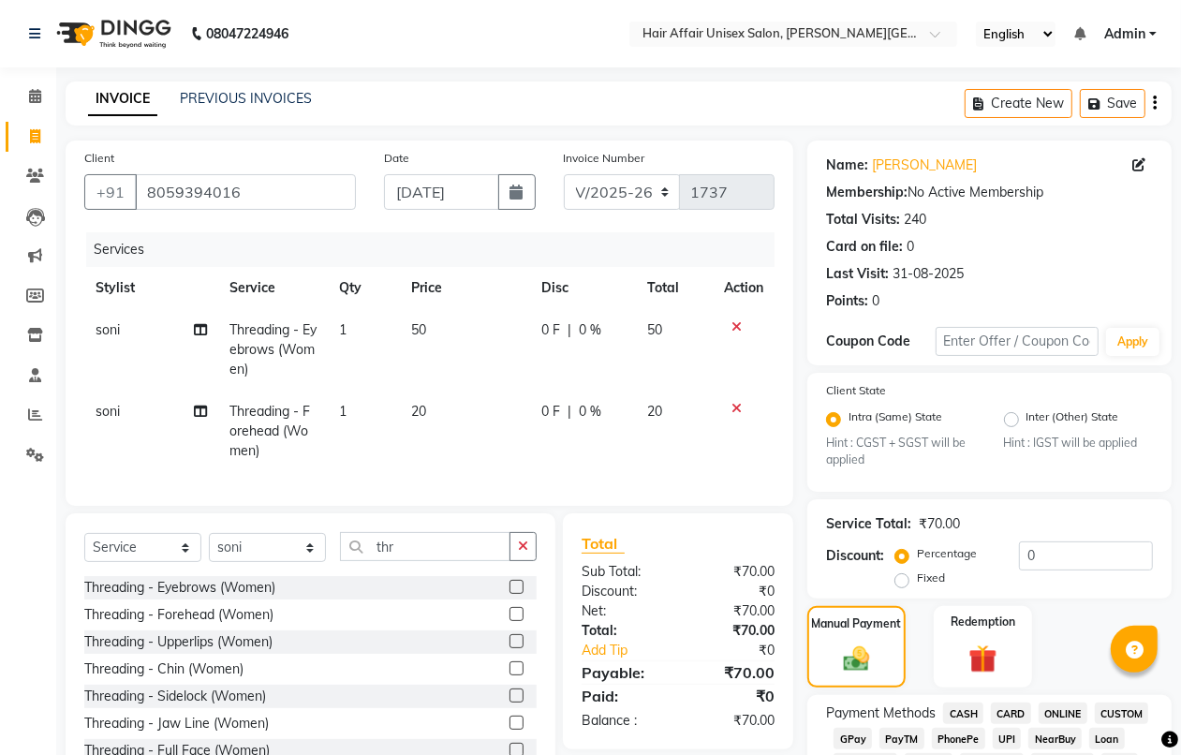
scroll to position [234, 0]
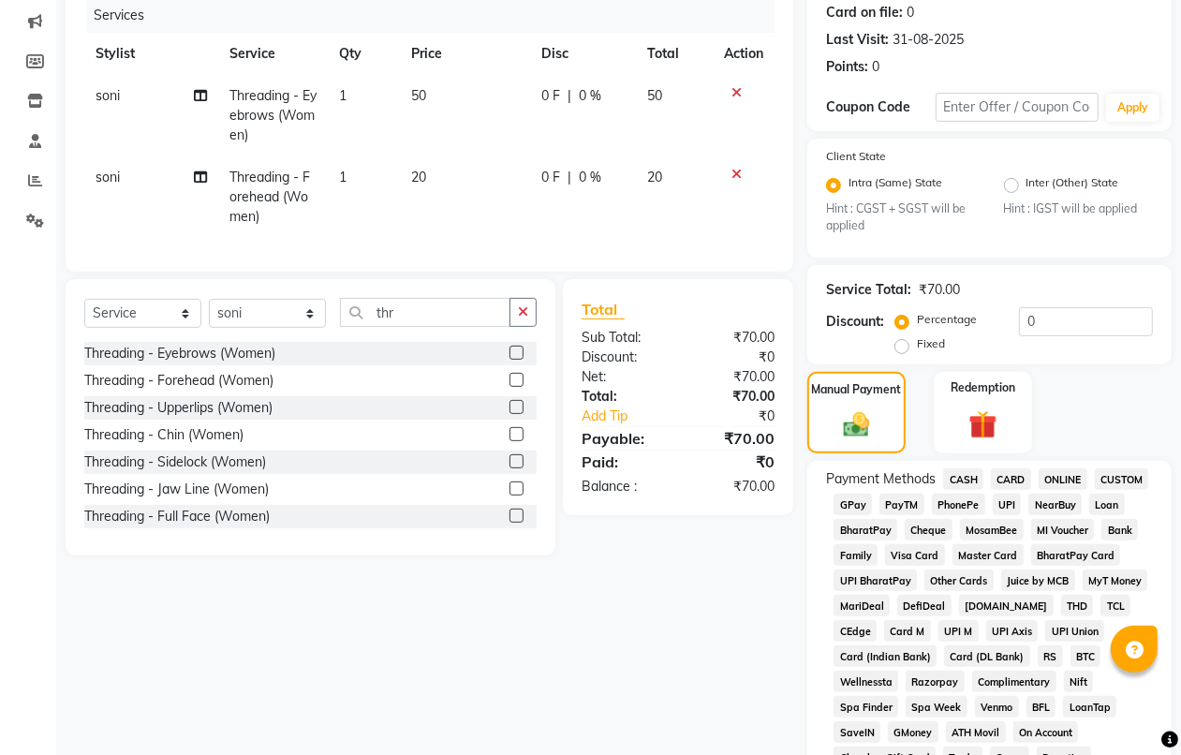
click at [964, 504] on span "PhonePe" at bounding box center [957, 504] width 53 height 22
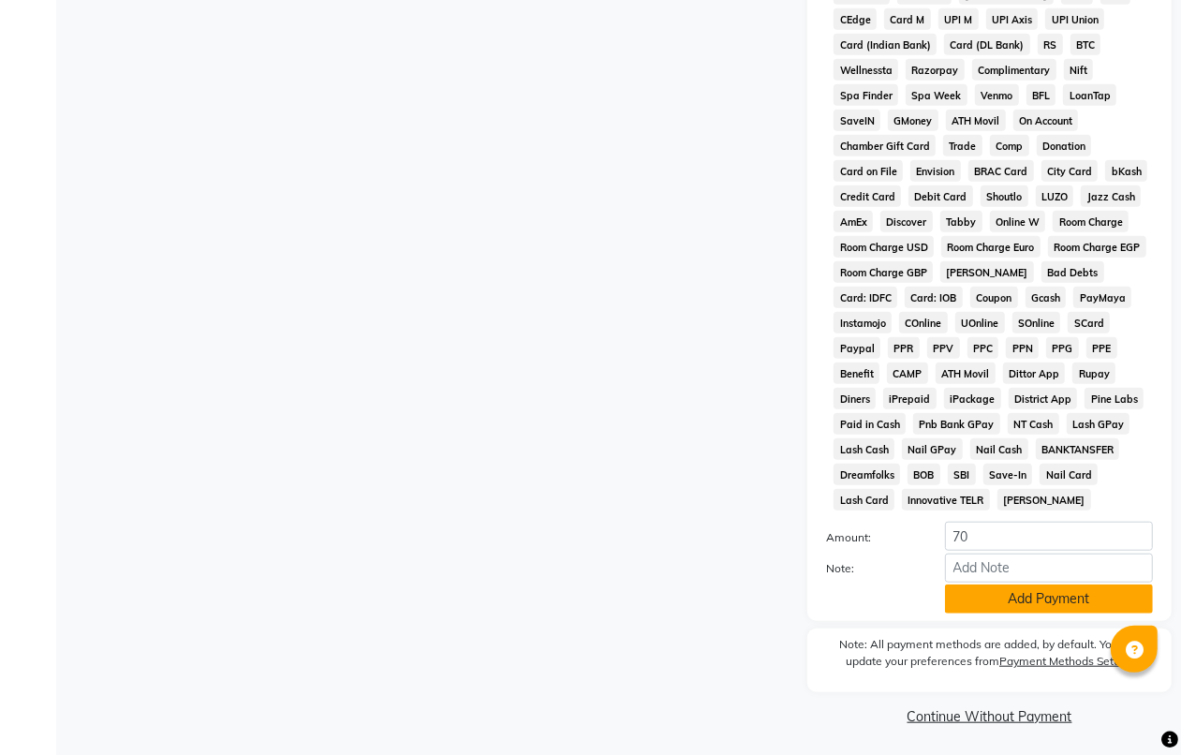
click at [971, 584] on button "Add Payment" at bounding box center [1049, 598] width 208 height 29
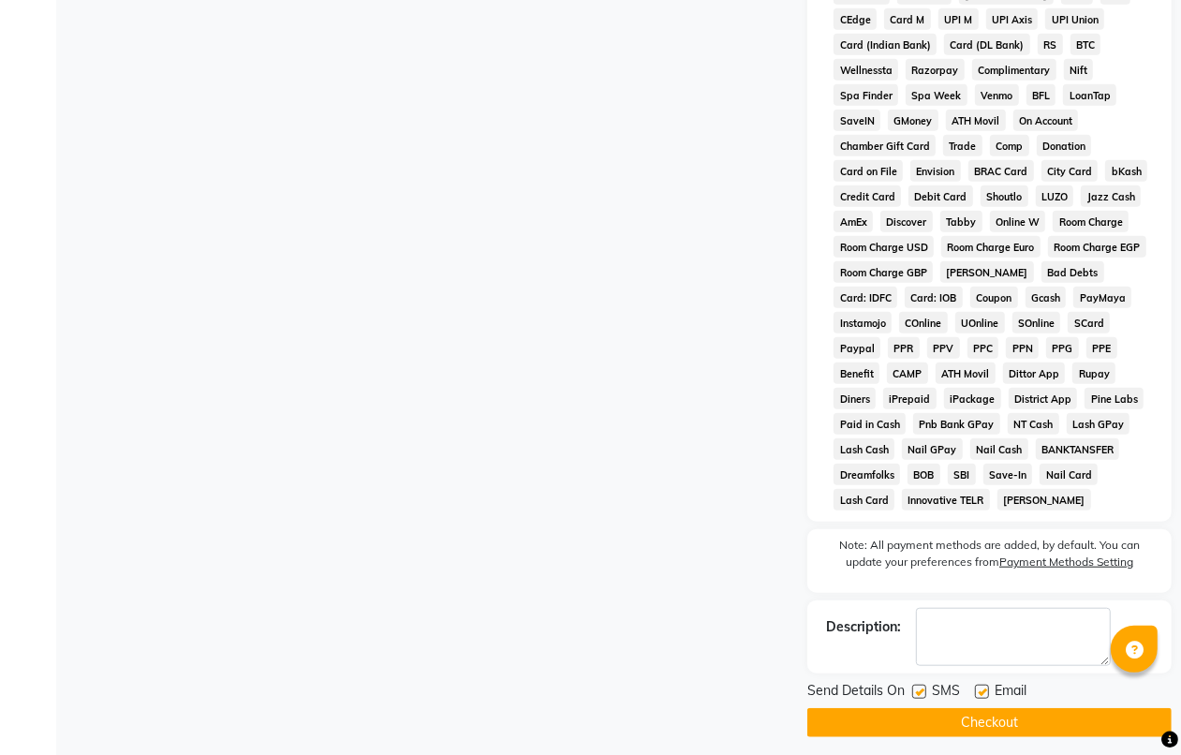
scroll to position [854, 0]
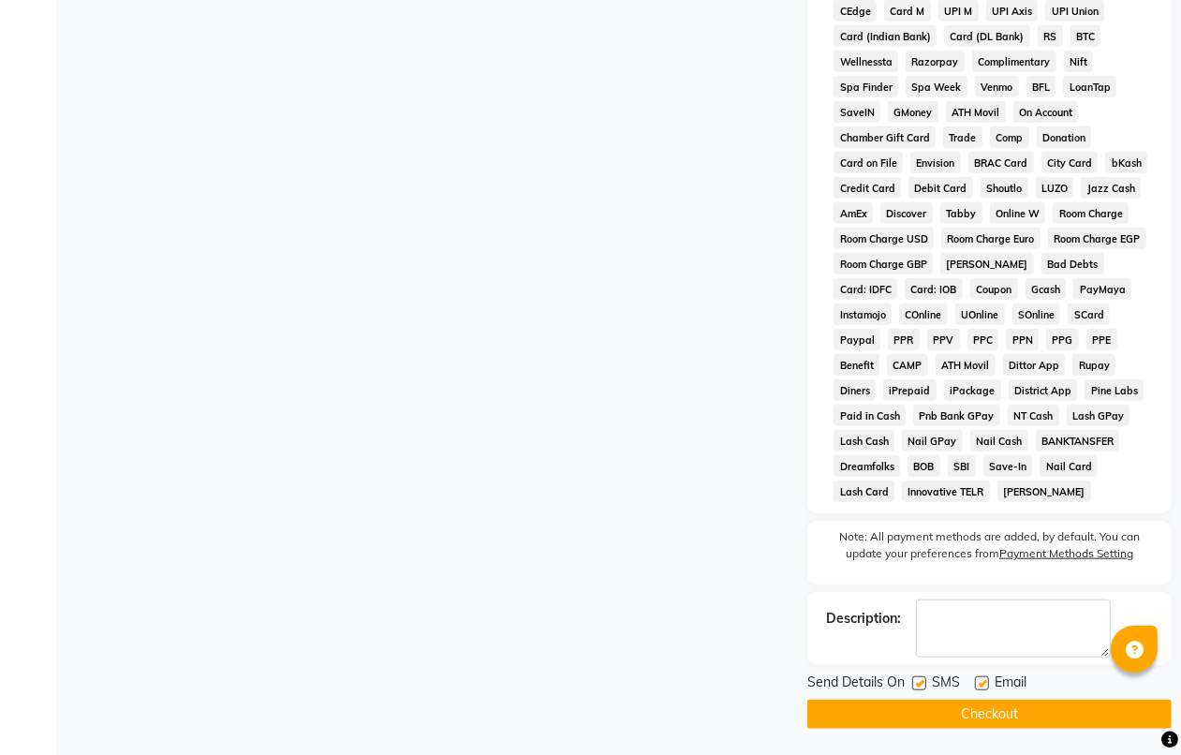
click at [960, 713] on button "Checkout" at bounding box center [989, 713] width 364 height 29
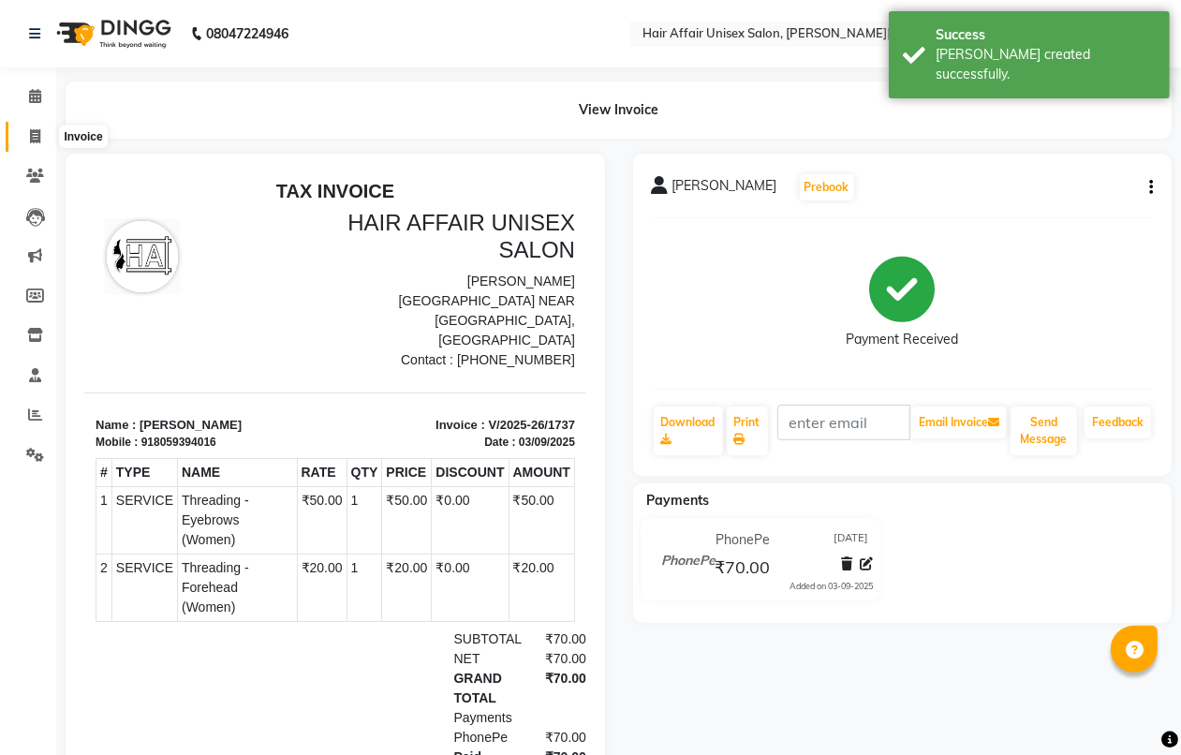
click at [33, 134] on icon at bounding box center [35, 136] width 10 height 14
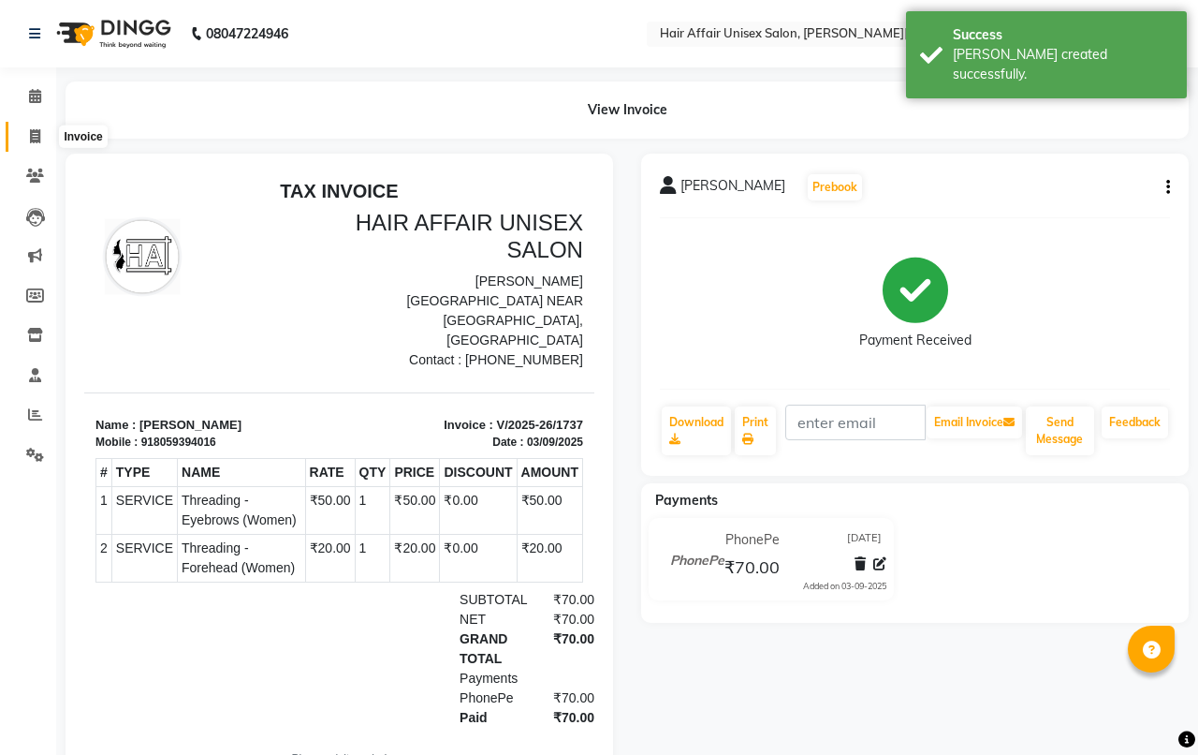
select select "6225"
select select "service"
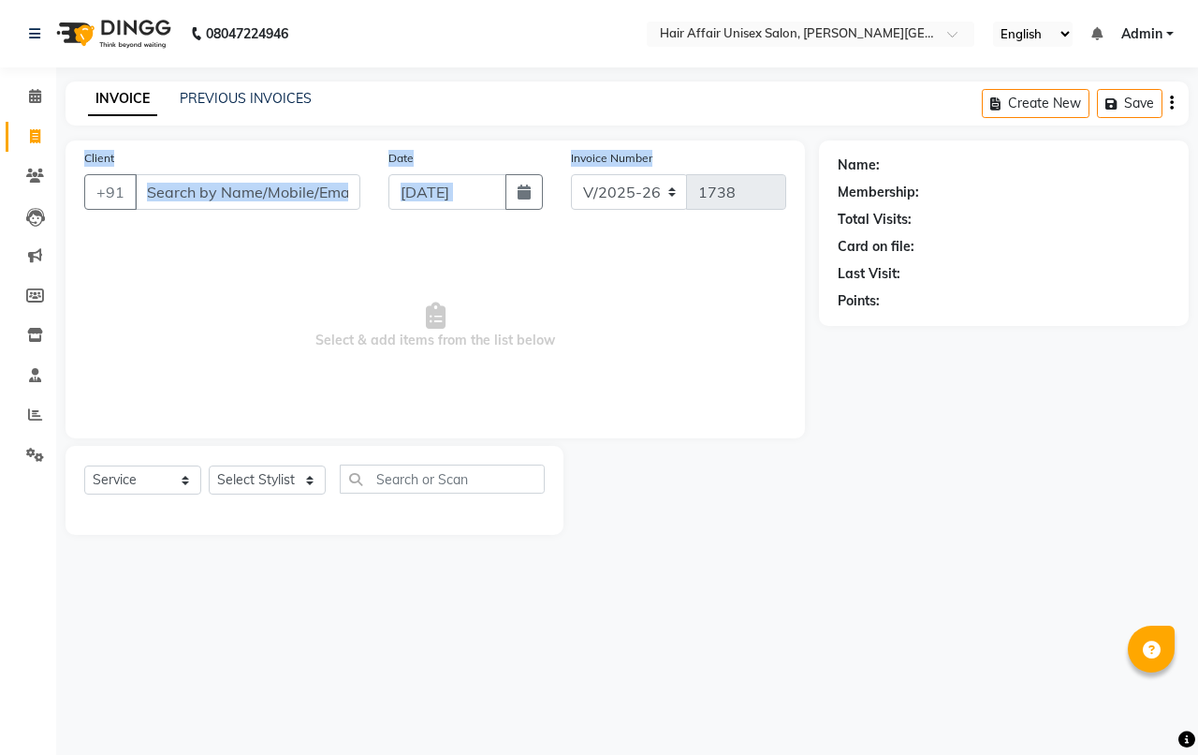
click at [587, 227] on main "INVOICE PREVIOUS INVOICES Create New Save Client +91 Date 03-09-2025 Invoice Nu…" at bounding box center [627, 321] width 1142 height 481
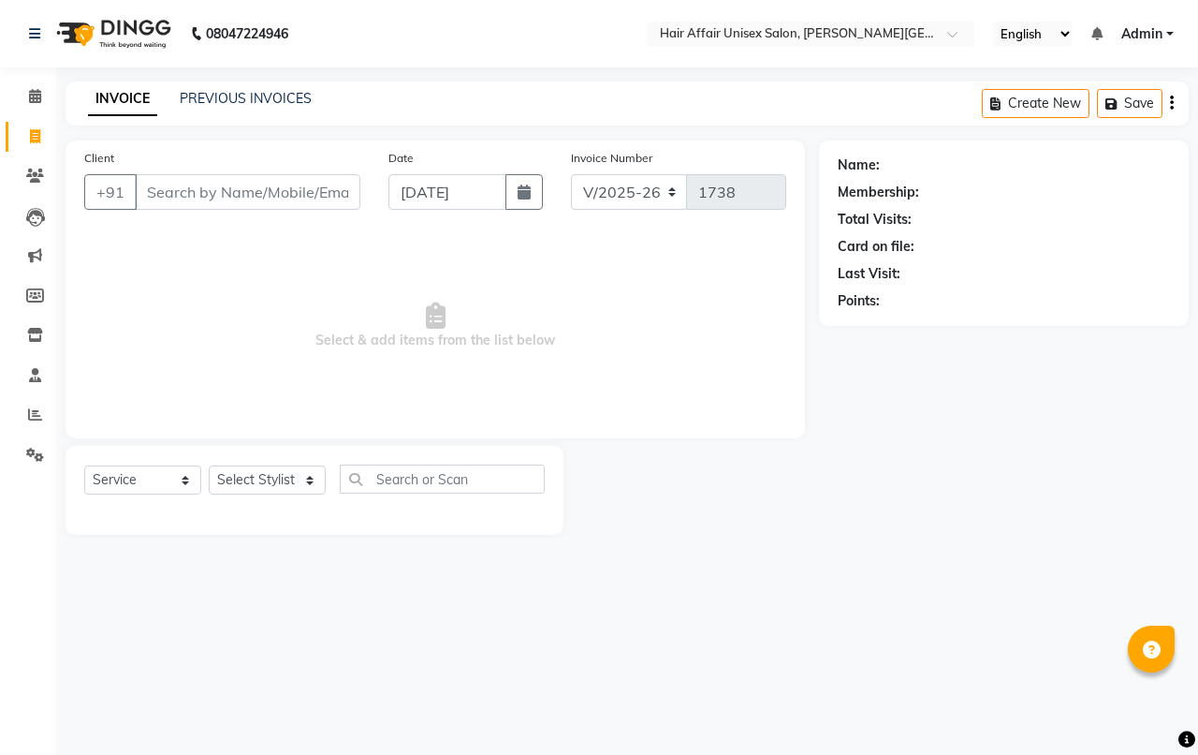
click at [1180, 600] on div "08047224946 Select Location × Hair Affair Unisex Salon, Bhagwati Hotel, English…" at bounding box center [599, 377] width 1198 height 755
click at [296, 478] on select "Select Stylist [PERSON_NAME] kajal Kunal [PERSON_NAME] [PERSON_NAME] [PERSON_NA…" at bounding box center [267, 479] width 117 height 29
select select "46443"
click at [209, 465] on select "Select Stylist [PERSON_NAME] kajal Kunal [PERSON_NAME] [PERSON_NAME] [PERSON_NA…" at bounding box center [267, 479] width 117 height 29
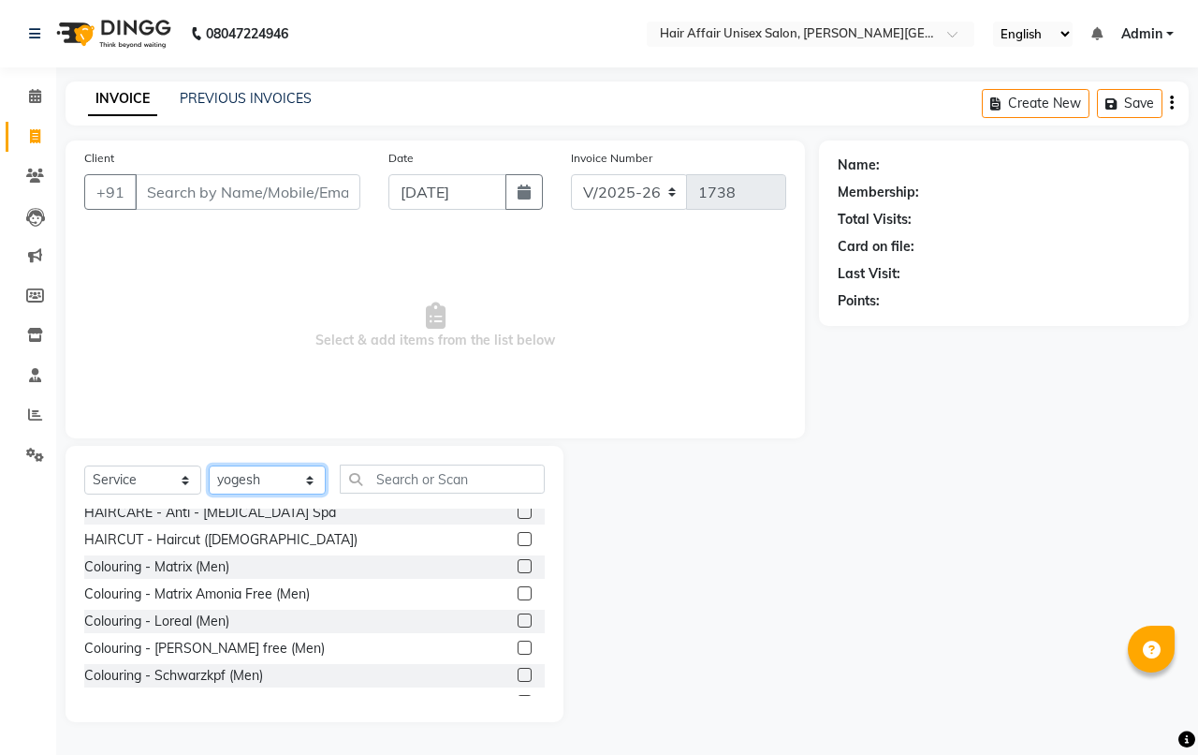
scroll to position [234, 0]
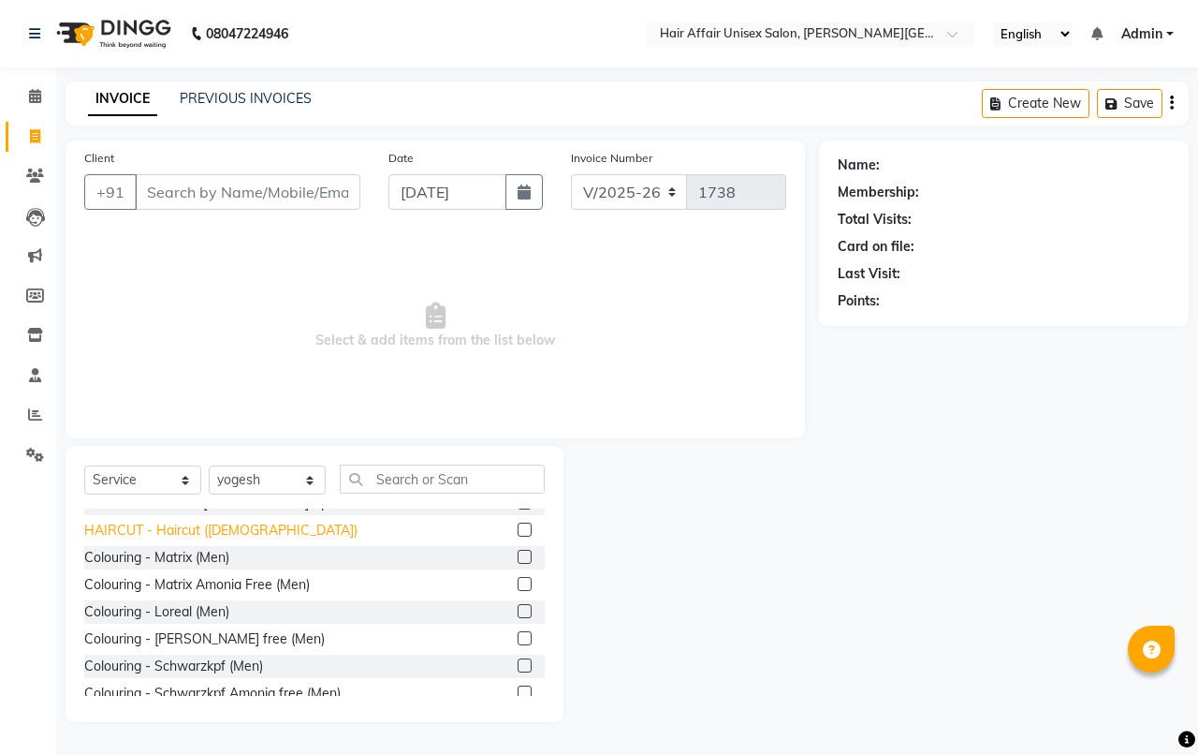
click at [198, 521] on div "HAIRCUT - Haircut ([DEMOGRAPHIC_DATA])" at bounding box center [220, 531] width 273 height 20
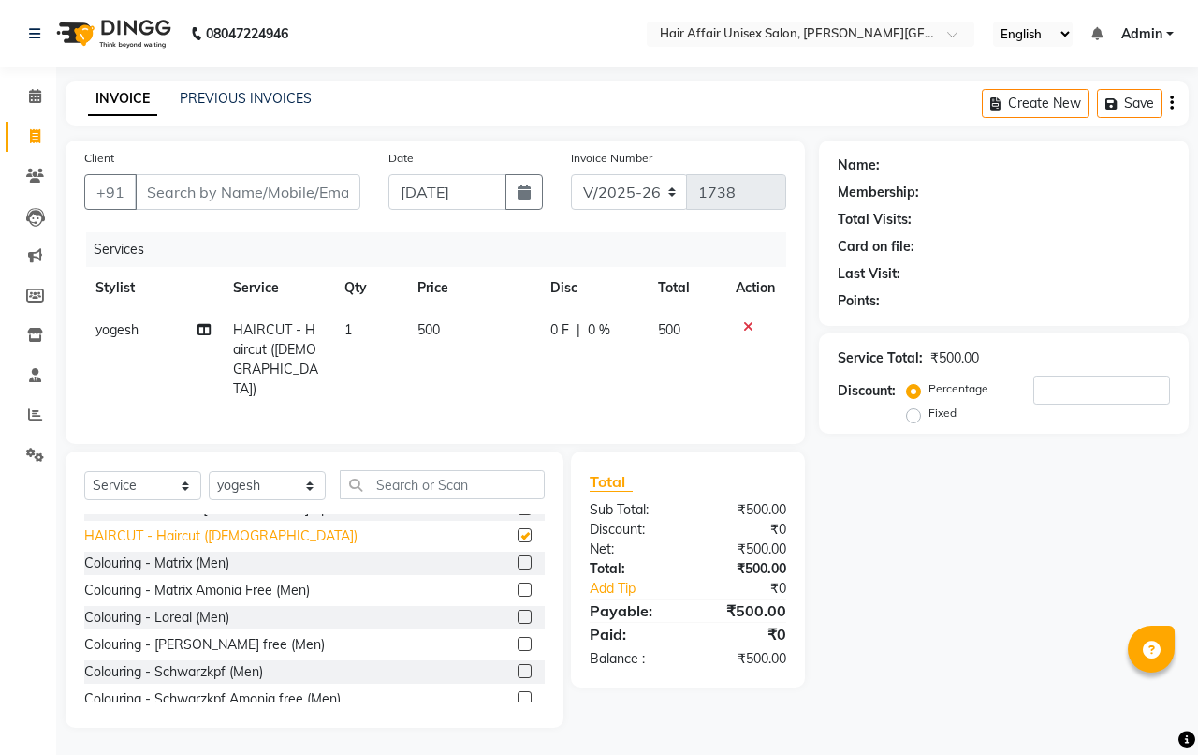
checkbox input "false"
click at [147, 190] on input "Client" at bounding box center [248, 192] width 226 height 36
type input "4"
type input "0"
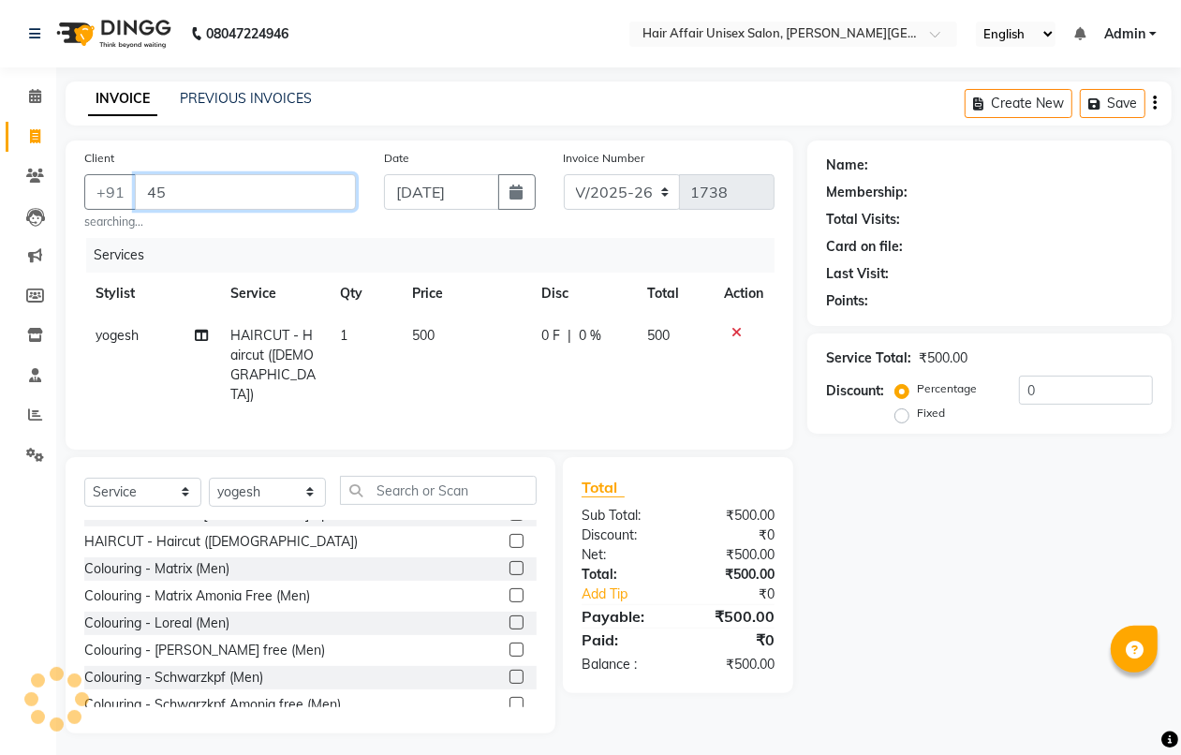
type input "4"
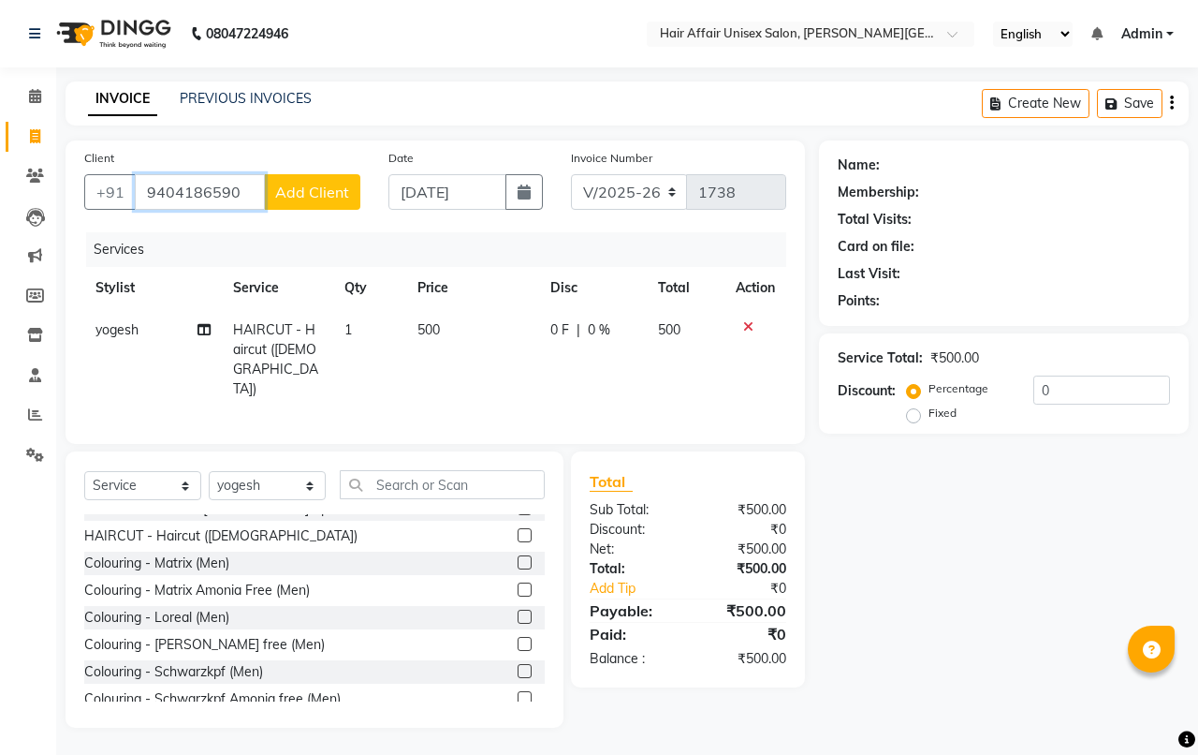
type input "9404186590"
click at [286, 178] on button "Add Client" at bounding box center [312, 192] width 96 height 36
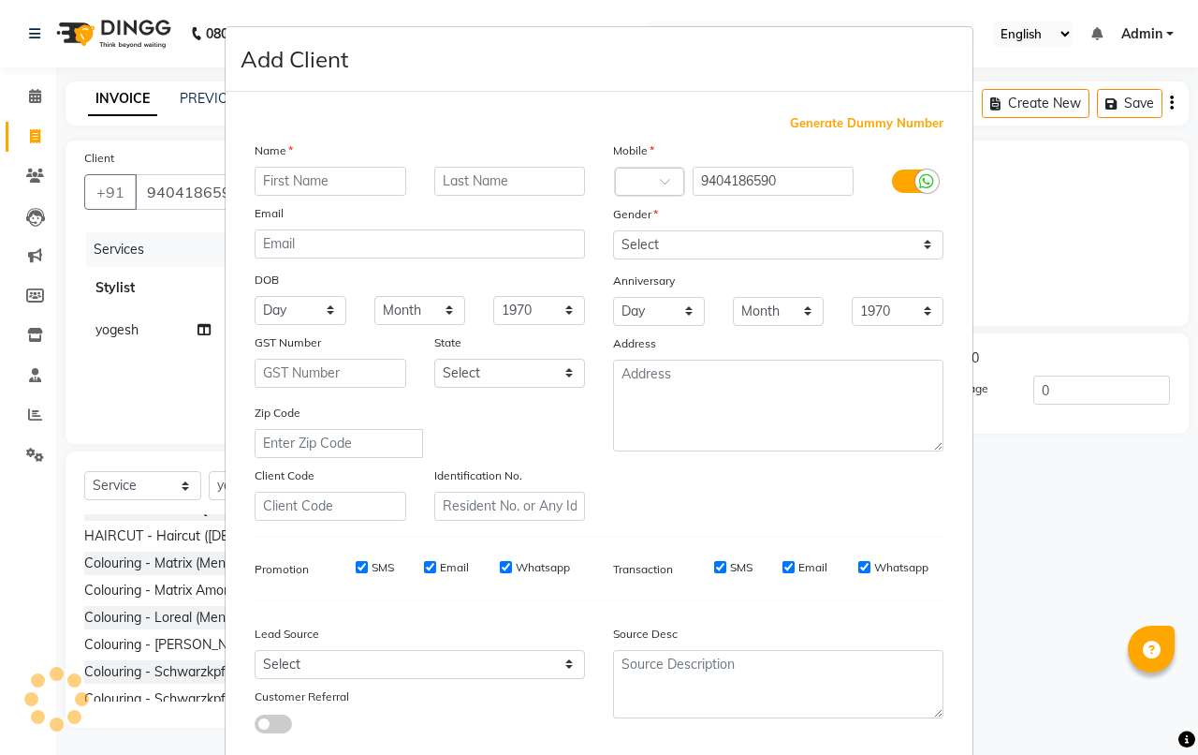
click at [268, 184] on input "text" at bounding box center [331, 181] width 152 height 29
type input "d"
type input "sujata"
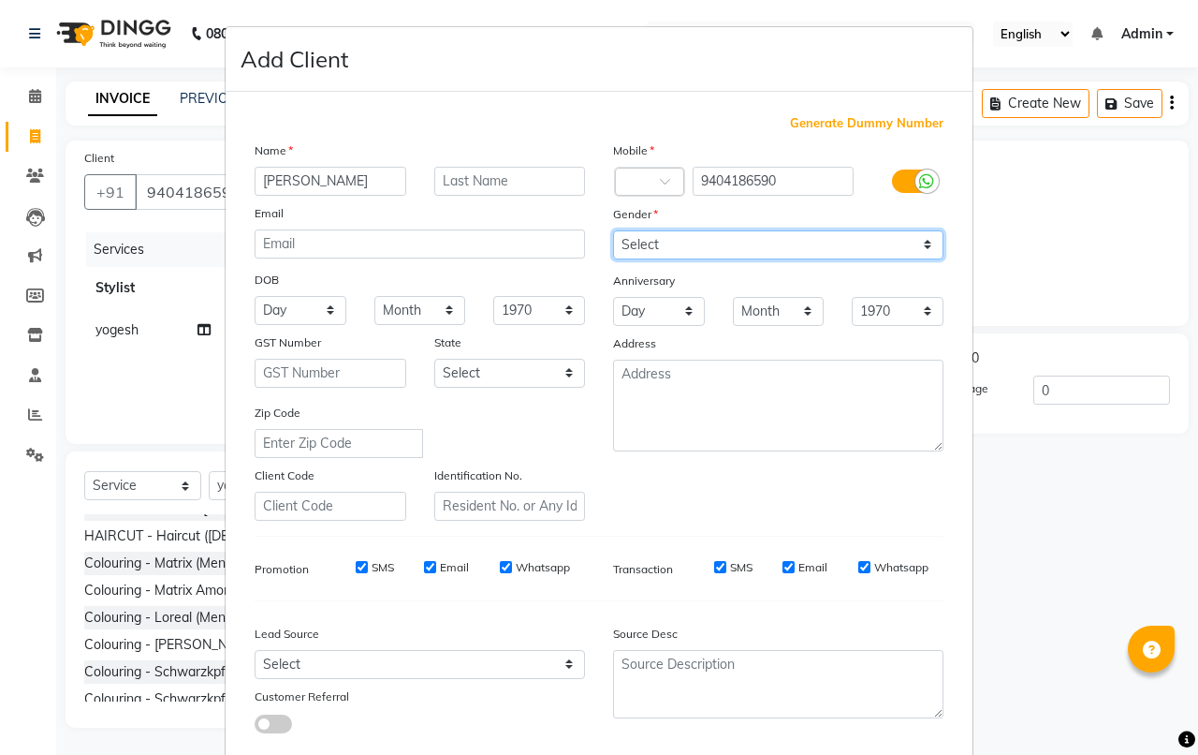
click at [625, 246] on select "Select [DEMOGRAPHIC_DATA] [DEMOGRAPHIC_DATA] Other Prefer Not To Say" at bounding box center [778, 244] width 330 height 29
select select "[DEMOGRAPHIC_DATA]"
click at [613, 230] on select "Select [DEMOGRAPHIC_DATA] [DEMOGRAPHIC_DATA] Other Prefer Not To Say" at bounding box center [778, 244] width 330 height 29
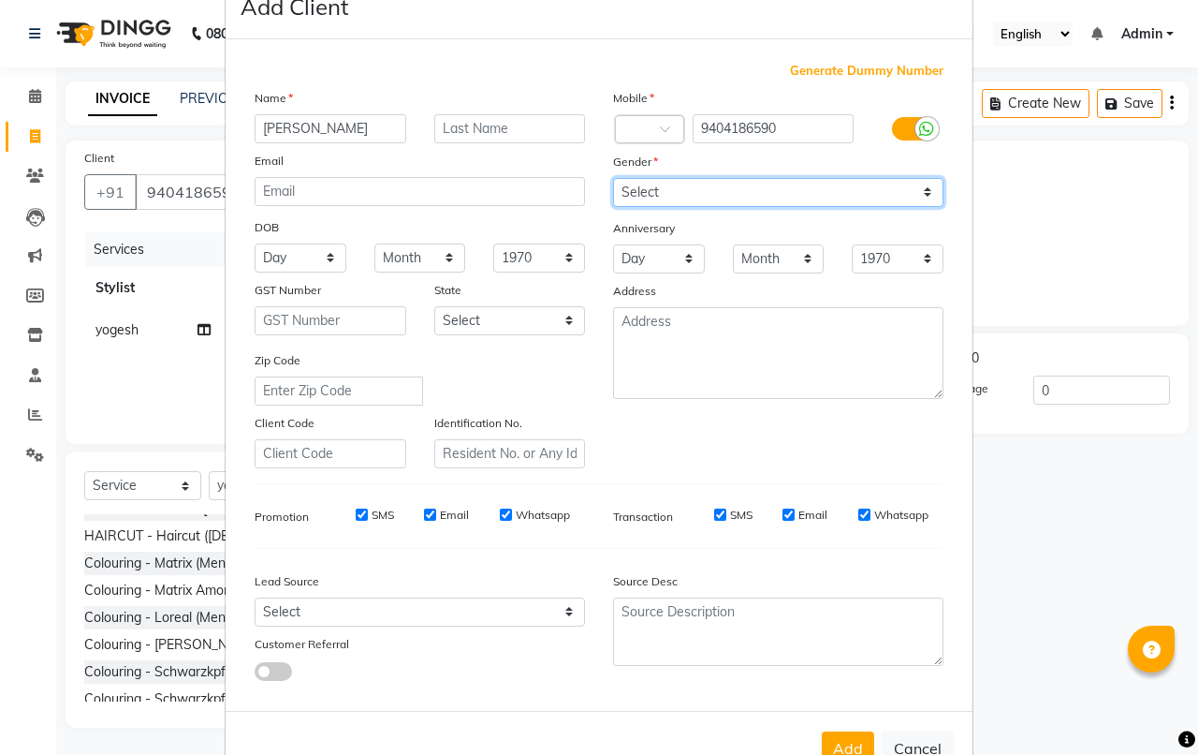
scroll to position [103, 0]
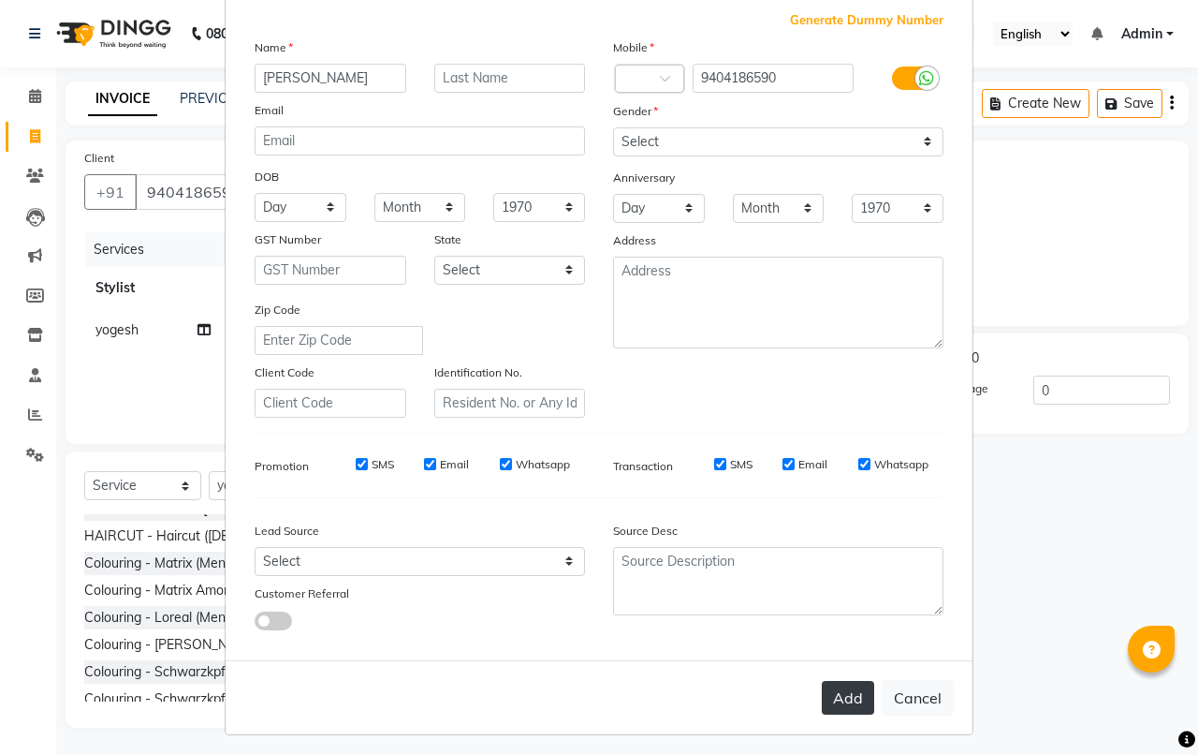
click at [839, 683] on button "Add" at bounding box center [848, 698] width 52 height 34
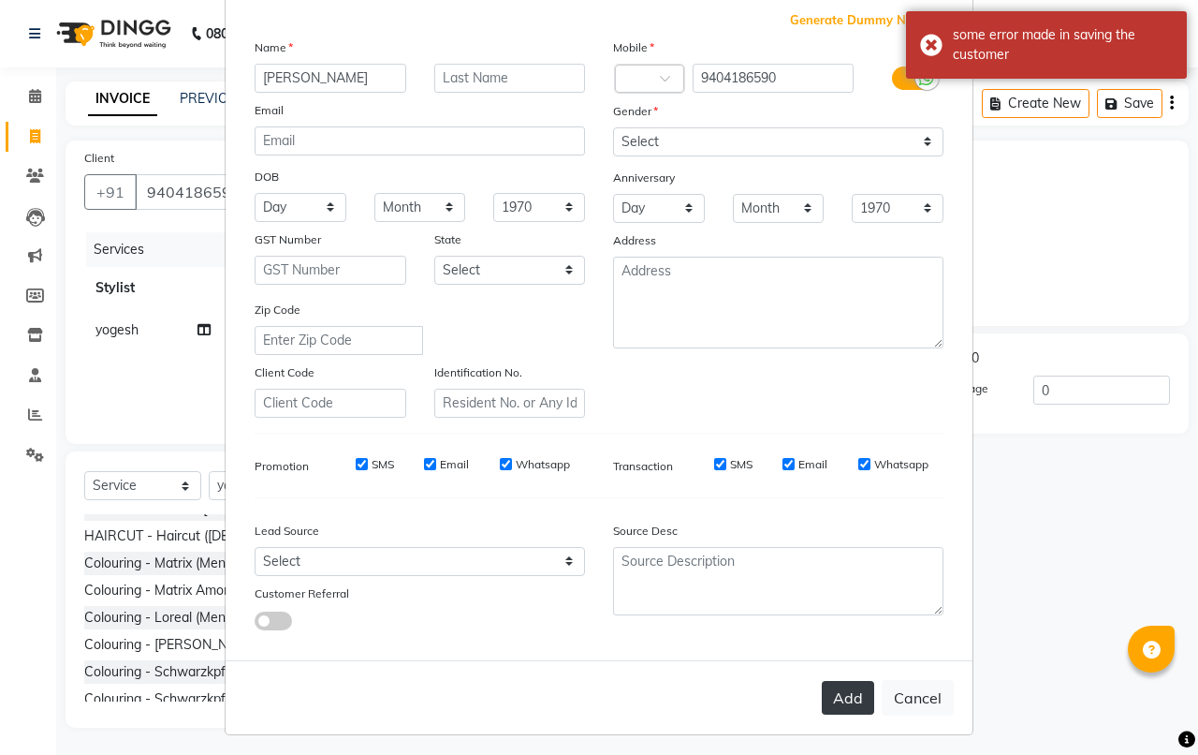
click at [838, 689] on button "Add" at bounding box center [848, 698] width 52 height 34
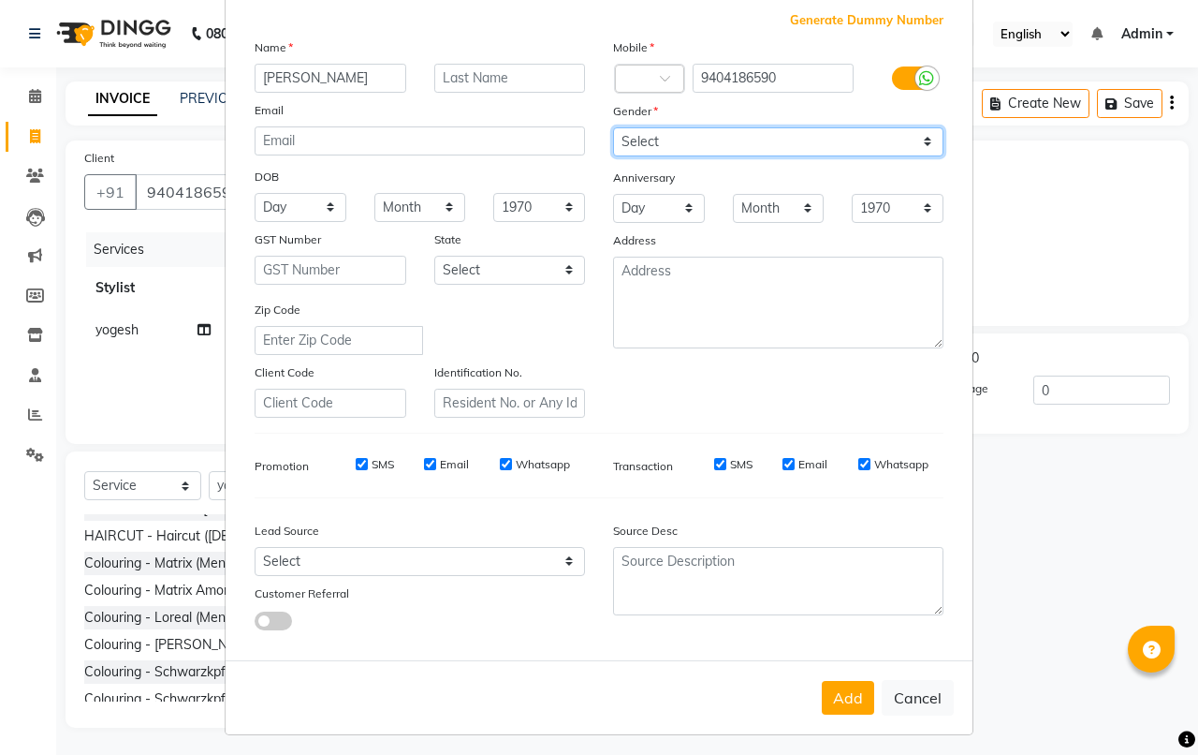
click at [627, 145] on select "Select [DEMOGRAPHIC_DATA] [DEMOGRAPHIC_DATA] Other Prefer Not To Say" at bounding box center [778, 141] width 330 height 29
click at [613, 127] on select "Select [DEMOGRAPHIC_DATA] [DEMOGRAPHIC_DATA] Other Prefer Not To Say" at bounding box center [778, 141] width 330 height 29
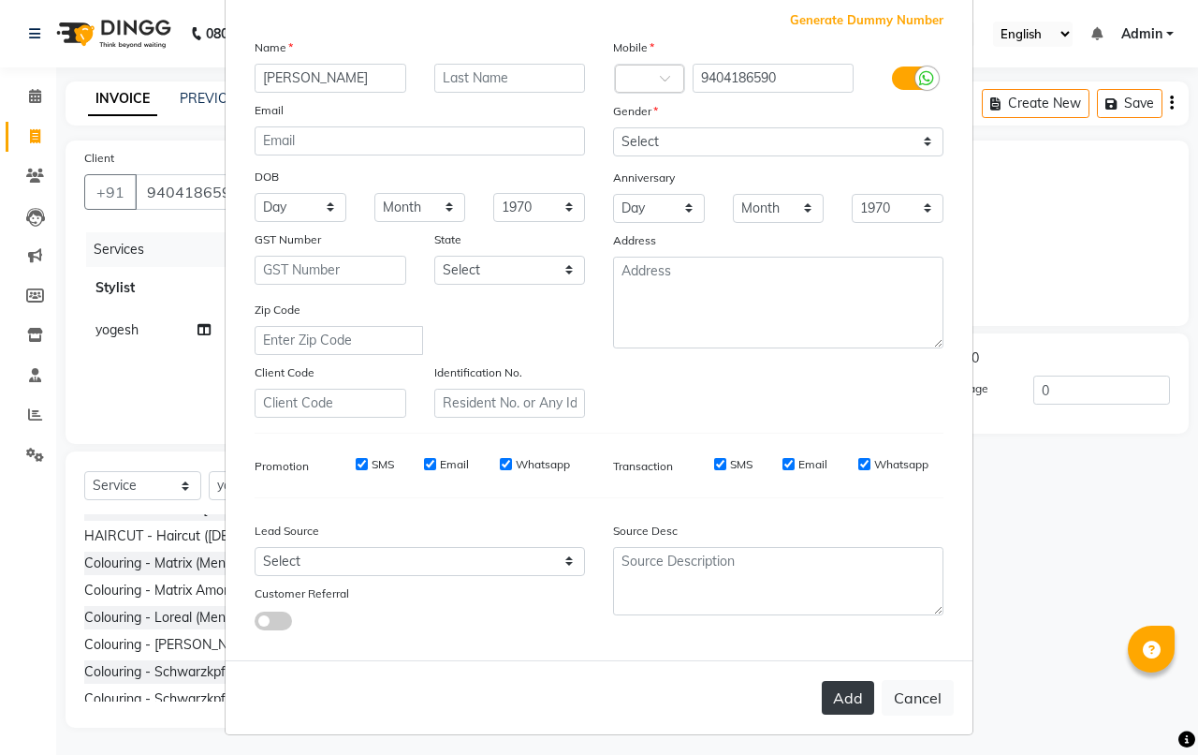
click at [843, 681] on button "Add" at bounding box center [848, 698] width 52 height 34
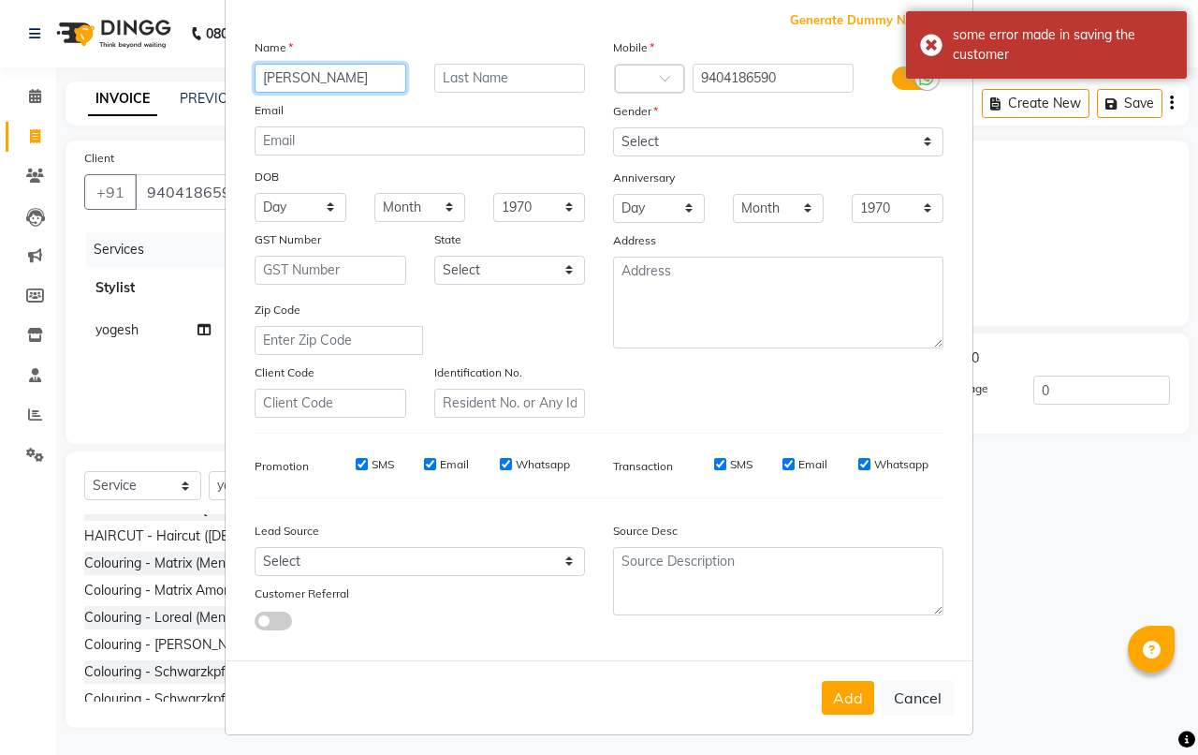
click at [292, 77] on input "sujata" at bounding box center [331, 78] width 152 height 29
type input "s"
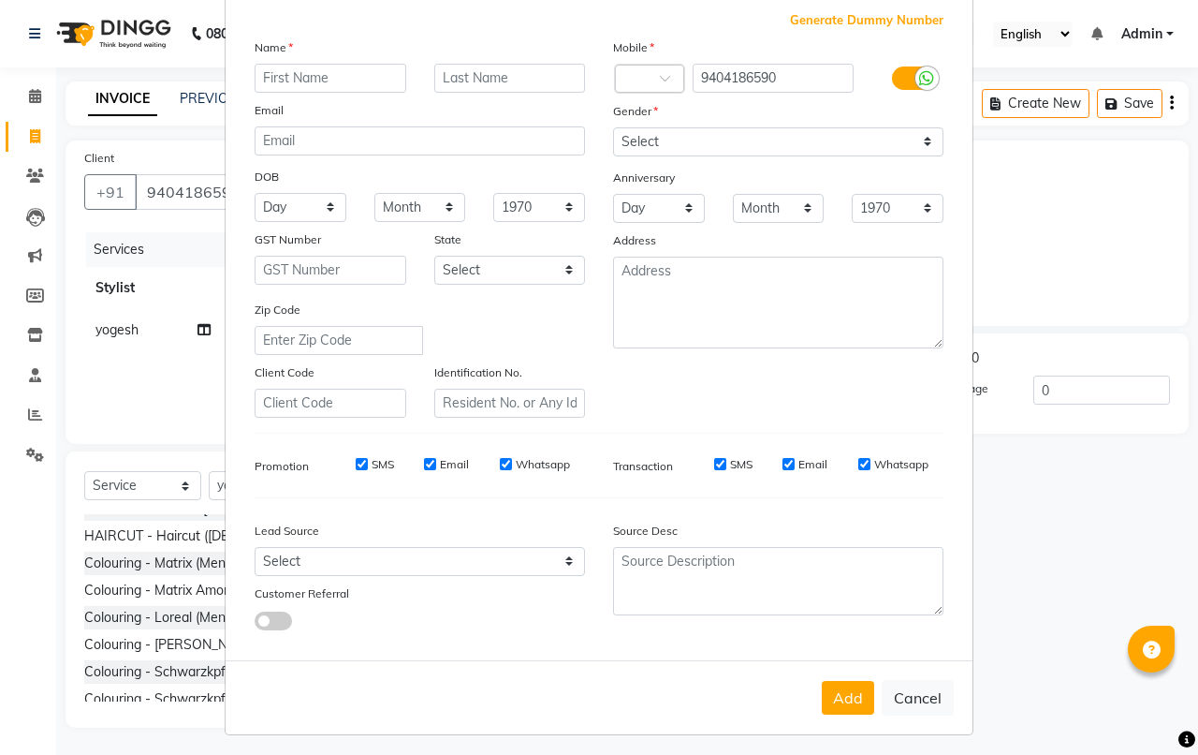
click at [184, 187] on ngb-modal-window "Add Client Generate Dummy Number Name Email DOB Day 01 02 03 04 05 06 07 08 09 …" at bounding box center [599, 377] width 1198 height 755
click at [255, 80] on input "text" at bounding box center [331, 78] width 152 height 29
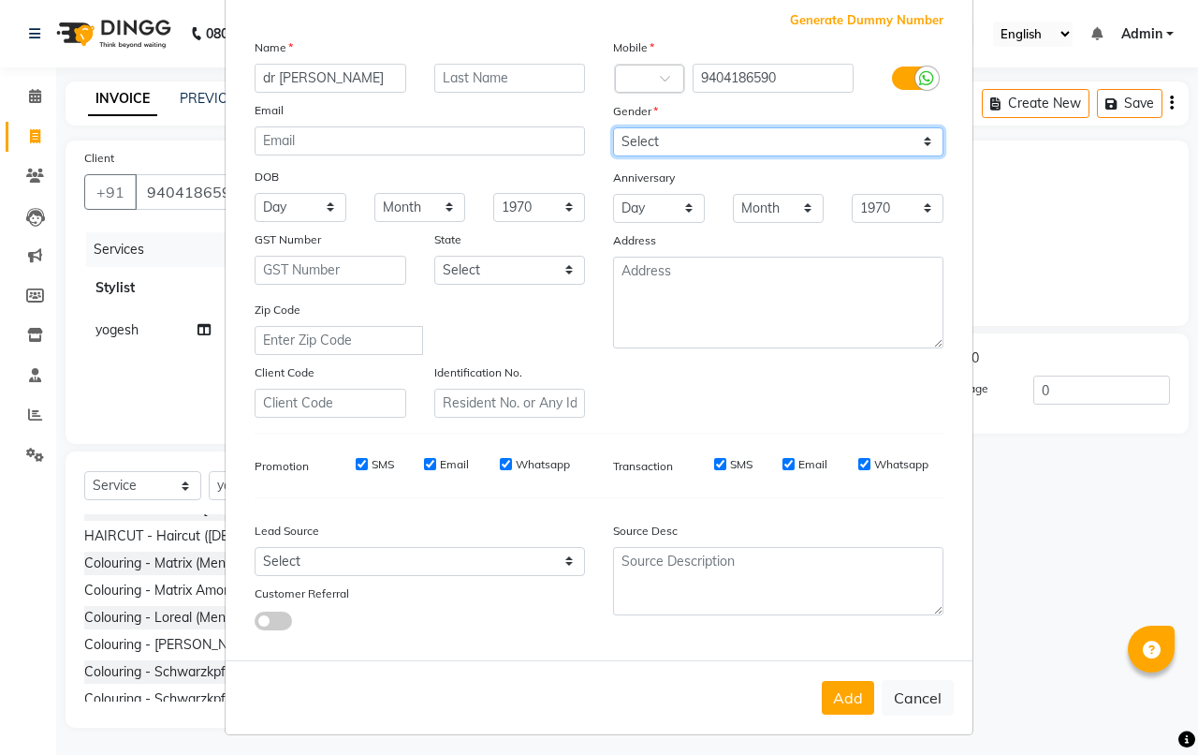
click at [647, 143] on select "Select [DEMOGRAPHIC_DATA] [DEMOGRAPHIC_DATA] Other Prefer Not To Say" at bounding box center [778, 141] width 330 height 29
click at [613, 127] on select "Select [DEMOGRAPHIC_DATA] [DEMOGRAPHIC_DATA] Other Prefer Not To Say" at bounding box center [778, 141] width 330 height 29
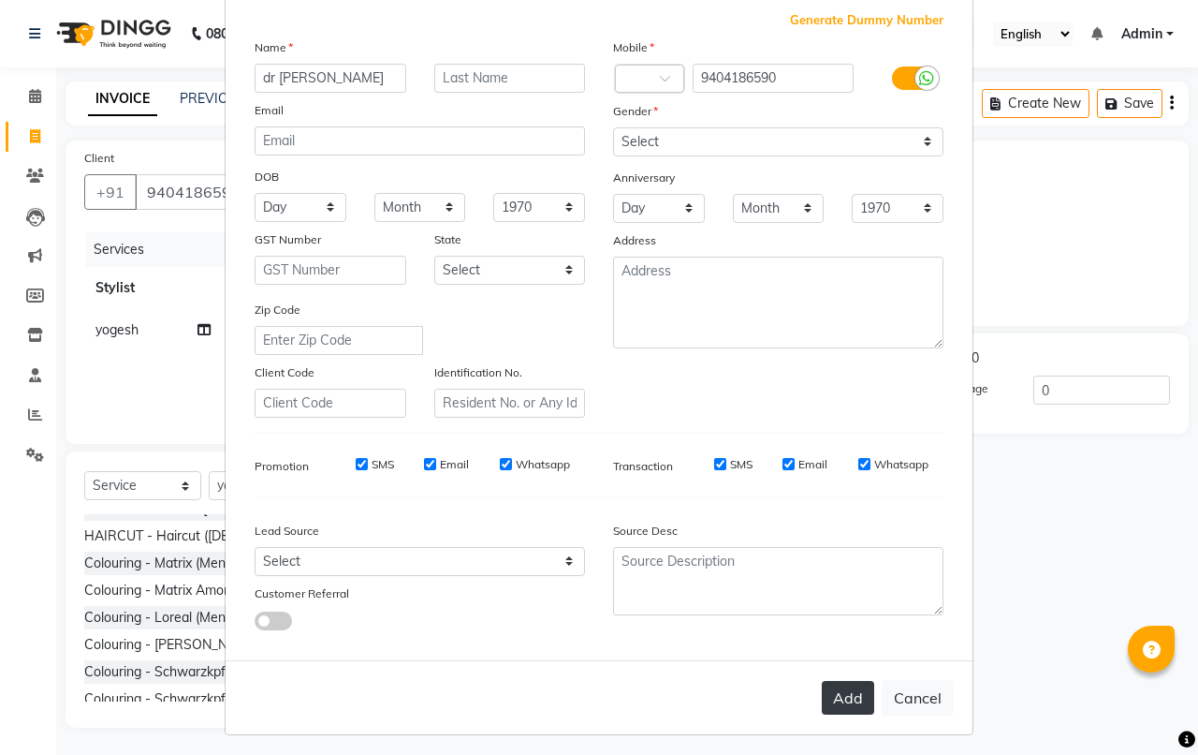
click at [849, 682] on button "Add" at bounding box center [848, 698] width 52 height 34
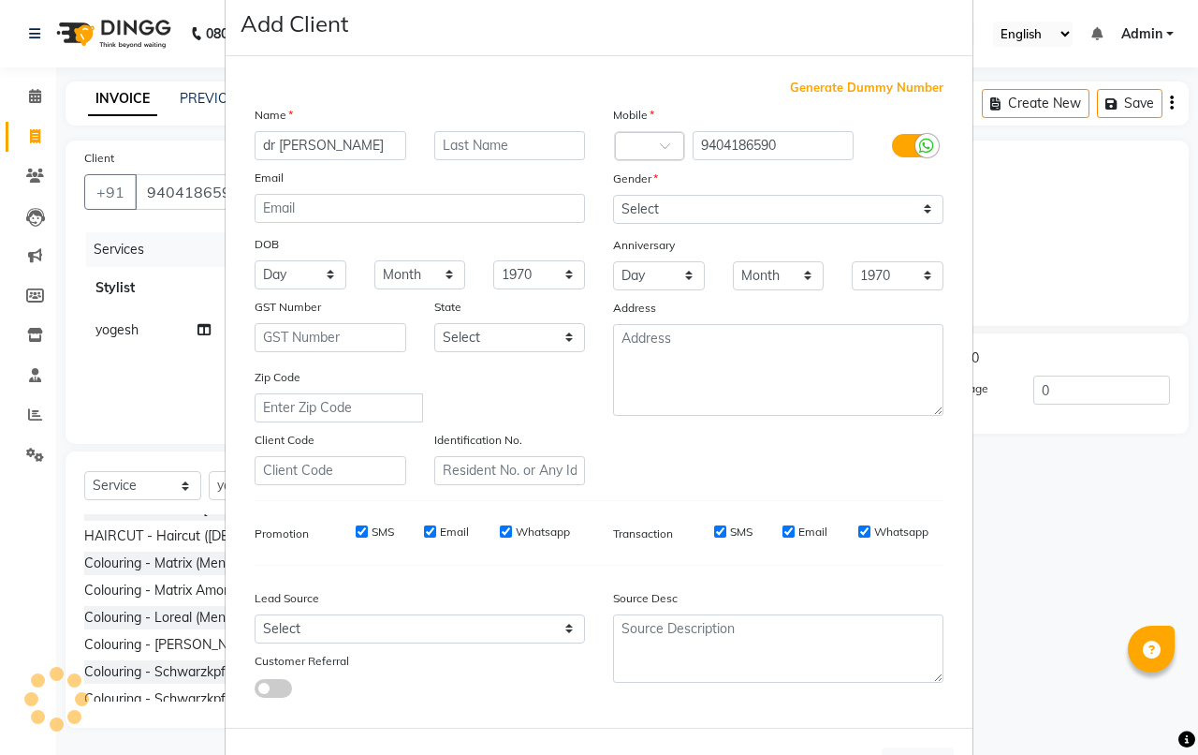
scroll to position [0, 0]
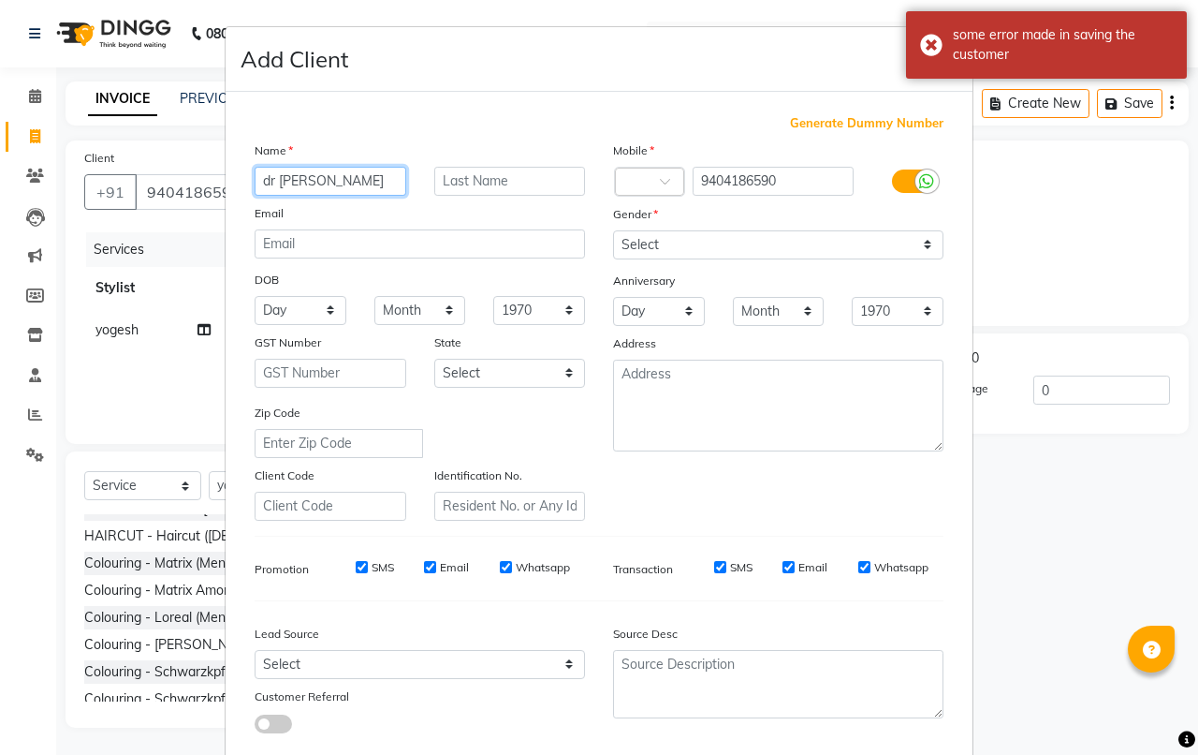
click at [319, 185] on input "dr sujata" at bounding box center [331, 181] width 152 height 29
type input "d"
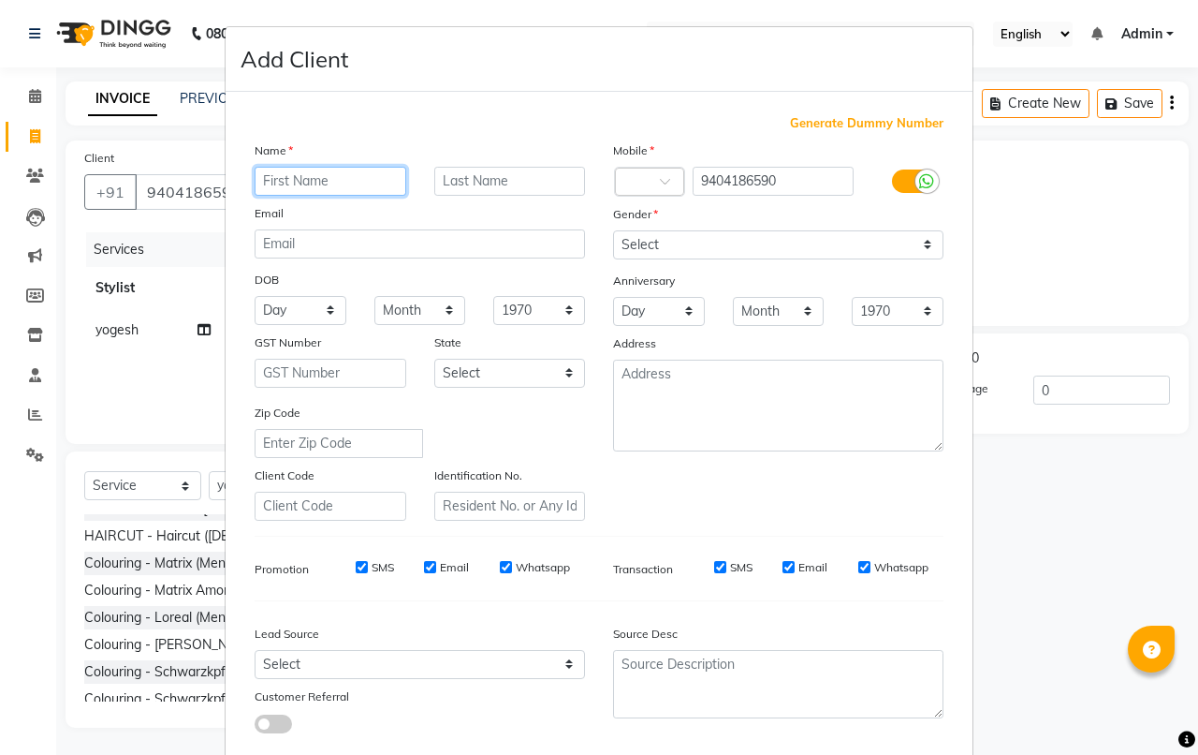
click at [316, 179] on input "text" at bounding box center [331, 181] width 152 height 29
type input "Dr.Sujata"
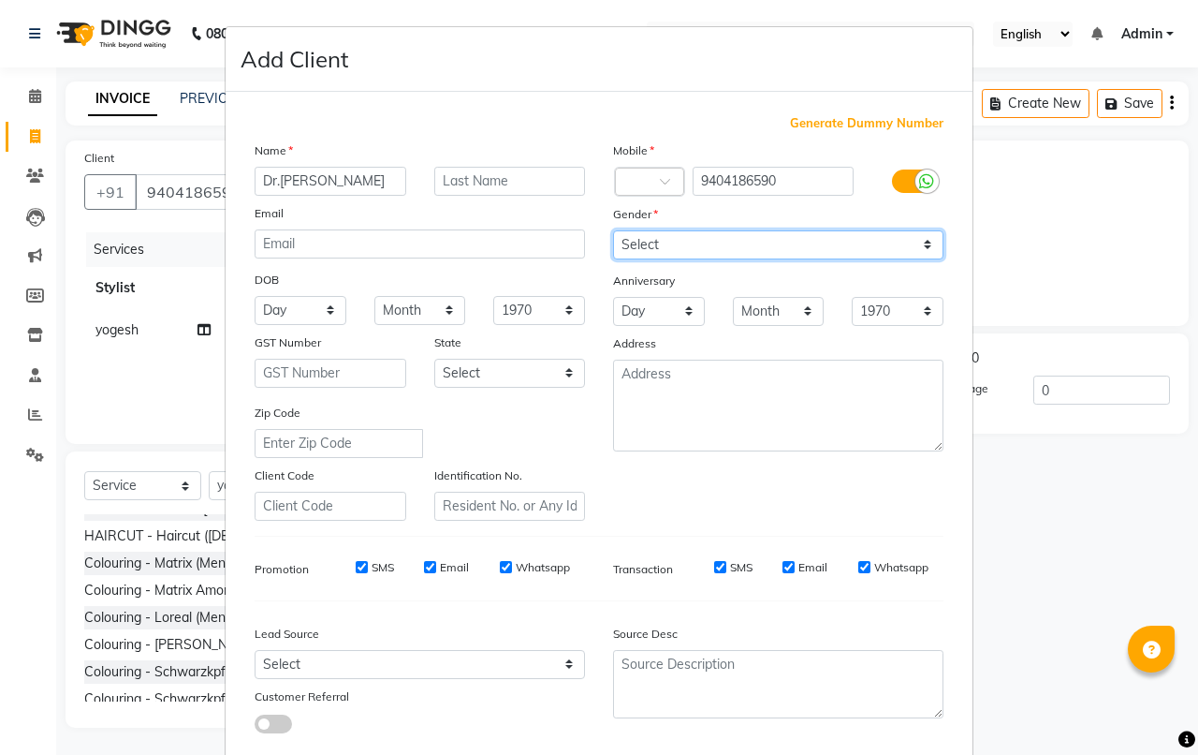
click at [656, 243] on select "Select [DEMOGRAPHIC_DATA] [DEMOGRAPHIC_DATA] Other Prefer Not To Say" at bounding box center [778, 244] width 330 height 29
click at [613, 230] on select "Select [DEMOGRAPHIC_DATA] [DEMOGRAPHIC_DATA] Other Prefer Not To Say" at bounding box center [778, 244] width 330 height 29
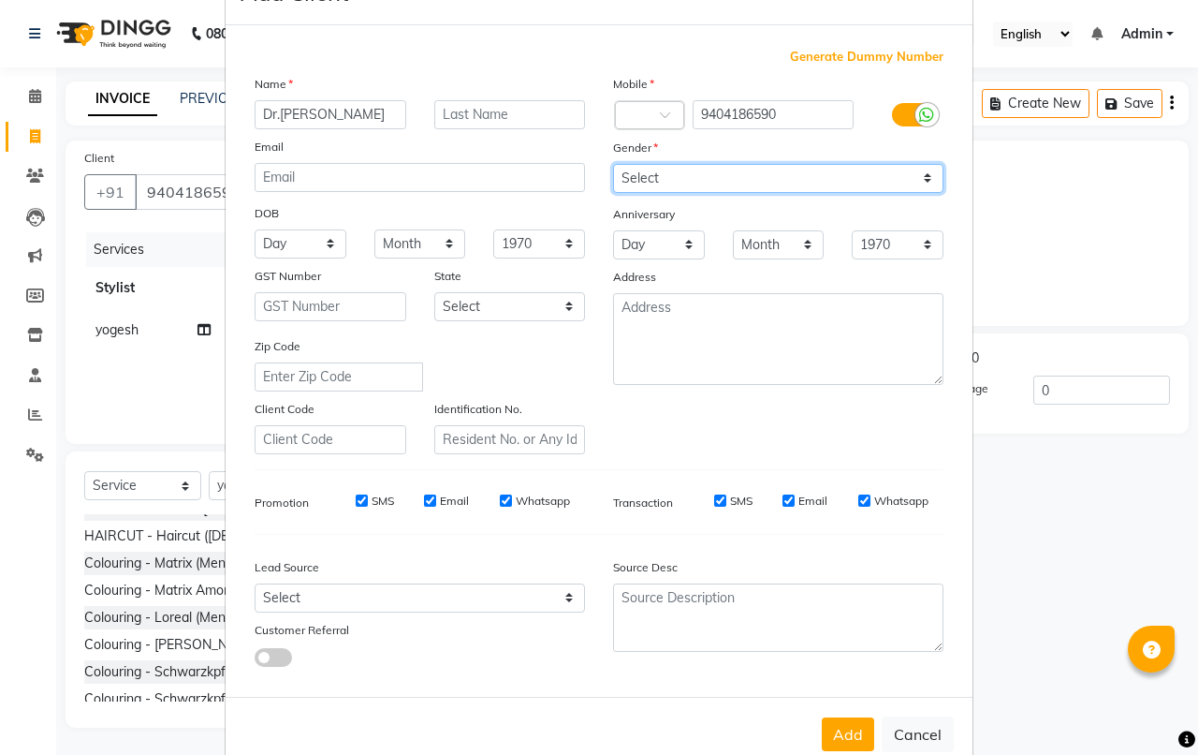
scroll to position [103, 0]
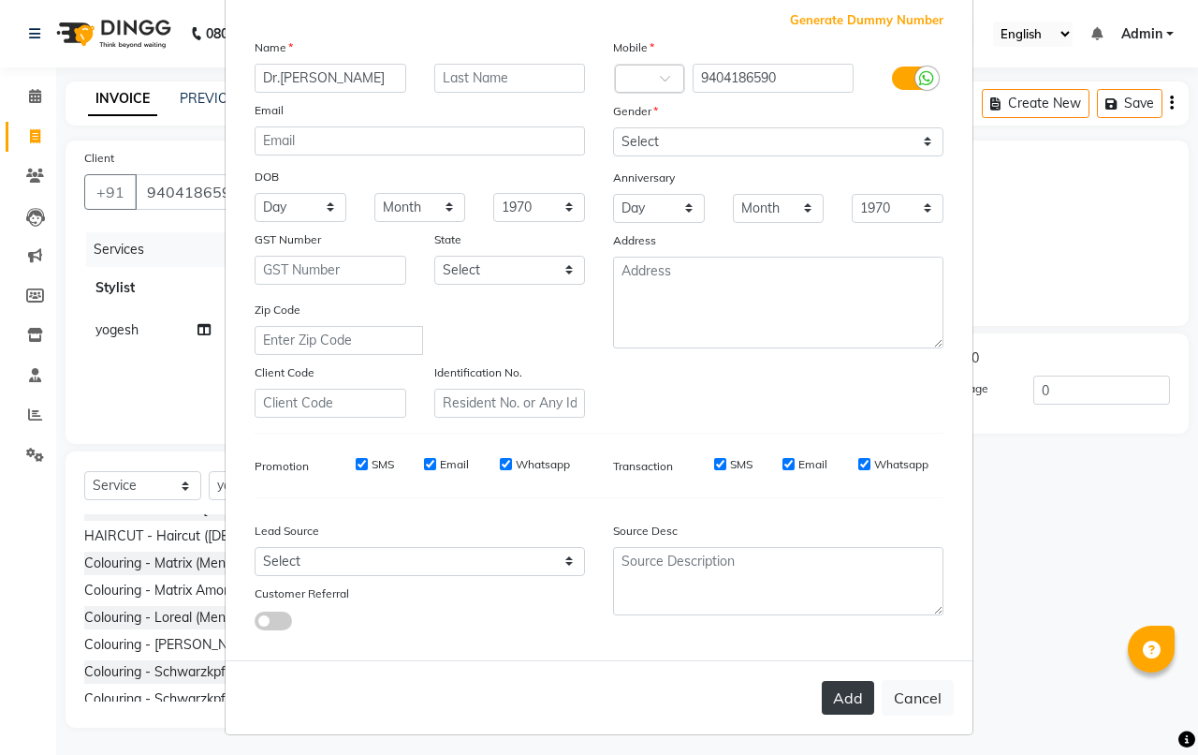
click at [833, 691] on button "Add" at bounding box center [848, 698] width 52 height 34
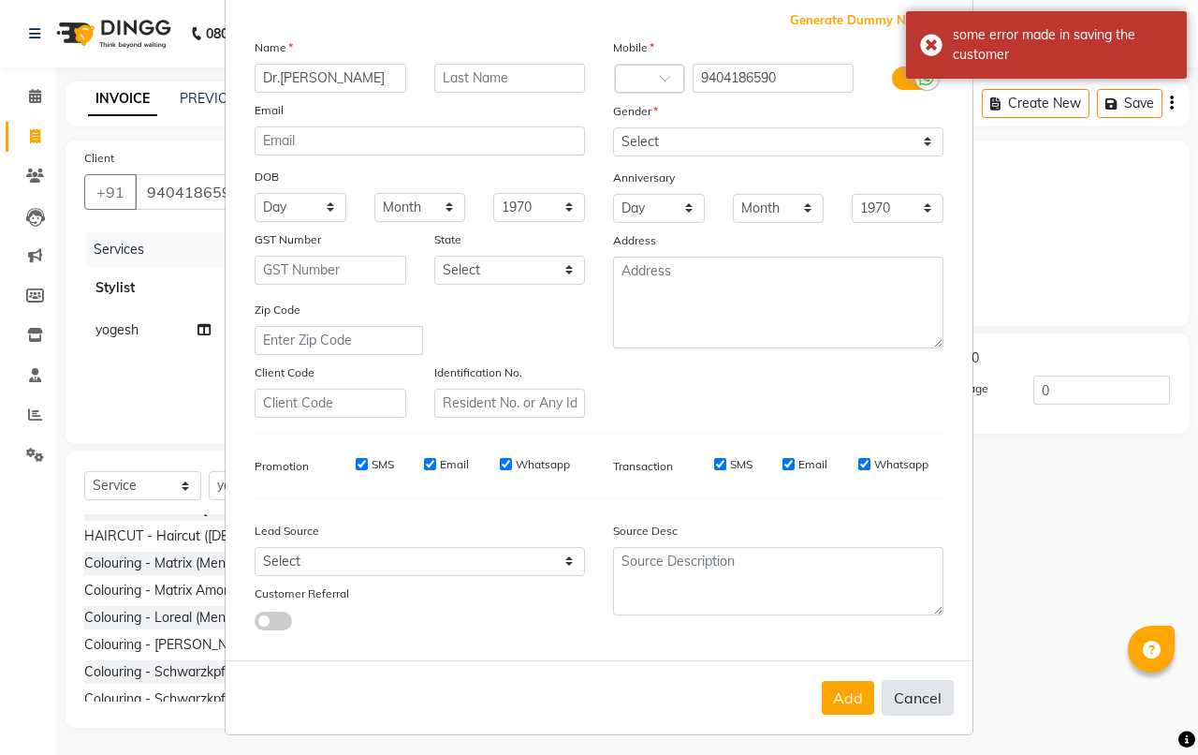
click at [890, 684] on button "Cancel" at bounding box center [918, 698] width 72 height 36
select select
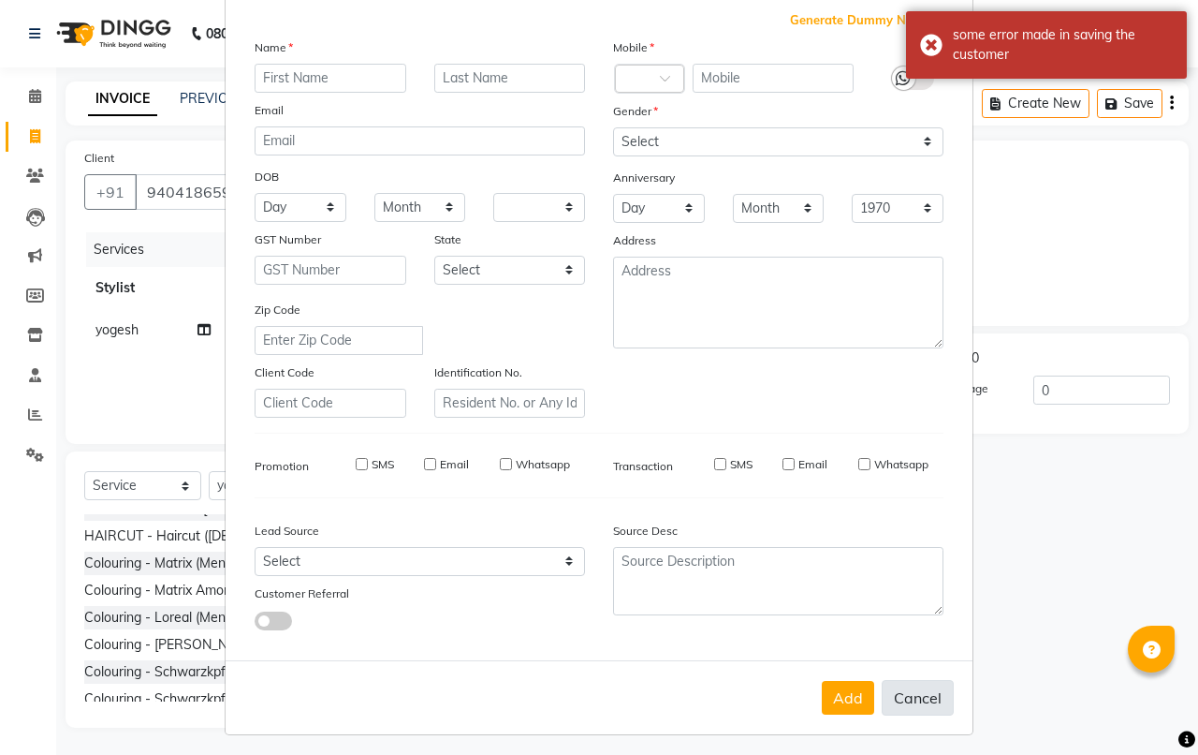
select select
checkbox input "false"
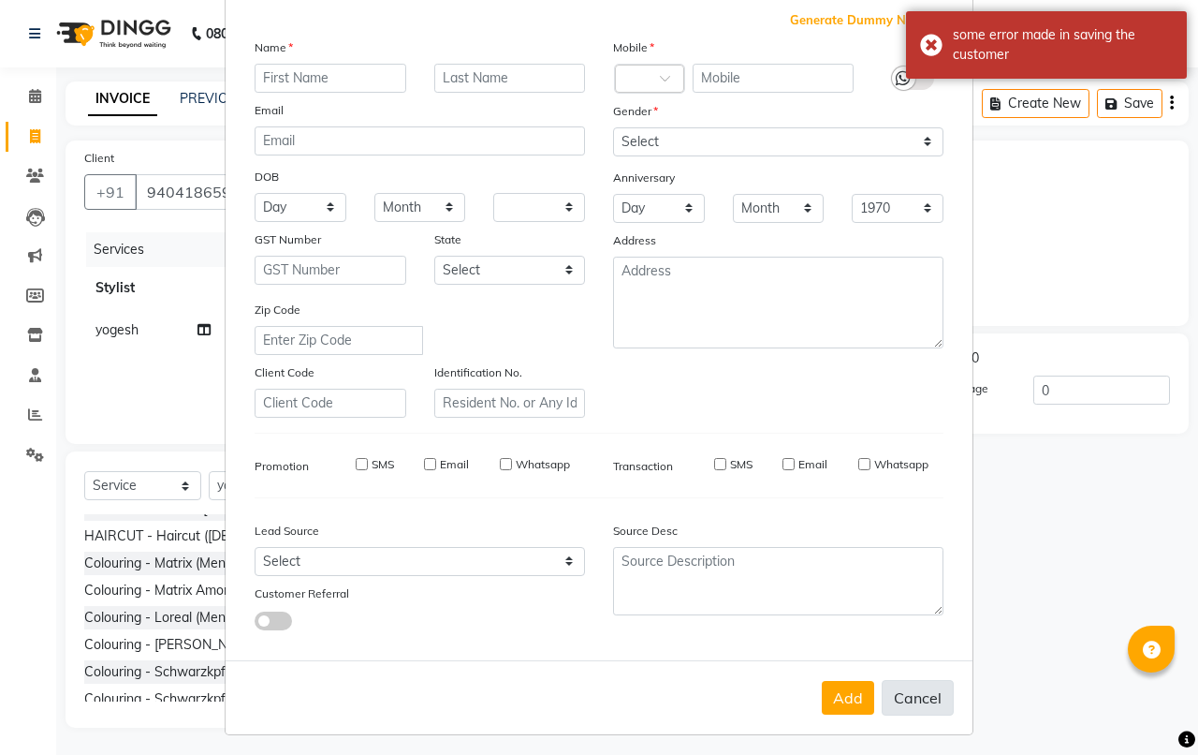
checkbox input "false"
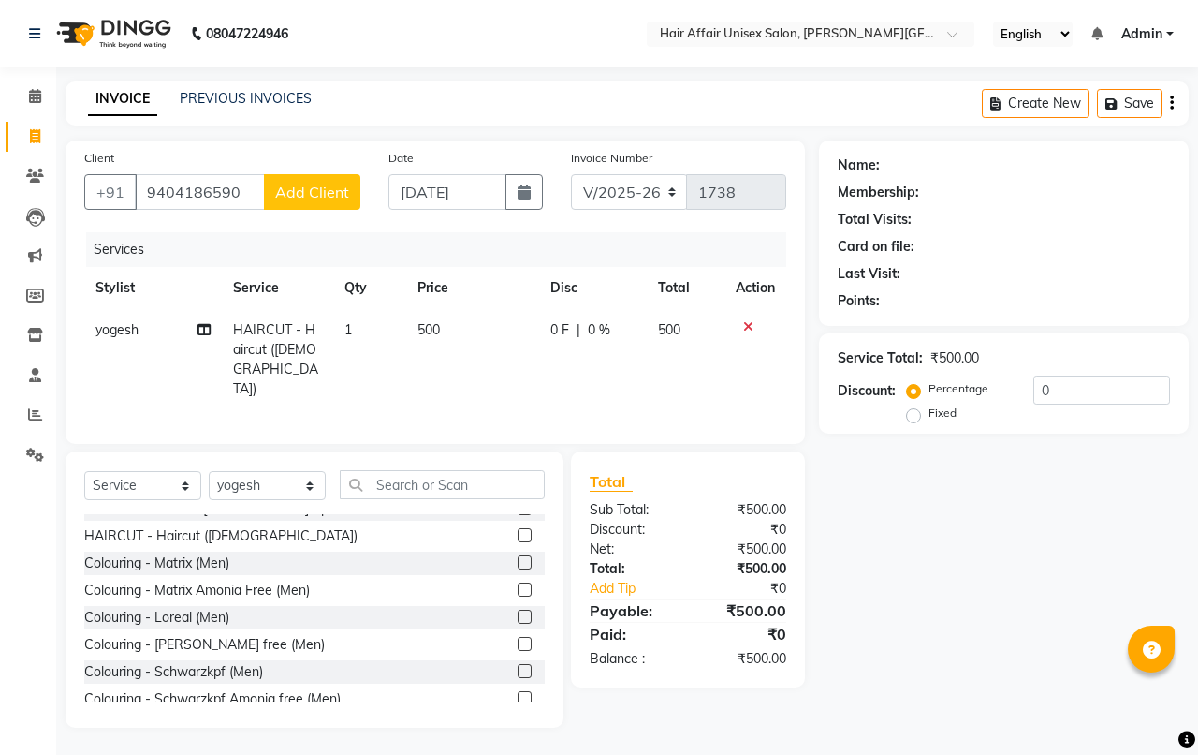
click at [282, 203] on button "Add Client" at bounding box center [312, 192] width 96 height 36
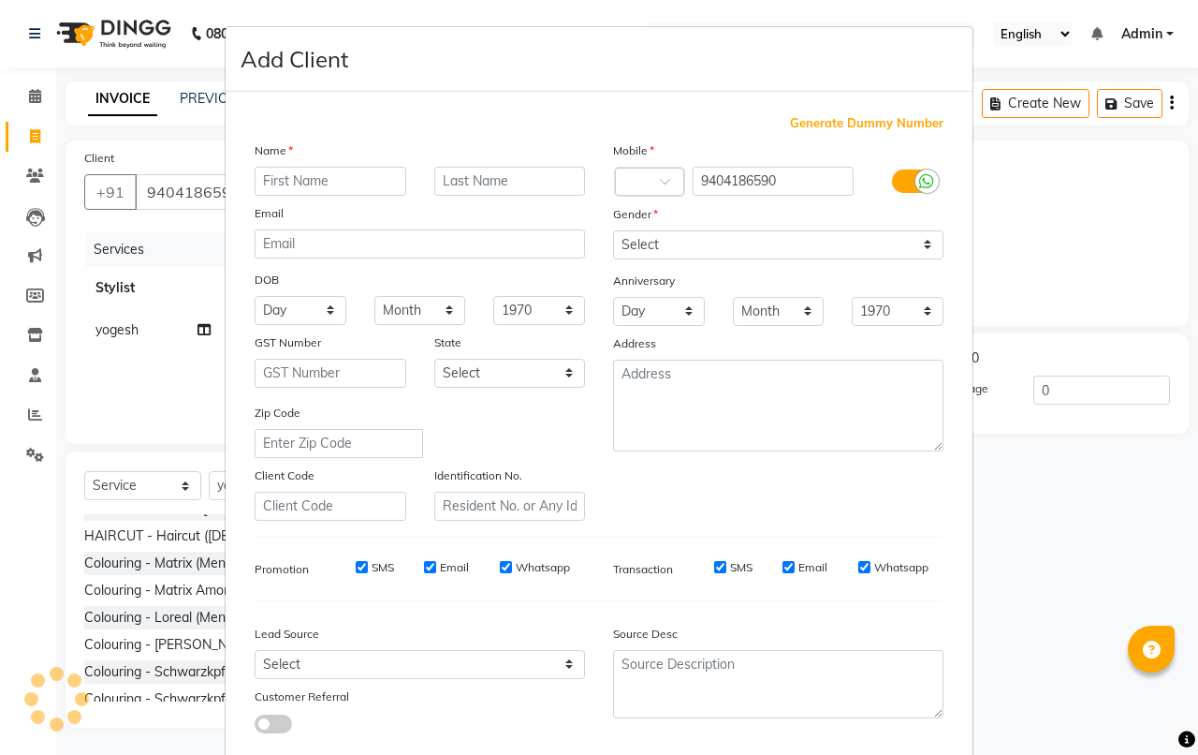
click at [344, 188] on input "text" at bounding box center [331, 181] width 152 height 29
type input "s"
type input "Sujata"
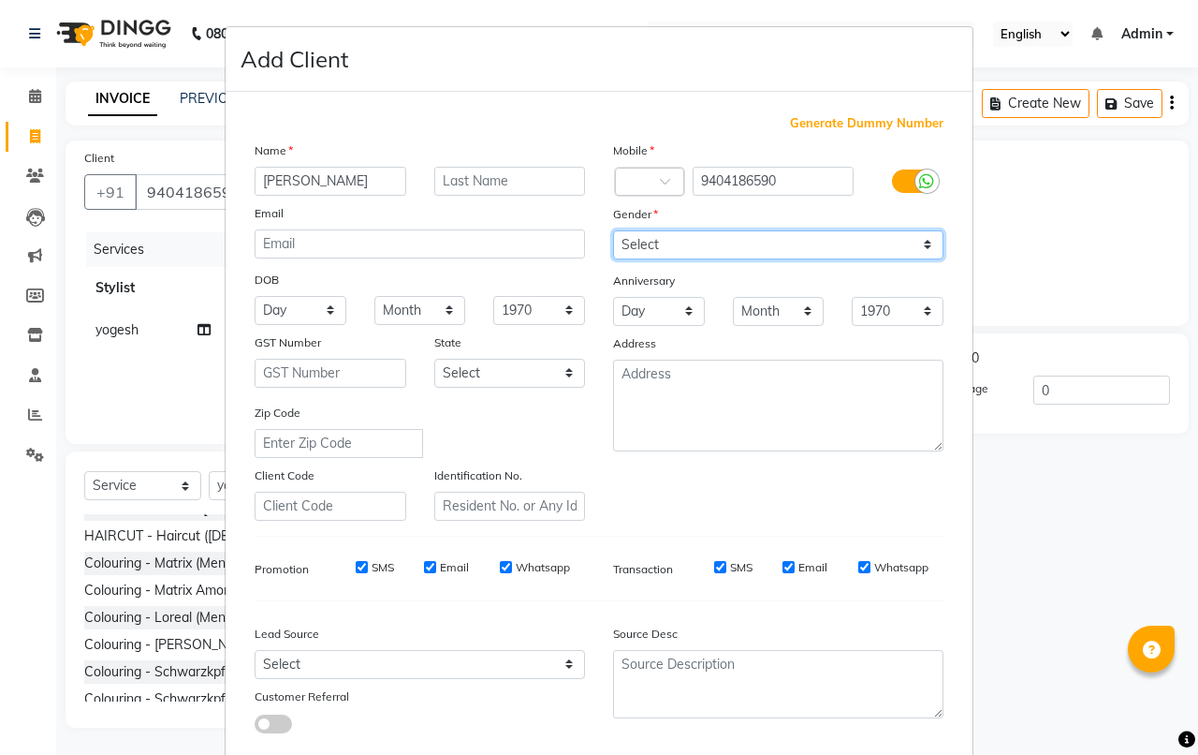
click at [791, 245] on select "Select [DEMOGRAPHIC_DATA] [DEMOGRAPHIC_DATA] Other Prefer Not To Say" at bounding box center [778, 244] width 330 height 29
select select "[DEMOGRAPHIC_DATA]"
click at [613, 230] on select "Select [DEMOGRAPHIC_DATA] [DEMOGRAPHIC_DATA] Other Prefer Not To Say" at bounding box center [778, 244] width 330 height 29
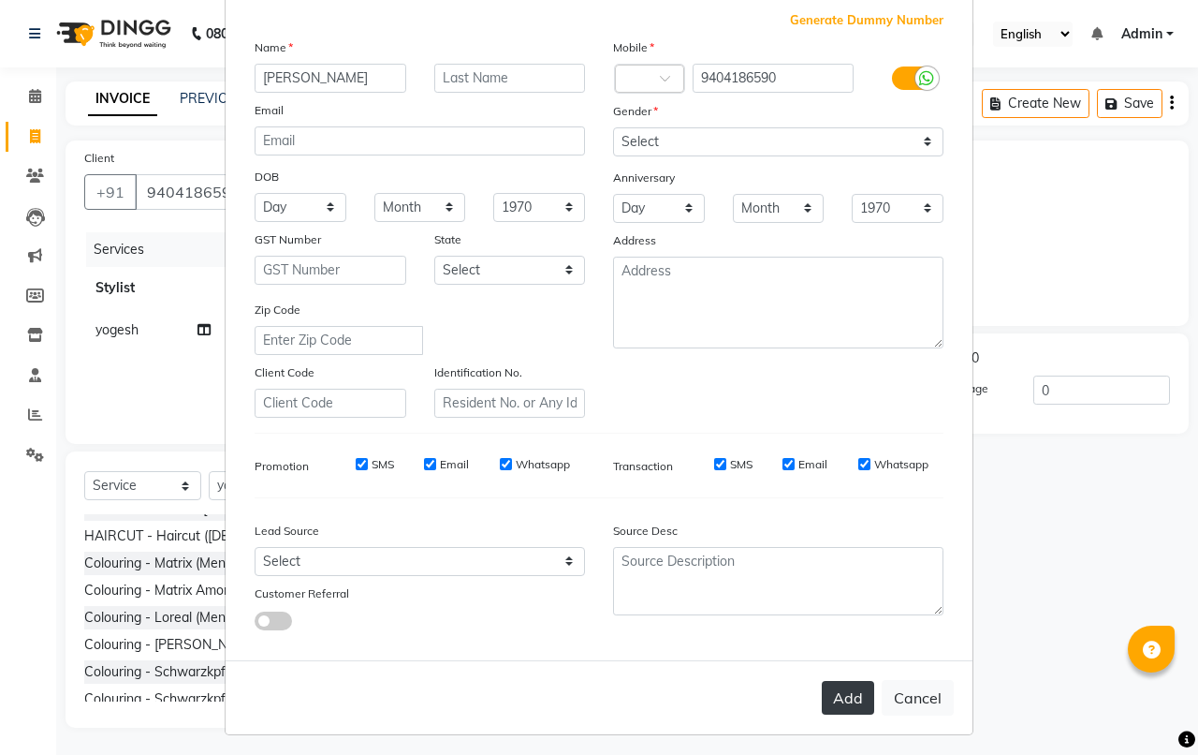
click at [855, 699] on button "Add" at bounding box center [848, 698] width 52 height 34
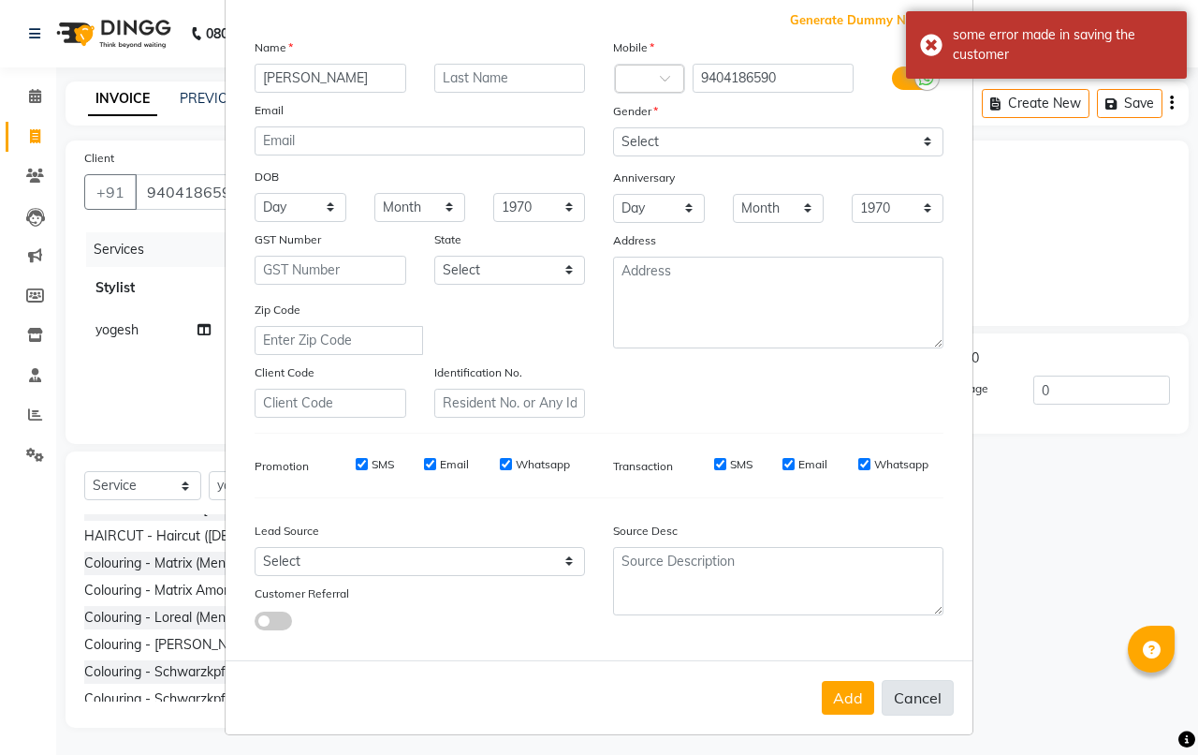
drag, startPoint x: 910, startPoint y: 680, endPoint x: 911, endPoint y: 652, distance: 28.1
click at [910, 680] on button "Cancel" at bounding box center [918, 698] width 72 height 36
select select
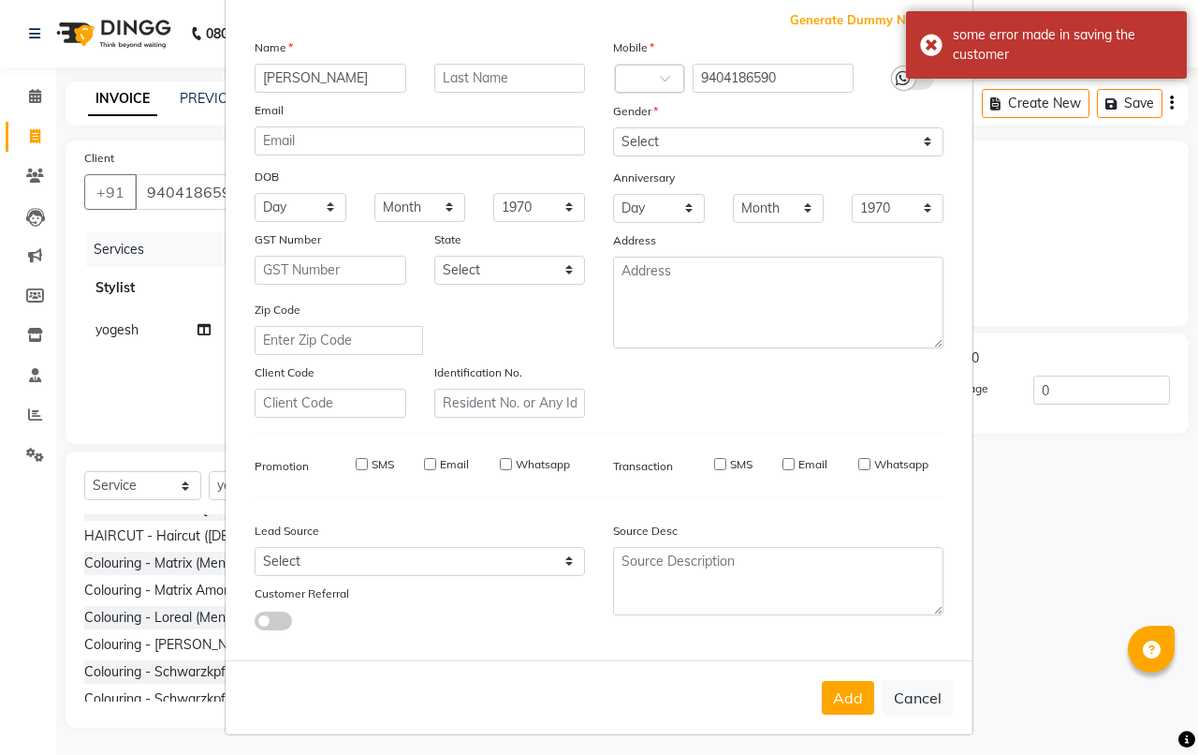
select select
checkbox input "false"
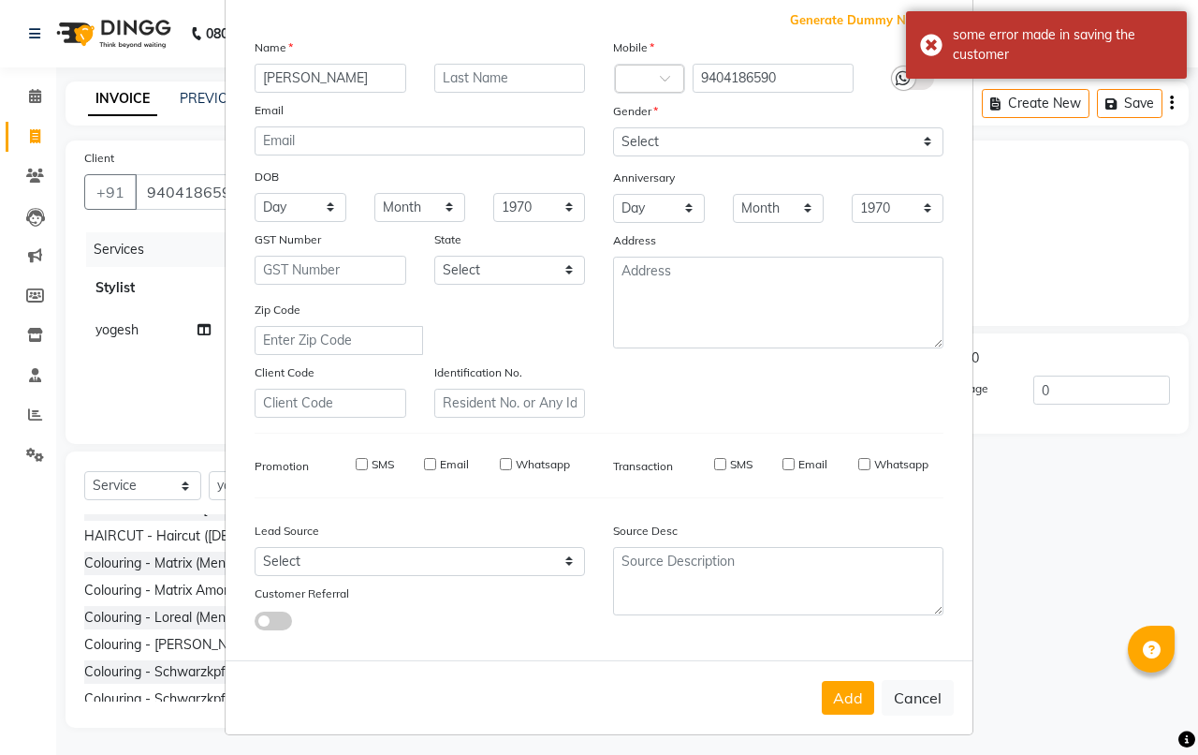
checkbox input "false"
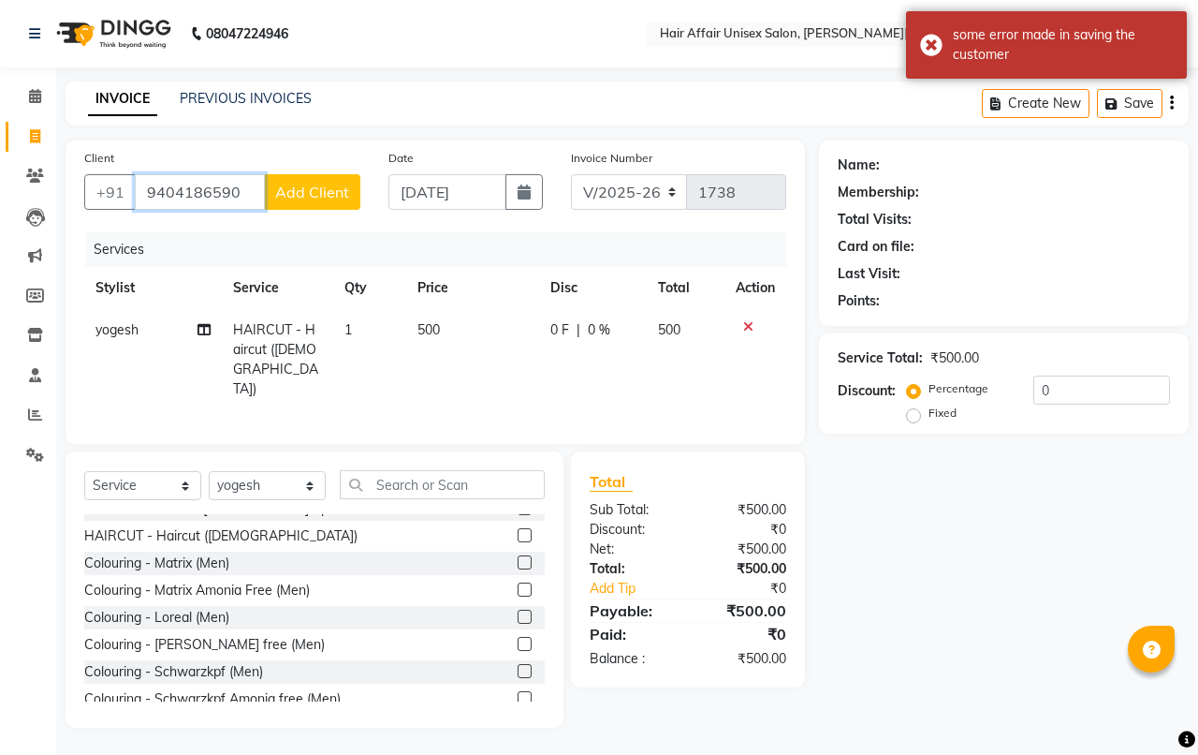
click at [239, 187] on input "9404186590" at bounding box center [200, 192] width 130 height 36
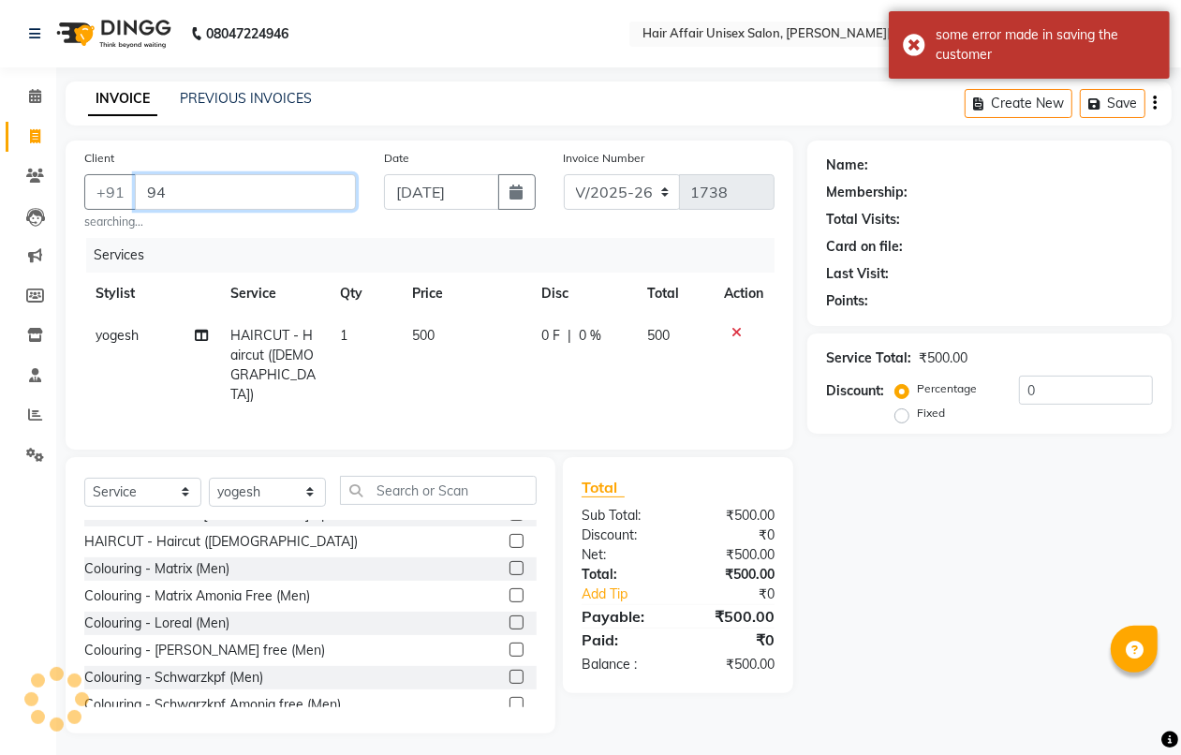
type input "9"
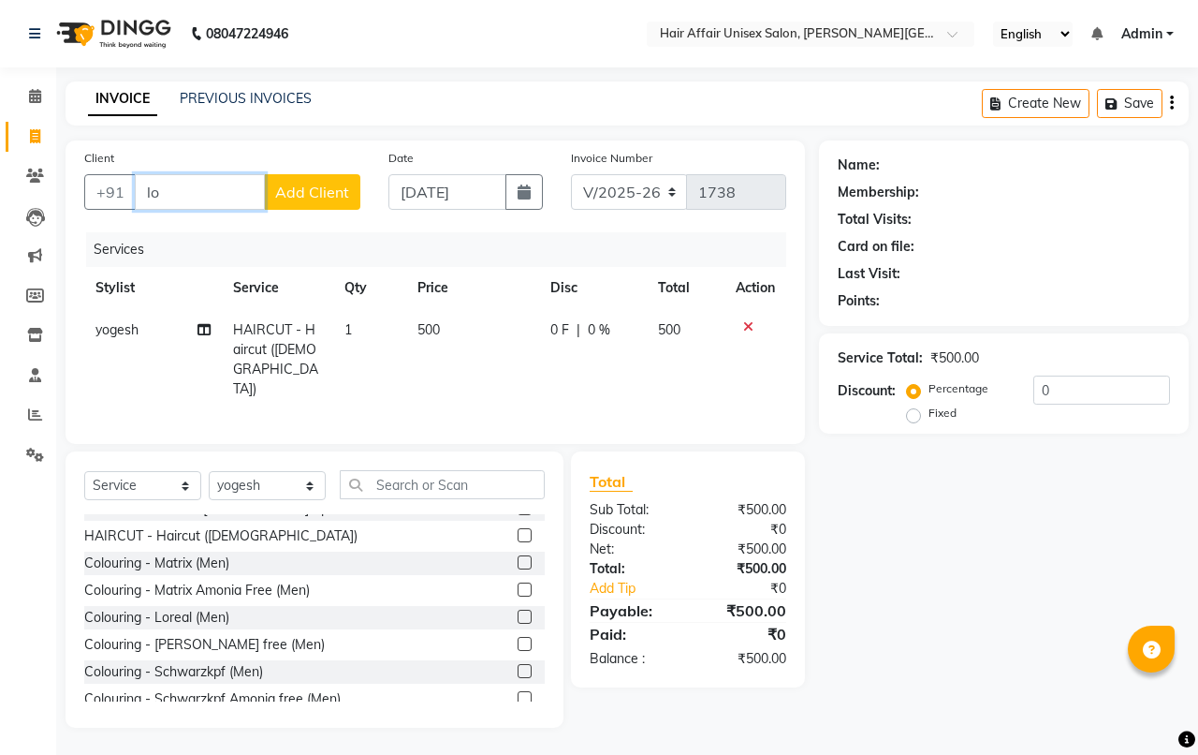
type input "l"
click at [747, 323] on icon at bounding box center [748, 326] width 10 height 13
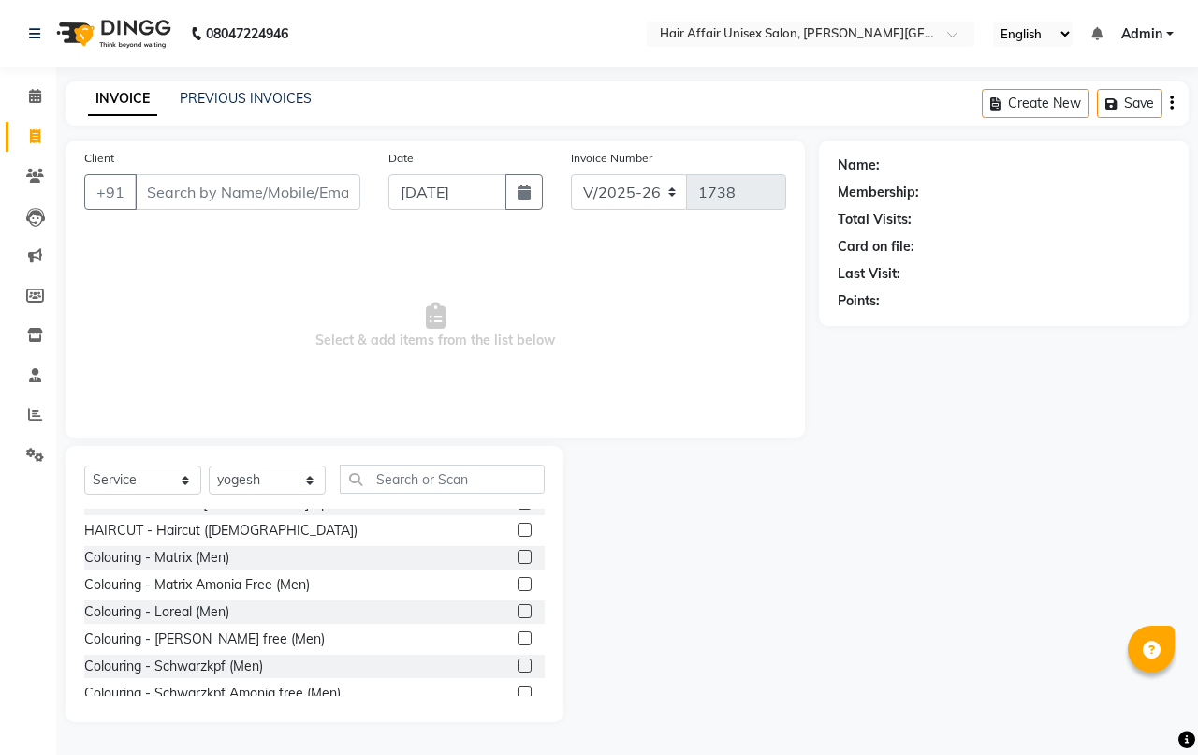
click at [747, 323] on span "Select & add items from the list below" at bounding box center [435, 325] width 702 height 187
click at [749, 321] on span "Select & add items from the list below" at bounding box center [435, 325] width 702 height 187
click at [140, 190] on input "Client" at bounding box center [248, 192] width 226 height 36
type input "loc"
click at [169, 184] on input "loc" at bounding box center [200, 192] width 130 height 36
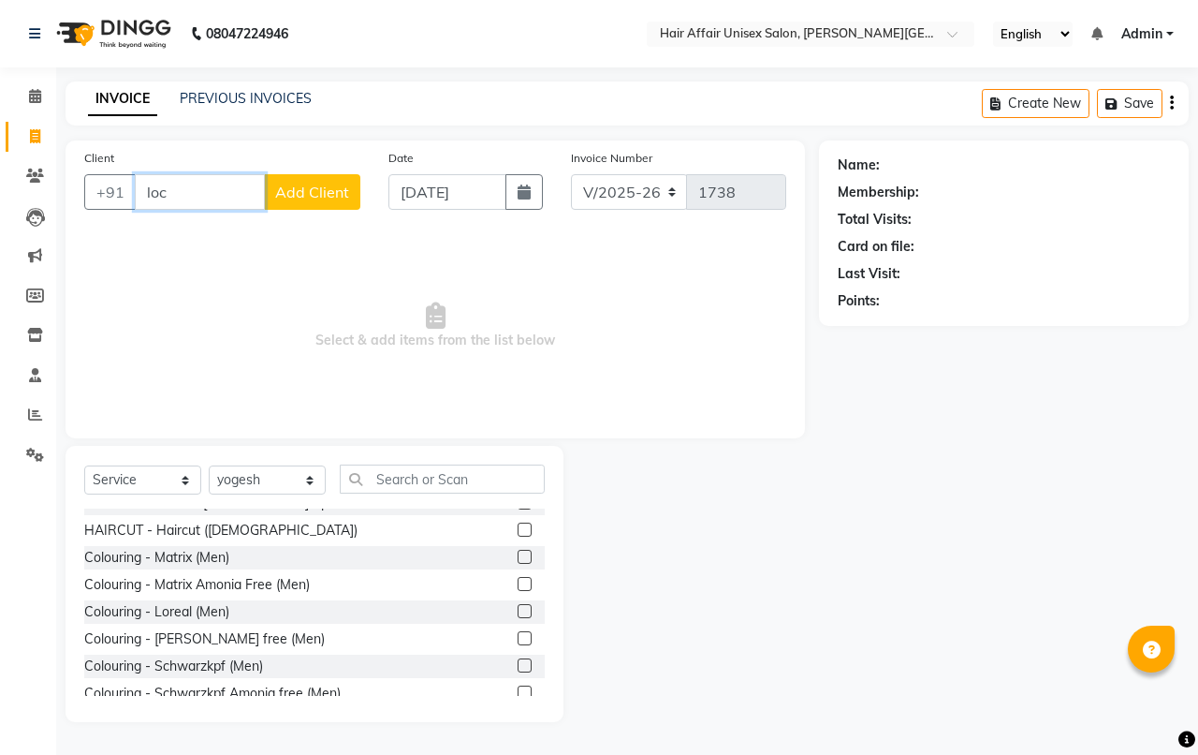
click at [169, 184] on input "loc" at bounding box center [200, 192] width 130 height 36
type input "a"
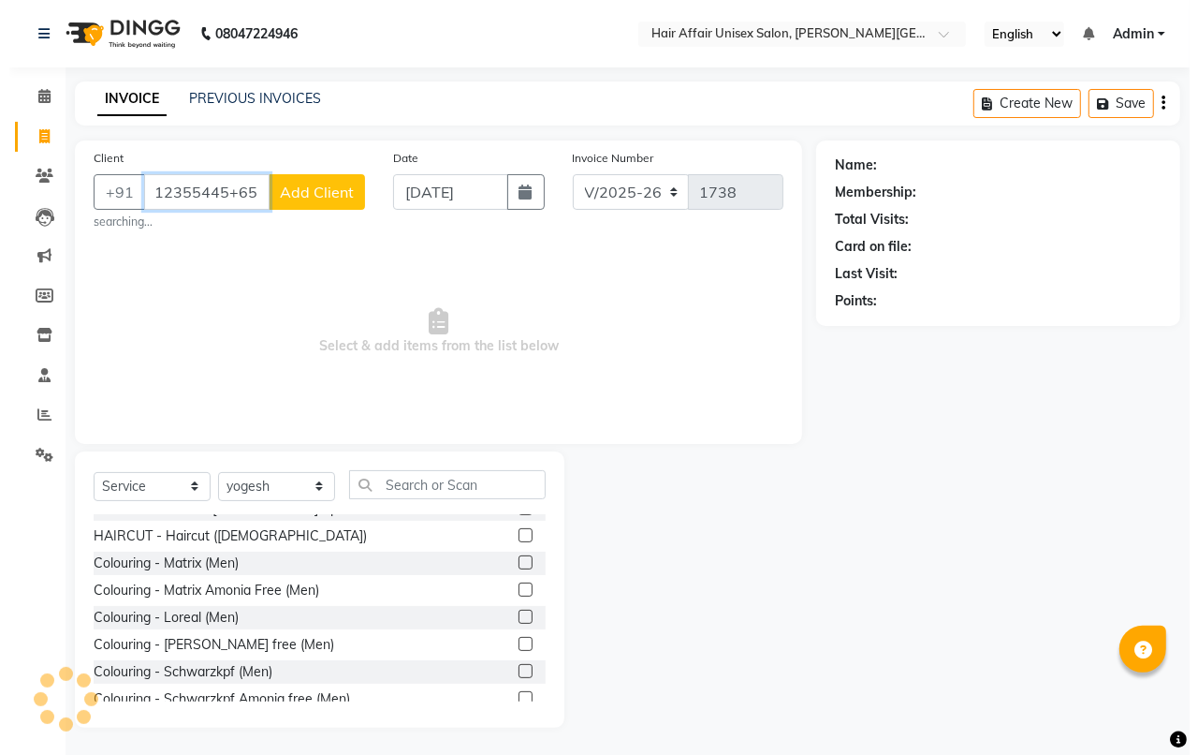
scroll to position [0, 0]
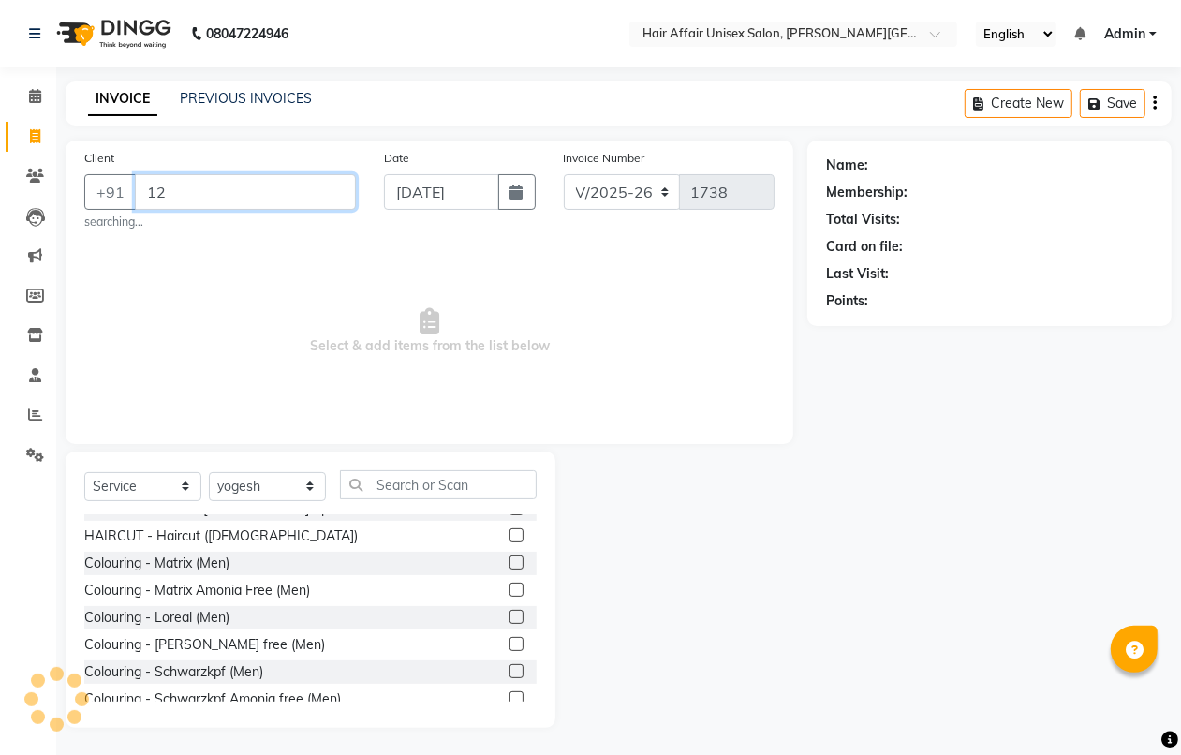
type input "1"
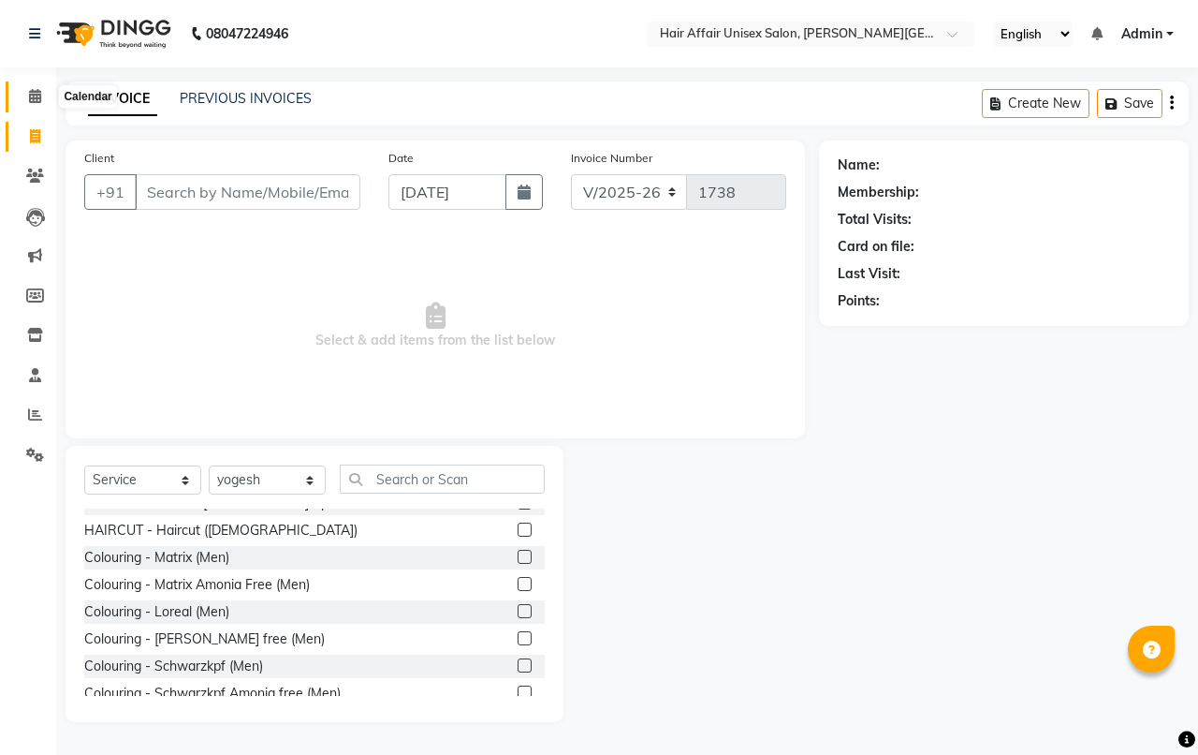
click at [36, 92] on icon at bounding box center [35, 96] width 12 height 14
